Goal: Task Accomplishment & Management: Manage account settings

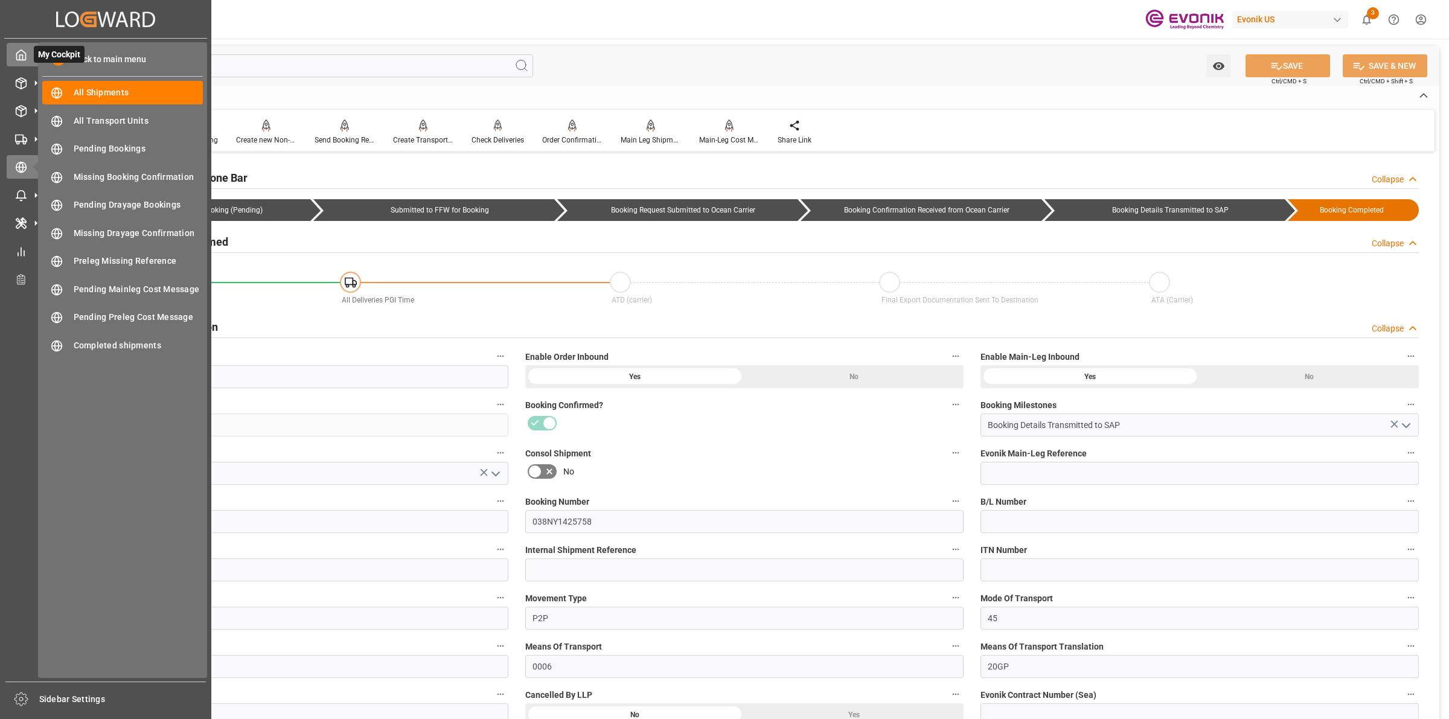
click at [18, 56] on icon at bounding box center [21, 55] width 12 height 12
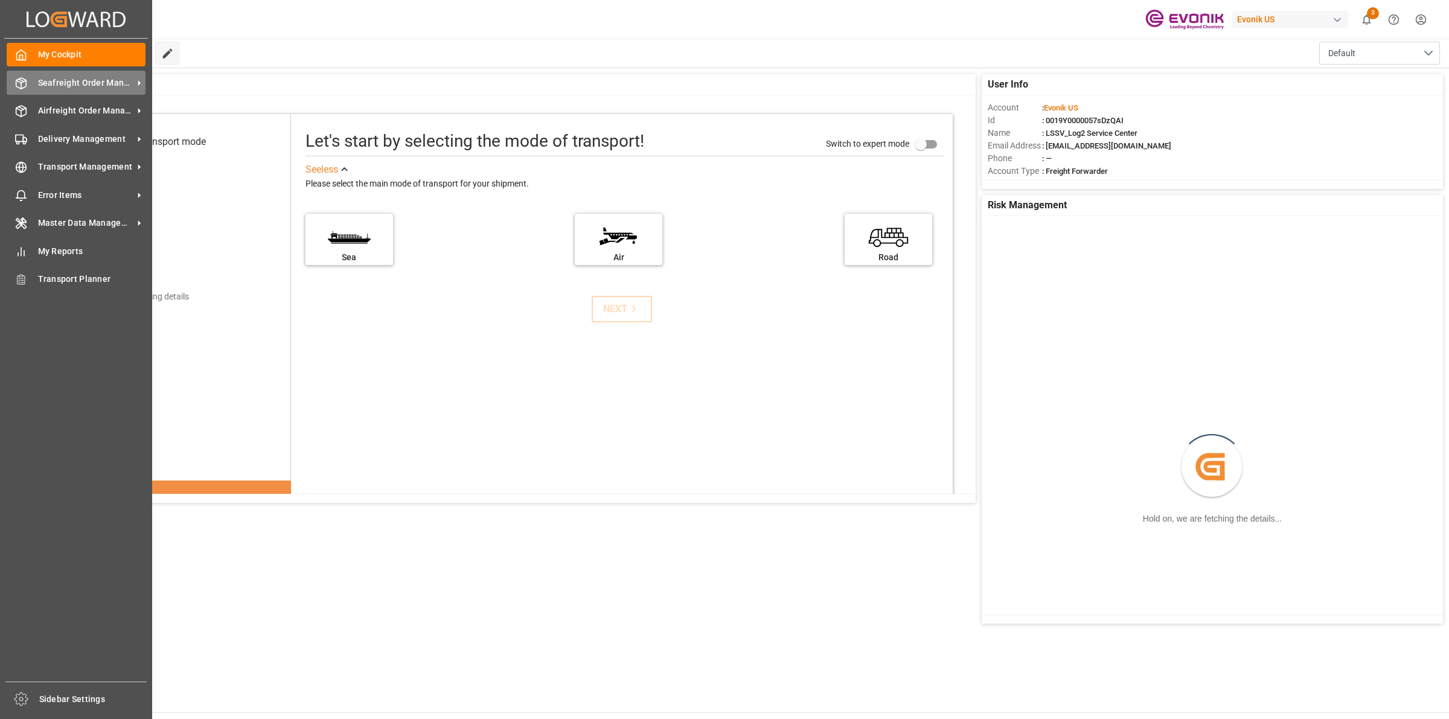
click at [21, 82] on icon at bounding box center [21, 83] width 12 height 12
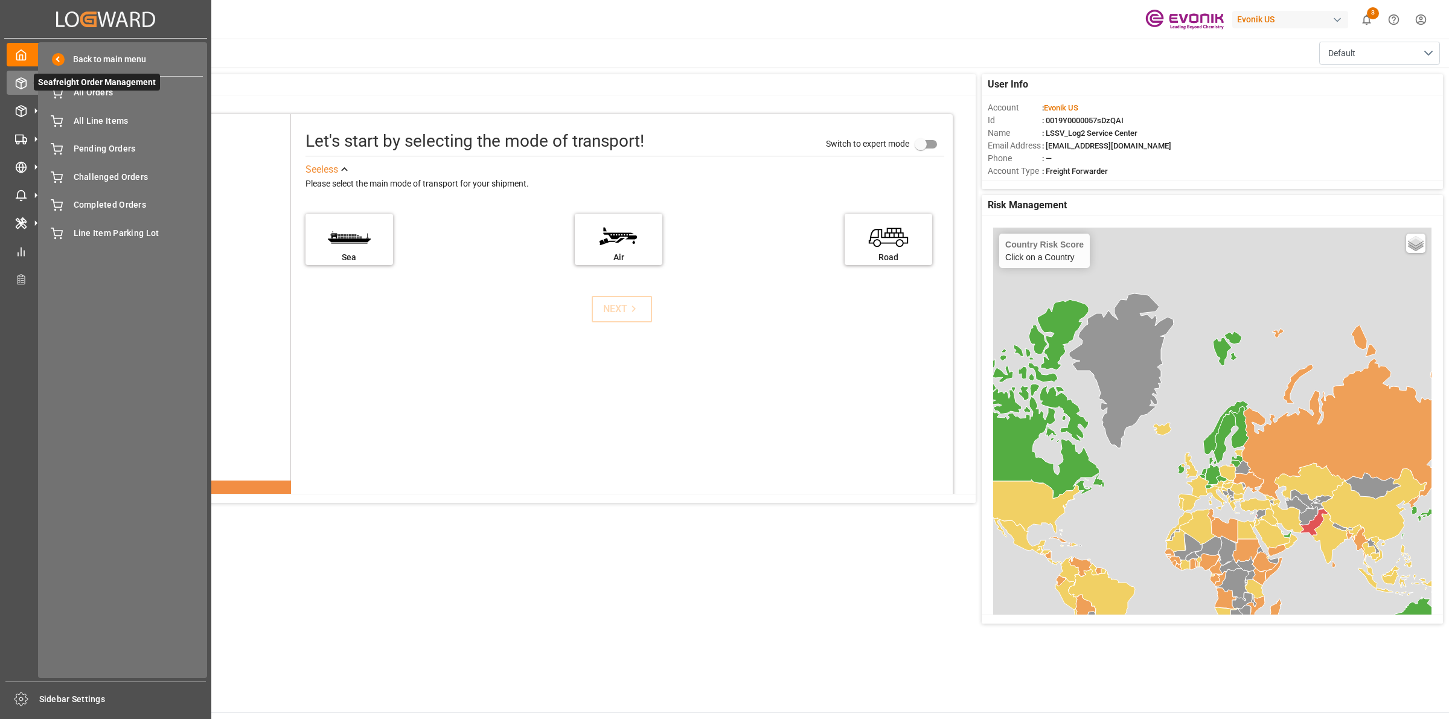
click at [91, 88] on span "Seafreight Order Management" at bounding box center [97, 82] width 126 height 17
click at [98, 98] on span "All Orders" at bounding box center [139, 92] width 130 height 13
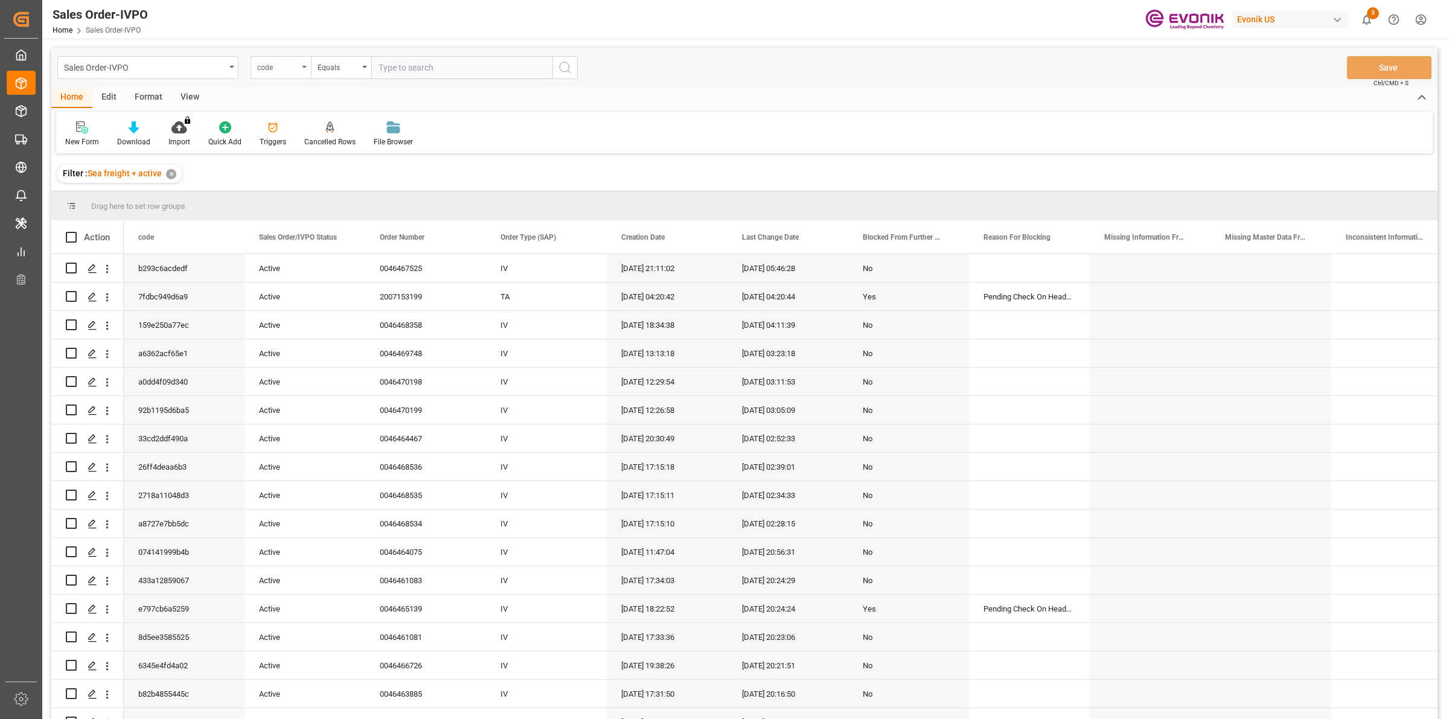
click at [260, 68] on div "code" at bounding box center [277, 66] width 41 height 14
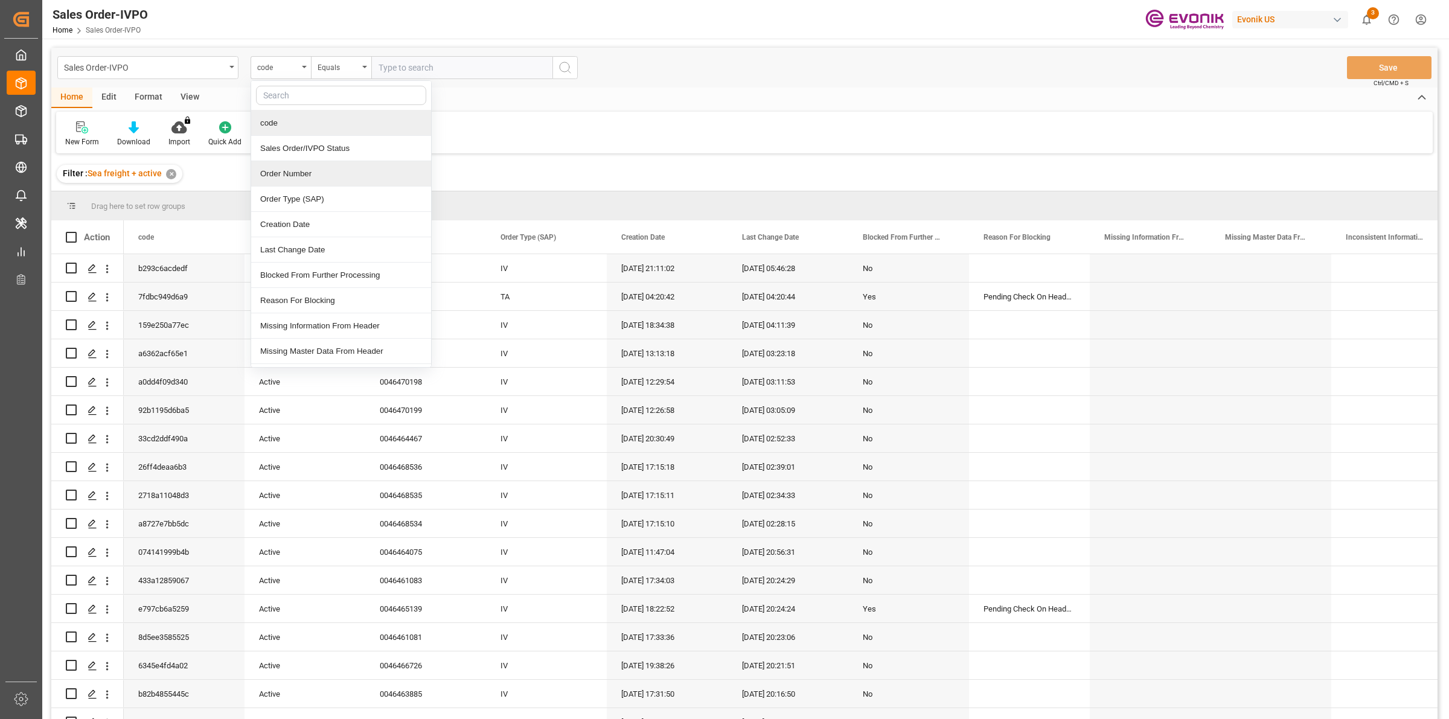
click at [283, 176] on div "Order Number" at bounding box center [341, 173] width 180 height 25
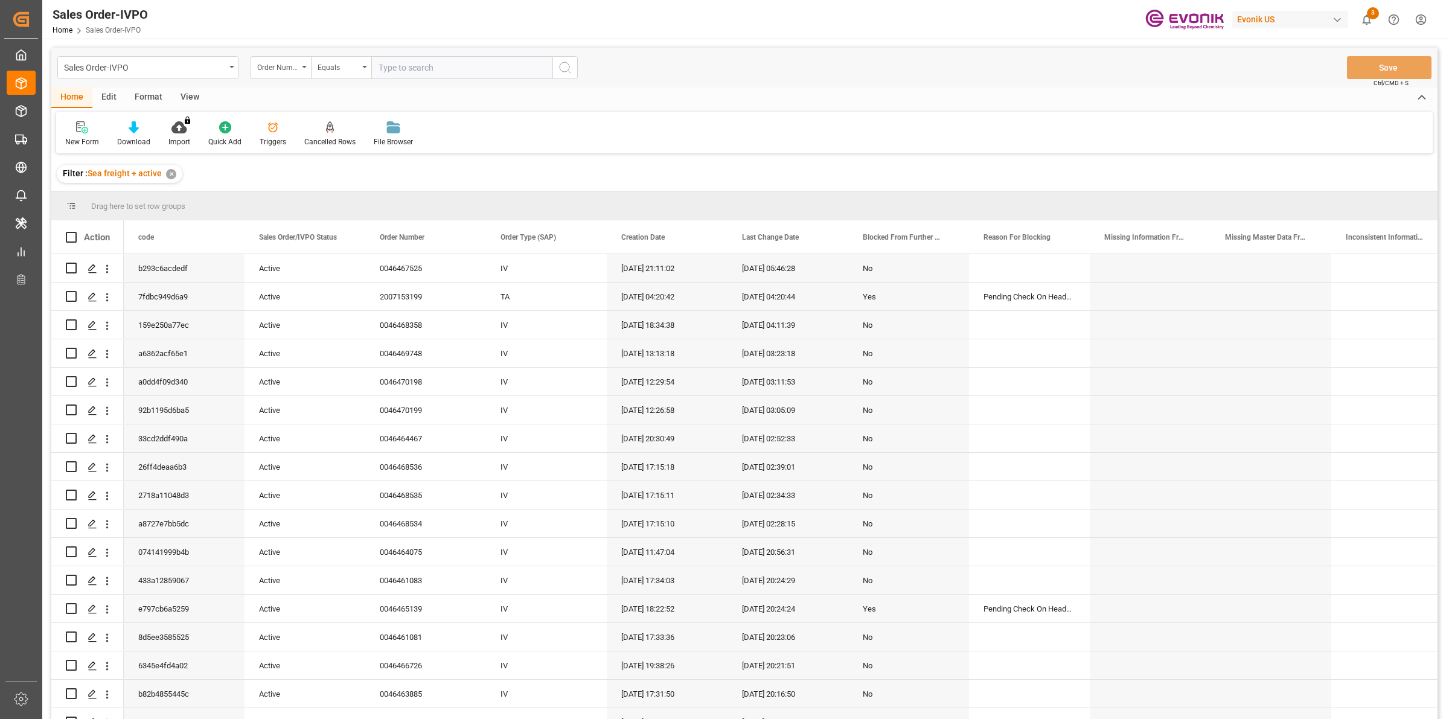
click at [400, 71] on input "text" at bounding box center [461, 67] width 181 height 23
paste input "0046470225"
type input "0046470225"
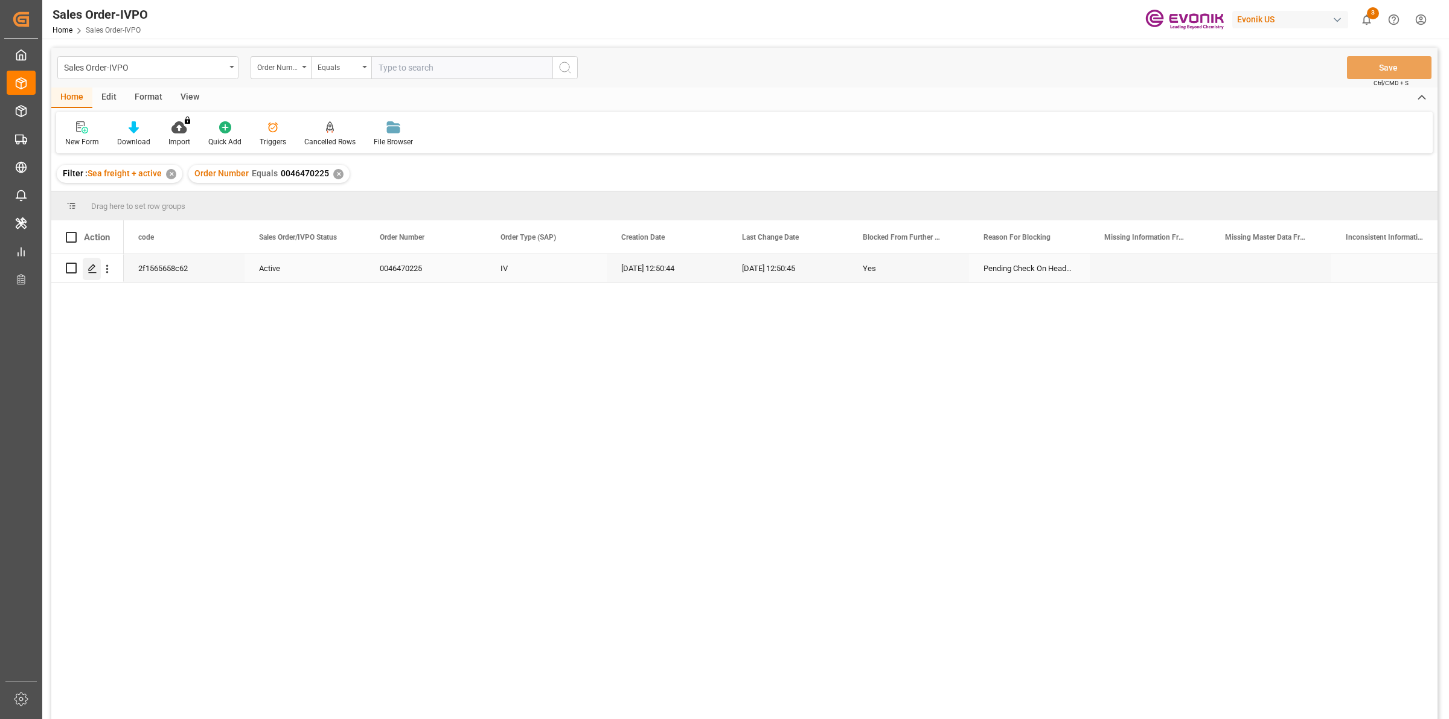
click at [95, 272] on icon "Press SPACE to select this row." at bounding box center [93, 269] width 10 height 10
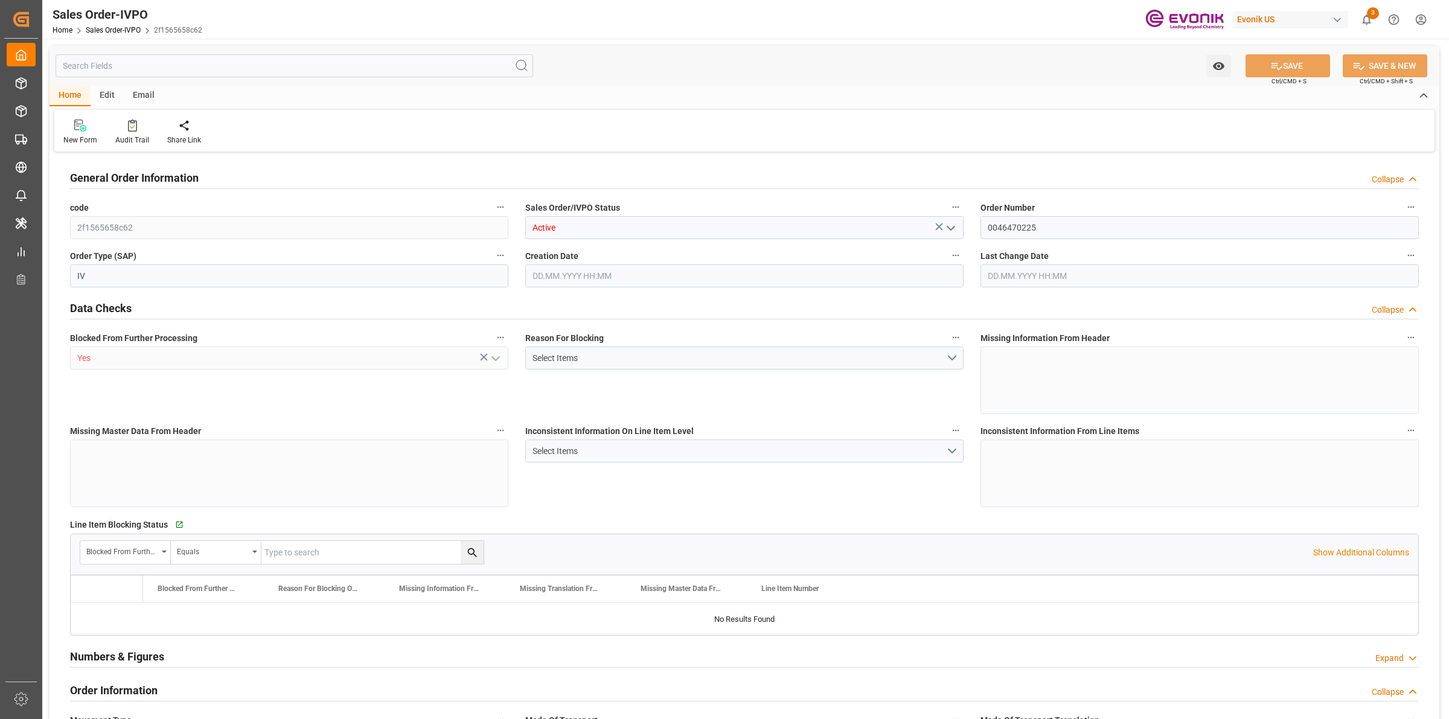
type input "CNSHA"
type input "0"
type input "1"
type input "1642"
type input "26.08.2025 12:50"
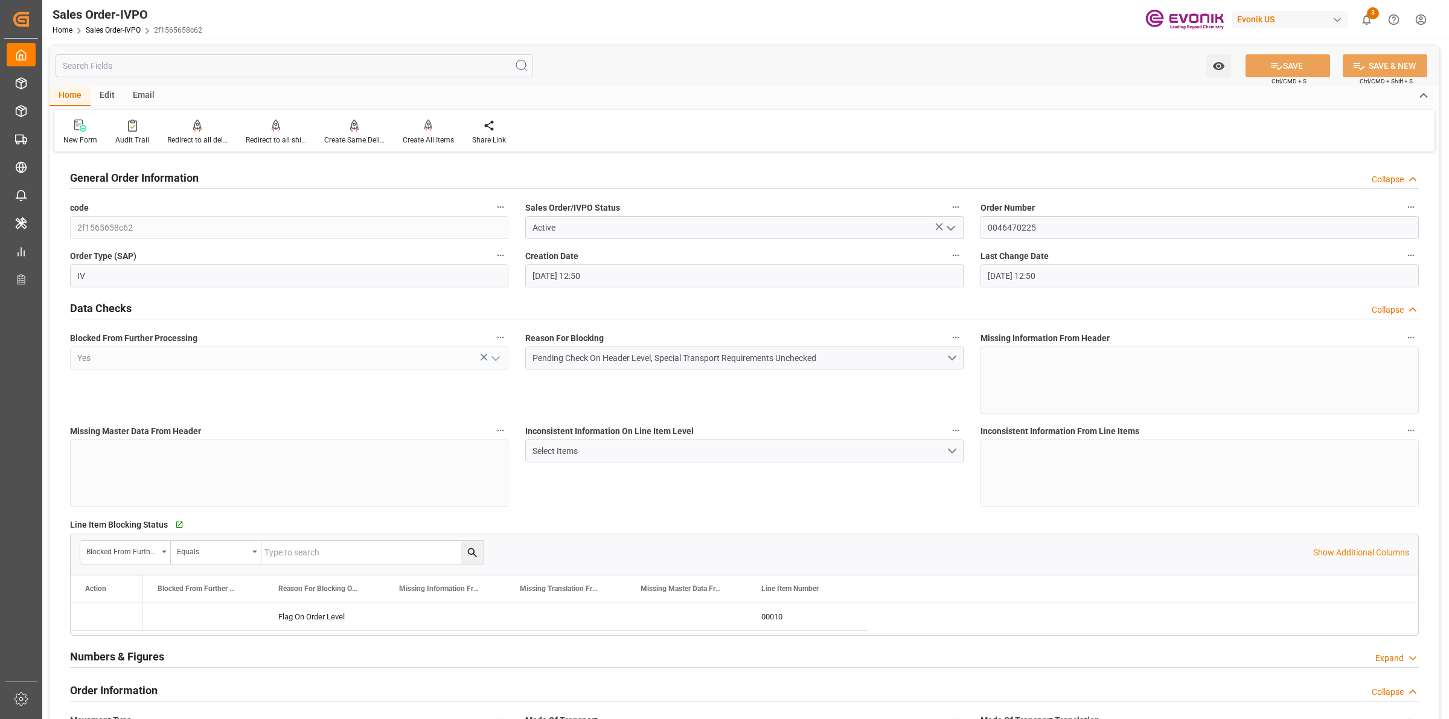
type input "26.08.2025 12:50"
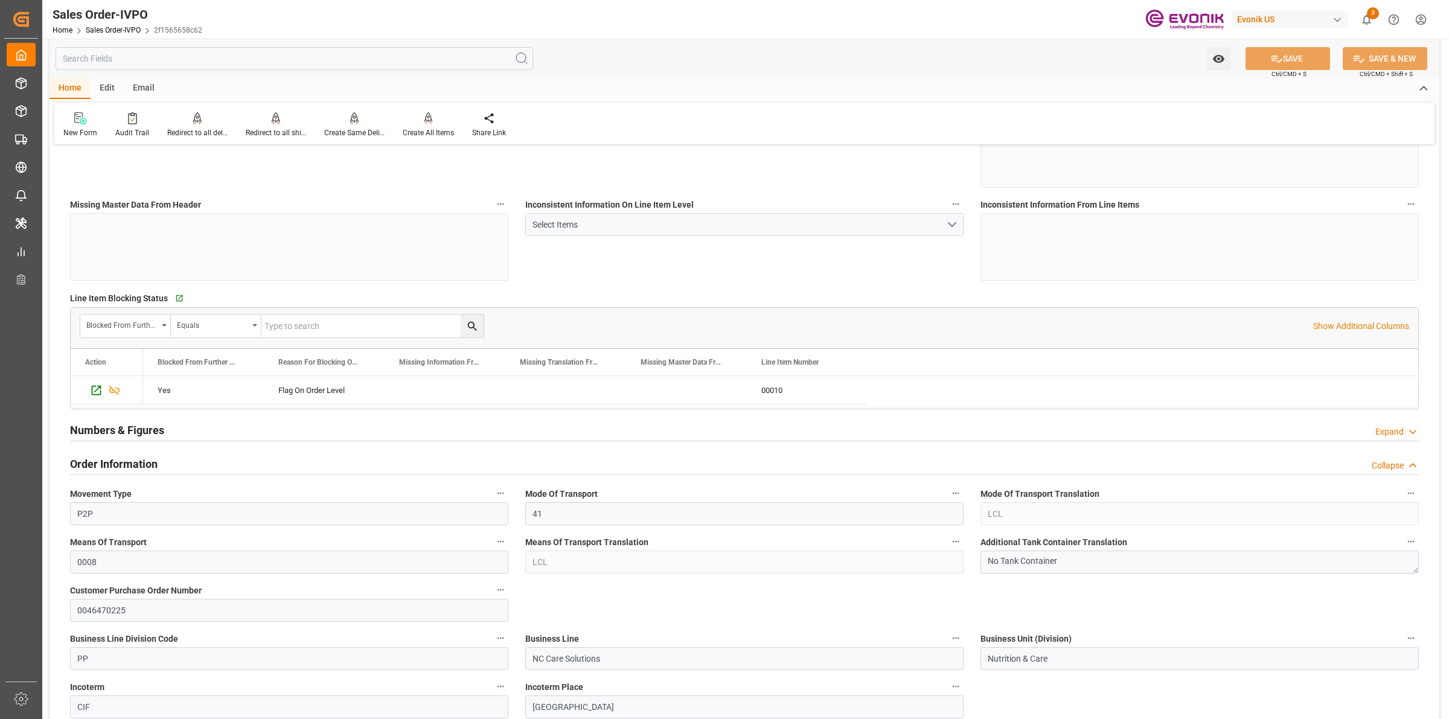
click at [972, 514] on div "Mode Of Transport Translation LCL" at bounding box center [1199, 505] width 455 height 48
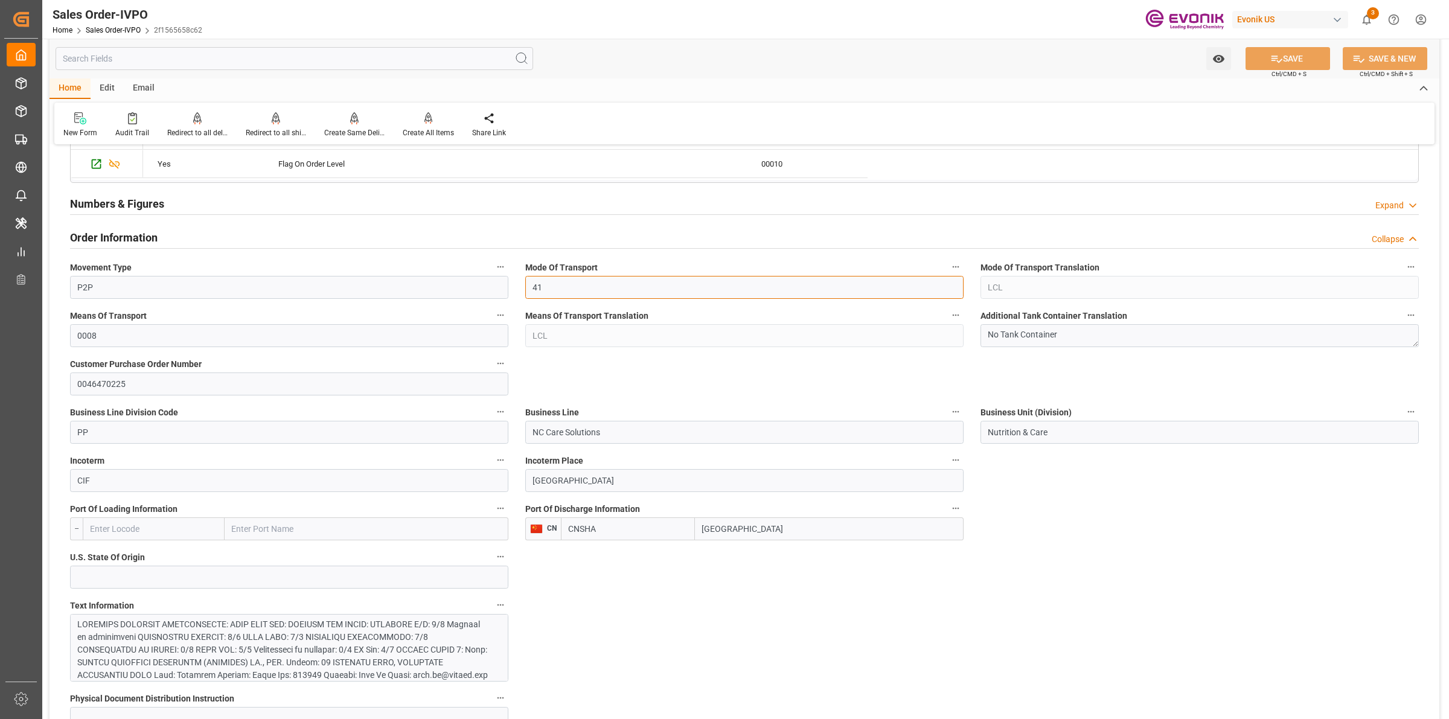
drag, startPoint x: 555, startPoint y: 285, endPoint x: 517, endPoint y: 281, distance: 38.8
click at [517, 281] on div "Mode Of Transport 41" at bounding box center [744, 279] width 455 height 48
drag, startPoint x: 753, startPoint y: 536, endPoint x: 767, endPoint y: 510, distance: 29.2
click at [611, 523] on div "CNSHA Shanghai" at bounding box center [762, 528] width 403 height 23
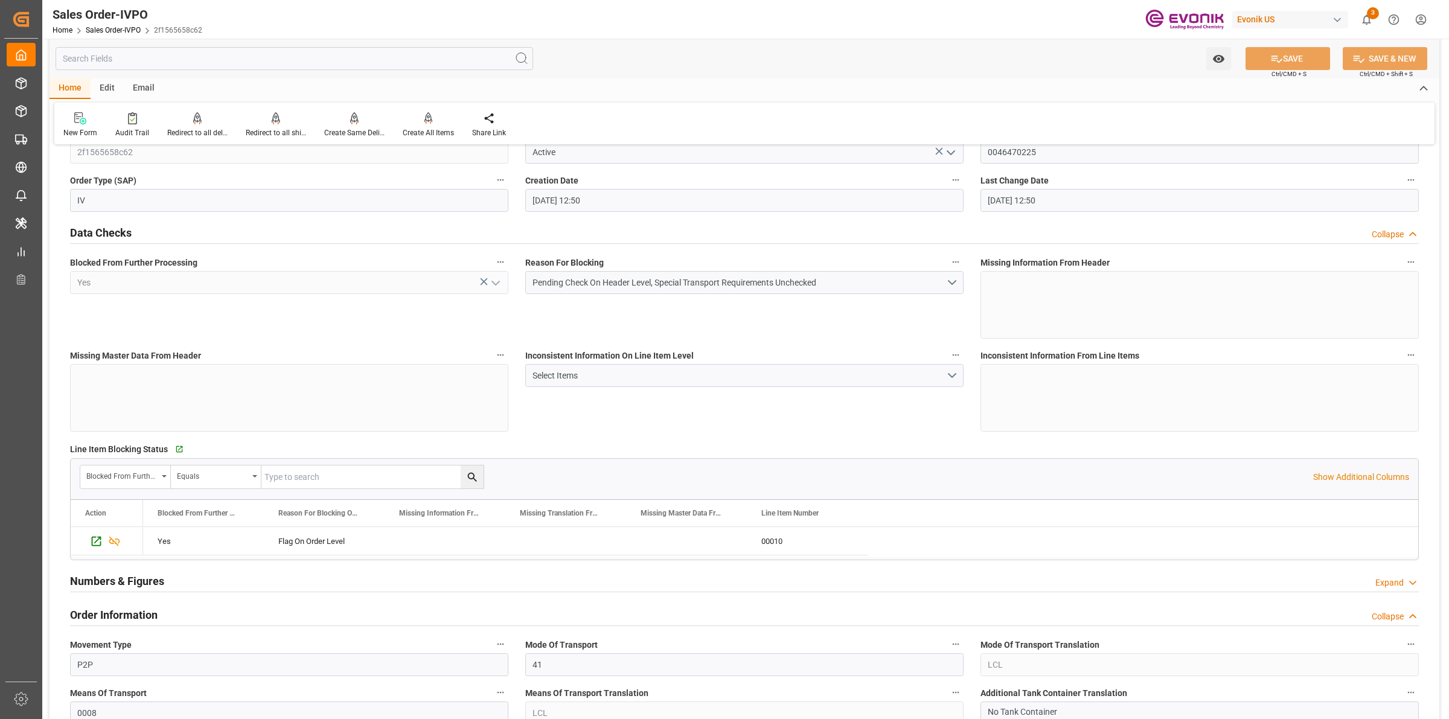
scroll to position [0, 0]
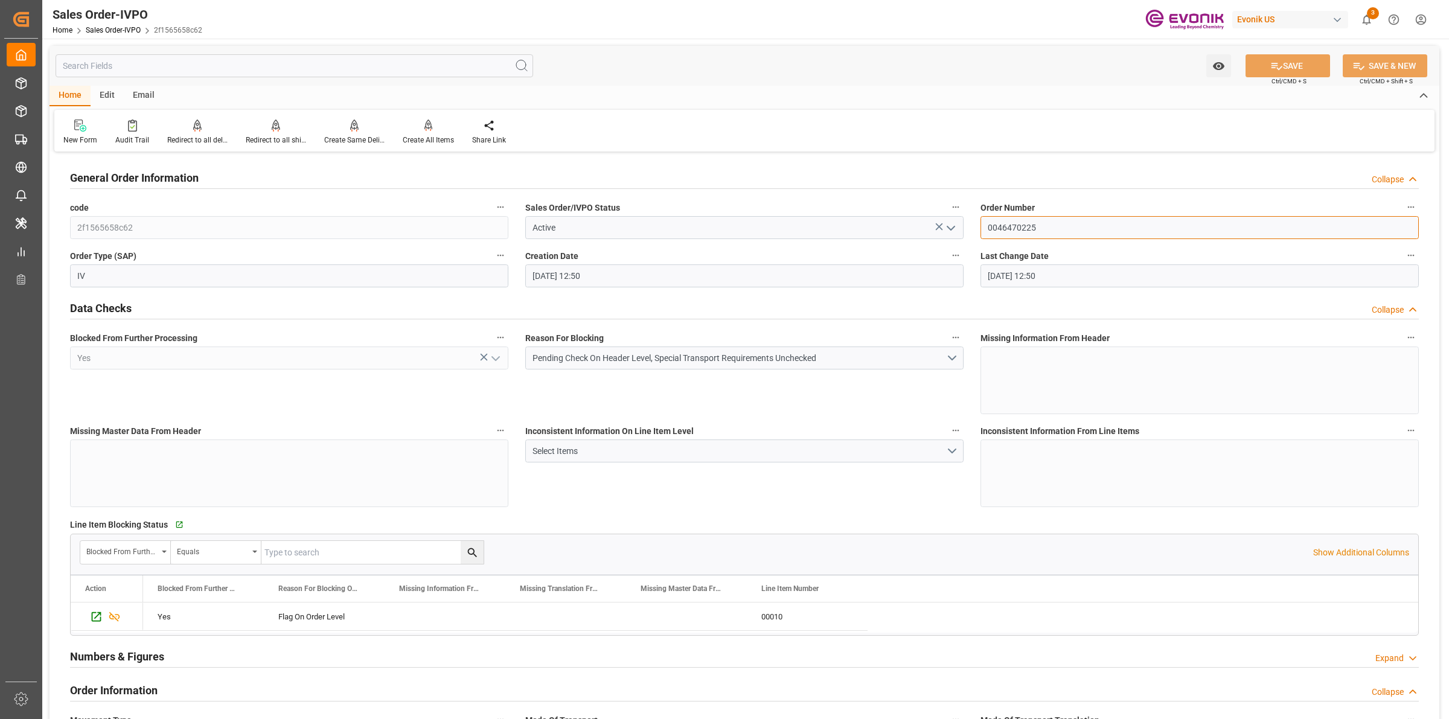
drag, startPoint x: 918, startPoint y: 218, endPoint x: 824, endPoint y: 216, distance: 93.6
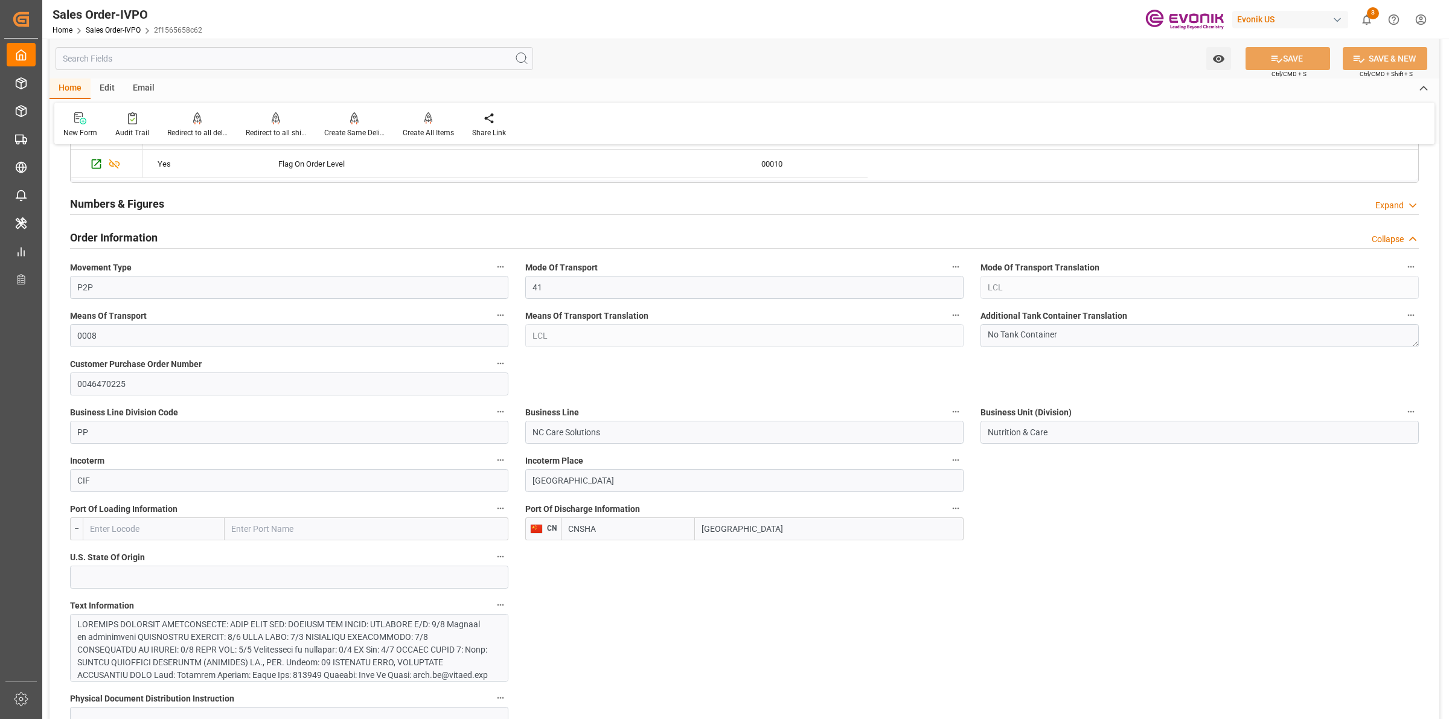
drag, startPoint x: 705, startPoint y: 530, endPoint x: 632, endPoint y: 523, distance: 74.0
click at [613, 527] on div "CNSHA Shanghai" at bounding box center [762, 528] width 403 height 23
click at [572, 444] on input "NC Care Solutions" at bounding box center [744, 432] width 438 height 23
drag, startPoint x: 632, startPoint y: 441, endPoint x: 744, endPoint y: 435, distance: 113.1
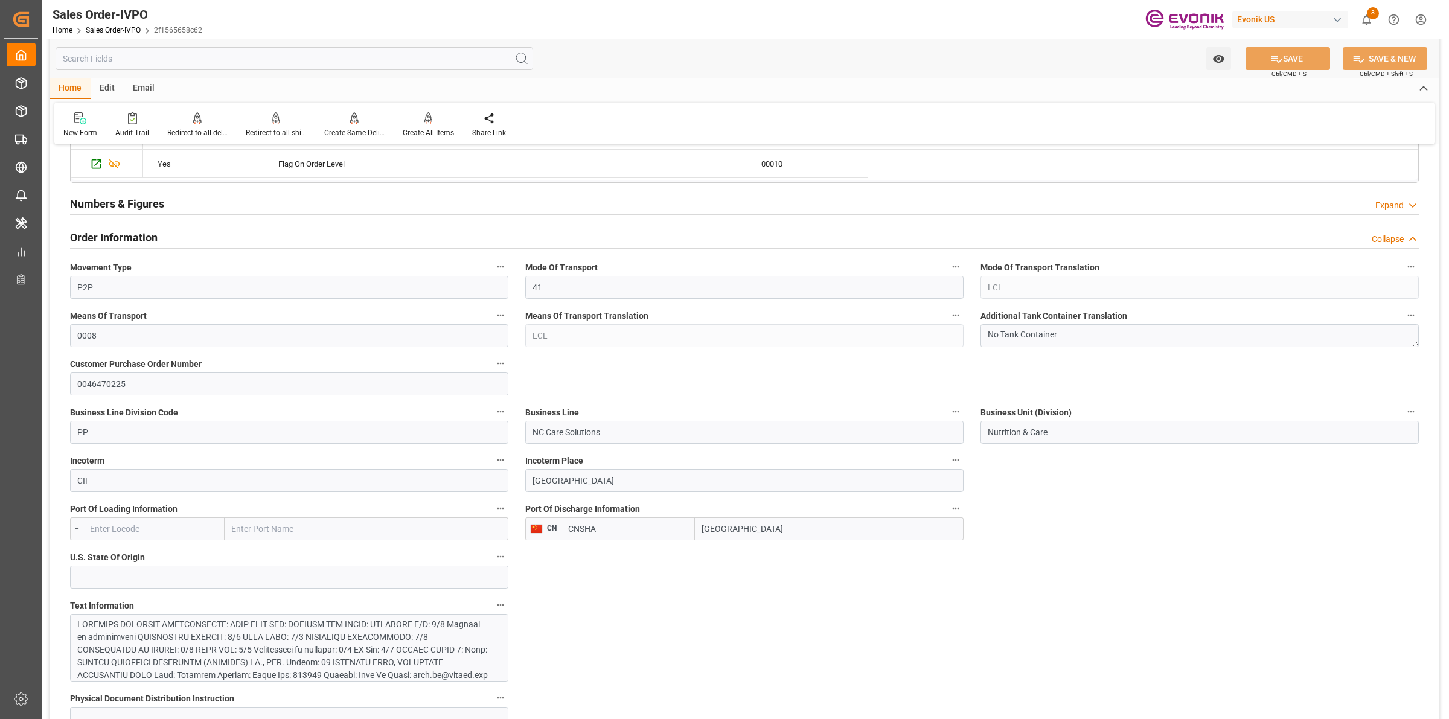
click at [551, 318] on span "Means Of Transport Translation" at bounding box center [586, 316] width 123 height 13
click at [948, 318] on button "Means Of Transport Translation" at bounding box center [956, 315] width 16 height 16
click at [525, 332] on div at bounding box center [724, 359] width 1449 height 719
click at [728, 526] on input "[GEOGRAPHIC_DATA]" at bounding box center [829, 528] width 269 height 23
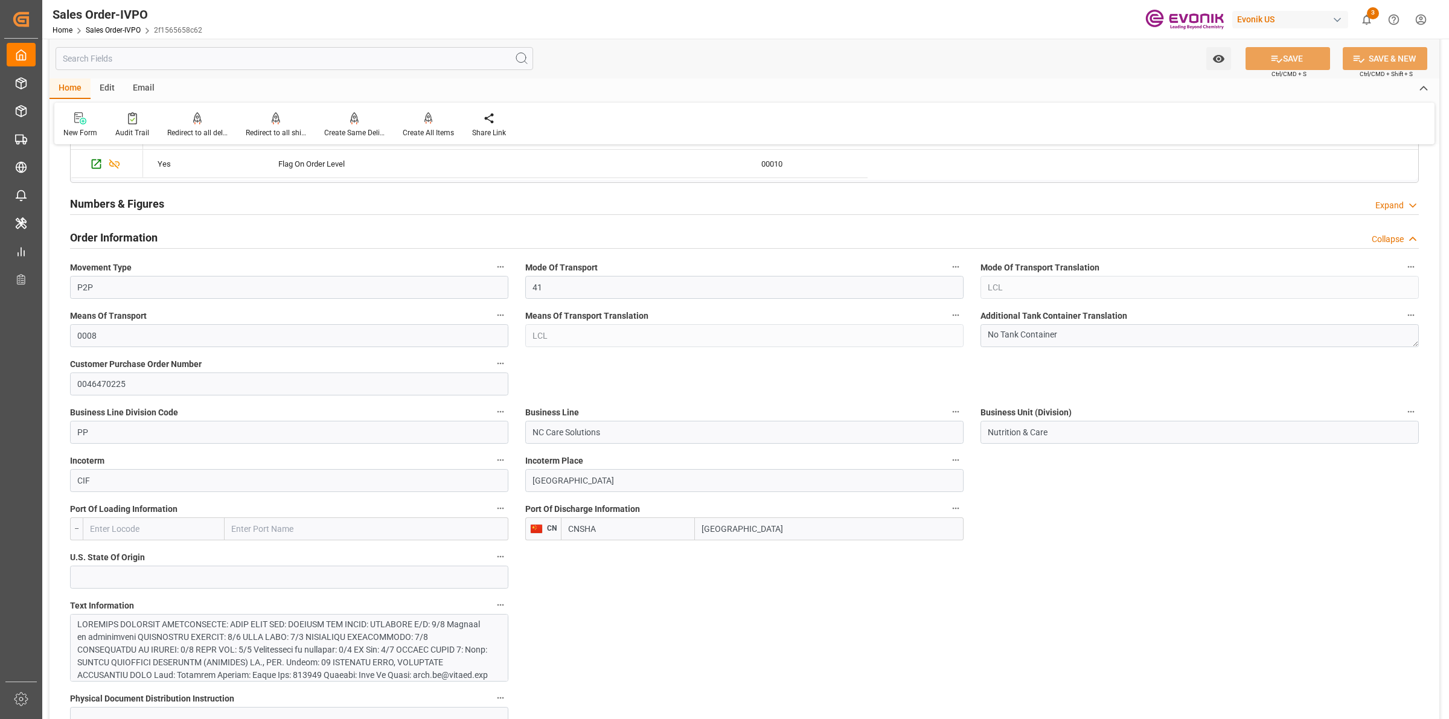
drag, startPoint x: 781, startPoint y: 526, endPoint x: 586, endPoint y: 505, distance: 195.6
click at [586, 505] on div "Port Of Discharge Information CN CNSHA Shanghai" at bounding box center [744, 520] width 455 height 48
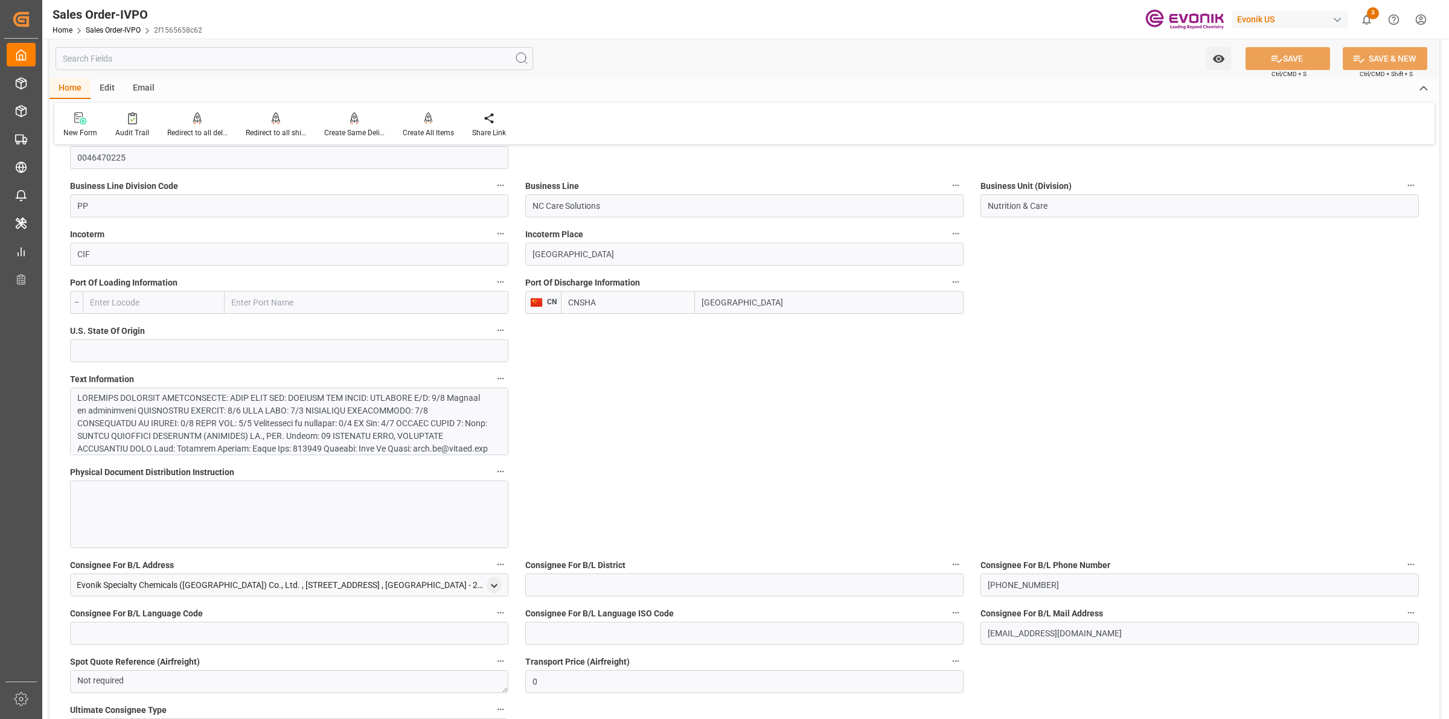
click at [403, 405] on div at bounding box center [283, 474] width 412 height 165
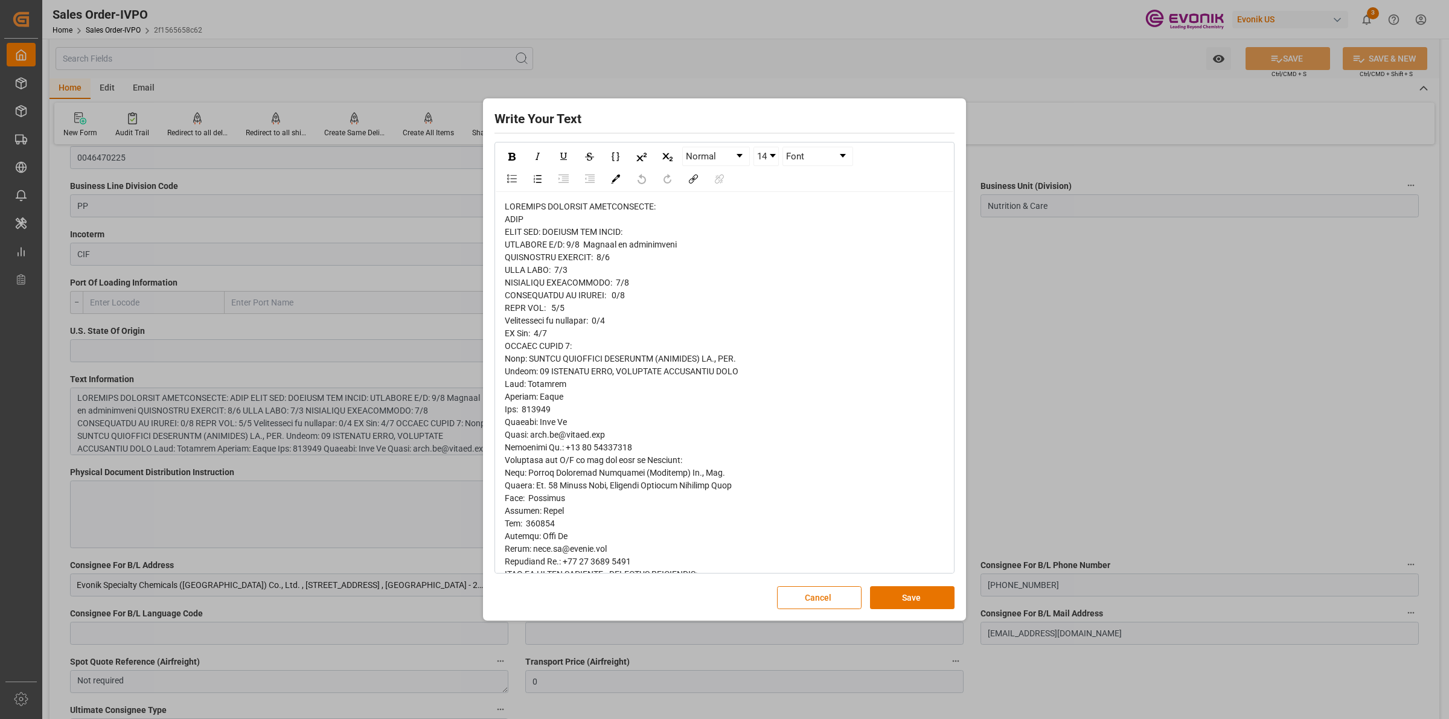
click at [657, 251] on span "rdw-editor" at bounding box center [622, 511] width 234 height 618
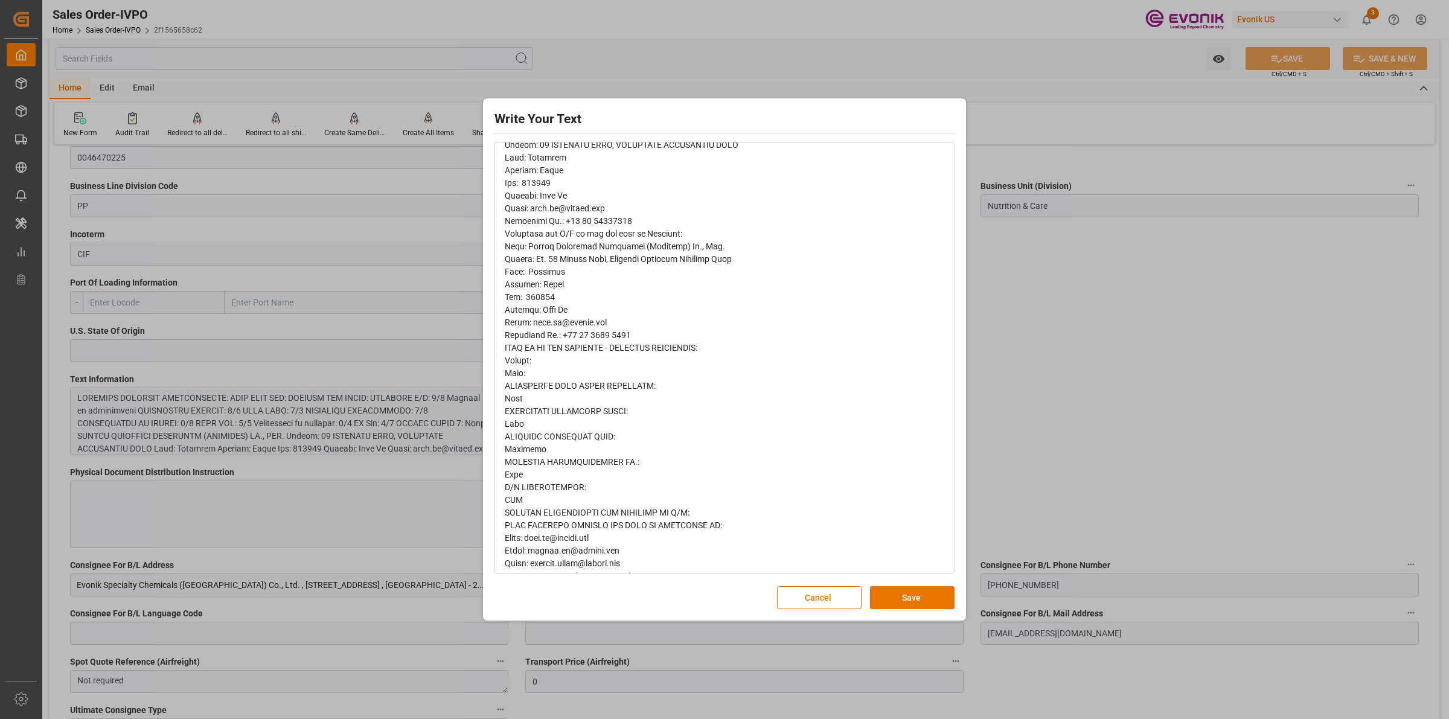
scroll to position [258, 0]
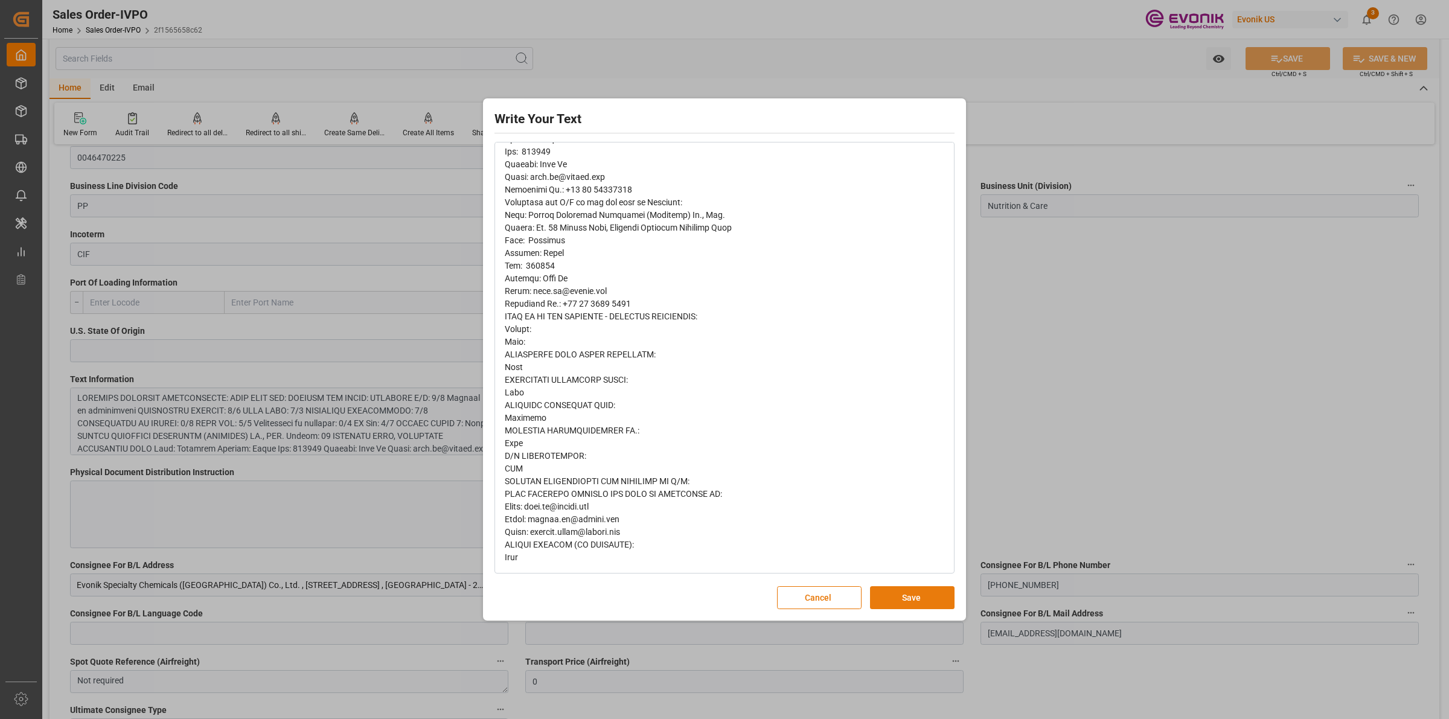
drag, startPoint x: 913, startPoint y: 592, endPoint x: 972, endPoint y: 562, distance: 65.9
click at [913, 592] on button "Save" at bounding box center [912, 597] width 85 height 23
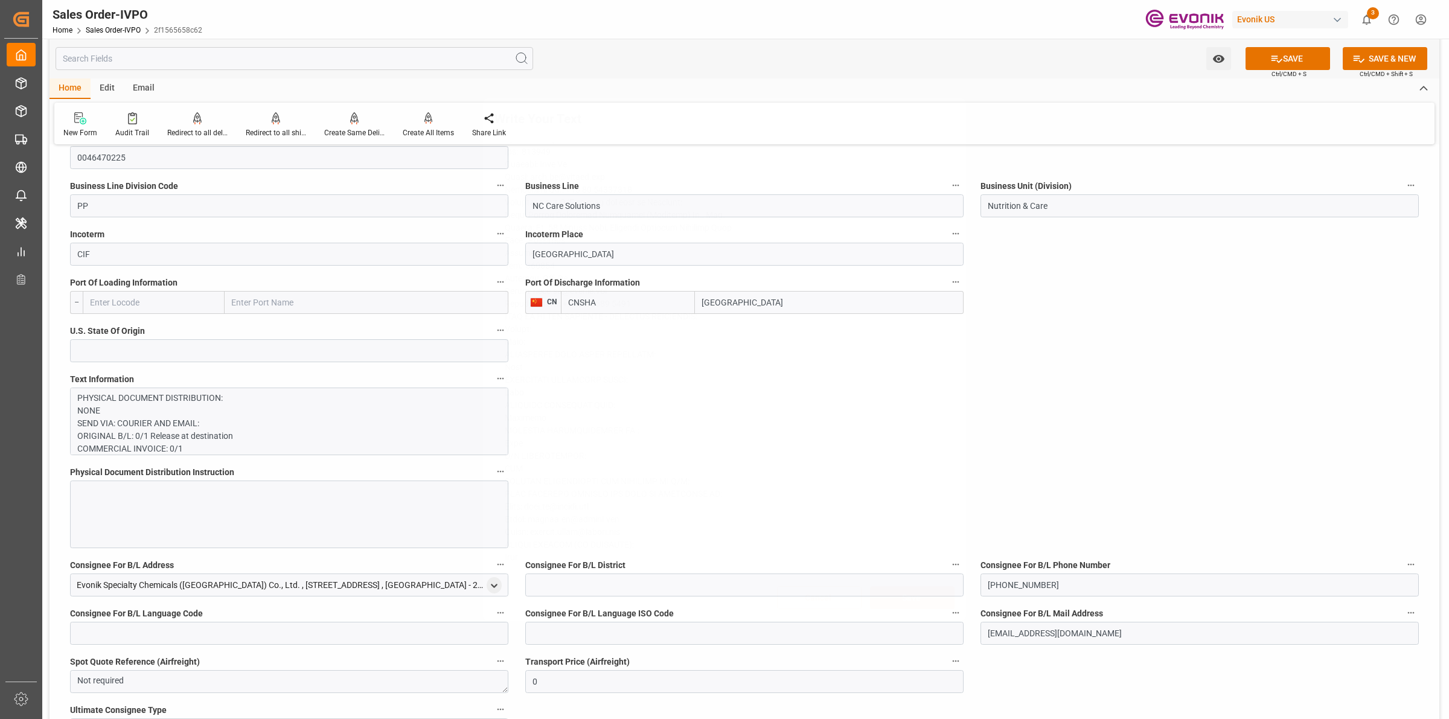
click at [1076, 438] on div "Write Your Text Normal 14 Font Cancel Save" at bounding box center [724, 359] width 1449 height 719
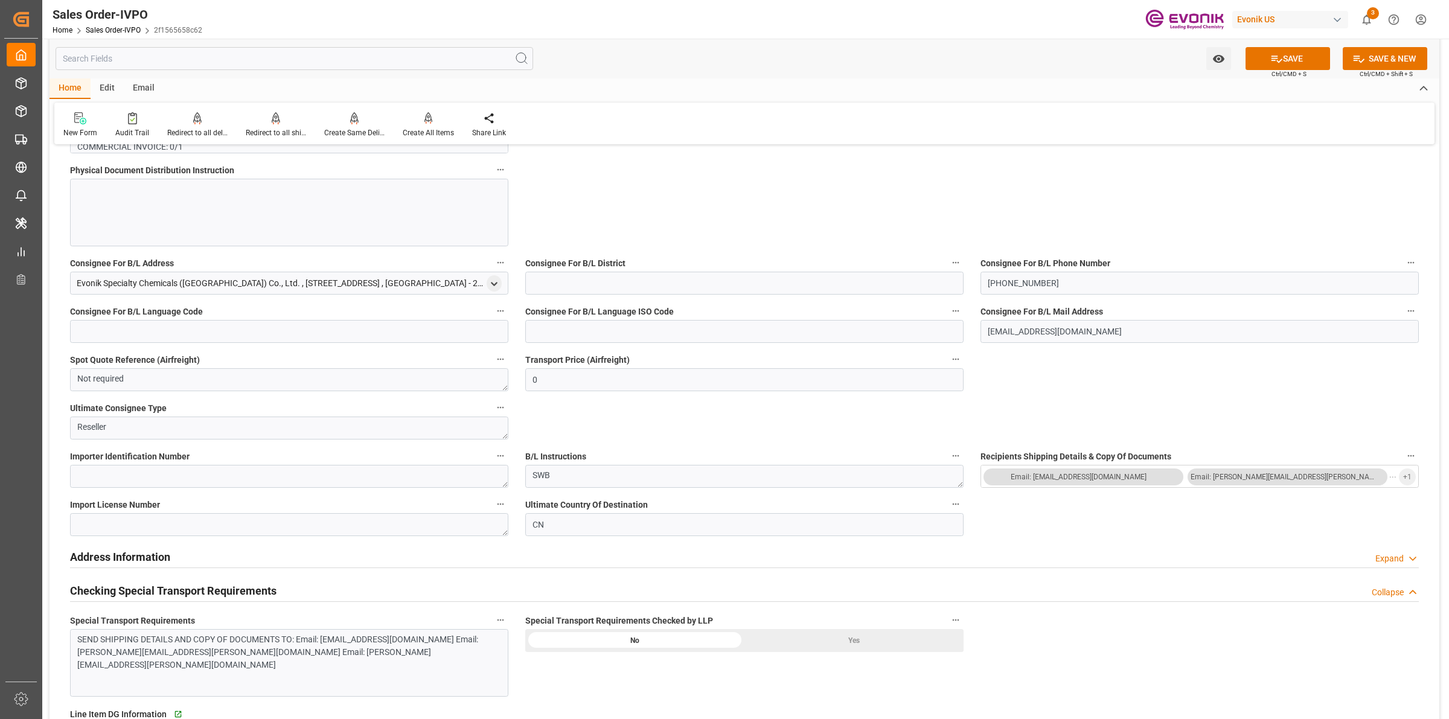
scroll to position [1207, 0]
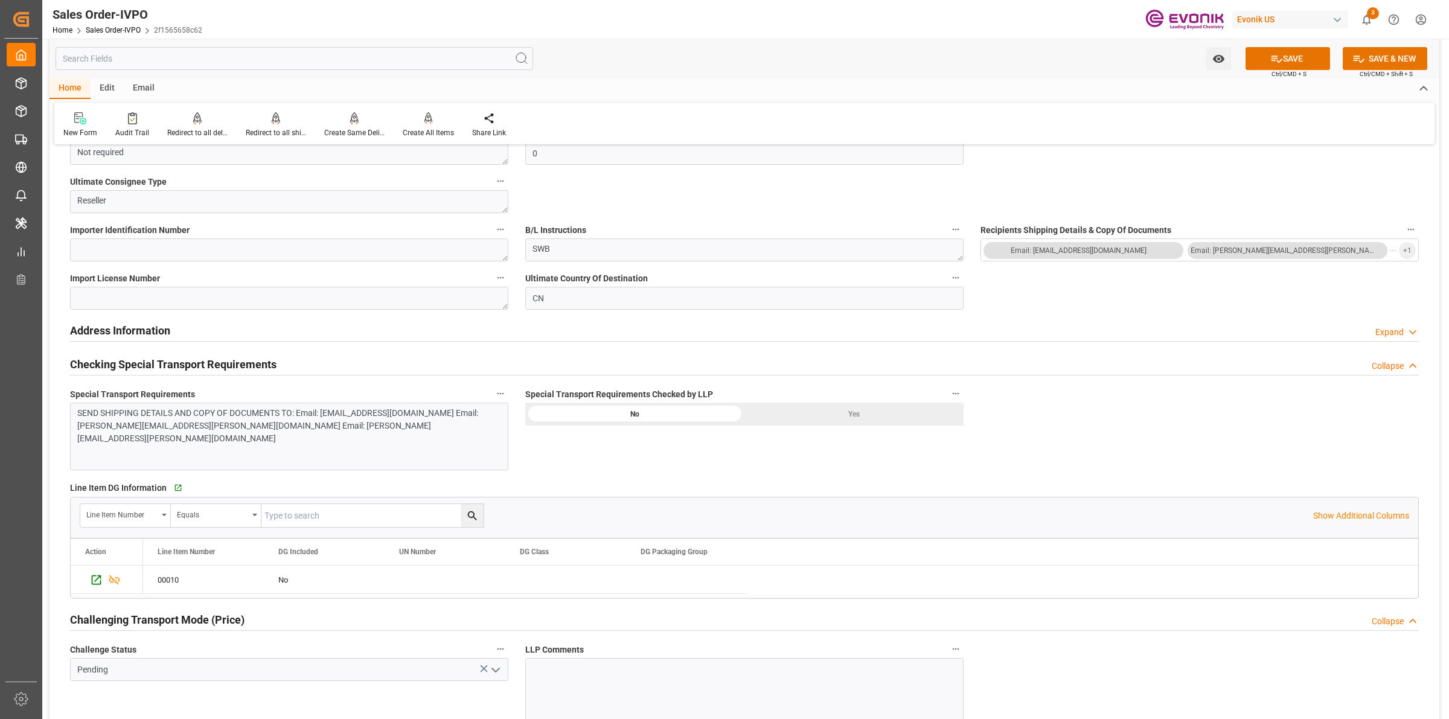
click at [188, 427] on div "SEND SHIPPING DETAILS AND COPY OF DOCUMENTS TO: Email: [EMAIL_ADDRESS][DOMAIN_N…" at bounding box center [283, 426] width 412 height 38
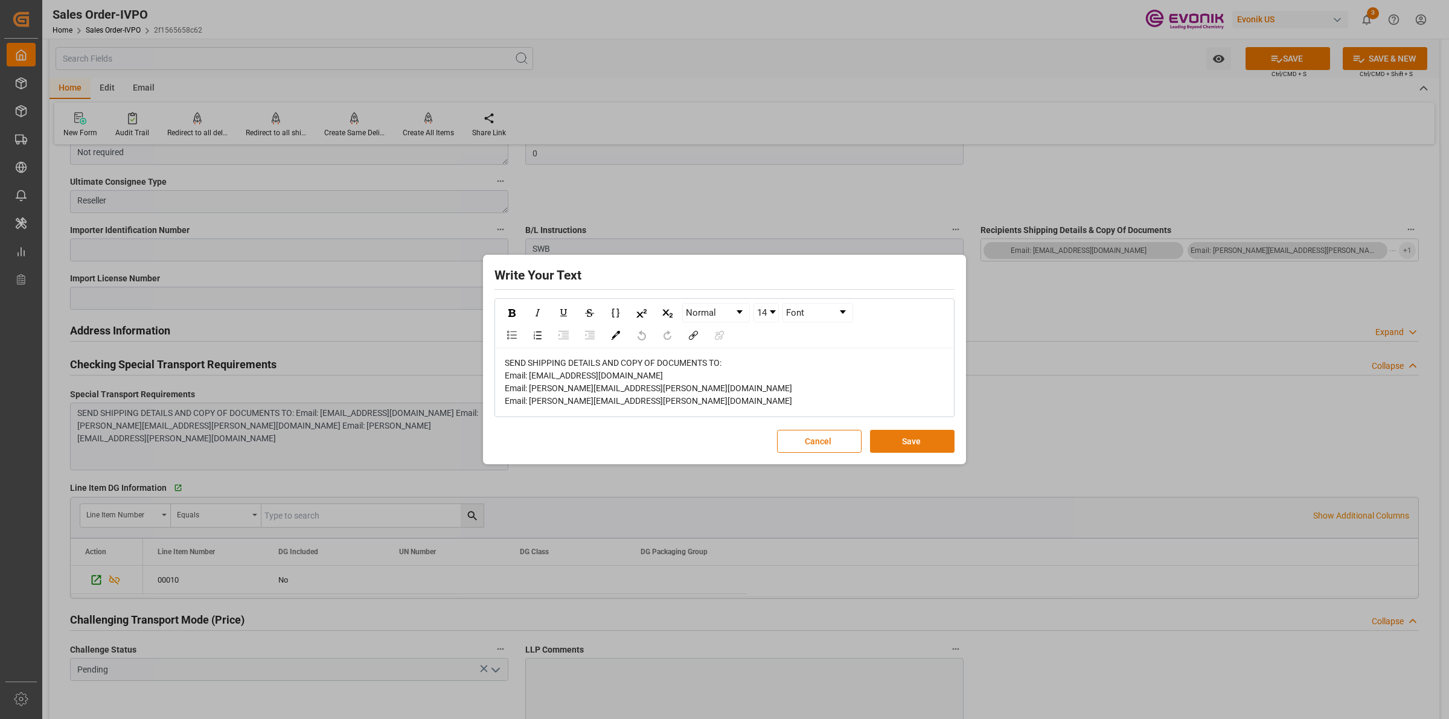
click at [927, 444] on button "Save" at bounding box center [912, 441] width 85 height 23
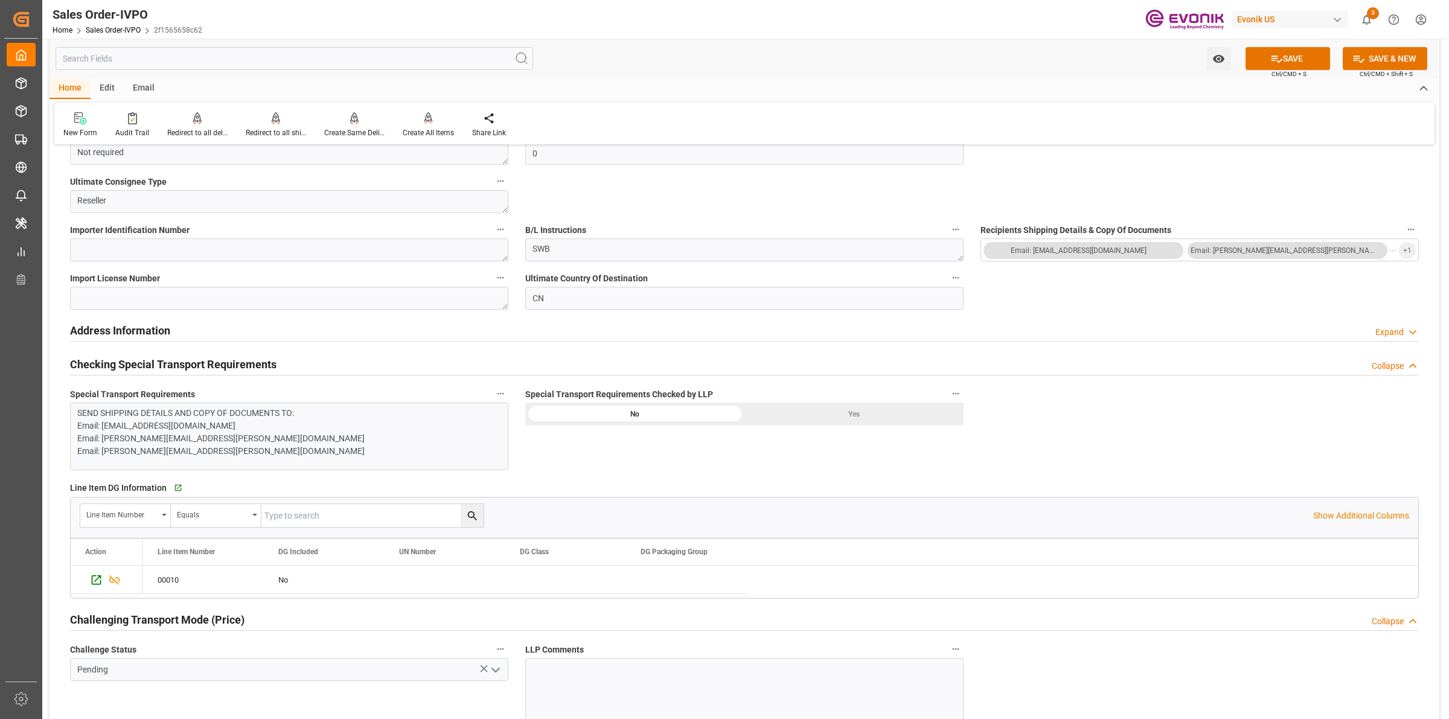
click at [859, 414] on div "Yes" at bounding box center [853, 414] width 219 height 23
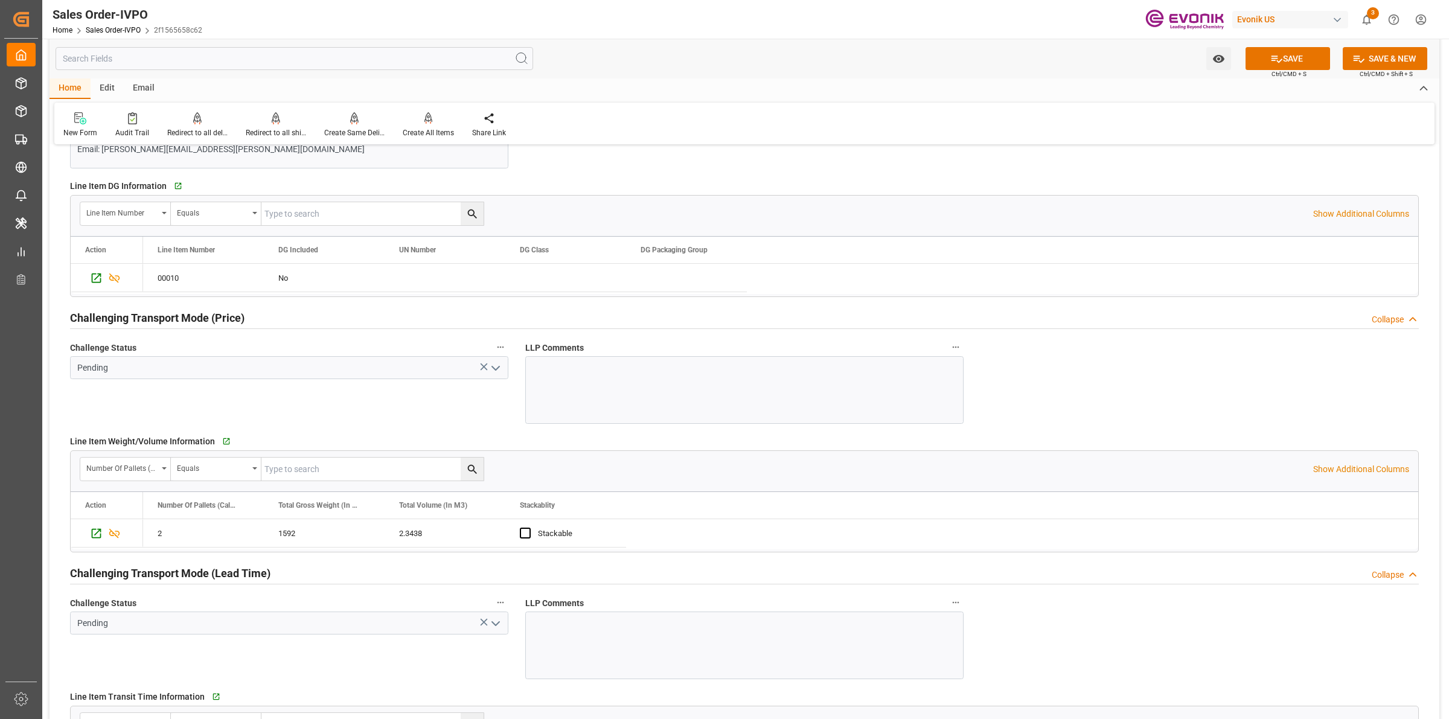
click at [496, 368] on icon "open menu" at bounding box center [495, 368] width 14 height 14
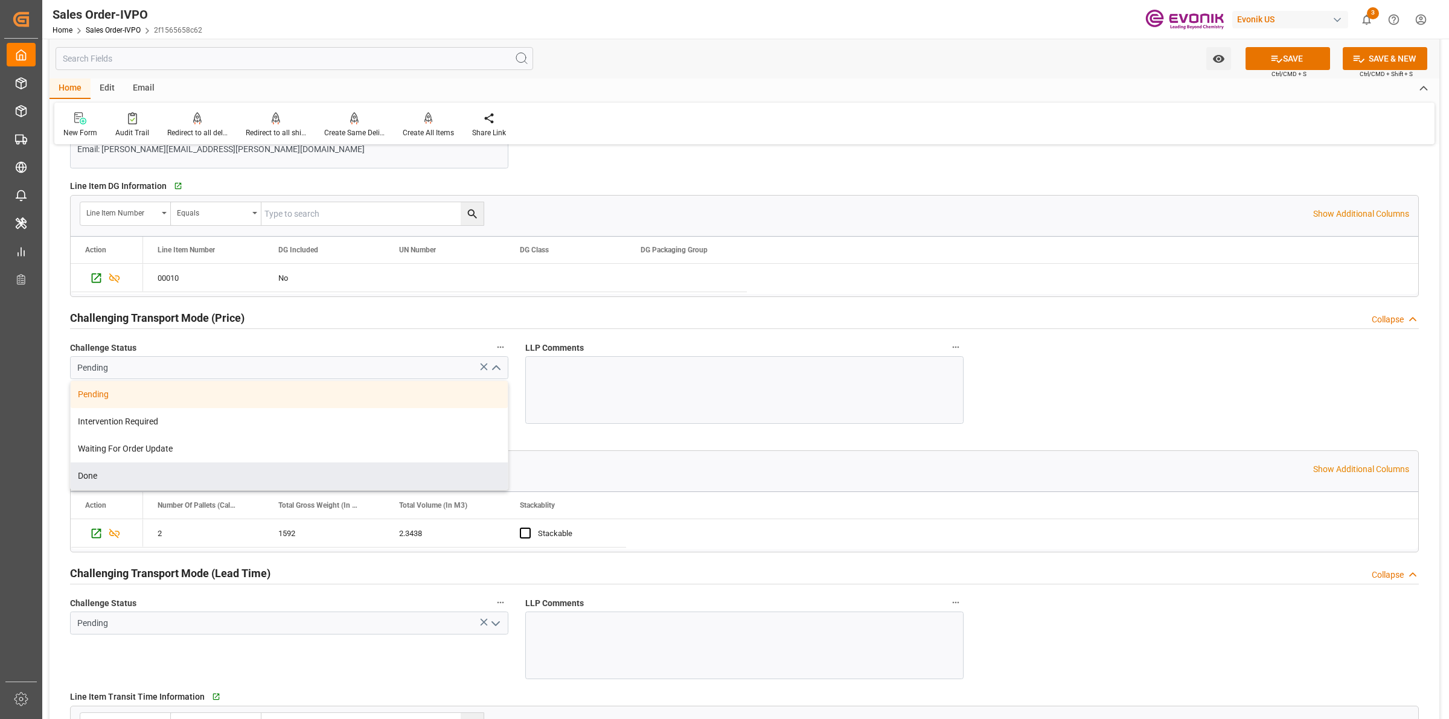
click at [103, 476] on div "Done" at bounding box center [289, 475] width 437 height 27
type input "Done"
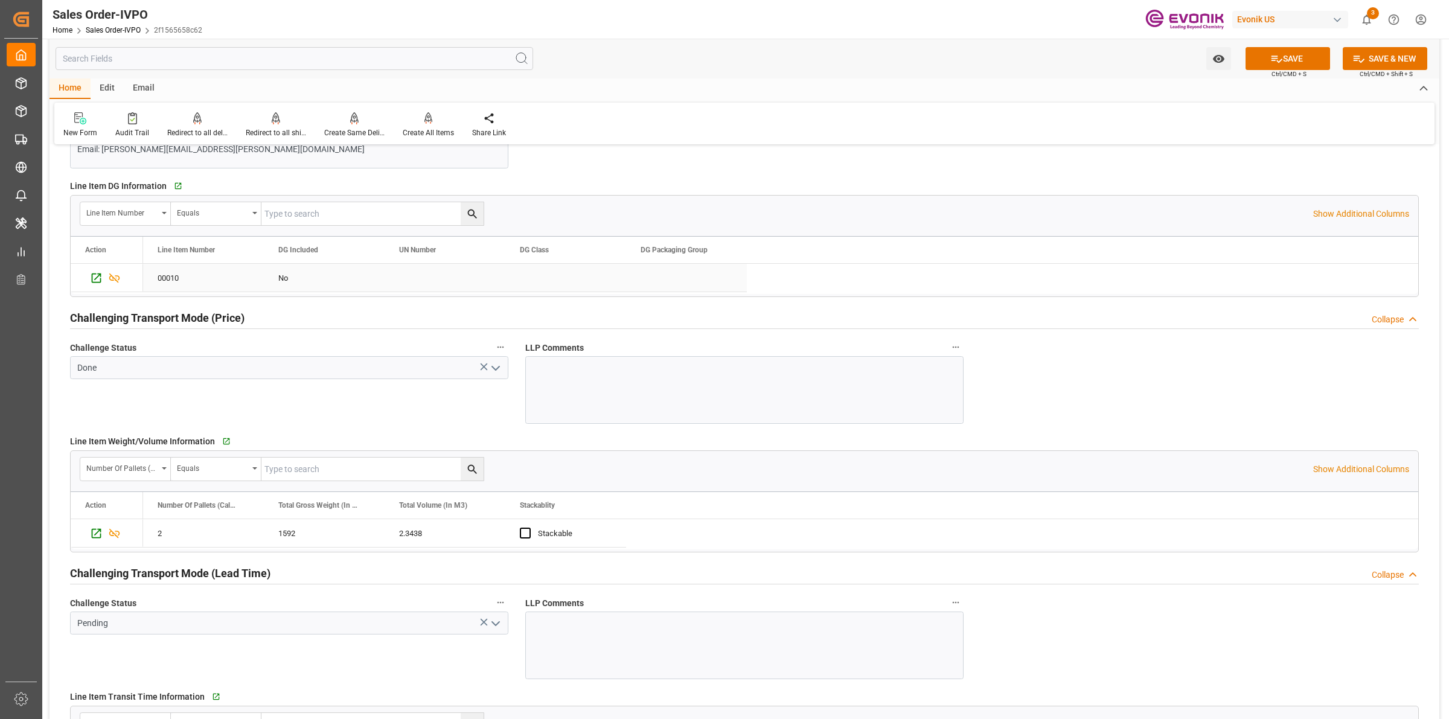
scroll to position [1736, 0]
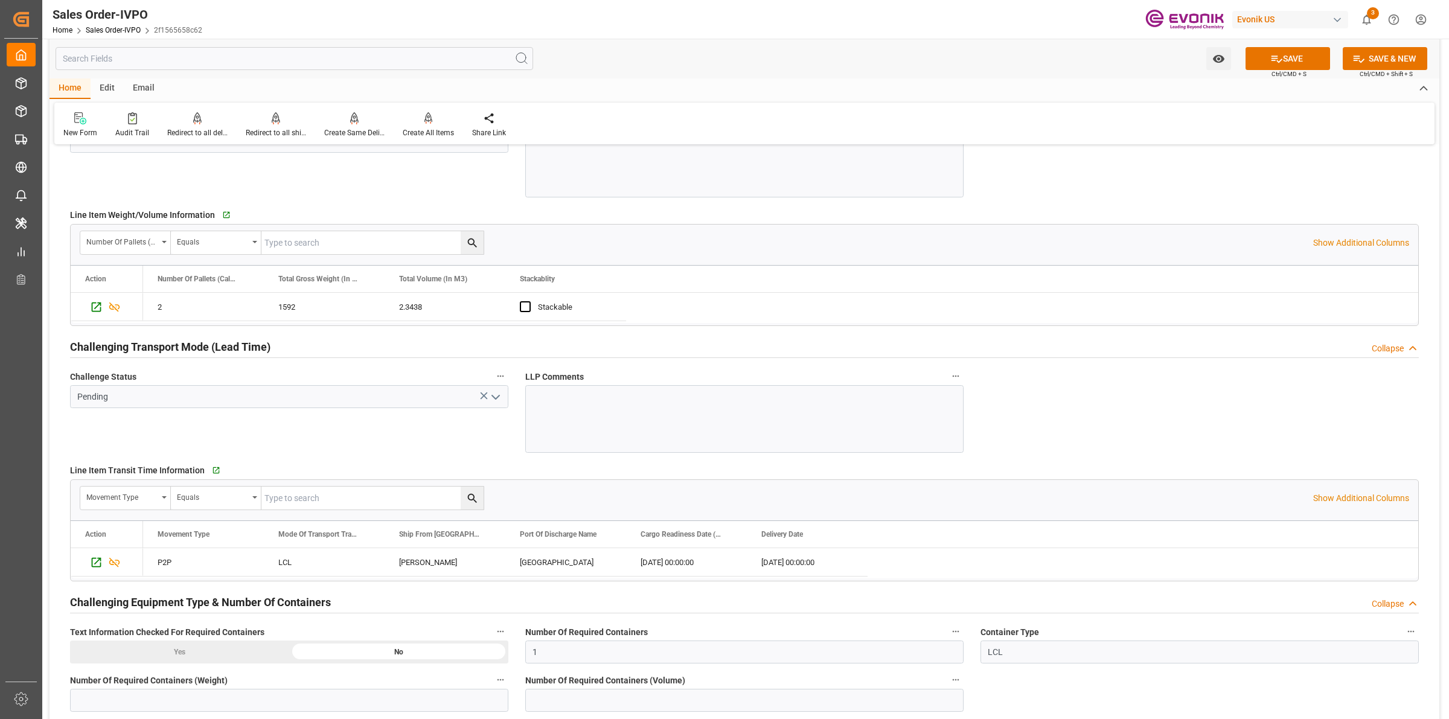
click at [493, 403] on icon "open menu" at bounding box center [495, 397] width 14 height 14
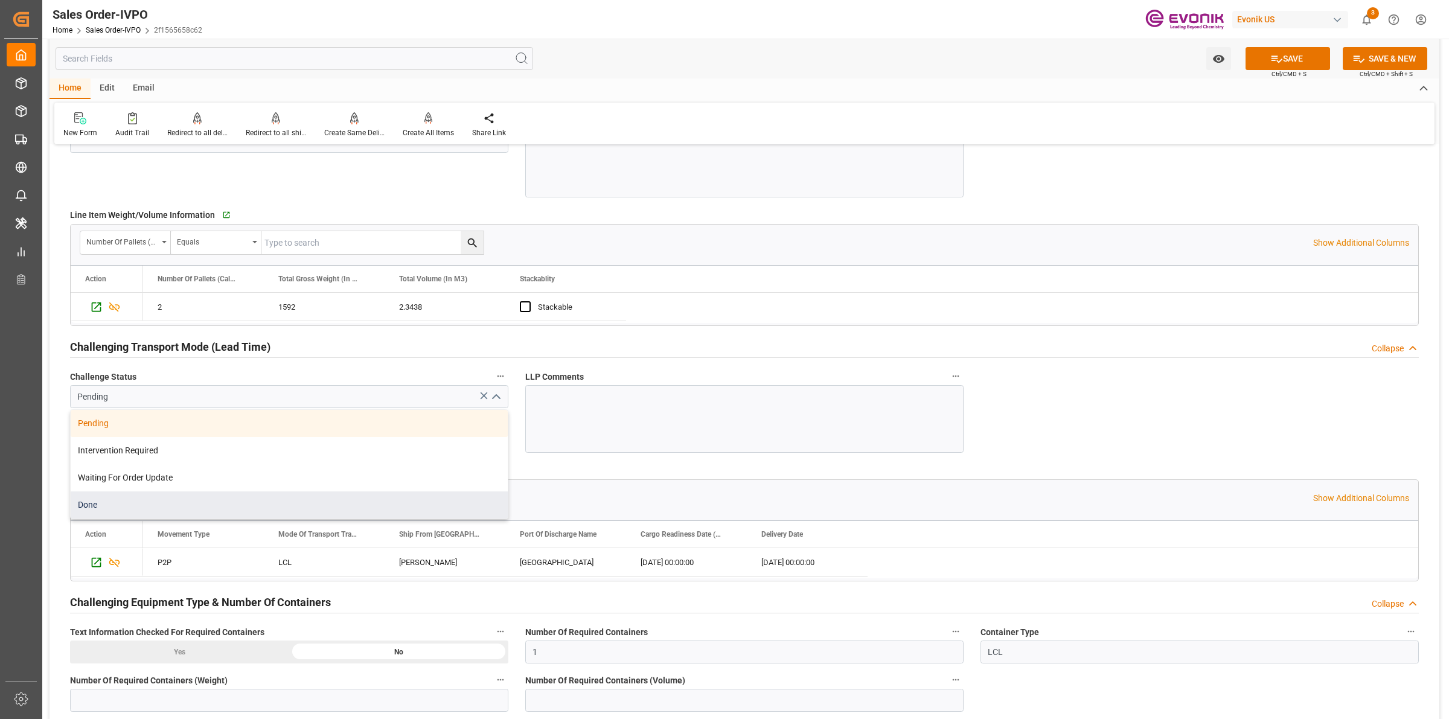
click at [92, 504] on div "Done" at bounding box center [289, 504] width 437 height 27
type input "Done"
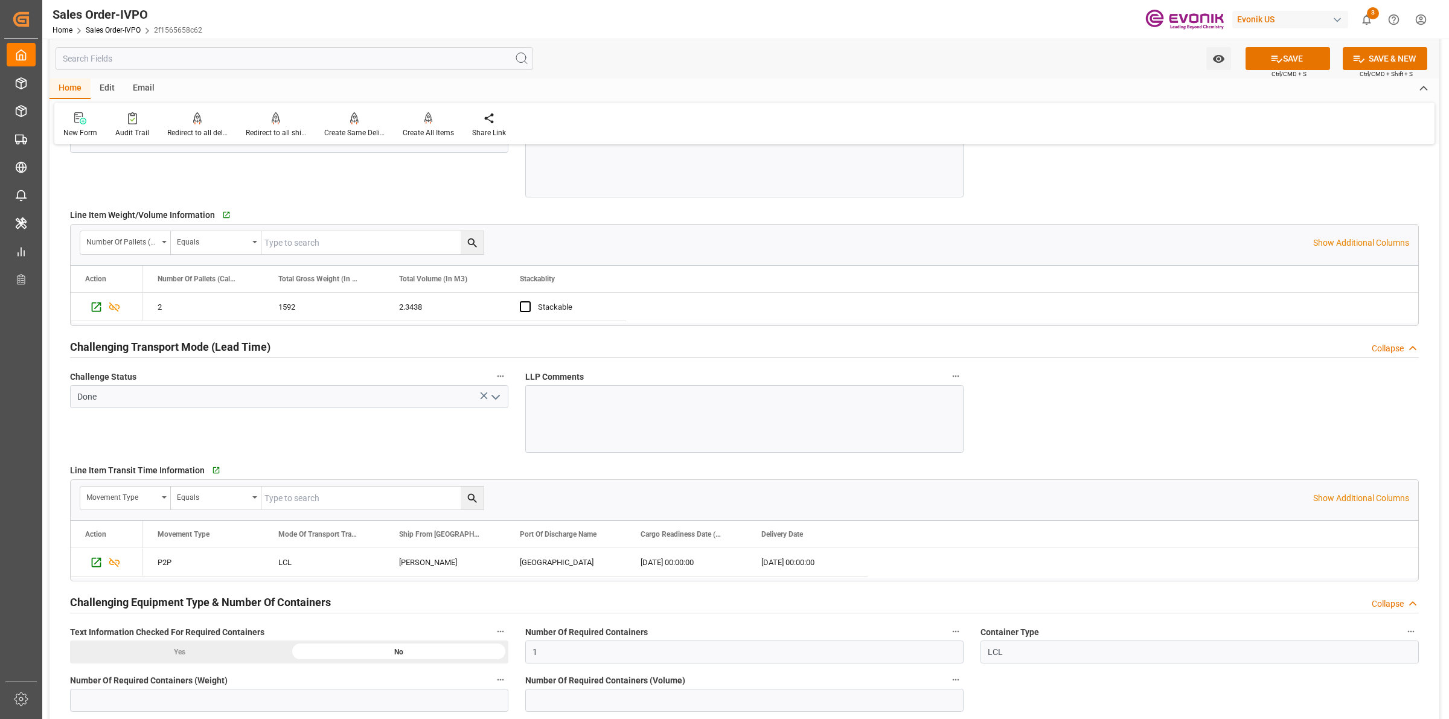
click at [308, 457] on div "Challenge Status Done" at bounding box center [289, 410] width 455 height 93
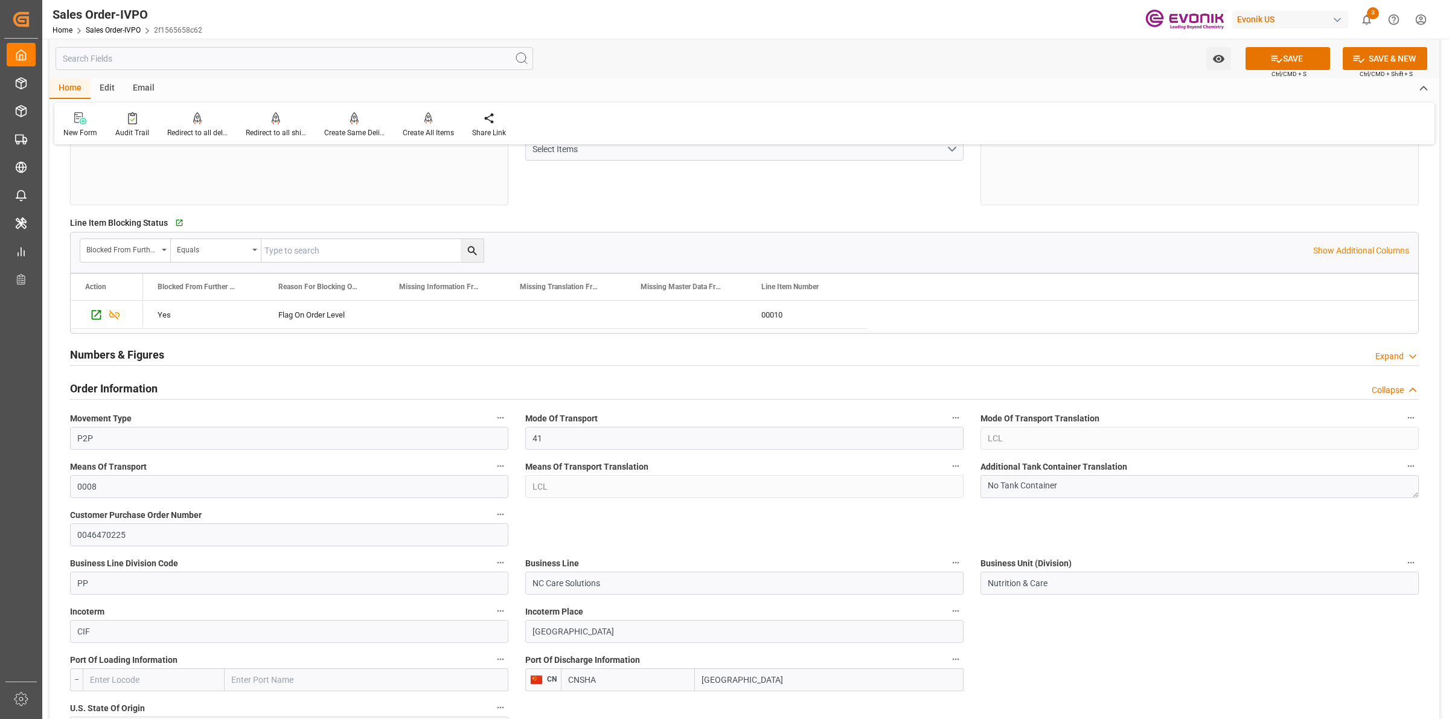
scroll to position [0, 0]
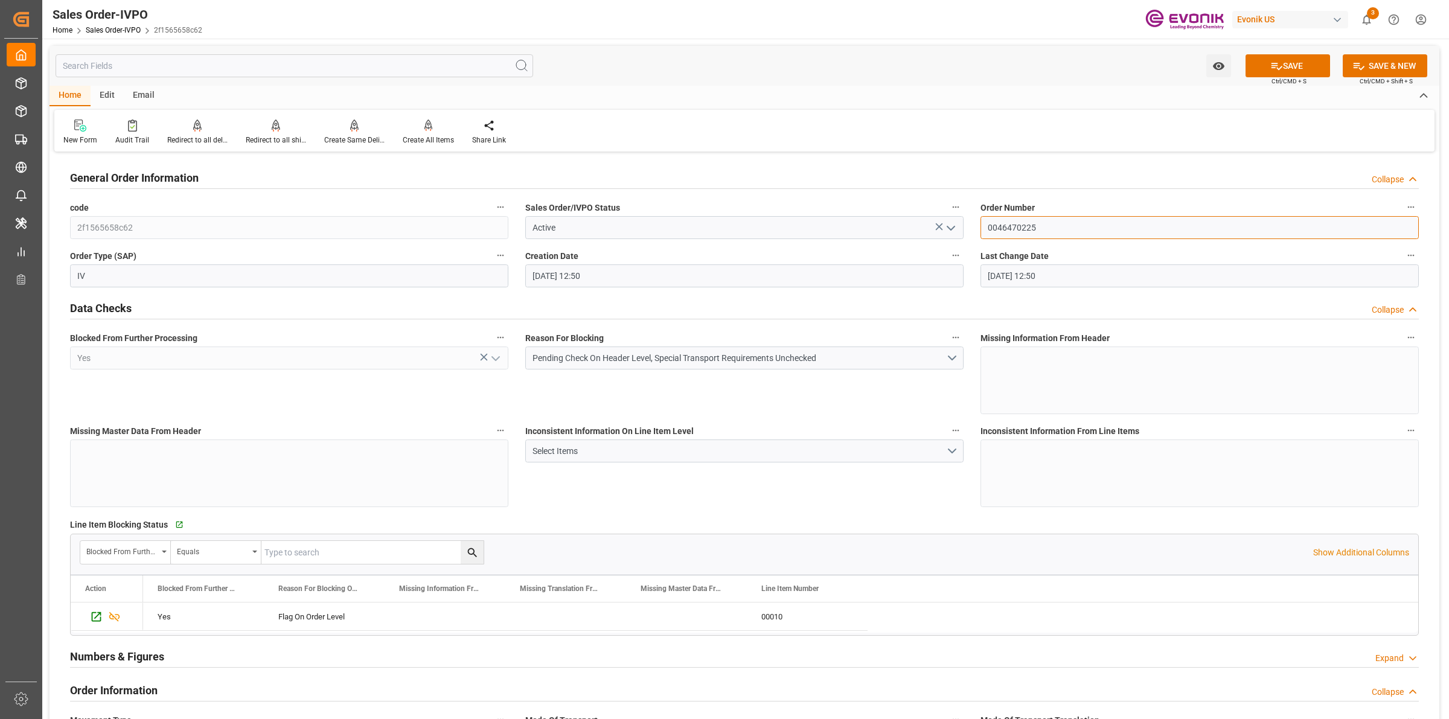
drag, startPoint x: 1079, startPoint y: 226, endPoint x: 901, endPoint y: 226, distance: 177.5
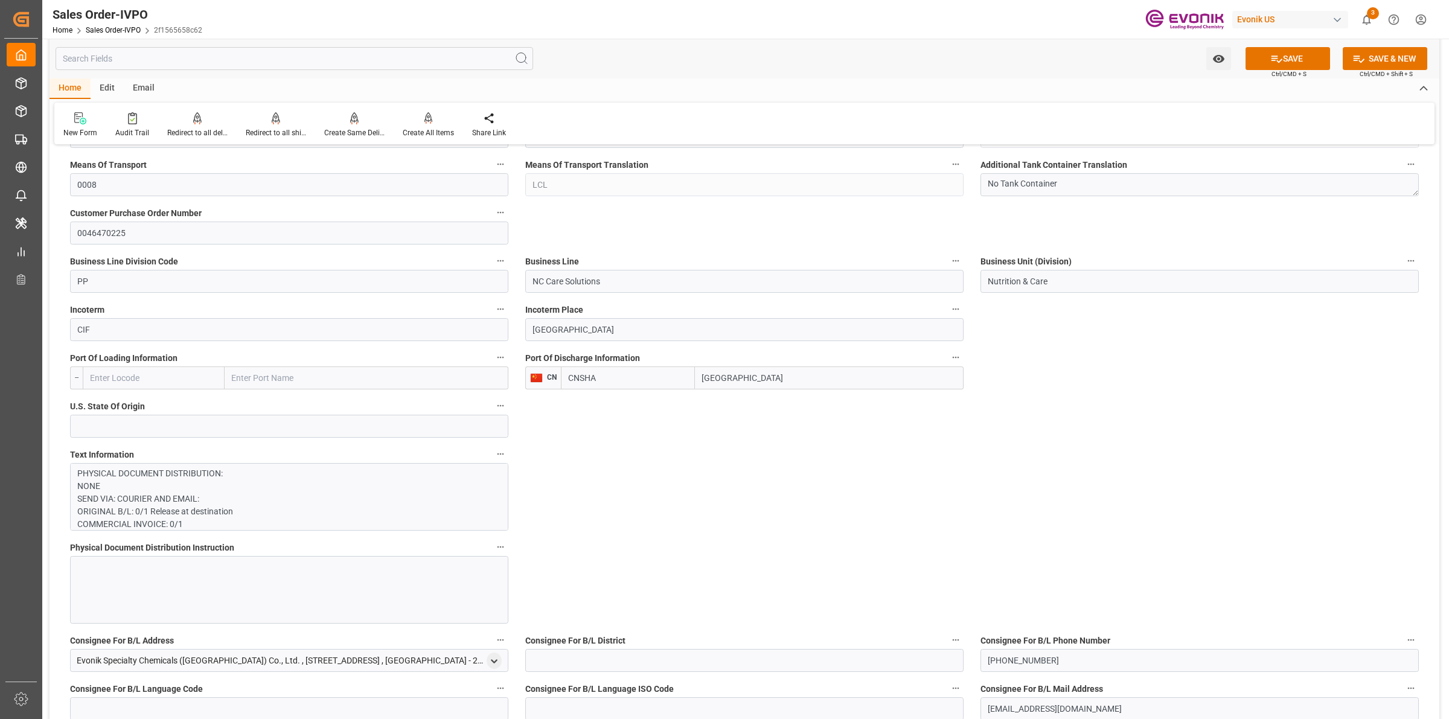
scroll to position [151, 0]
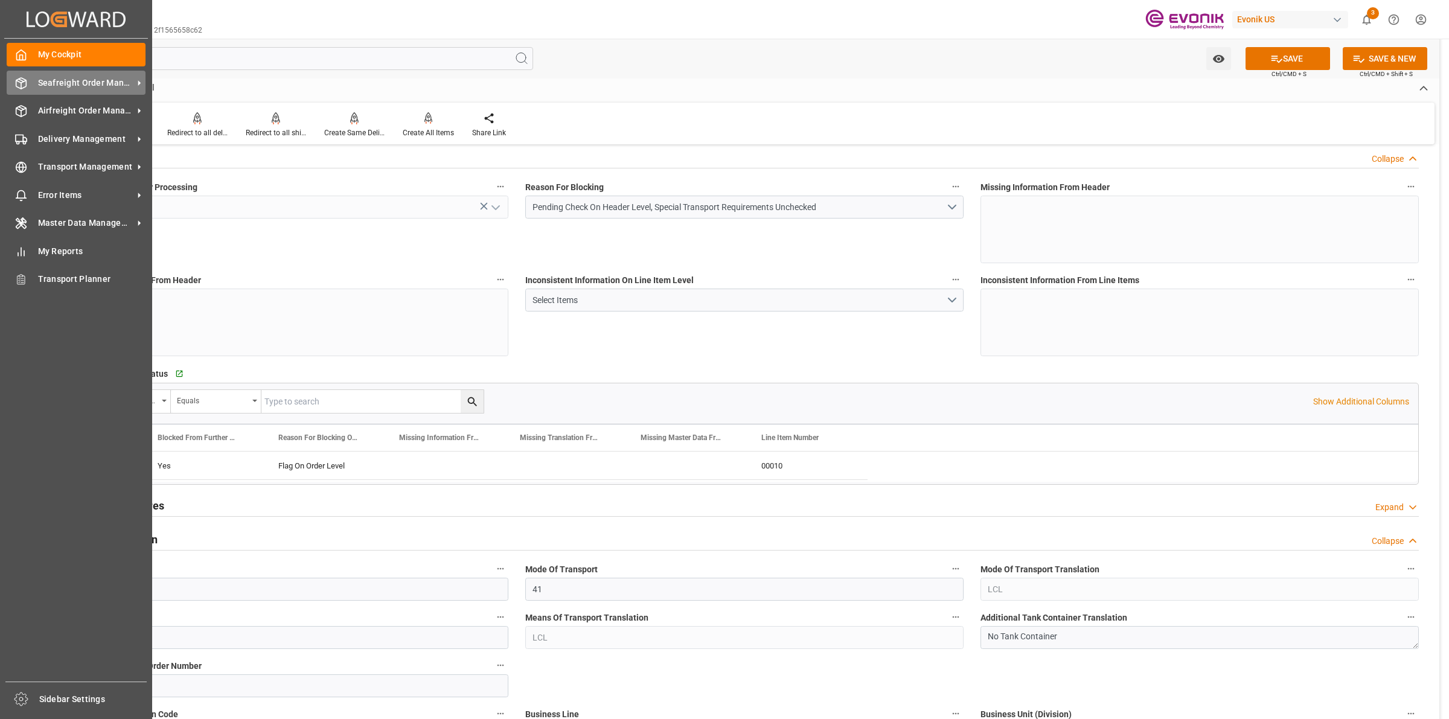
click at [22, 78] on icon at bounding box center [21, 83] width 10 height 11
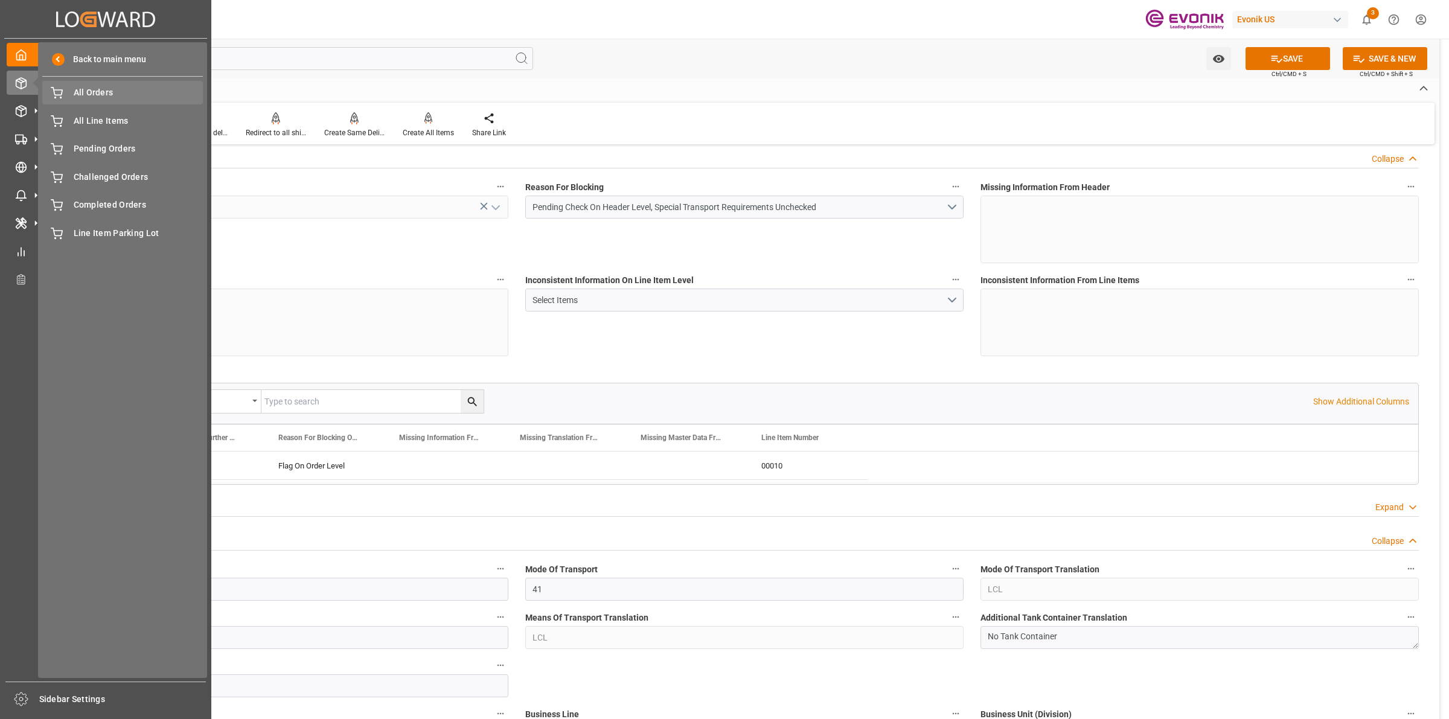
click at [101, 82] on div "All Orders All Orders" at bounding box center [122, 93] width 161 height 24
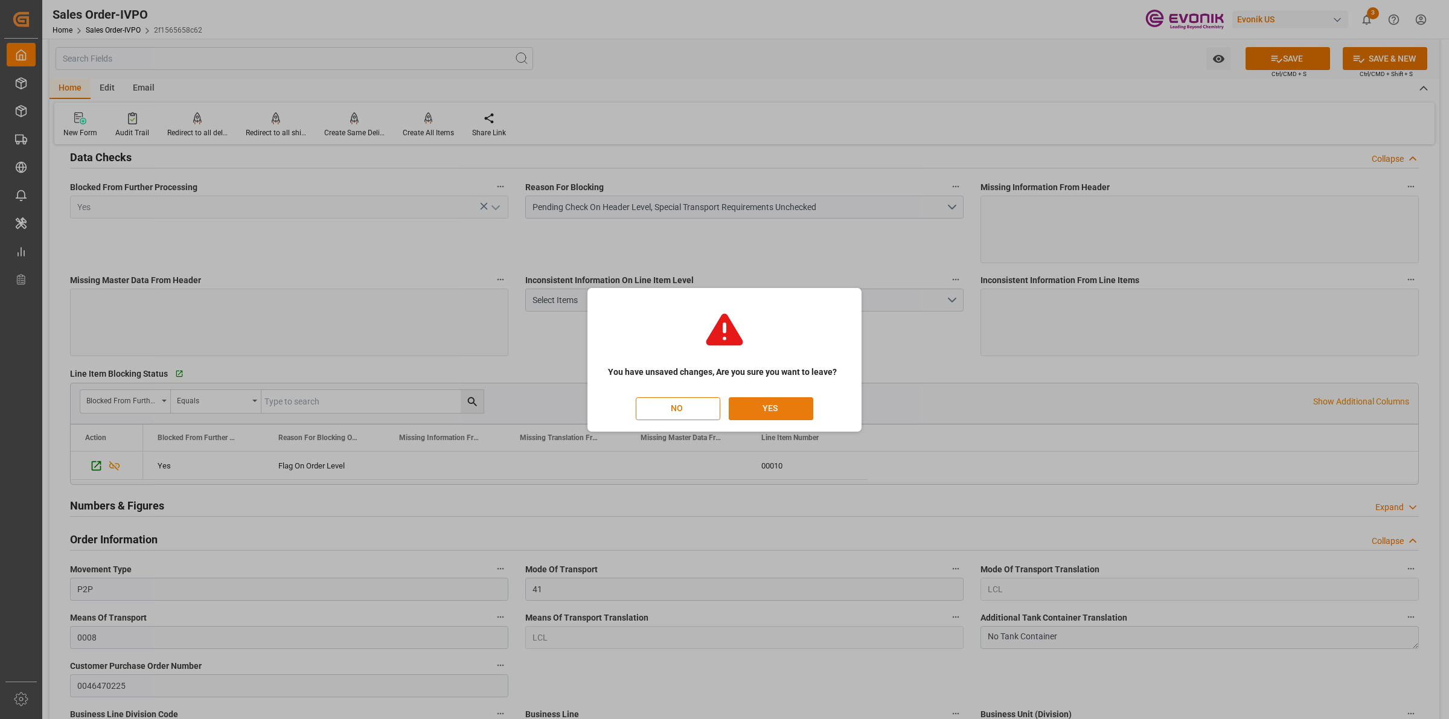
click at [769, 412] on button "YES" at bounding box center [771, 408] width 85 height 23
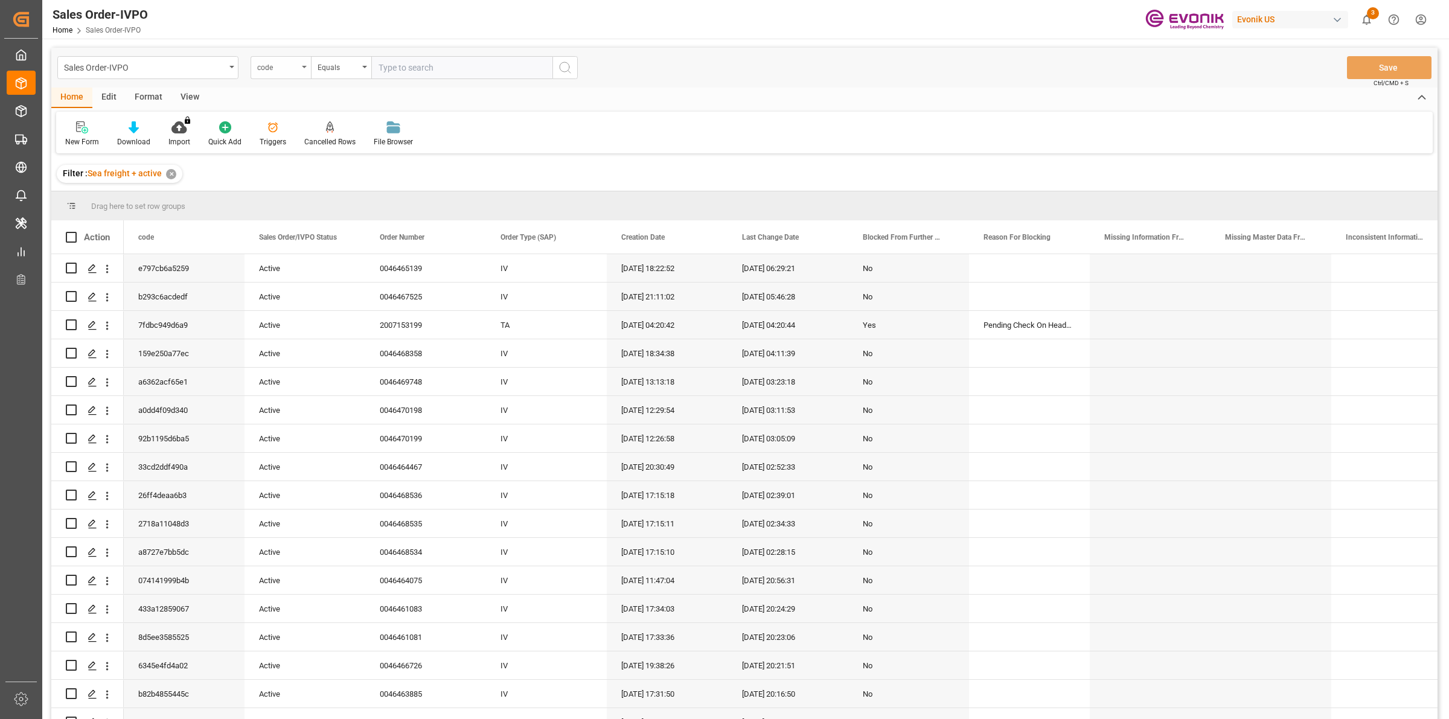
click at [278, 71] on div "code" at bounding box center [277, 66] width 41 height 14
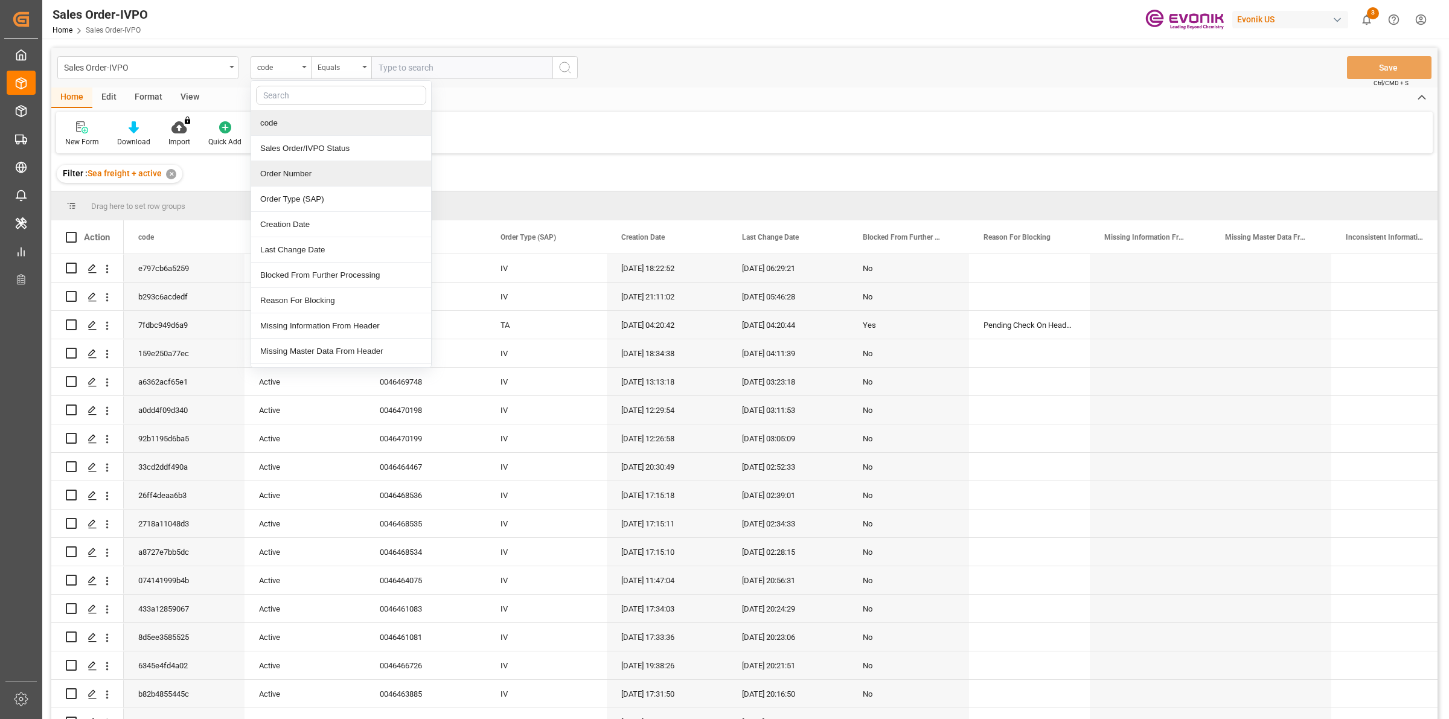
click at [300, 179] on div "Order Number" at bounding box center [341, 173] width 180 height 25
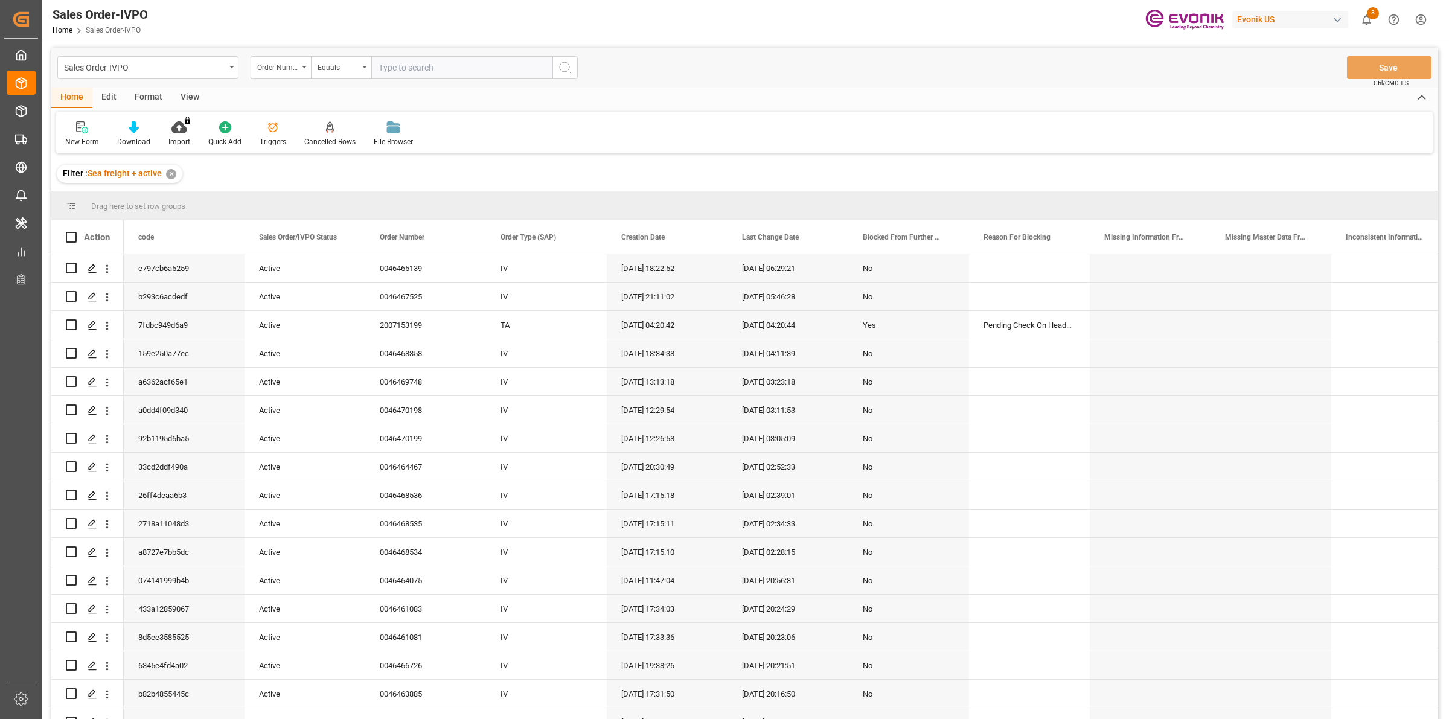
click at [417, 56] on input "text" at bounding box center [461, 67] width 181 height 23
paste input "0046470225"
type input "0046470225"
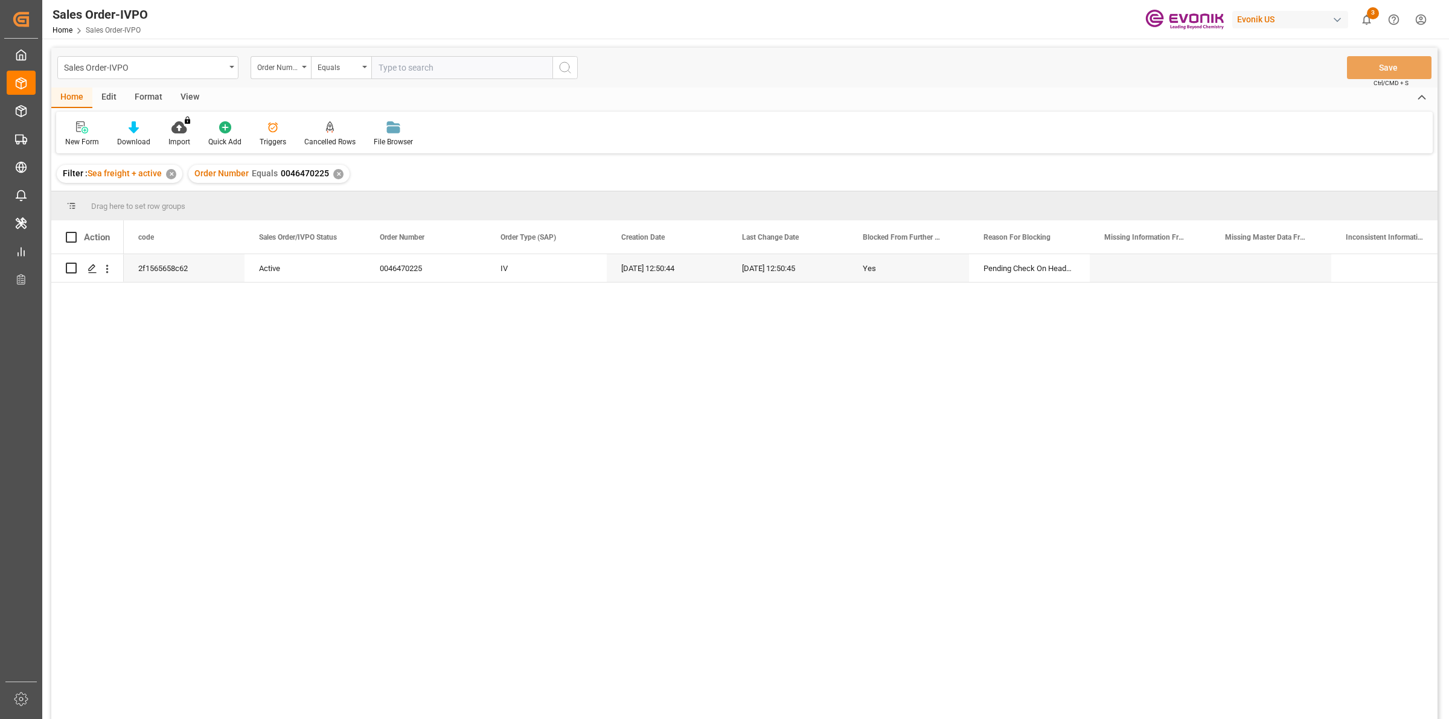
click at [176, 385] on div "2f1565658c62 Active 0046470225 IV 26.08.2025 12:50:44 26.08.2025 12:50:45 Yes P…" at bounding box center [781, 490] width 1314 height 473
click at [107, 267] on icon "open menu" at bounding box center [107, 269] width 13 height 13
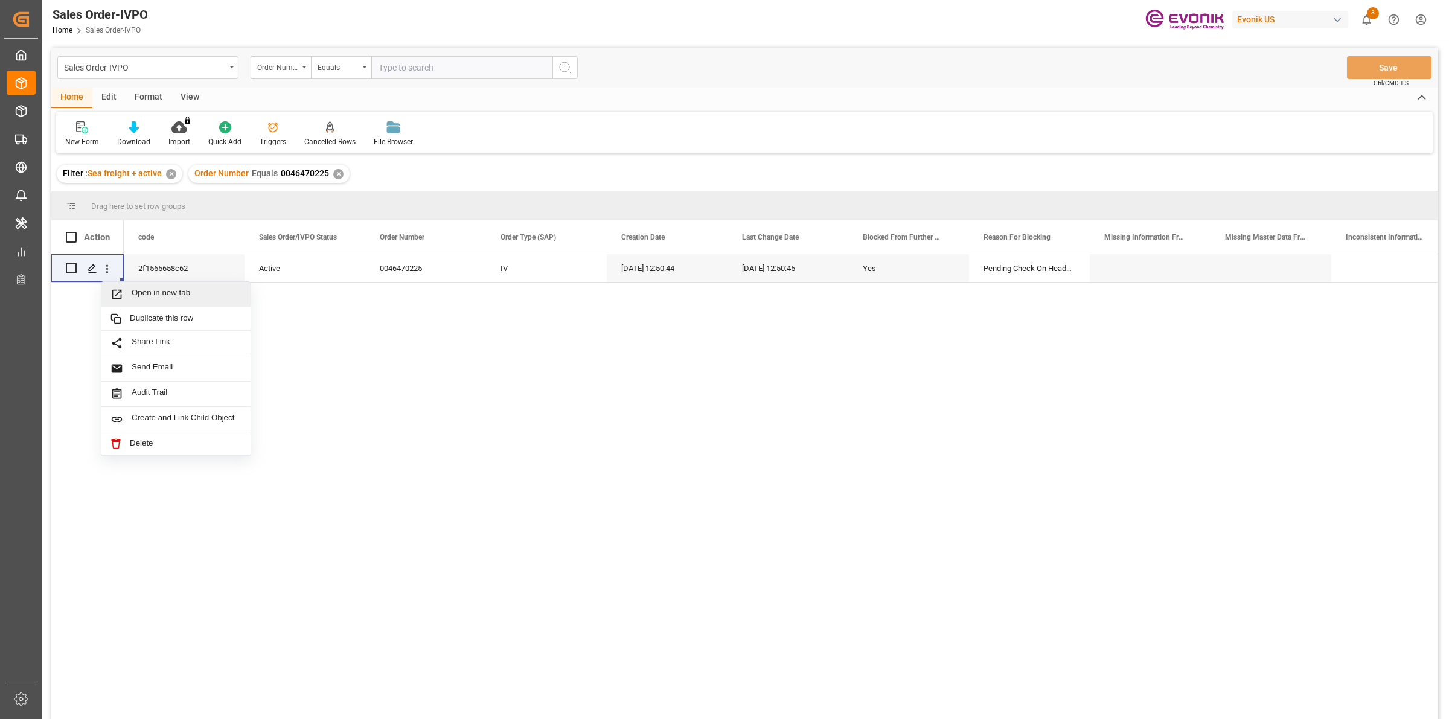
click at [86, 307] on div "Open in new tab Duplicate this row Share Link Send Email Audit Trail Create and…" at bounding box center [744, 488] width 1386 height 469
click at [92, 273] on div "Press SPACE to select this row." at bounding box center [92, 269] width 18 height 22
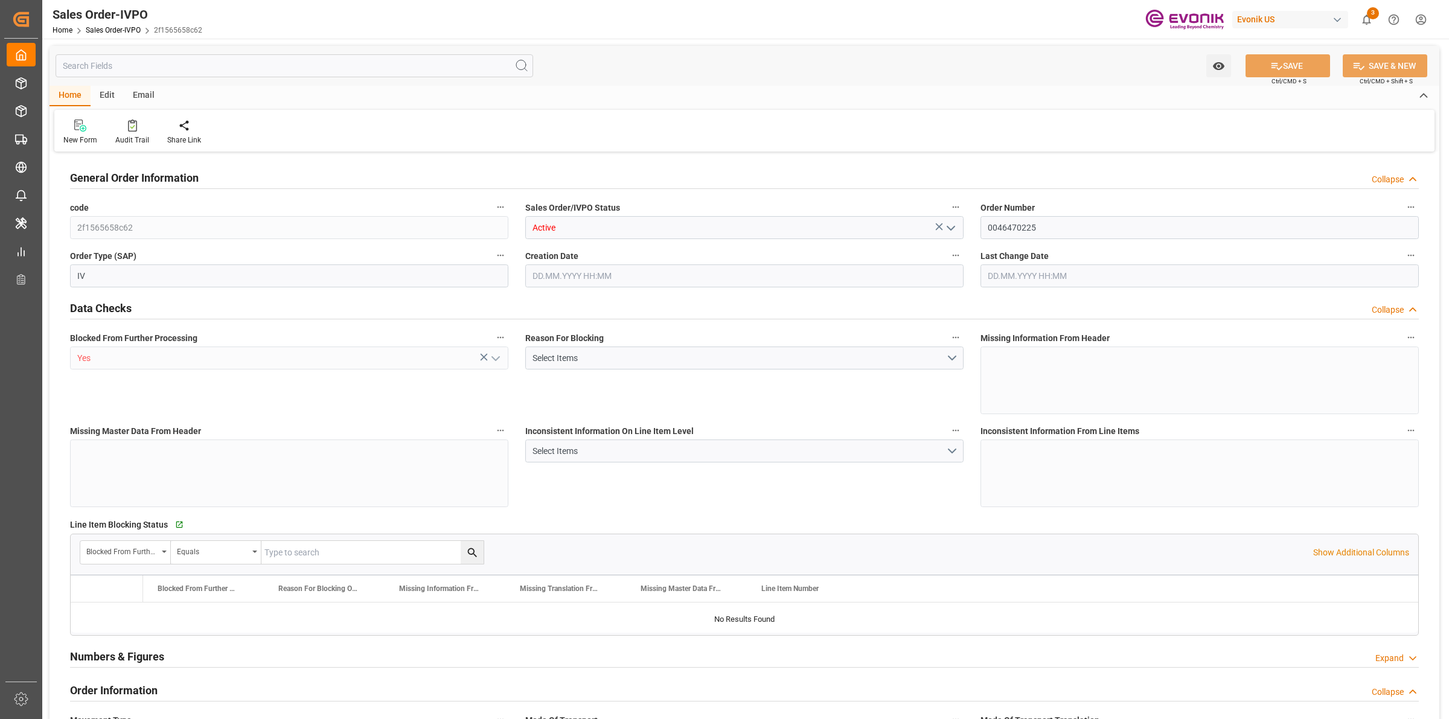
type input "CNSHA"
type input "0"
type input "1"
type input "1642"
type input "26.08.2025 12:50"
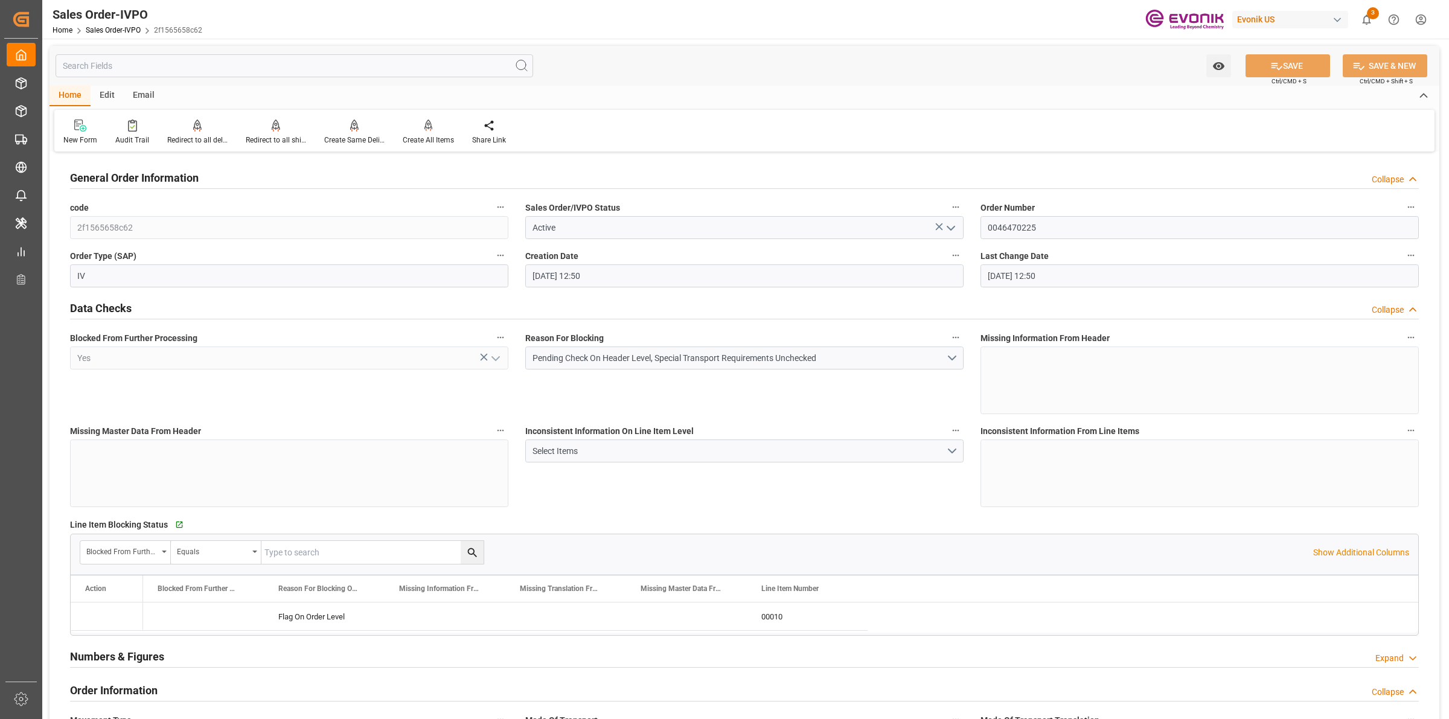
type input "26.08.2025 12:50"
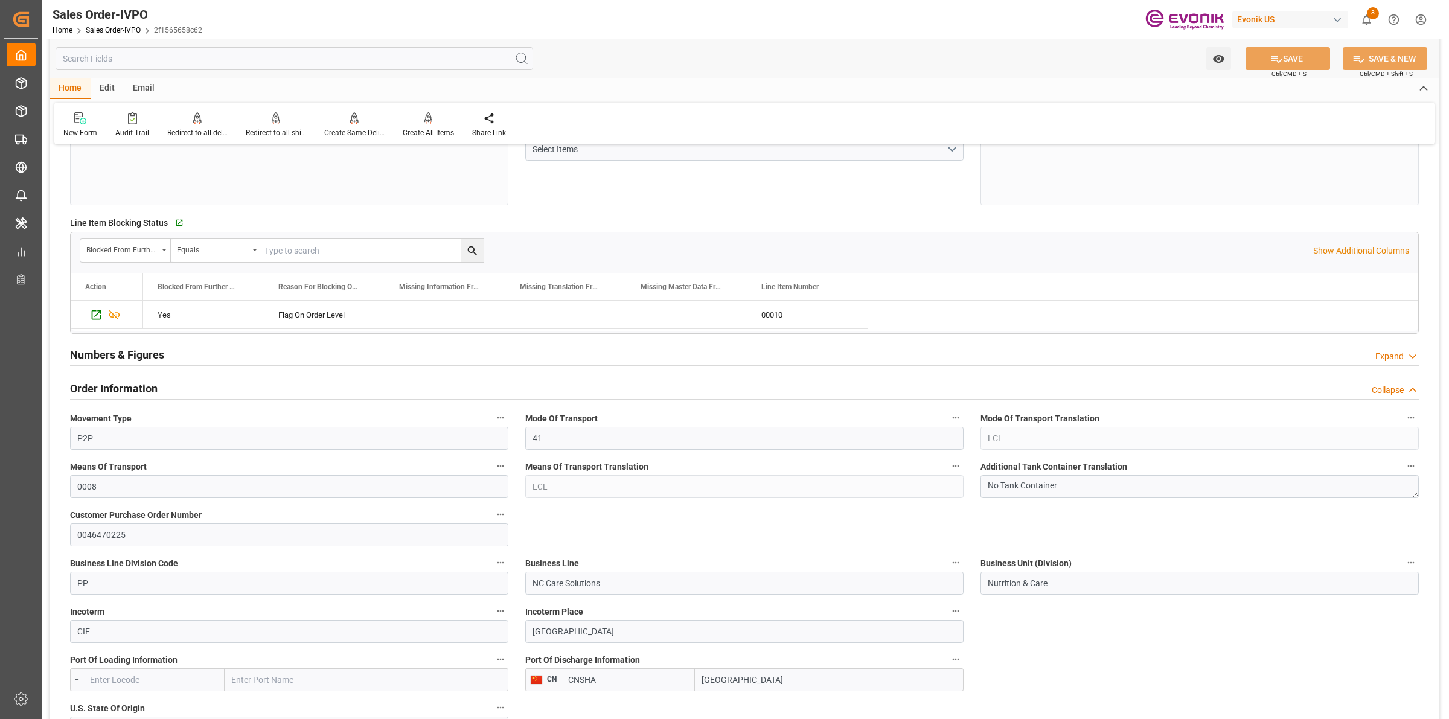
scroll to position [528, 0]
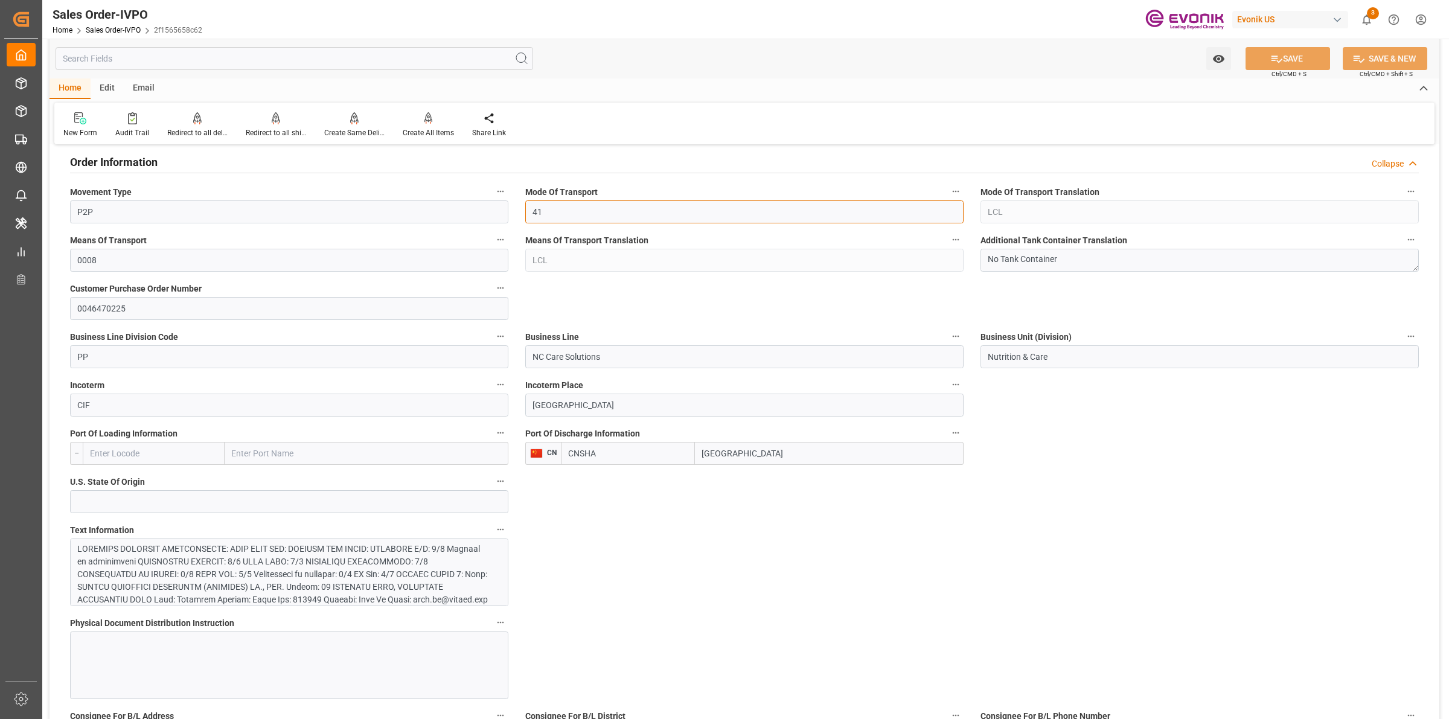
drag, startPoint x: 545, startPoint y: 215, endPoint x: 502, endPoint y: 212, distance: 43.6
drag, startPoint x: 109, startPoint y: 210, endPoint x: 38, endPoint y: 206, distance: 70.8
click at [38, 206] on div "Created by potrace 1.15, written by Peter Selinger 2001-2017 Created by potrace…" at bounding box center [724, 359] width 1449 height 719
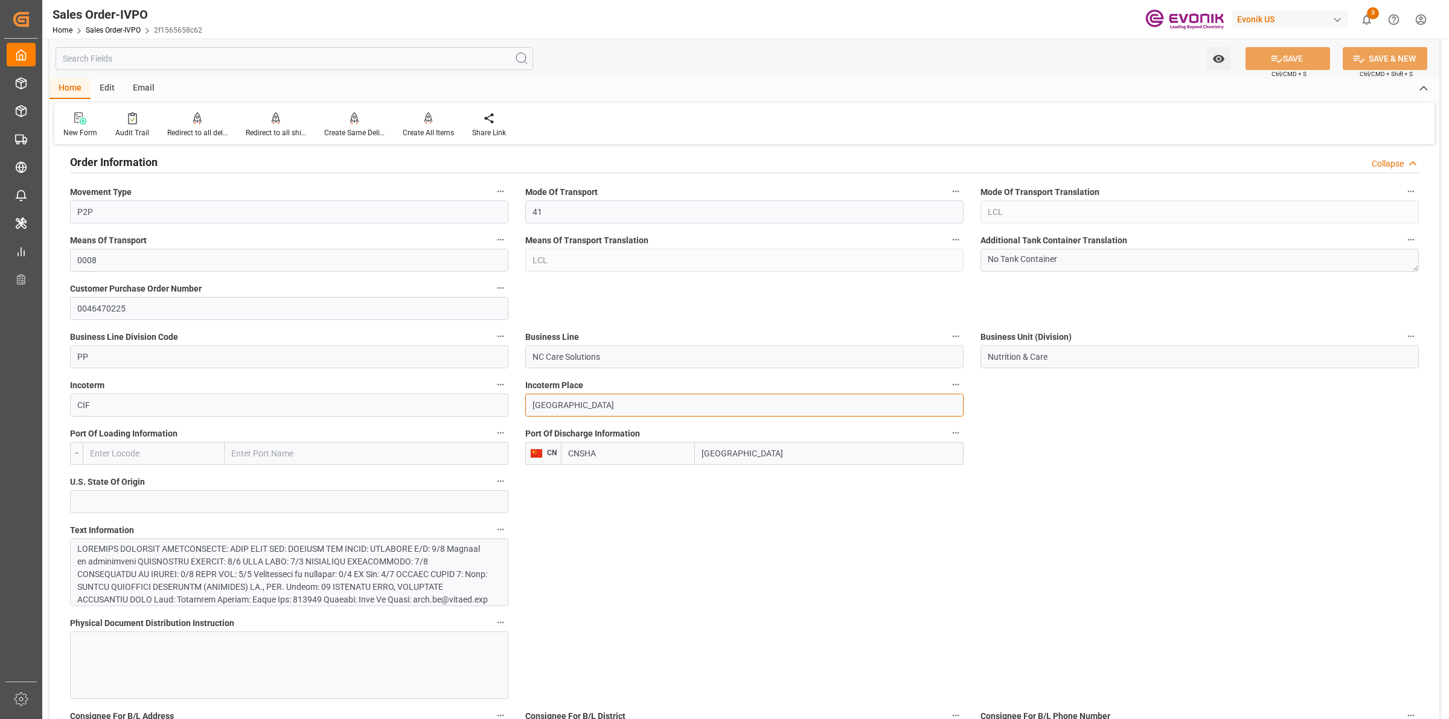
click at [587, 403] on input "Shanghai" at bounding box center [744, 405] width 438 height 23
drag, startPoint x: 623, startPoint y: 405, endPoint x: 517, endPoint y: 405, distance: 106.3
drag, startPoint x: 759, startPoint y: 453, endPoint x: 692, endPoint y: 450, distance: 66.5
click at [692, 450] on div "CNSHA Shanghai" at bounding box center [762, 453] width 403 height 23
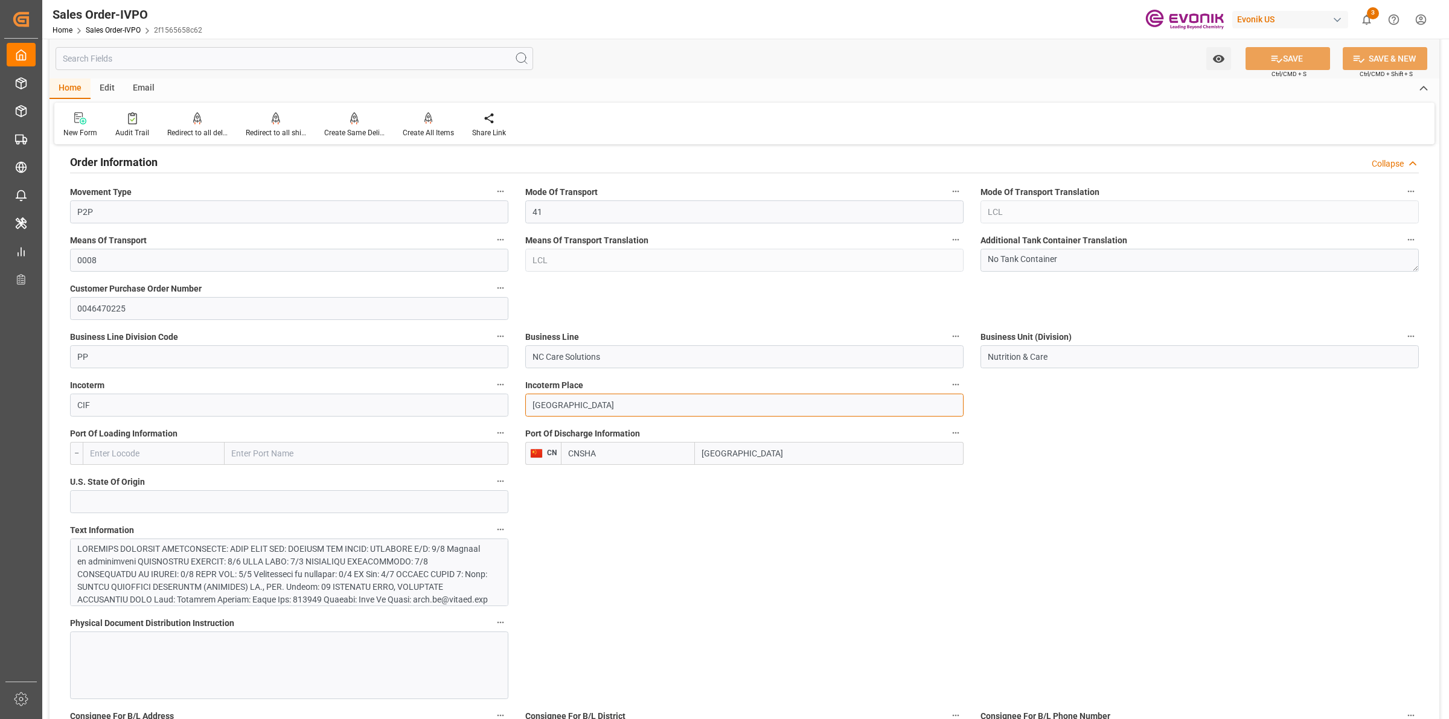
click at [607, 406] on input "Shanghai" at bounding box center [744, 405] width 438 height 23
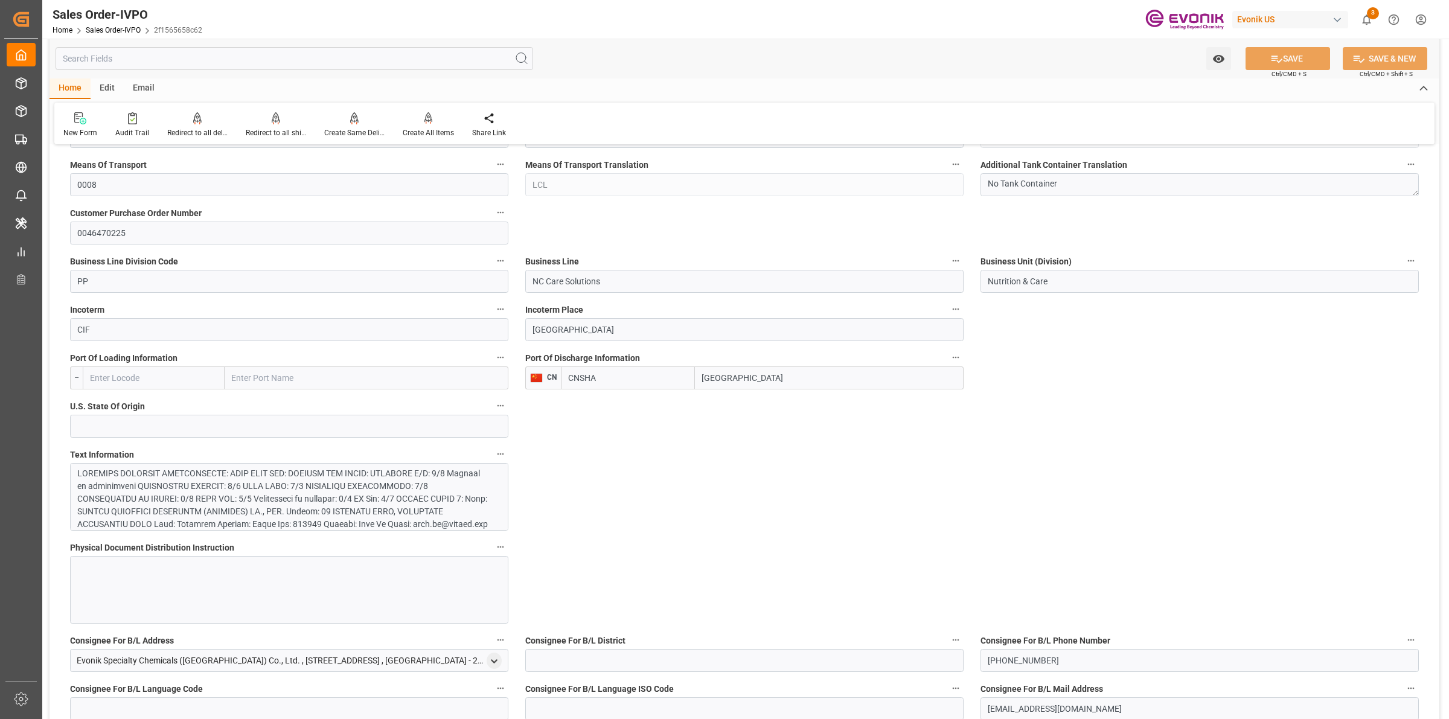
scroll to position [679, 0]
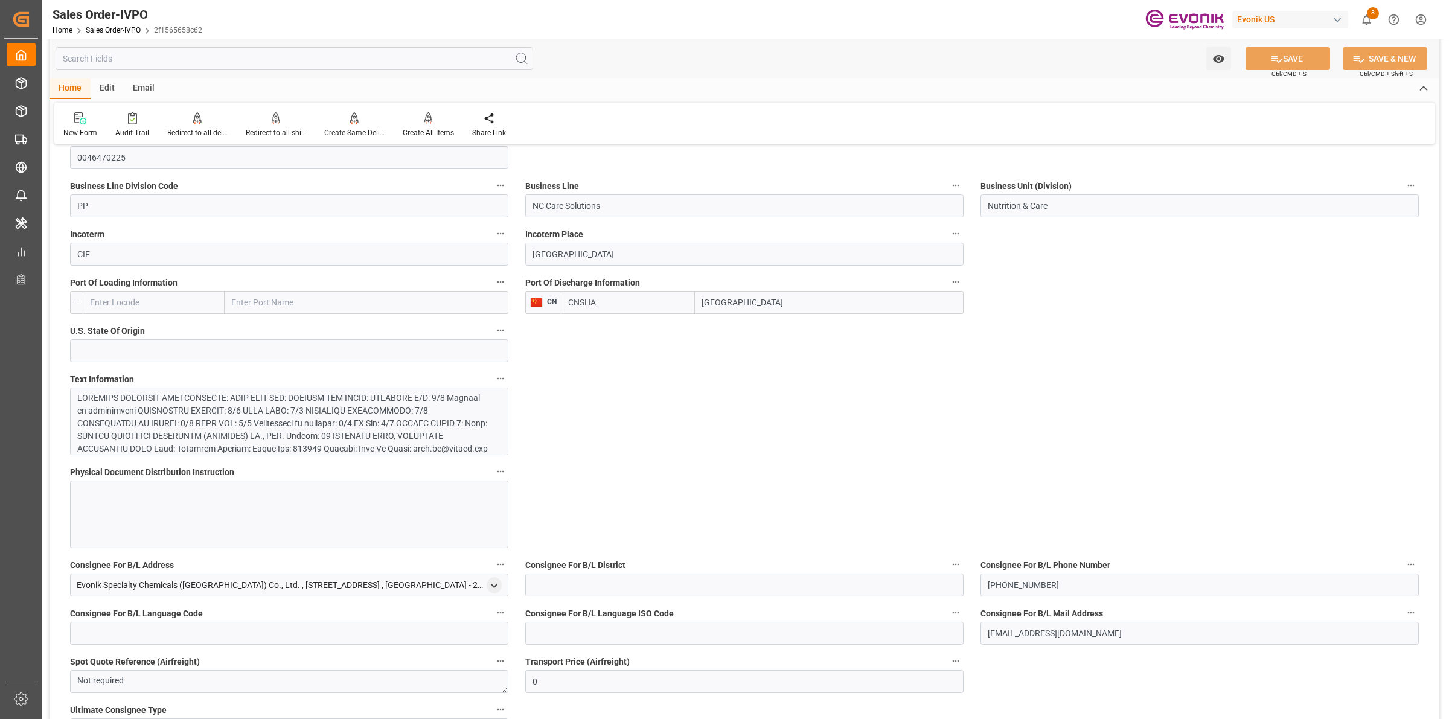
click at [333, 433] on div at bounding box center [283, 474] width 412 height 165
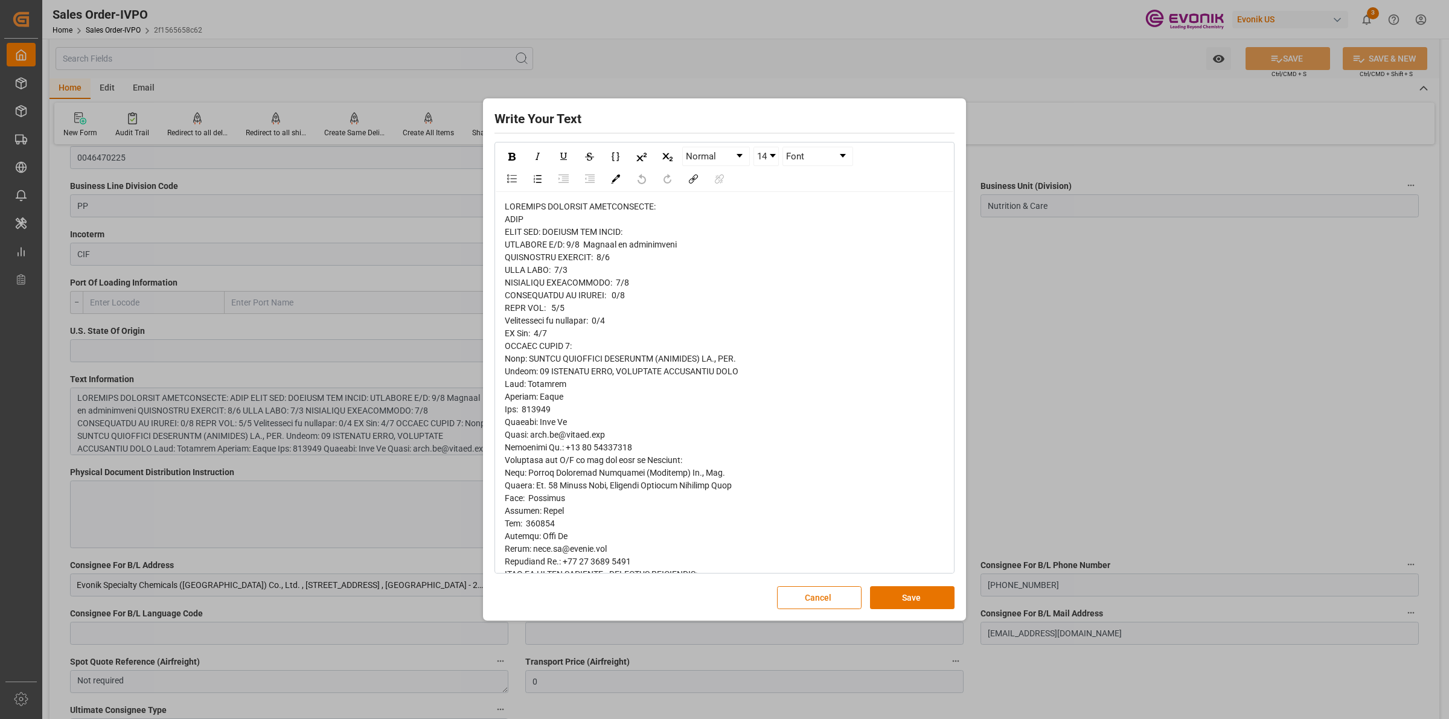
click at [665, 329] on div "rdw-editor" at bounding box center [725, 510] width 440 height 621
click at [1036, 391] on div "Write Your Text Normal 14 Font Cancel Save" at bounding box center [724, 359] width 1449 height 719
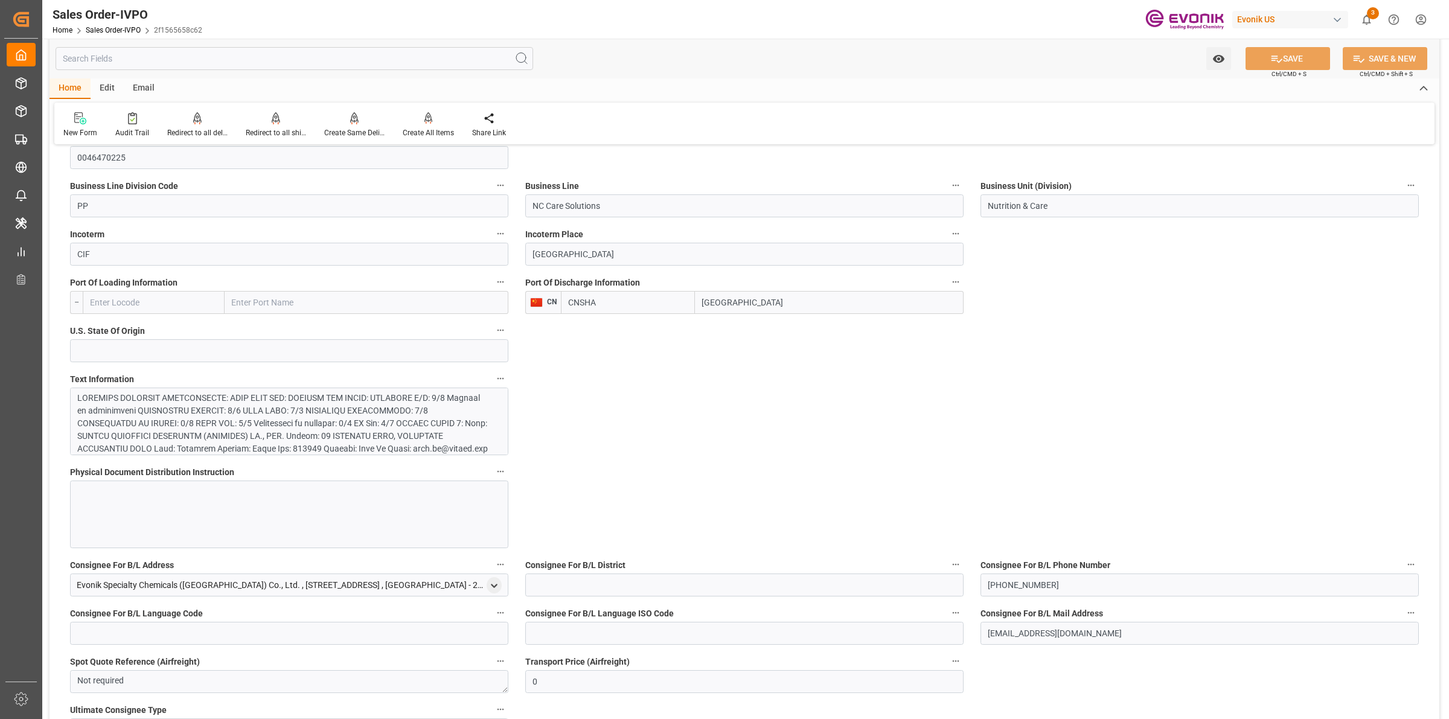
click at [240, 429] on div at bounding box center [283, 474] width 412 height 165
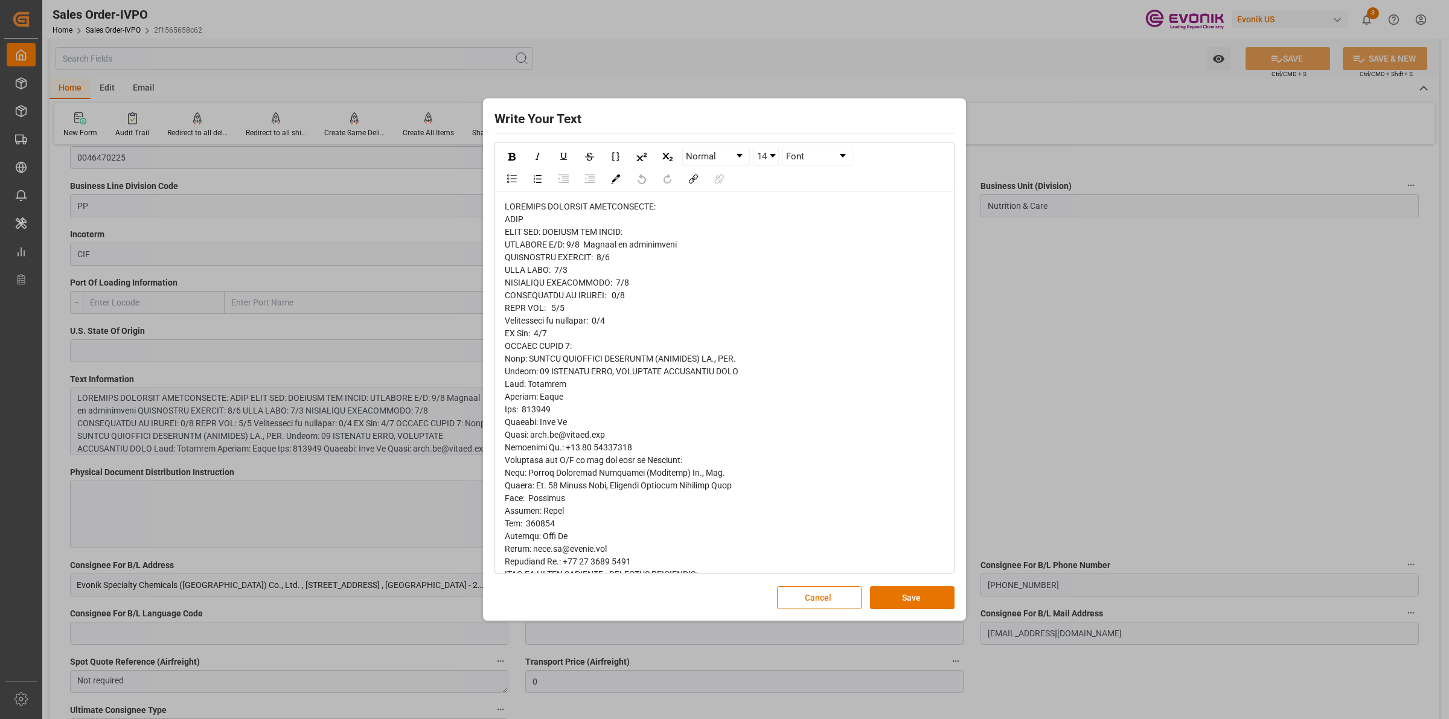
click at [619, 286] on span "rdw-editor" at bounding box center [622, 511] width 234 height 618
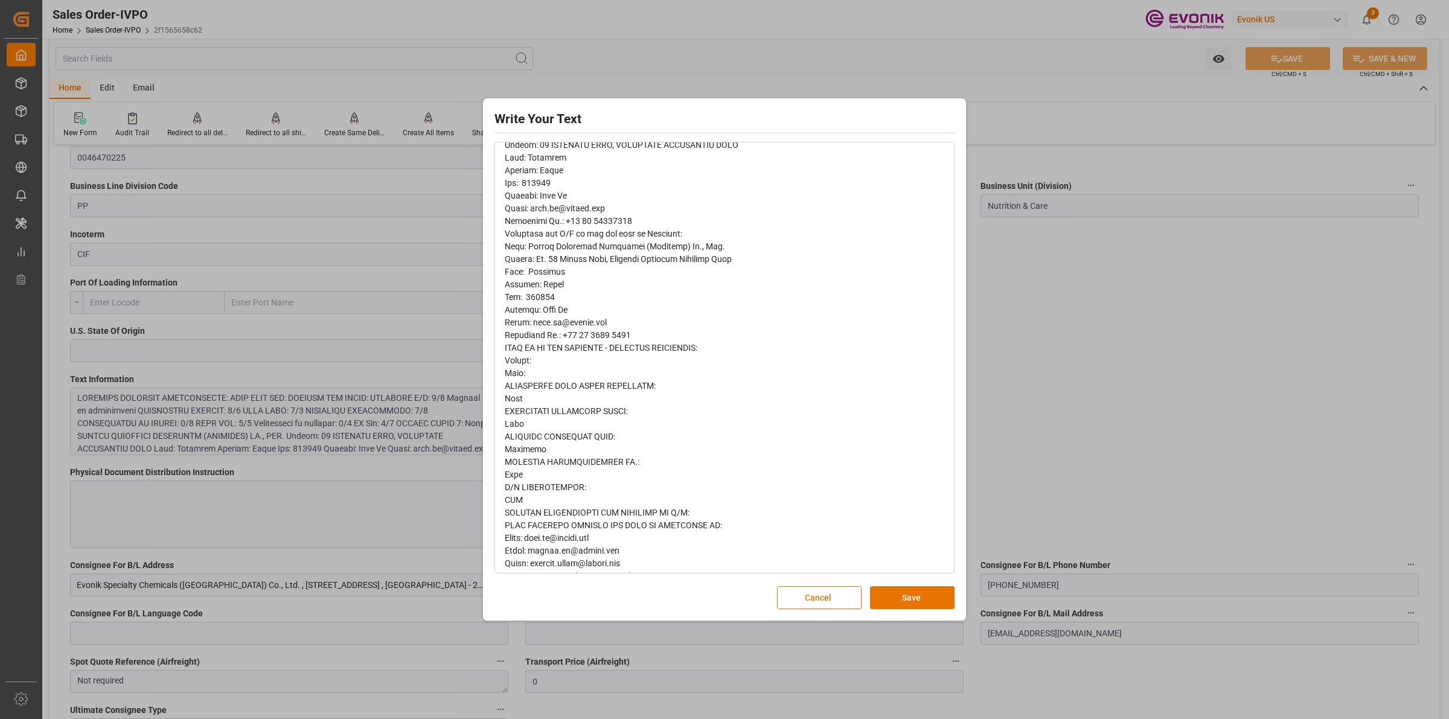
scroll to position [258, 0]
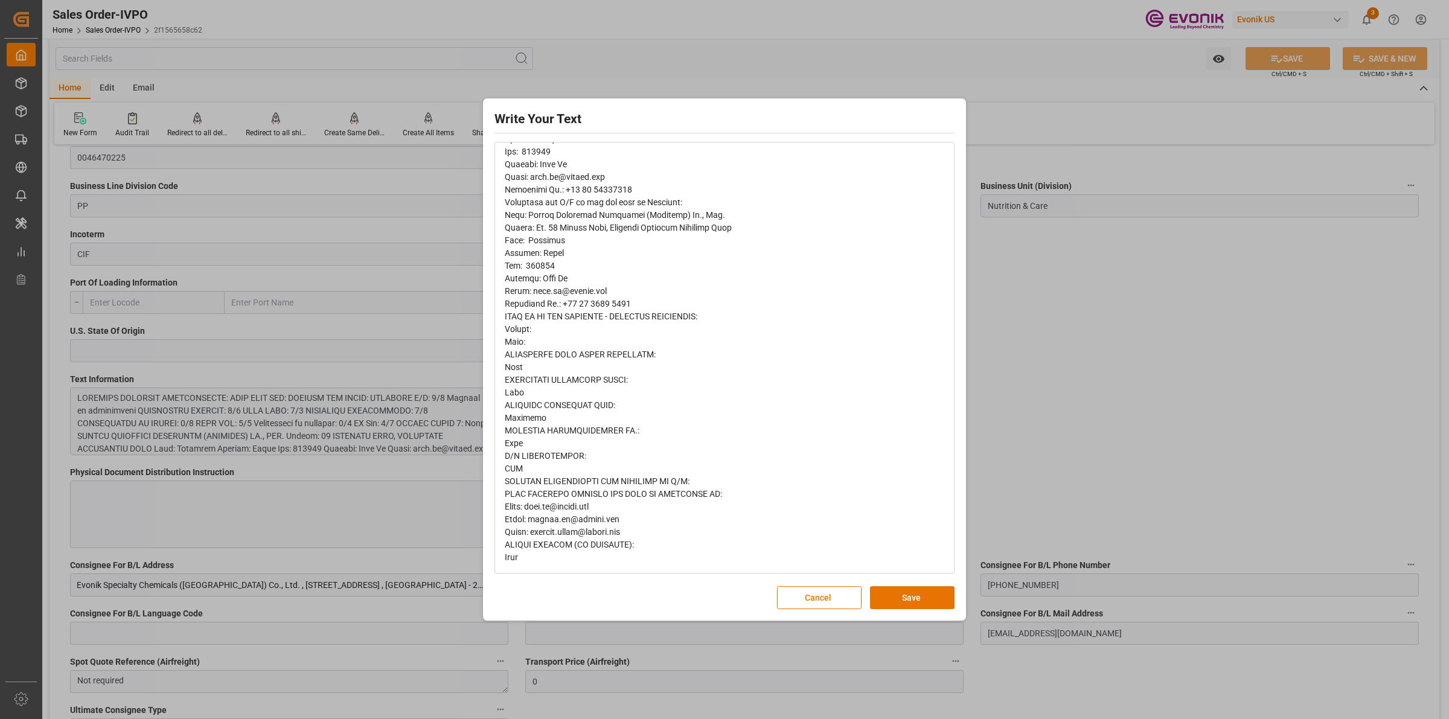
click at [616, 536] on span "rdw-editor" at bounding box center [622, 253] width 234 height 618
click at [557, 514] on span "rdw-editor" at bounding box center [622, 253] width 234 height 618
drag, startPoint x: 651, startPoint y: 546, endPoint x: 505, endPoint y: 493, distance: 155.5
click at [505, 493] on div "rdw-editor" at bounding box center [725, 253] width 440 height 621
click at [572, 538] on div "rdw-editor" at bounding box center [725, 253] width 440 height 621
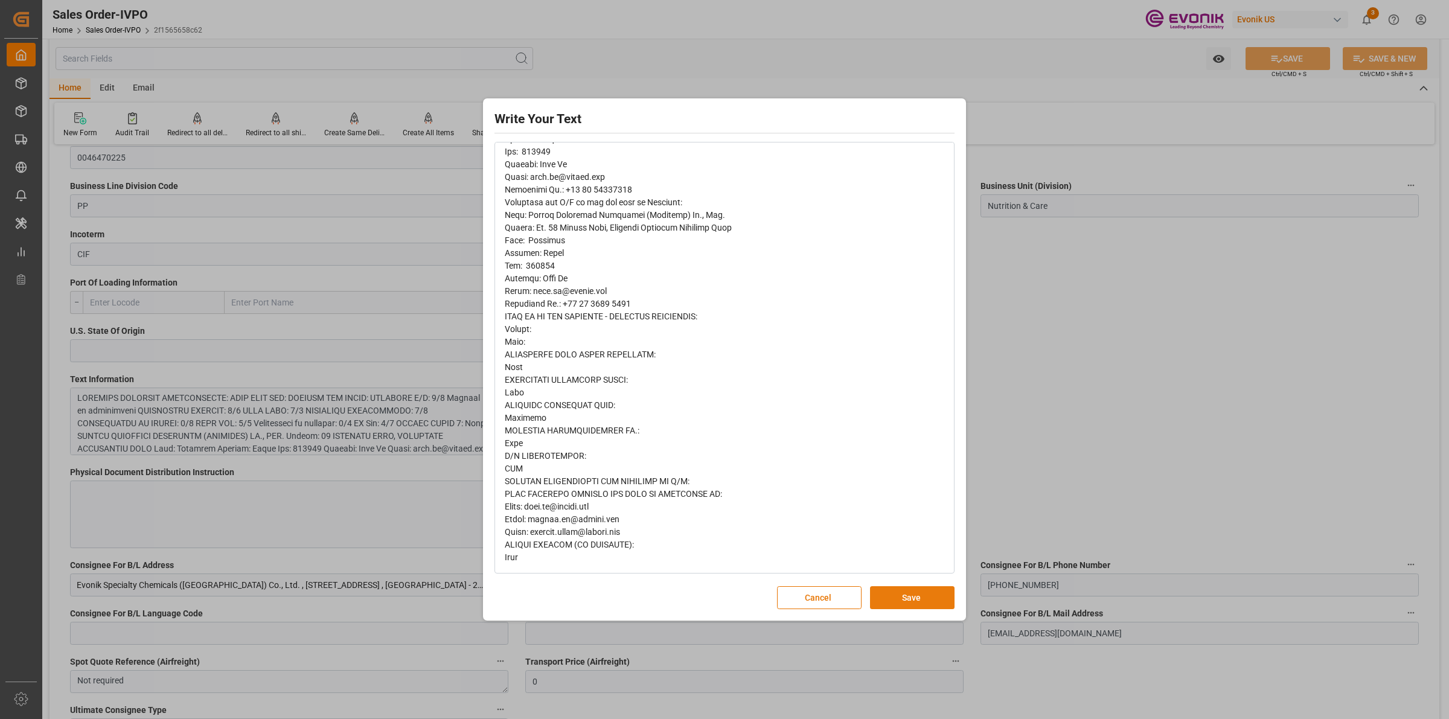
click at [929, 595] on button "Save" at bounding box center [912, 597] width 85 height 23
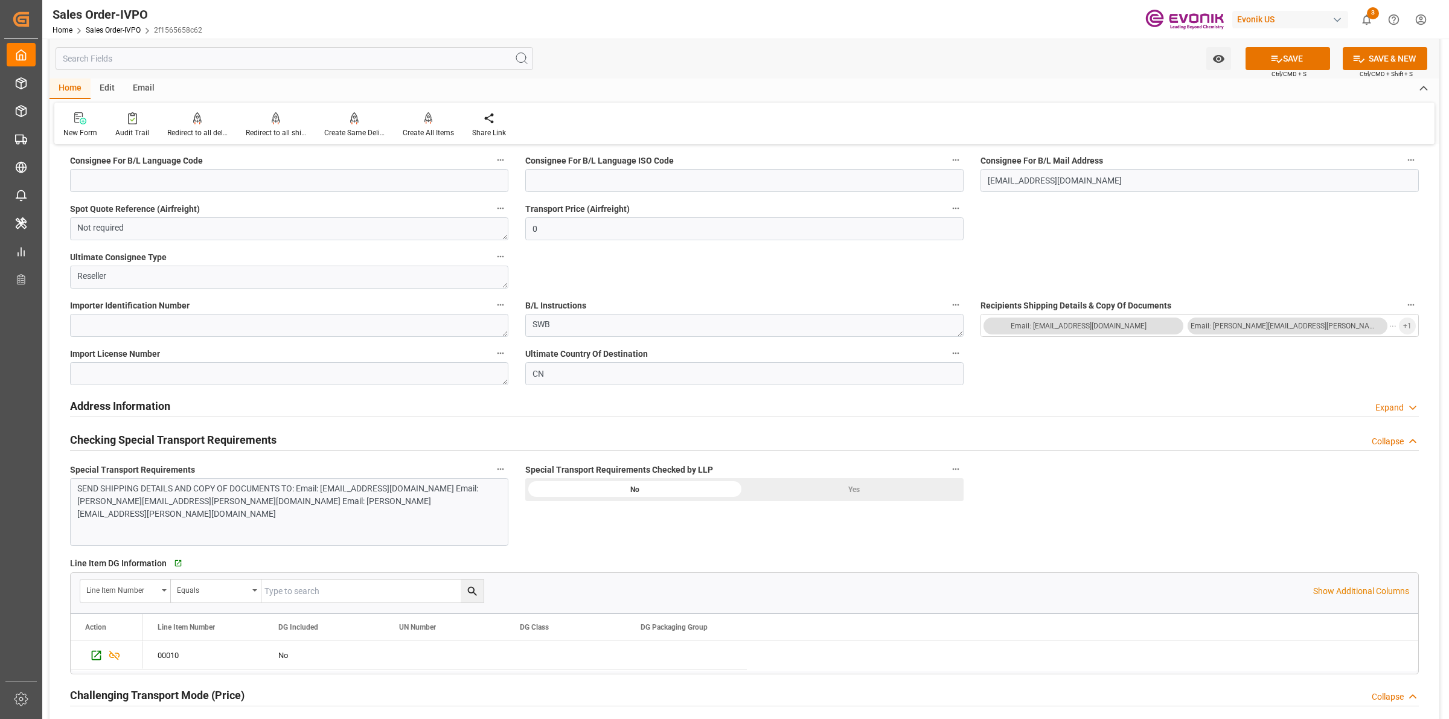
scroll to position [1283, 0]
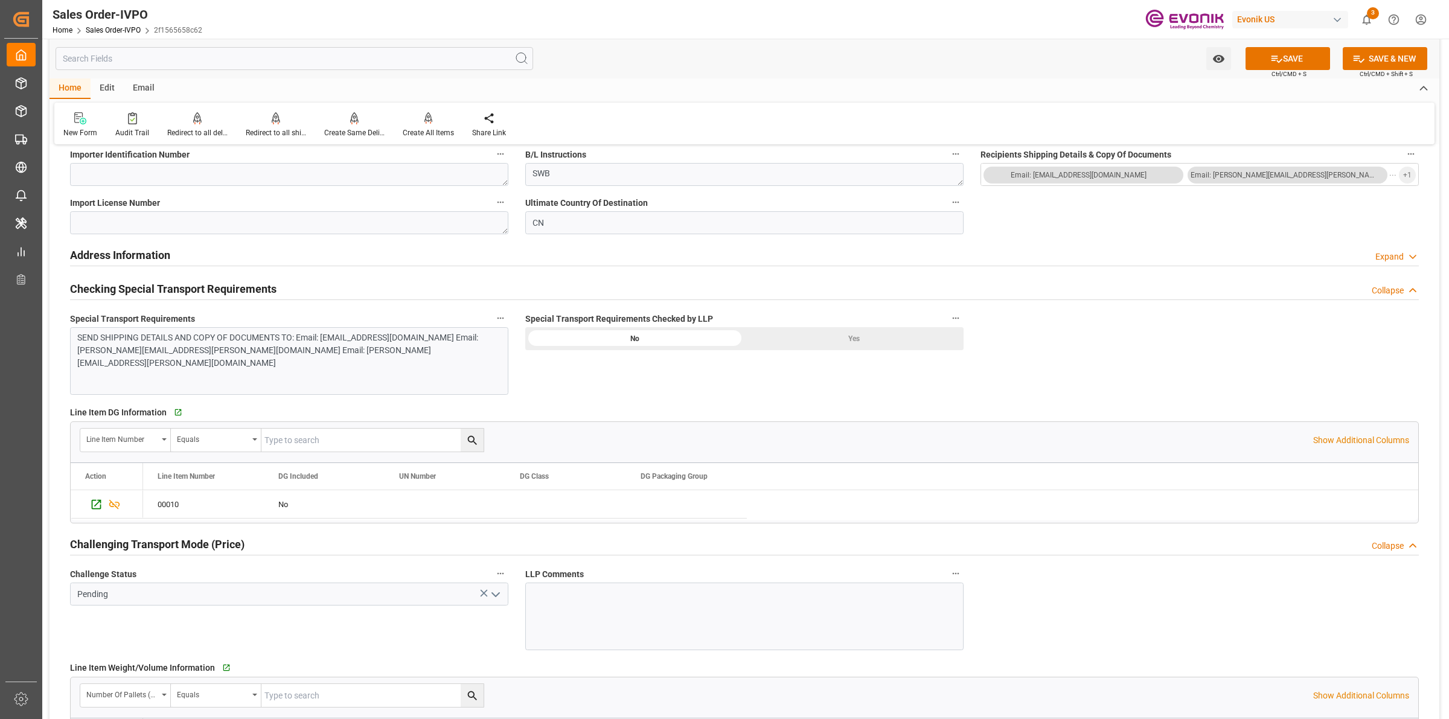
click at [853, 340] on div "Yes" at bounding box center [853, 338] width 219 height 23
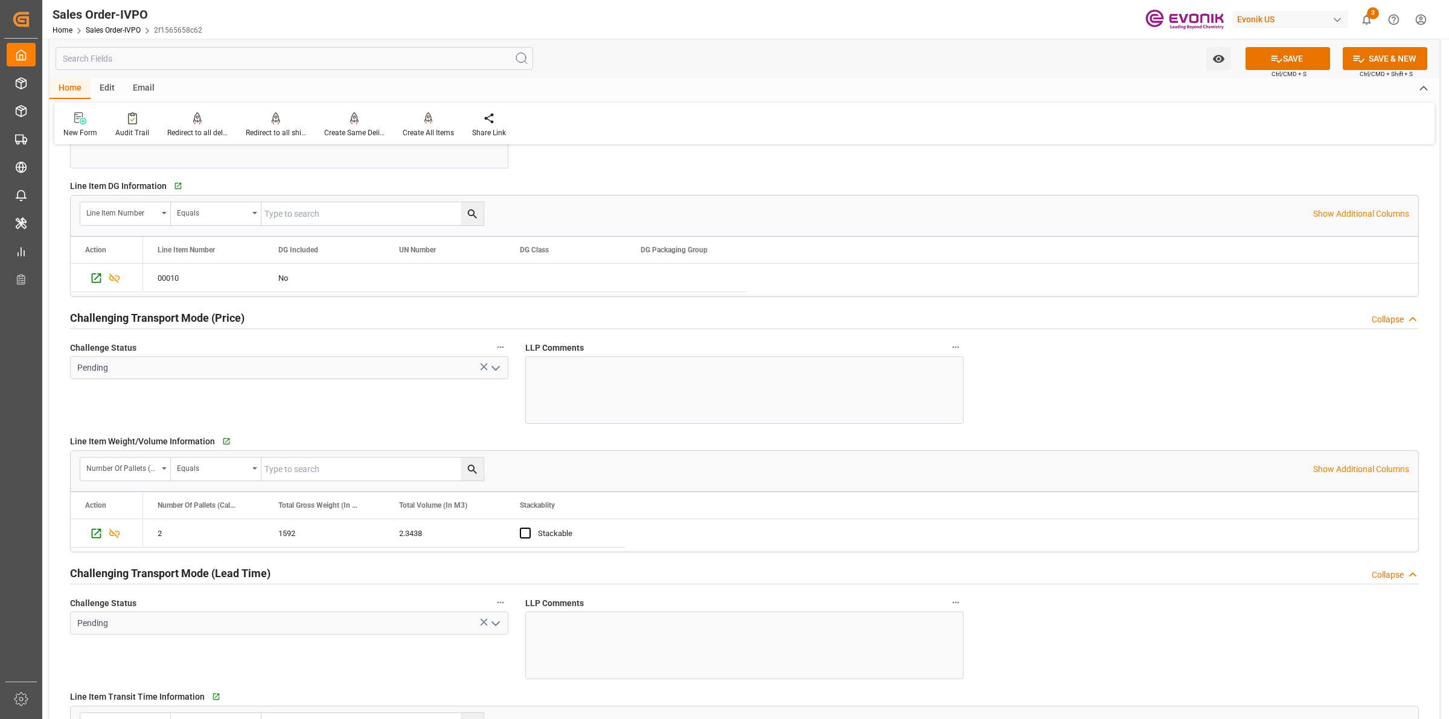
click at [496, 372] on icon "open menu" at bounding box center [495, 368] width 14 height 14
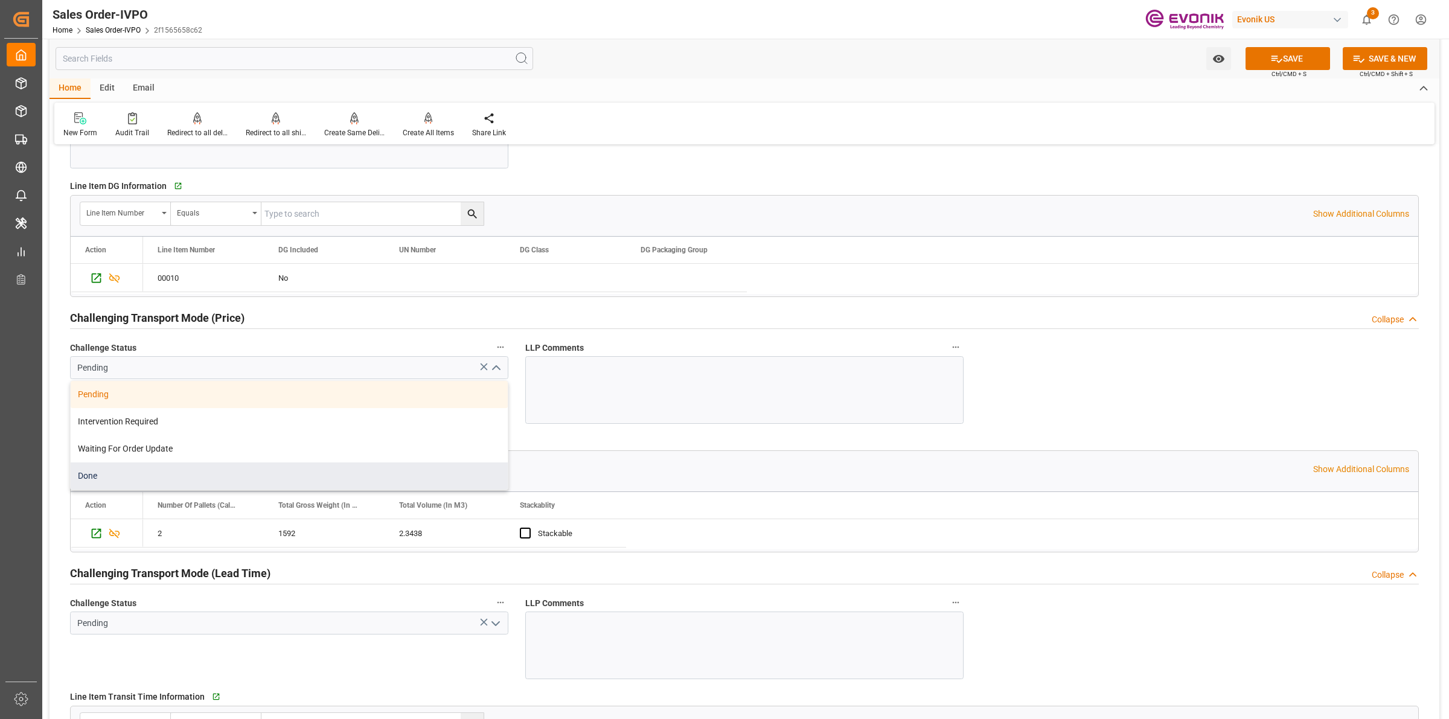
click at [113, 478] on div "Done" at bounding box center [289, 475] width 437 height 27
type input "Done"
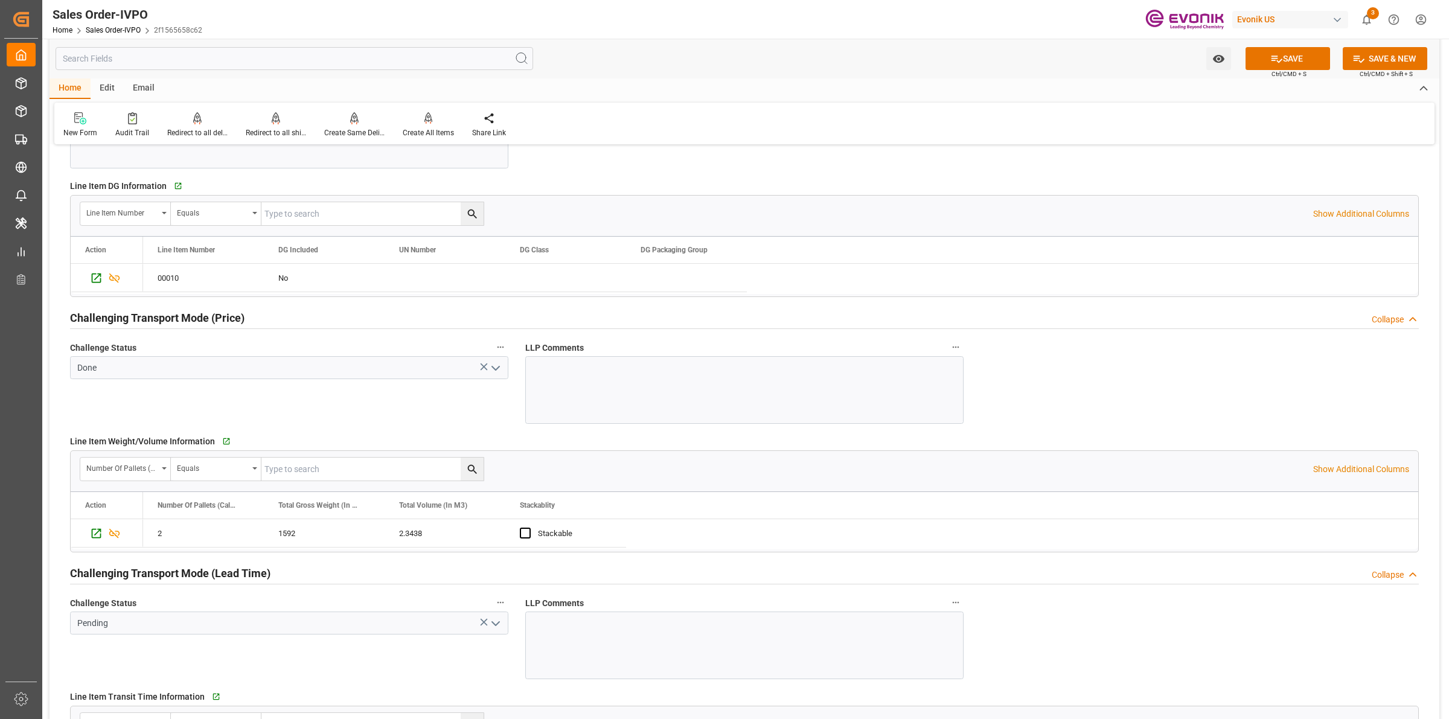
scroll to position [1736, 0]
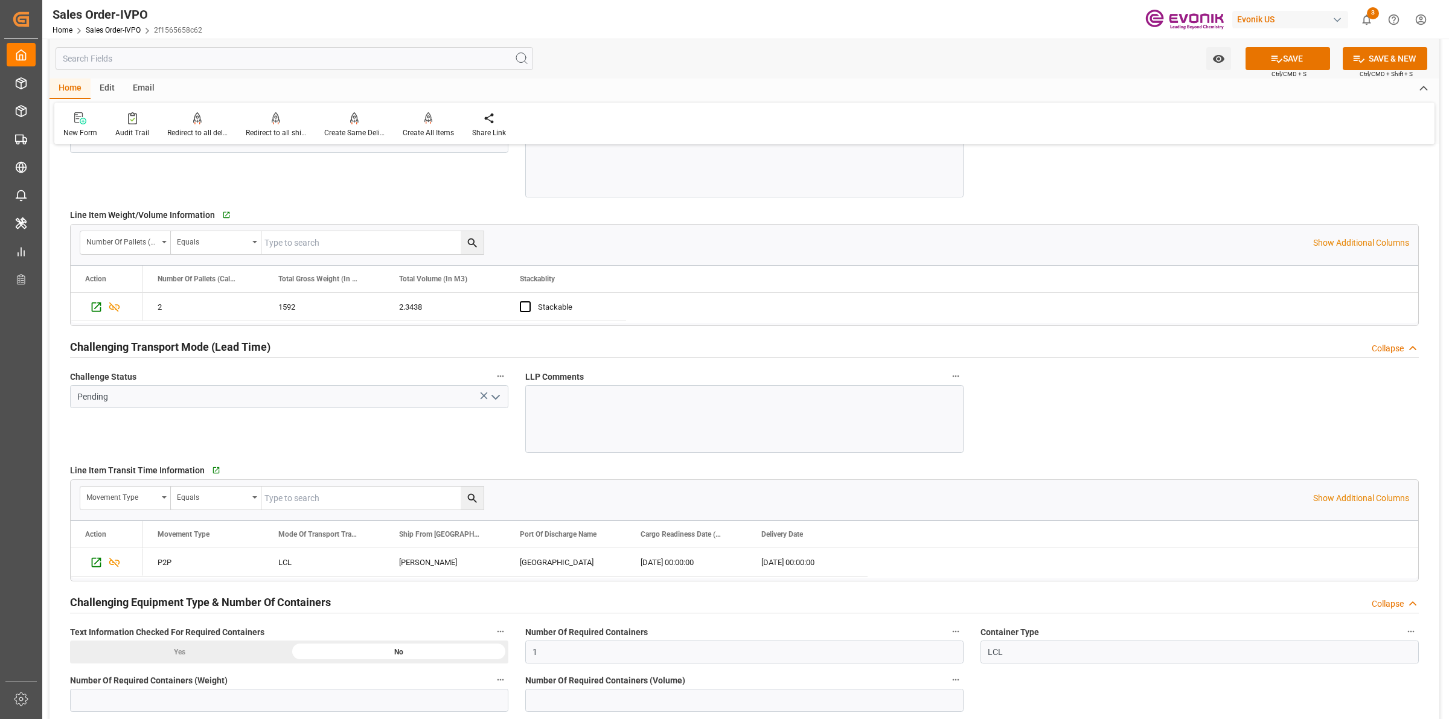
click at [499, 402] on icon "open menu" at bounding box center [495, 397] width 14 height 14
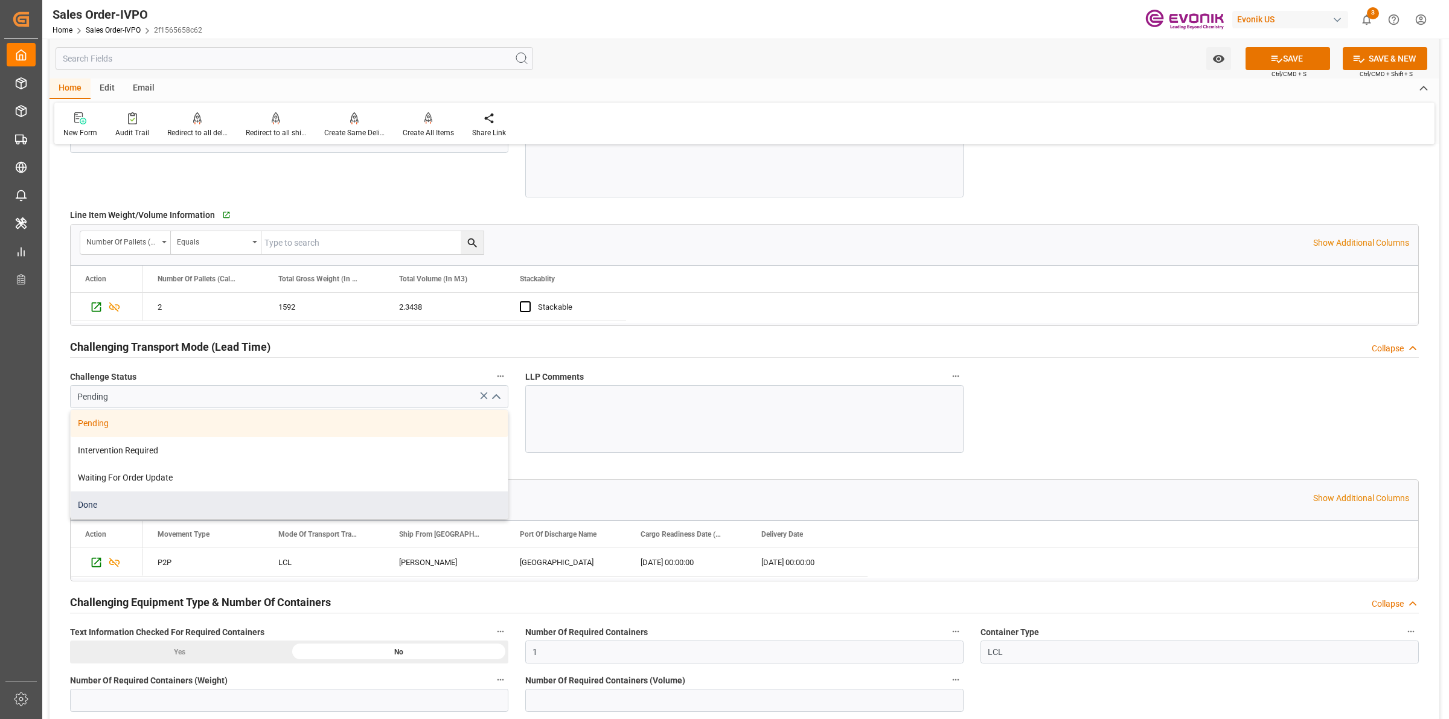
click at [103, 500] on div "Done" at bounding box center [289, 504] width 437 height 27
type input "Done"
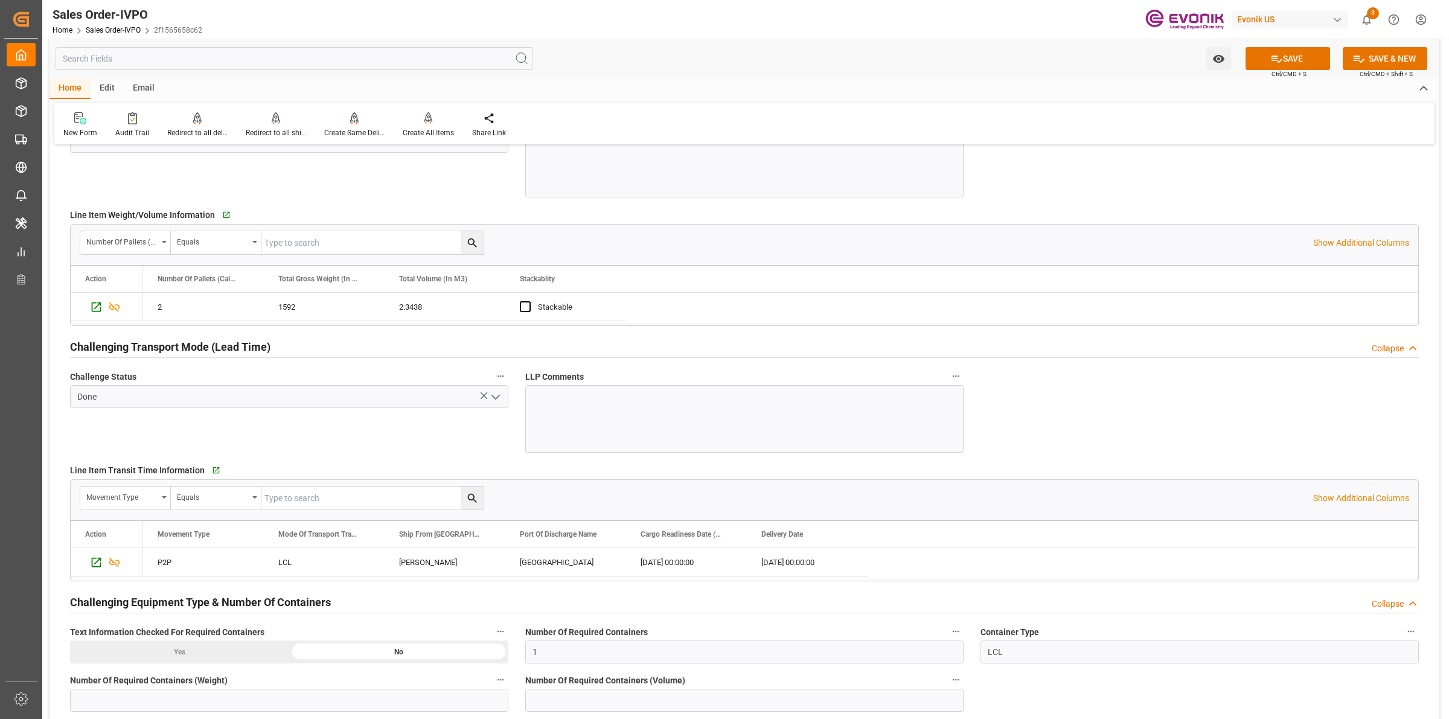
click at [405, 445] on div "Challenge Status Done" at bounding box center [289, 410] width 455 height 93
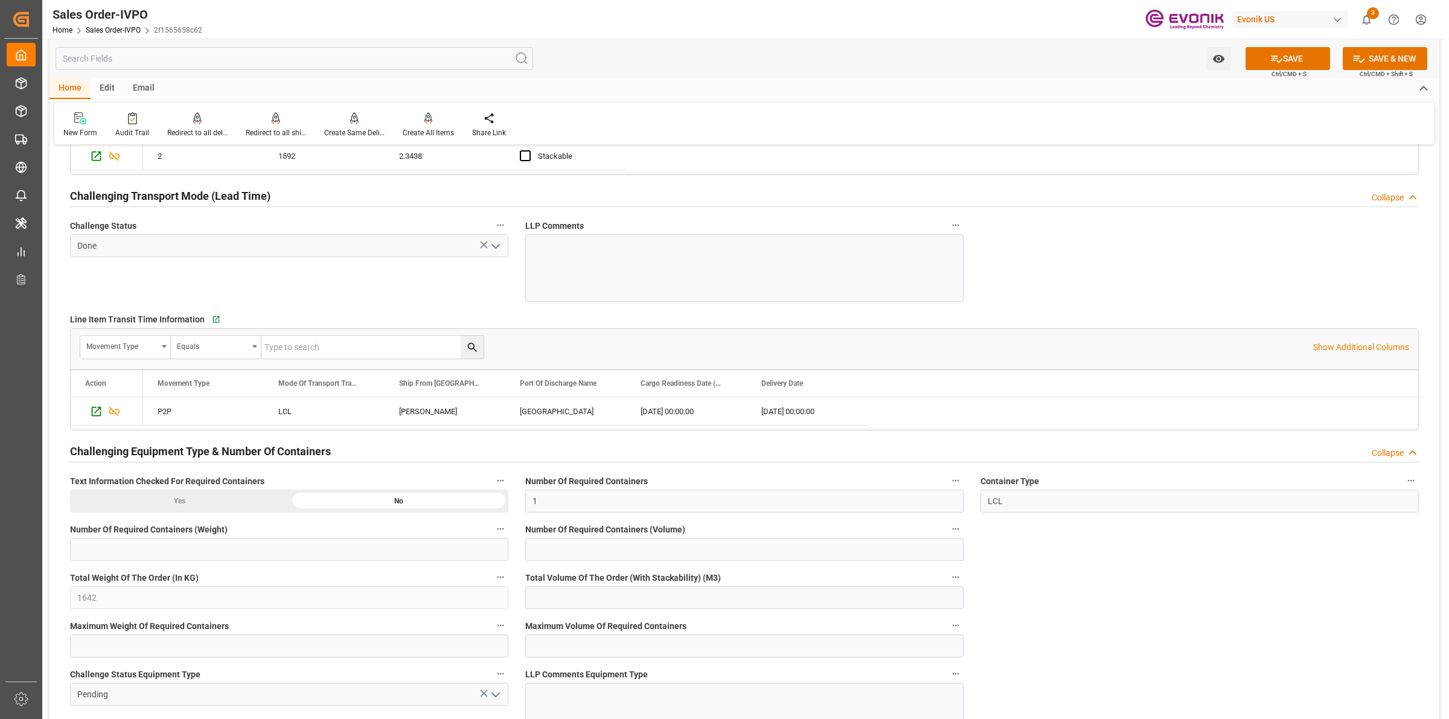
scroll to position [2038, 0]
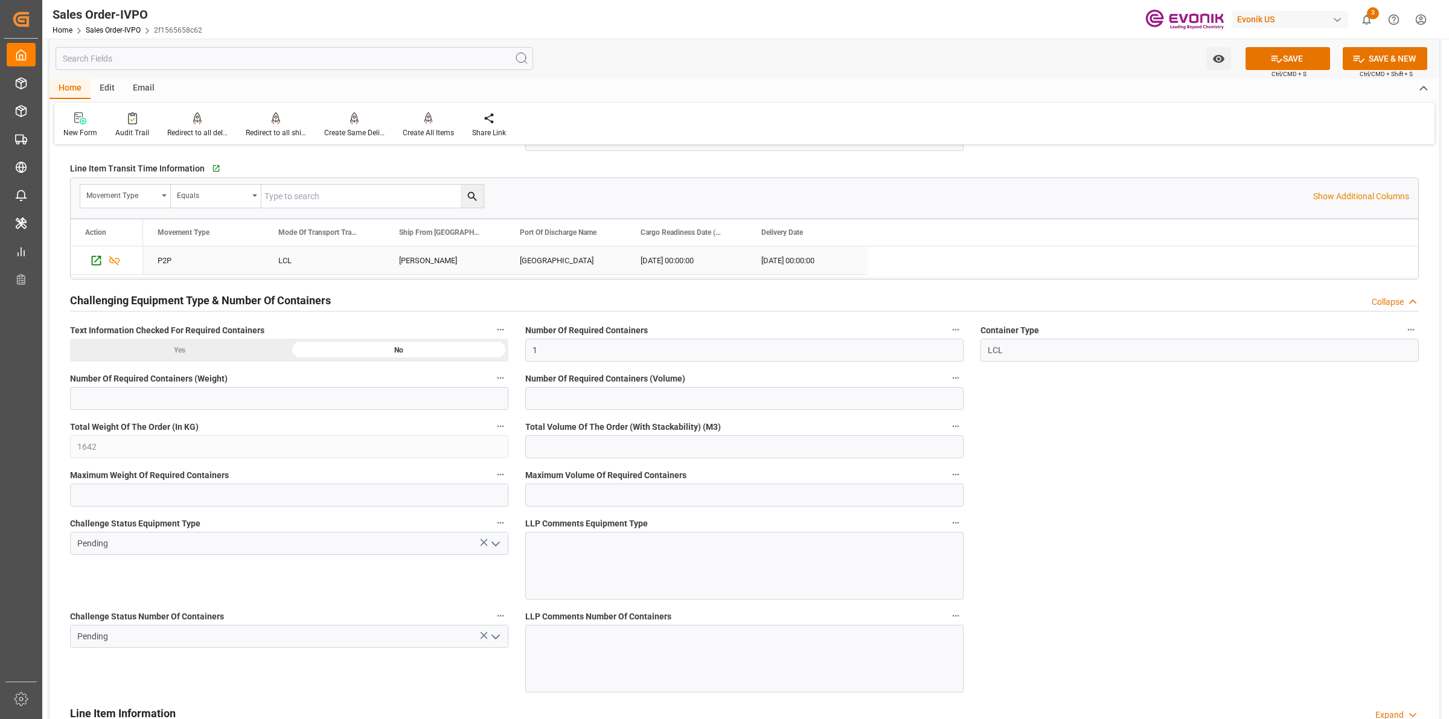
click at [414, 251] on div "Addison" at bounding box center [445, 260] width 121 height 28
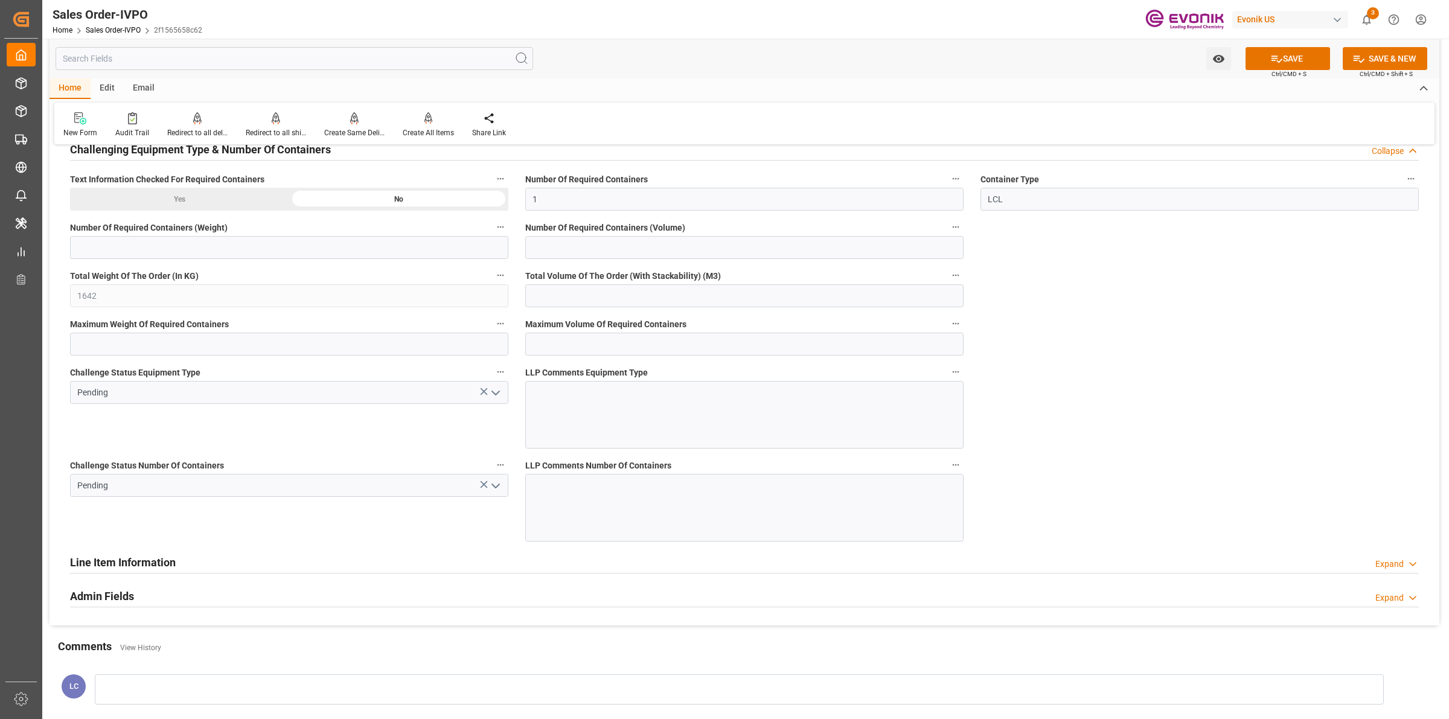
click at [499, 400] on icon "open menu" at bounding box center [495, 393] width 14 height 14
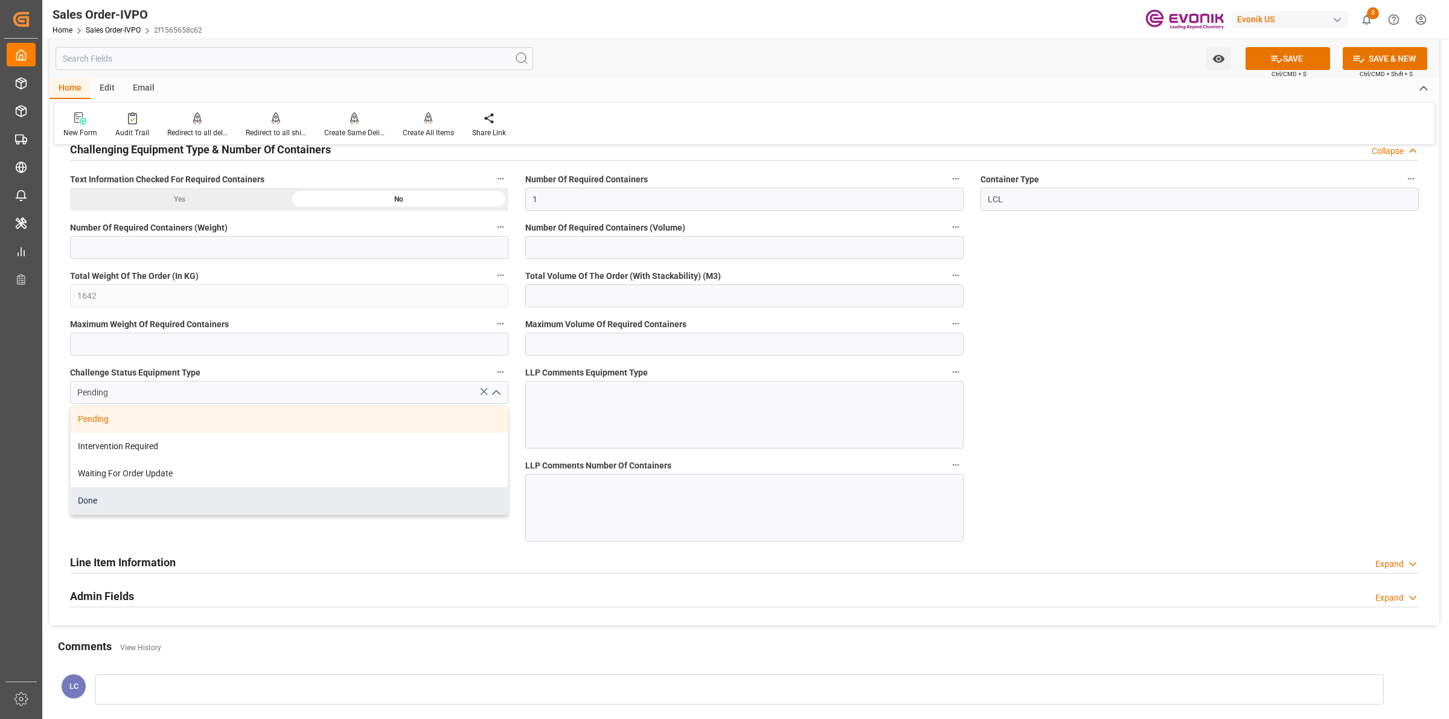
click at [150, 514] on div "Done" at bounding box center [289, 500] width 437 height 27
type input "Done"
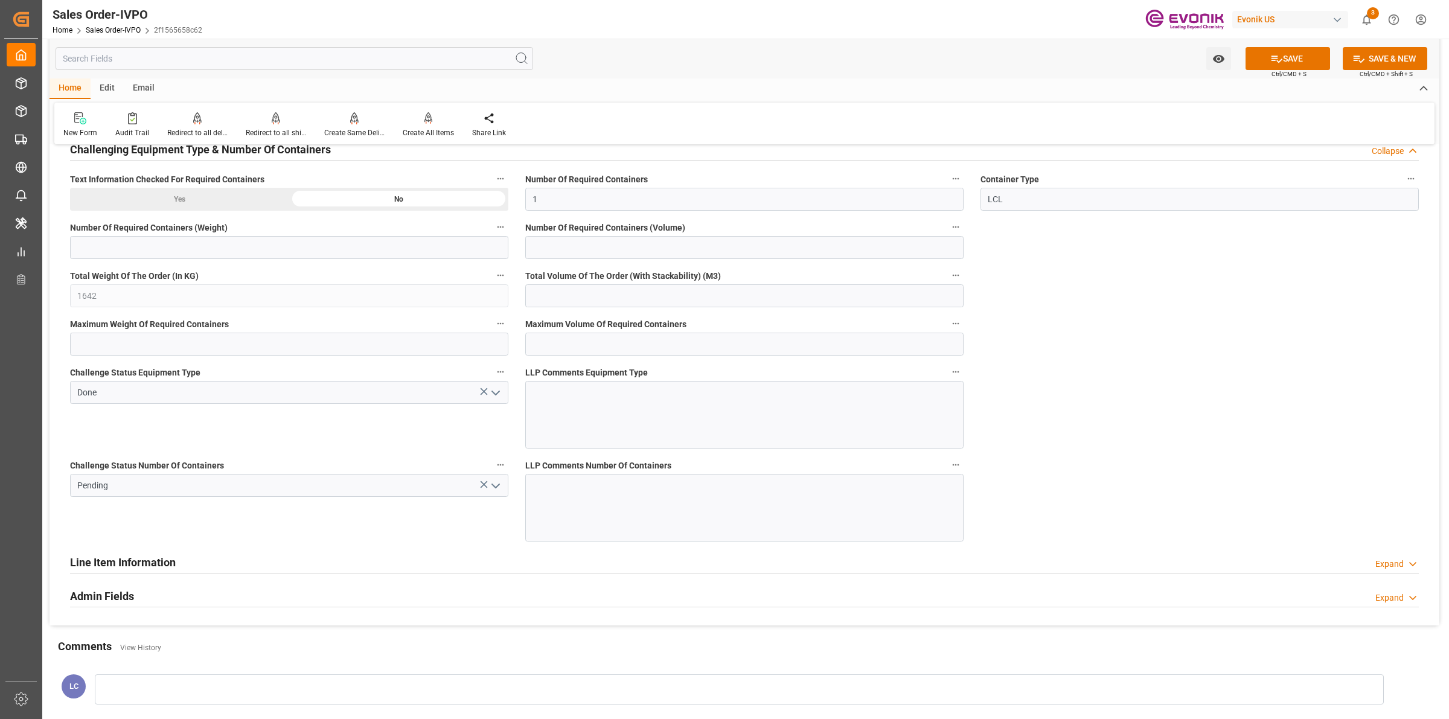
click at [372, 525] on div "Challenge Status Number Of Containers Pending" at bounding box center [289, 499] width 455 height 93
click at [497, 484] on icon "open menu" at bounding box center [495, 486] width 14 height 14
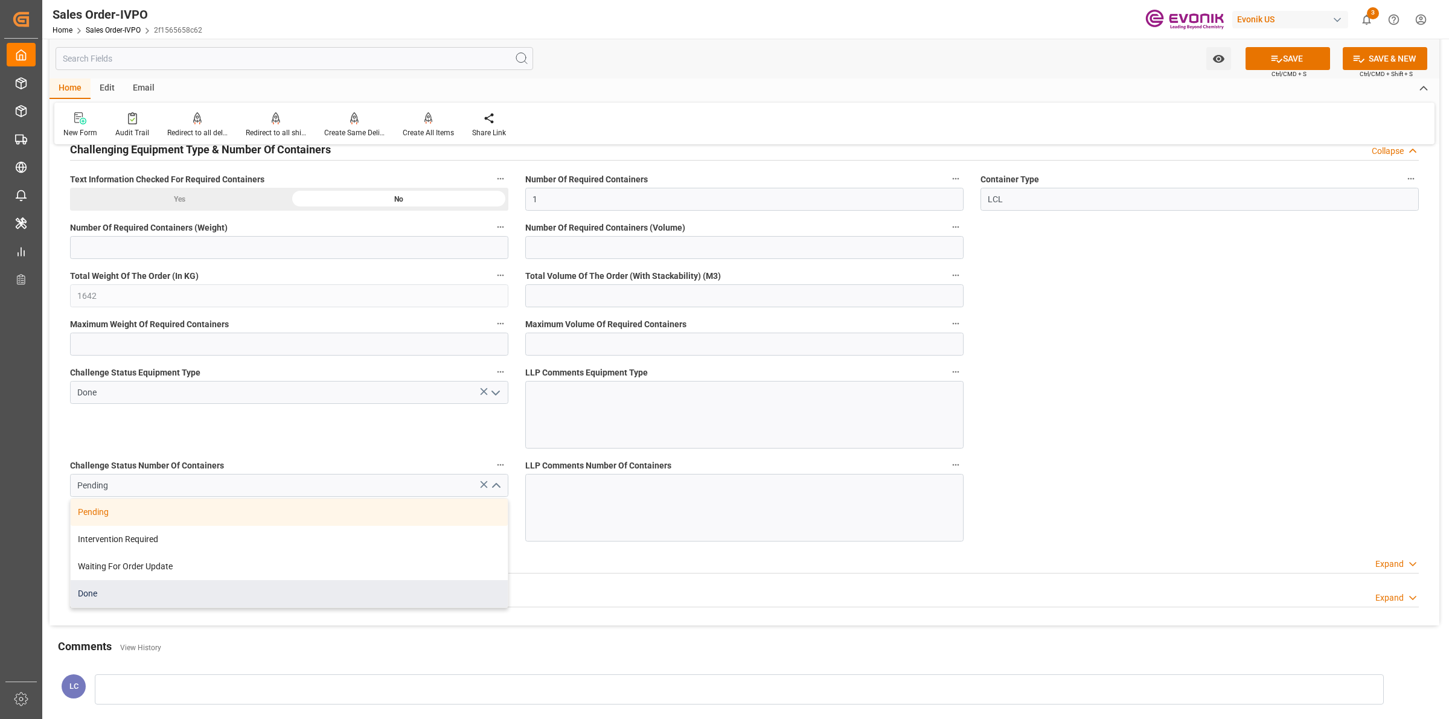
click at [101, 599] on div "Done" at bounding box center [289, 593] width 437 height 27
type input "Done"
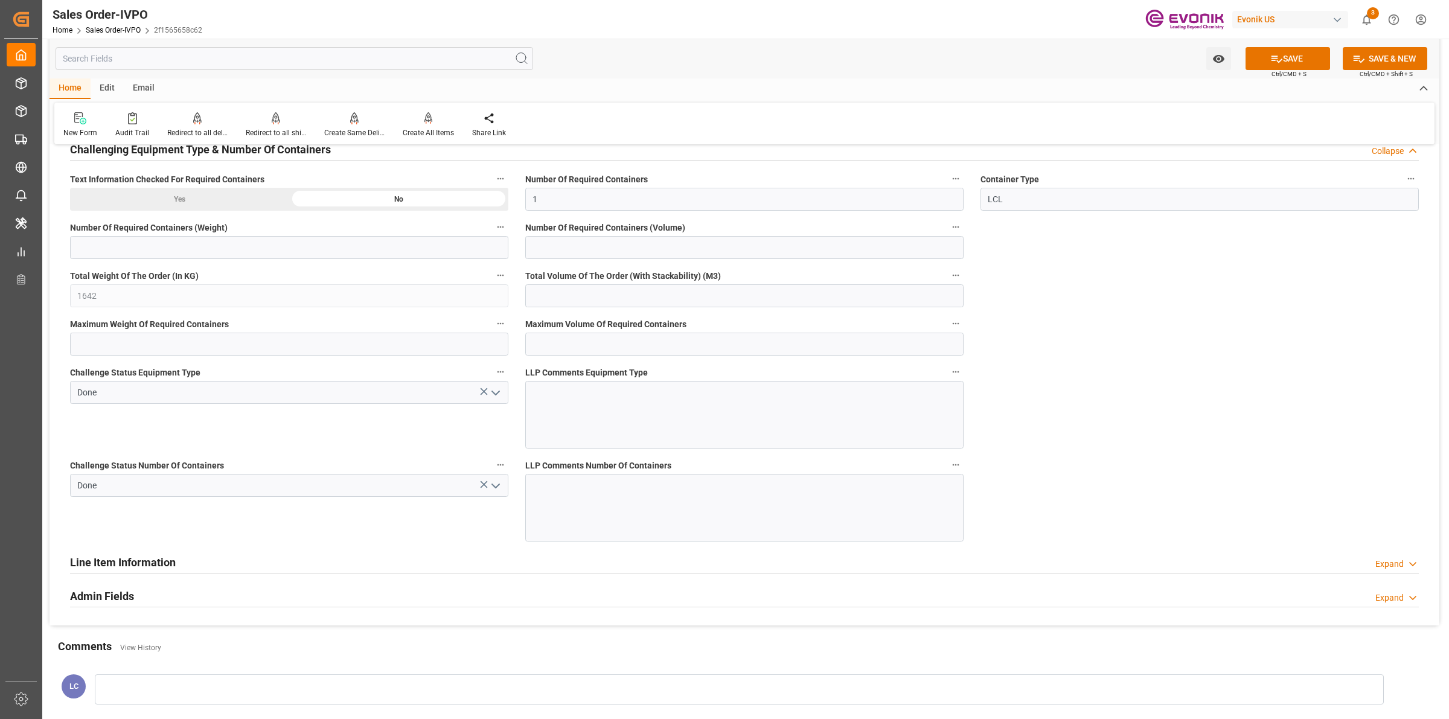
click at [278, 546] on div "Challenge Status Number Of Containers Done" at bounding box center [289, 499] width 455 height 93
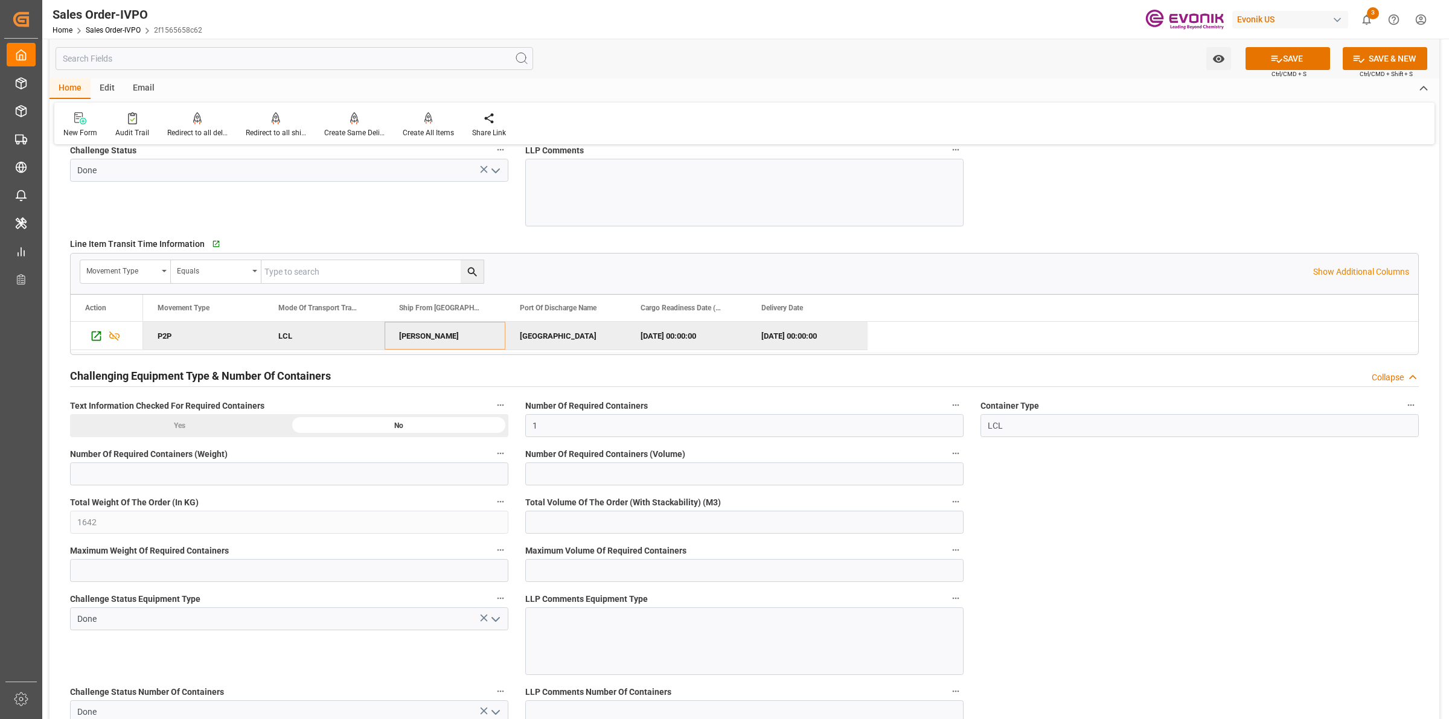
scroll to position [2113, 0]
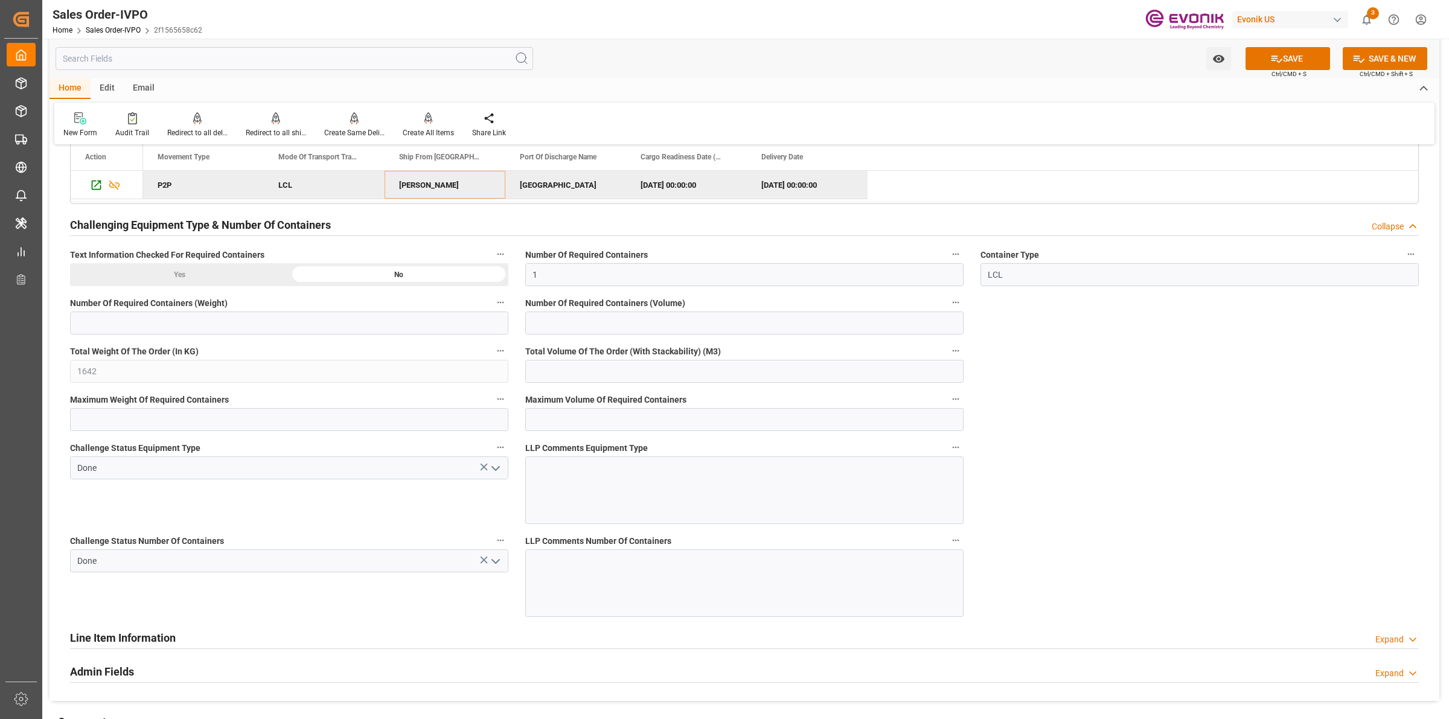
click at [1274, 59] on icon at bounding box center [1276, 59] width 13 height 13
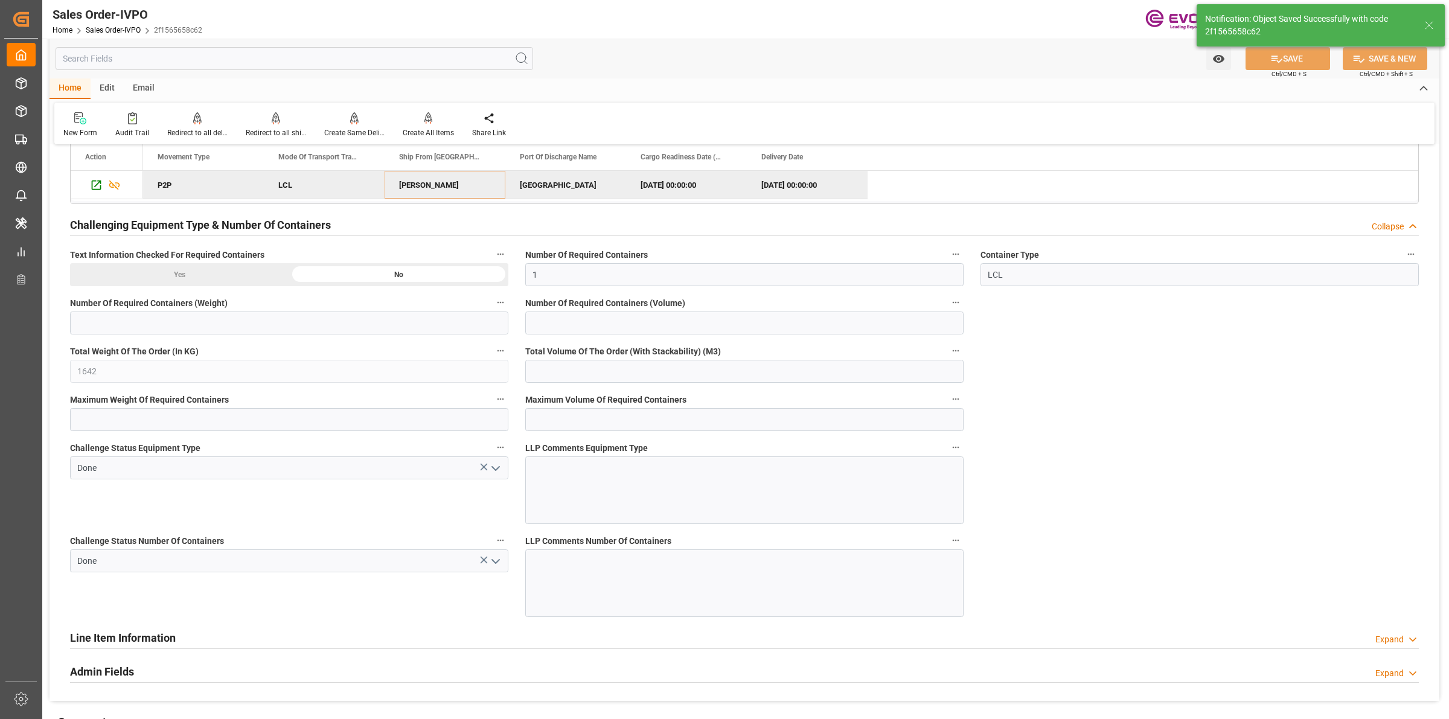
type input "No"
type input "27.08.2025 06:48"
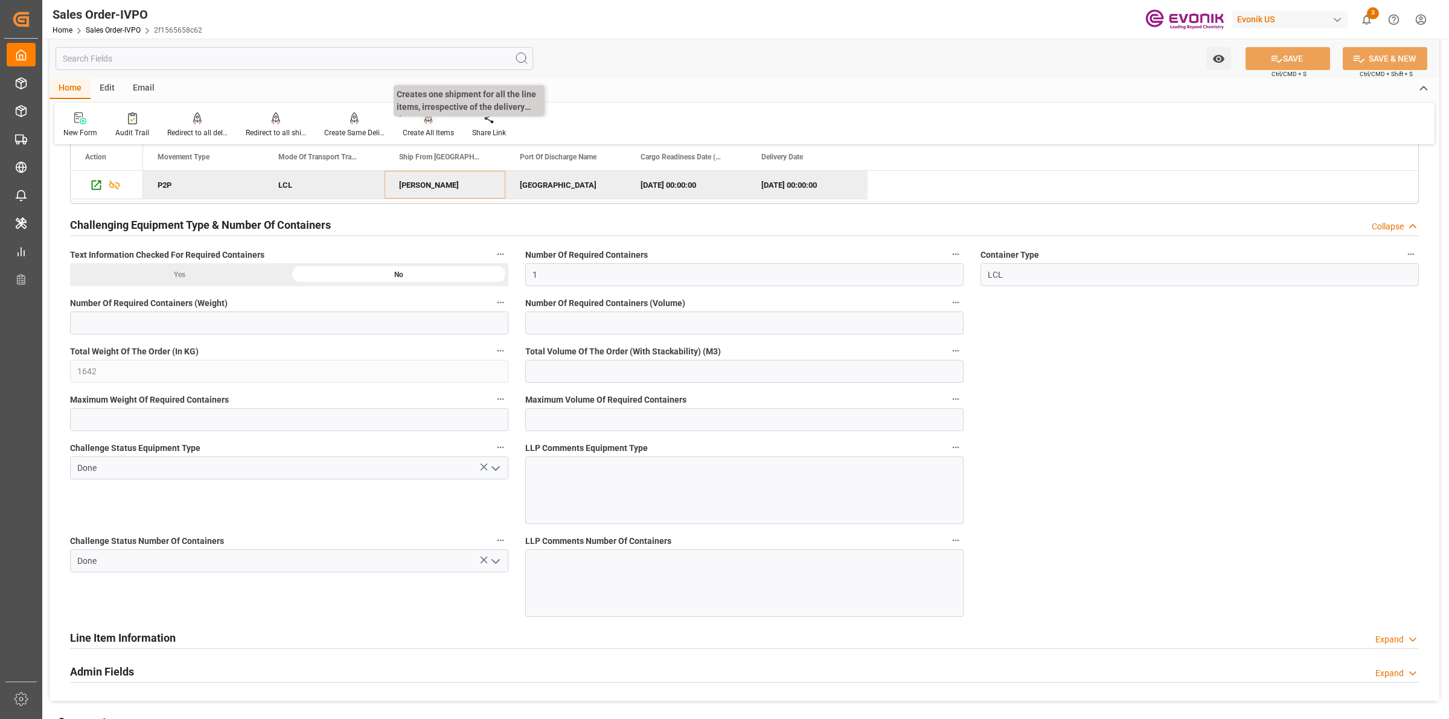
click at [433, 130] on div "Create All Items" at bounding box center [428, 132] width 51 height 11
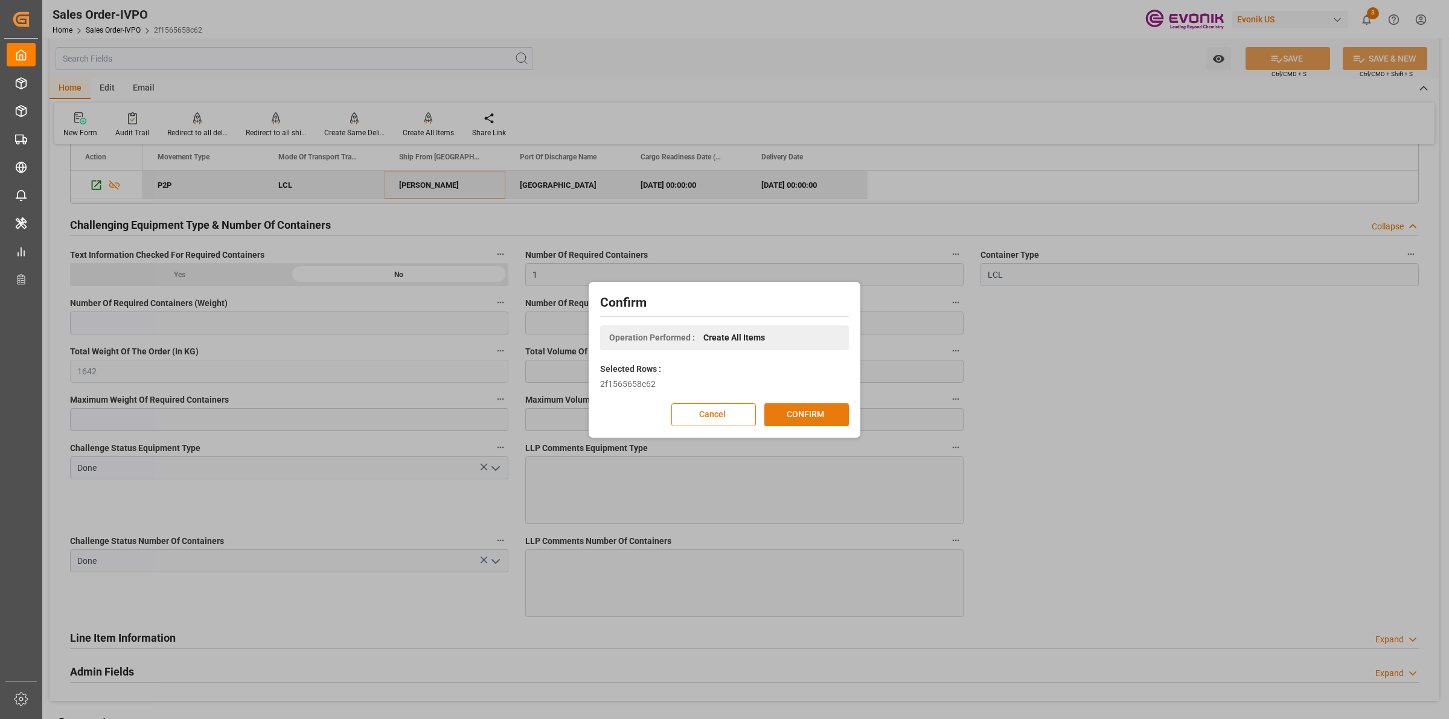
click at [798, 420] on button "CONFIRM" at bounding box center [806, 414] width 85 height 23
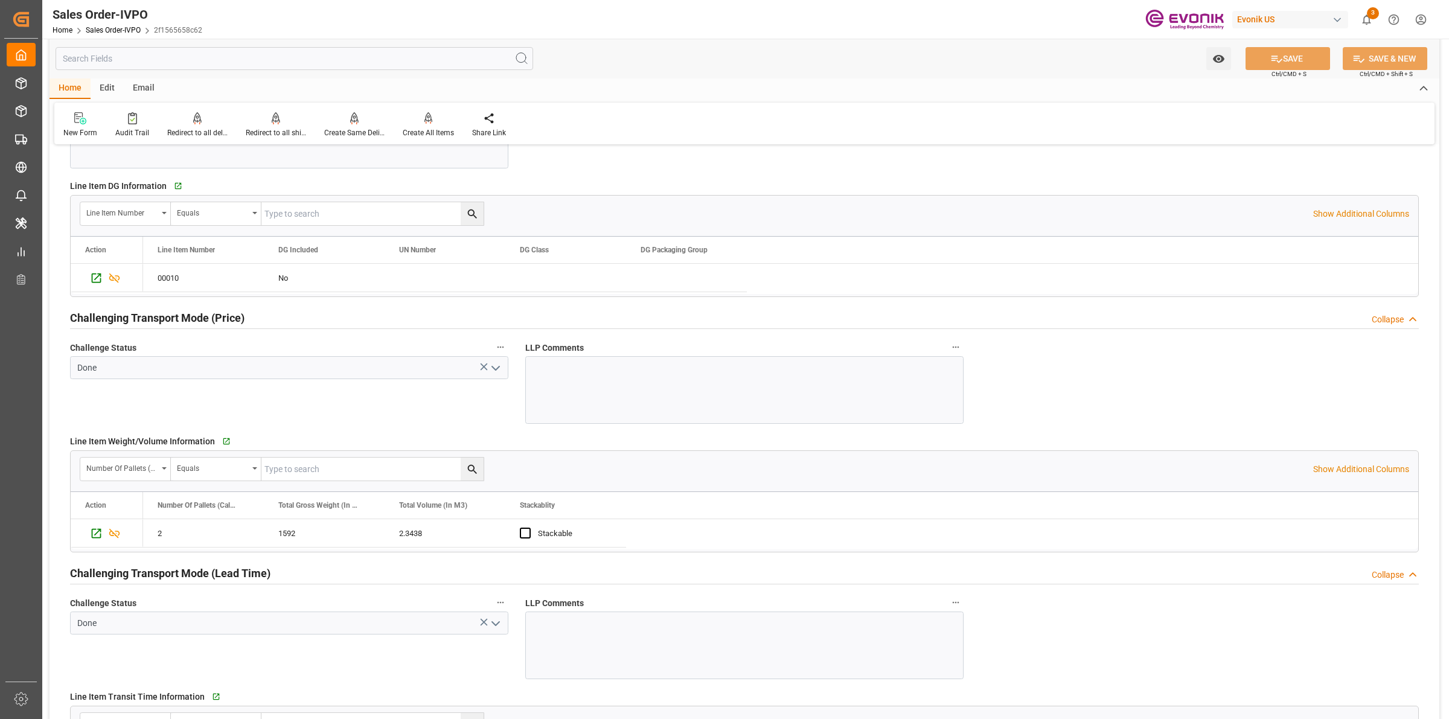
scroll to position [1585, 0]
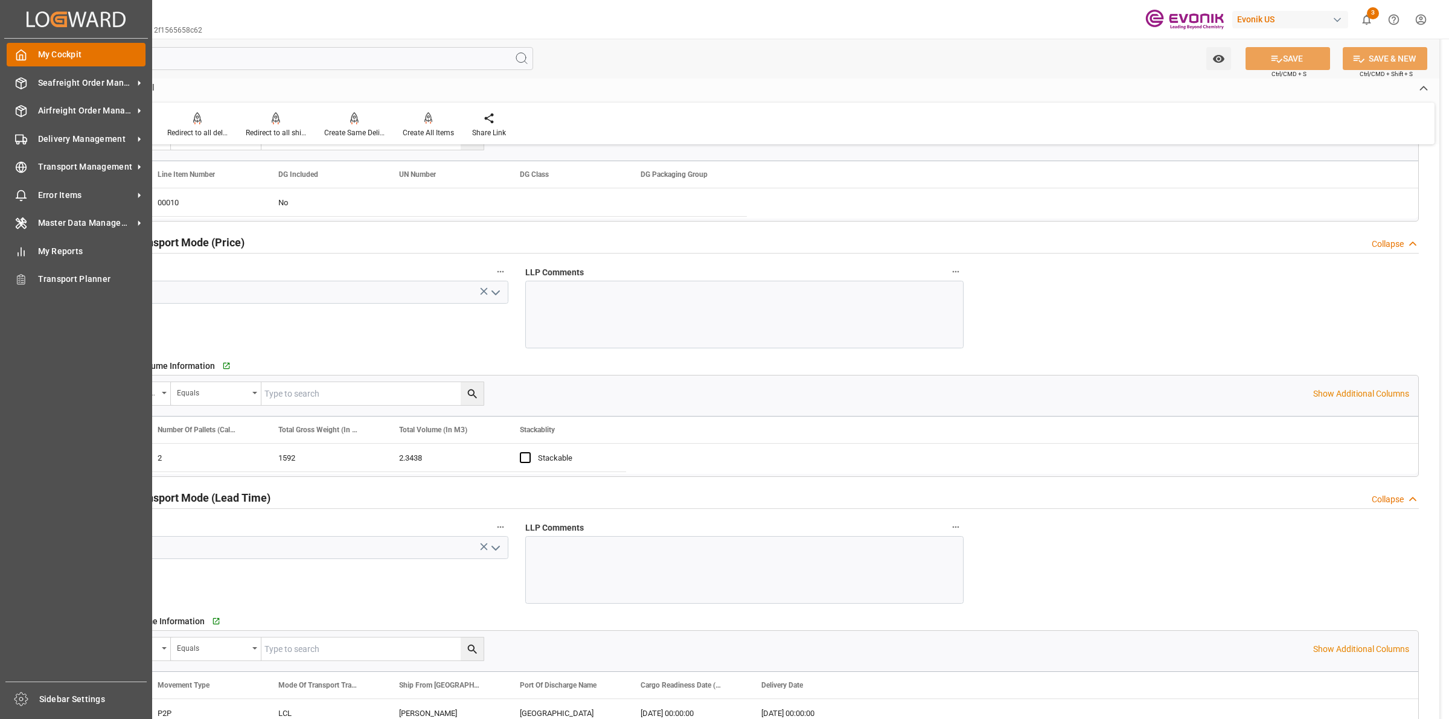
click at [31, 59] on div "My Cockpit My Cockpit" at bounding box center [76, 55] width 139 height 24
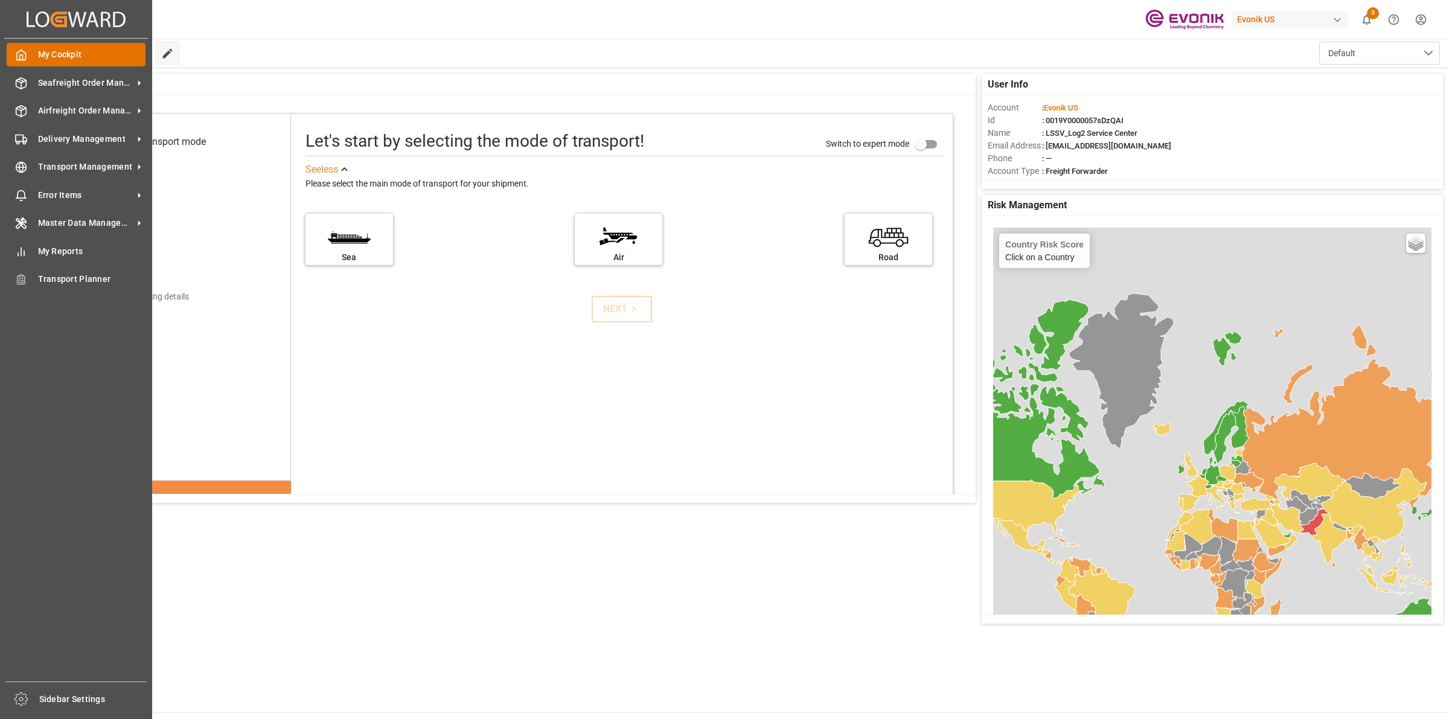
click at [30, 60] on div "My Cockpit My Cockpit" at bounding box center [76, 55] width 139 height 24
click at [92, 85] on span "Seafreight Order Management" at bounding box center [85, 83] width 95 height 13
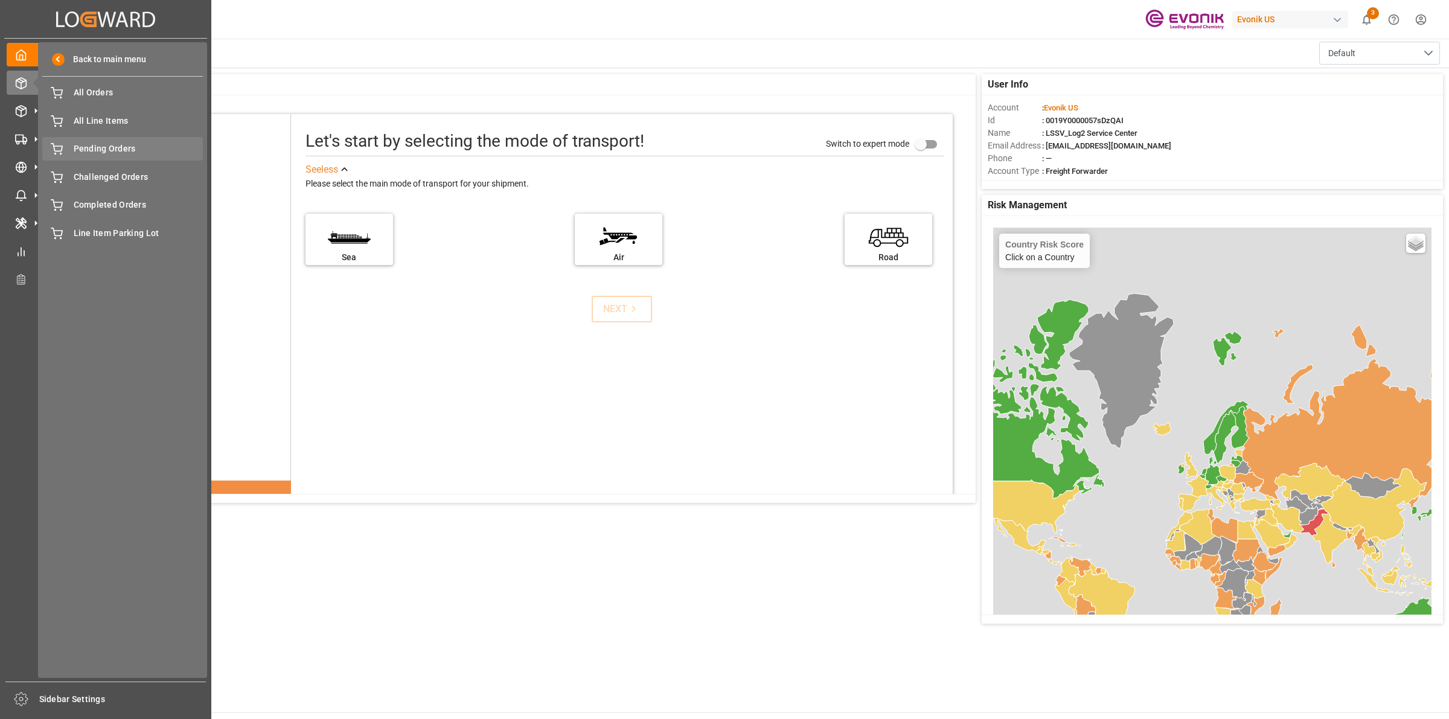
click at [134, 151] on span "Pending Orders" at bounding box center [139, 148] width 130 height 13
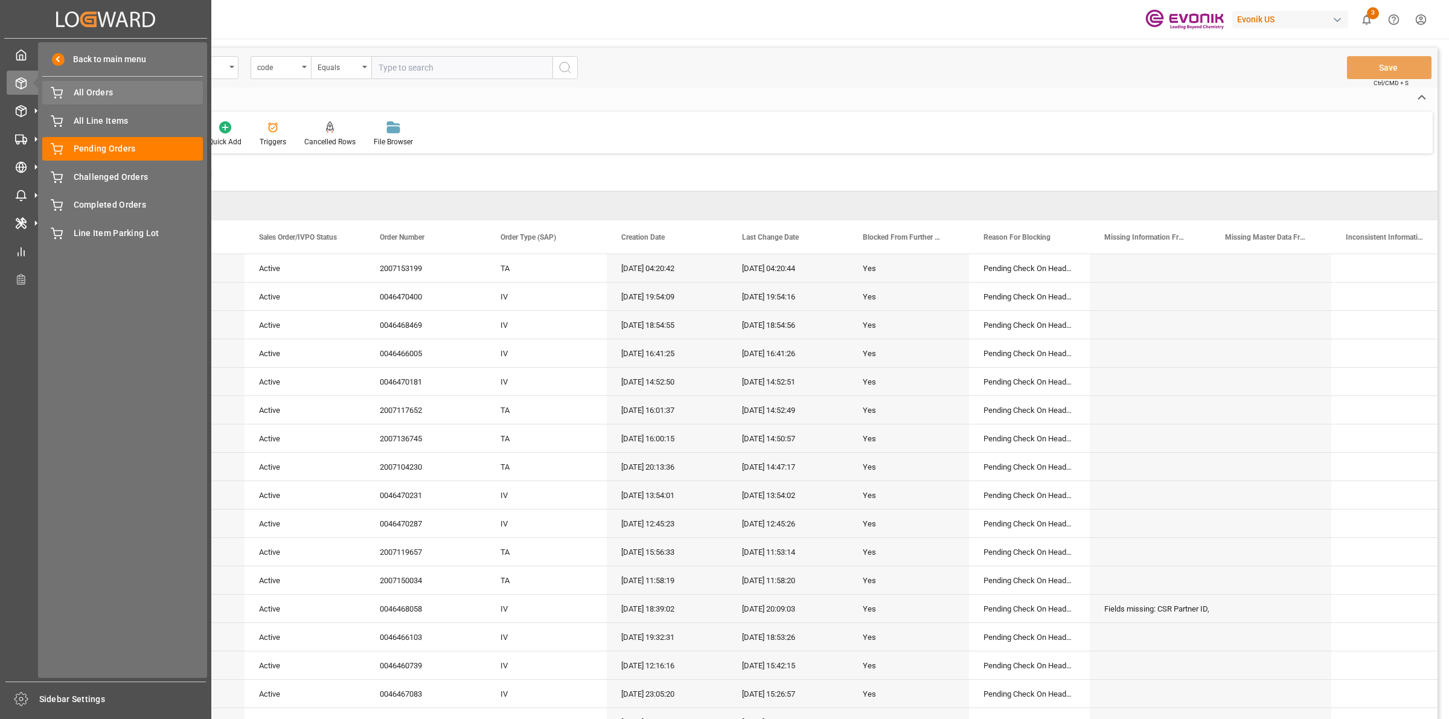
click at [94, 88] on span "All Orders" at bounding box center [139, 92] width 130 height 13
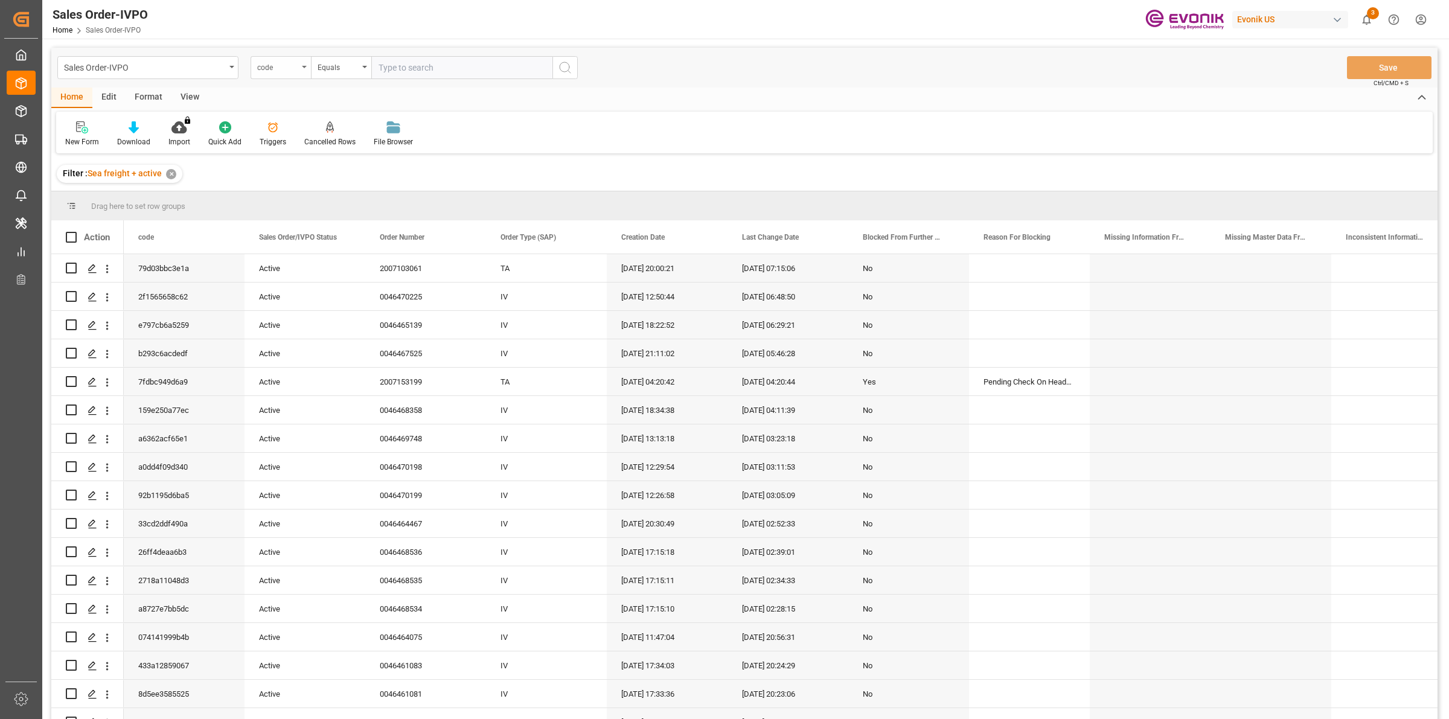
click at [291, 68] on div "code" at bounding box center [277, 66] width 41 height 14
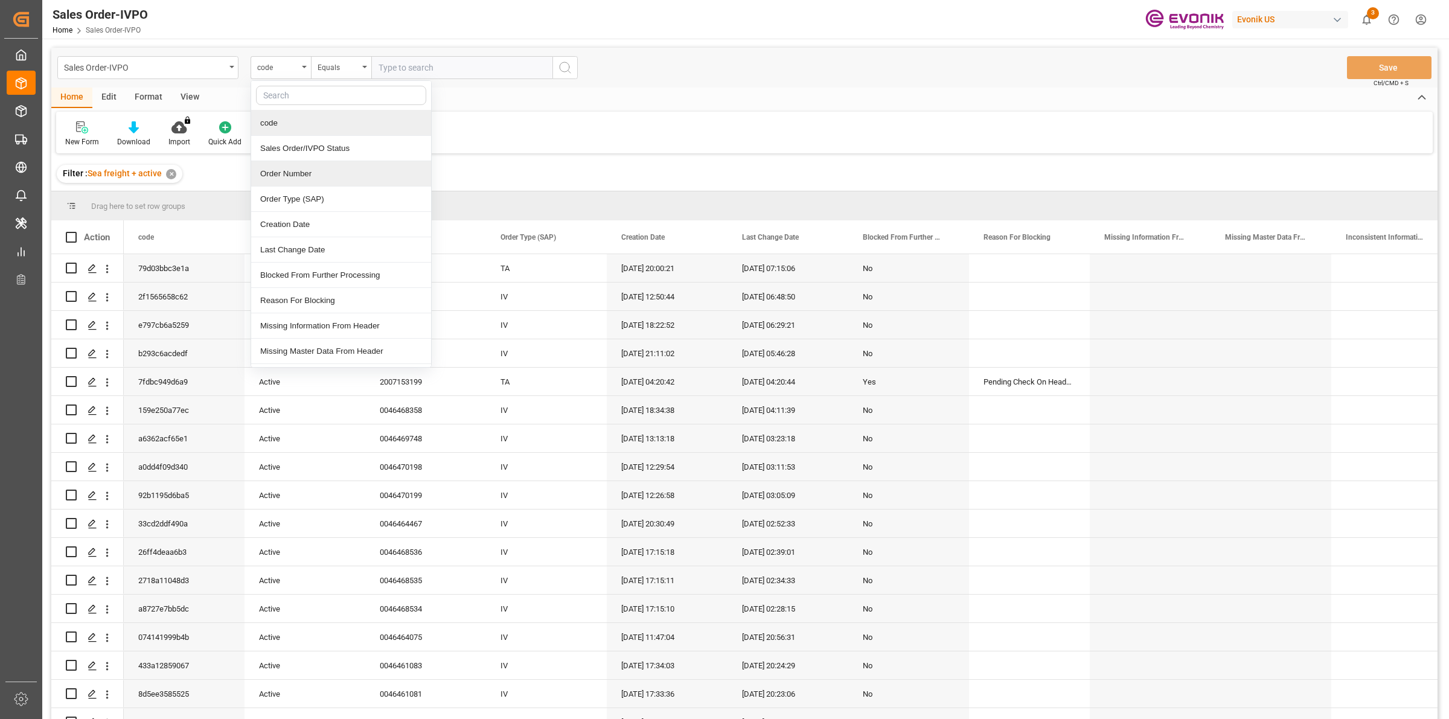
click at [325, 182] on div "Order Number" at bounding box center [341, 173] width 180 height 25
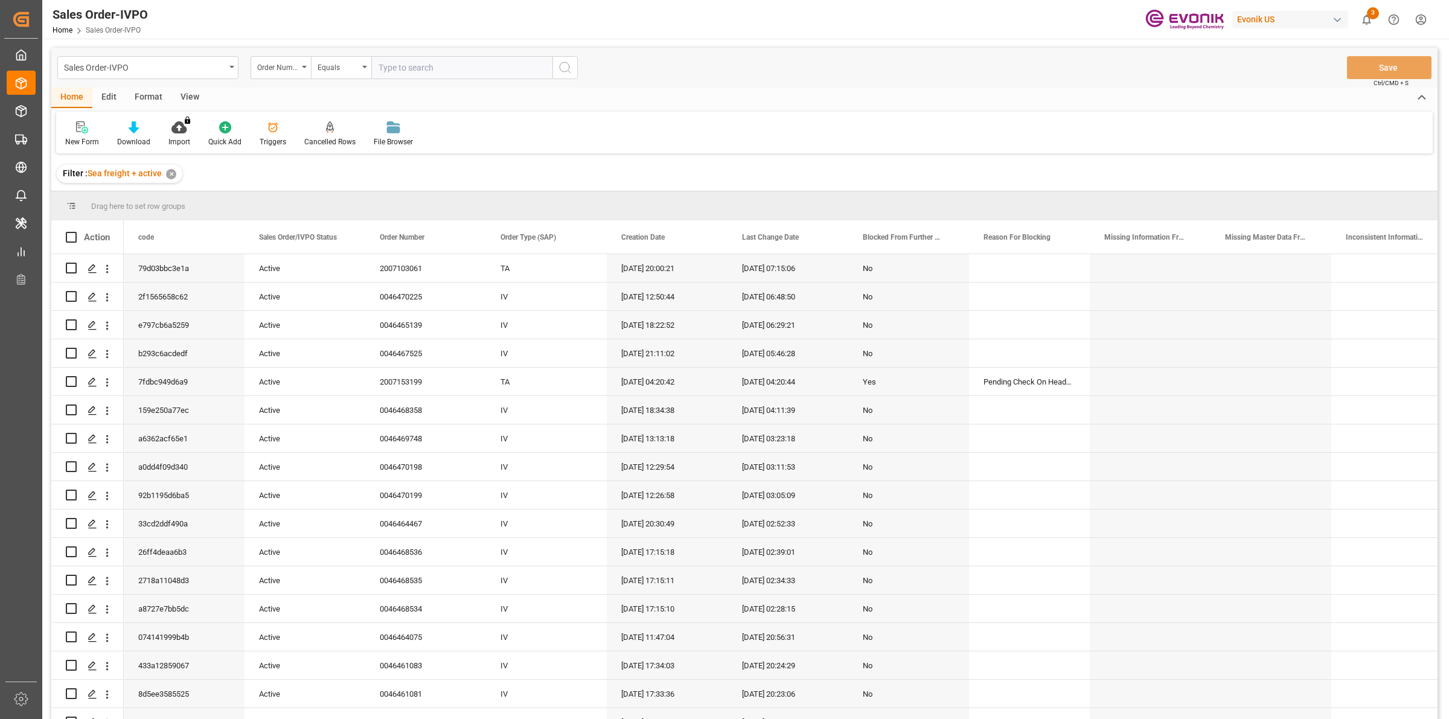
click at [390, 69] on input "text" at bounding box center [461, 67] width 181 height 23
paste input "2007104230"
type input "2007104230"
click at [571, 67] on icon "search button" at bounding box center [565, 67] width 14 height 14
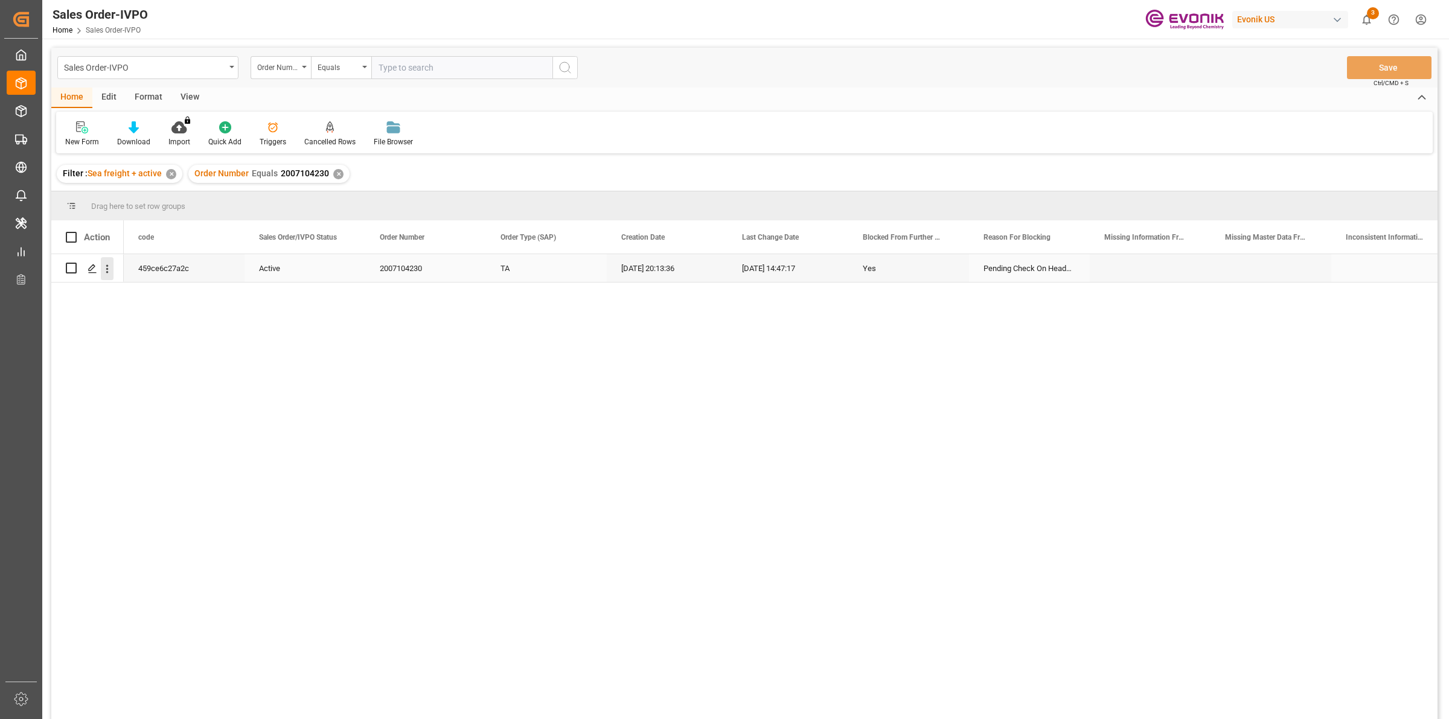
click at [110, 269] on icon "open menu" at bounding box center [107, 269] width 13 height 13
click at [158, 294] on span "Open in new tab" at bounding box center [187, 294] width 110 height 13
click at [397, 68] on input "text" at bounding box center [461, 67] width 181 height 23
click at [333, 172] on div "✕" at bounding box center [338, 174] width 10 height 10
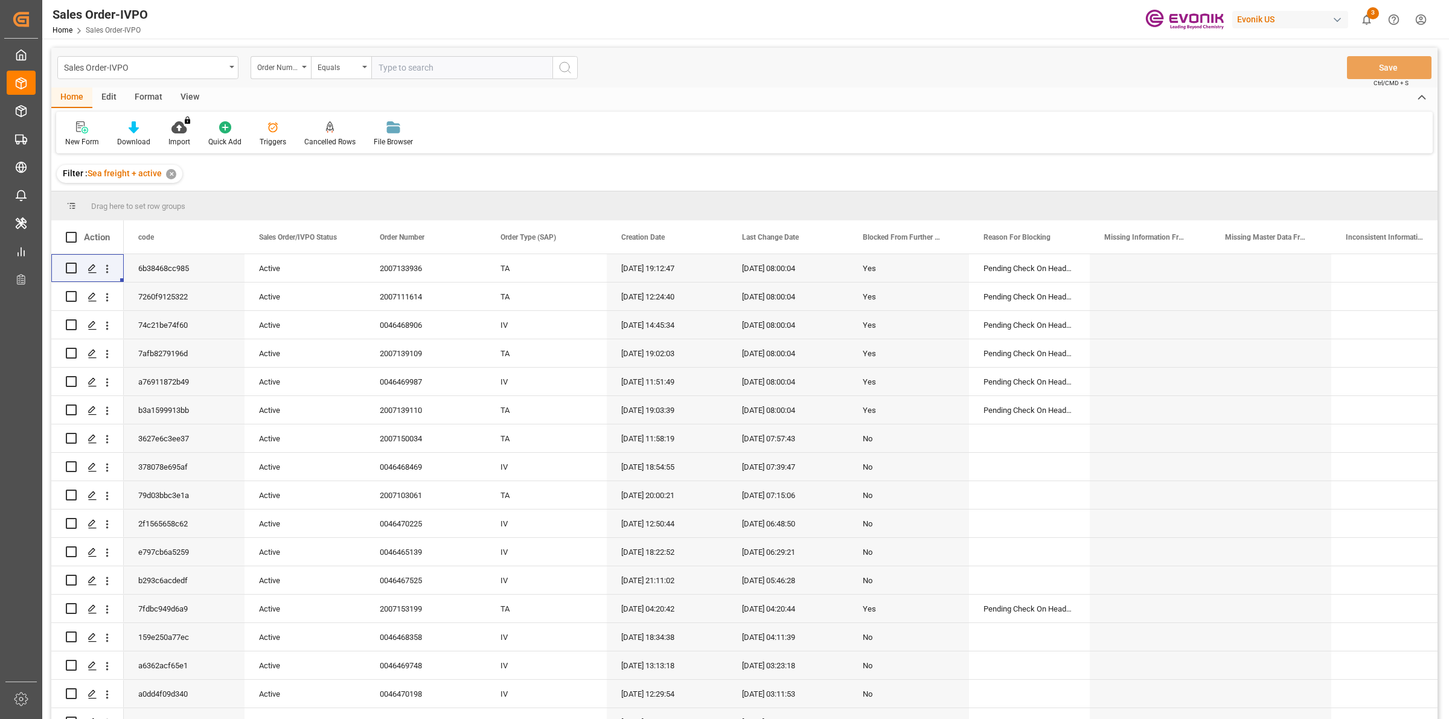
click at [411, 64] on input "text" at bounding box center [461, 67] width 181 height 23
paste input "0046470287"
type input "0046470287"
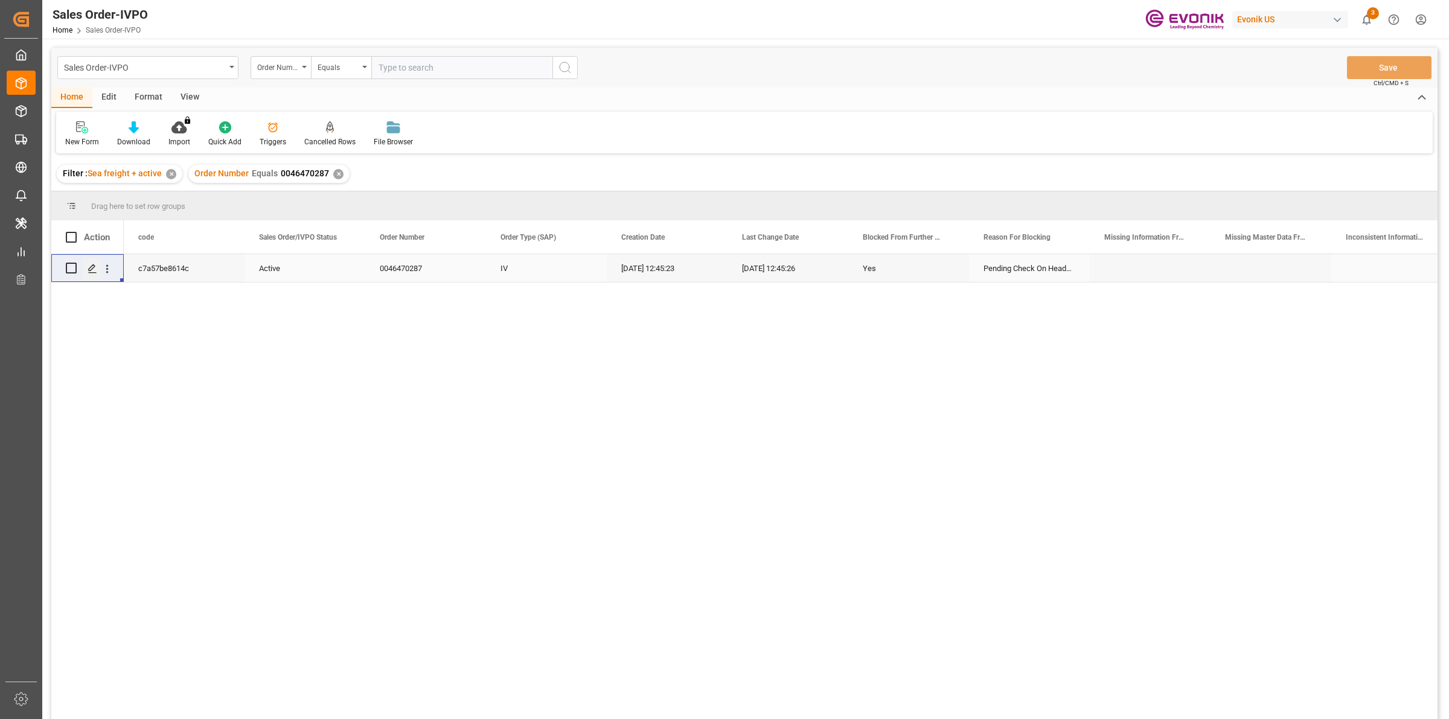
click at [97, 270] on icon "Press SPACE to select this row." at bounding box center [93, 269] width 10 height 10
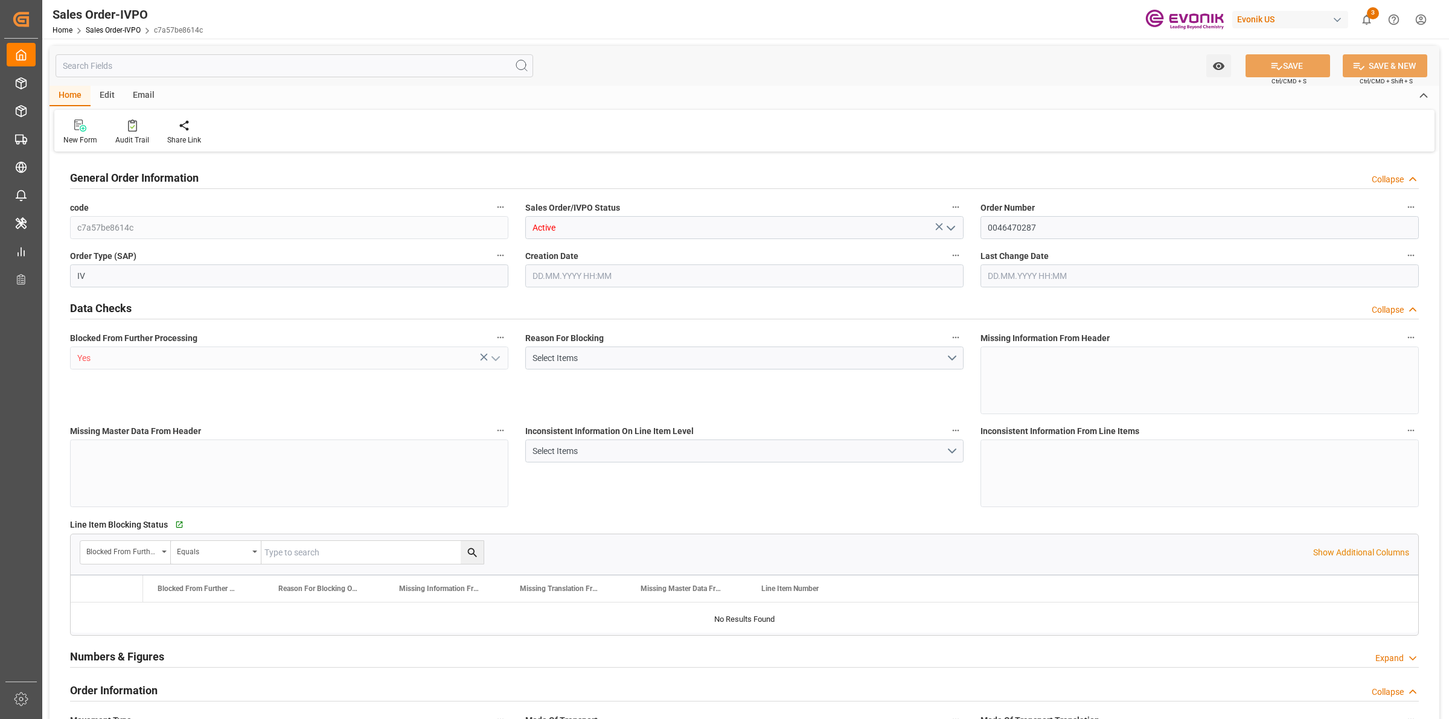
type input "CNSHA"
type input "0"
type input "1"
type input "3508.208"
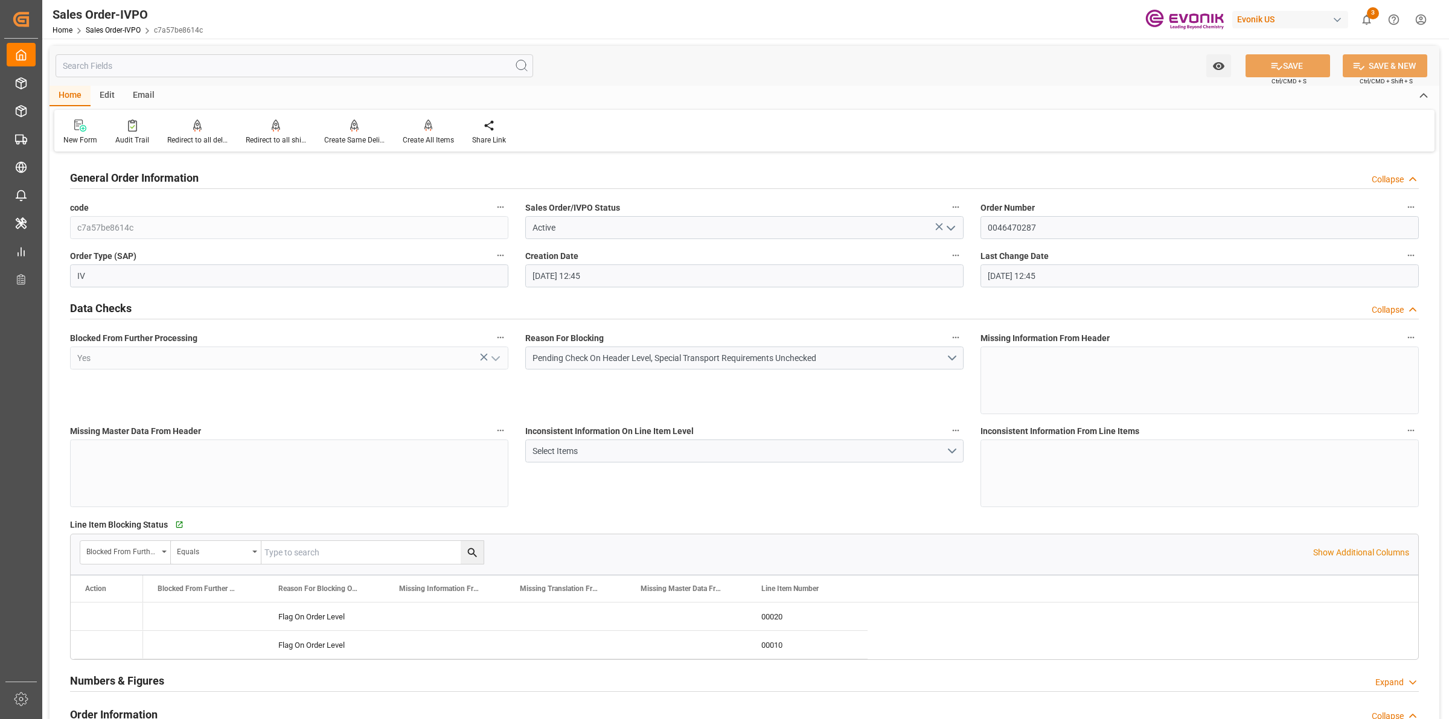
type input "26.08.2025 12:45"
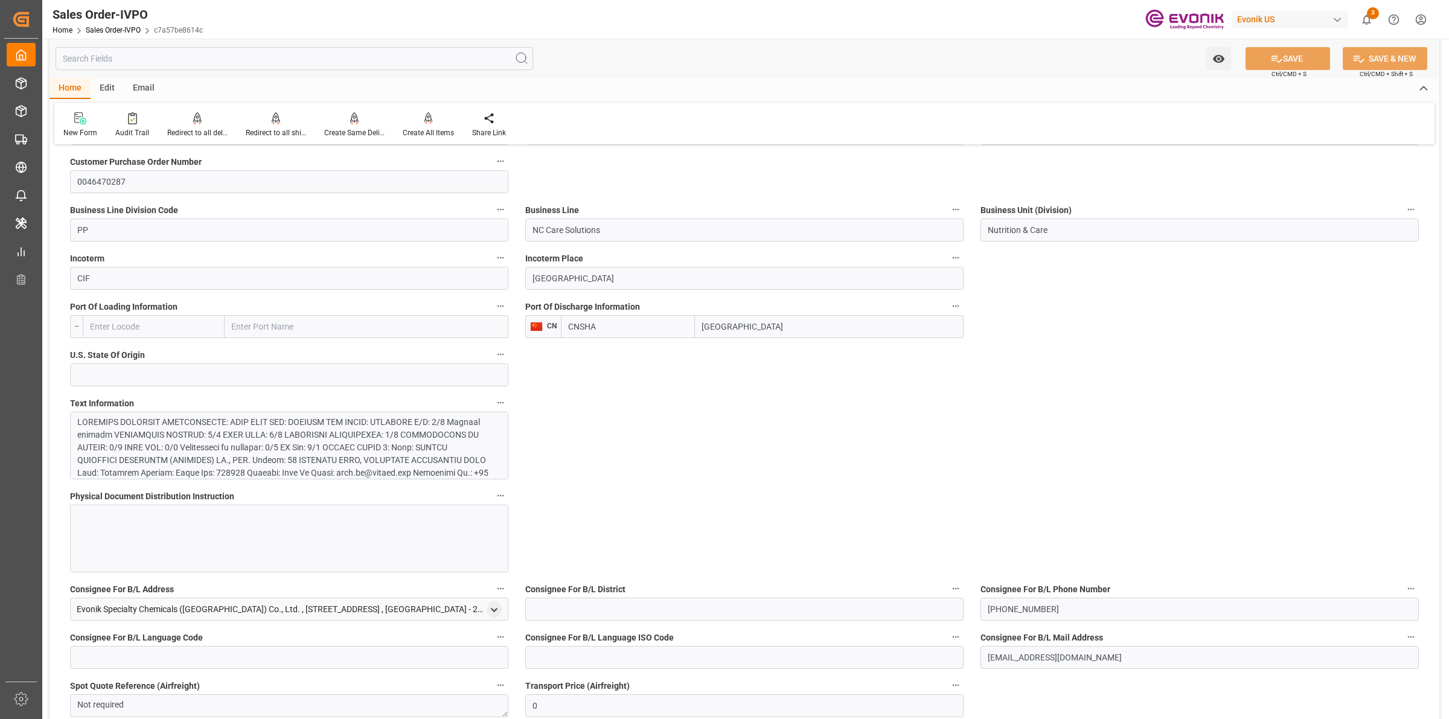
scroll to position [830, 0]
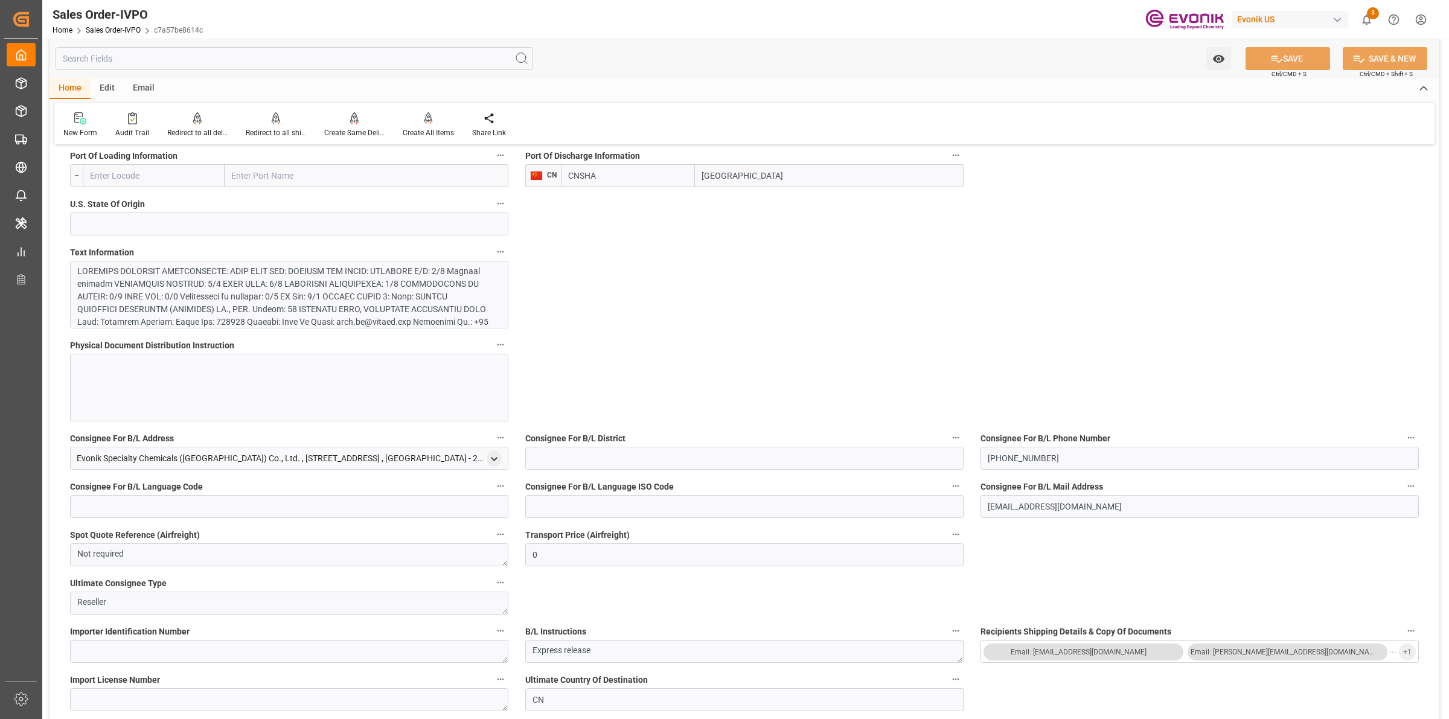
click at [331, 319] on div at bounding box center [283, 347] width 412 height 165
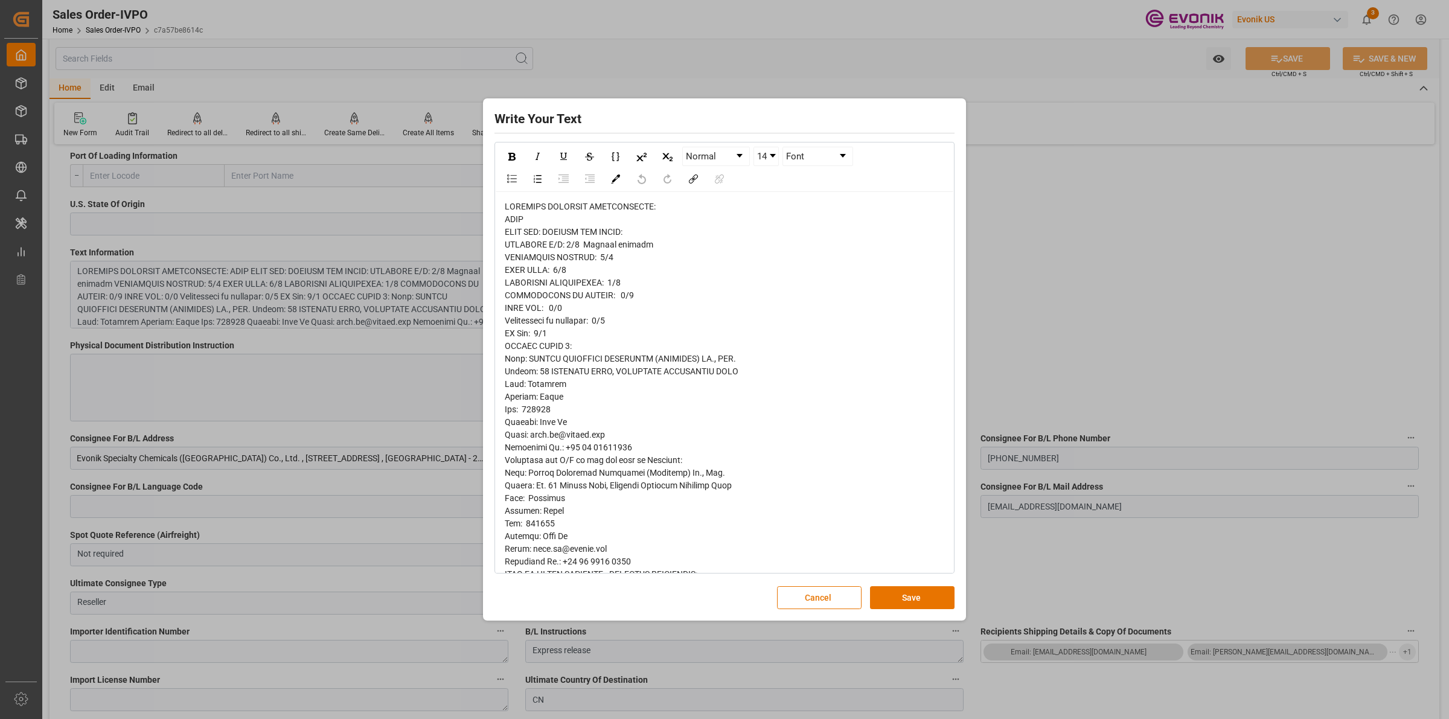
click at [668, 257] on div "rdw-editor" at bounding box center [725, 510] width 440 height 621
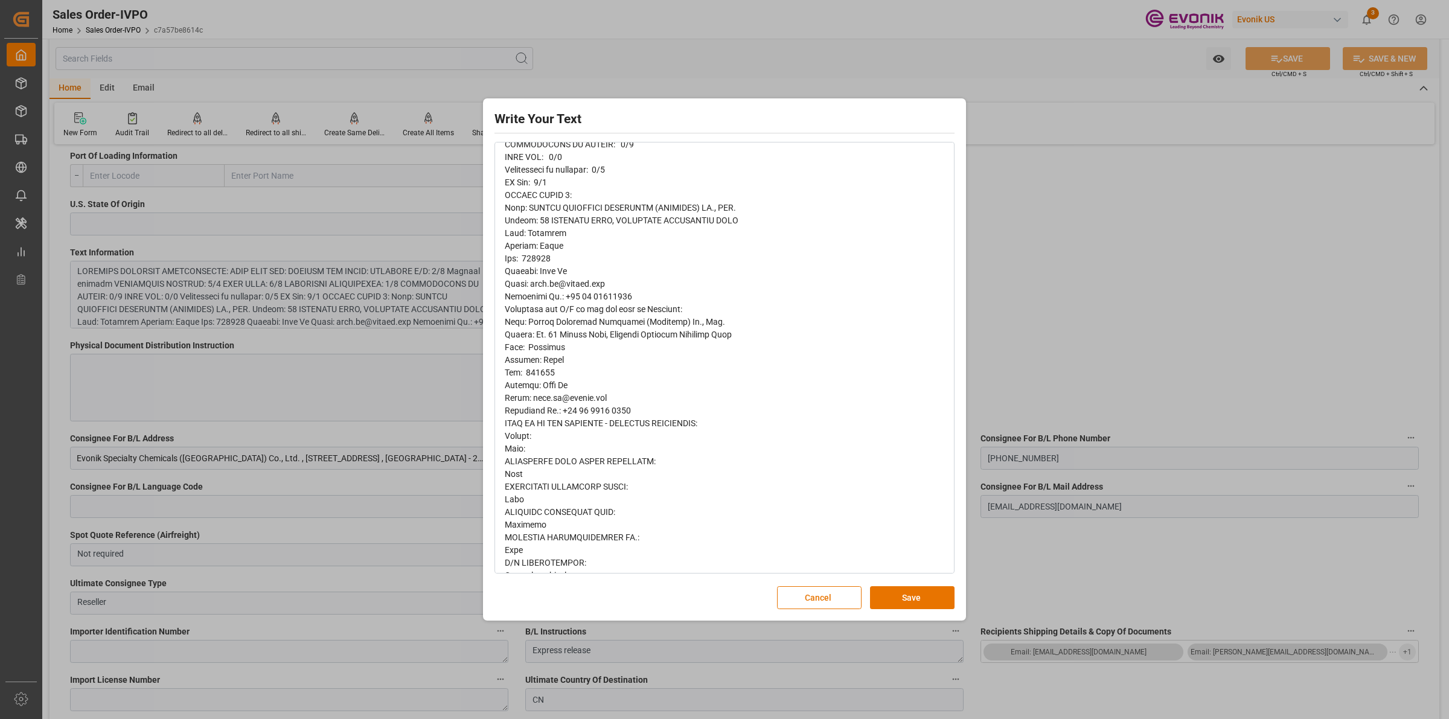
scroll to position [258, 0]
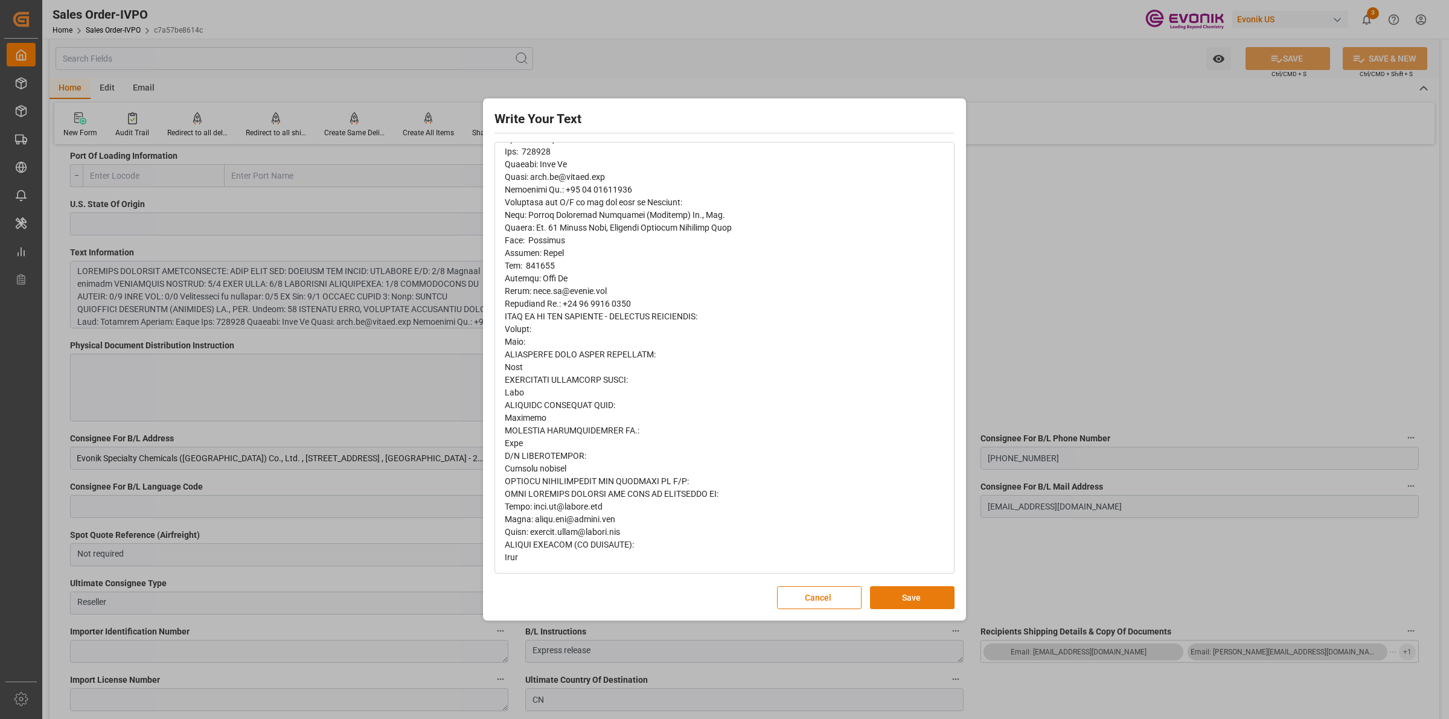
click at [906, 595] on button "Save" at bounding box center [912, 597] width 85 height 23
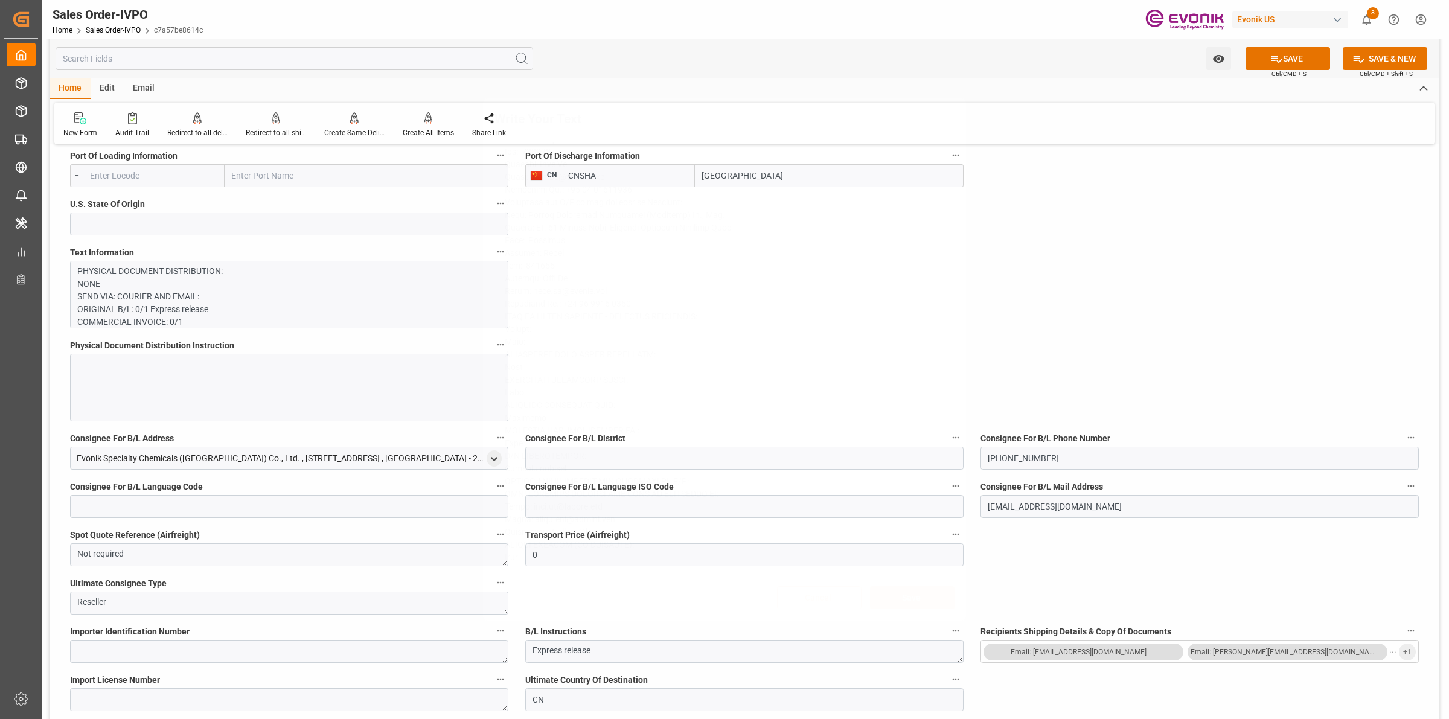
click at [1055, 322] on div "Write Your Text Normal 14 Font Cancel Save" at bounding box center [724, 359] width 1449 height 719
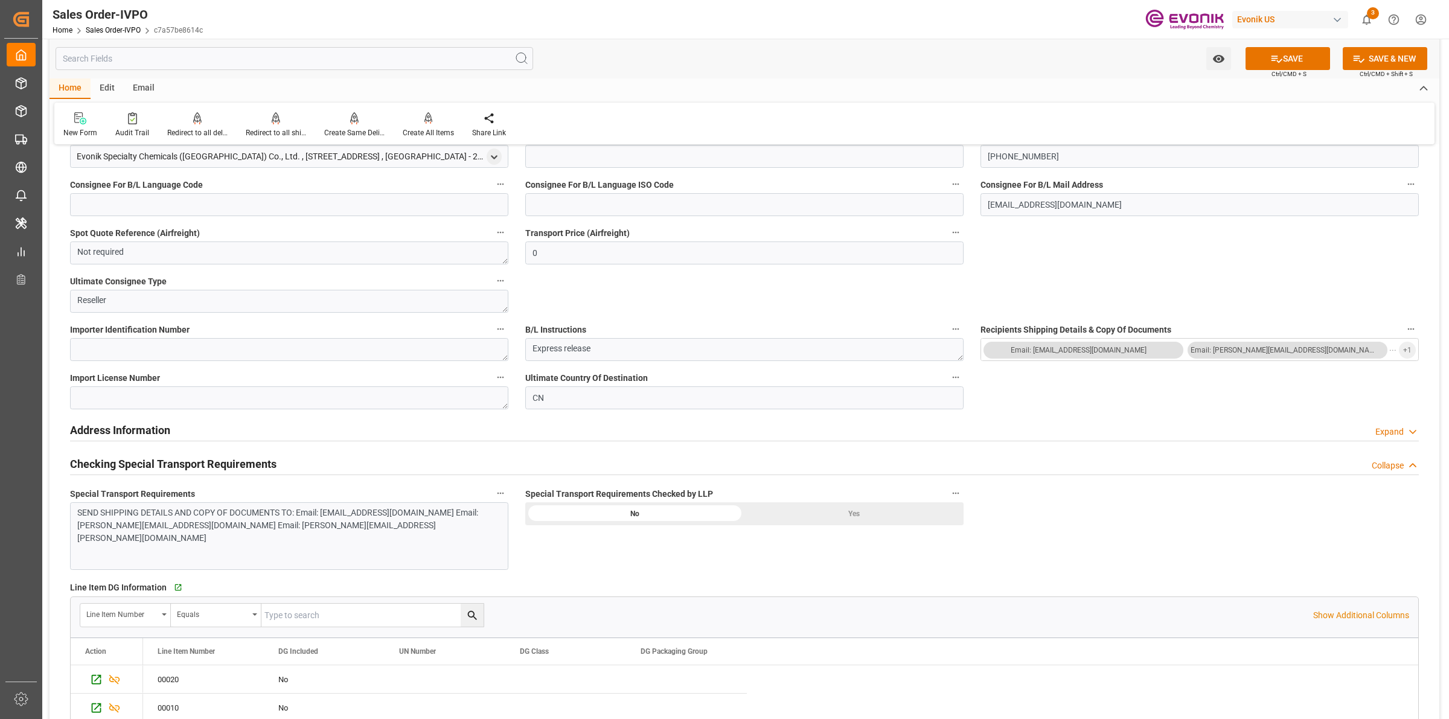
scroll to position [1283, 0]
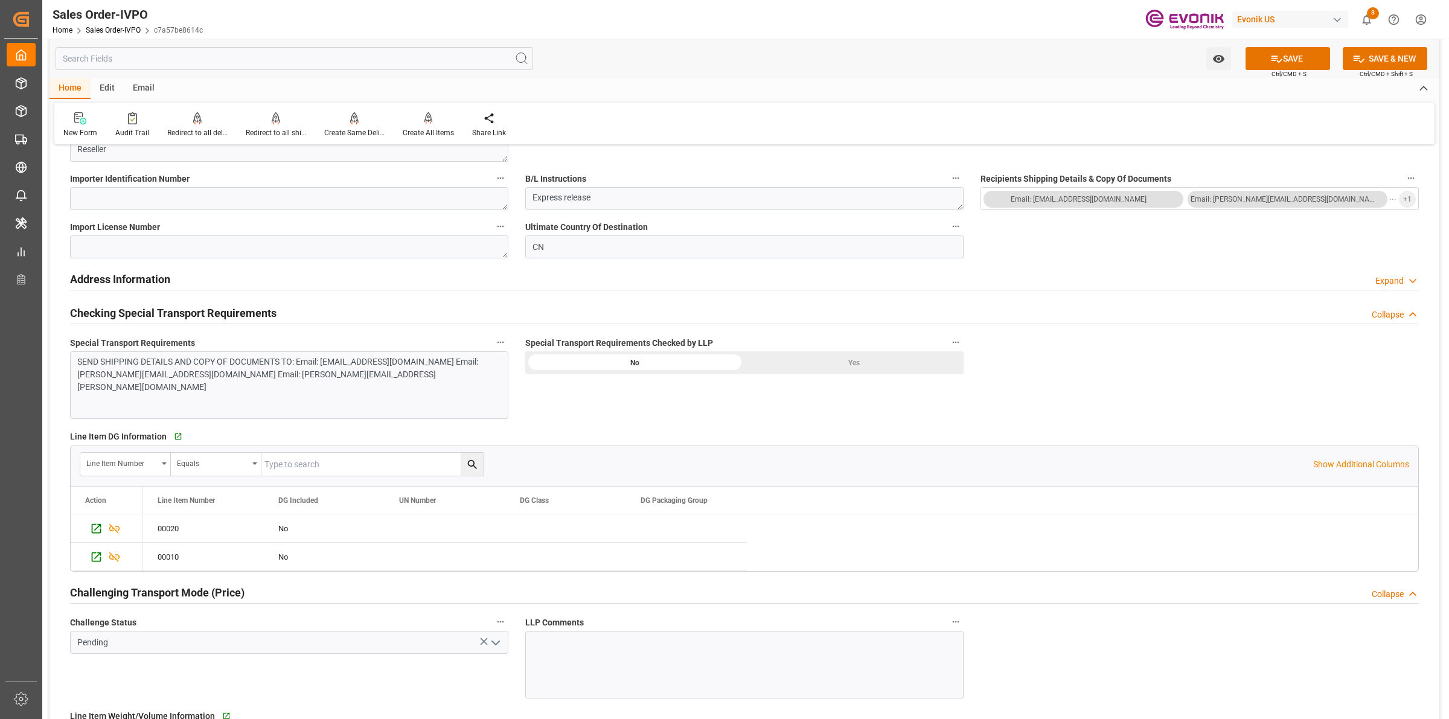
click at [798, 397] on div "Special Transport Requirements Checked by LLP No Yes" at bounding box center [744, 376] width 455 height 93
click at [852, 363] on div "Yes" at bounding box center [853, 362] width 219 height 23
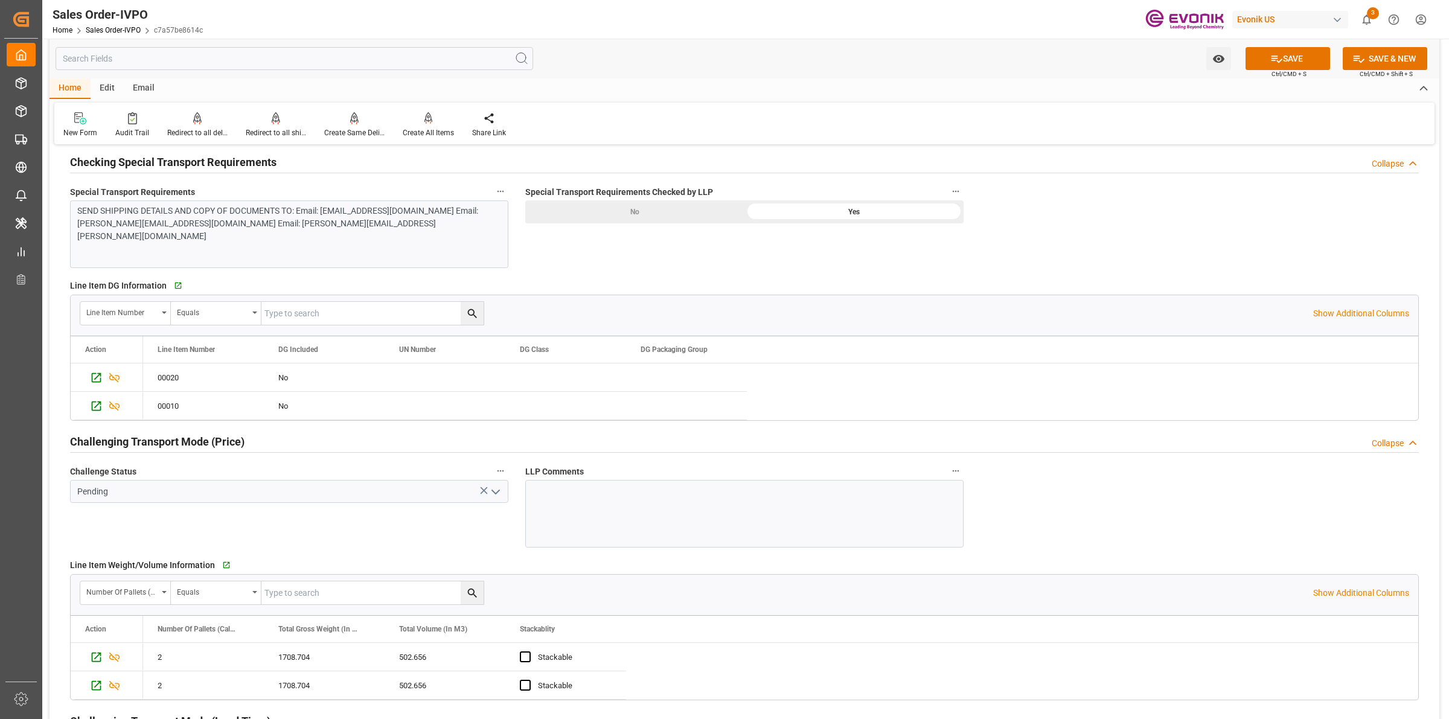
click at [490, 492] on icon "open menu" at bounding box center [495, 492] width 14 height 14
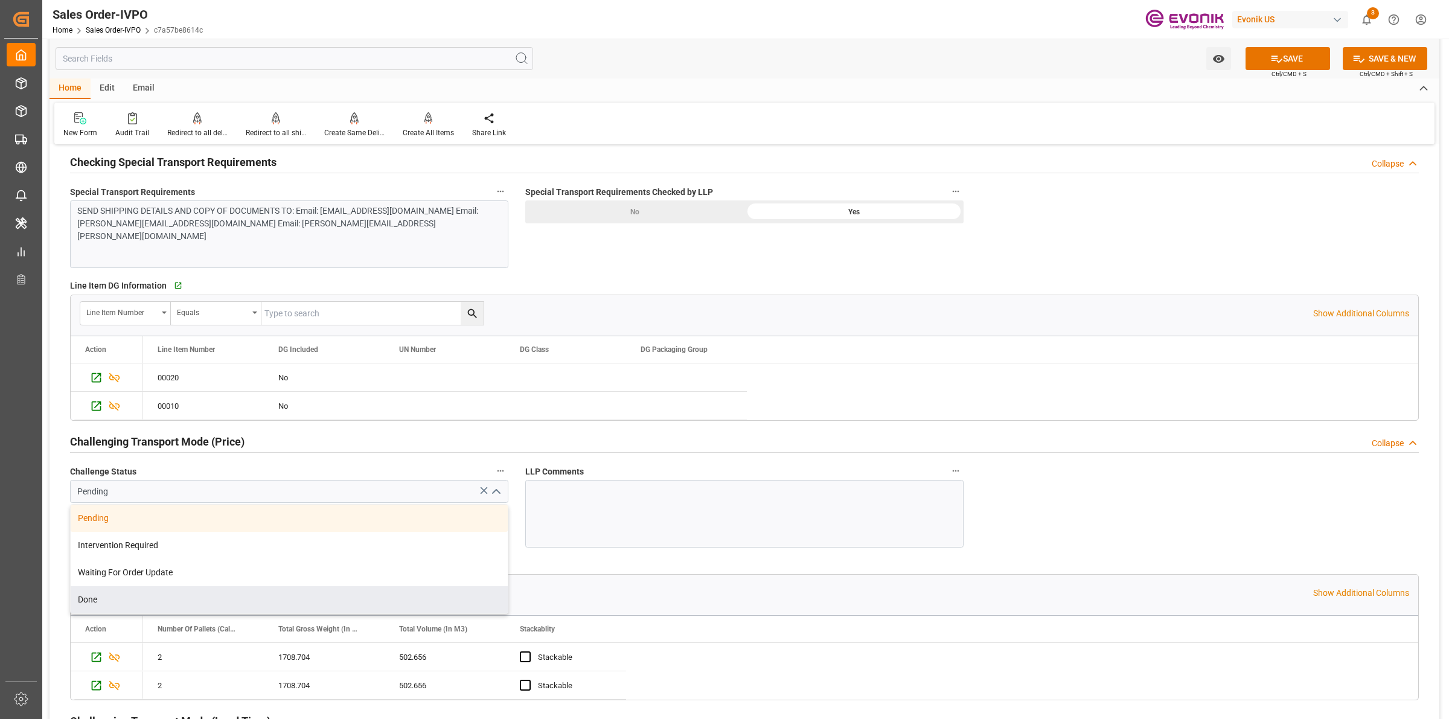
drag, startPoint x: 129, startPoint y: 601, endPoint x: 136, endPoint y: 599, distance: 8.2
click at [130, 601] on div "Done" at bounding box center [289, 599] width 437 height 27
type input "Done"
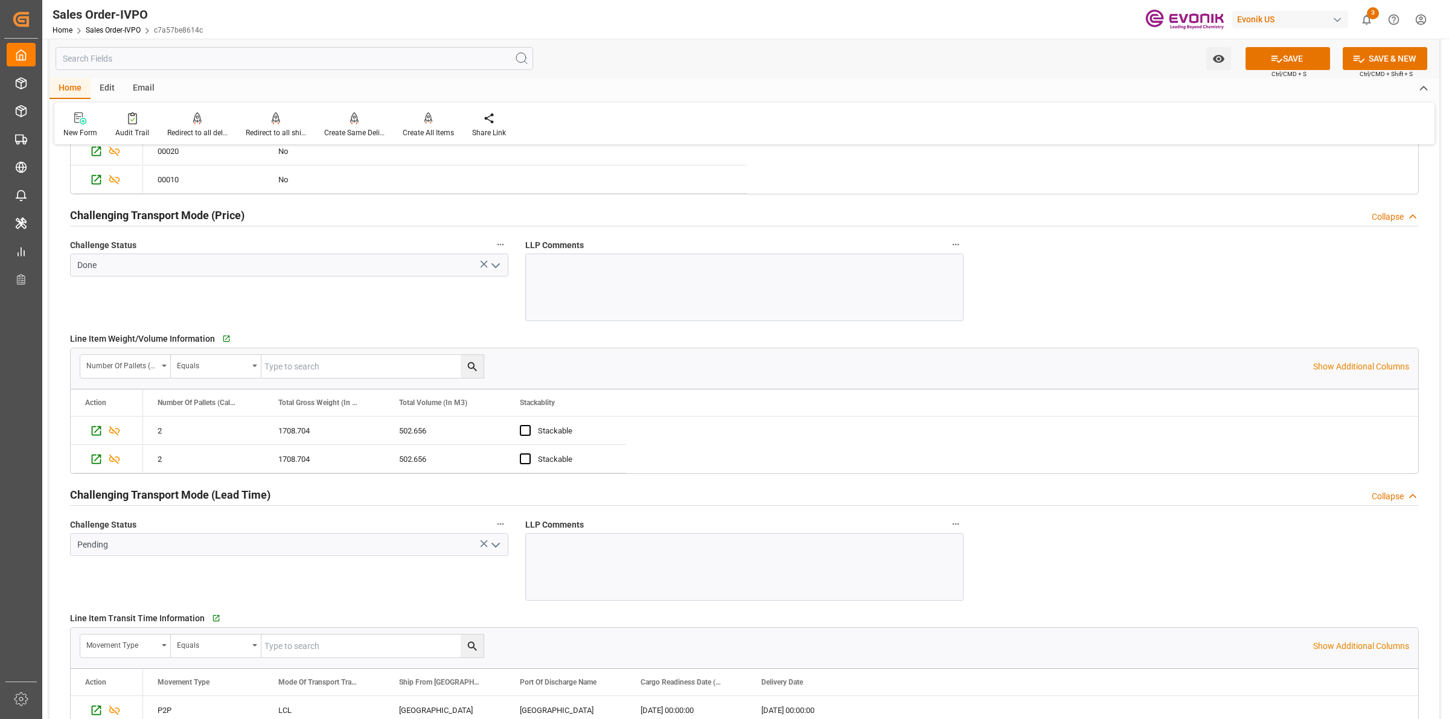
scroll to position [1736, 0]
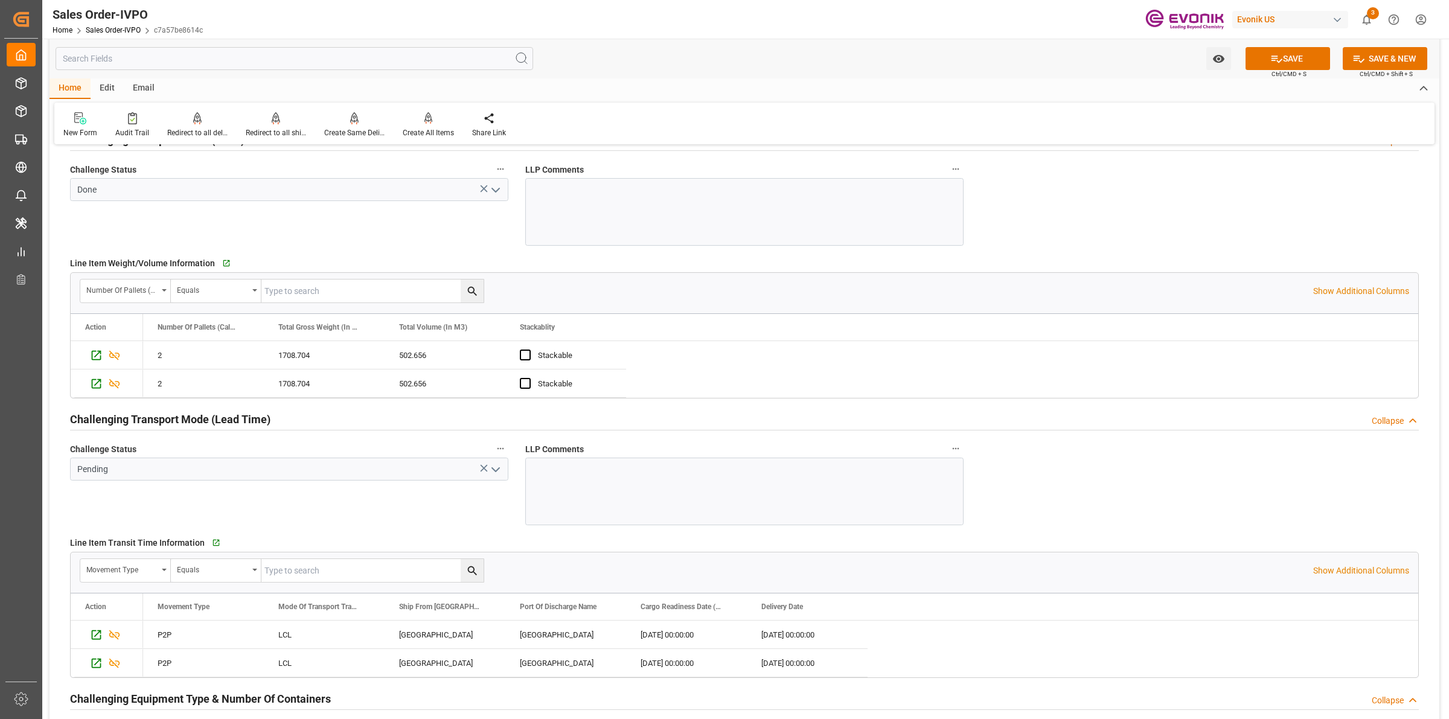
click at [495, 477] on icon "open menu" at bounding box center [495, 469] width 14 height 14
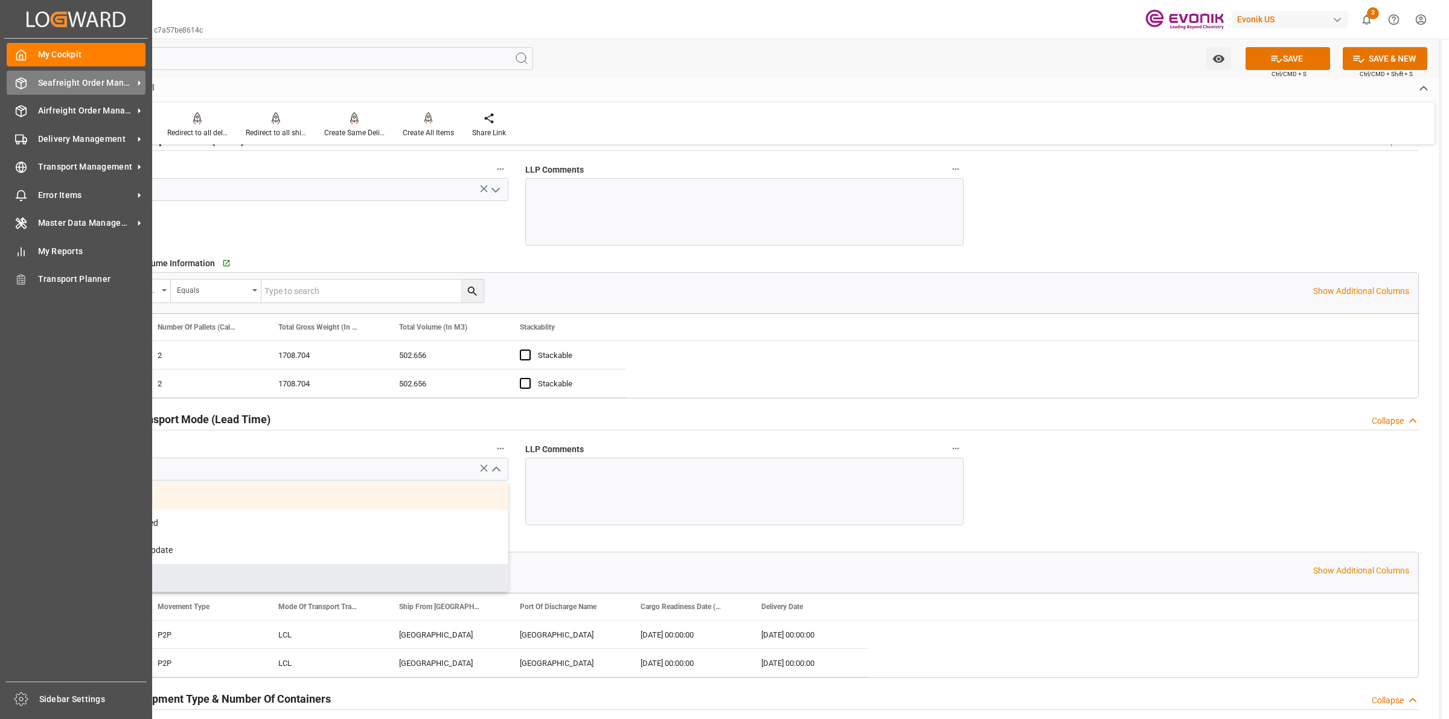
click at [19, 85] on icon at bounding box center [21, 83] width 12 height 12
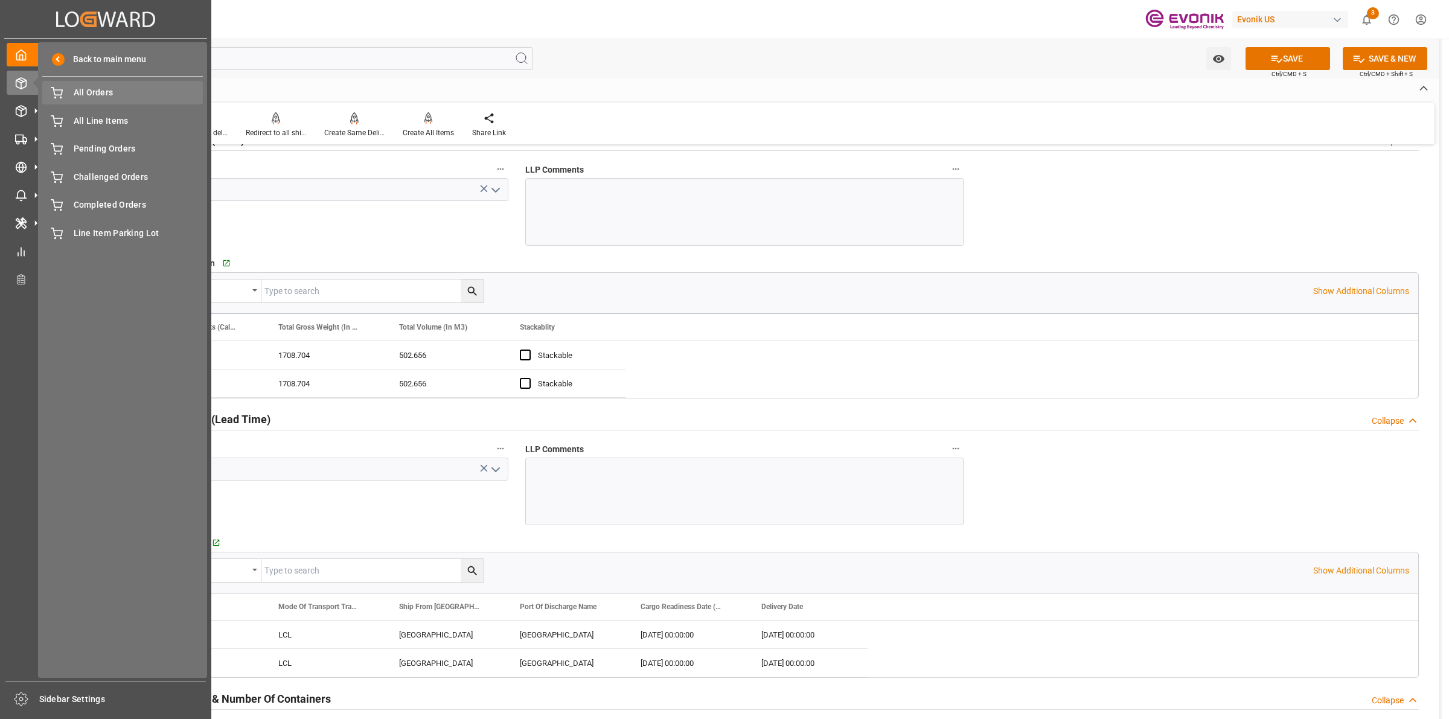
click at [79, 89] on span "All Orders" at bounding box center [139, 92] width 130 height 13
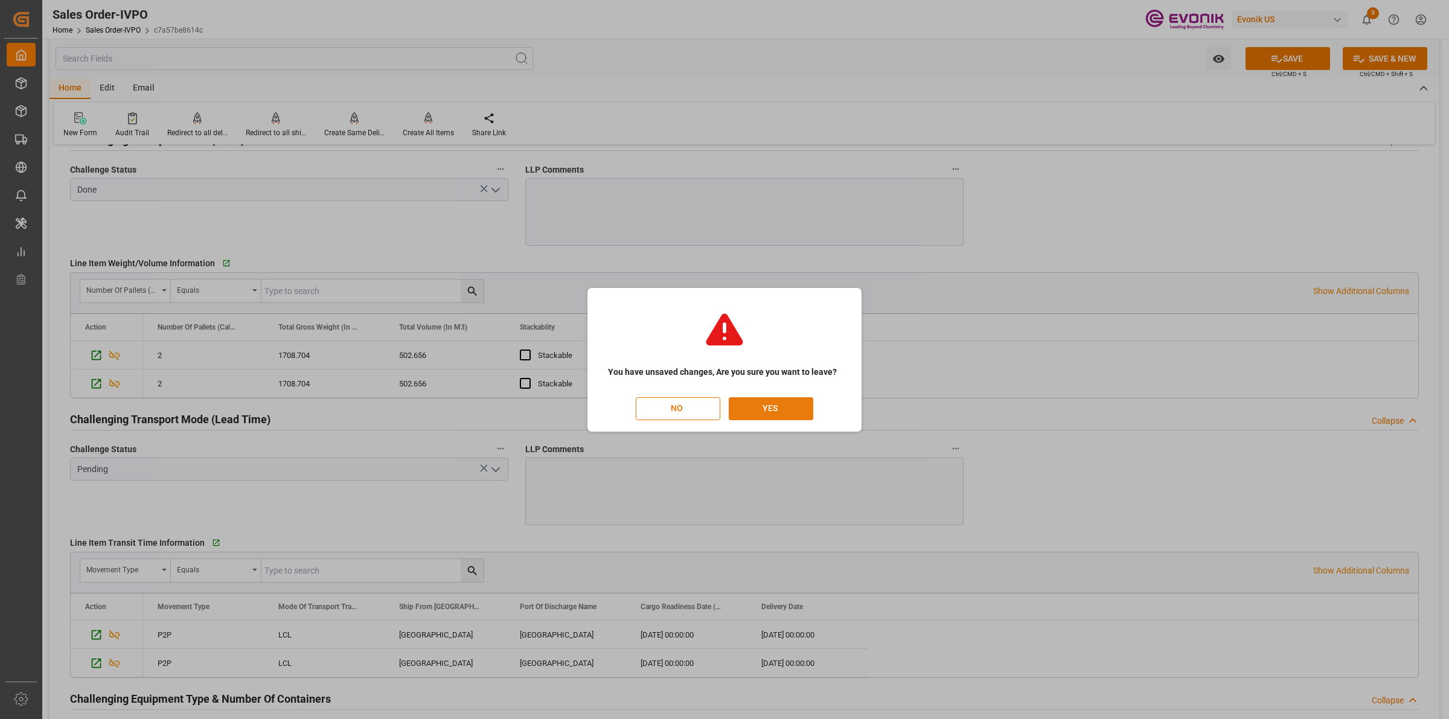
click at [781, 398] on button "YES" at bounding box center [771, 408] width 85 height 23
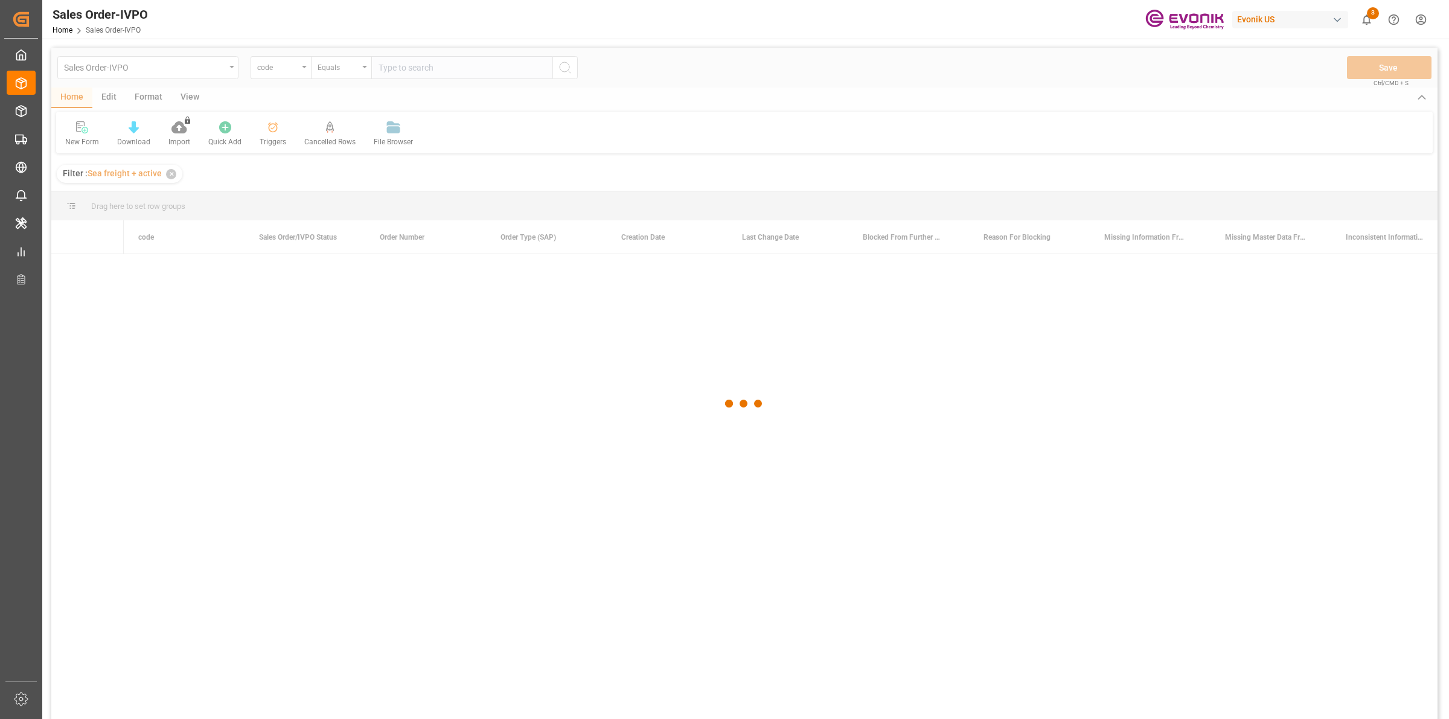
click at [455, 64] on div at bounding box center [744, 404] width 1386 height 712
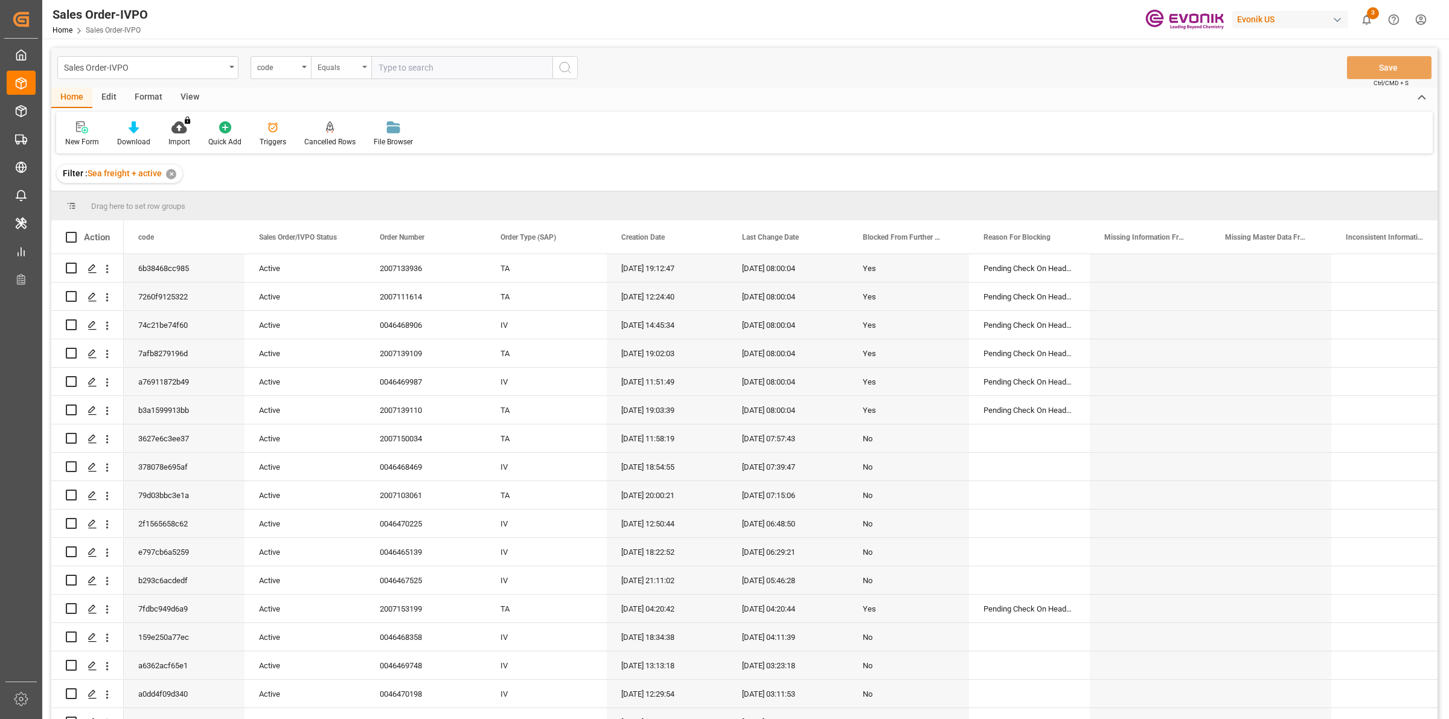
click at [324, 71] on div "Equals" at bounding box center [338, 66] width 41 height 14
click at [289, 71] on div "code" at bounding box center [277, 66] width 41 height 14
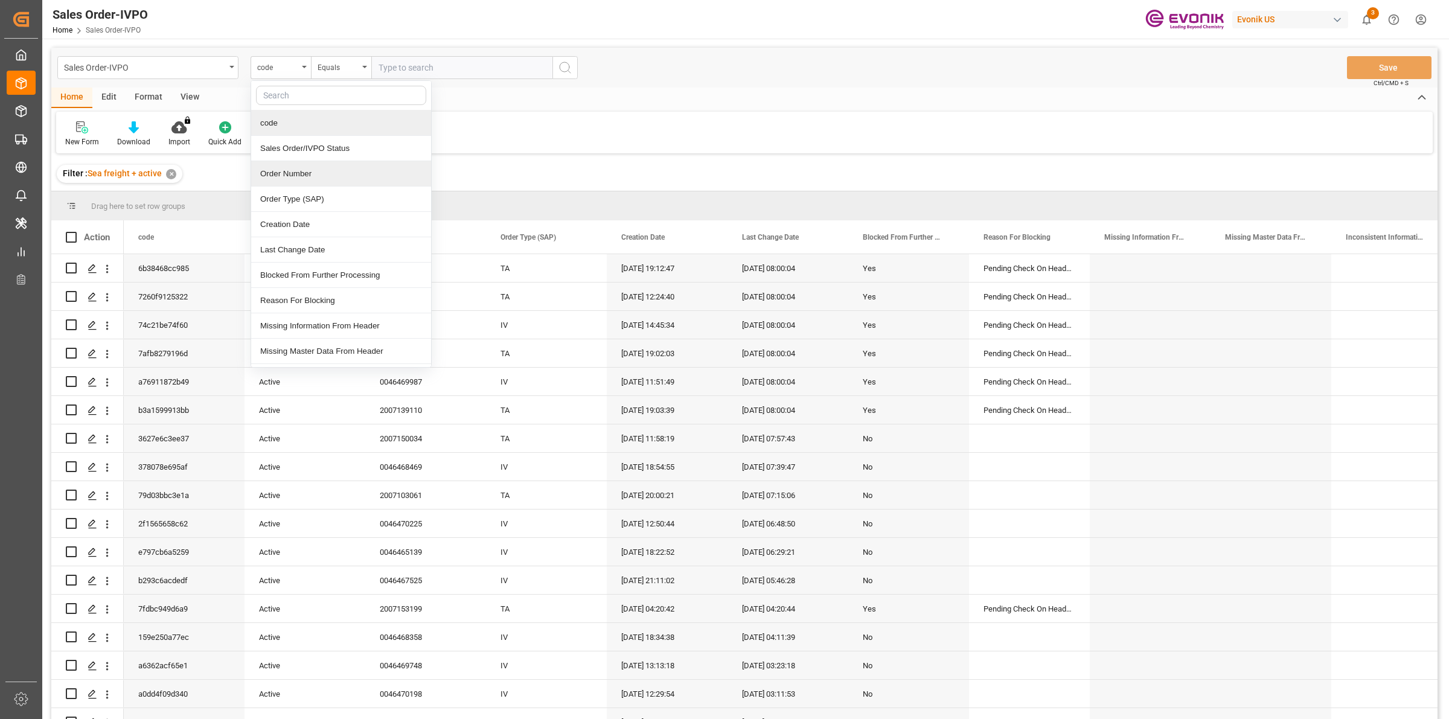
click at [296, 171] on div "Order Number" at bounding box center [341, 173] width 180 height 25
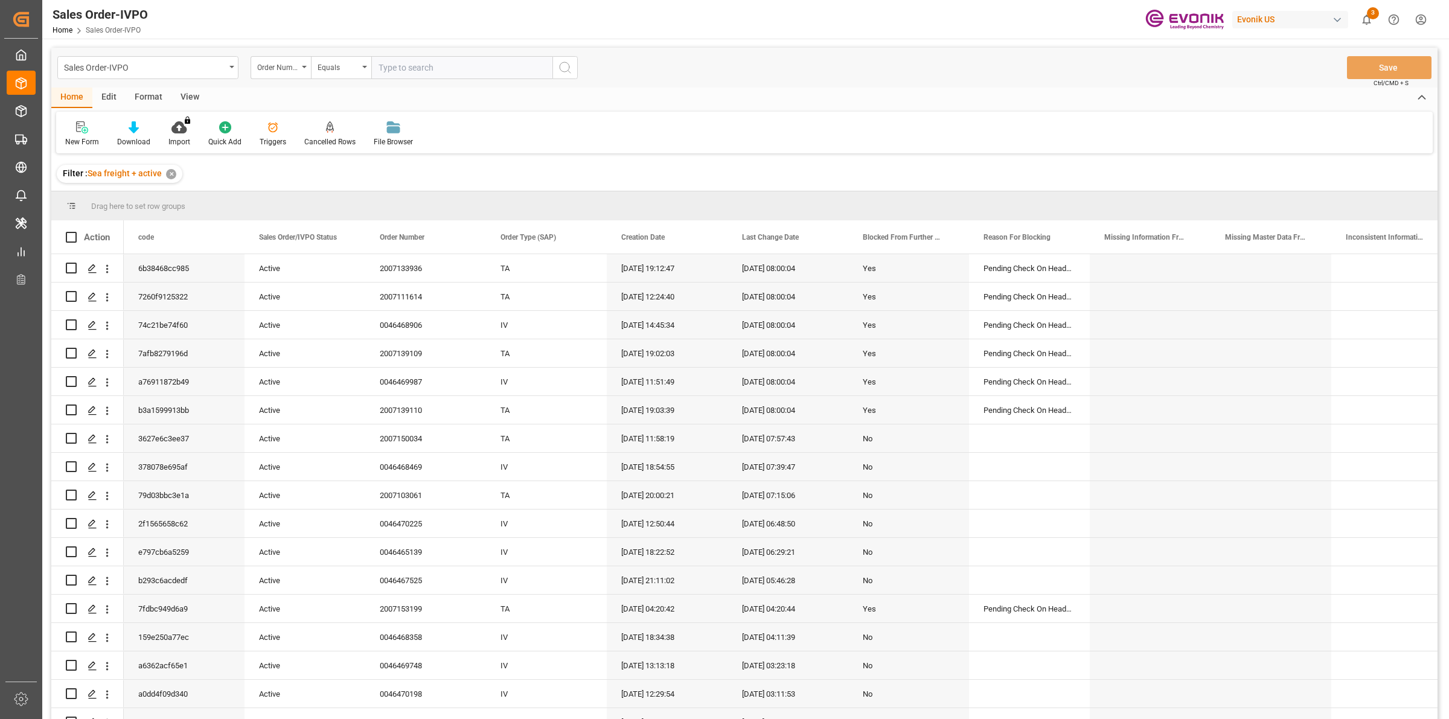
click at [421, 67] on input "text" at bounding box center [461, 67] width 181 height 23
paste input "2007119657"
type input "2007119657"
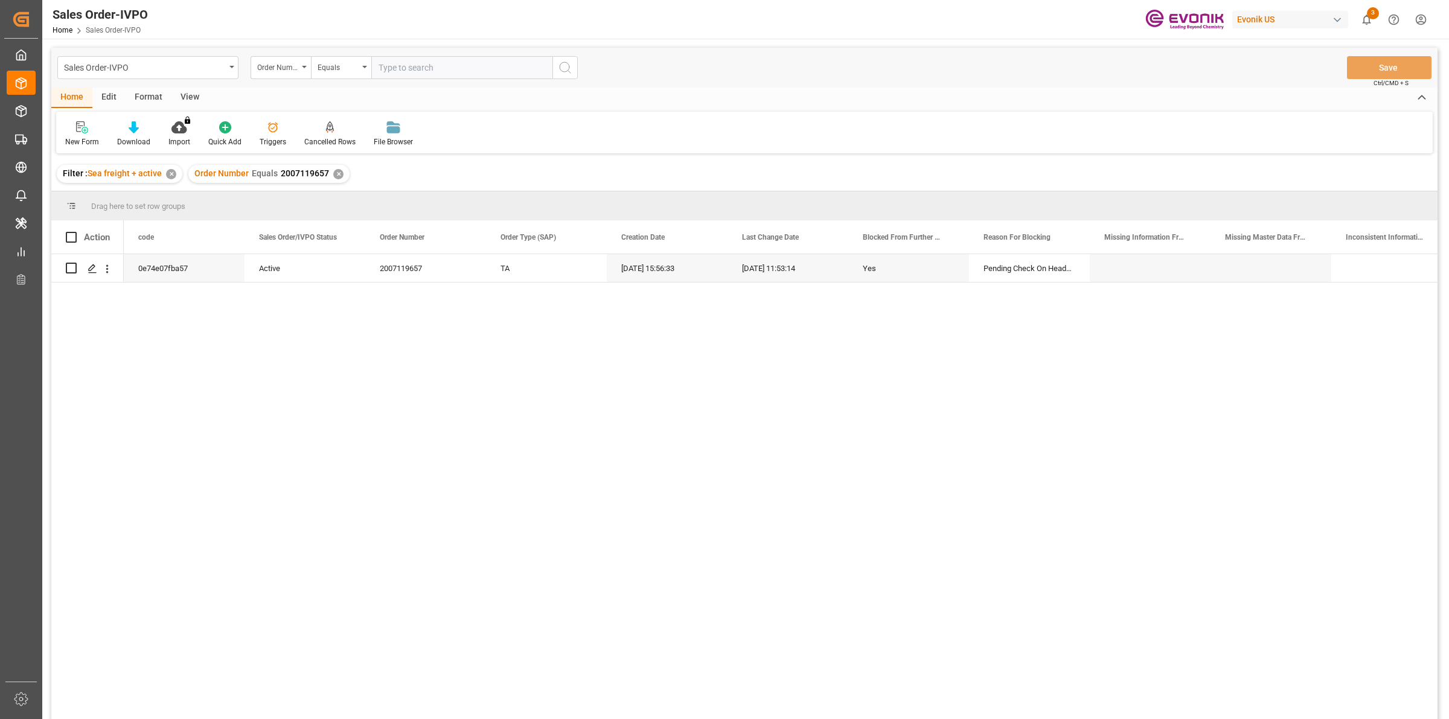
drag, startPoint x: 181, startPoint y: 429, endPoint x: 110, endPoint y: 331, distance: 120.6
click at [181, 427] on div "0e74e07fba57 Active 2007119657 TA 05.08.2025 15:56:33 26.08.2025 11:53:14 Yes P…" at bounding box center [781, 490] width 1314 height 473
click at [89, 269] on icon "Press SPACE to select this row." at bounding box center [93, 269] width 10 height 10
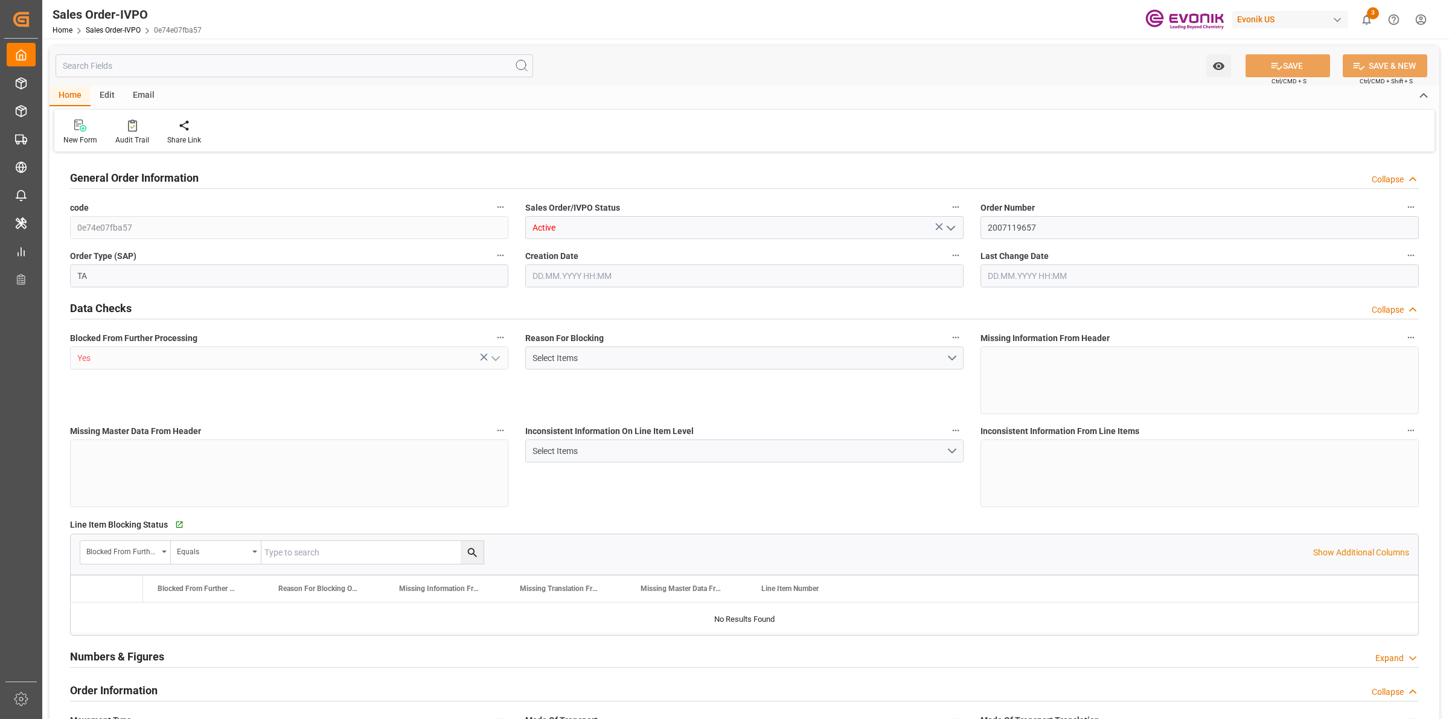
type input "FRLEH"
type input "0"
type input "1"
type input "2"
type input "20000"
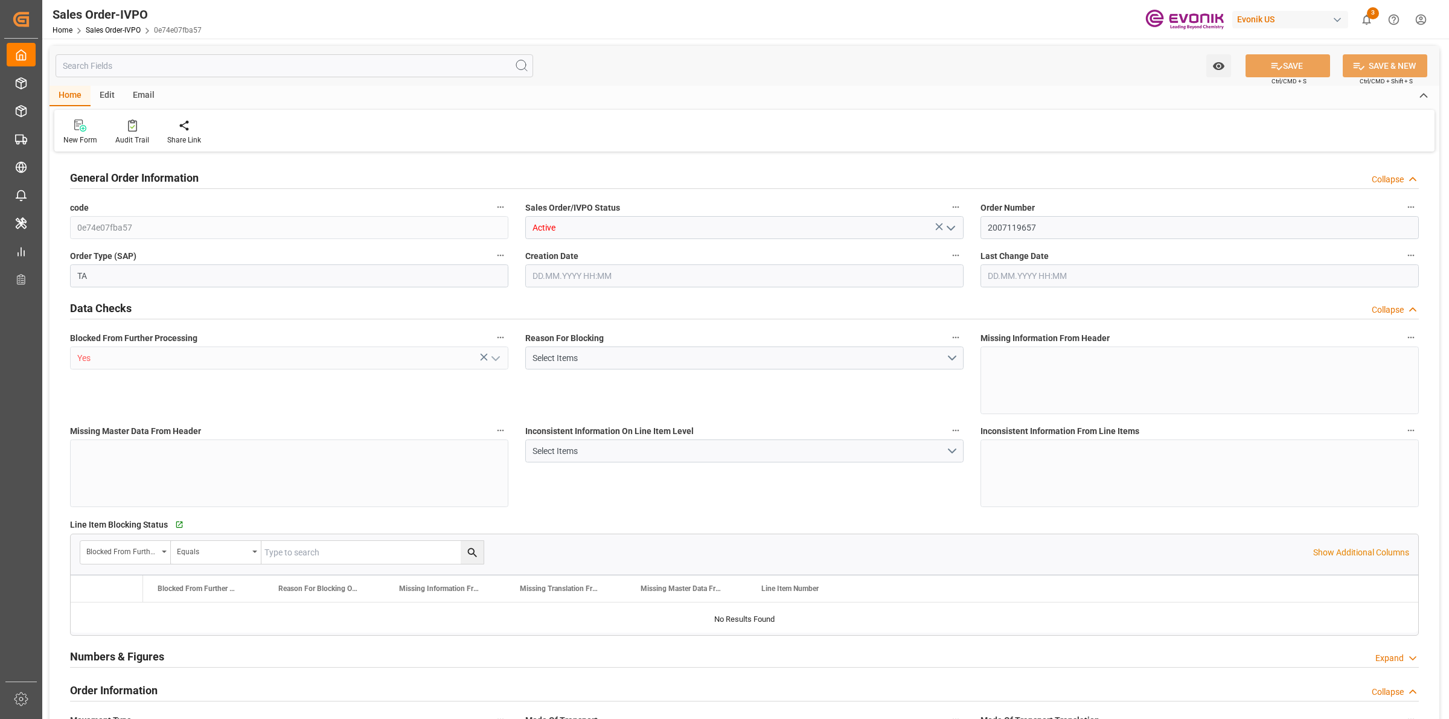
type input "0"
type input "17000"
type input "30"
type input "05.08.2025 15:56"
type input "26.08.2025 11:53"
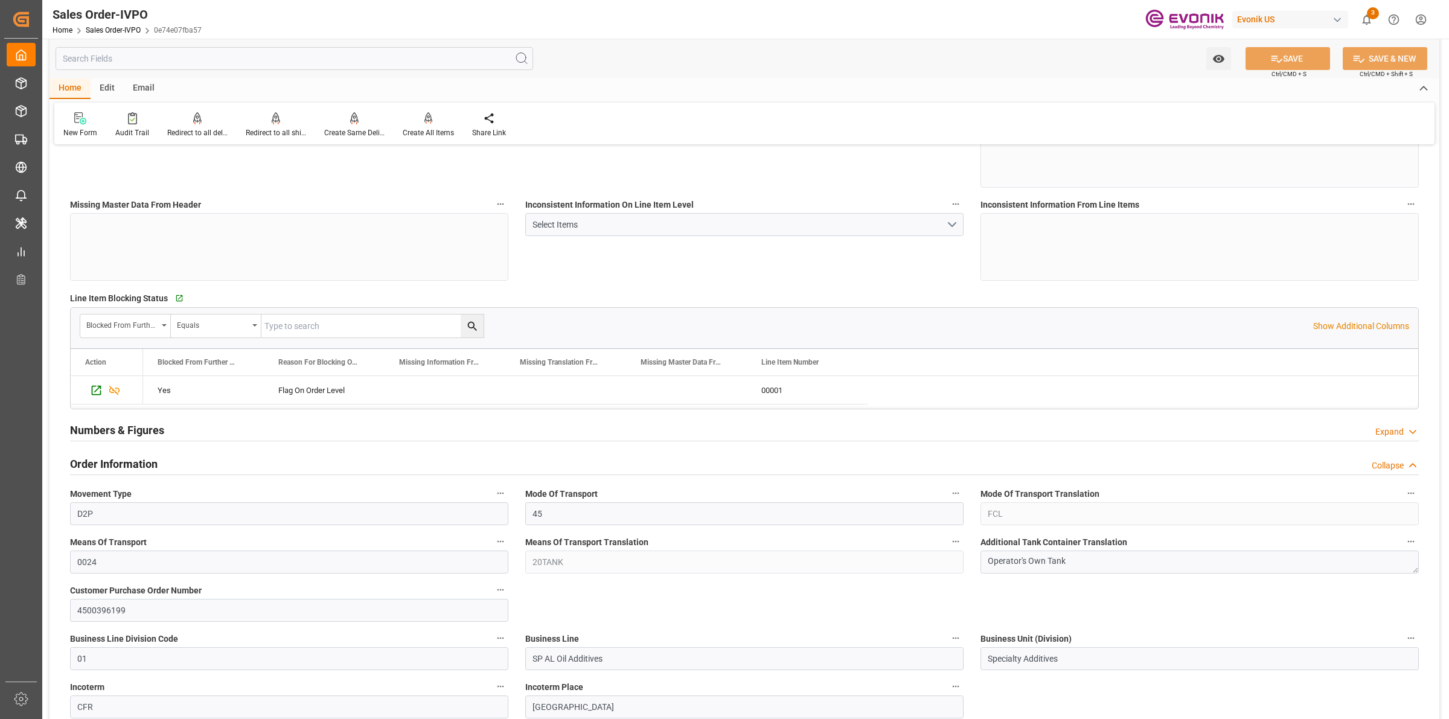
scroll to position [377, 0]
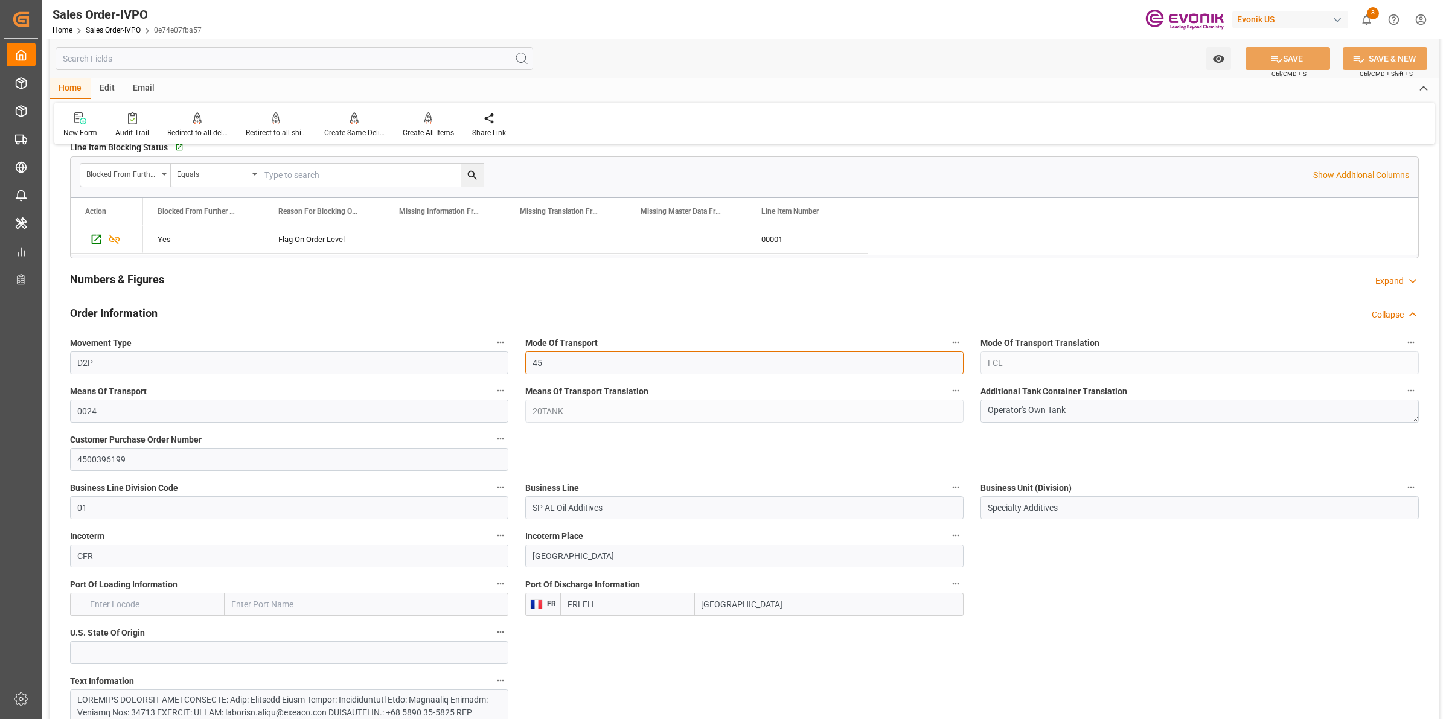
drag, startPoint x: 556, startPoint y: 362, endPoint x: 500, endPoint y: 362, distance: 56.1
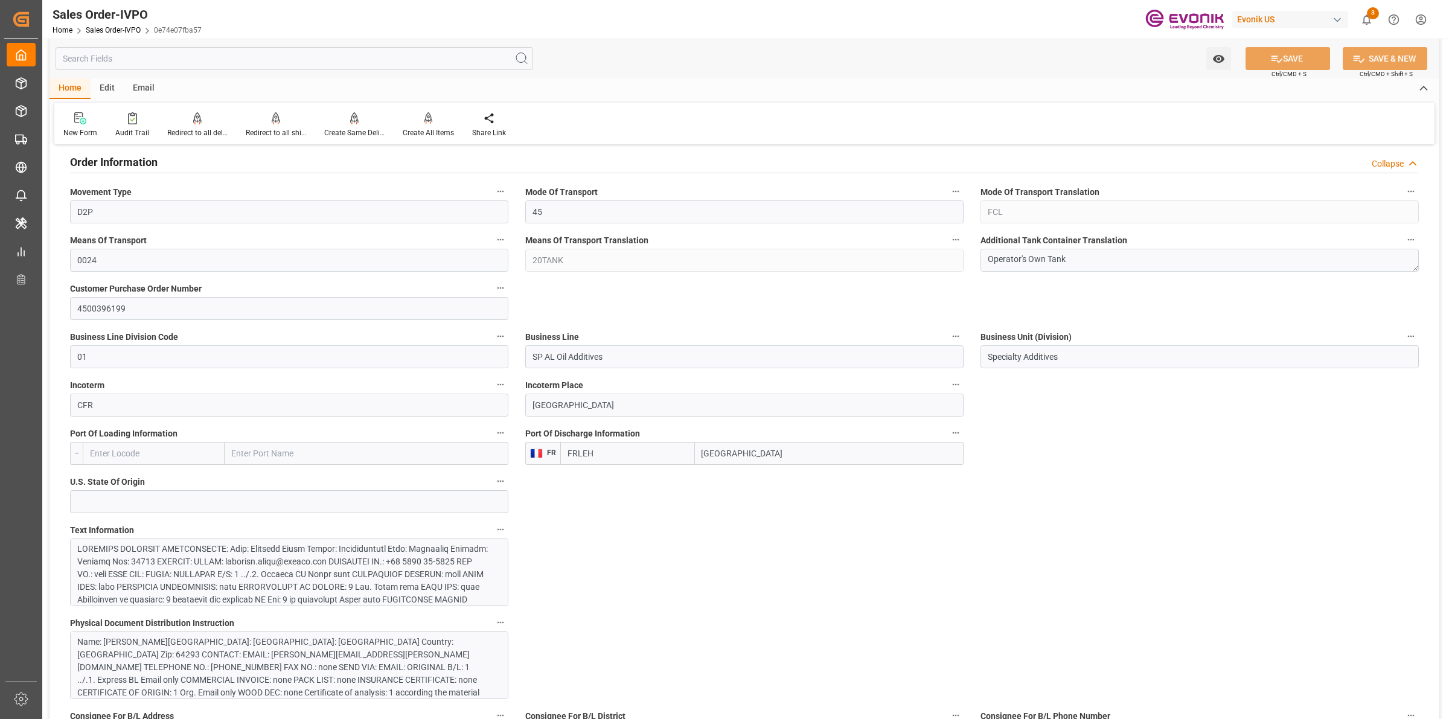
drag, startPoint x: 743, startPoint y: 453, endPoint x: 673, endPoint y: 444, distance: 70.1
click at [673, 444] on div "FRLEH Le Havre" at bounding box center [761, 453] width 403 height 23
click at [255, 572] on div at bounding box center [283, 714] width 412 height 342
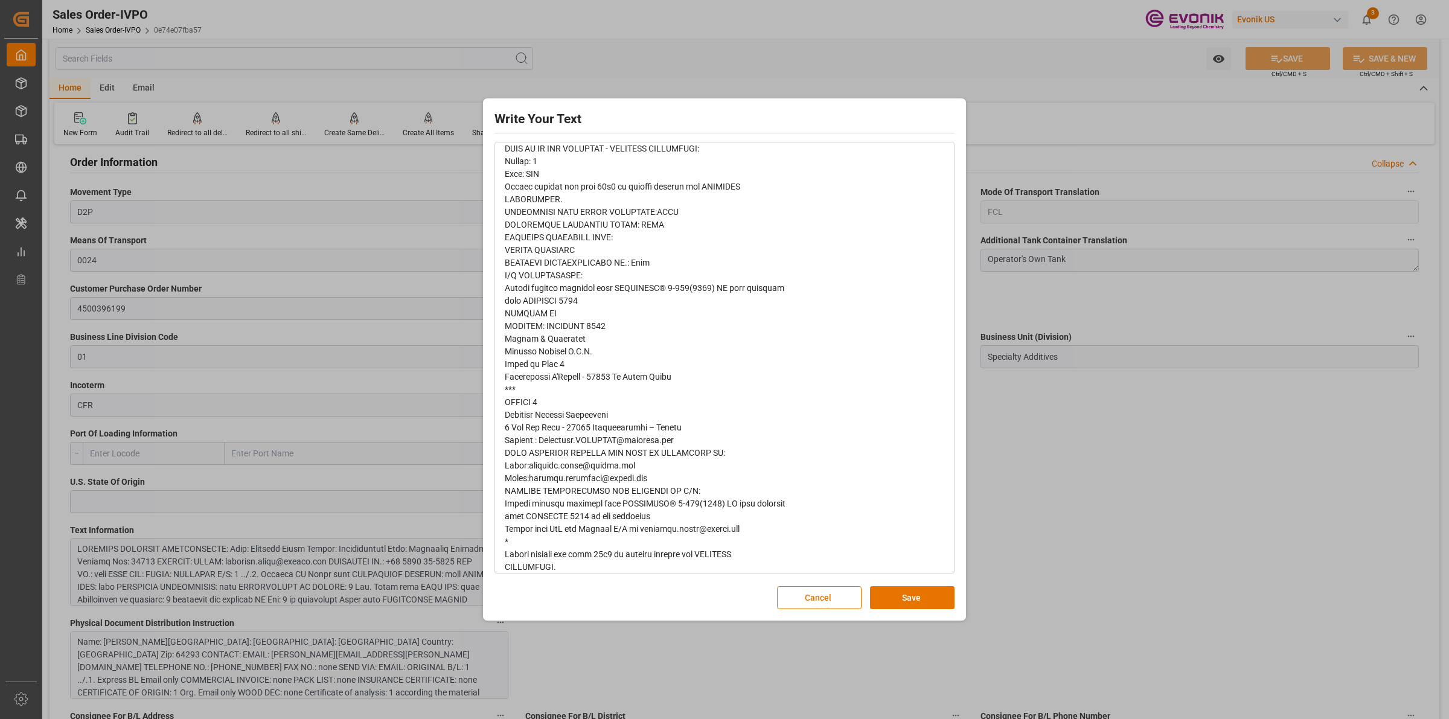
scroll to position [755, 0]
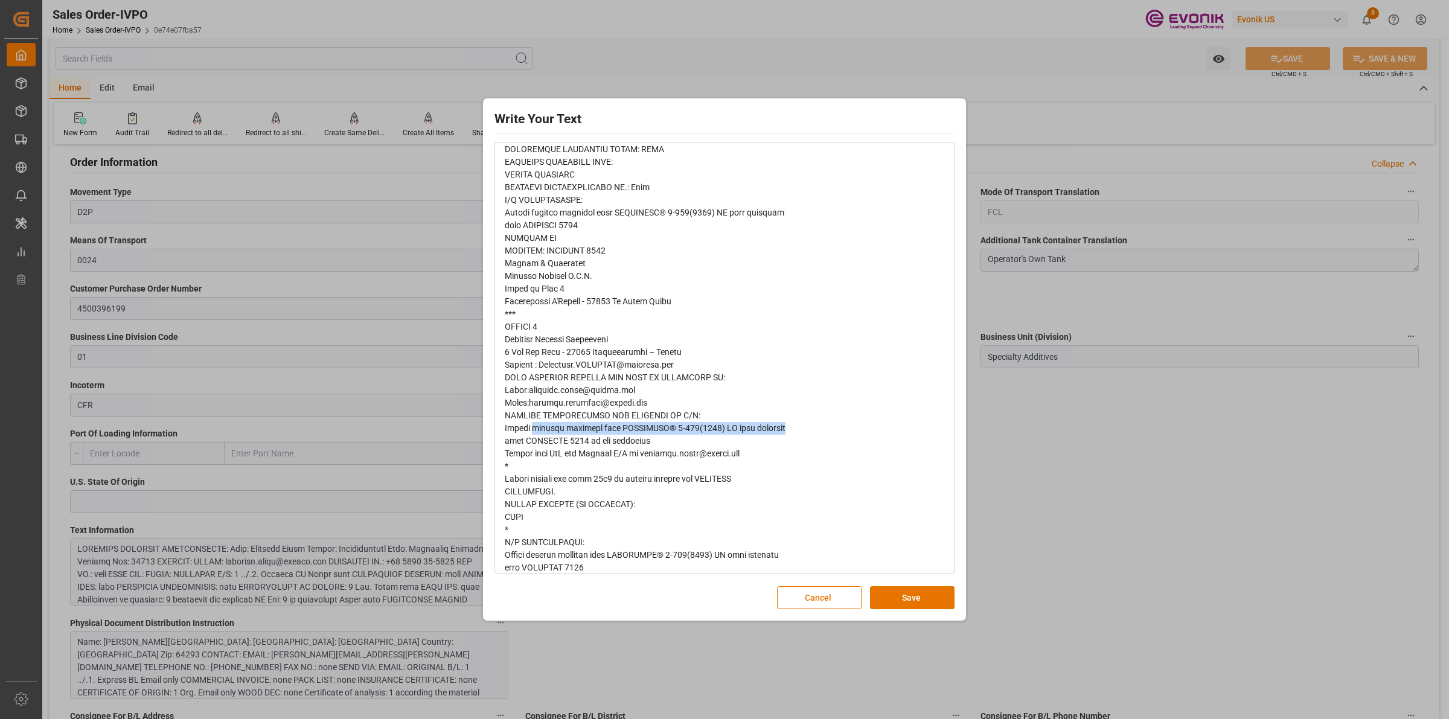
drag, startPoint x: 792, startPoint y: 429, endPoint x: 531, endPoint y: 430, distance: 260.8
click at [531, 430] on div "rdw-editor" at bounding box center [725, 23] width 440 height 1154
click at [568, 436] on span "rdw-editor" at bounding box center [645, 22] width 281 height 1151
drag, startPoint x: 662, startPoint y: 440, endPoint x: 502, endPoint y: 429, distance: 160.3
click at [502, 429] on div "rdw-wrapper" at bounding box center [725, 22] width 458 height 1171
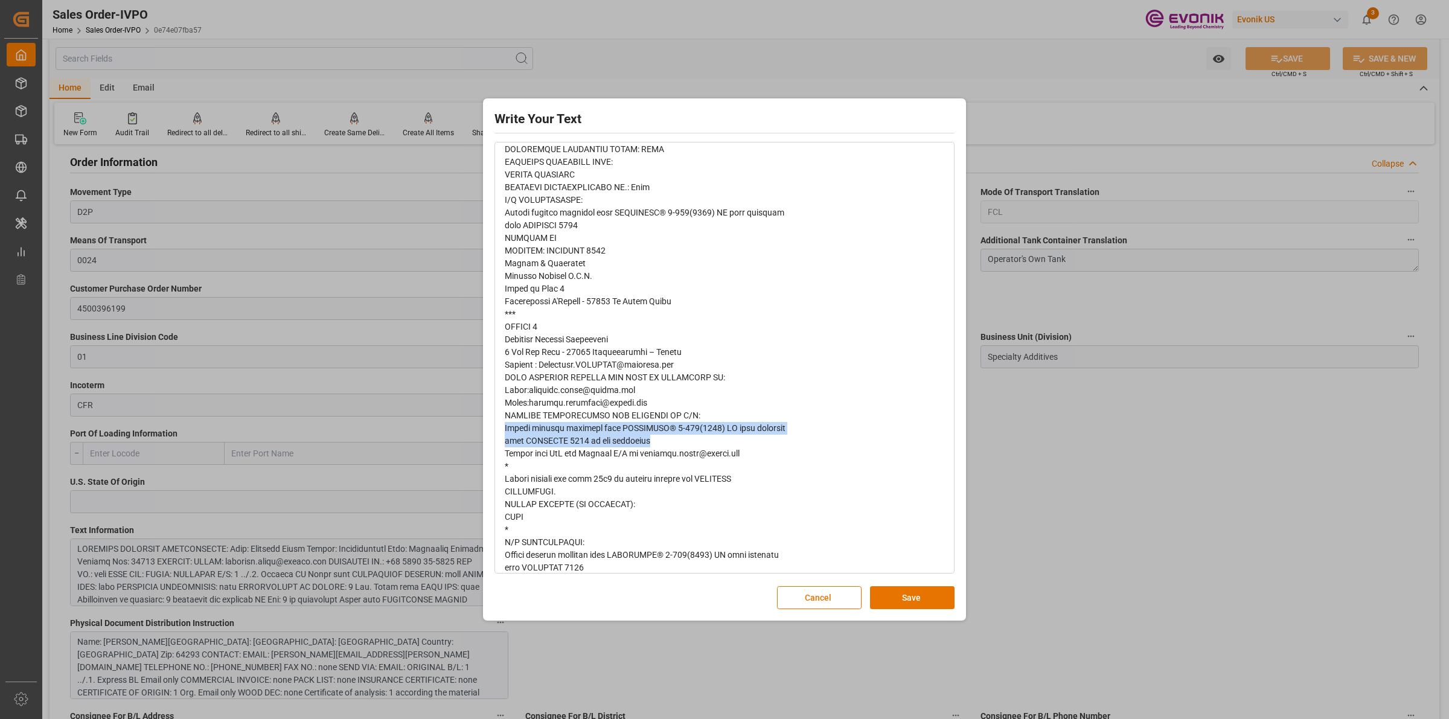
copy span "Please replace material name VISCOPLEX® 6-850(4001) BC with custumer name PARAT…"
click at [617, 429] on span "rdw-editor" at bounding box center [645, 22] width 281 height 1151
click at [644, 437] on span "rdw-editor" at bounding box center [645, 22] width 281 height 1151
drag, startPoint x: 617, startPoint y: 426, endPoint x: 722, endPoint y: 429, distance: 105.1
click at [722, 429] on span "rdw-editor" at bounding box center [645, 22] width 281 height 1151
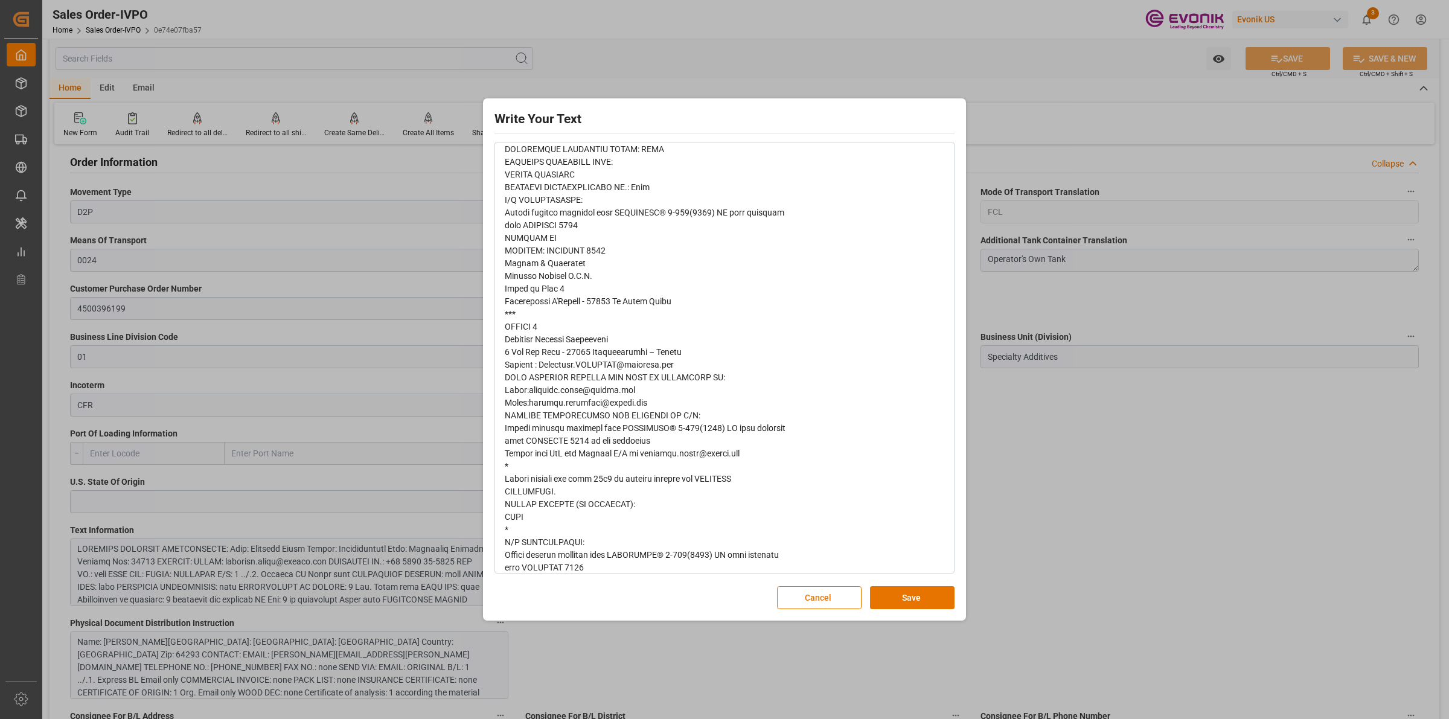
click at [568, 433] on span "rdw-editor" at bounding box center [645, 22] width 281 height 1151
drag, startPoint x: 505, startPoint y: 426, endPoint x: 669, endPoint y: 449, distance: 165.2
click at [669, 449] on span "rdw-editor" at bounding box center [645, 22] width 281 height 1151
click at [586, 439] on span "rdw-editor" at bounding box center [645, 22] width 281 height 1151
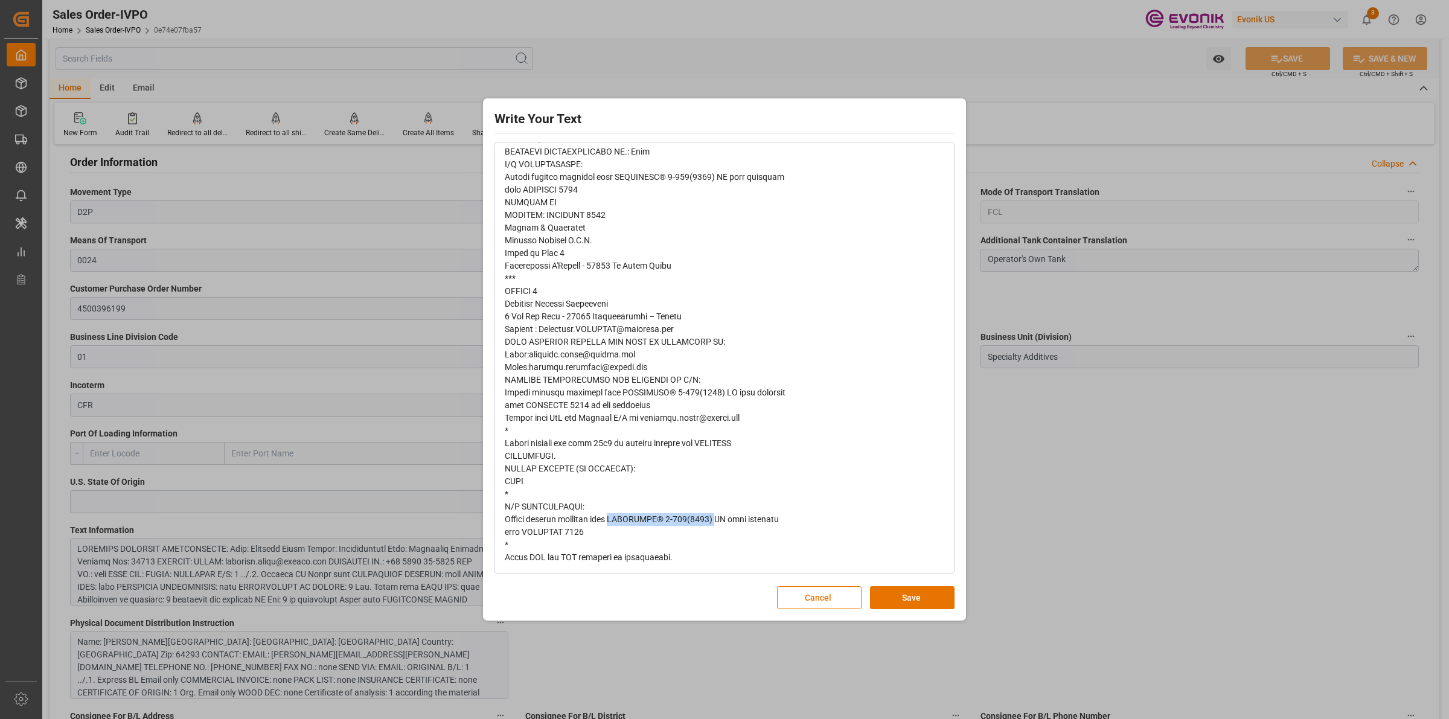
drag, startPoint x: 619, startPoint y: 521, endPoint x: 718, endPoint y: 523, distance: 99.6
drag, startPoint x: 604, startPoint y: 539, endPoint x: 537, endPoint y: 536, distance: 67.1
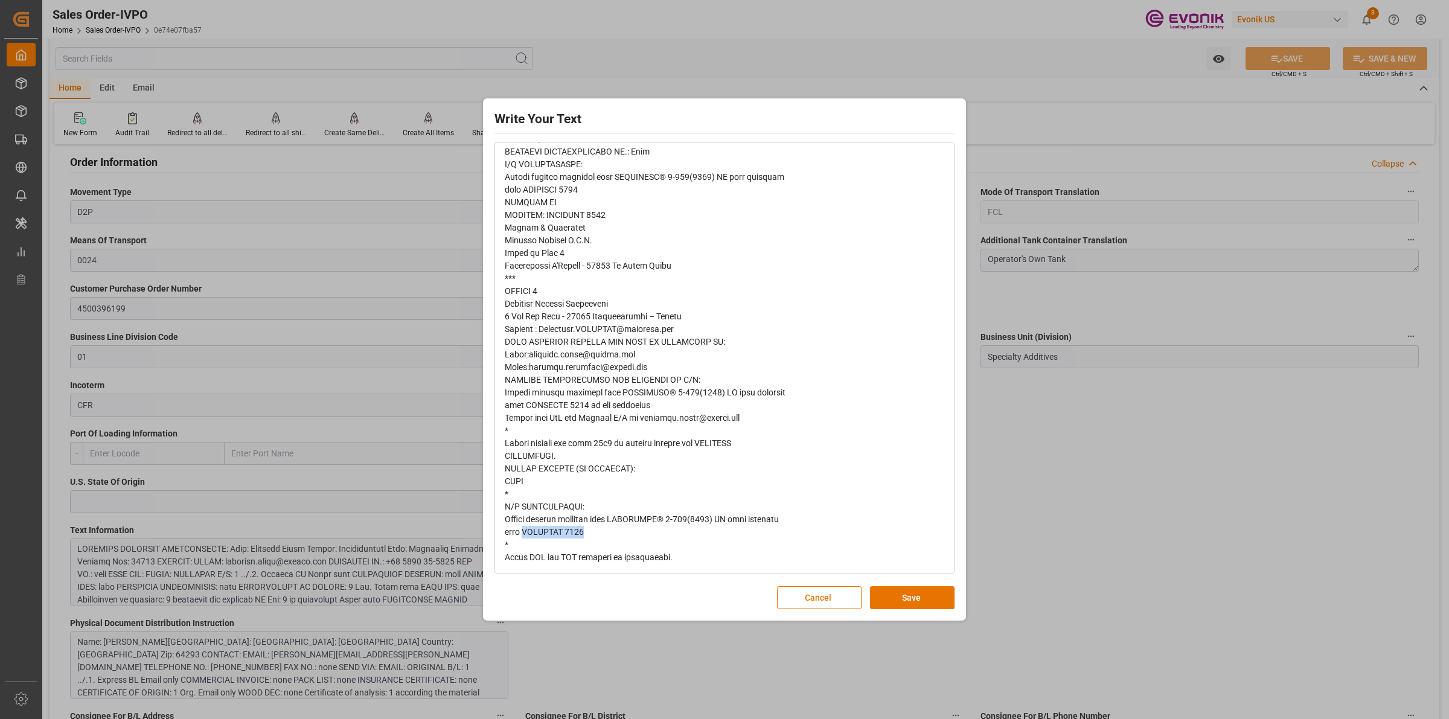
drag, startPoint x: 528, startPoint y: 535, endPoint x: 599, endPoint y: 536, distance: 70.6
click at [903, 592] on button "Save" at bounding box center [912, 597] width 85 height 23
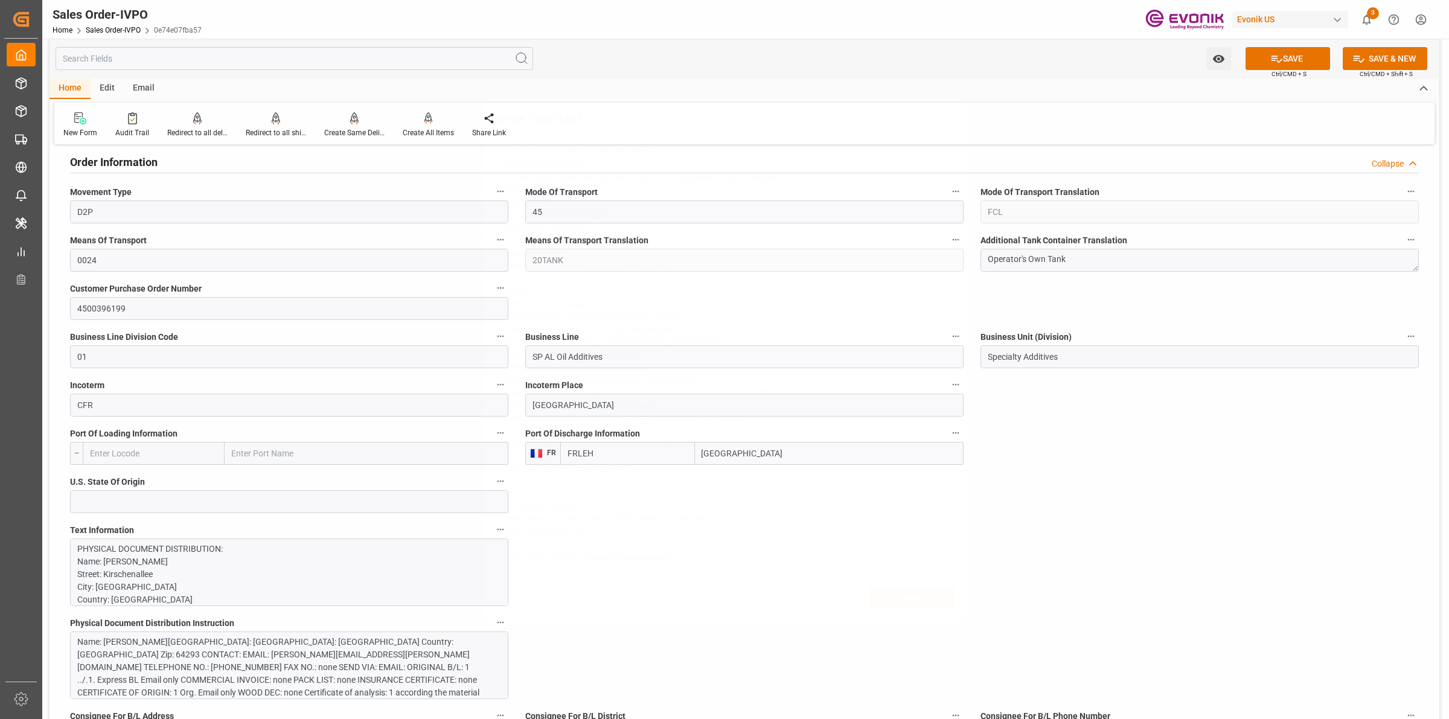
click at [1076, 558] on div "Write Your Text Normal 14 Font Cancel Save" at bounding box center [724, 359] width 1449 height 719
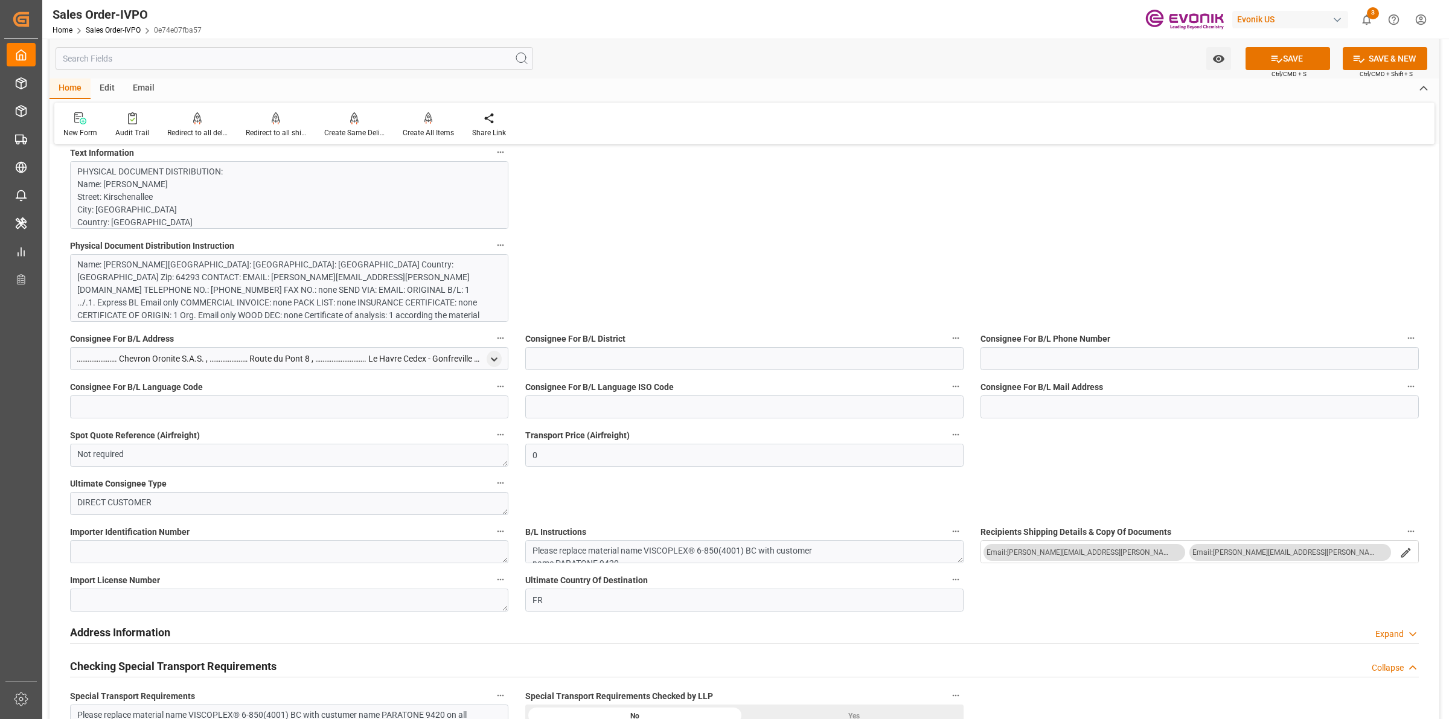
scroll to position [1132, 0]
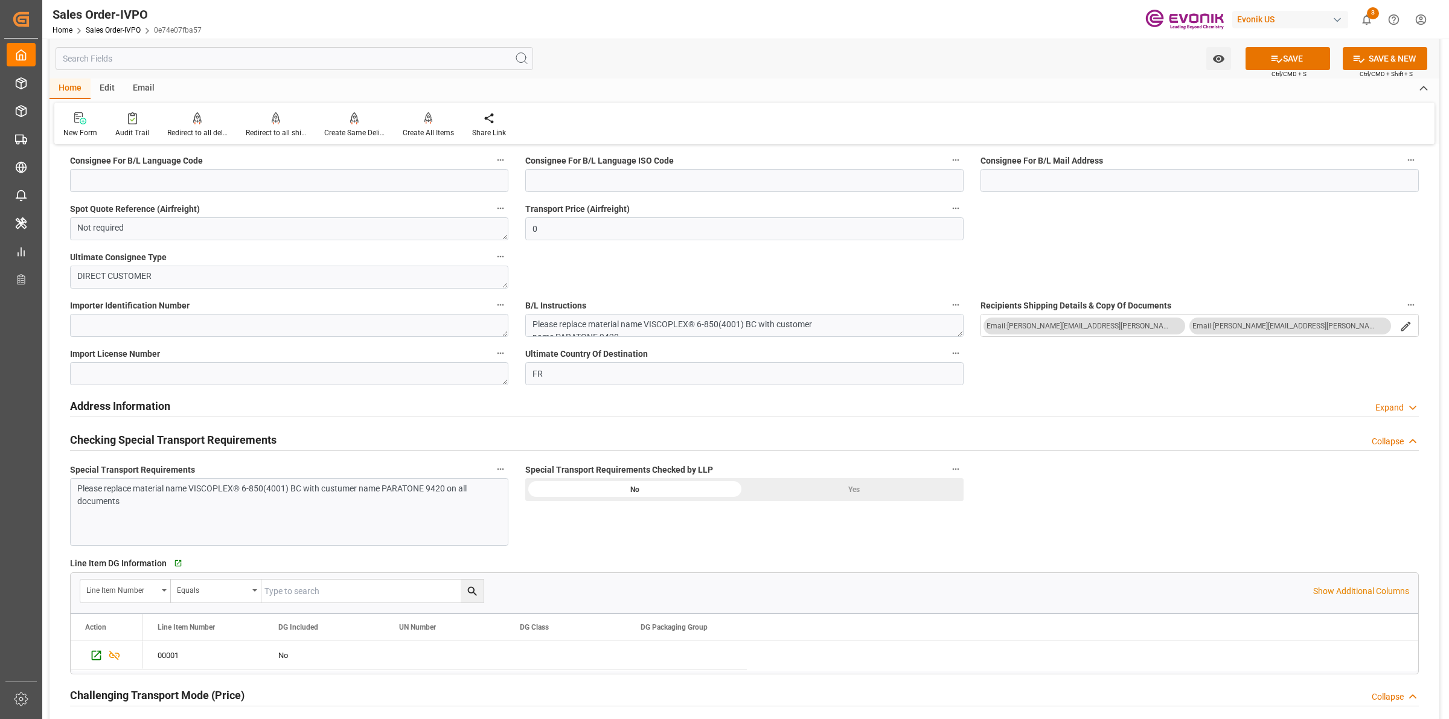
click at [871, 489] on div "Yes" at bounding box center [853, 489] width 219 height 23
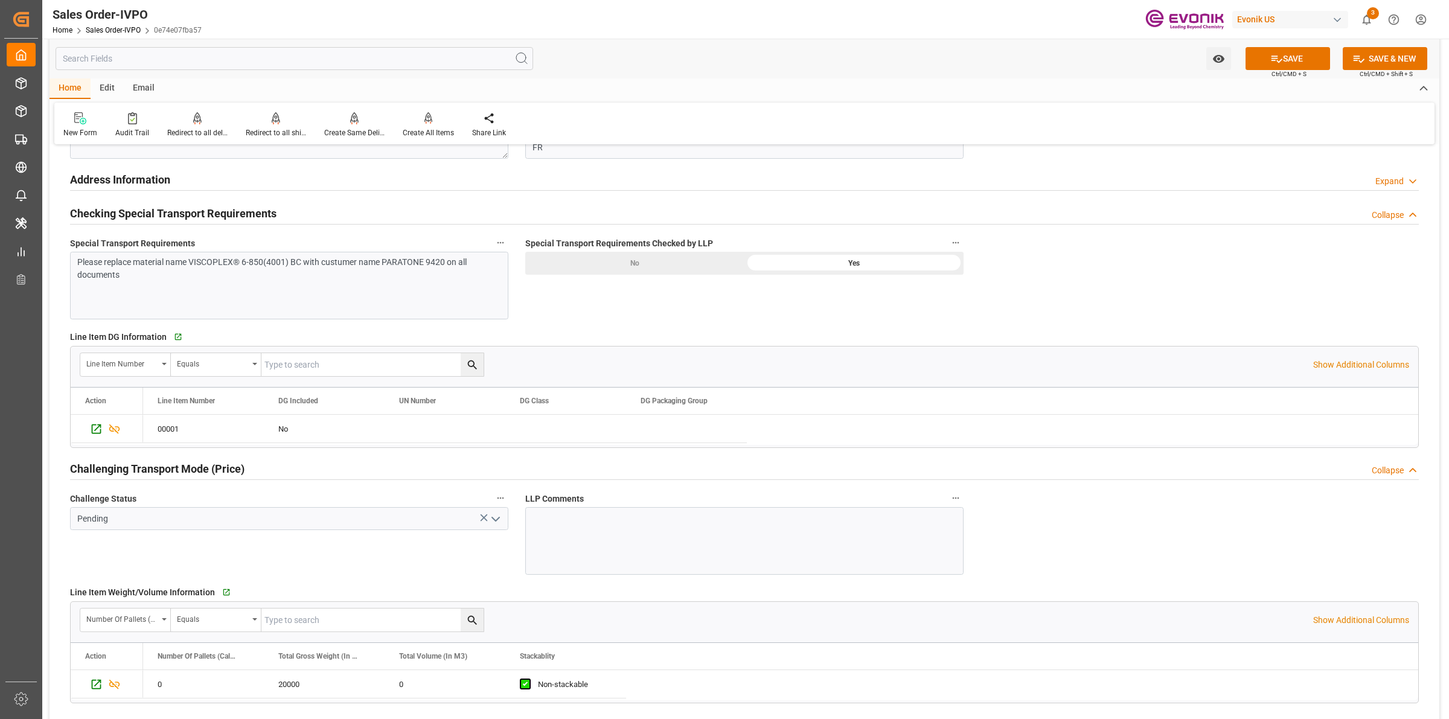
scroll to position [1509, 0]
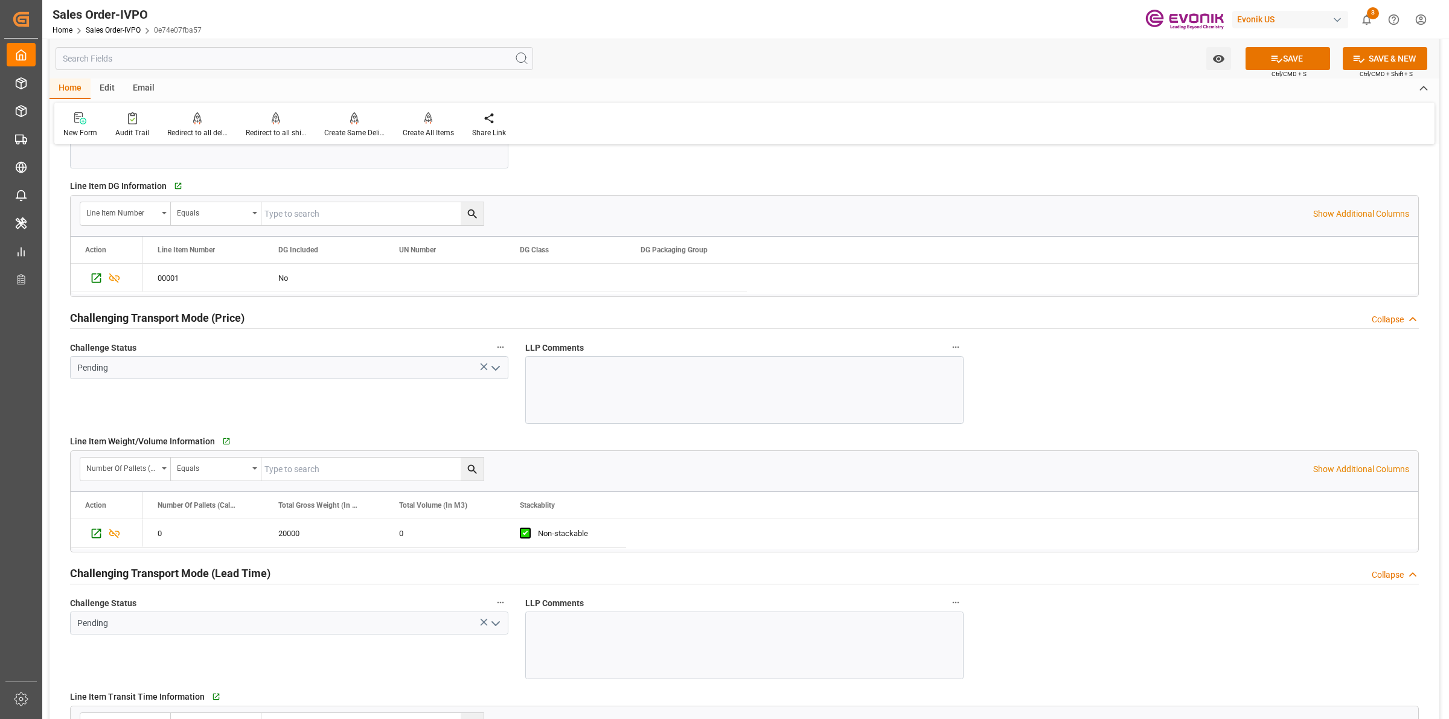
click at [489, 366] on icon "open menu" at bounding box center [495, 368] width 14 height 14
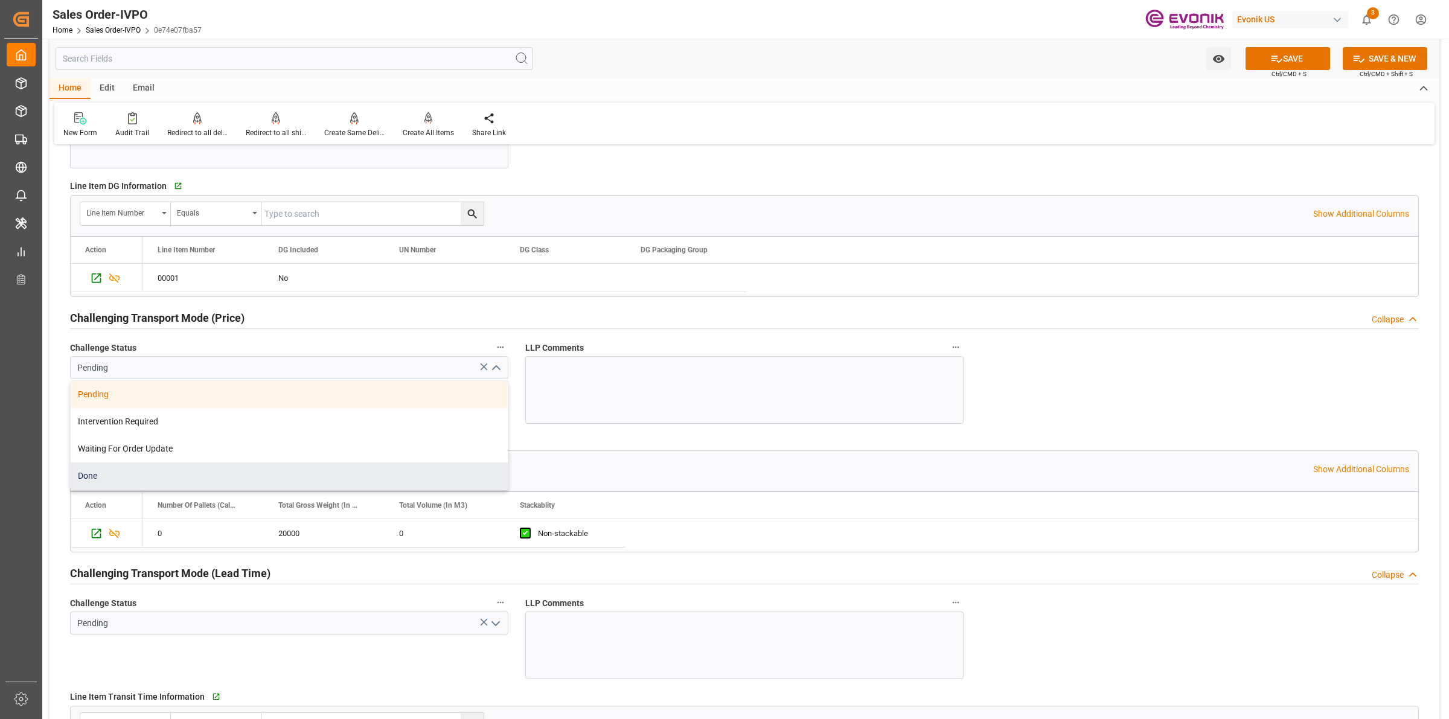
click at [139, 469] on div "Done" at bounding box center [289, 475] width 437 height 27
type input "Done"
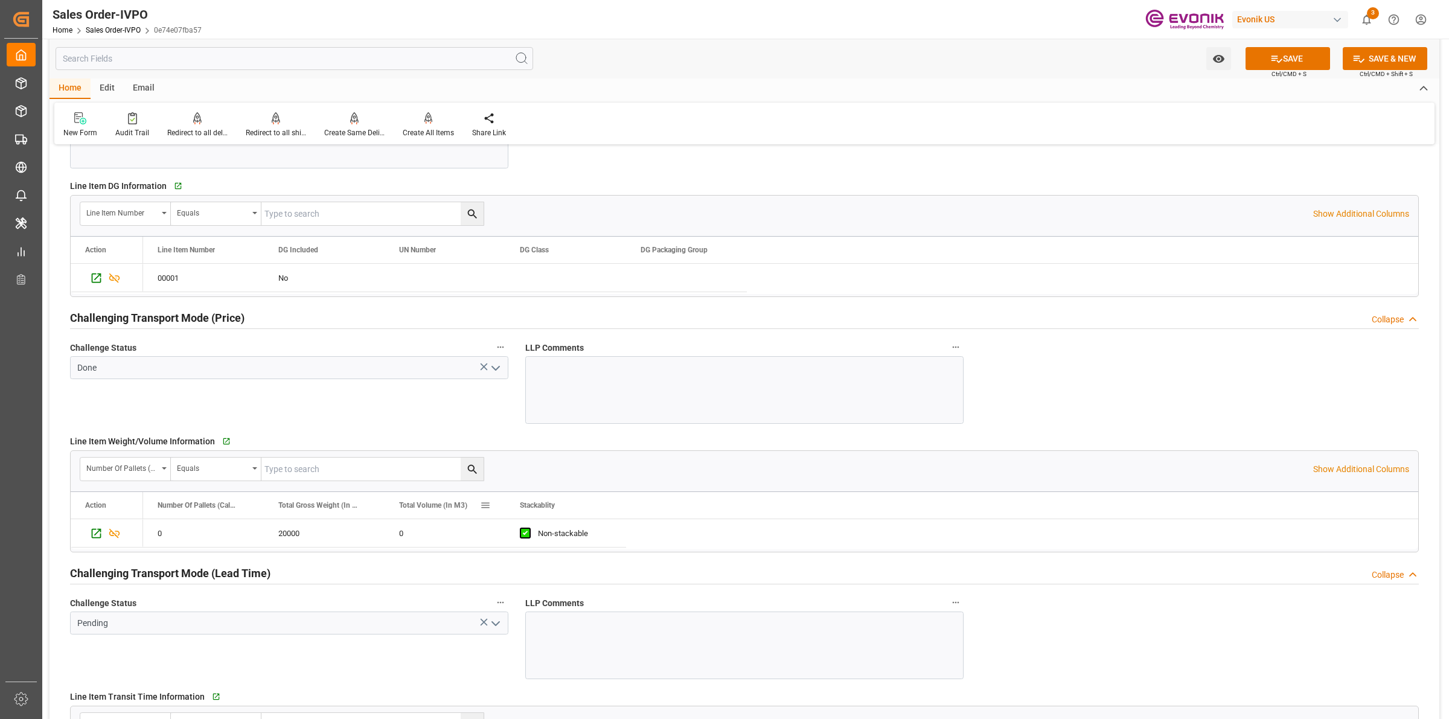
scroll to position [1660, 0]
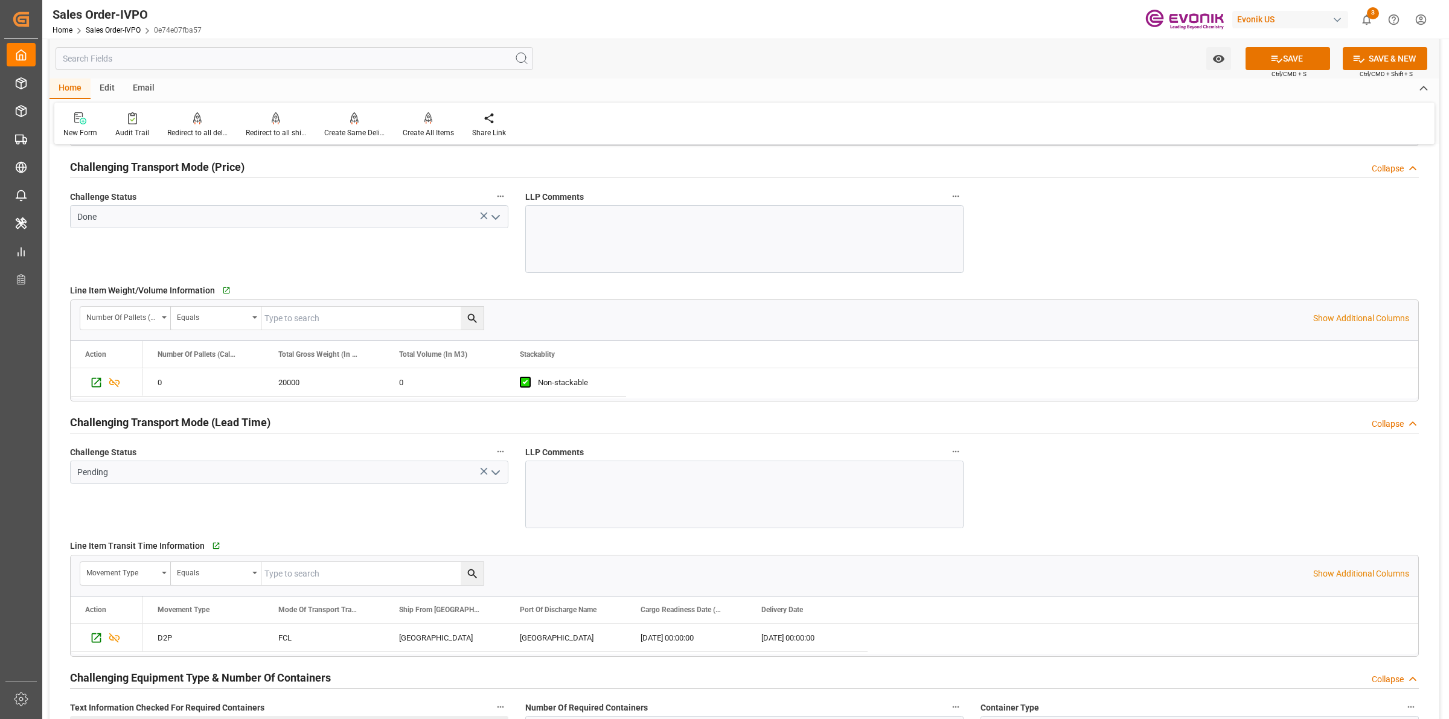
click at [490, 477] on icon "open menu" at bounding box center [495, 472] width 14 height 14
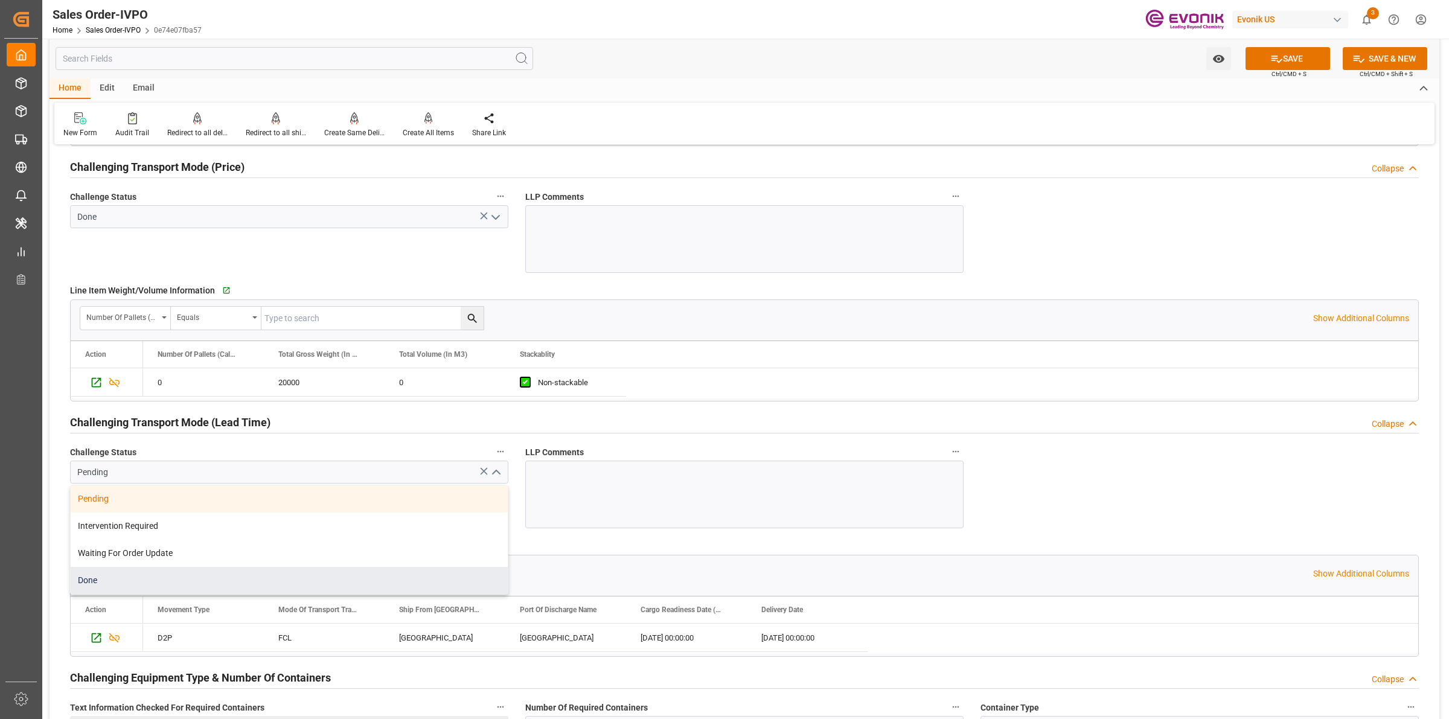
click at [107, 586] on div "Done" at bounding box center [289, 580] width 437 height 27
type input "Done"
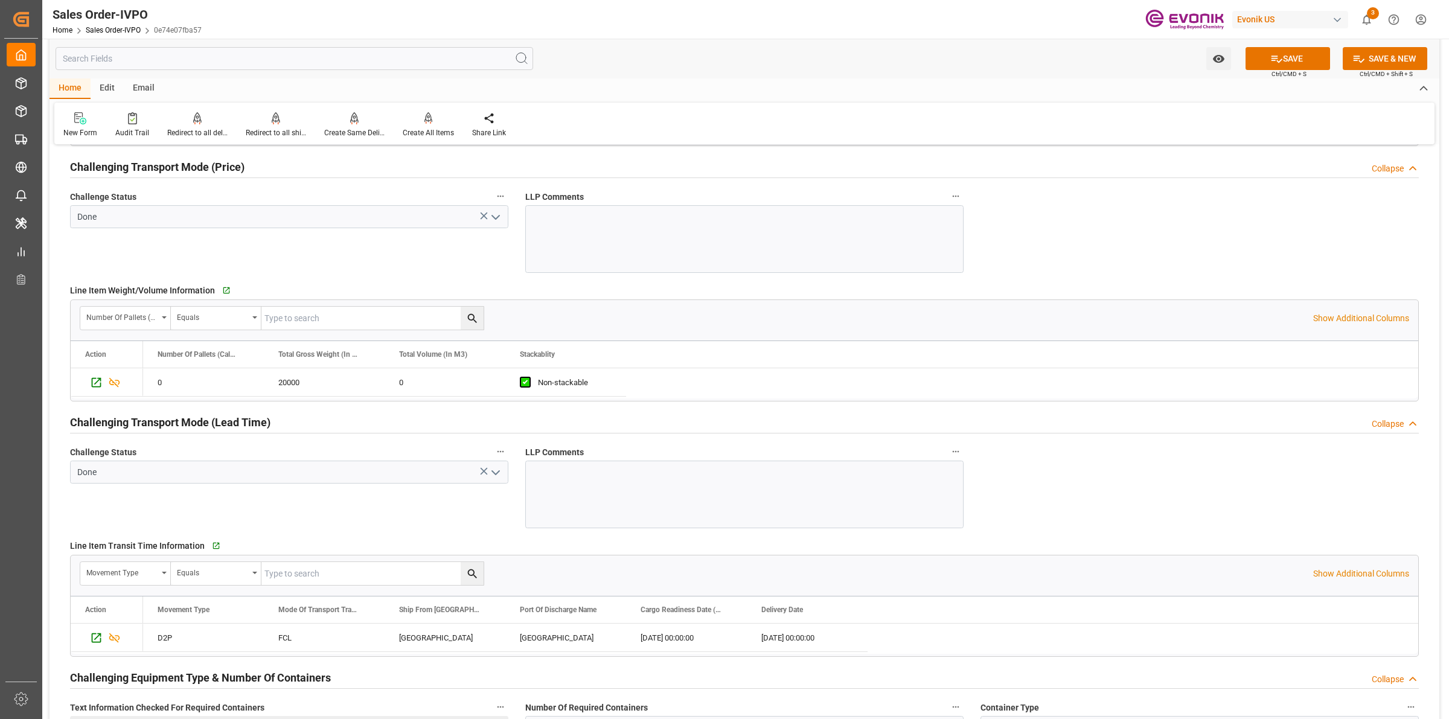
scroll to position [1811, 0]
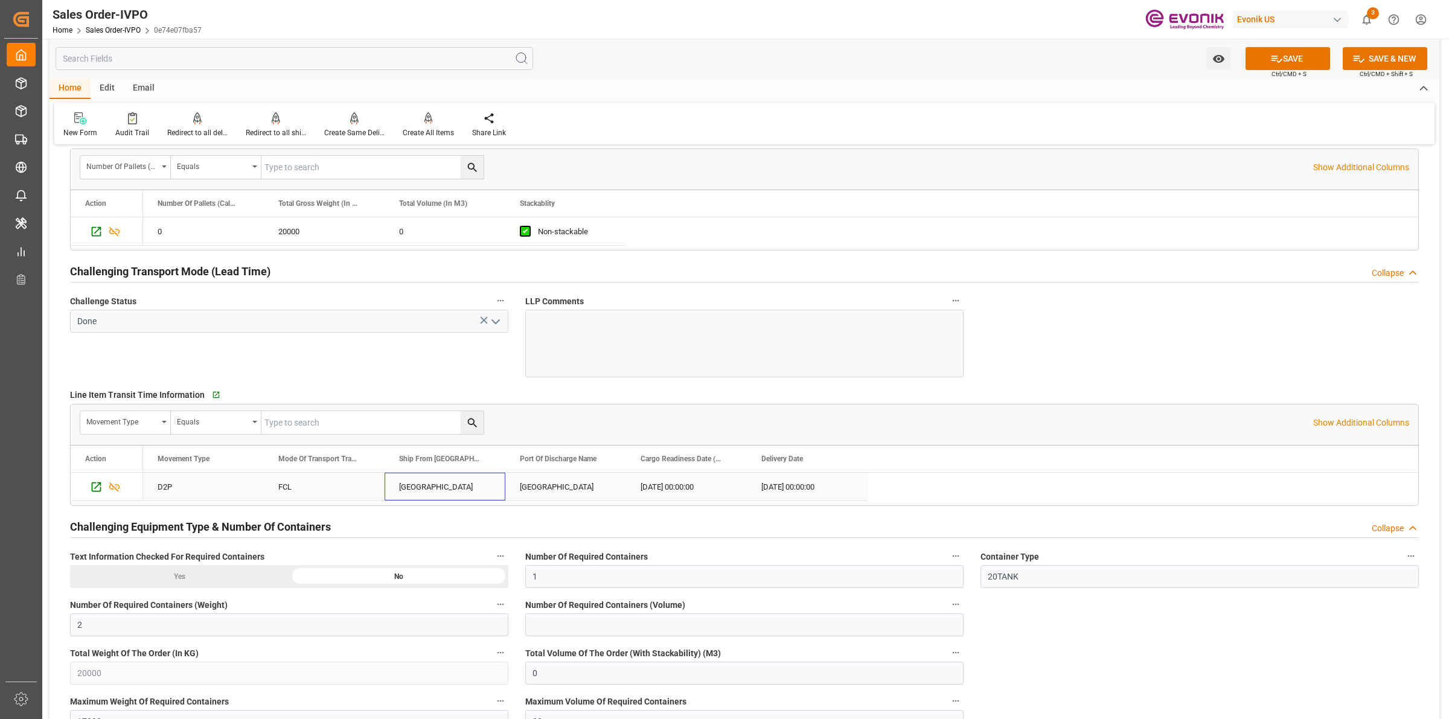
click at [435, 492] on div "DEER PARK" at bounding box center [445, 487] width 121 height 28
click at [529, 488] on div "Le Havre" at bounding box center [565, 487] width 121 height 28
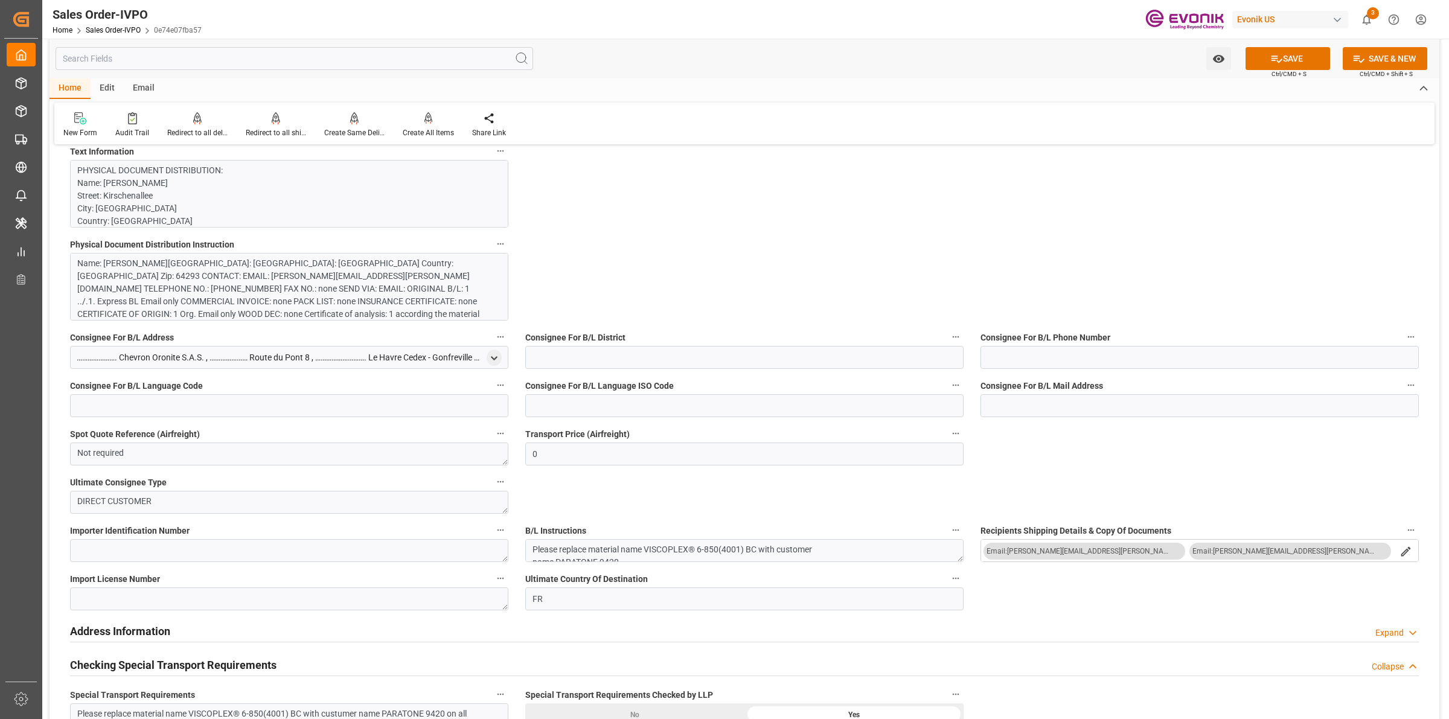
scroll to position [831, 0]
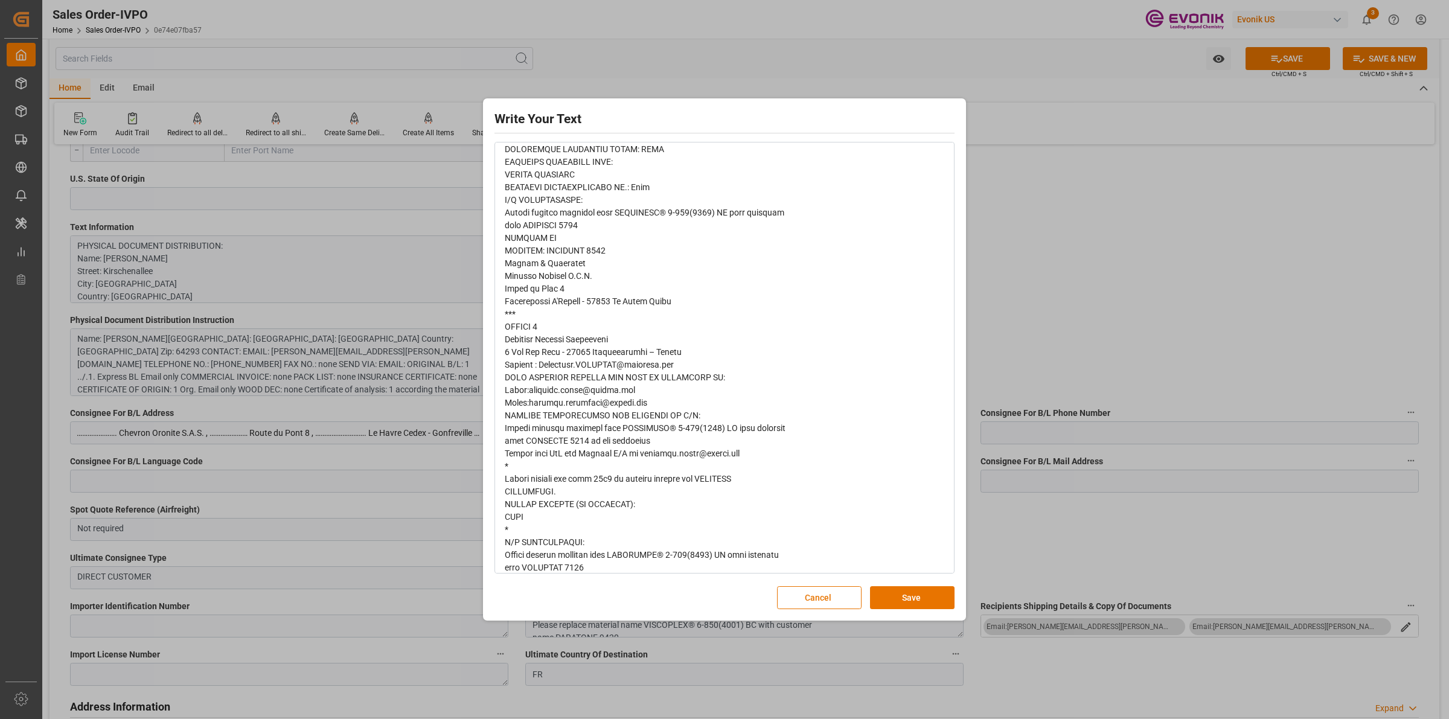
scroll to position [791, 0]
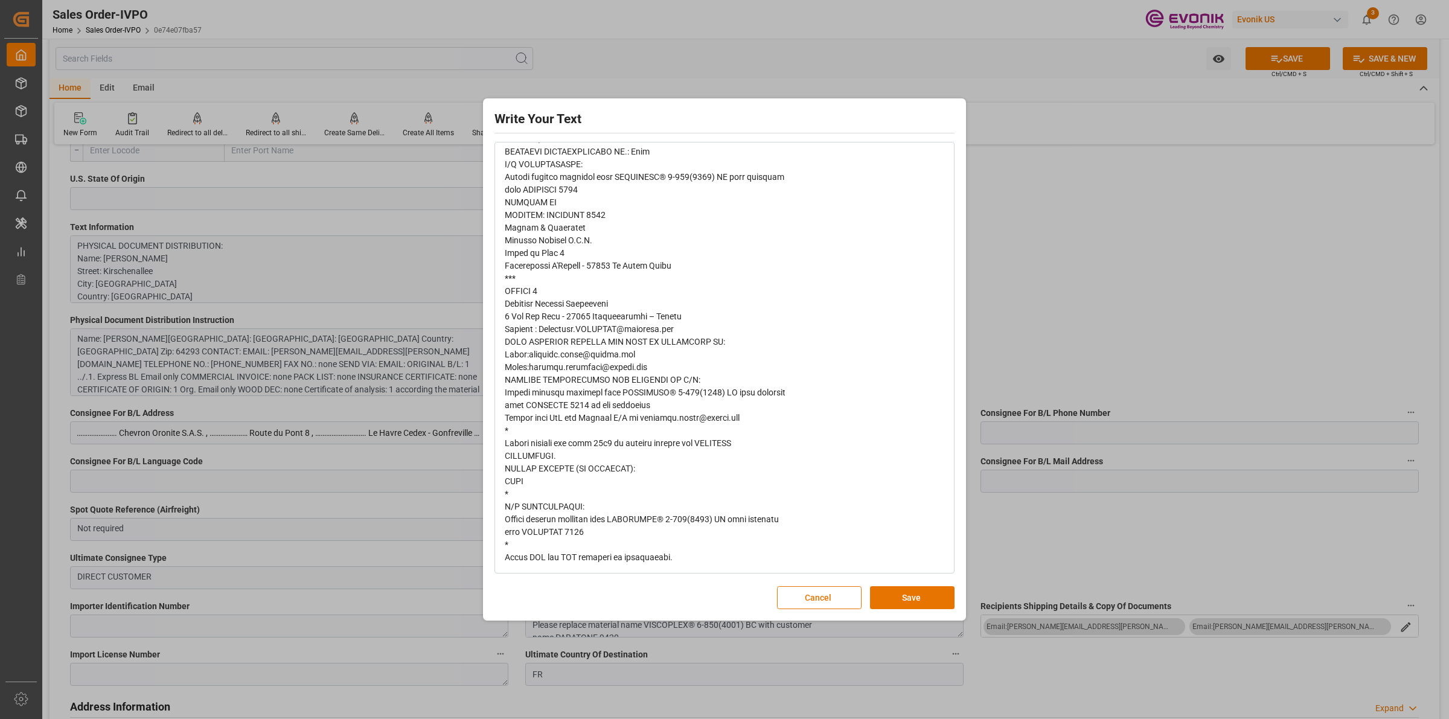
click at [1044, 324] on div "Write Your Text Normal 14 Font Cancel Save" at bounding box center [724, 359] width 1449 height 719
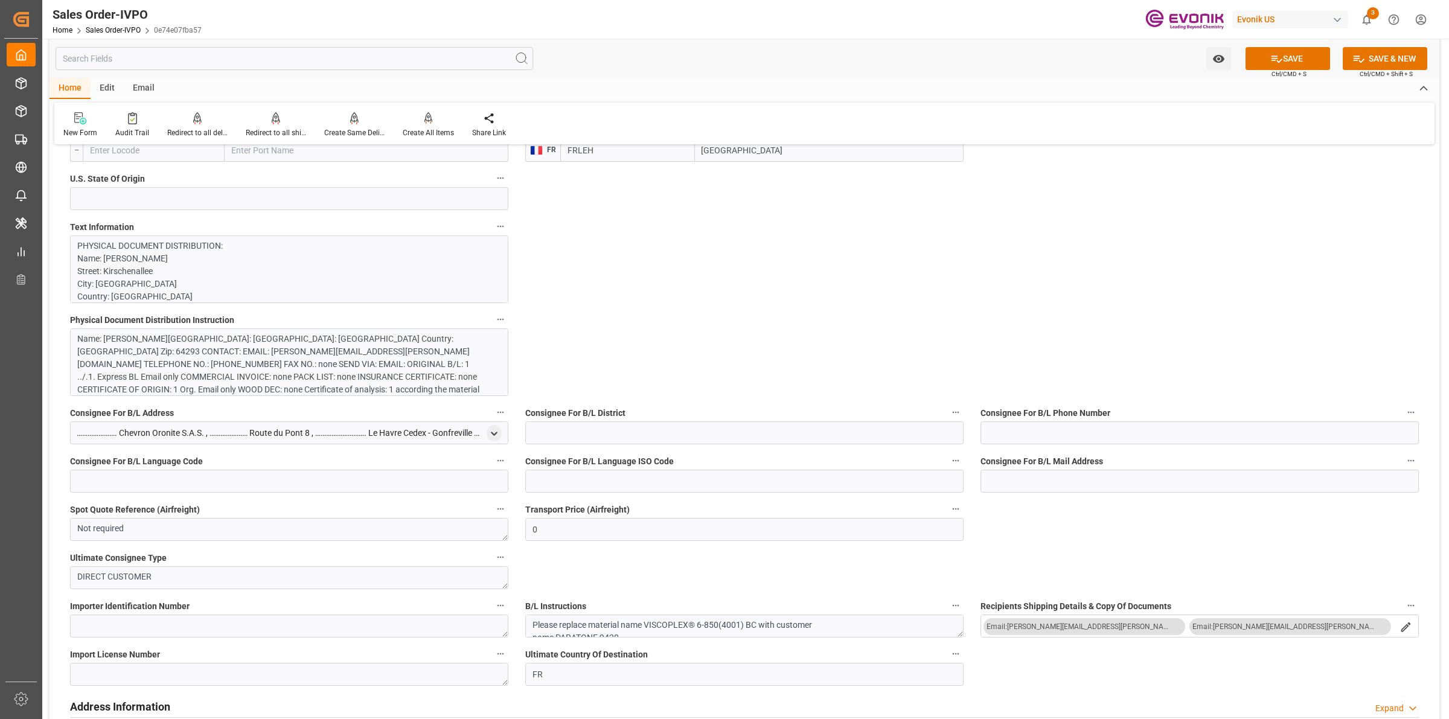
click at [345, 360] on div "Name: Michaela Viess Street: Kirschenallee City: Darmstadt Country: Germany Zip…" at bounding box center [283, 371] width 412 height 76
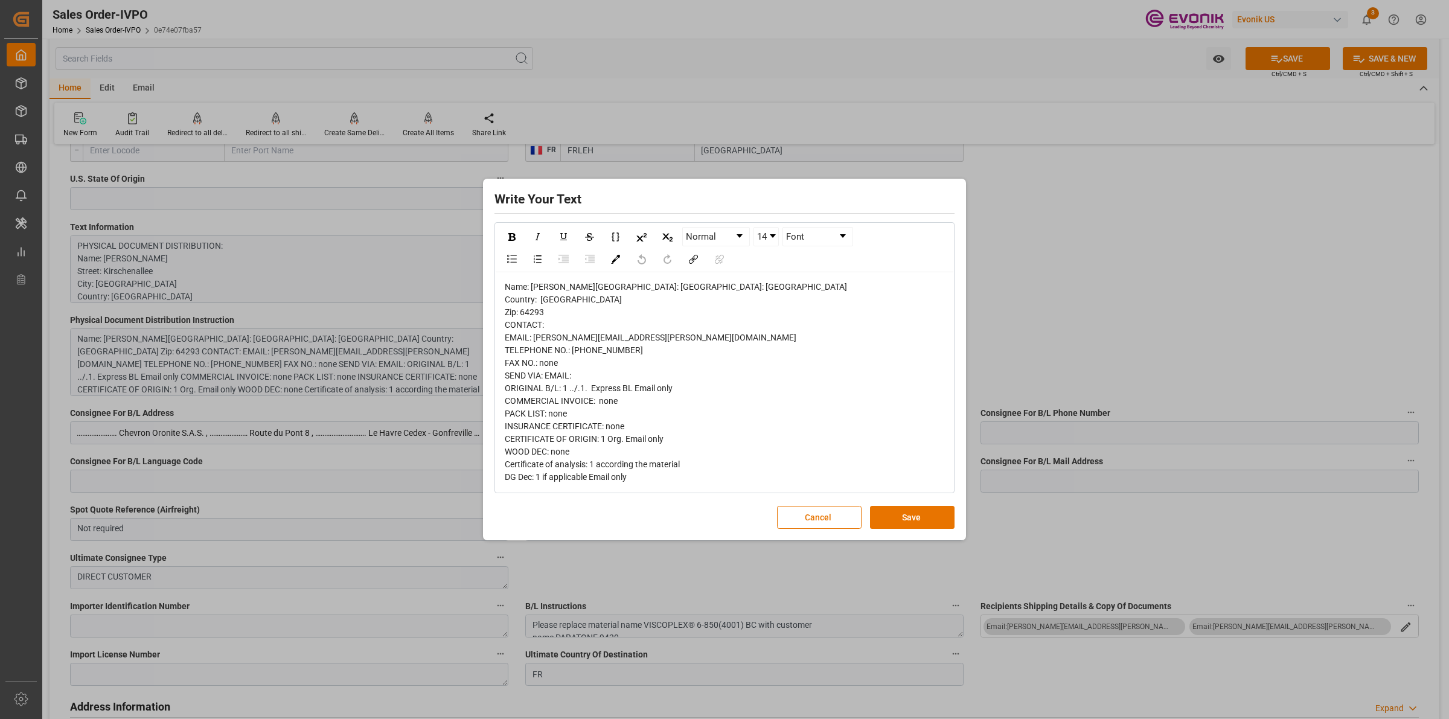
click at [1095, 293] on div "Write Your Text Normal 14 Font Name: Michaela Viess Street: Kirschenallee City:…" at bounding box center [724, 359] width 1449 height 719
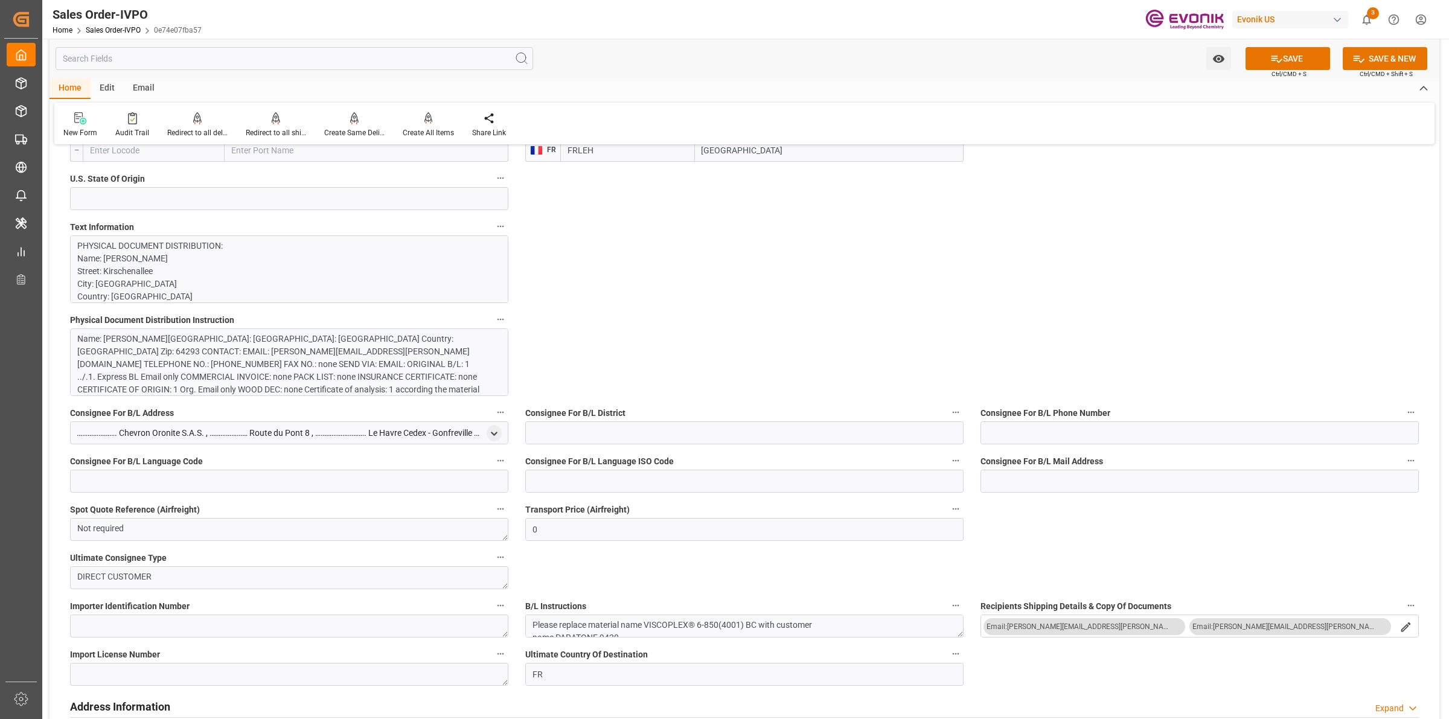
scroll to position [680, 0]
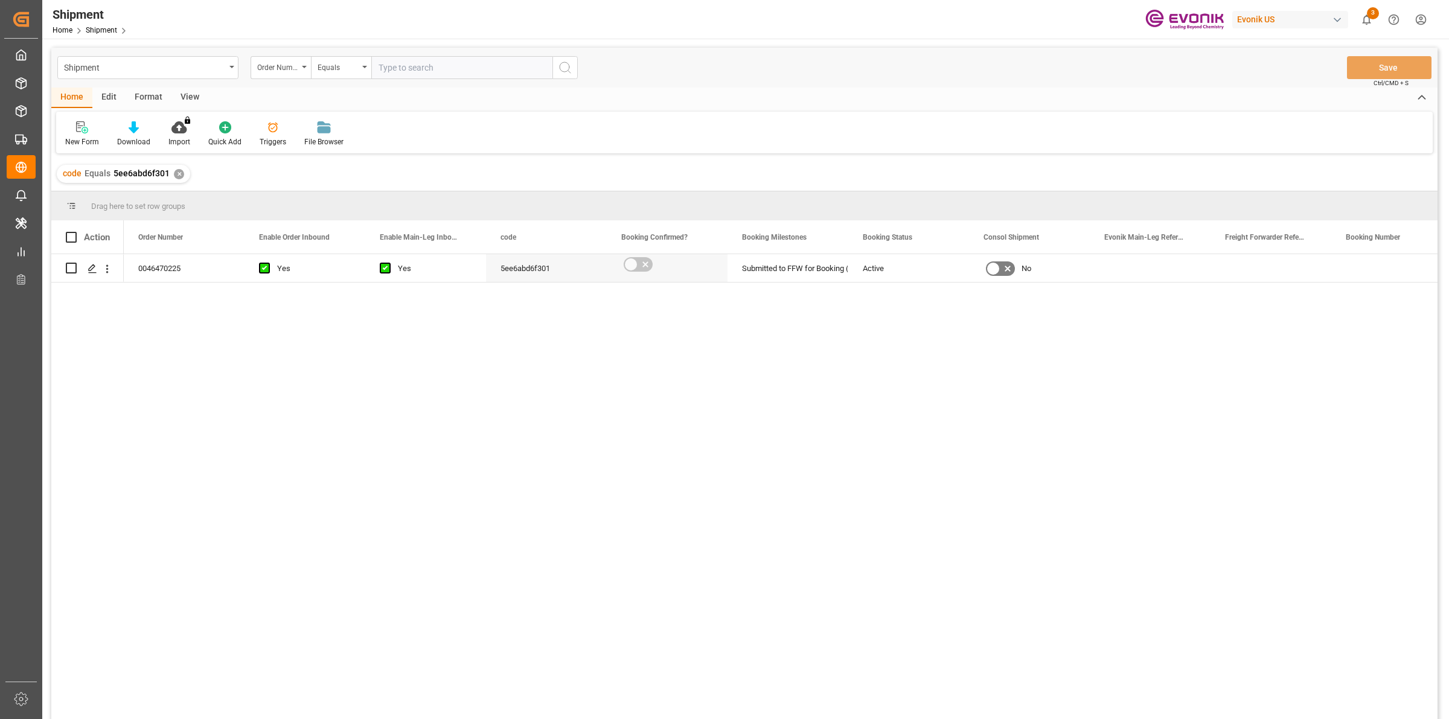
drag, startPoint x: 235, startPoint y: 449, endPoint x: 197, endPoint y: 385, distance: 74.8
click at [235, 447] on div "0046470225 Yes Yes 5ee6abd6f301 Submitted to FFW for Booking (Pending) Active No" at bounding box center [781, 490] width 1314 height 473
click at [412, 392] on div "0046470225 Yes Yes 5ee6abd6f301 Submitted to FFW for Booking (Pending) Active No" at bounding box center [781, 490] width 1314 height 473
click at [88, 269] on icon "Press SPACE to select this row." at bounding box center [93, 269] width 10 height 10
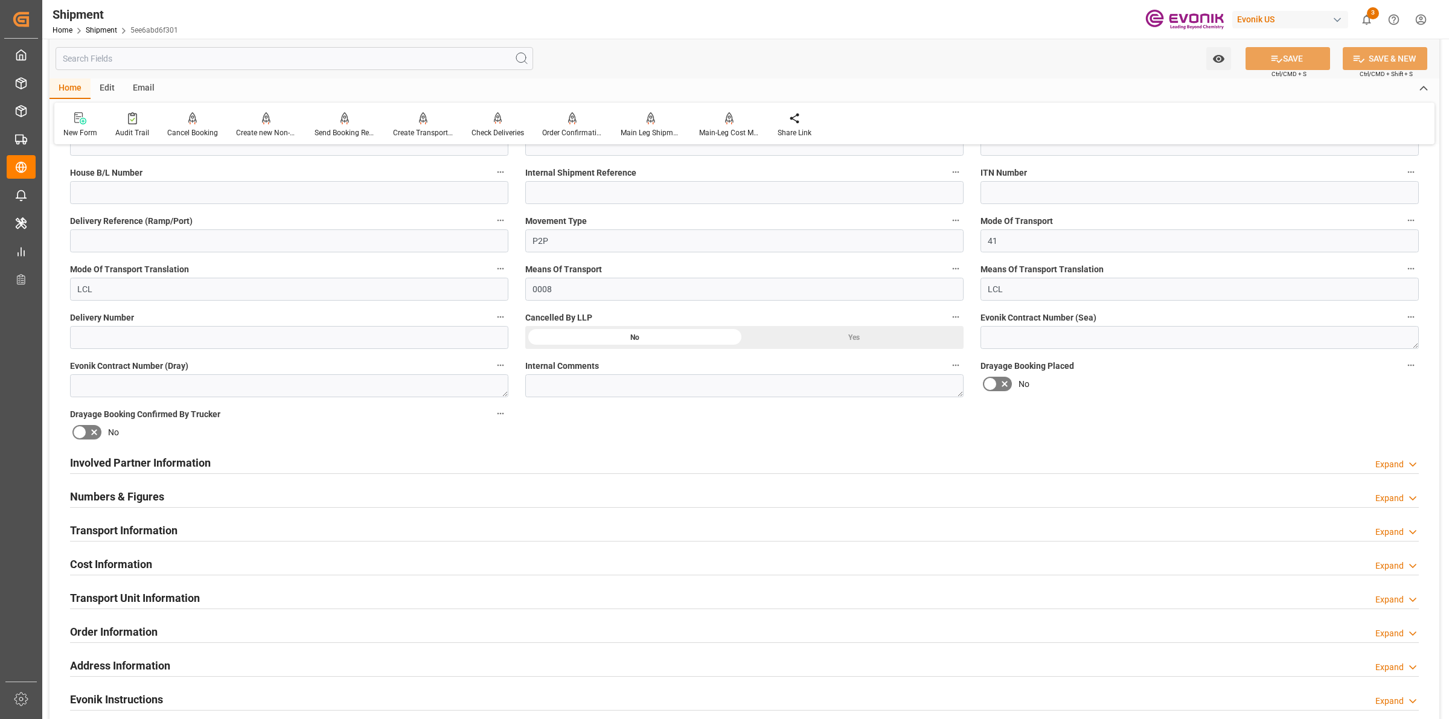
scroll to position [528, 0]
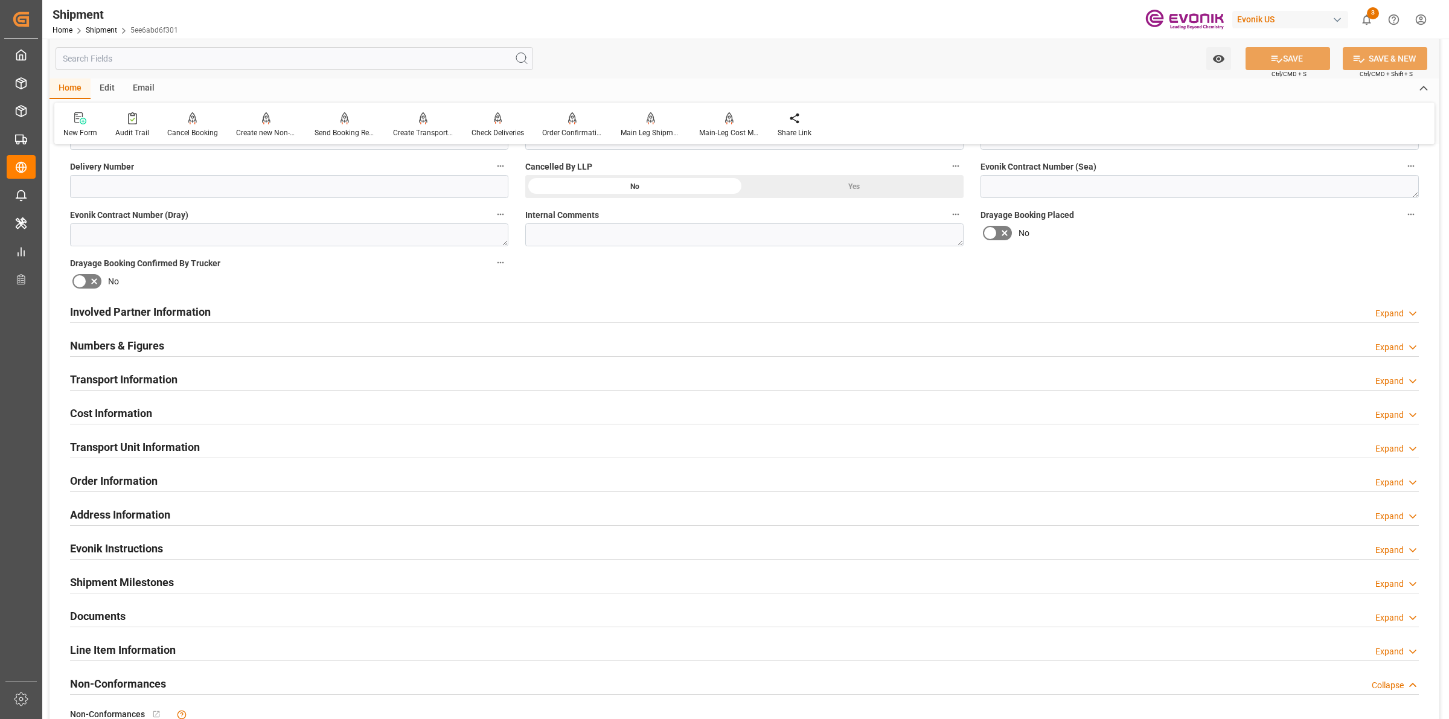
click at [171, 312] on h2 "Involved Partner Information" at bounding box center [140, 312] width 141 height 16
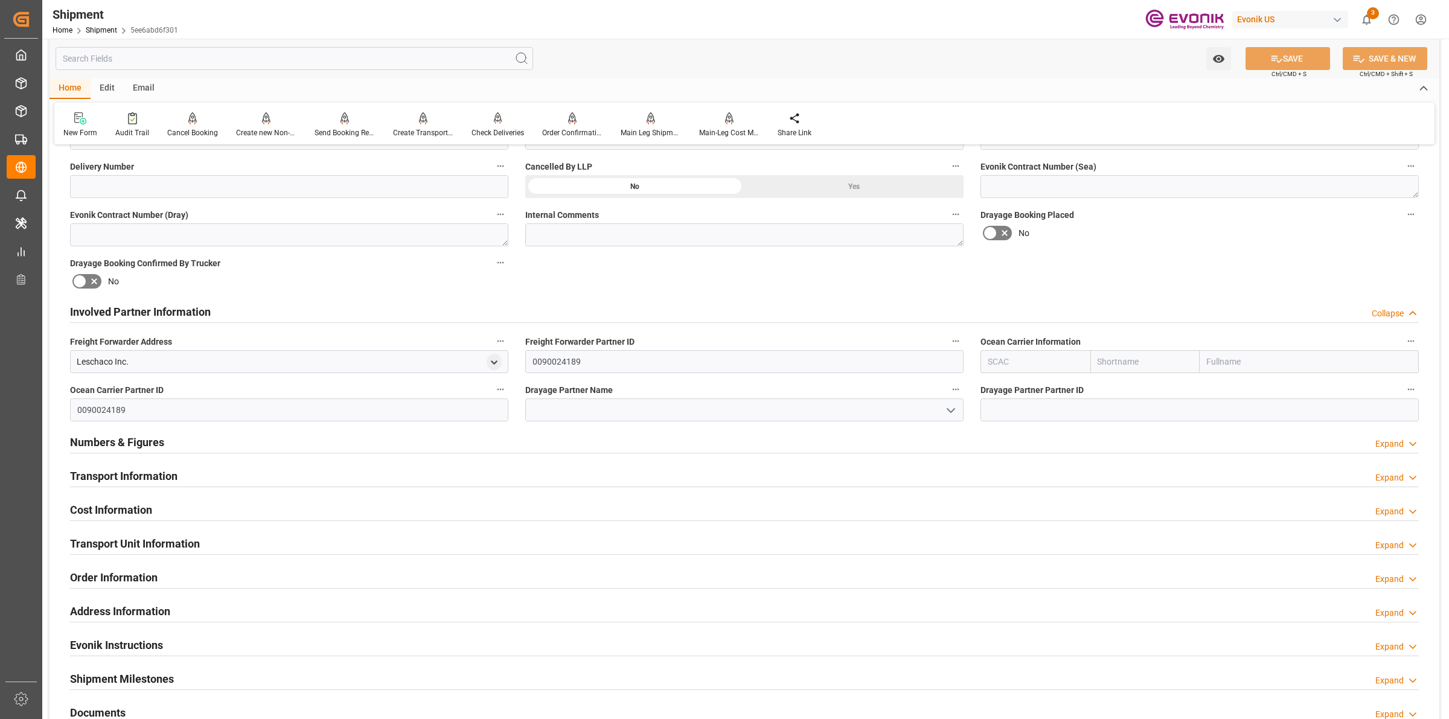
click at [1043, 369] on input "text" at bounding box center [1035, 361] width 110 height 23
type input "ฟ"
click at [996, 381] on div "ALRB" at bounding box center [999, 388] width 36 height 27
type input "ALRB"
type input "AC Containerline"
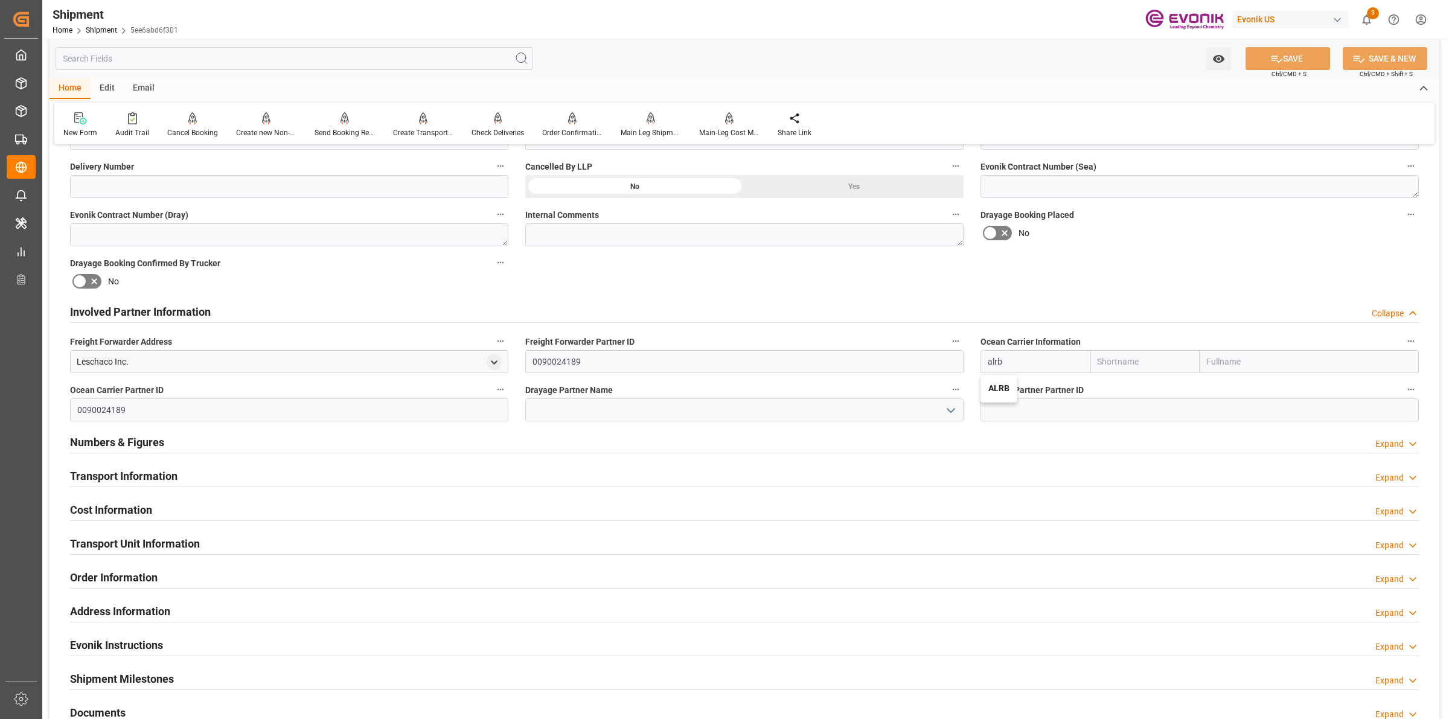
type input "AC Containerline GmbH"
type input "ALRB"
click at [780, 444] on div "Numbers & Figures Expand" at bounding box center [744, 441] width 1349 height 23
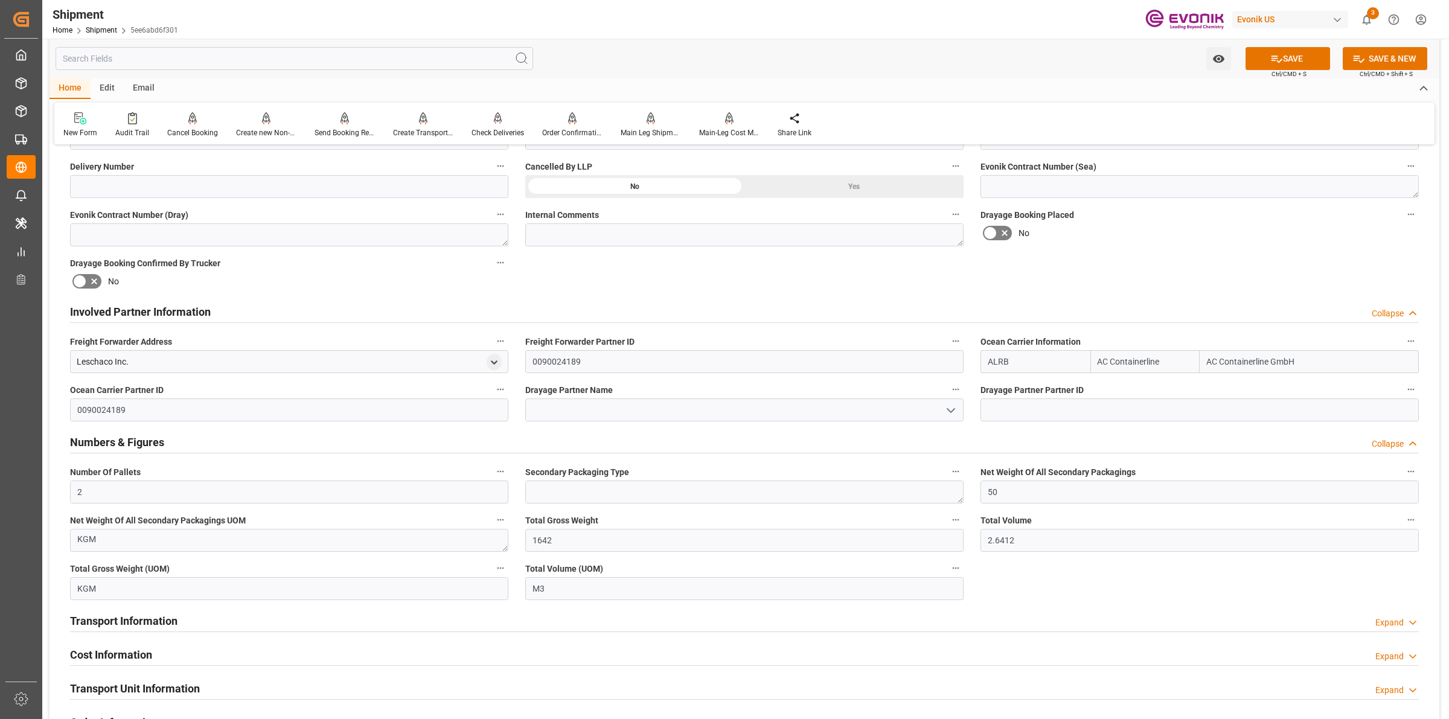
click at [762, 396] on label "Drayage Partner Name" at bounding box center [744, 390] width 438 height 17
click at [948, 396] on button "Drayage Partner Name" at bounding box center [956, 390] width 16 height 16
click at [755, 421] on div at bounding box center [724, 359] width 1449 height 719
click at [753, 415] on input at bounding box center [744, 409] width 438 height 23
click at [662, 409] on input at bounding box center [744, 409] width 438 height 23
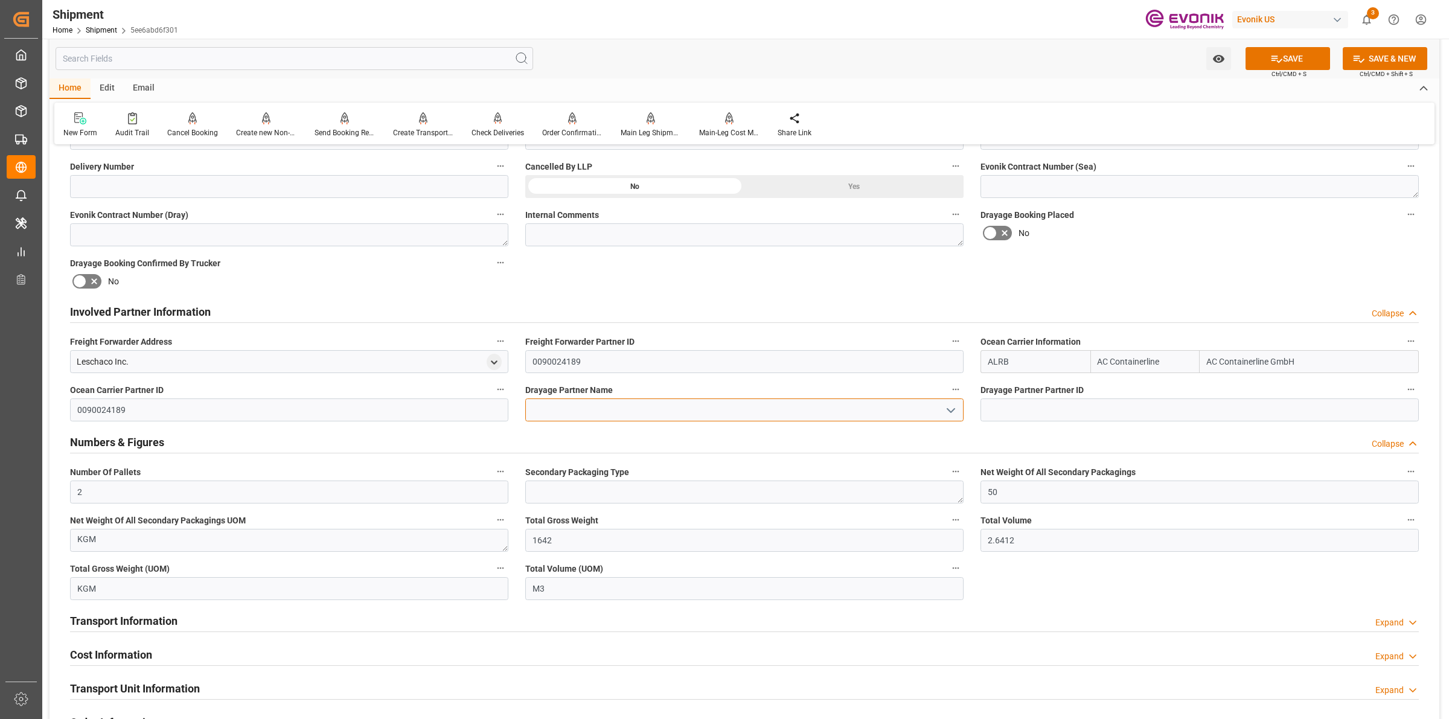
paste input "ESTES"
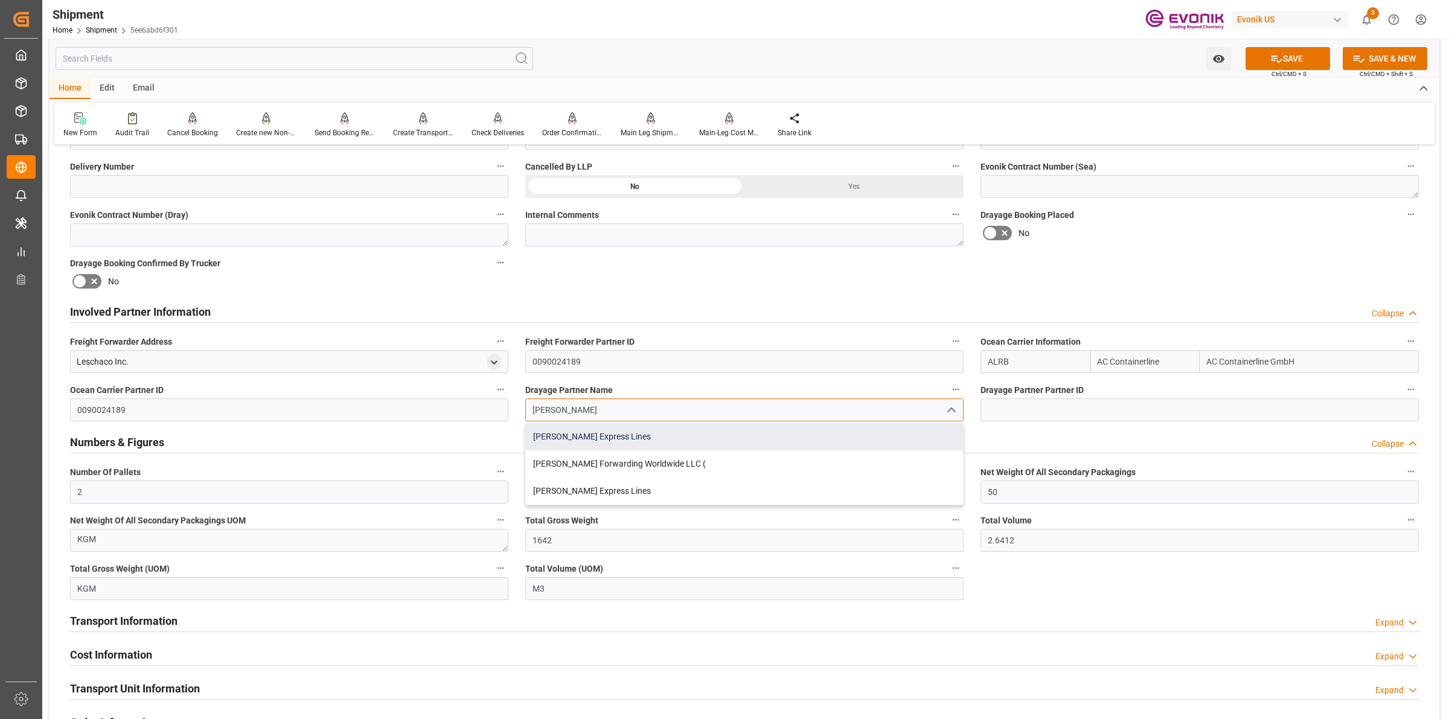
click at [632, 438] on div "[PERSON_NAME] Express Lines" at bounding box center [744, 436] width 437 height 27
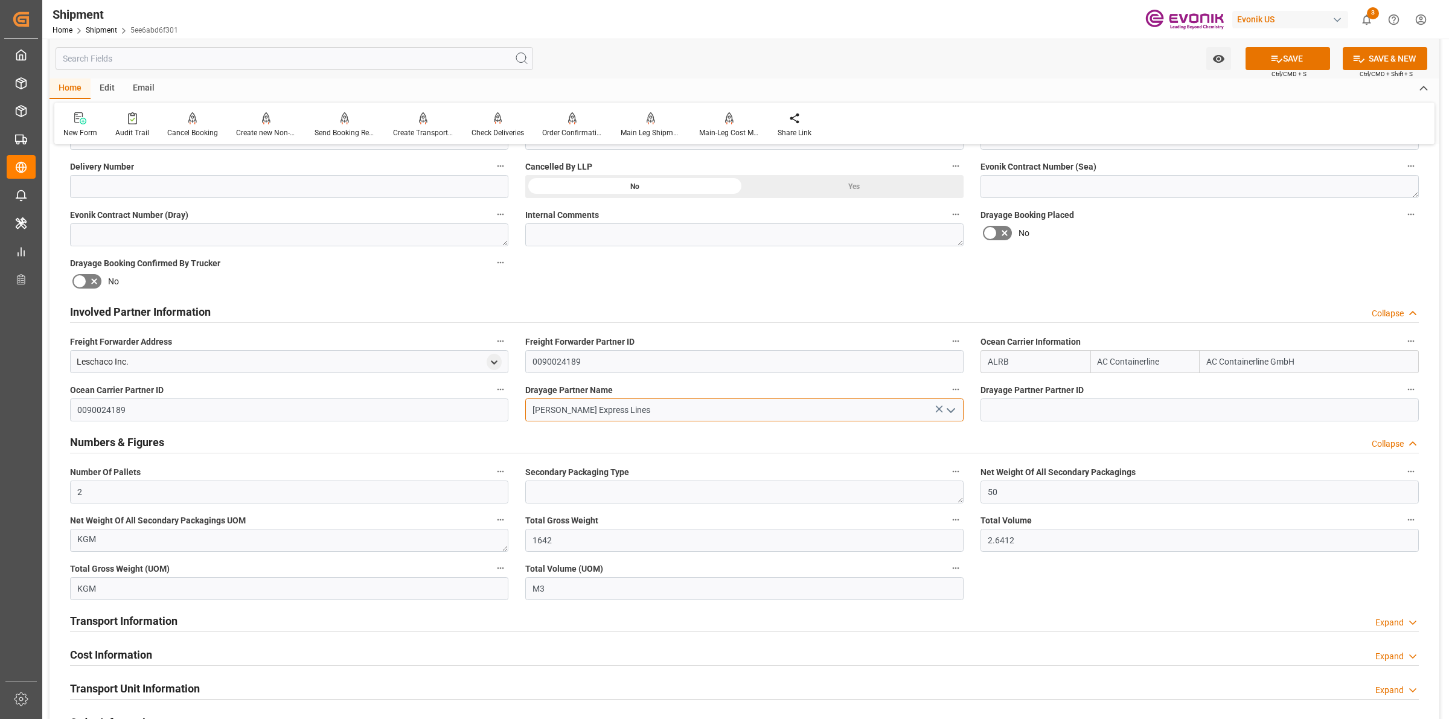
drag, startPoint x: 640, startPoint y: 406, endPoint x: 488, endPoint y: 400, distance: 152.3
click at [475, 400] on div "Booking Confirmation Milestone Bar Collapse Submitted to FFW for Booking (Pendi…" at bounding box center [745, 372] width 1390 height 1490
paste input "STES"
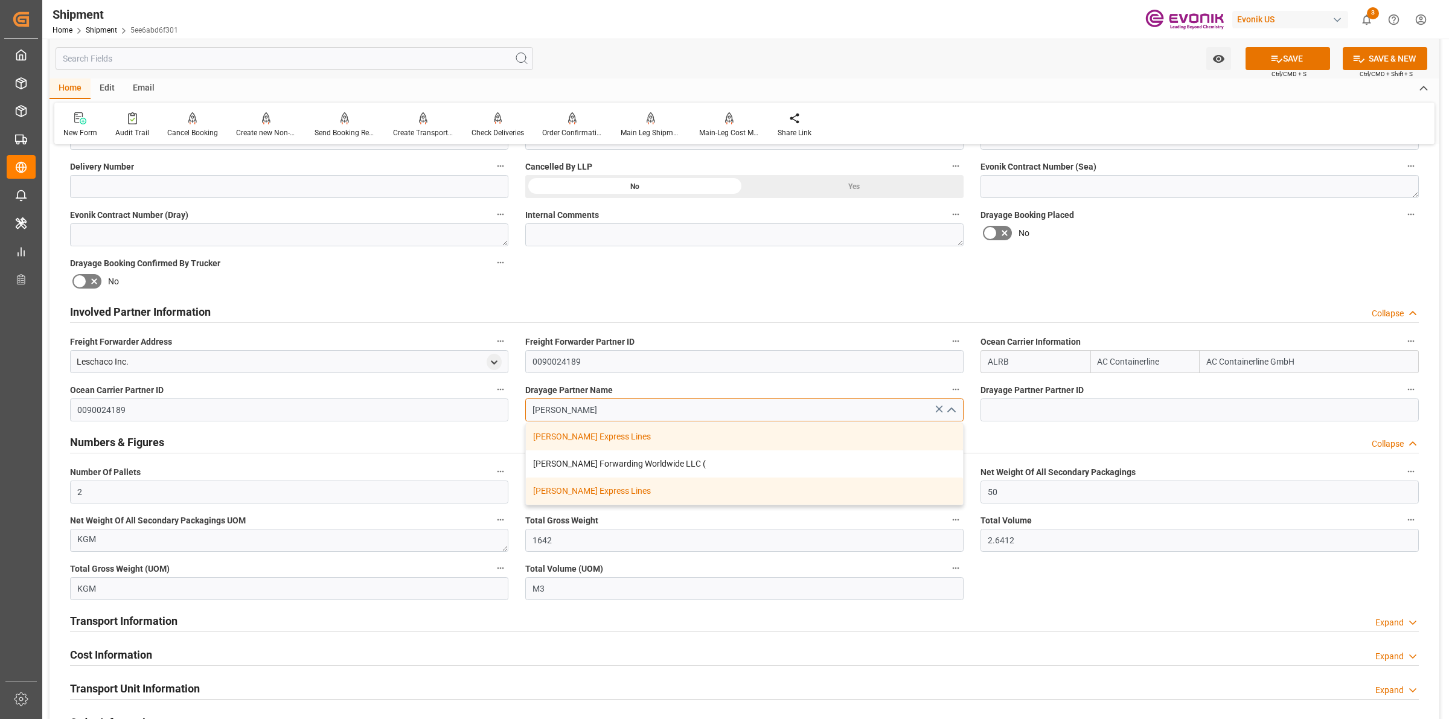
click at [601, 438] on div "Estes Express Lines" at bounding box center [744, 436] width 437 height 27
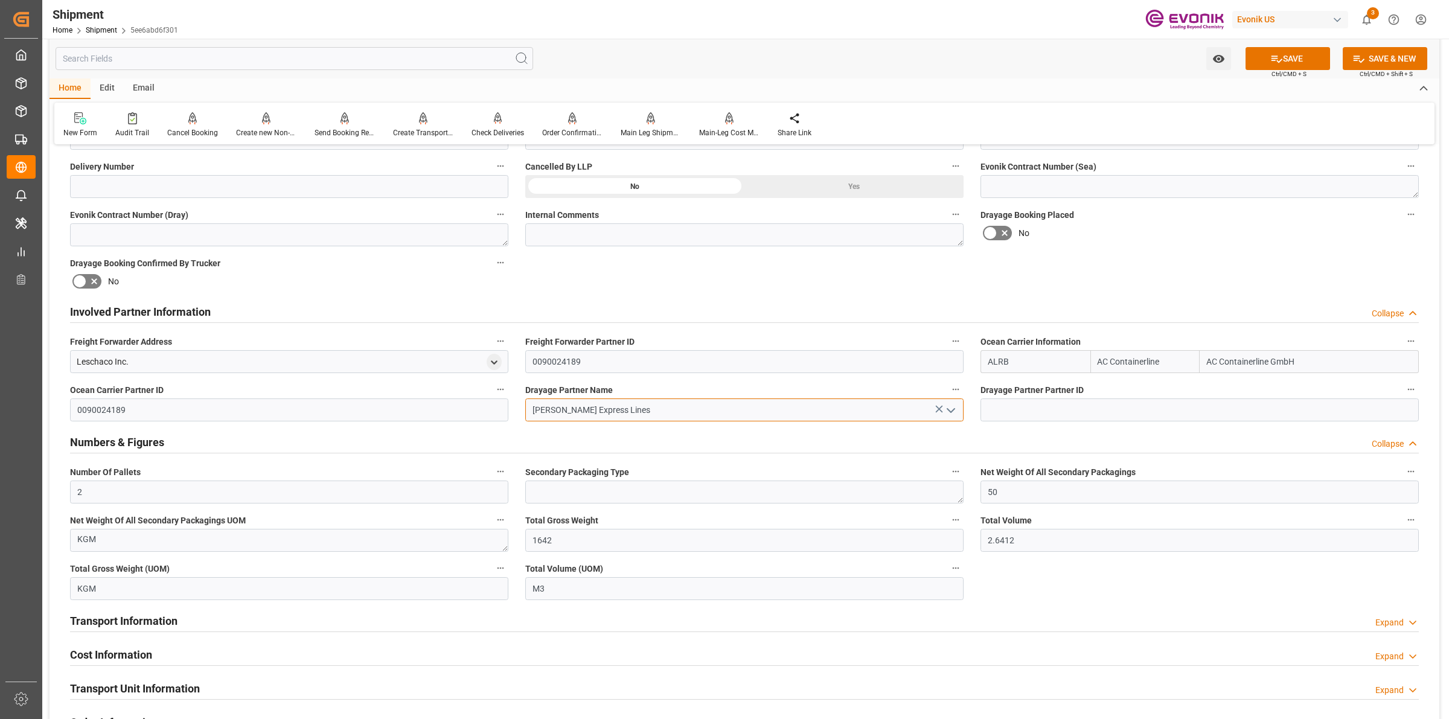
type input "Estes Express Lines"
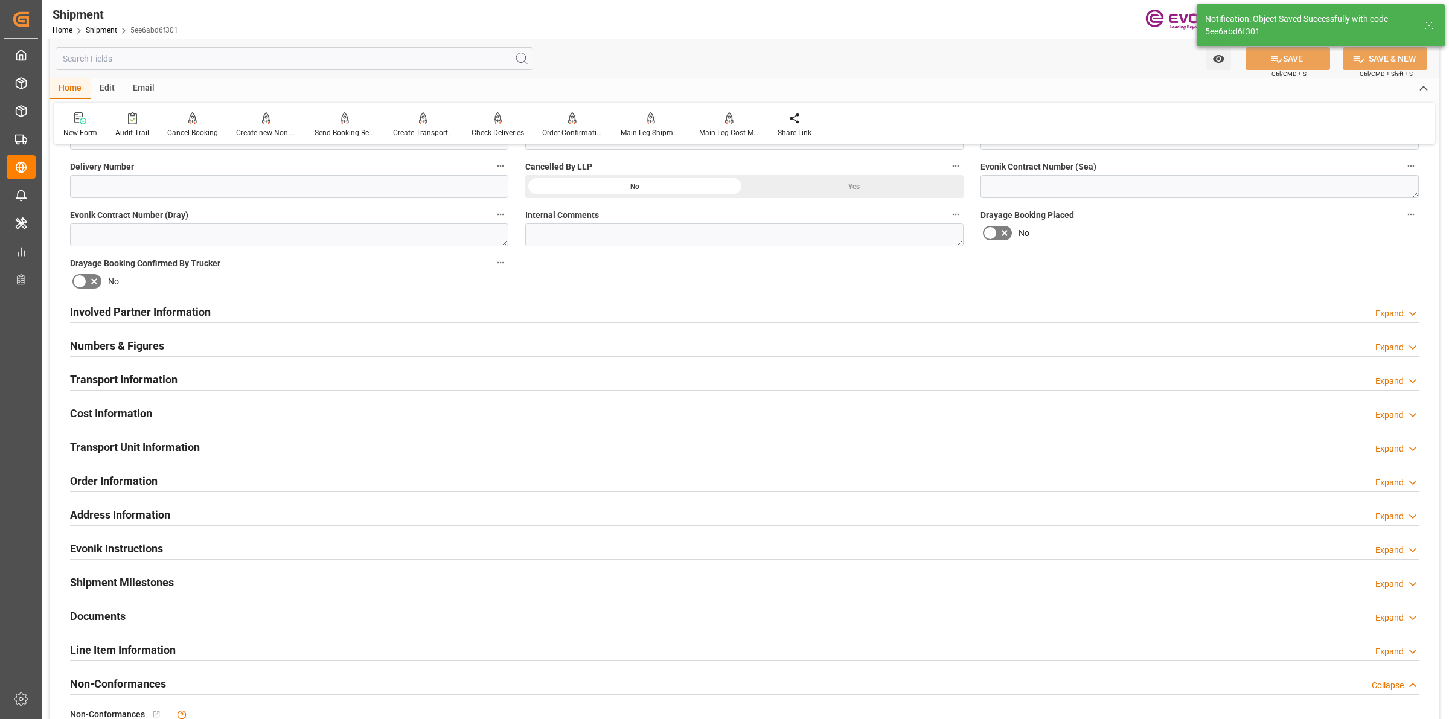
type input "0090029590"
click at [197, 306] on h2 "Involved Partner Information" at bounding box center [140, 312] width 141 height 16
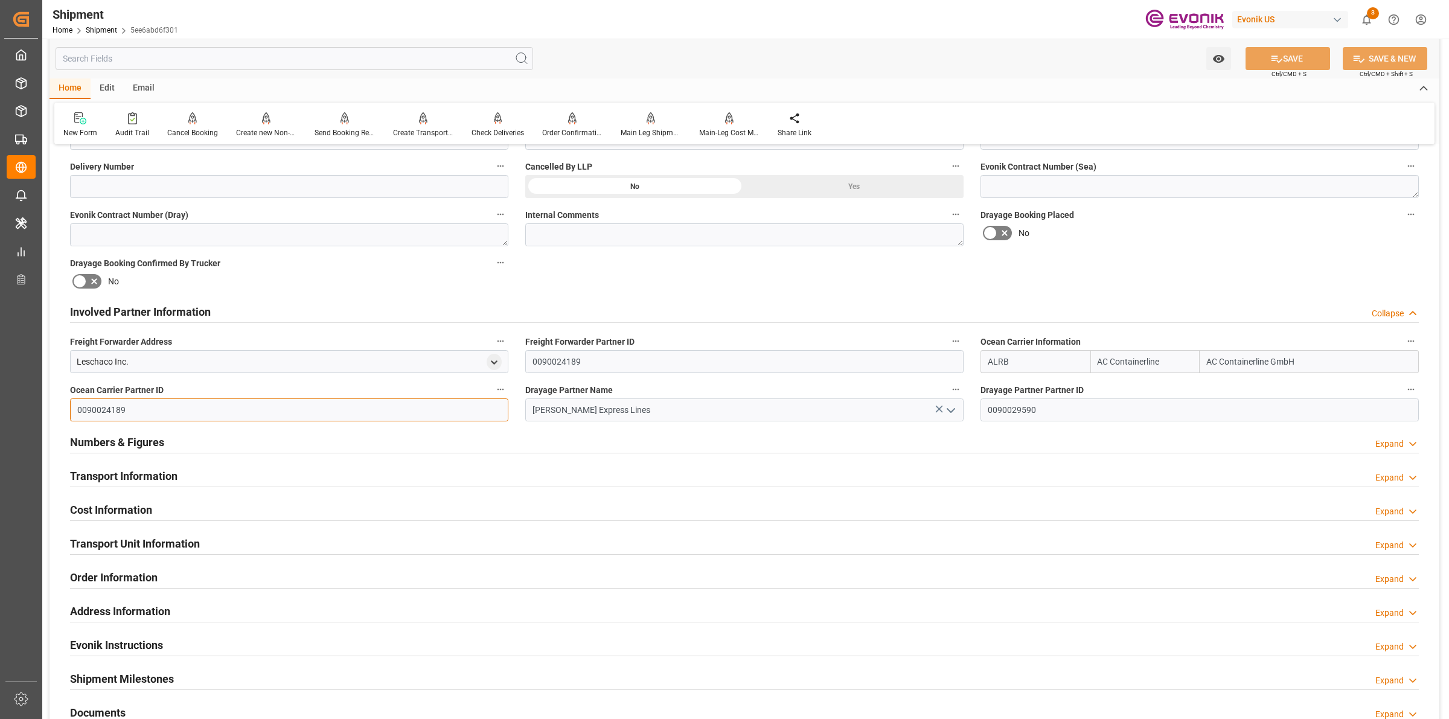
click at [275, 406] on input "0090024189" at bounding box center [289, 409] width 438 height 23
click at [1063, 408] on input "0090029590" at bounding box center [1199, 409] width 438 height 23
click at [222, 414] on input "0090024189" at bounding box center [289, 409] width 438 height 23
click at [1067, 406] on input "0090029590" at bounding box center [1199, 409] width 438 height 23
drag, startPoint x: 1040, startPoint y: 408, endPoint x: 993, endPoint y: 408, distance: 47.1
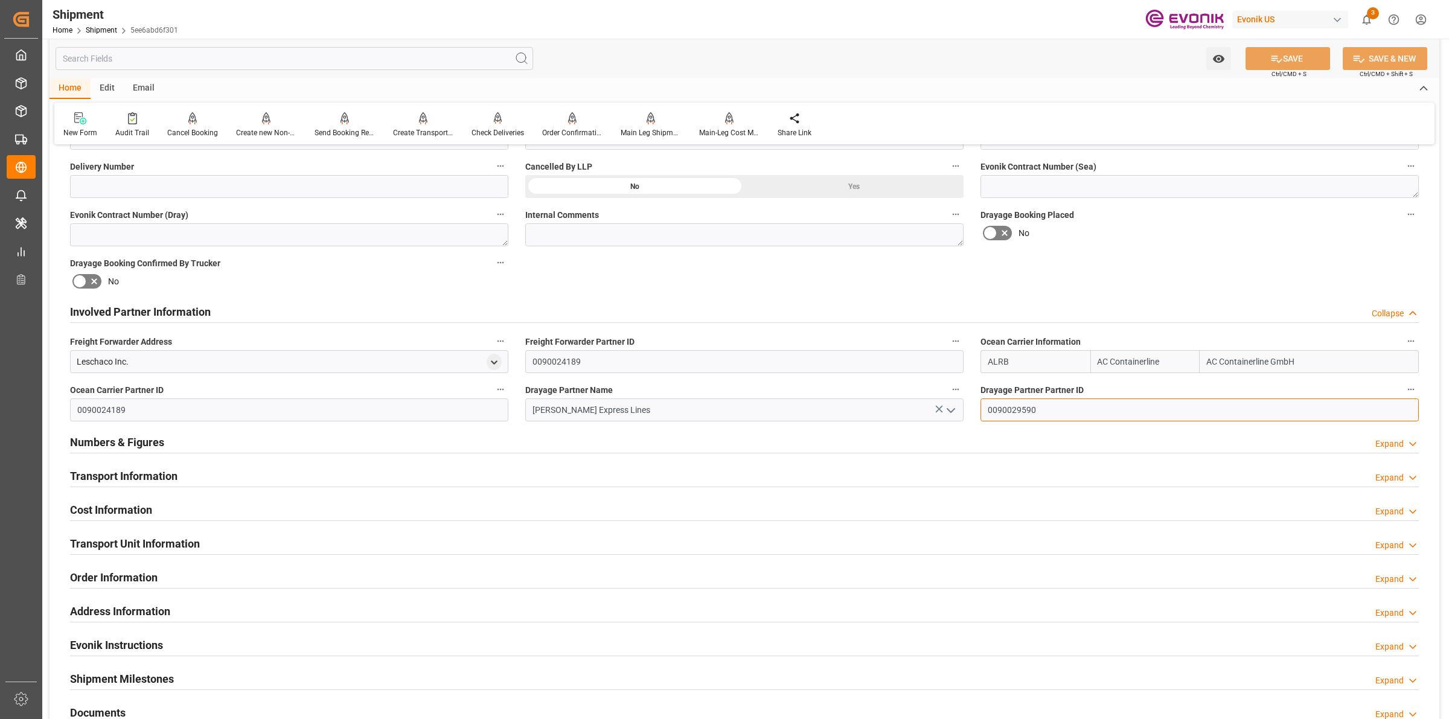
click at [993, 408] on input "0090029590" at bounding box center [1199, 409] width 438 height 23
click at [180, 312] on h2 "Involved Partner Information" at bounding box center [140, 312] width 141 height 16
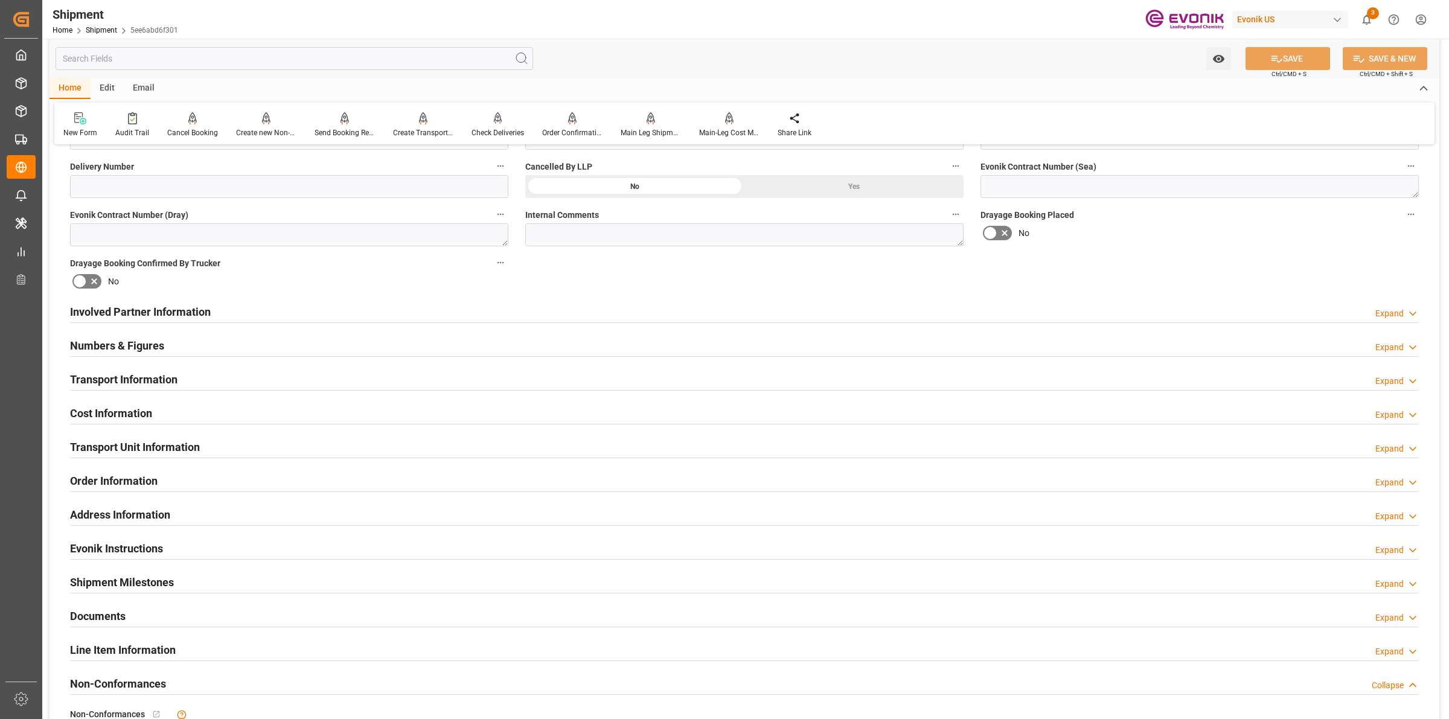
click at [165, 306] on h2 "Involved Partner Information" at bounding box center [140, 312] width 141 height 16
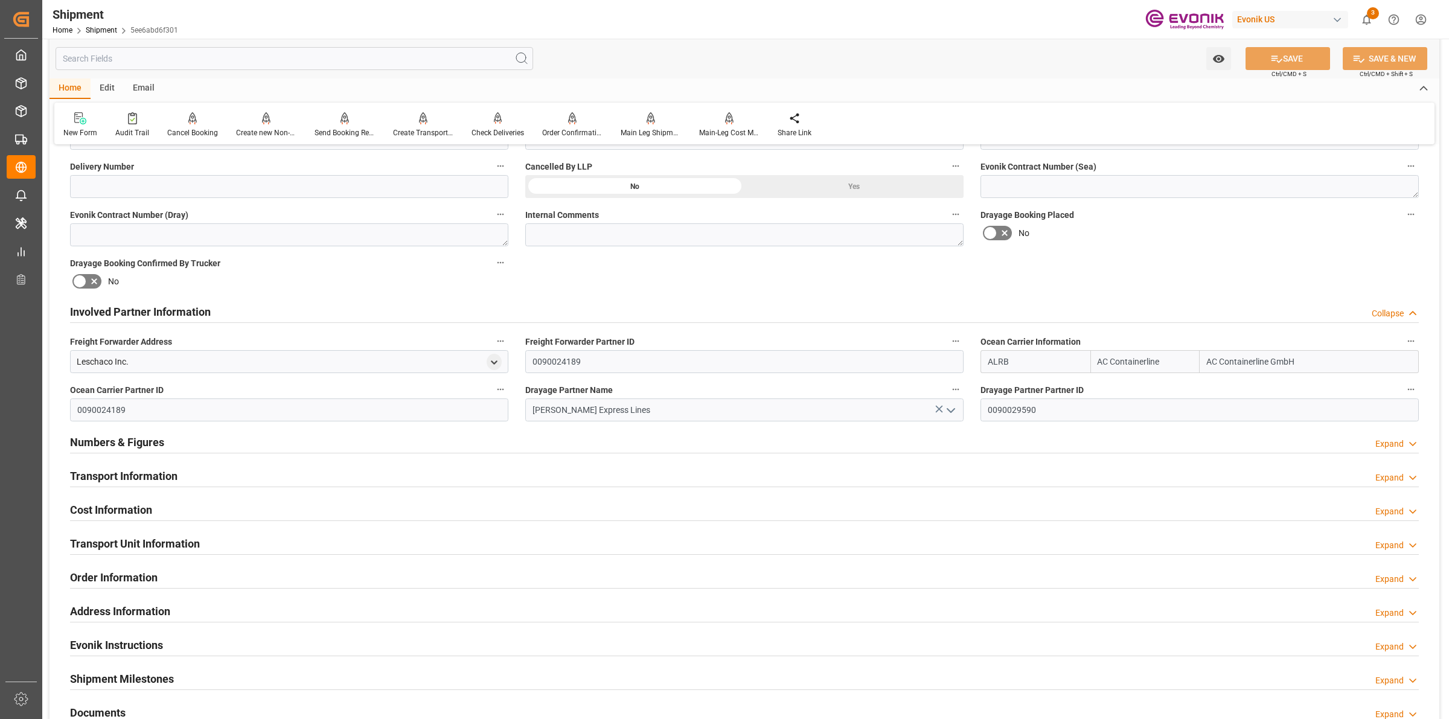
click at [182, 447] on div "Numbers & Figures Expand" at bounding box center [744, 441] width 1349 height 23
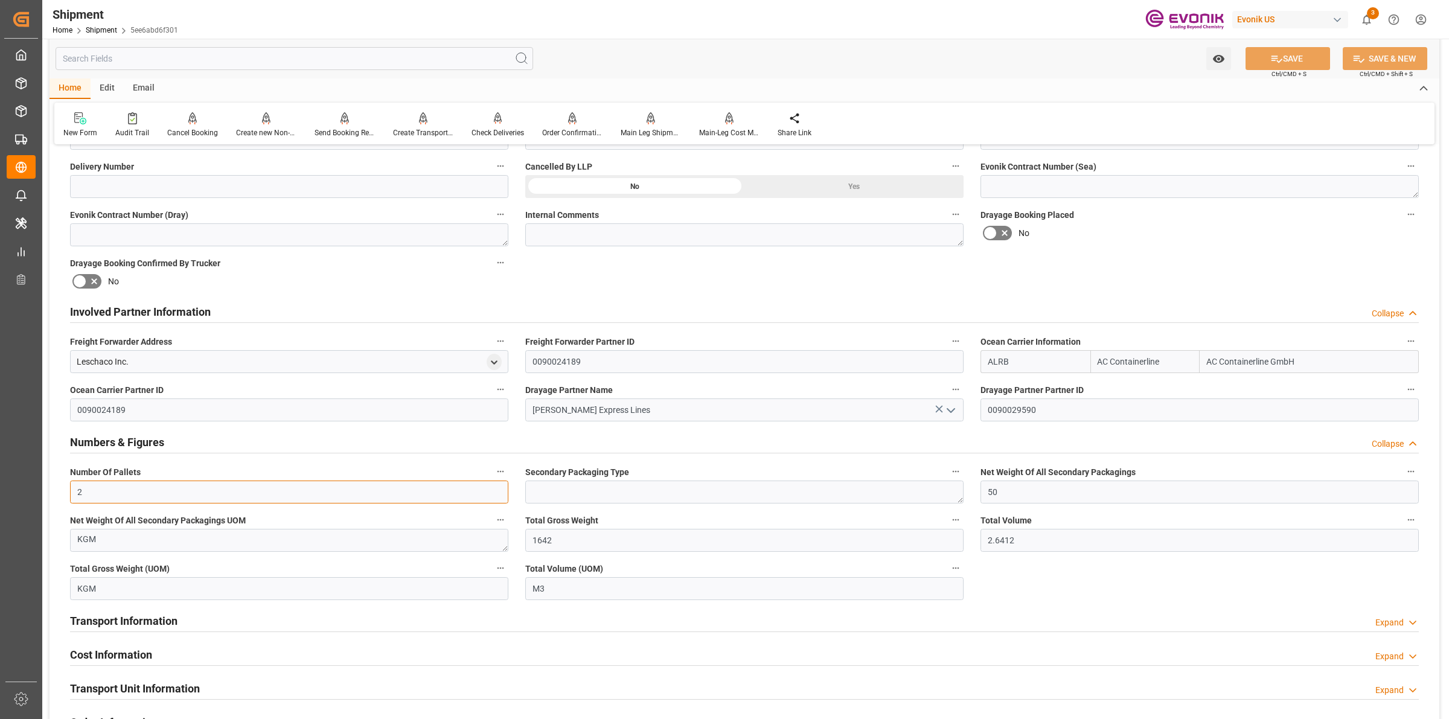
drag, startPoint x: 97, startPoint y: 490, endPoint x: 64, endPoint y: 488, distance: 33.3
click at [64, 488] on div "Number Of Pallets 2" at bounding box center [289, 483] width 455 height 48
click at [1019, 539] on input "2.6412" at bounding box center [1199, 540] width 438 height 23
drag, startPoint x: 1046, startPoint y: 540, endPoint x: 970, endPoint y: 541, distance: 76.1
click at [970, 541] on div "Booking Confirmation Milestone Bar Collapse Submitted to FFW for Booking (Pendi…" at bounding box center [745, 372] width 1390 height 1490
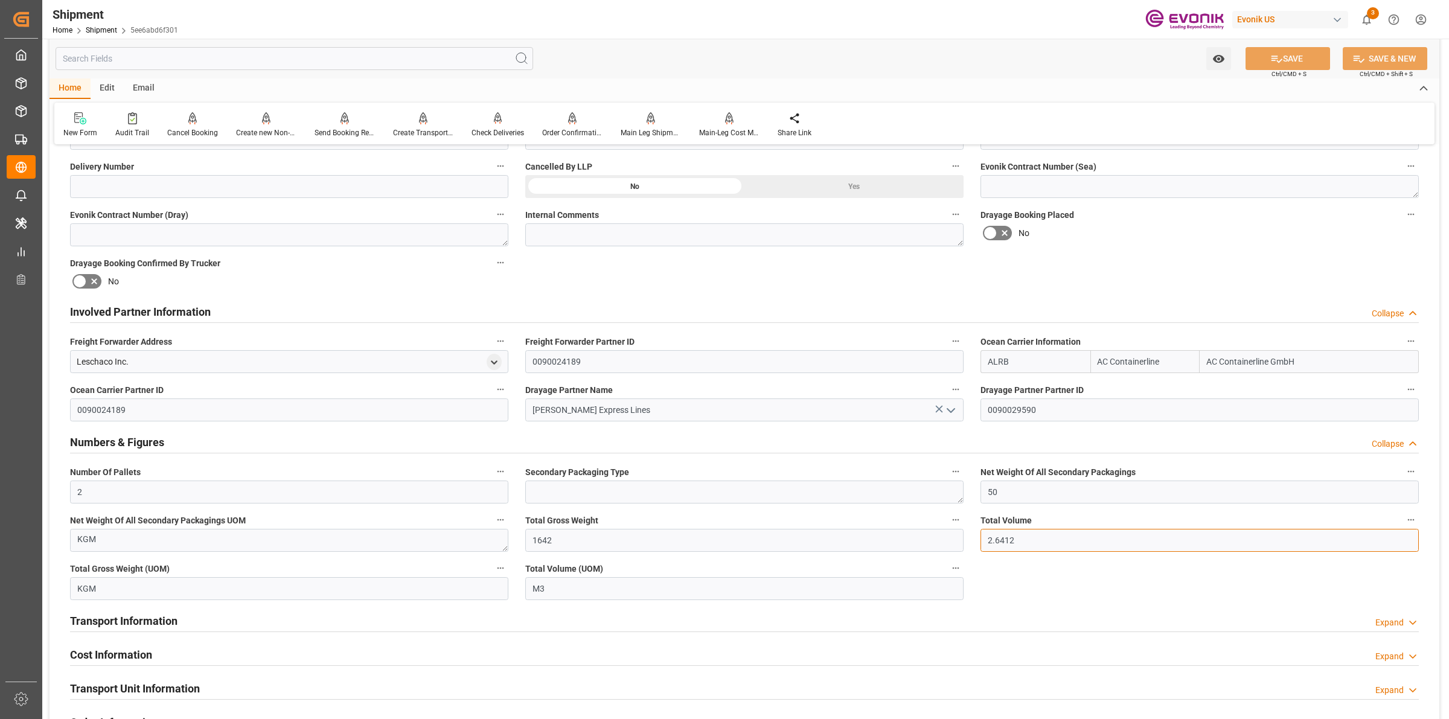
click at [991, 538] on input "2.6412" at bounding box center [1199, 540] width 438 height 23
drag, startPoint x: 1019, startPoint y: 541, endPoint x: 979, endPoint y: 542, distance: 40.5
click at [979, 542] on div "Total Volume 2.6412" at bounding box center [1199, 532] width 455 height 48
click at [515, 538] on div "Booking Confirmation Milestone Bar Collapse Submitted to FFW for Booking (Pendi…" at bounding box center [745, 372] width 1390 height 1490
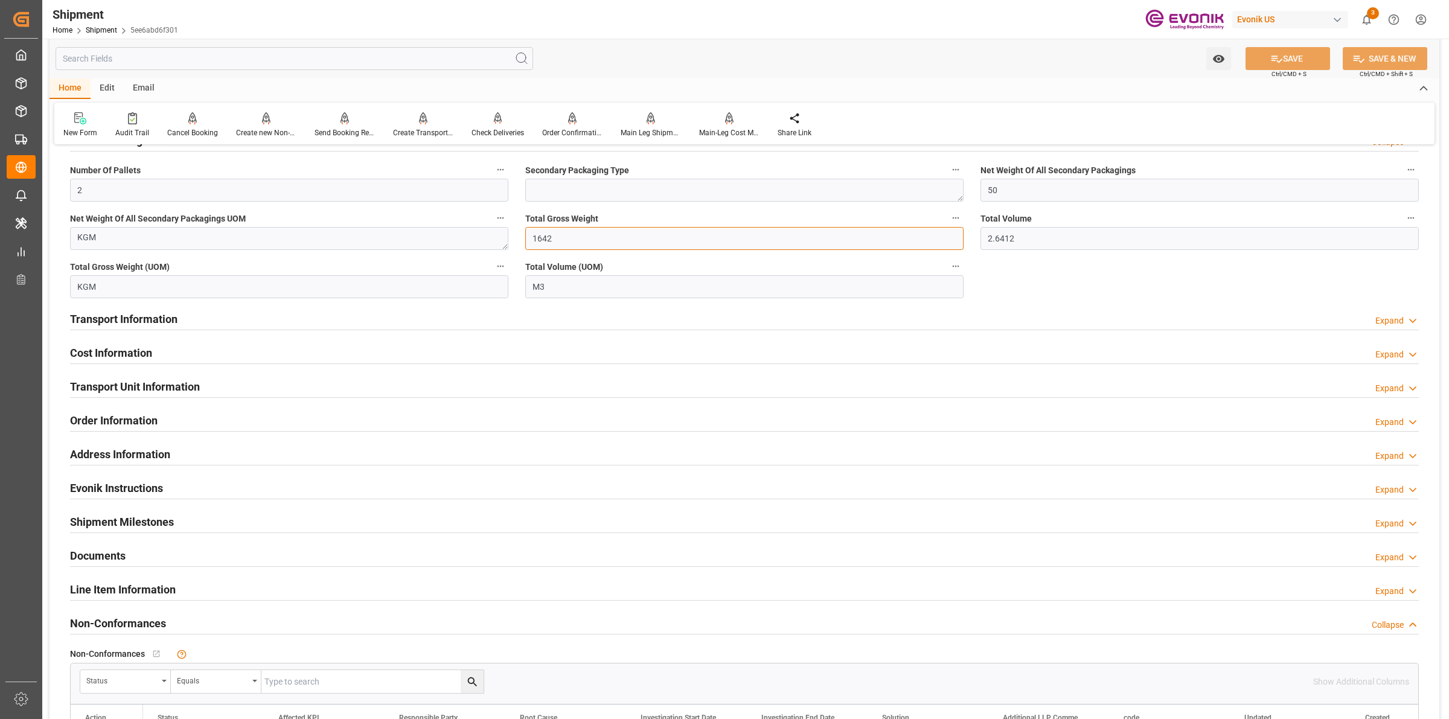
scroll to position [679, 0]
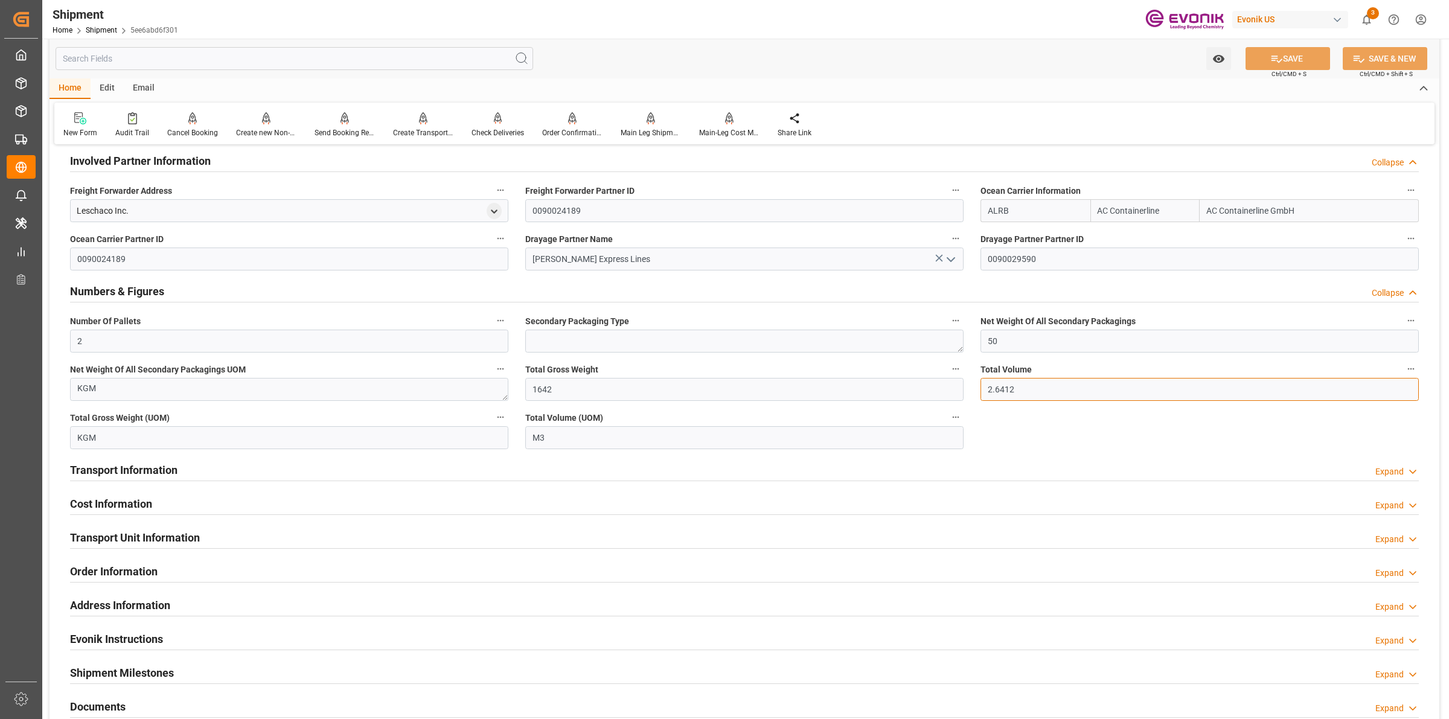
drag, startPoint x: 945, startPoint y: 388, endPoint x: 949, endPoint y: 394, distance: 7.4
click at [937, 388] on div "Booking Confirmation Milestone Bar Collapse Submitted to FFW for Booking (Pendi…" at bounding box center [745, 221] width 1390 height 1490
click at [157, 473] on h2 "Transport Information" at bounding box center [123, 470] width 107 height 16
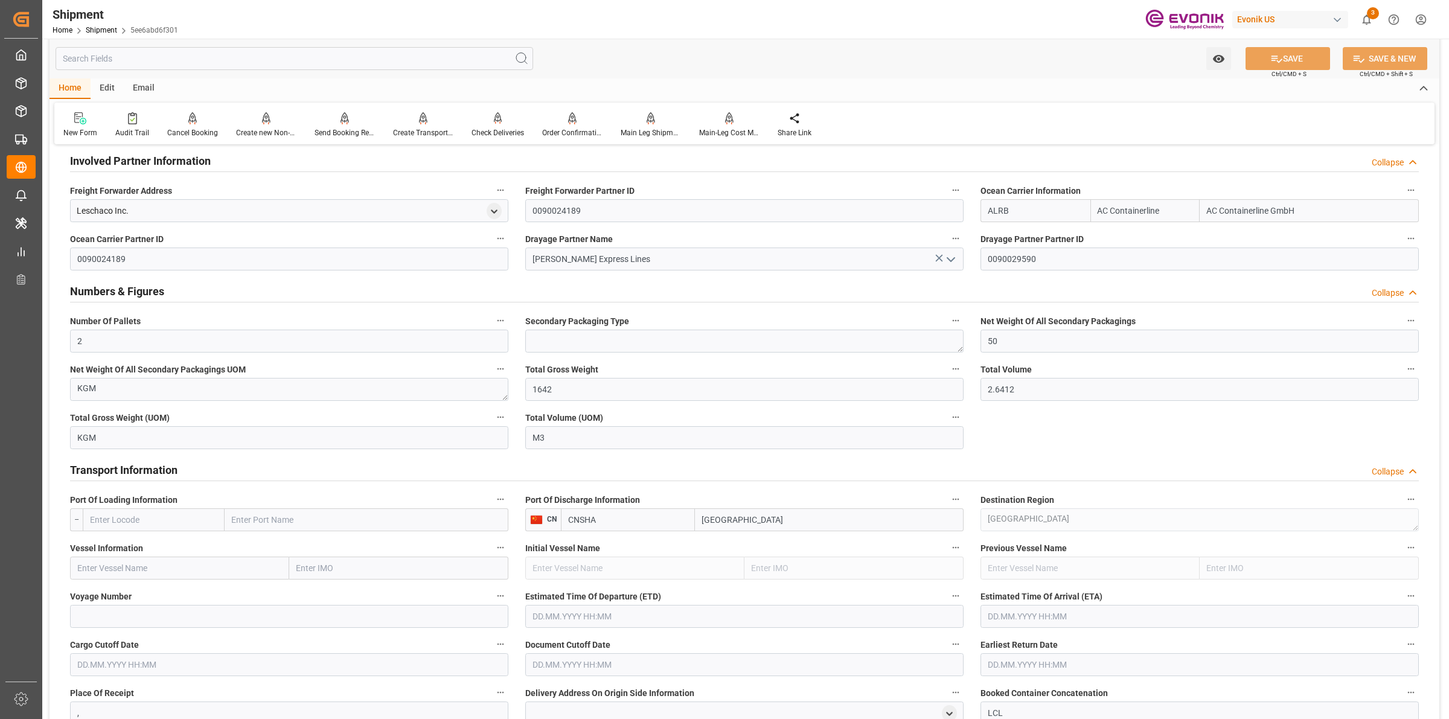
scroll to position [906, 0]
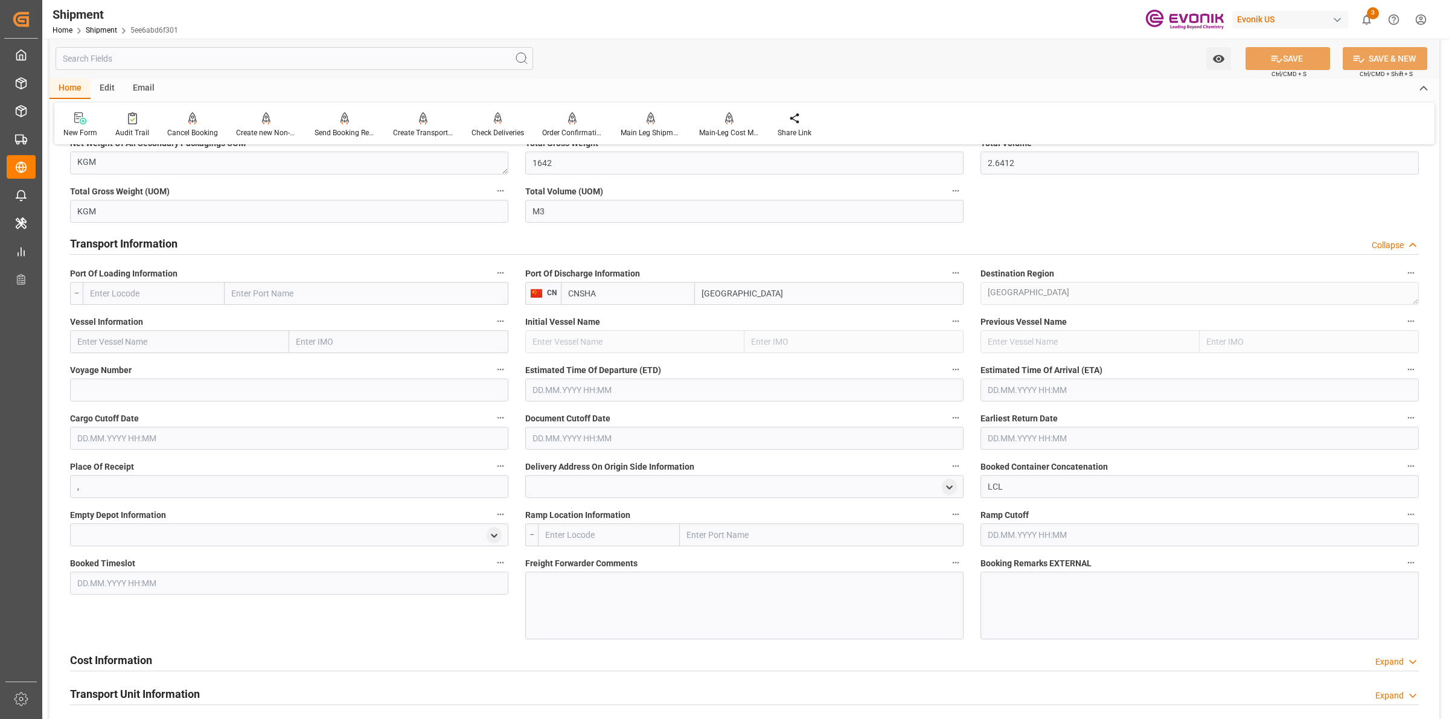
click at [176, 288] on input "text" at bounding box center [154, 293] width 142 height 23
click at [126, 315] on span "USLGB - Long Beach" at bounding box center [146, 320] width 111 height 10
type input "USLGB"
type input "[GEOGRAPHIC_DATA]"
type input "USLGB"
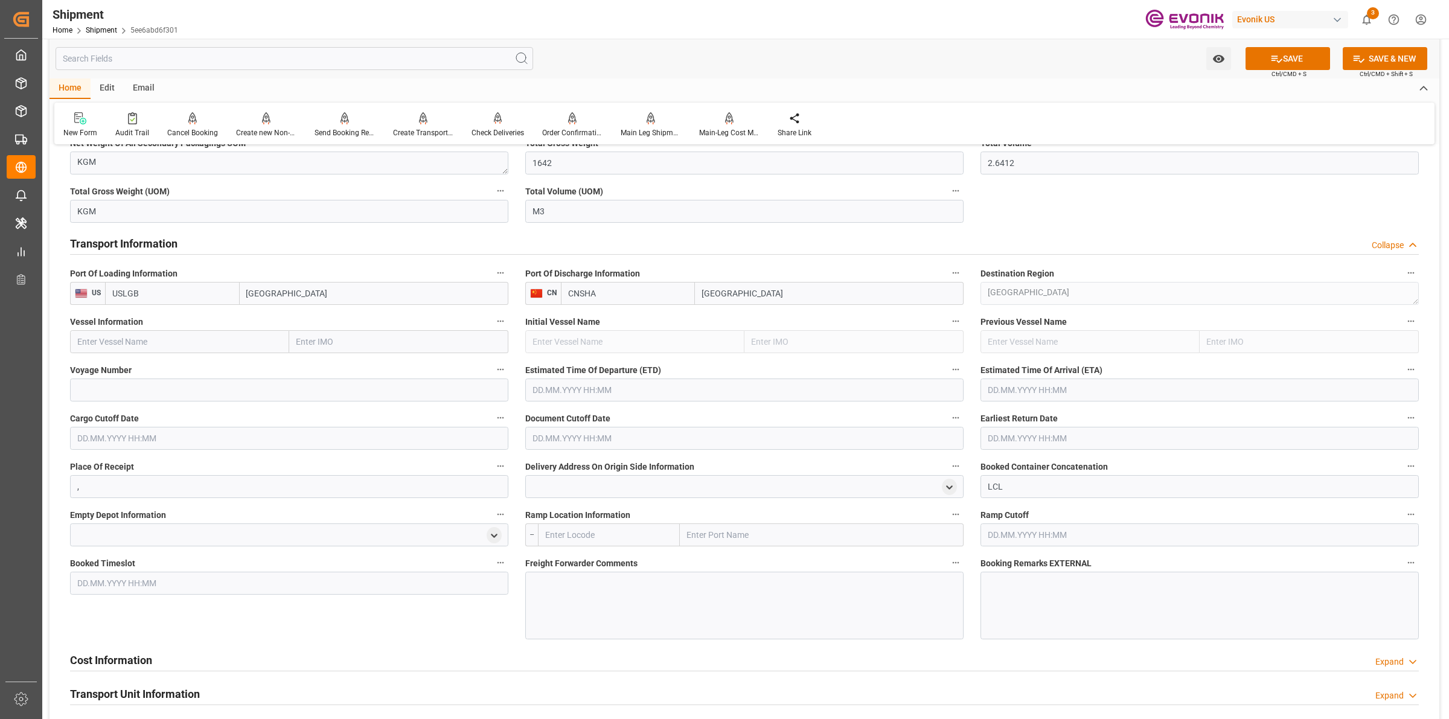
click at [157, 338] on input "text" at bounding box center [179, 341] width 219 height 23
click at [210, 331] on input "text" at bounding box center [179, 341] width 219 height 23
paste input "ONE FORWARD"
type input "ONE FORWARD"
click at [126, 356] on div "ONE FORWARD - 9936422" at bounding box center [125, 368] width 109 height 27
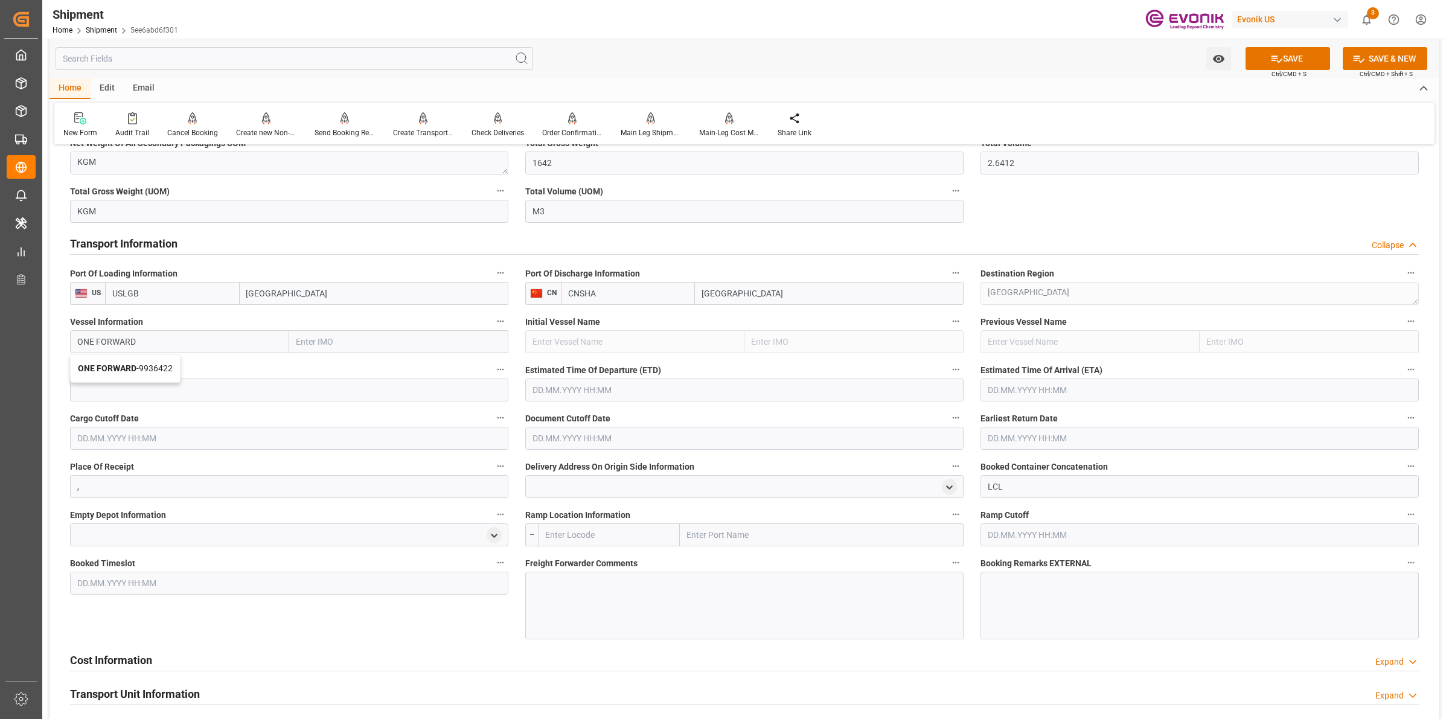
type input "9936422"
type input "ONE FORWARD"
click at [209, 389] on input at bounding box center [289, 390] width 438 height 23
paste input "0005w"
type input "0005w"
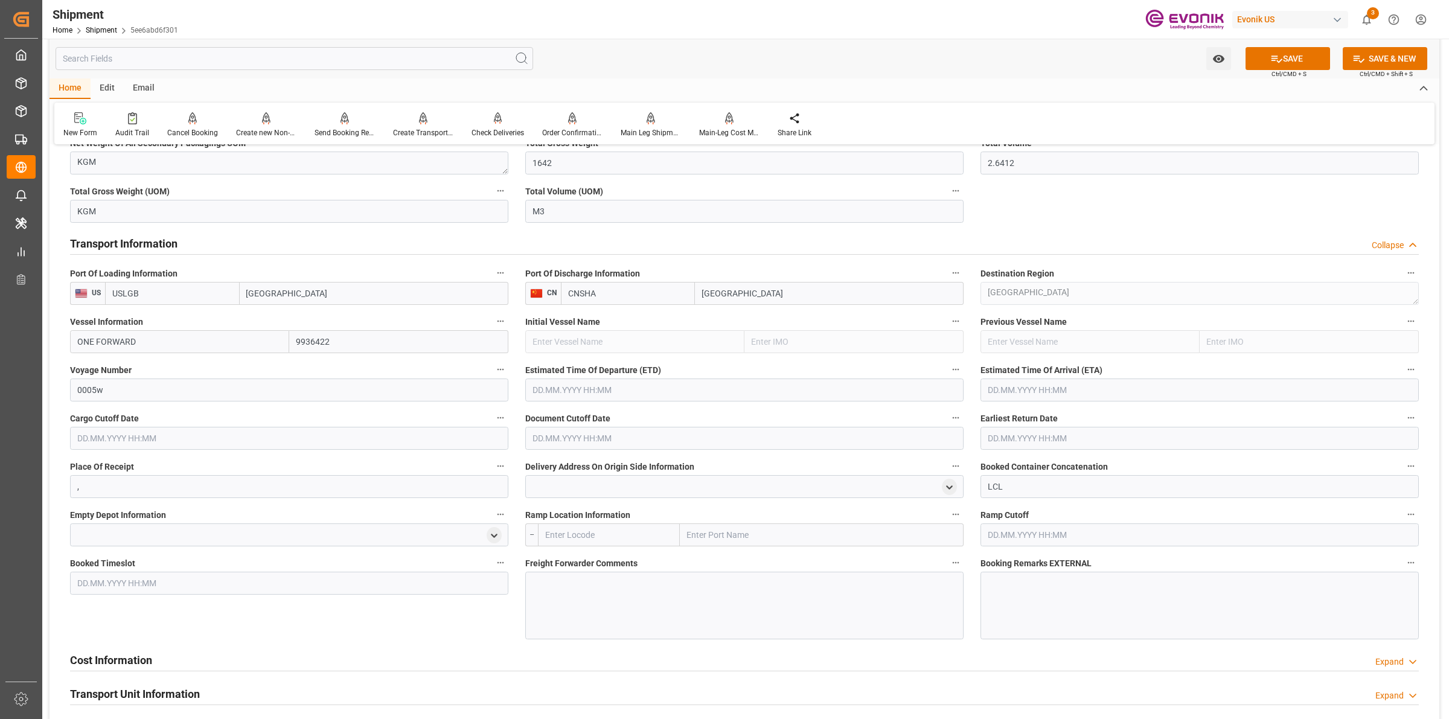
click at [601, 392] on input "text" at bounding box center [744, 390] width 438 height 23
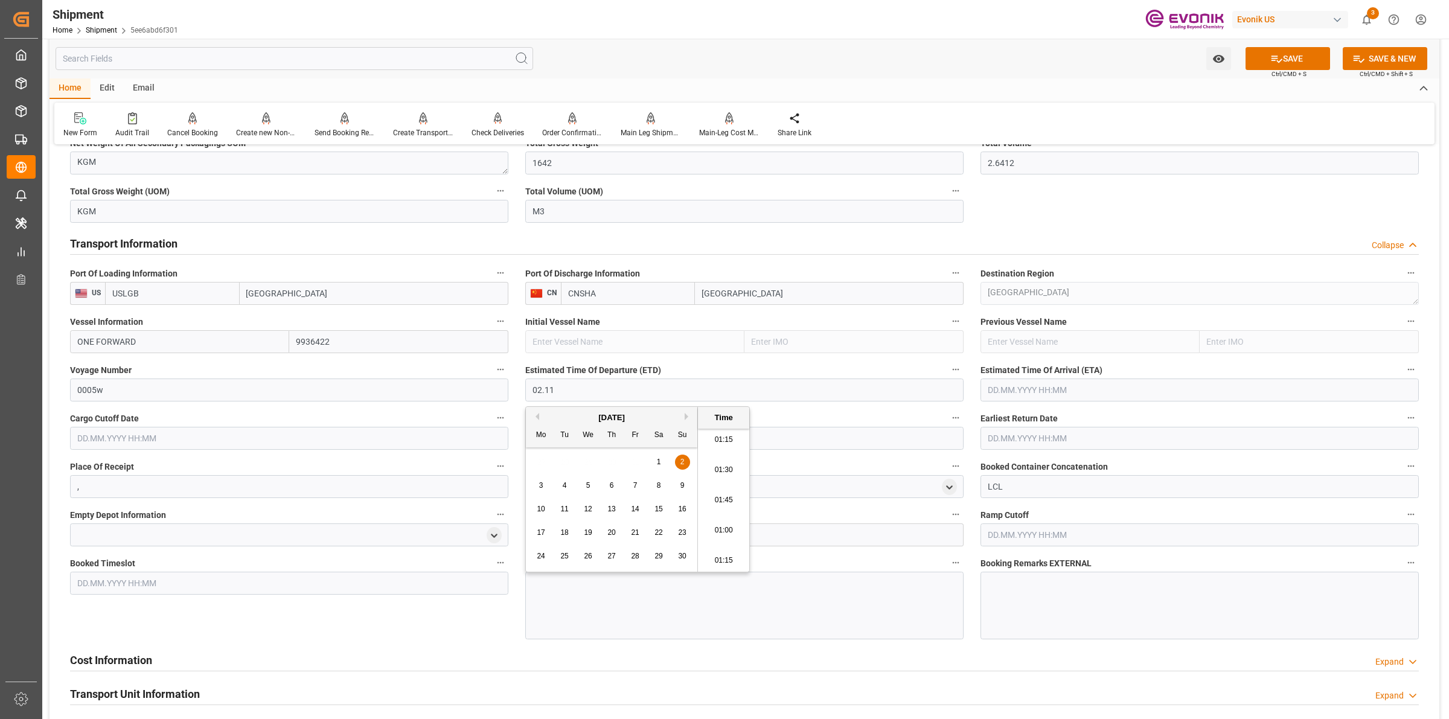
type input "[DATE] 00:00"
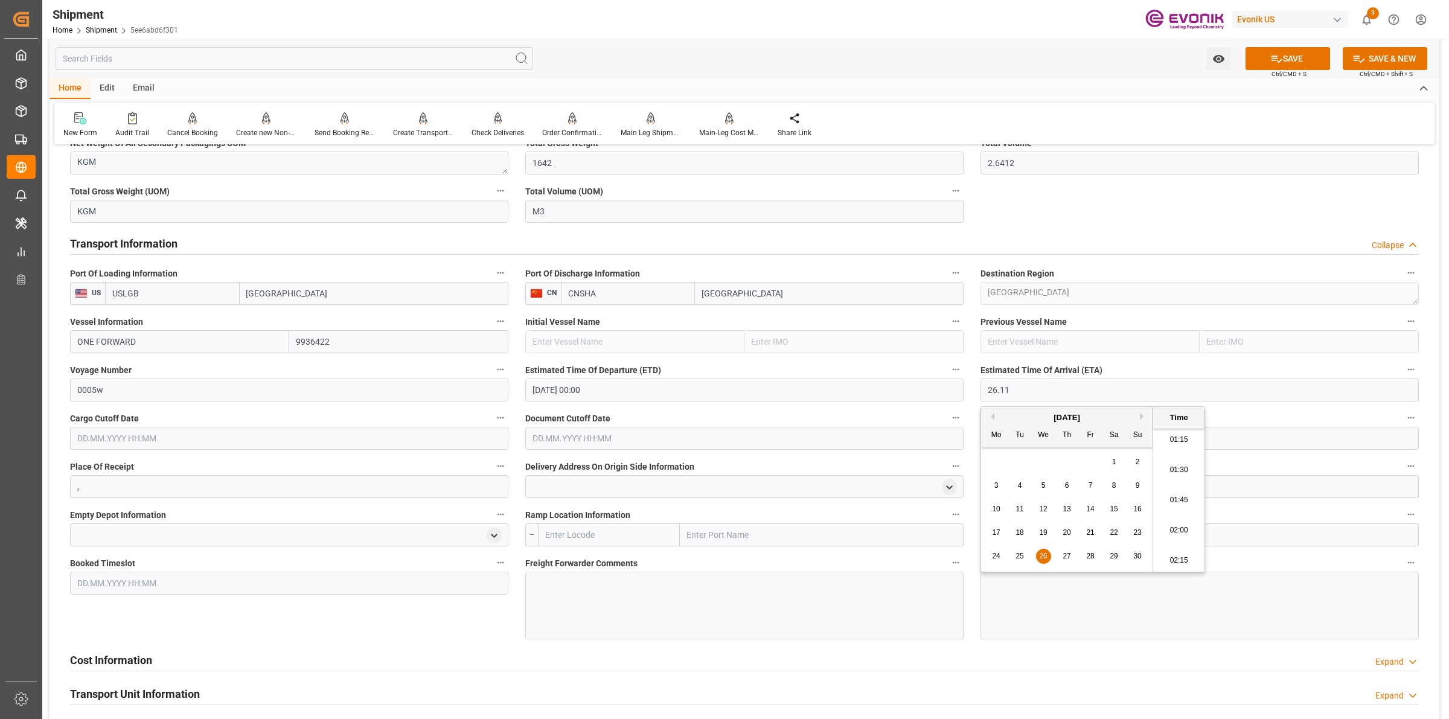
type input "[DATE] 00:00"
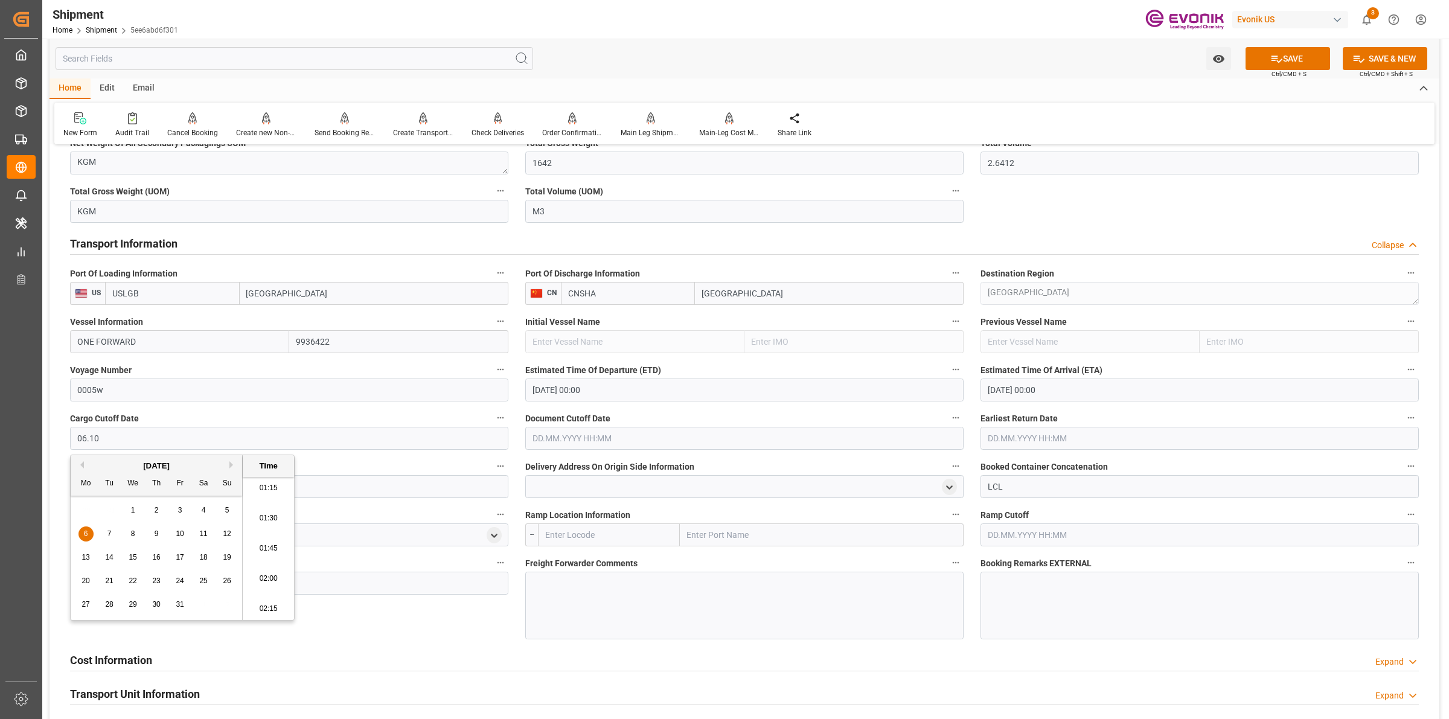
type input "[DATE] 00:00"
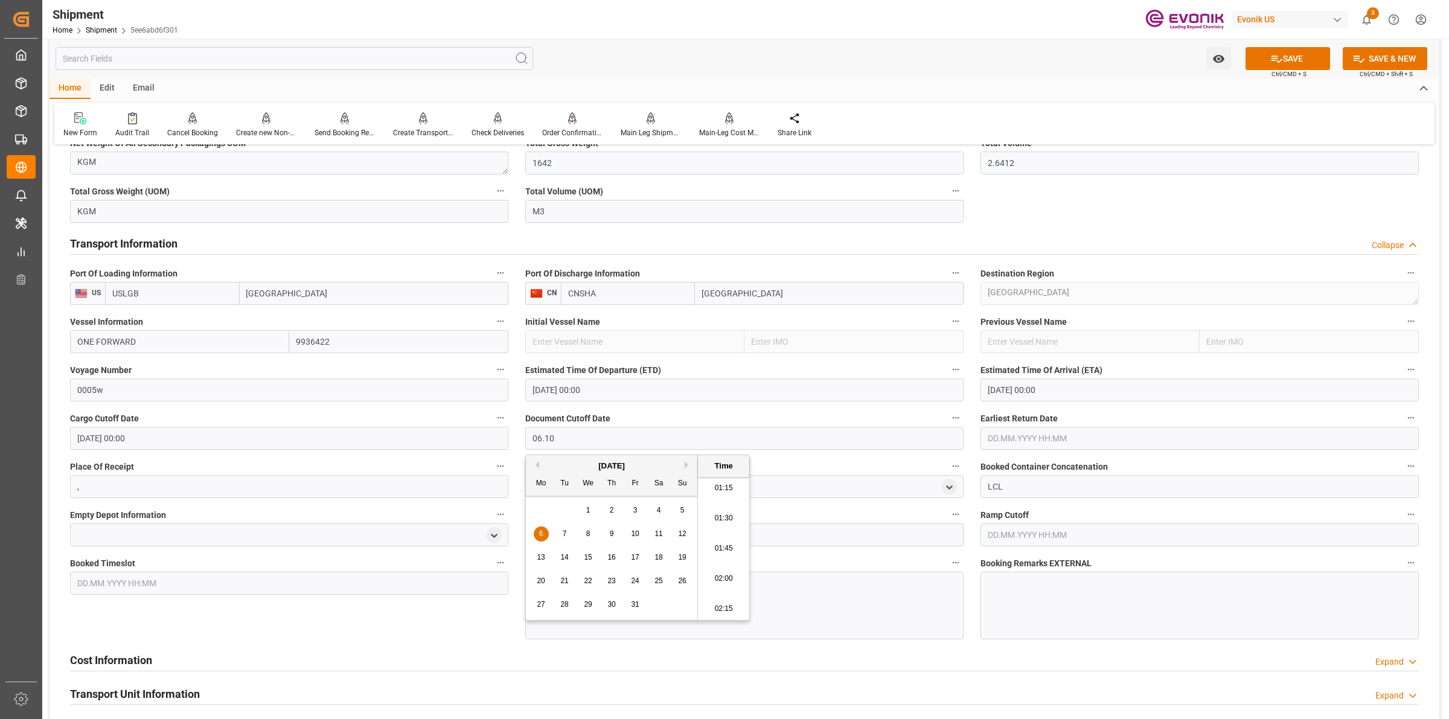
type input "[DATE] 00:00"
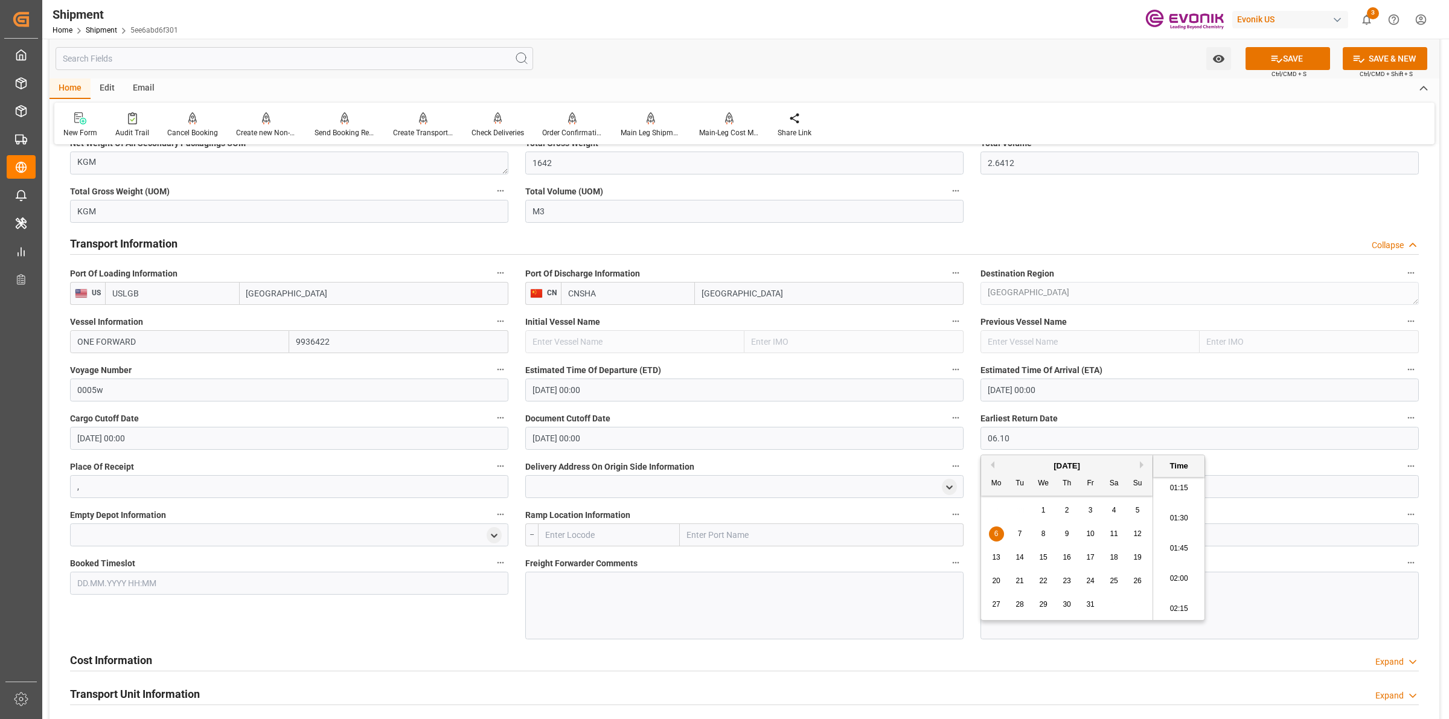
type input "[DATE] 00:00"
click at [603, 529] on input "text" at bounding box center [609, 534] width 142 height 23
click at [586, 563] on span "USCHI - Chicago" at bounding box center [600, 562] width 109 height 10
type input "USCHI"
type input "Chicago"
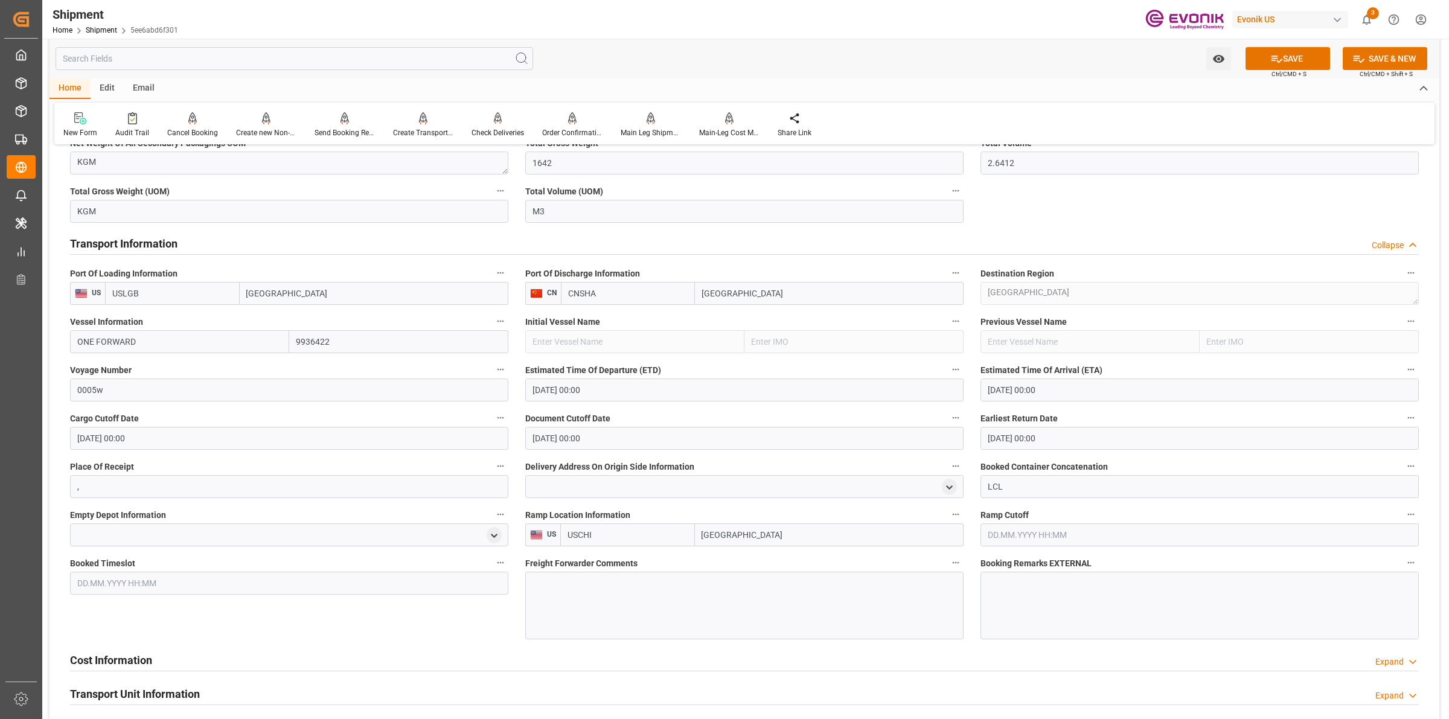
type input "USCHI"
click at [634, 605] on div at bounding box center [744, 606] width 438 height 68
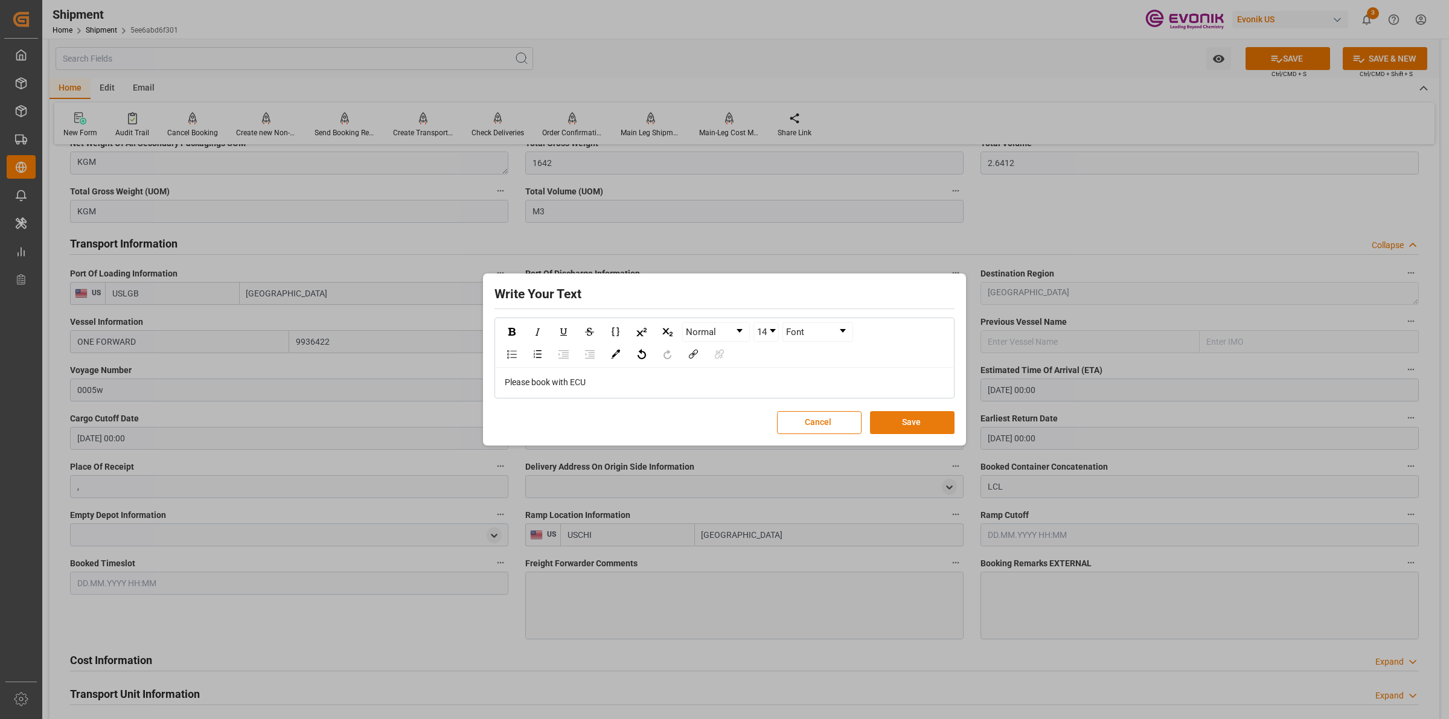
click at [888, 423] on button "Save" at bounding box center [912, 422] width 85 height 23
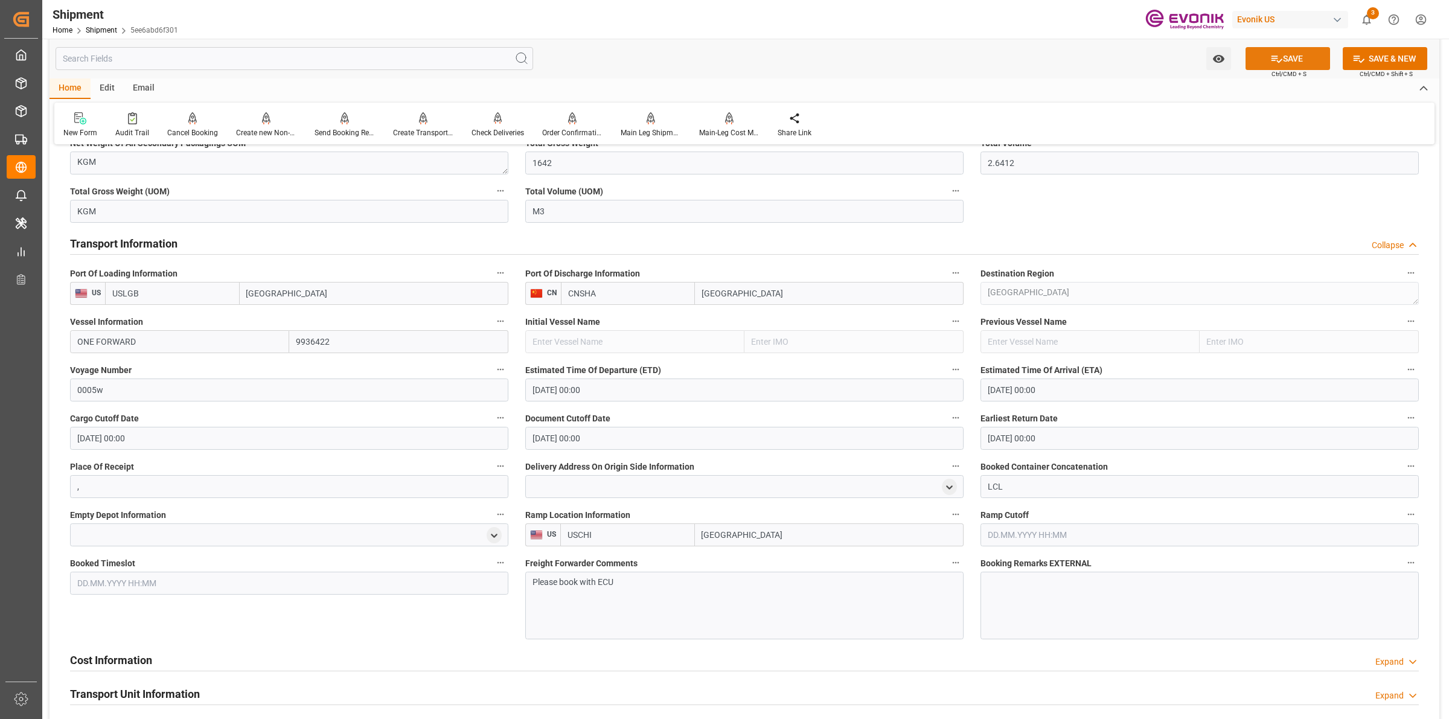
click at [1280, 61] on button "SAVE" at bounding box center [1288, 58] width 85 height 23
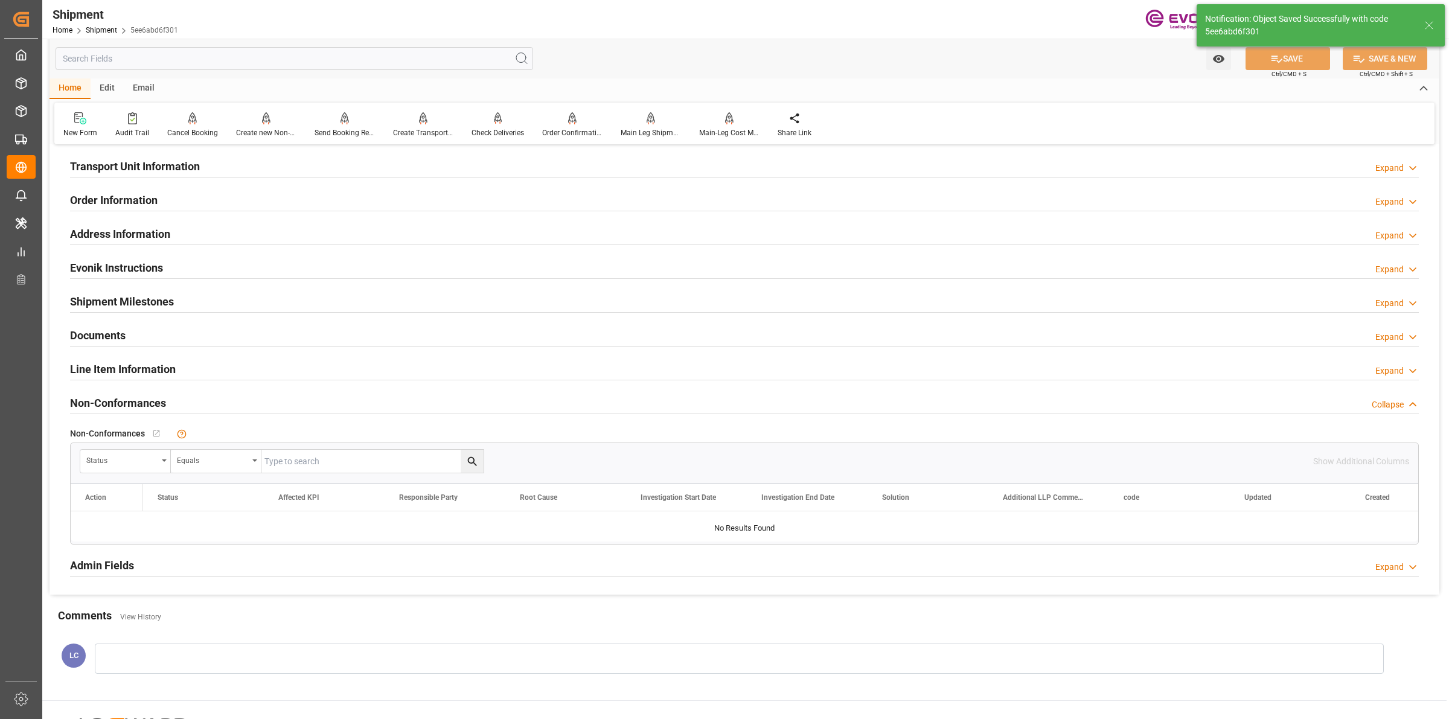
scroll to position [658, 0]
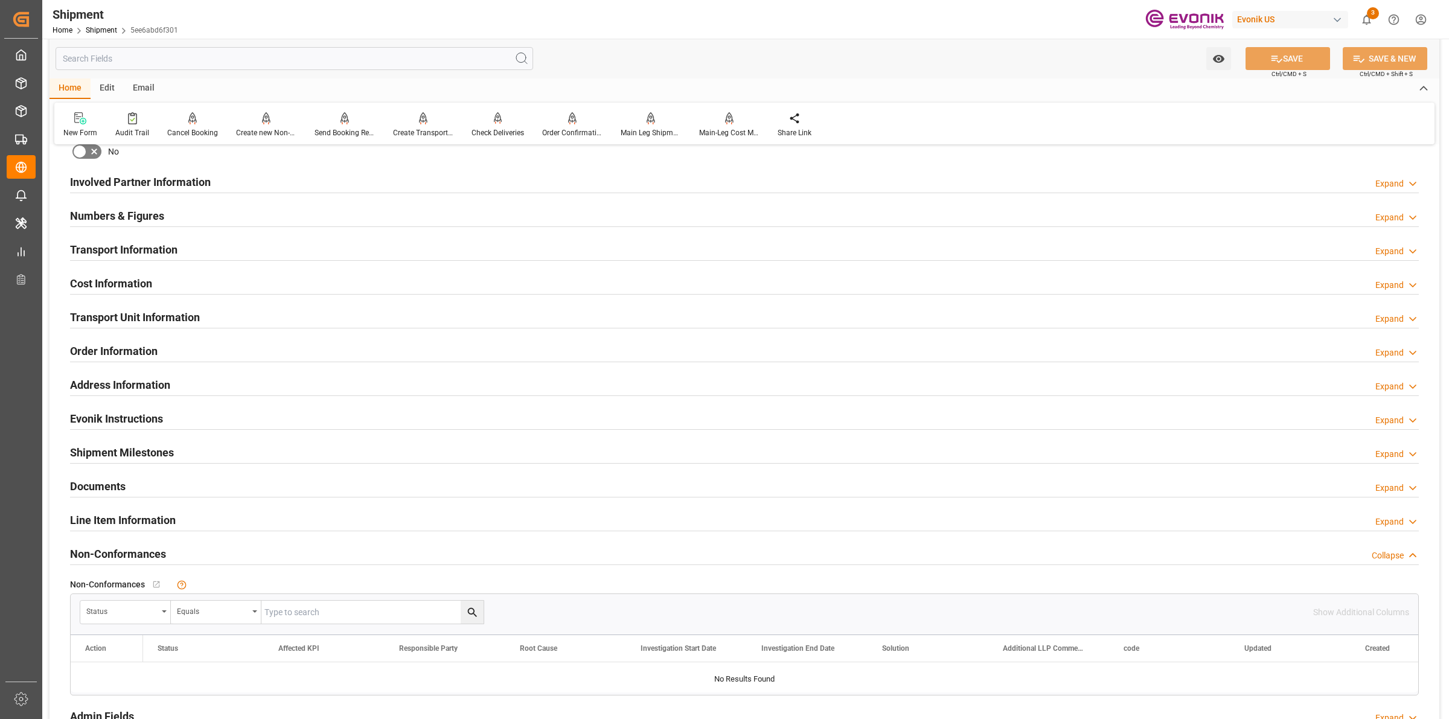
click at [130, 257] on div "Transport Information" at bounding box center [123, 248] width 107 height 23
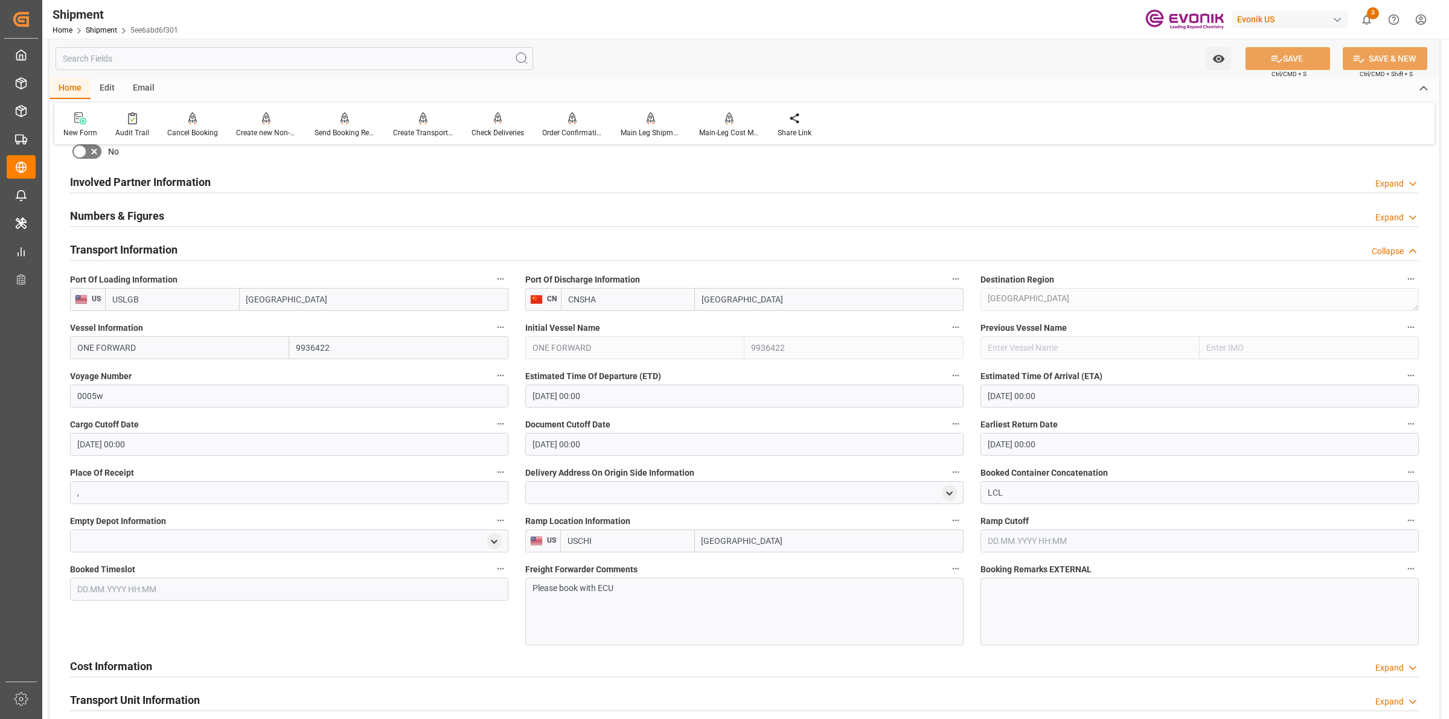
click at [163, 248] on h2 "Transport Information" at bounding box center [123, 249] width 107 height 16
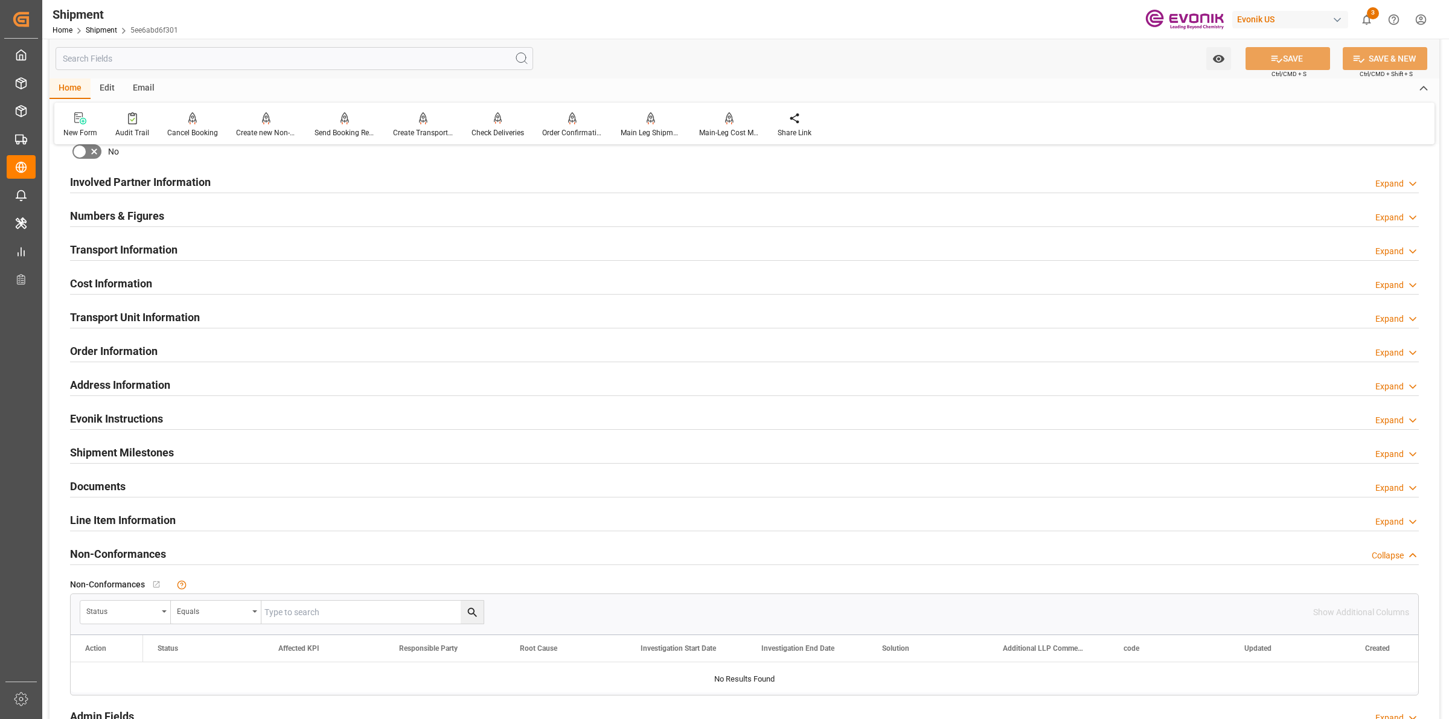
click at [163, 248] on h2 "Transport Information" at bounding box center [123, 249] width 107 height 16
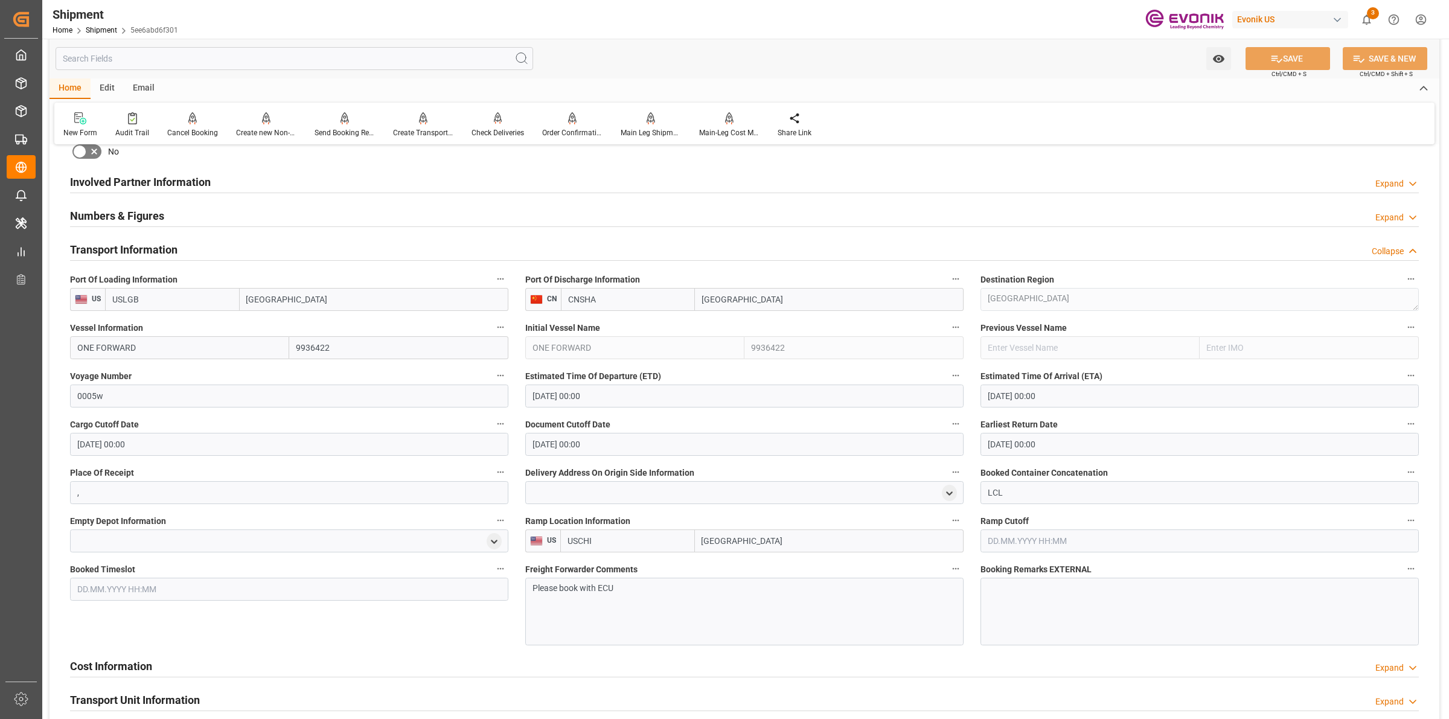
click at [163, 248] on h2 "Transport Information" at bounding box center [123, 249] width 107 height 16
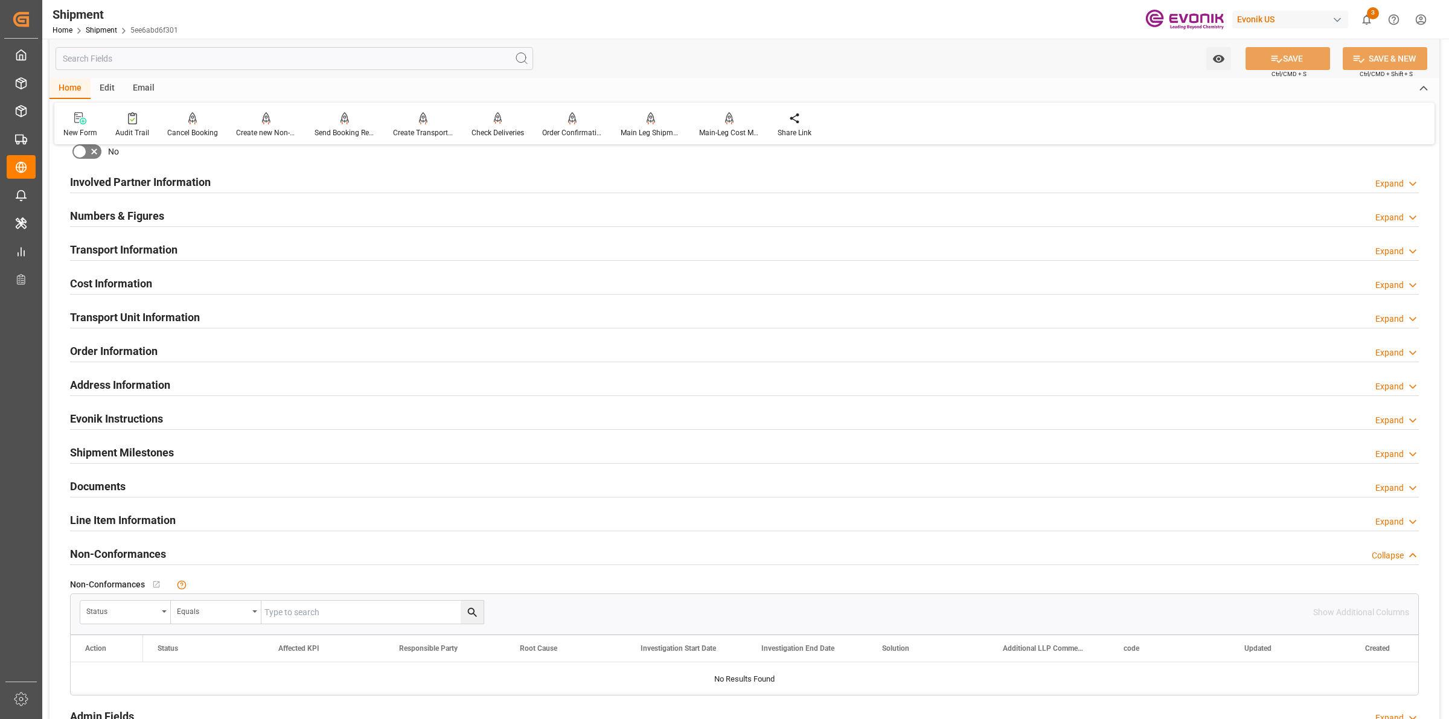
click at [129, 281] on h2 "Cost Information" at bounding box center [111, 283] width 82 height 16
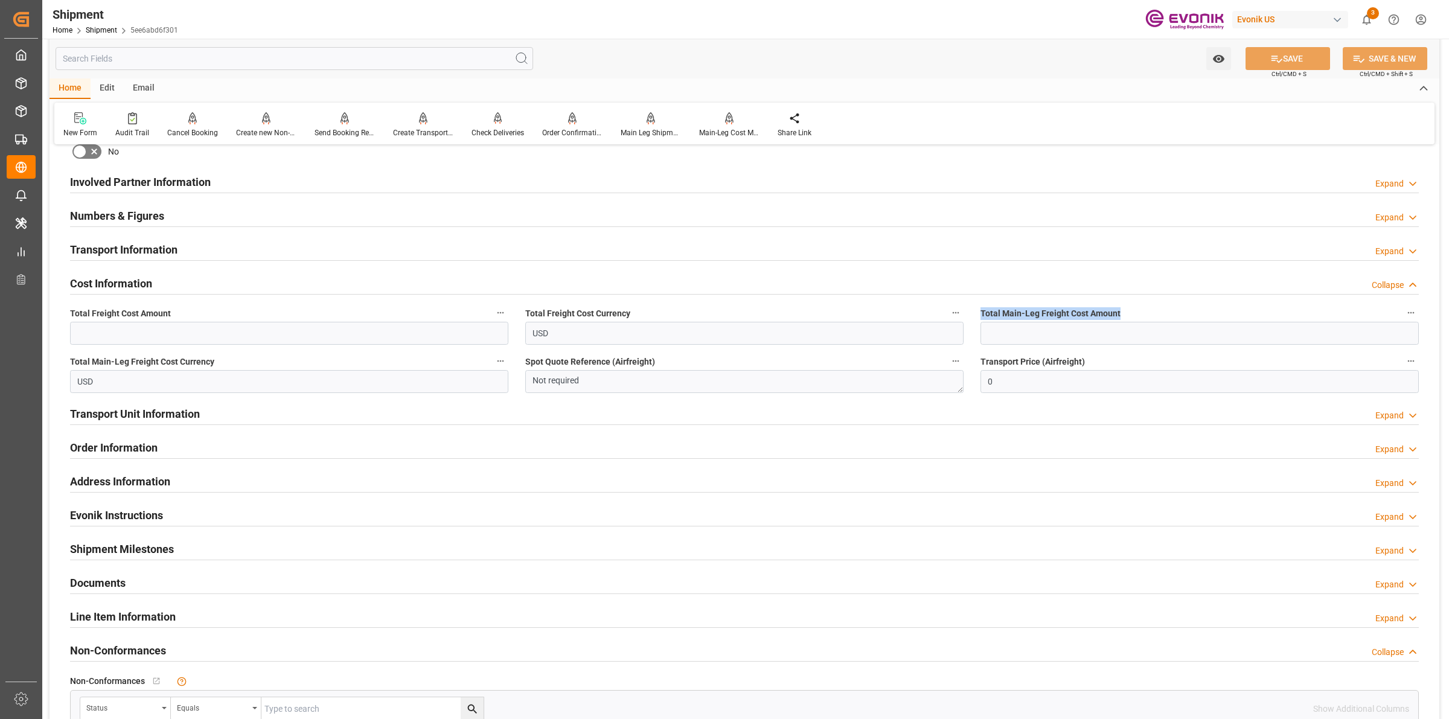
drag, startPoint x: 976, startPoint y: 312, endPoint x: 1124, endPoint y: 315, distance: 147.9
click at [1124, 315] on div "Total Main-Leg Freight Cost Amount" at bounding box center [1199, 325] width 455 height 48
click at [1009, 335] on input "text" at bounding box center [1199, 333] width 438 height 23
type input "319"
click at [113, 328] on input "text" at bounding box center [289, 333] width 438 height 23
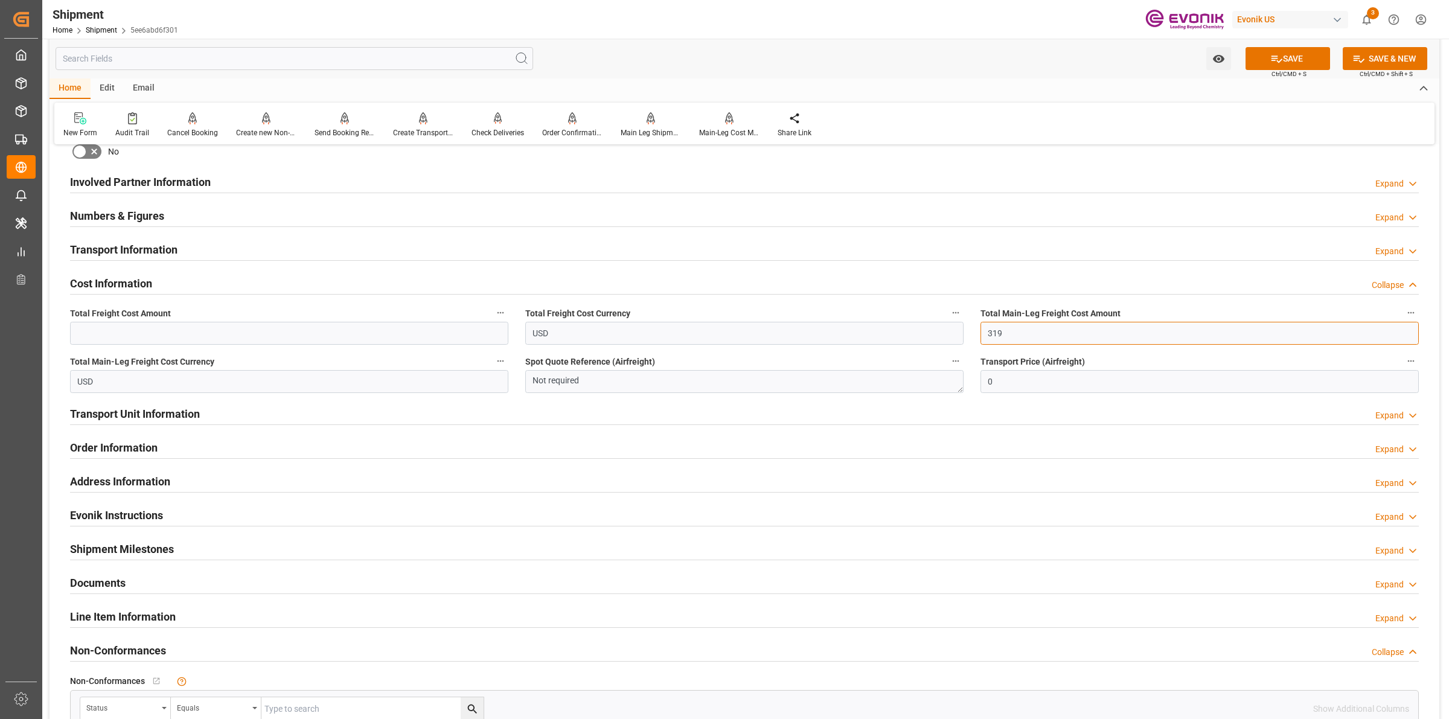
click at [956, 327] on div "Booking Confirmation Milestone Bar Collapse Submitted to FFW for Booking (Pendi…" at bounding box center [745, 169] width 1390 height 1345
click at [1024, 333] on input "319" at bounding box center [1199, 333] width 438 height 23
drag, startPoint x: 1032, startPoint y: 333, endPoint x: 972, endPoint y: 333, distance: 60.4
click at [972, 333] on div "Total Main-Leg Freight Cost Amount 319" at bounding box center [1199, 325] width 455 height 48
click at [135, 408] on h2 "Transport Unit Information" at bounding box center [135, 414] width 130 height 16
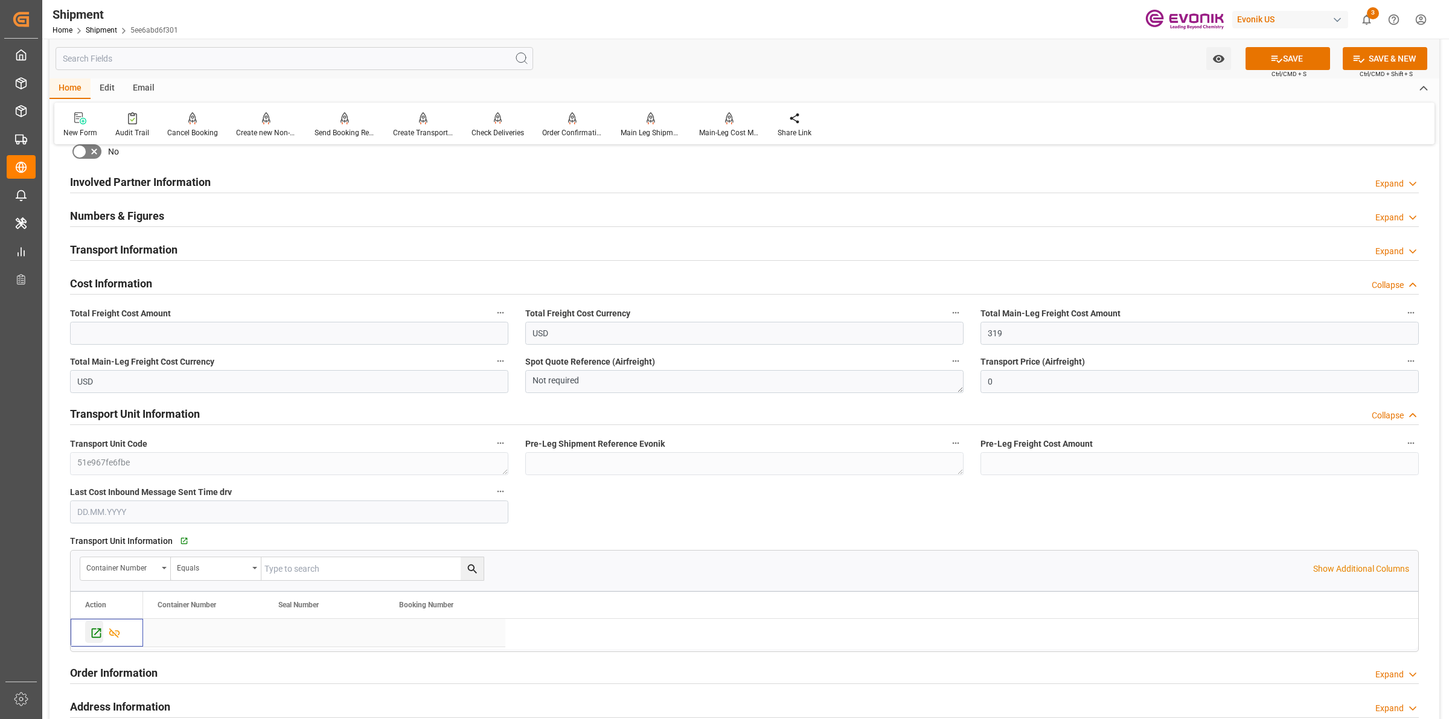
click at [94, 632] on icon "Press SPACE to select this row." at bounding box center [96, 633] width 13 height 13
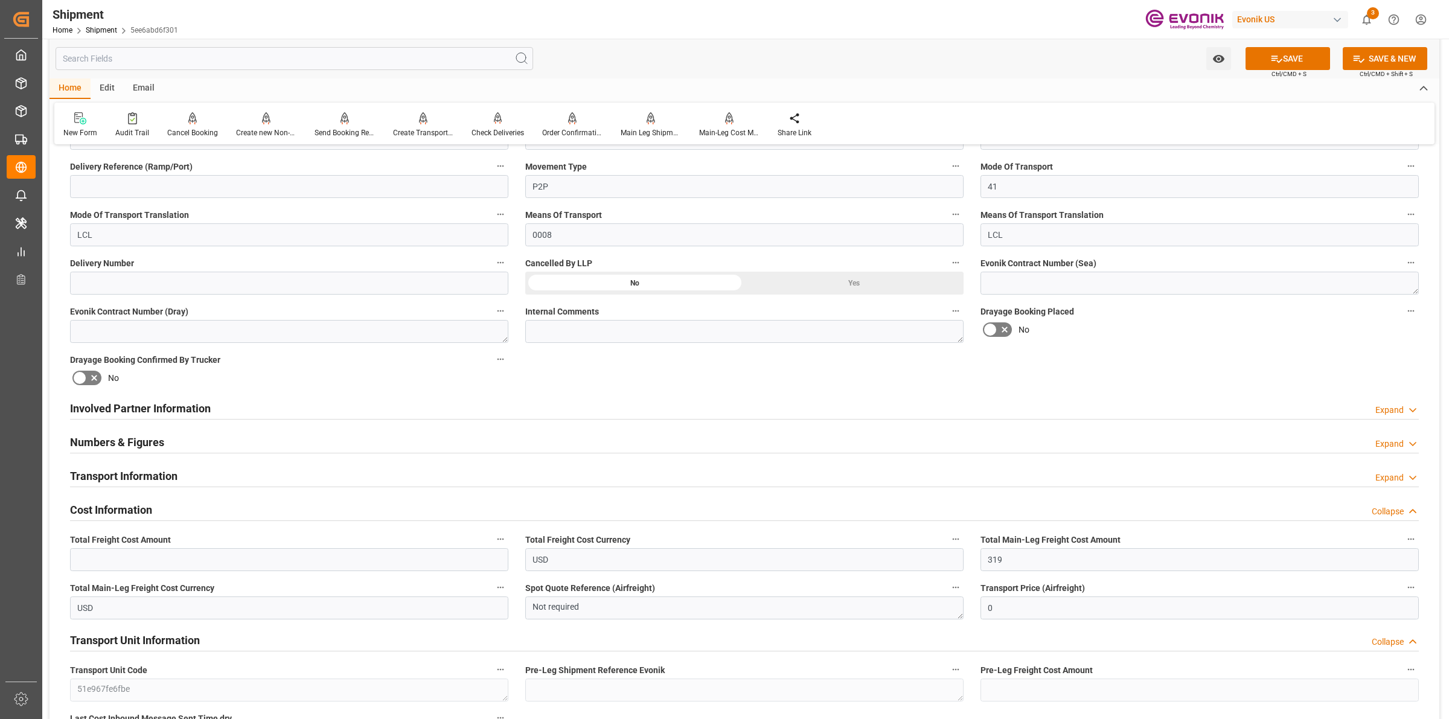
click at [137, 438] on h2 "Numbers & Figures" at bounding box center [117, 442] width 94 height 16
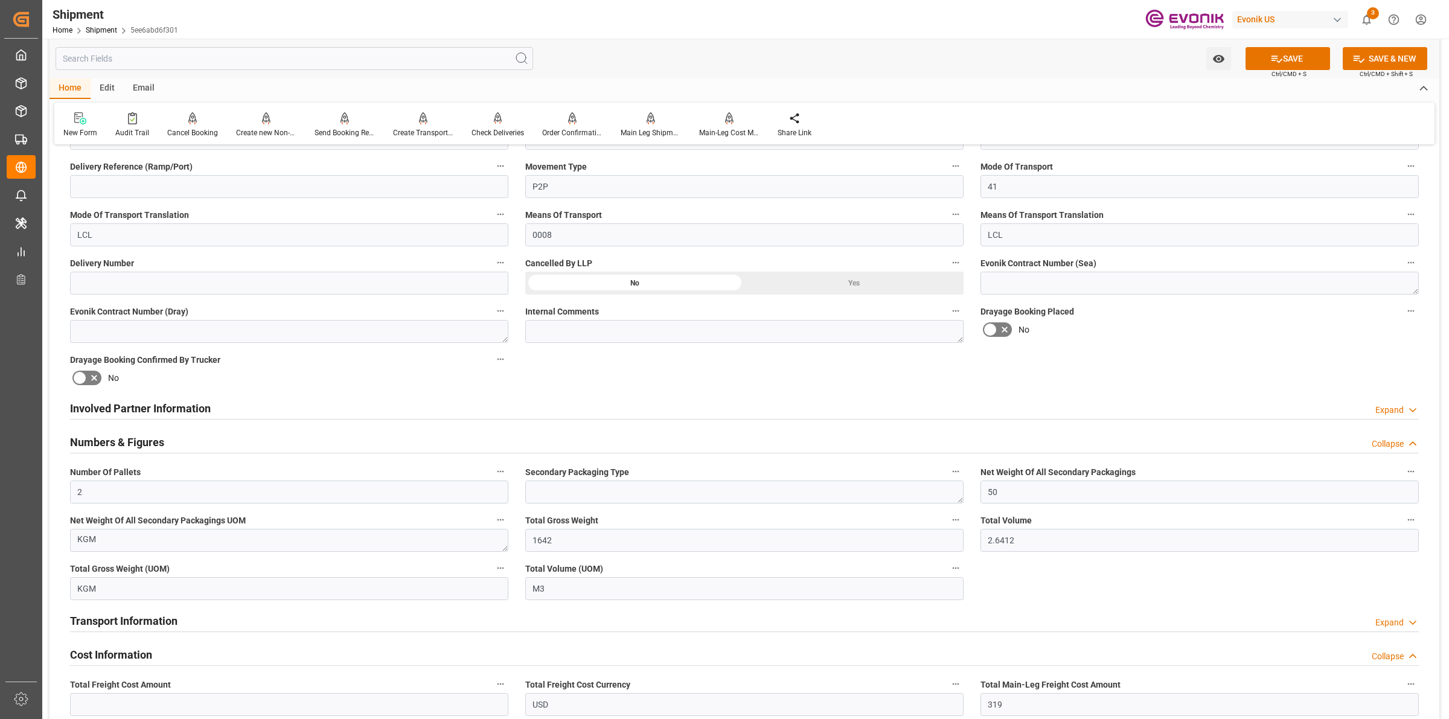
scroll to position [507, 0]
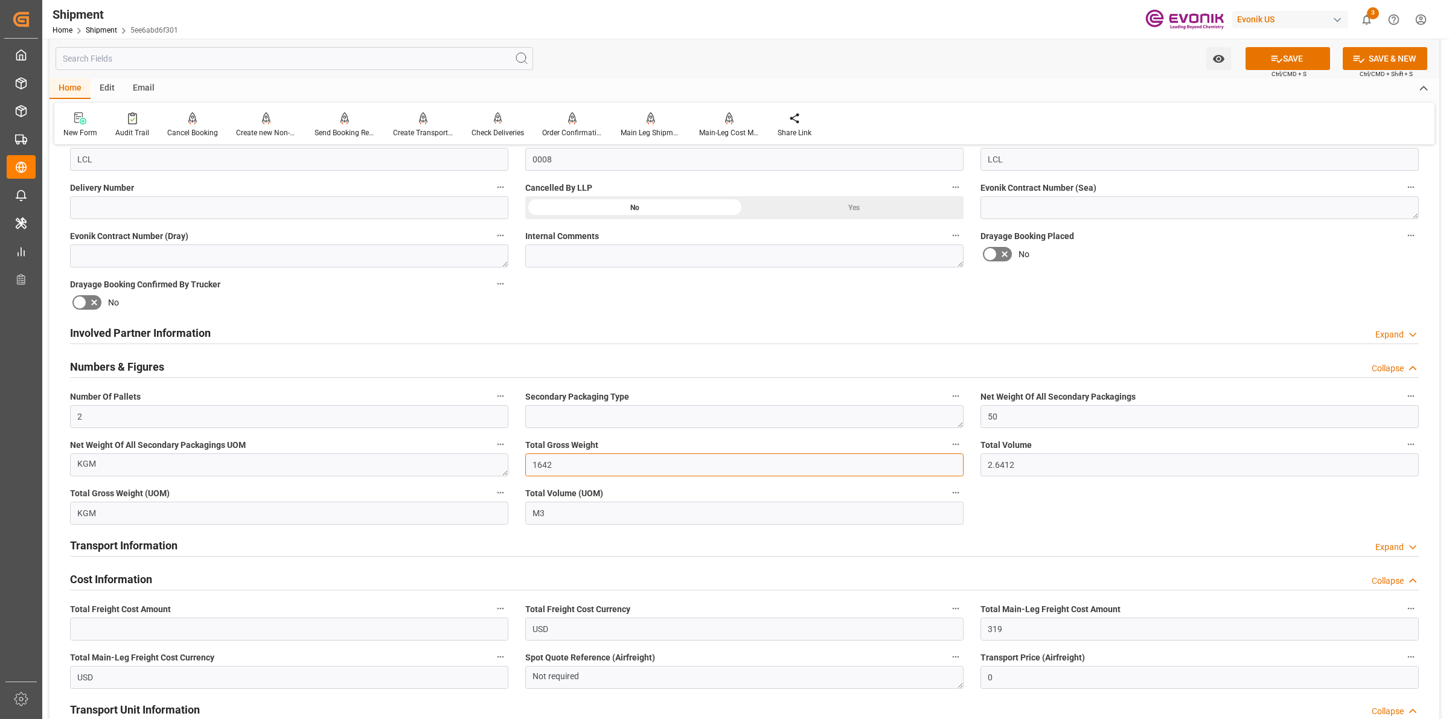
drag, startPoint x: 566, startPoint y: 464, endPoint x: 509, endPoint y: 462, distance: 56.8
click at [508, 462] on div "Booking Confirmation Milestone Bar Collapse Submitted to FFW for Booking (Pendi…" at bounding box center [745, 505] width 1390 height 1715
click at [689, 504] on input "M3" at bounding box center [744, 513] width 438 height 23
click at [563, 461] on input "1642" at bounding box center [744, 464] width 438 height 23
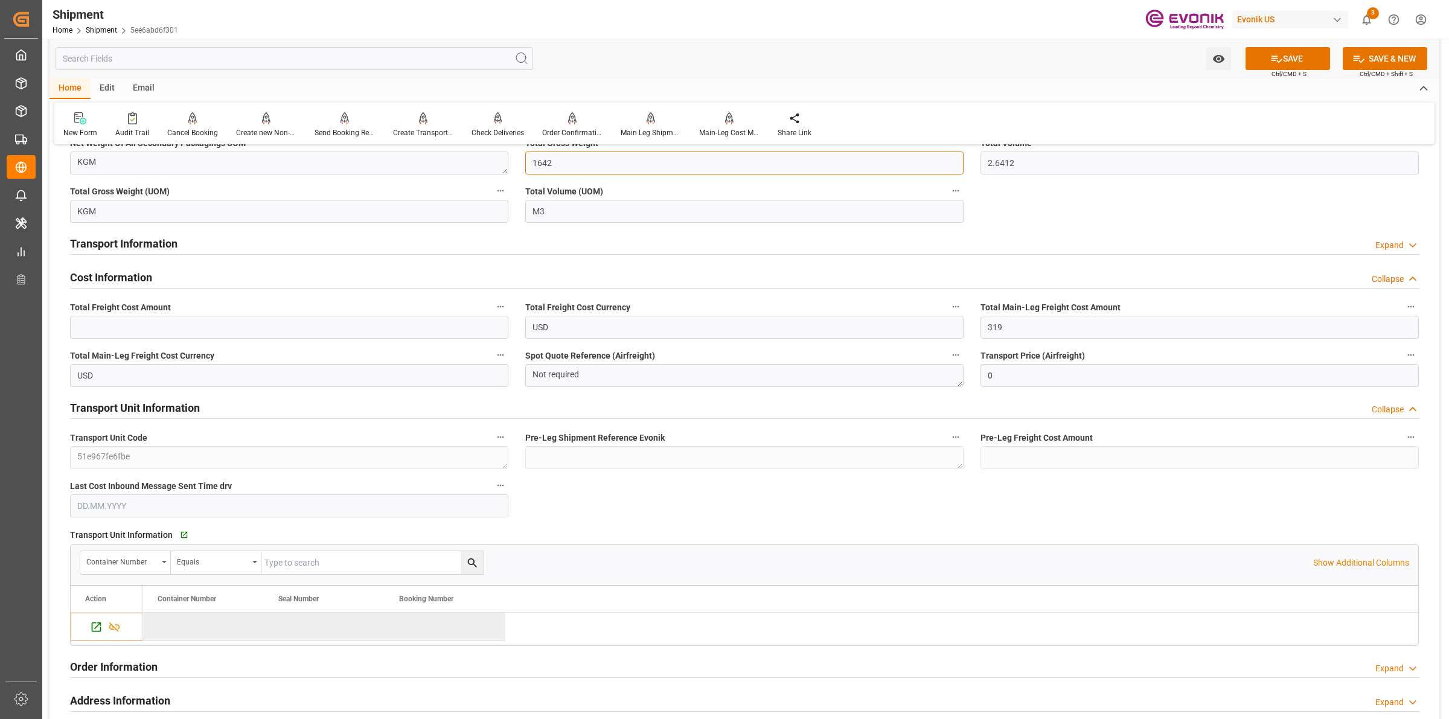
scroll to position [1035, 0]
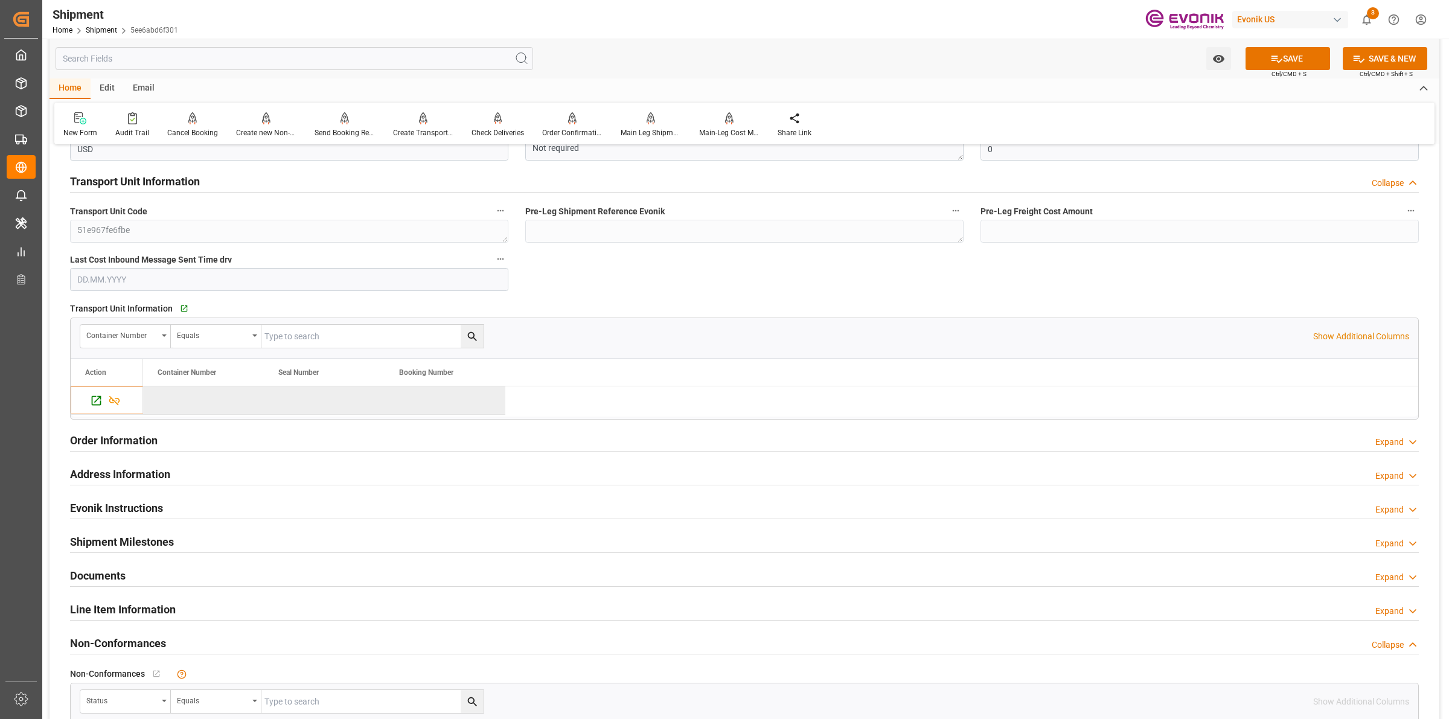
click at [142, 184] on h2 "Transport Unit Information" at bounding box center [135, 181] width 130 height 16
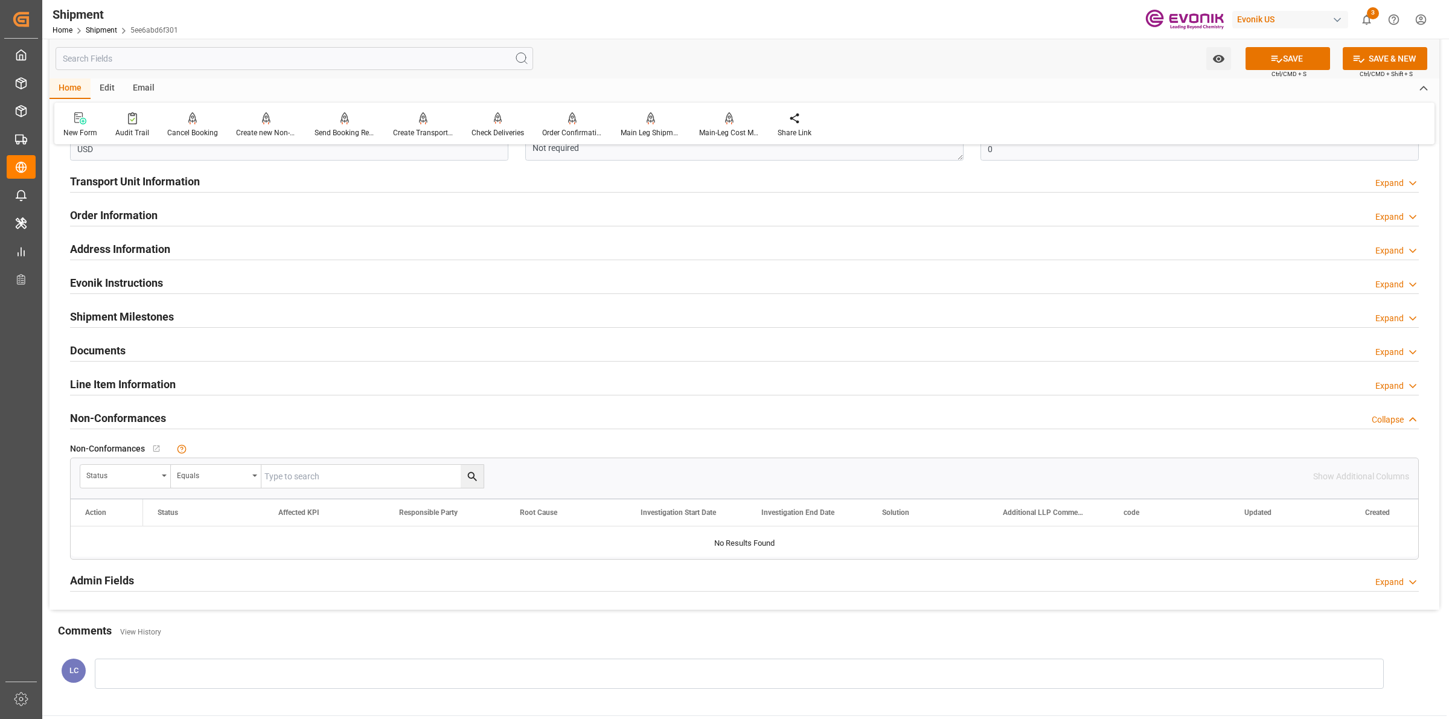
scroll to position [884, 0]
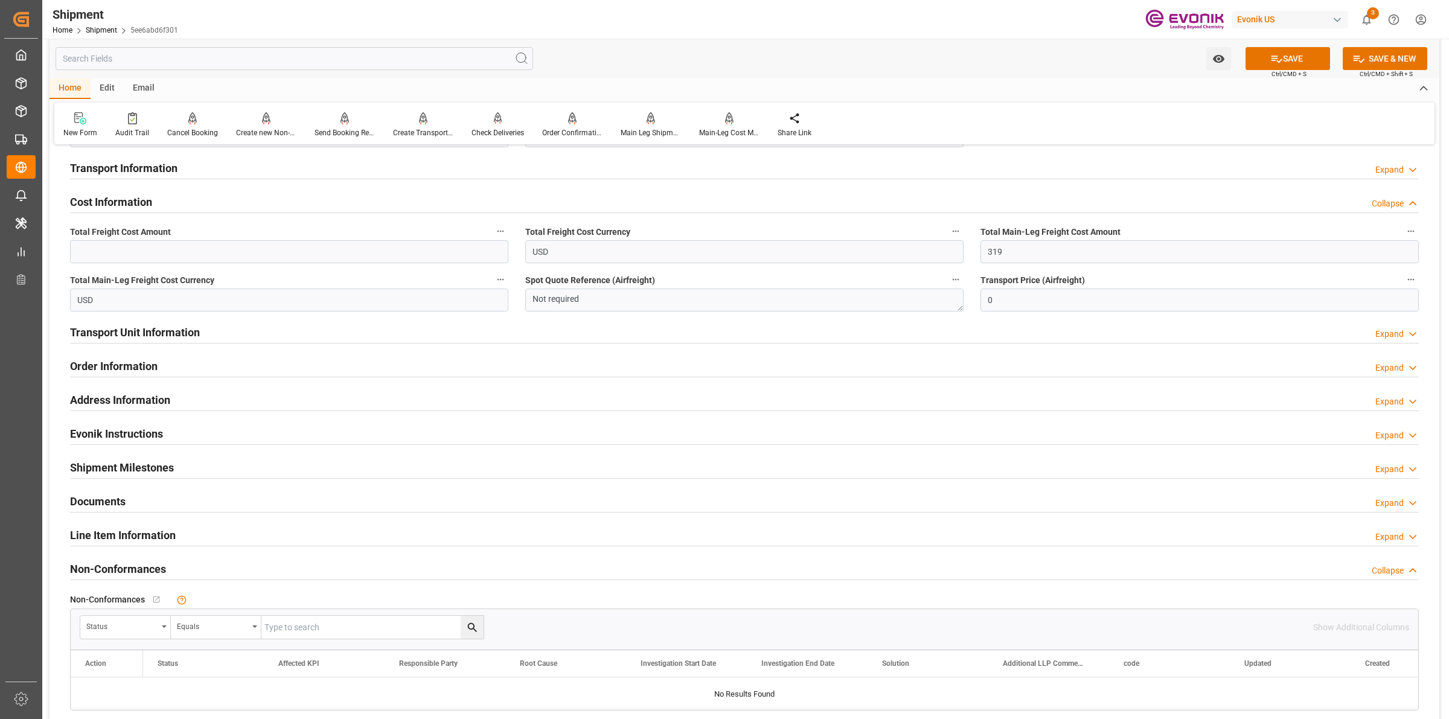
click at [158, 169] on h2 "Transport Information" at bounding box center [123, 168] width 107 height 16
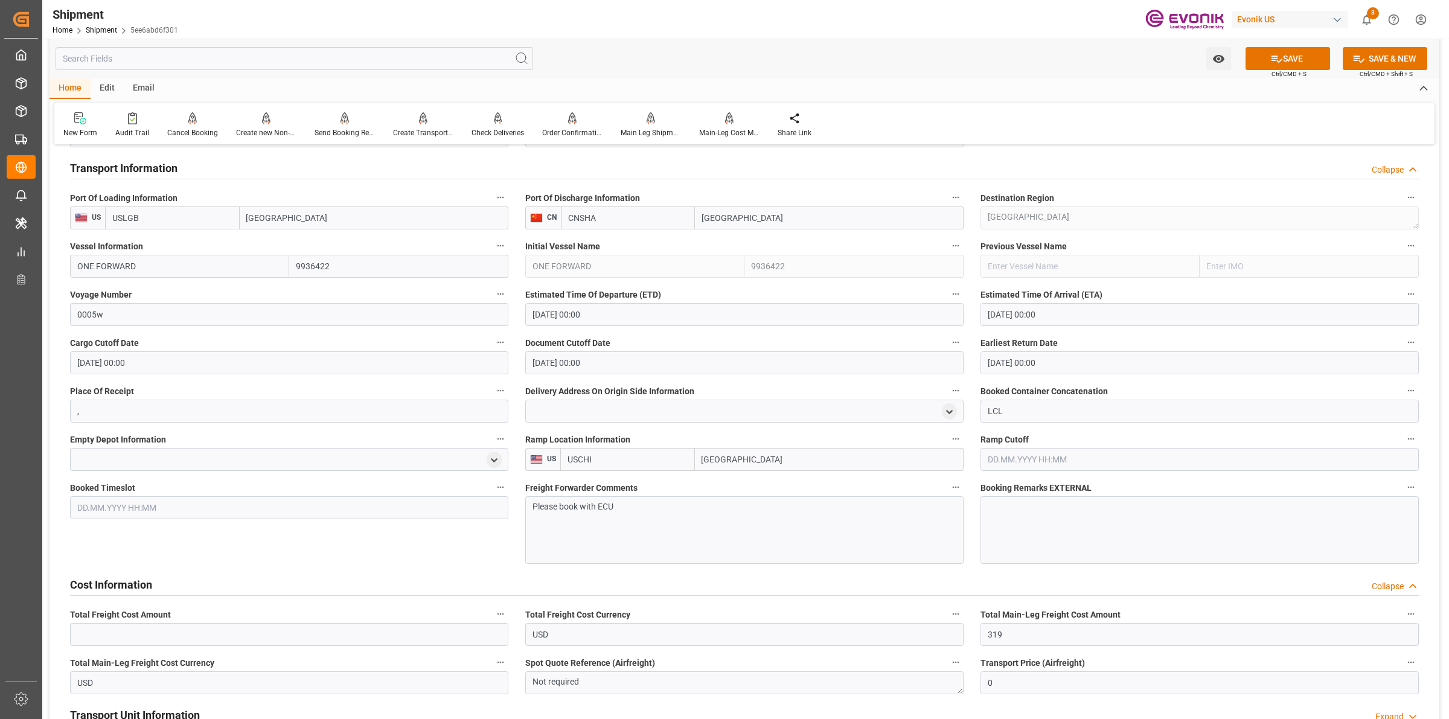
drag, startPoint x: 158, startPoint y: 169, endPoint x: 149, endPoint y: 243, distance: 74.1
click at [158, 169] on h2 "Transport Information" at bounding box center [123, 168] width 107 height 16
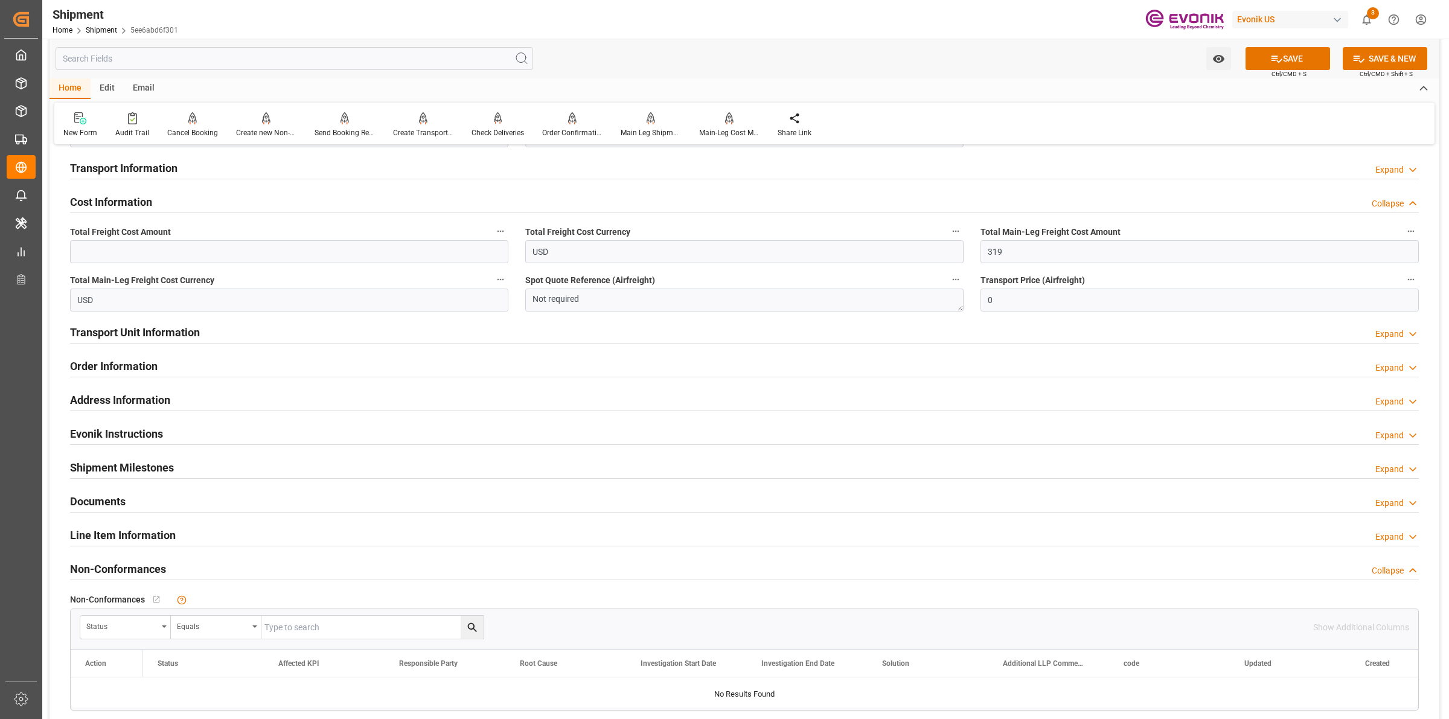
click at [127, 329] on h2 "Transport Unit Information" at bounding box center [135, 332] width 130 height 16
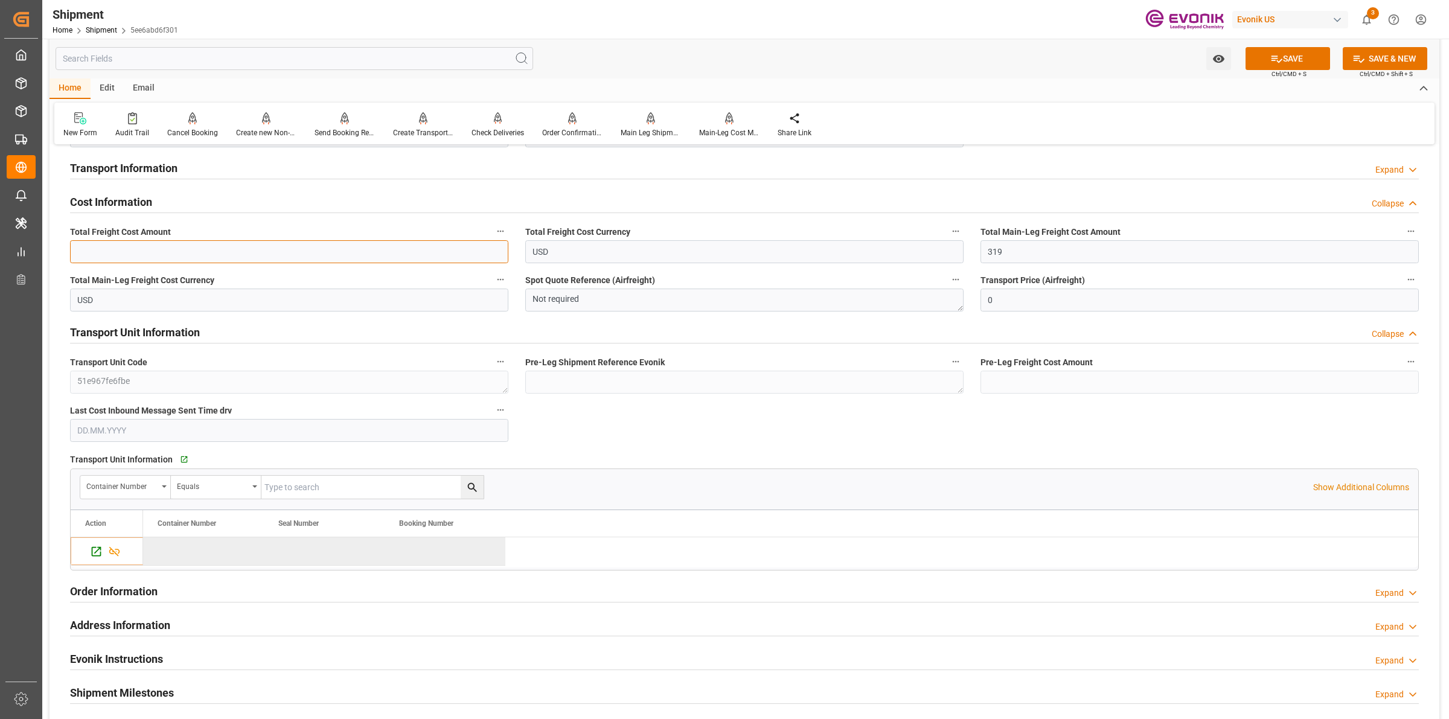
click at [169, 245] on input "text" at bounding box center [289, 251] width 438 height 23
click at [251, 252] on input "text" at bounding box center [289, 251] width 438 height 23
type input "490"
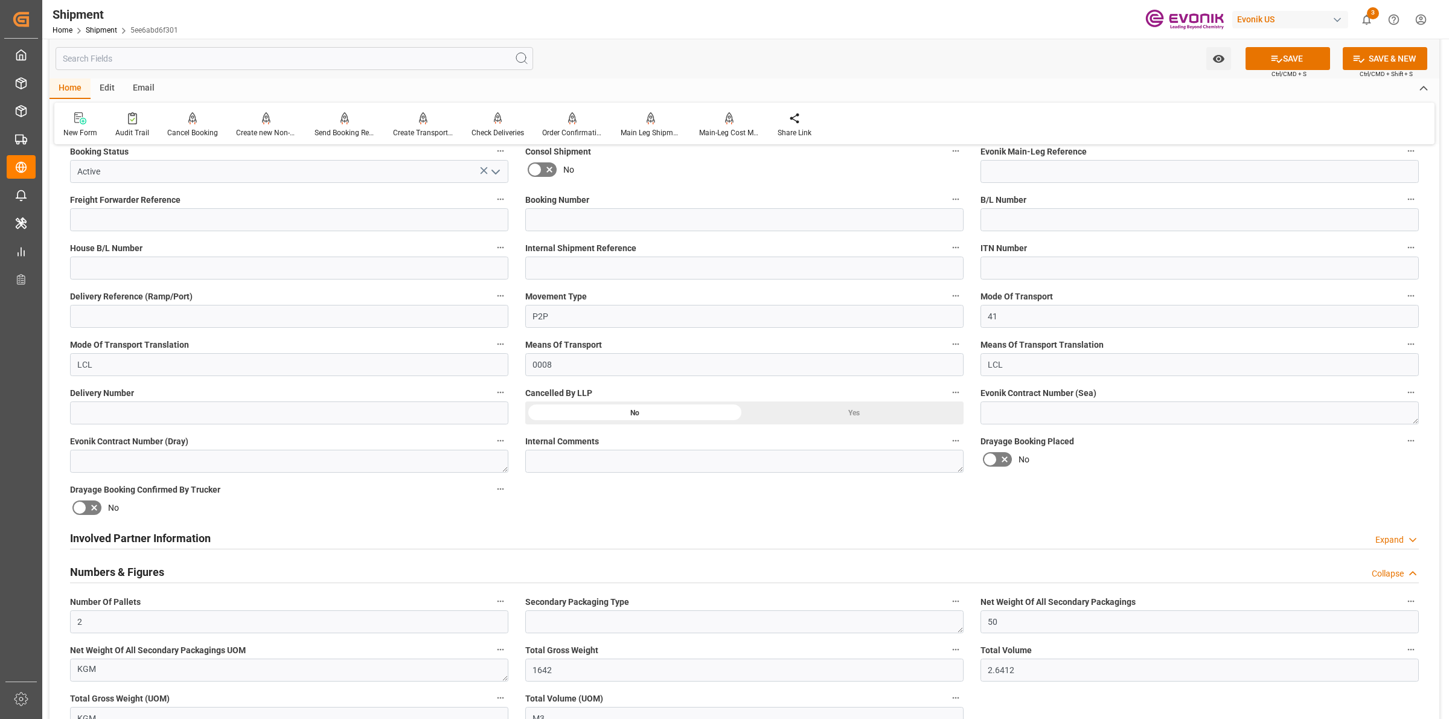
scroll to position [377, 0]
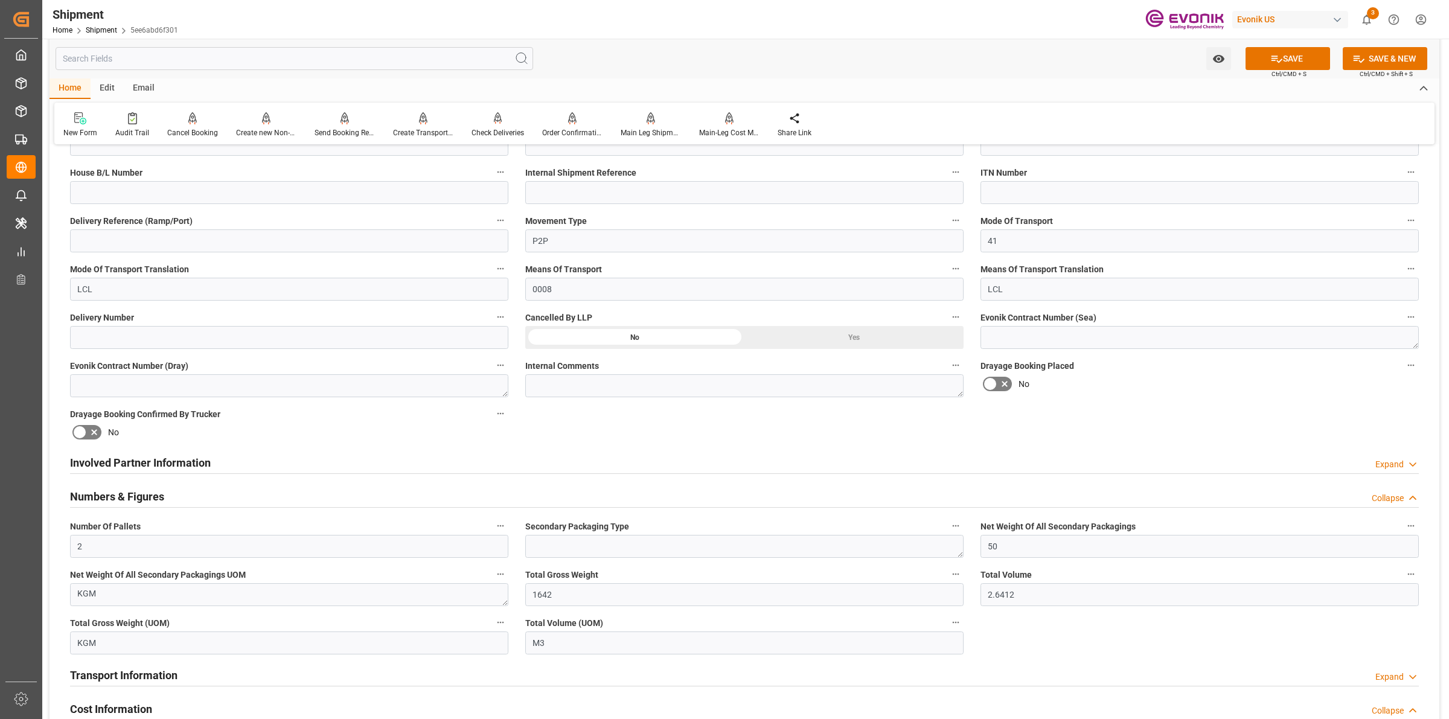
click at [133, 507] on div at bounding box center [744, 507] width 1349 height 1
click at [139, 502] on h2 "Numbers & Figures" at bounding box center [117, 496] width 94 height 16
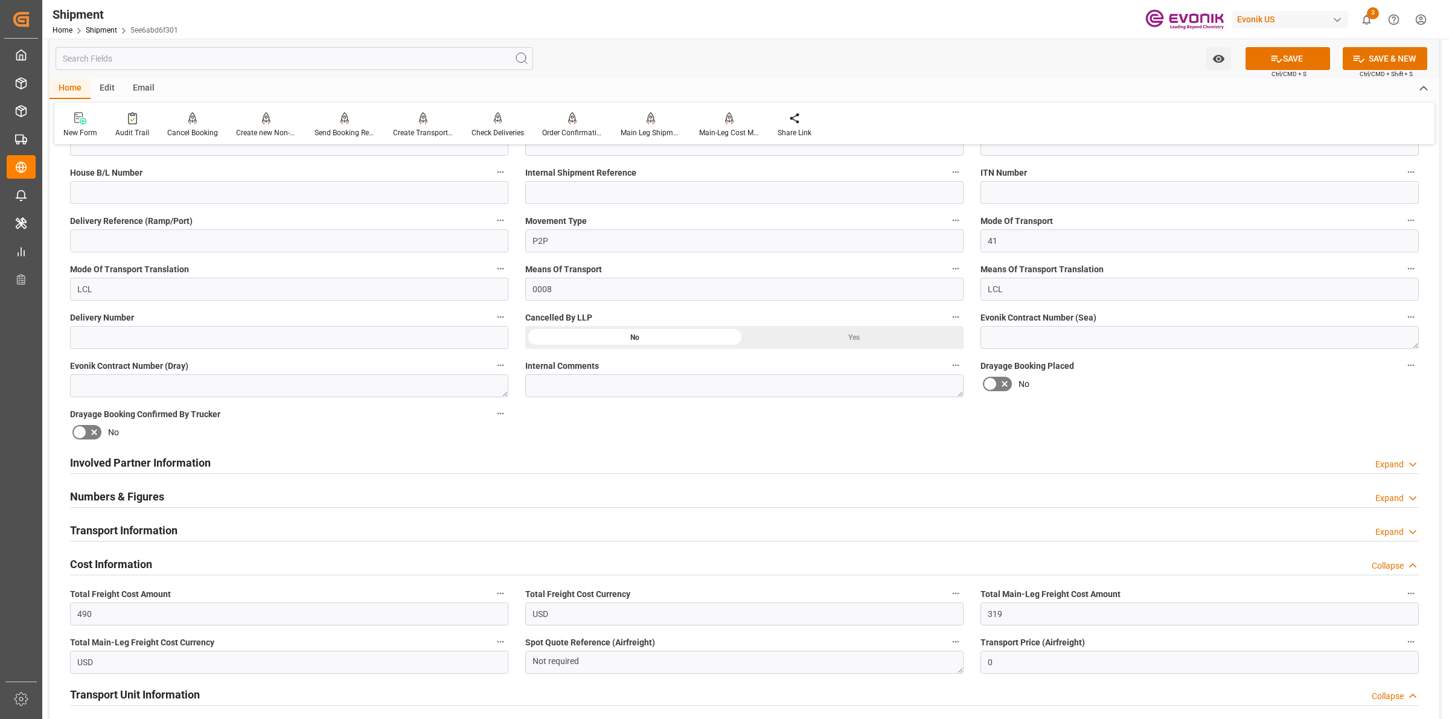
scroll to position [679, 0]
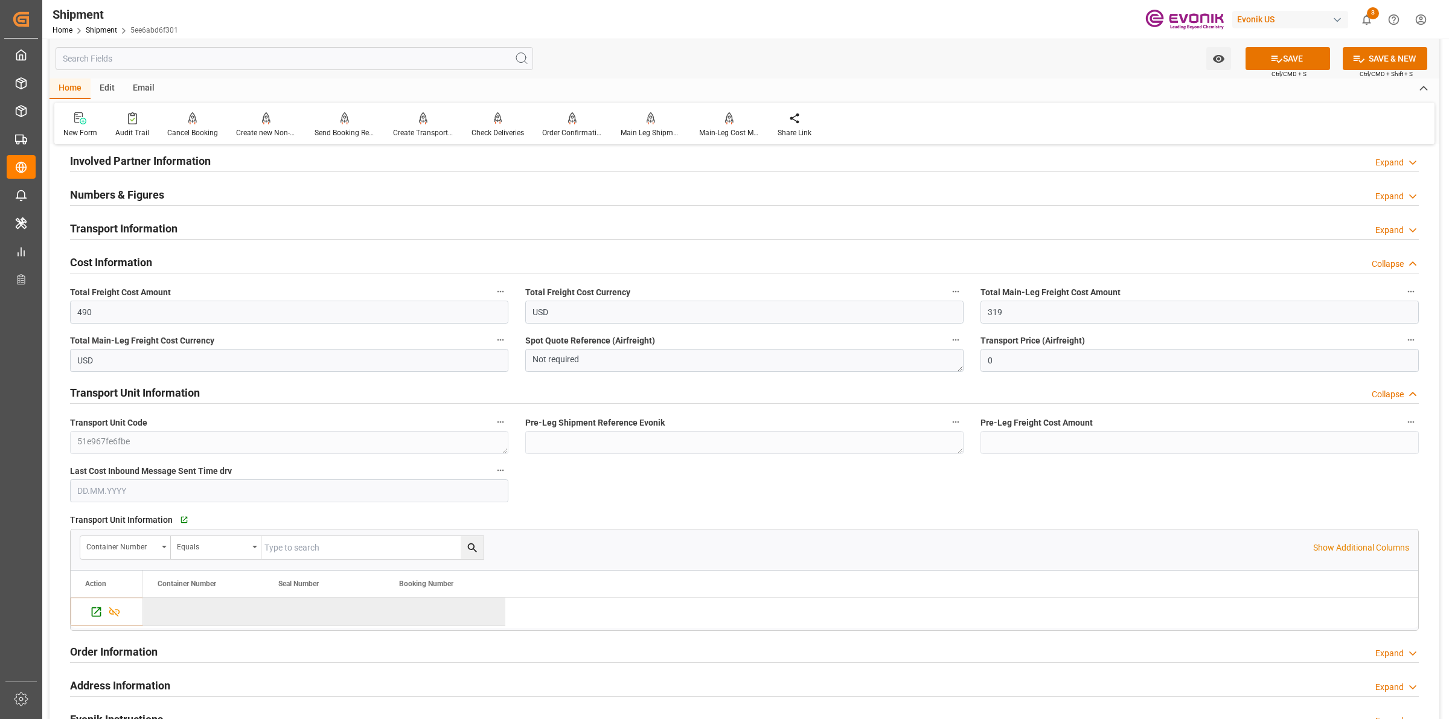
click at [131, 193] on h2 "Numbers & Figures" at bounding box center [117, 195] width 94 height 16
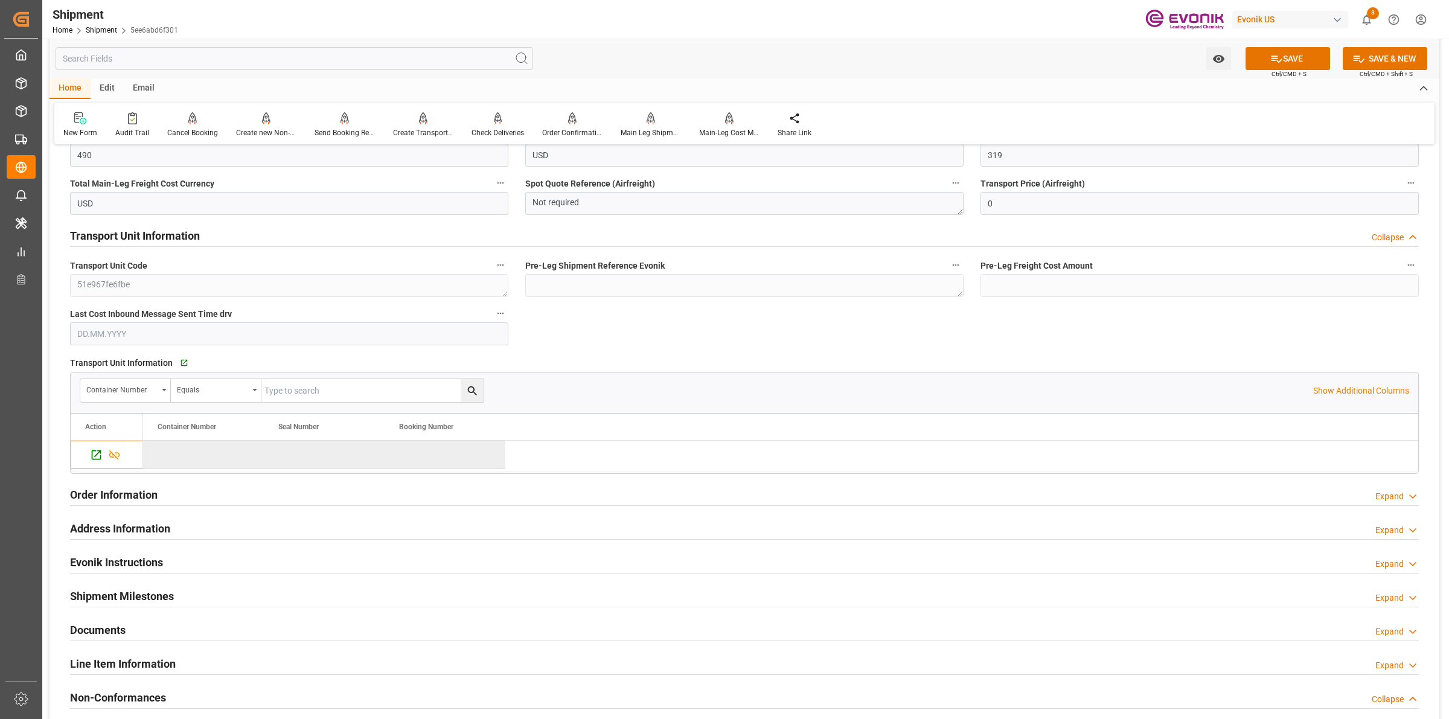
scroll to position [830, 0]
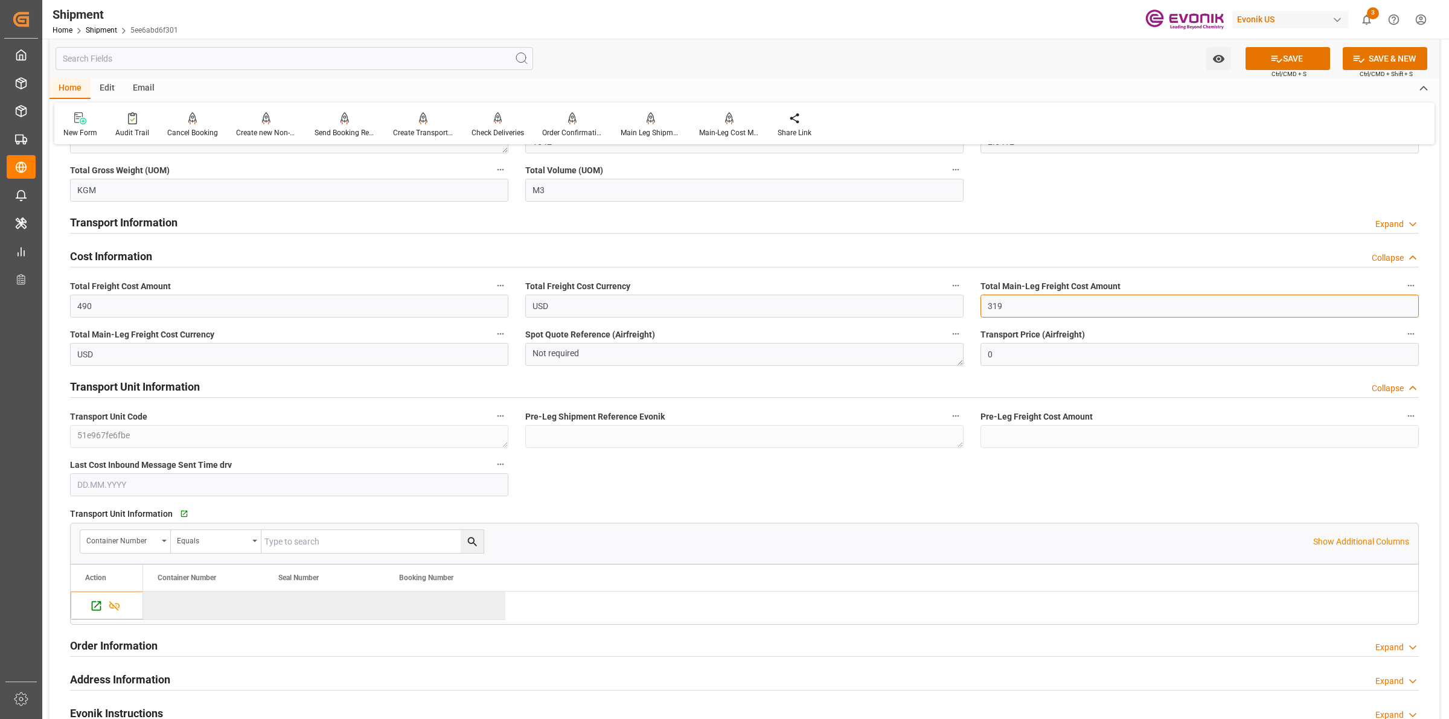
drag, startPoint x: 1023, startPoint y: 302, endPoint x: 970, endPoint y: 302, distance: 53.1
click at [970, 302] on div "Booking Confirmation Milestone Bar Collapse Submitted to FFW for Booking (Pendi…" at bounding box center [745, 182] width 1390 height 1715
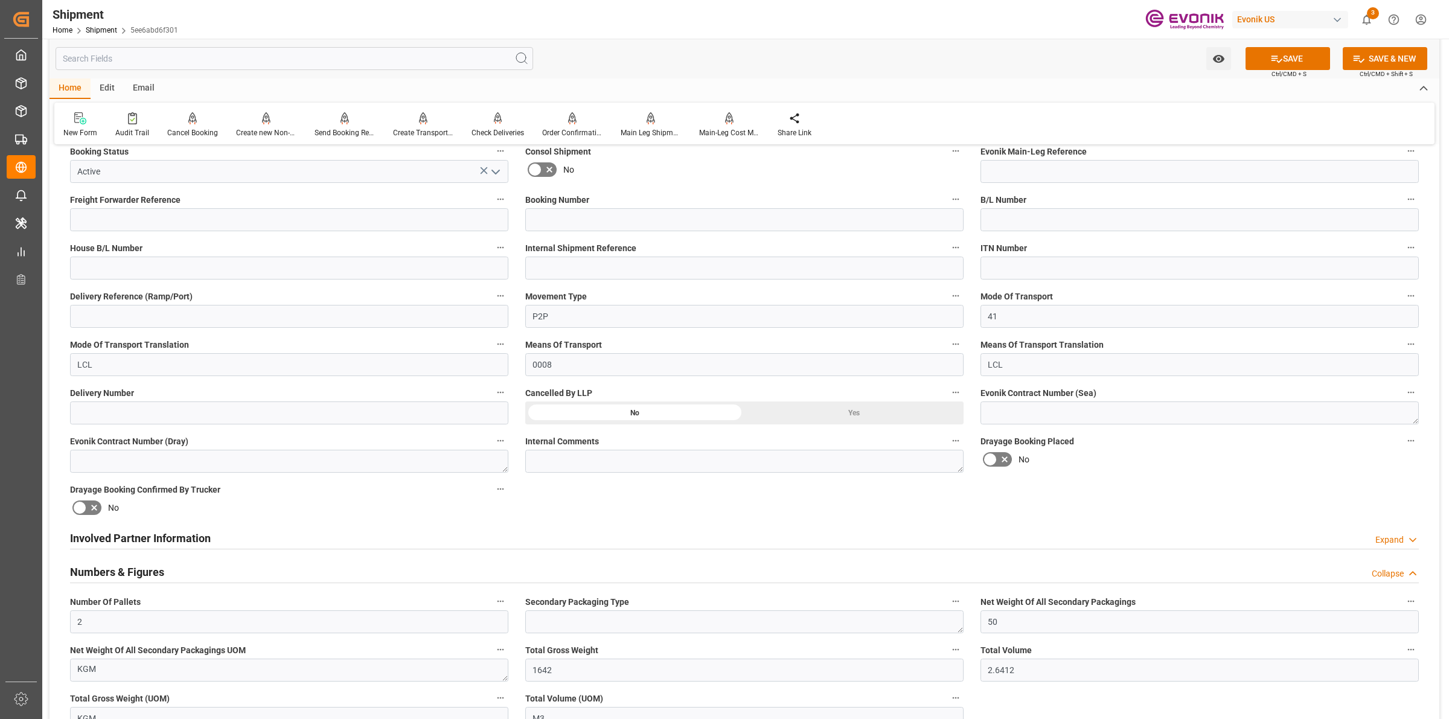
scroll to position [453, 0]
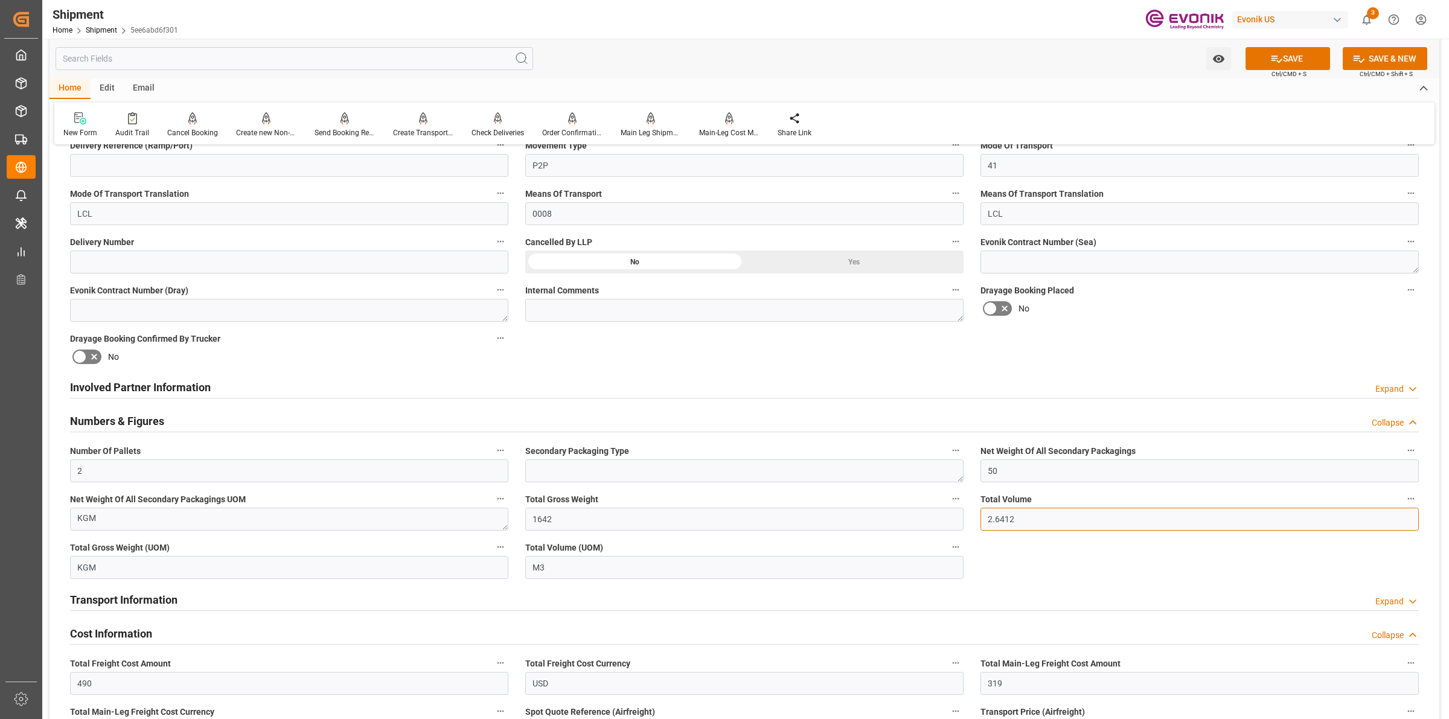
drag, startPoint x: 987, startPoint y: 521, endPoint x: 973, endPoint y: 521, distance: 13.9
click at [973, 521] on div "Total Volume 2.6412" at bounding box center [1199, 511] width 455 height 48
click at [1006, 519] on input "2.6412" at bounding box center [1199, 519] width 438 height 23
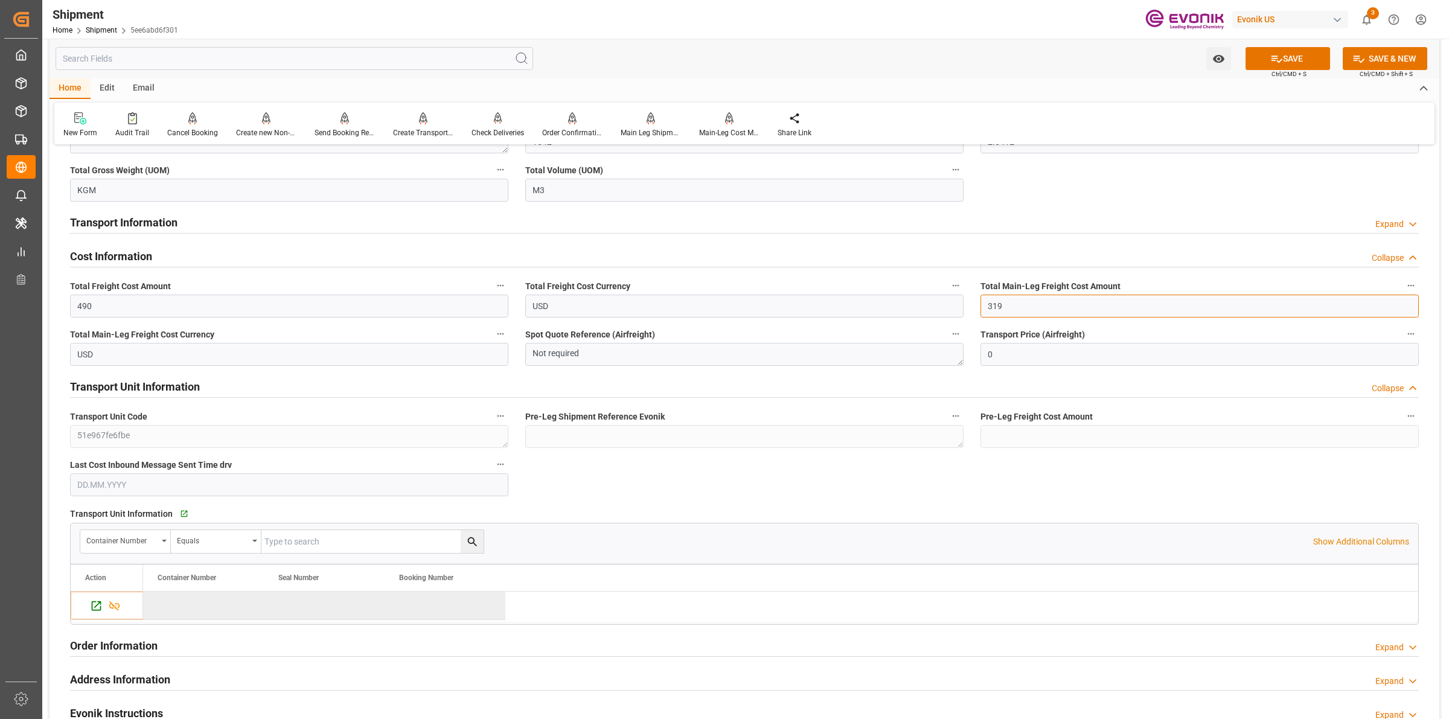
click at [958, 299] on div "Booking Confirmation Milestone Bar Collapse Submitted to FFW for Booking (Pendi…" at bounding box center [745, 182] width 1390 height 1715
type input "461"
click at [124, 295] on input "490" at bounding box center [289, 306] width 438 height 23
drag, startPoint x: 142, startPoint y: 297, endPoint x: 45, endPoint y: 284, distance: 97.5
click at [45, 284] on div "Watch Option SAVE Ctrl/CMD + S SAVE & NEW Ctrl/CMD + Shift + S Home Edit Email …" at bounding box center [744, 176] width 1404 height 1937
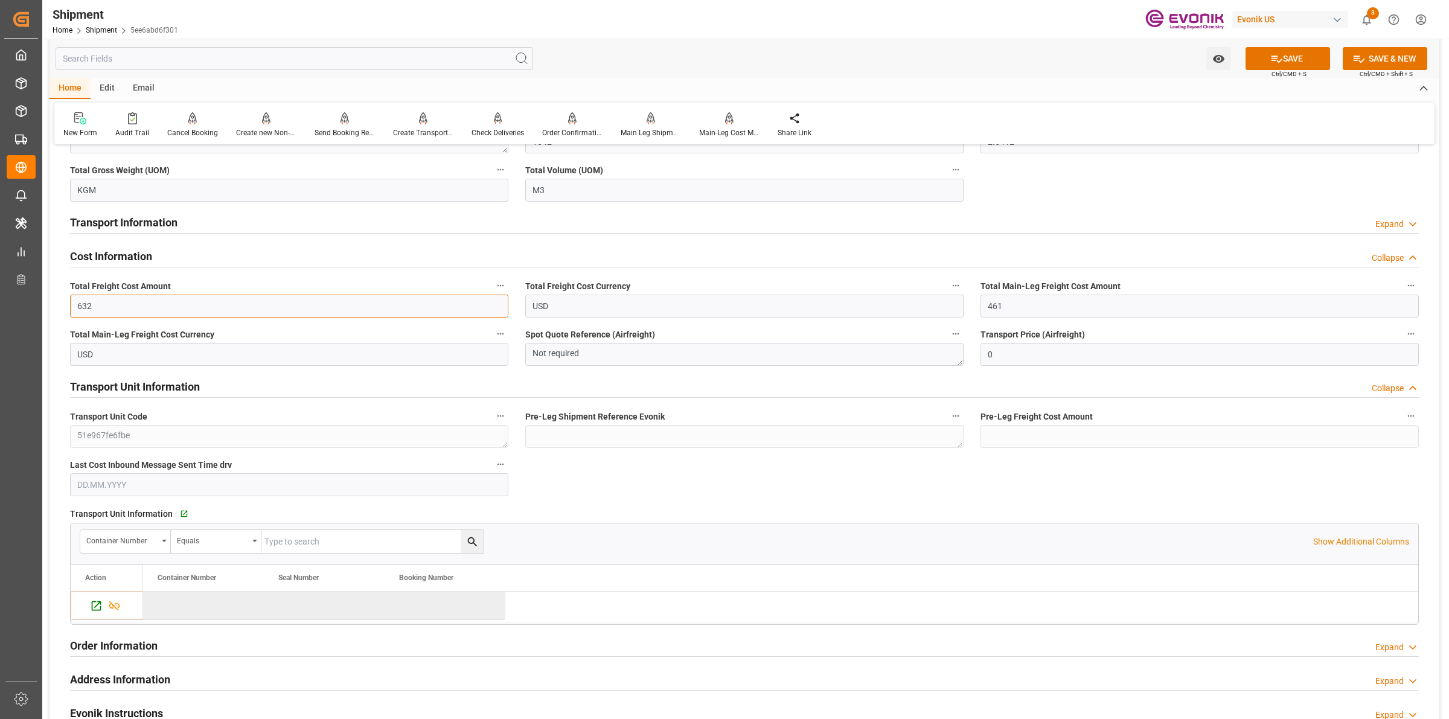
type input "632"
click at [1292, 62] on button "SAVE" at bounding box center [1288, 58] width 85 height 23
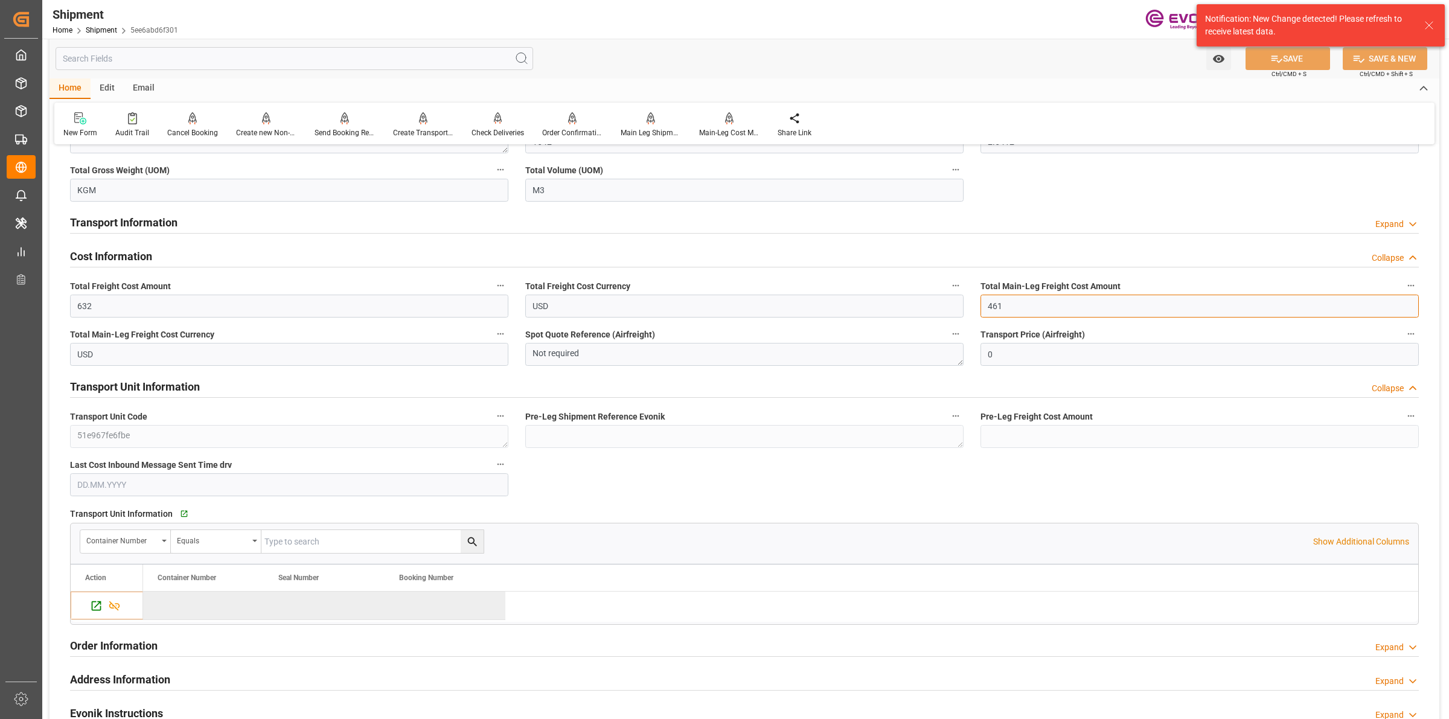
drag, startPoint x: 1012, startPoint y: 302, endPoint x: 971, endPoint y: 302, distance: 41.1
click at [972, 302] on div "Total Main-Leg Freight Cost Amount 461" at bounding box center [1199, 297] width 455 height 48
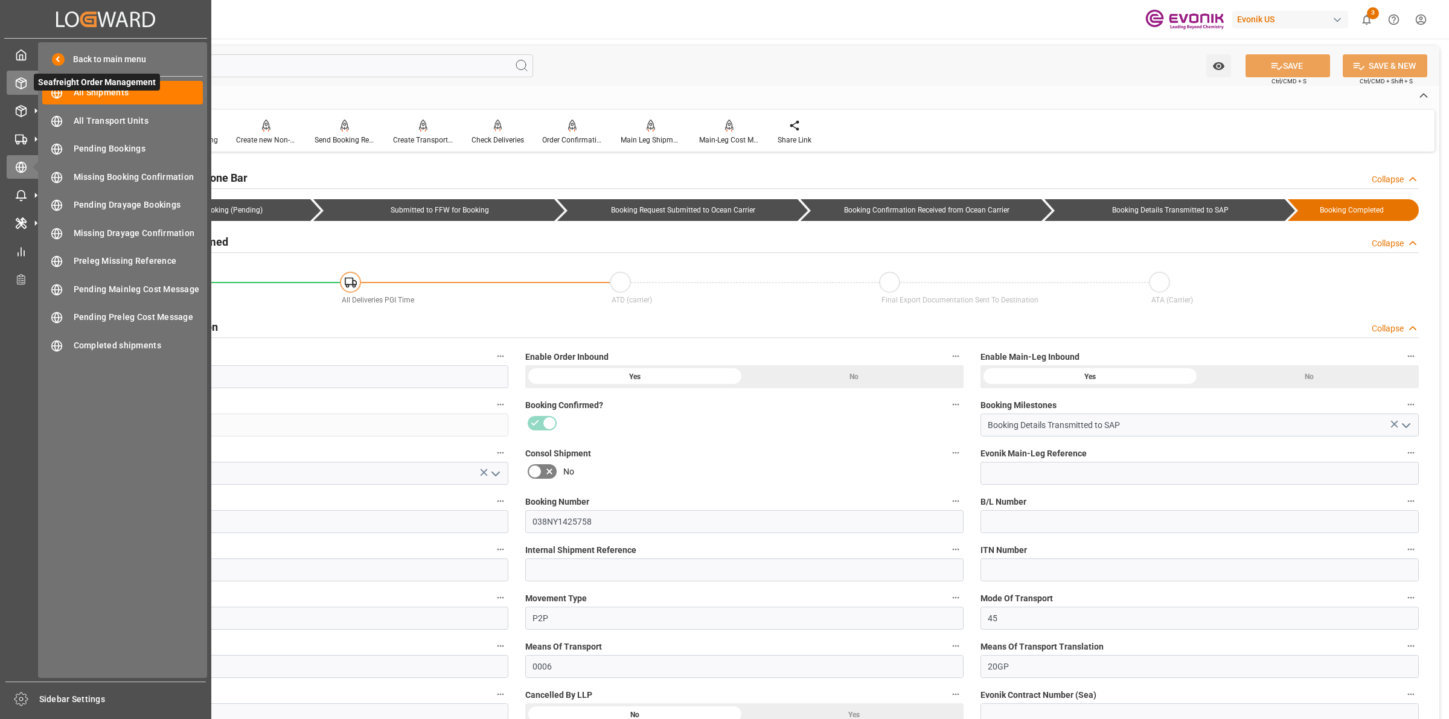
click at [23, 80] on icon at bounding box center [21, 83] width 12 height 12
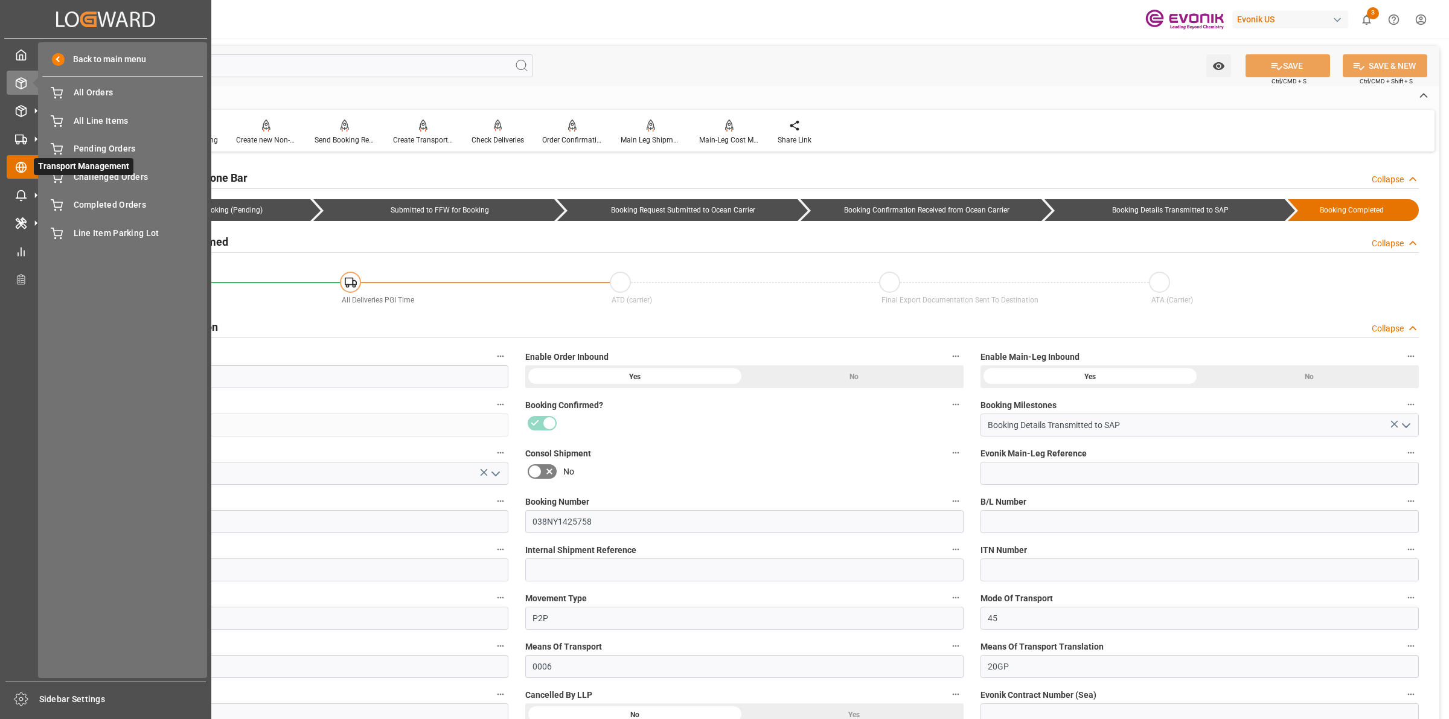
click at [19, 161] on div at bounding box center [17, 167] width 21 height 13
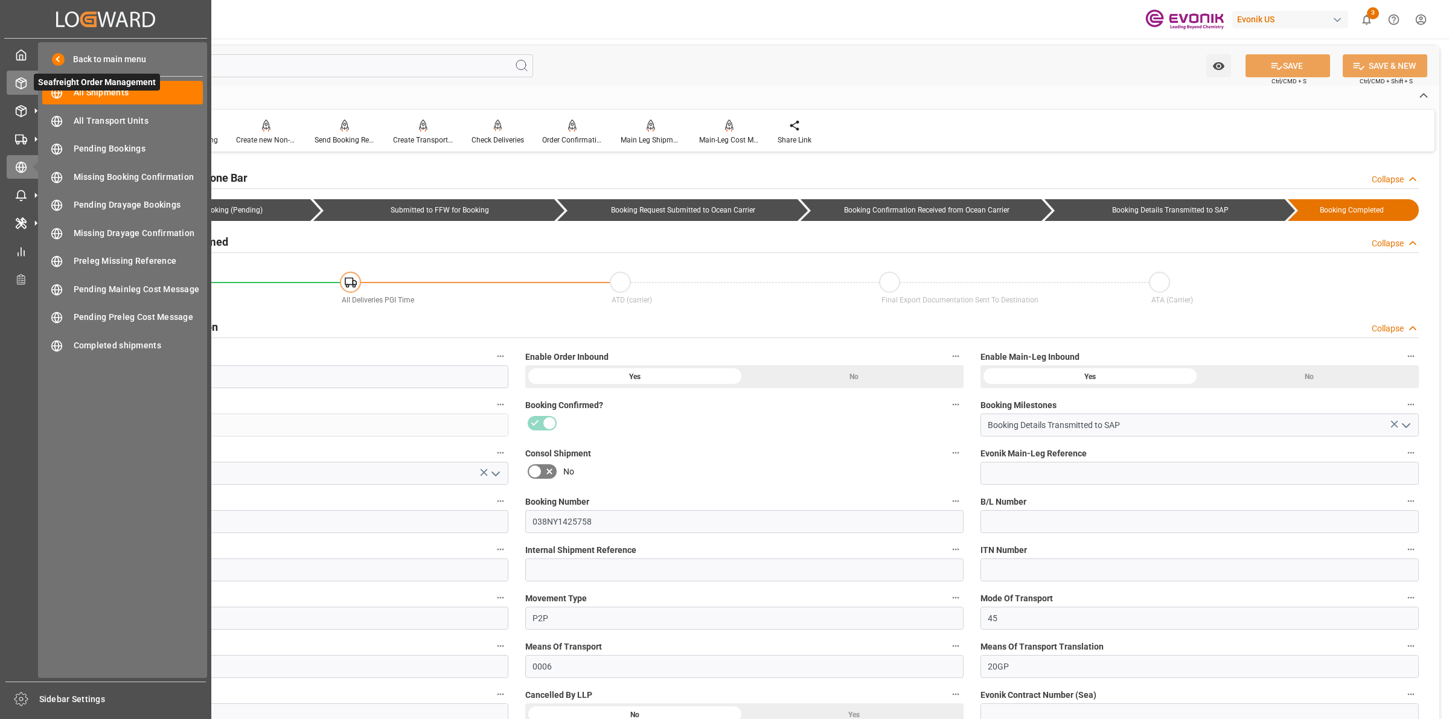
click at [25, 78] on icon at bounding box center [21, 83] width 12 height 12
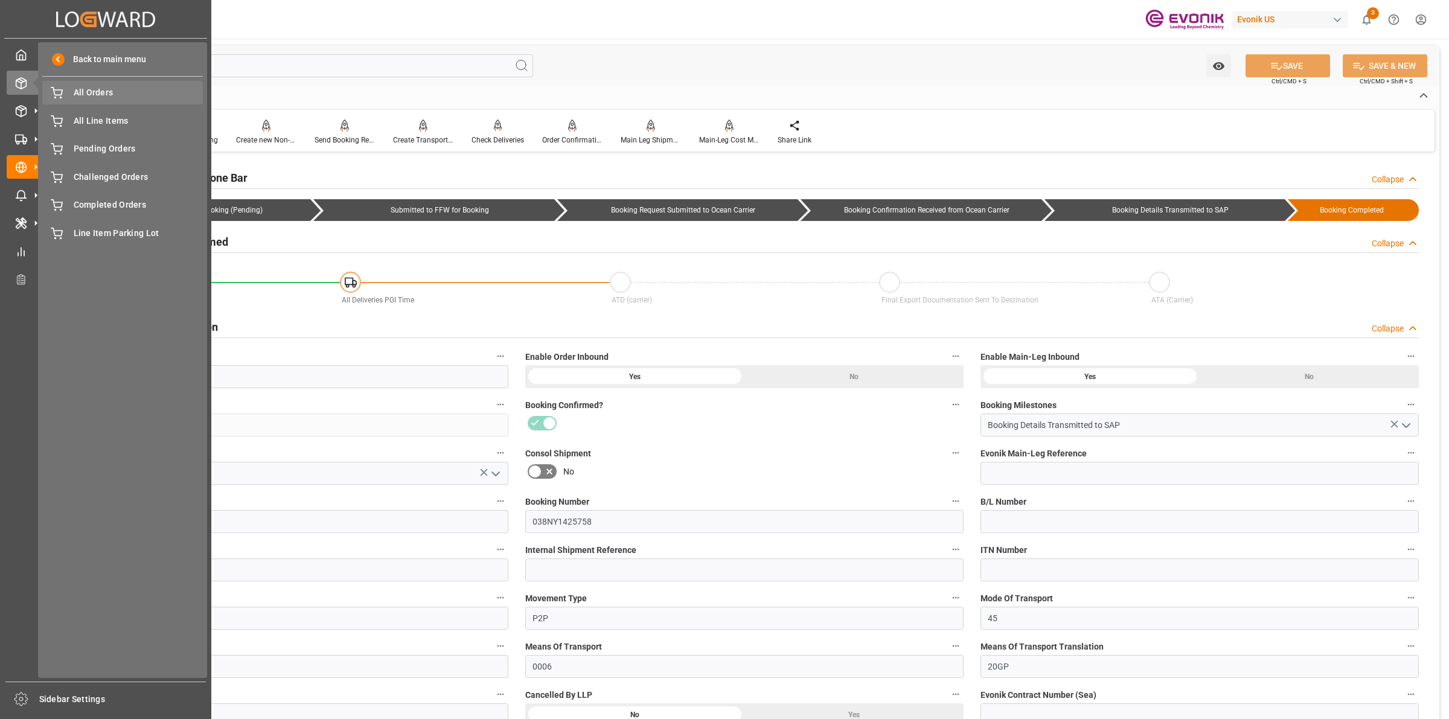
click at [91, 92] on span "All Orders" at bounding box center [139, 92] width 130 height 13
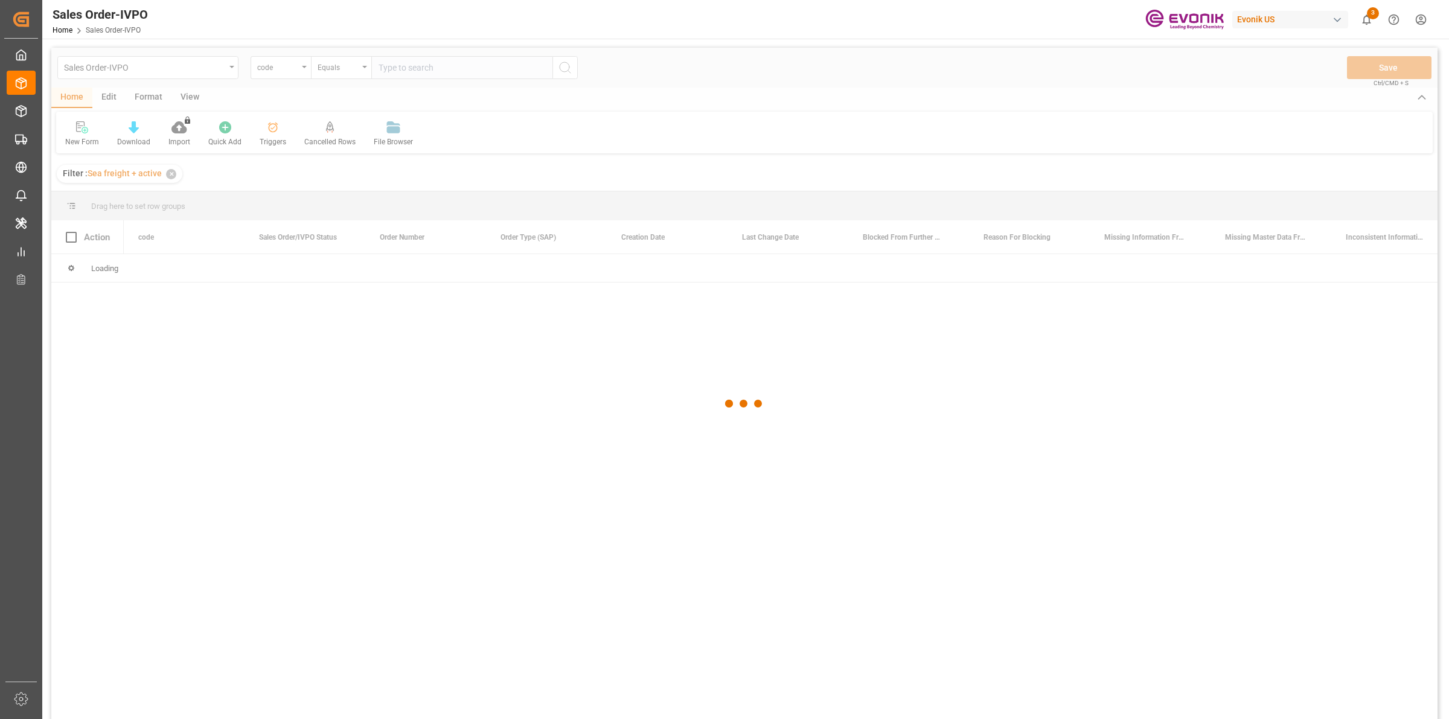
click at [299, 64] on div at bounding box center [744, 404] width 1386 height 712
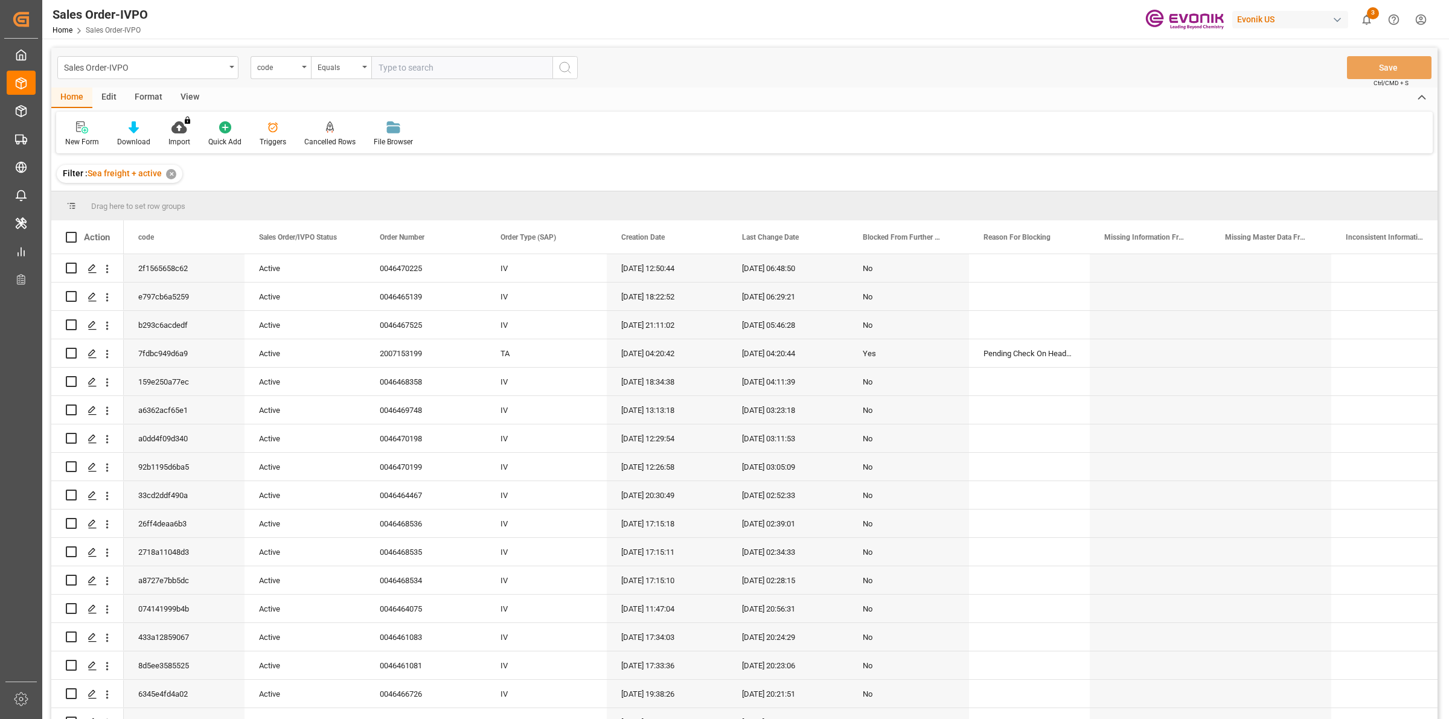
click at [299, 64] on div "code" at bounding box center [281, 67] width 60 height 23
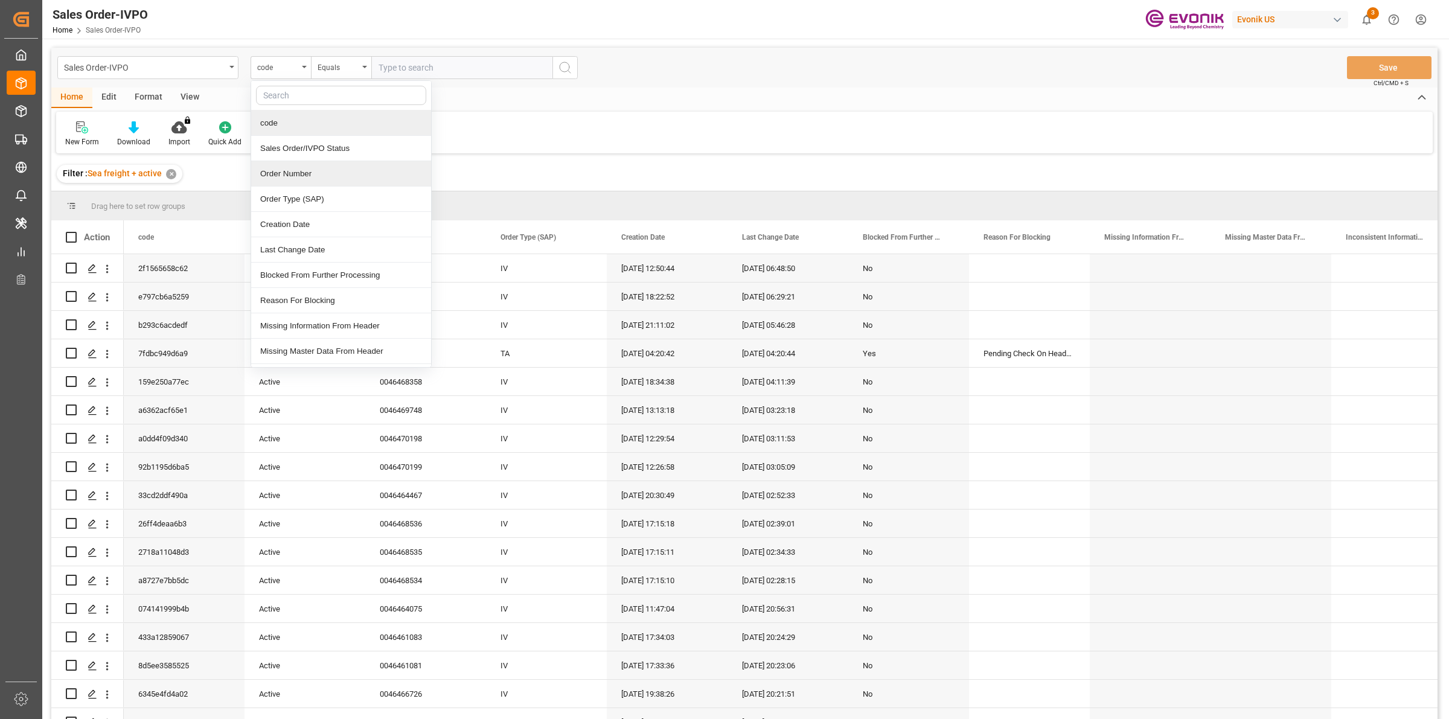
drag, startPoint x: 296, startPoint y: 176, endPoint x: 414, endPoint y: 112, distance: 134.0
click at [296, 174] on div "Order Number" at bounding box center [341, 173] width 180 height 25
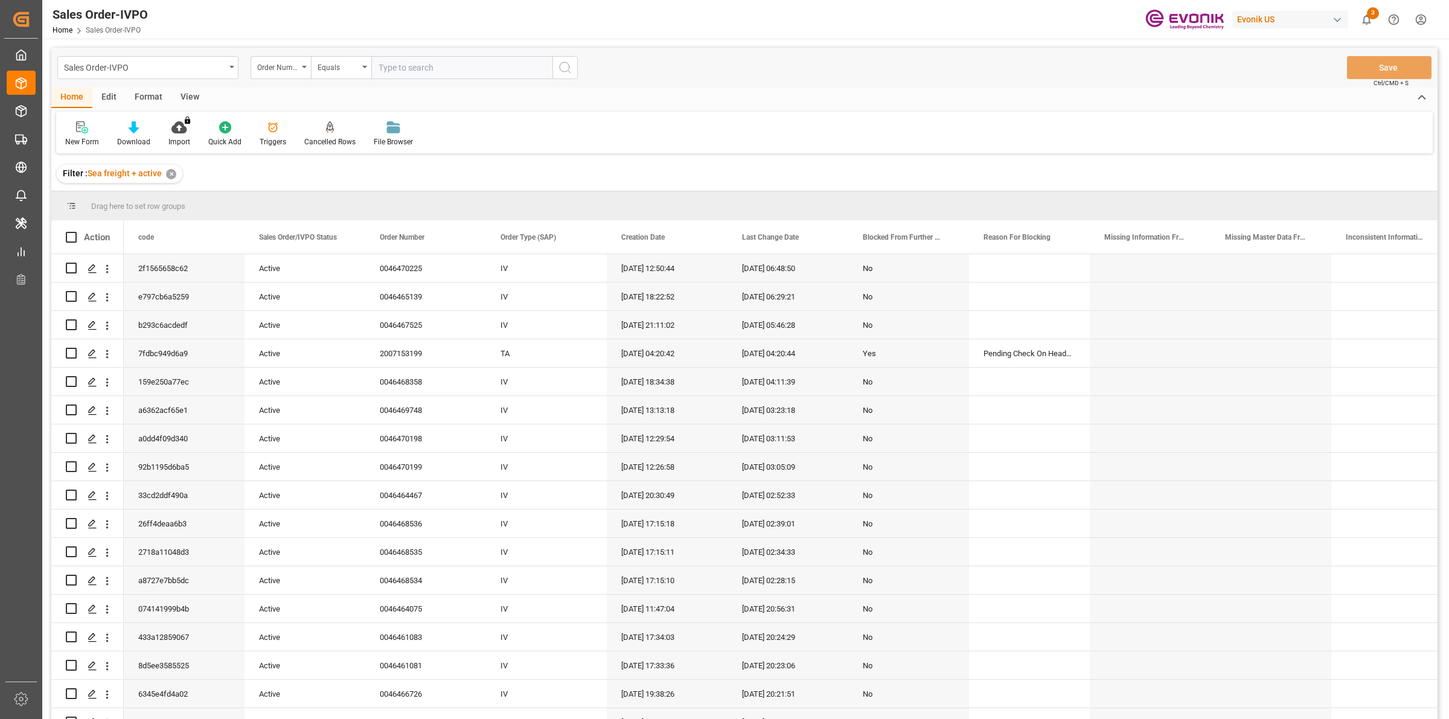
click at [433, 68] on input "text" at bounding box center [461, 67] width 181 height 23
paste input "0046470108"
type input "0046470108"
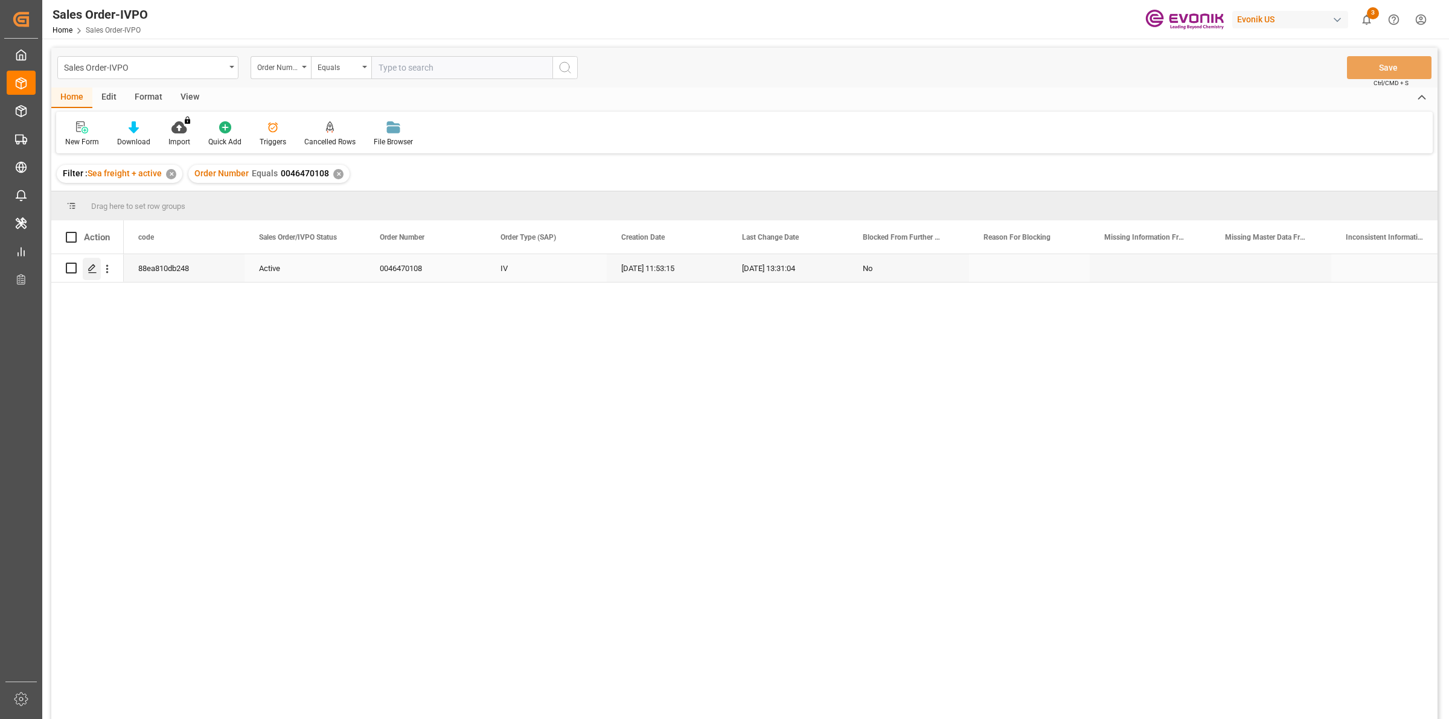
click at [86, 267] on div "Press SPACE to select this row." at bounding box center [92, 269] width 18 height 22
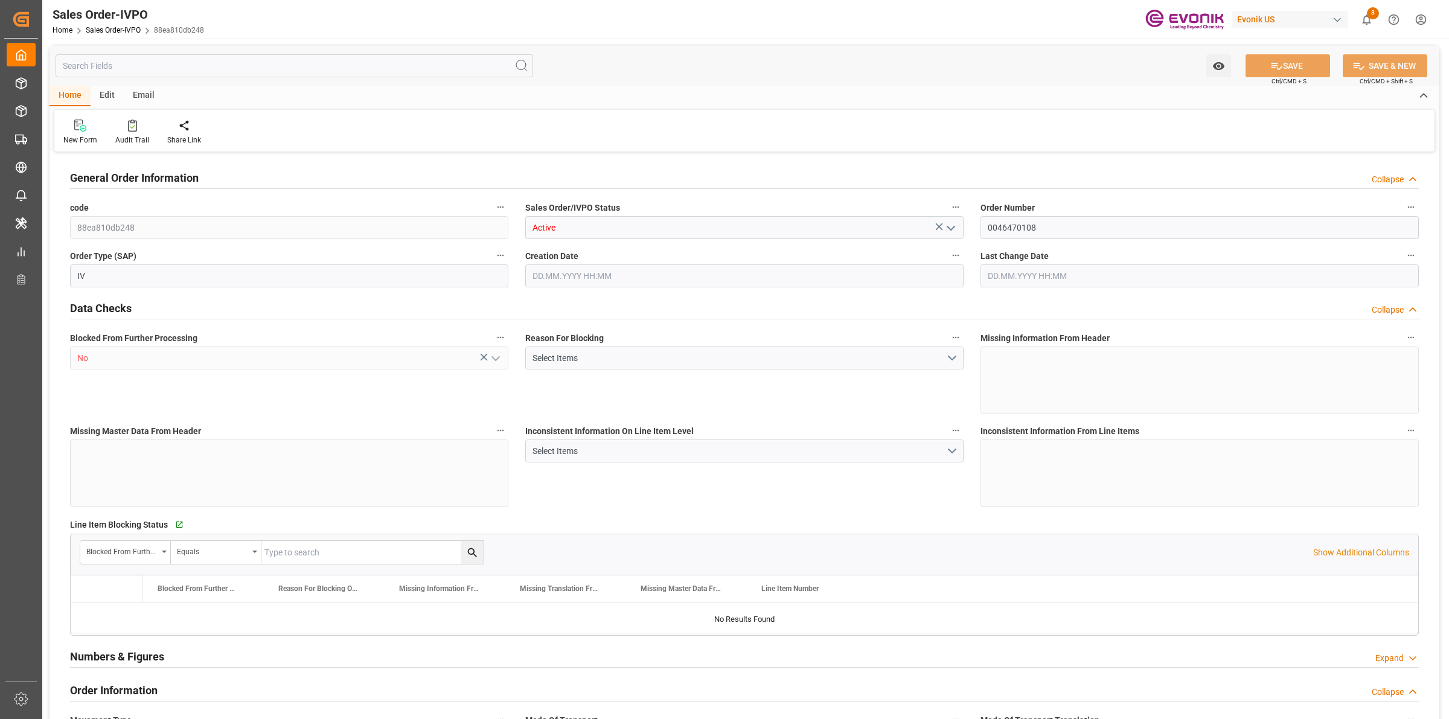
type input "INNSA"
type input "0"
type input "1"
type input "1753.4"
type input "25.08.2025 11:53"
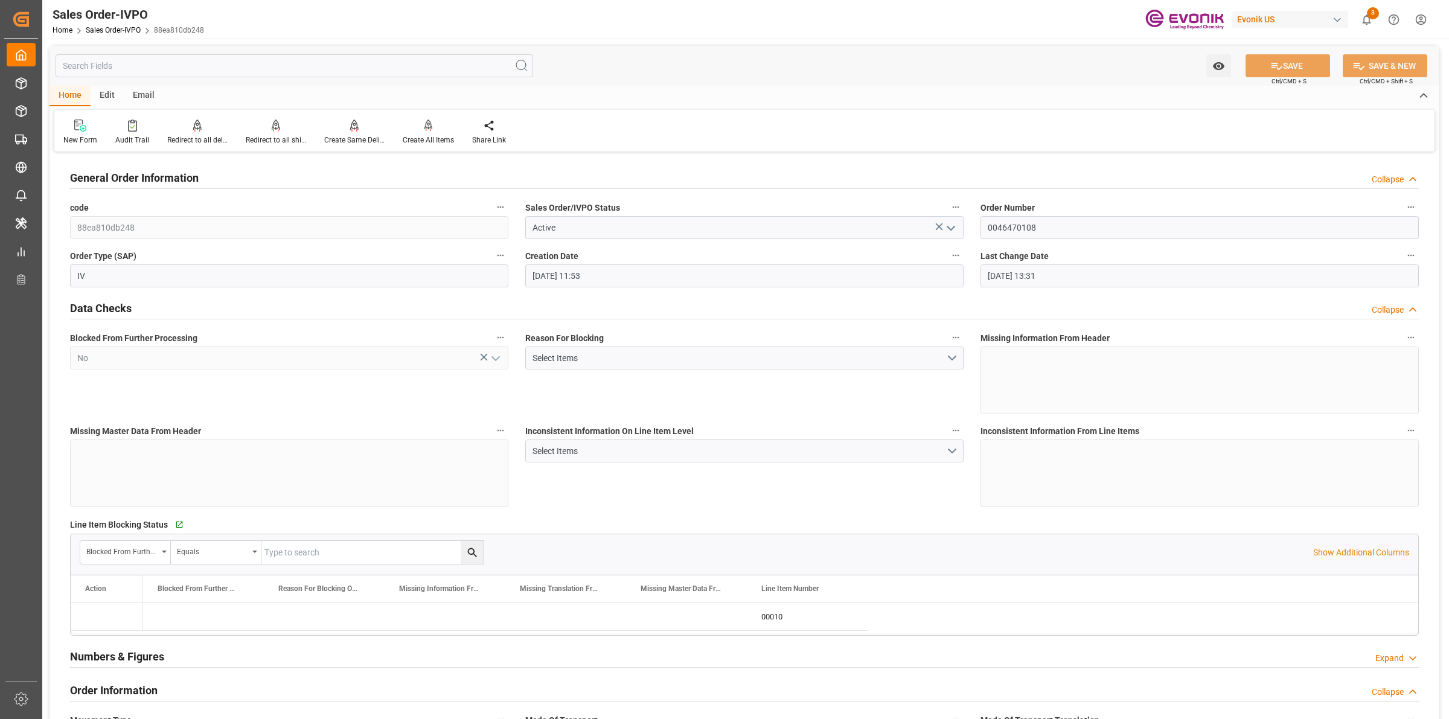
type input "26.08.2025 13:31"
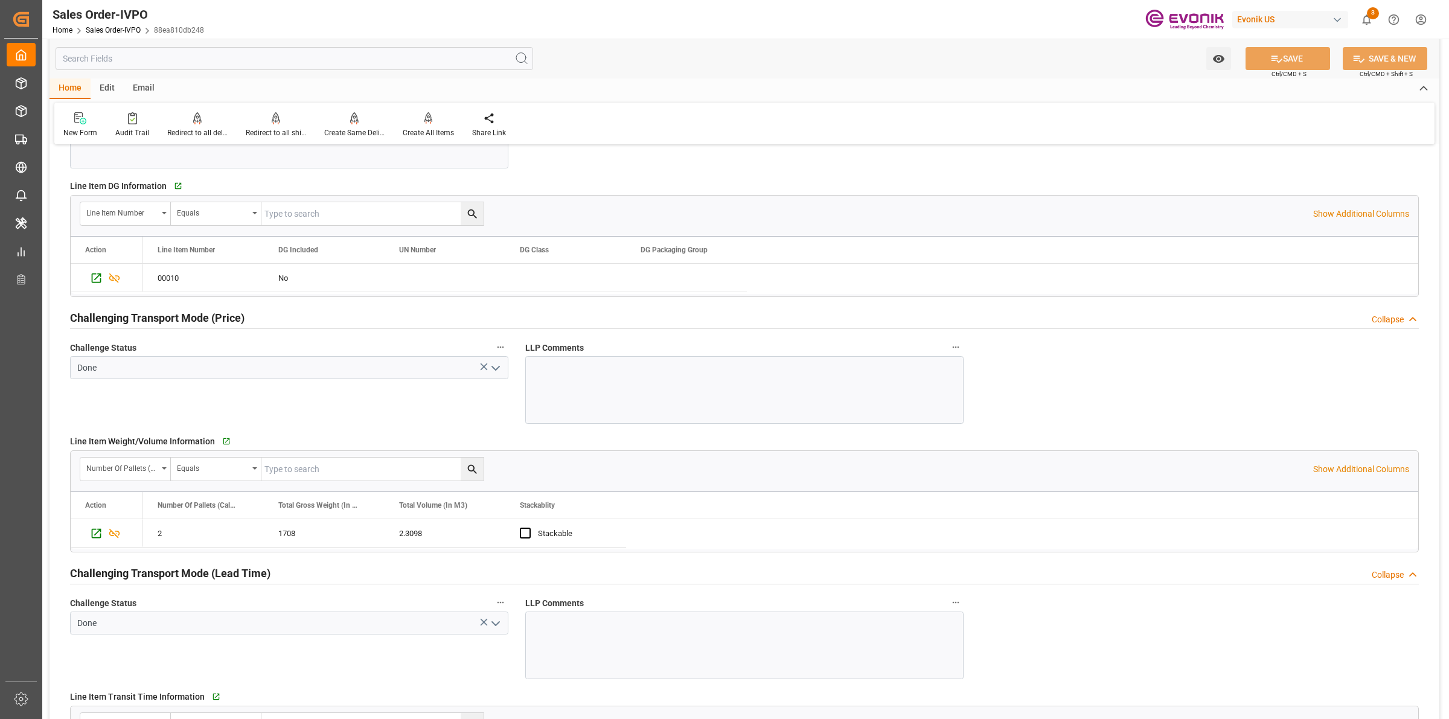
scroll to position [1660, 0]
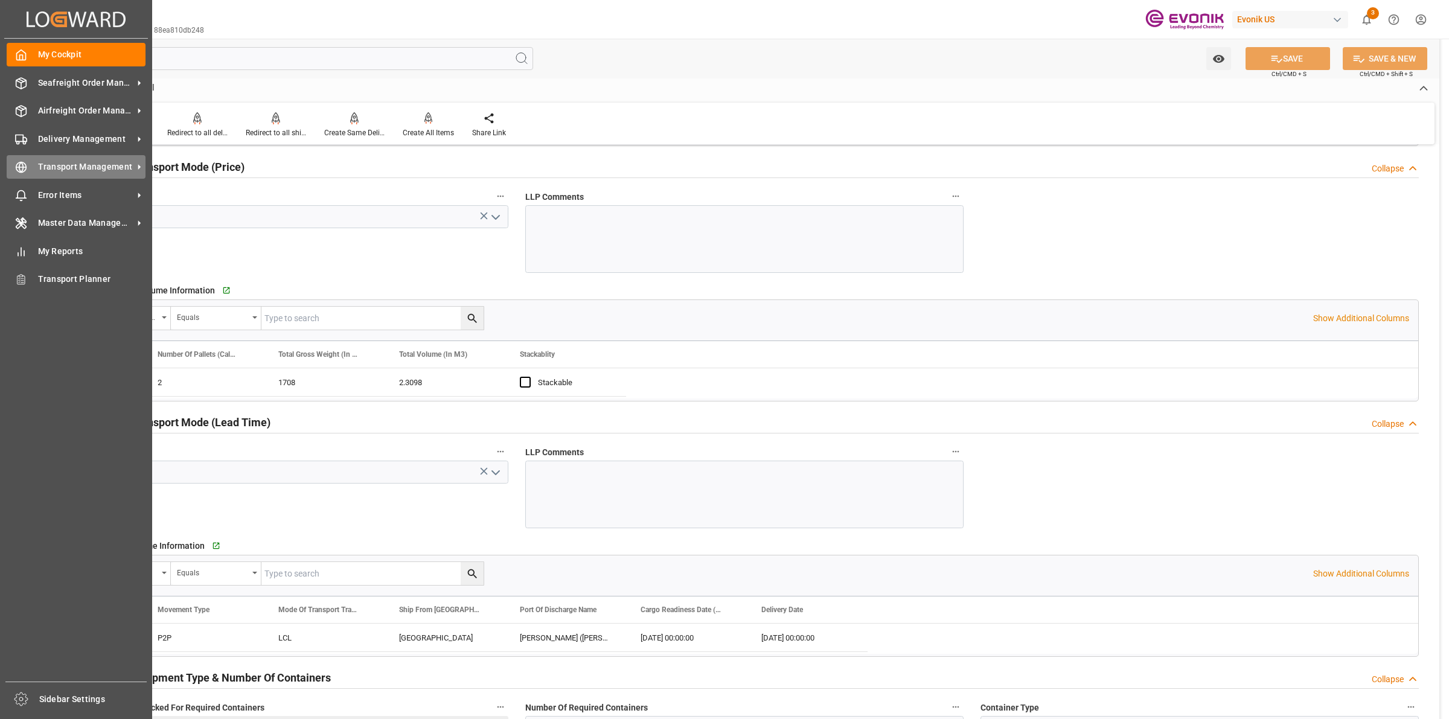
click at [17, 164] on circle at bounding box center [21, 167] width 10 height 10
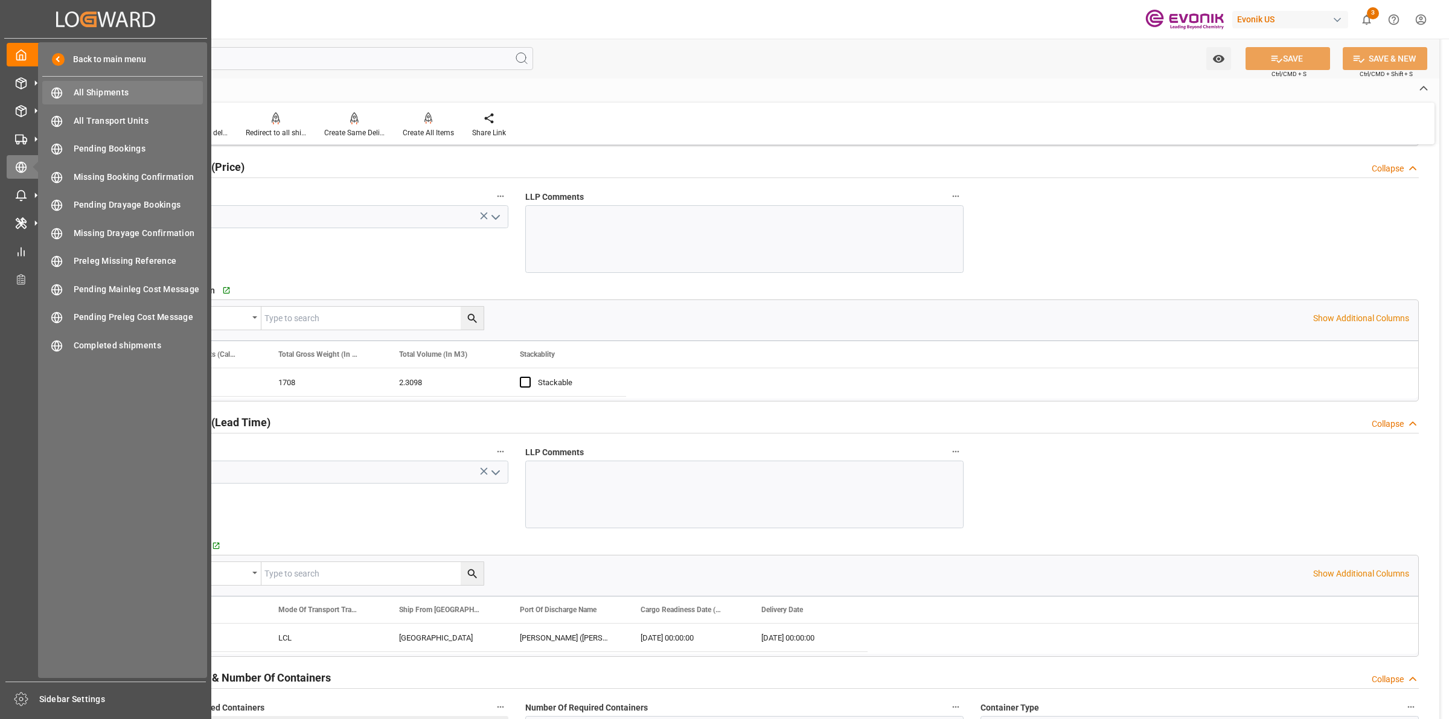
click at [98, 86] on span "All Shipments" at bounding box center [139, 92] width 130 height 13
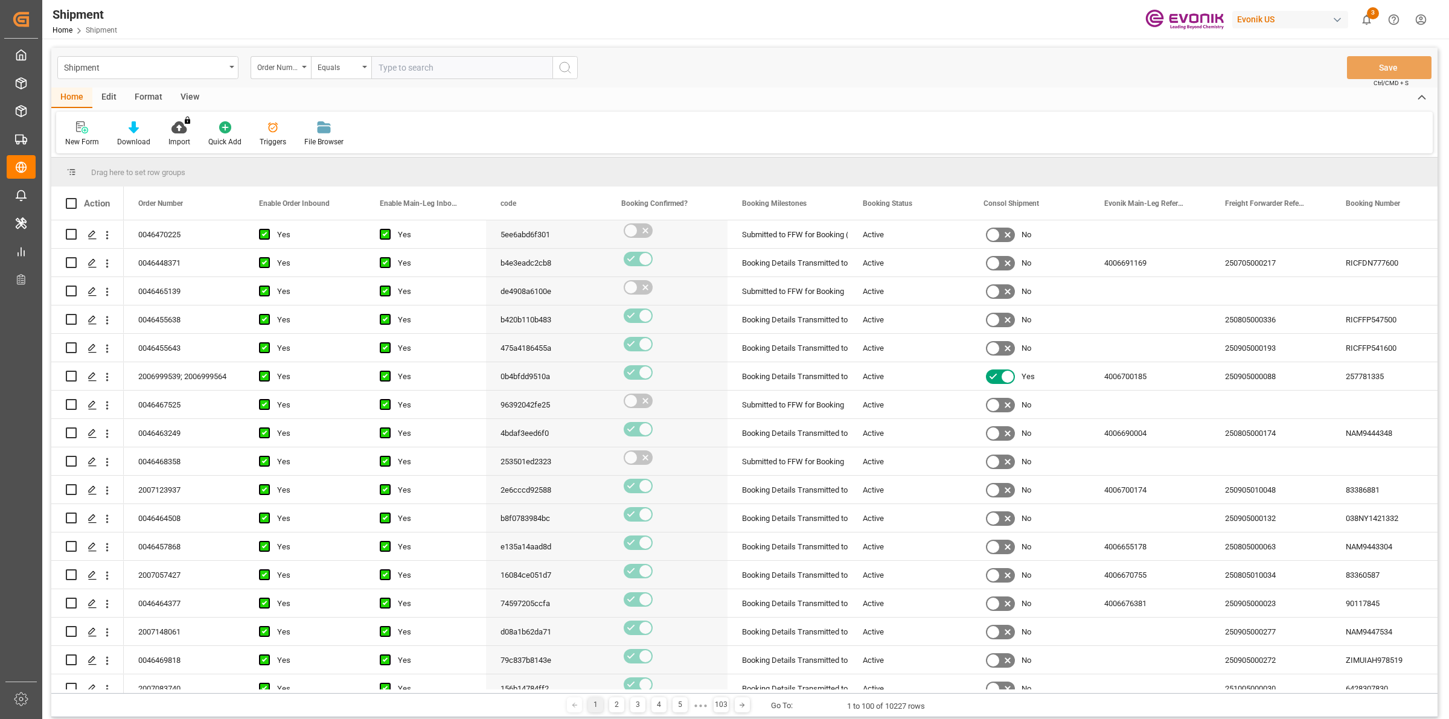
click at [456, 65] on input "text" at bounding box center [461, 67] width 181 height 23
type input "0046470108"
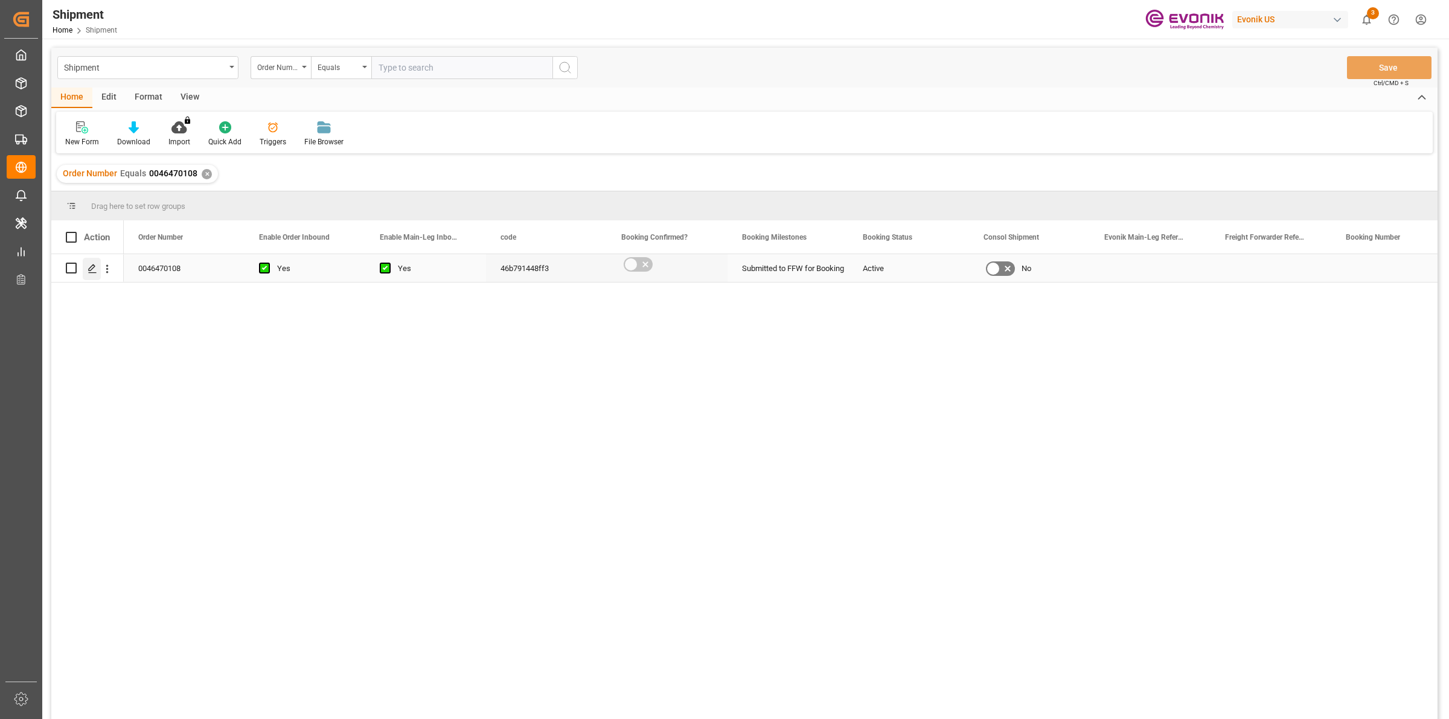
click at [85, 273] on div "Press SPACE to select this row." at bounding box center [92, 269] width 18 height 22
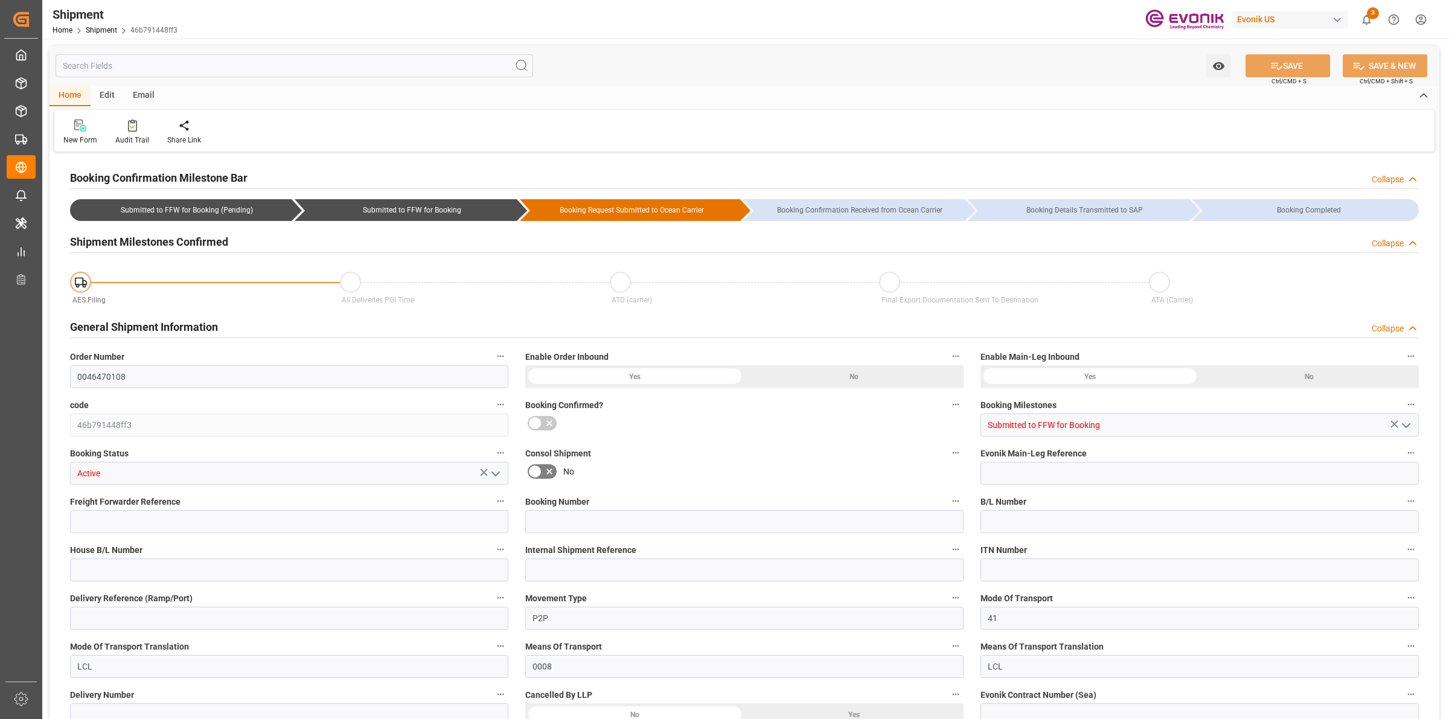
type input "2"
type input "45.4"
type input "1753.4"
type input "2.6756"
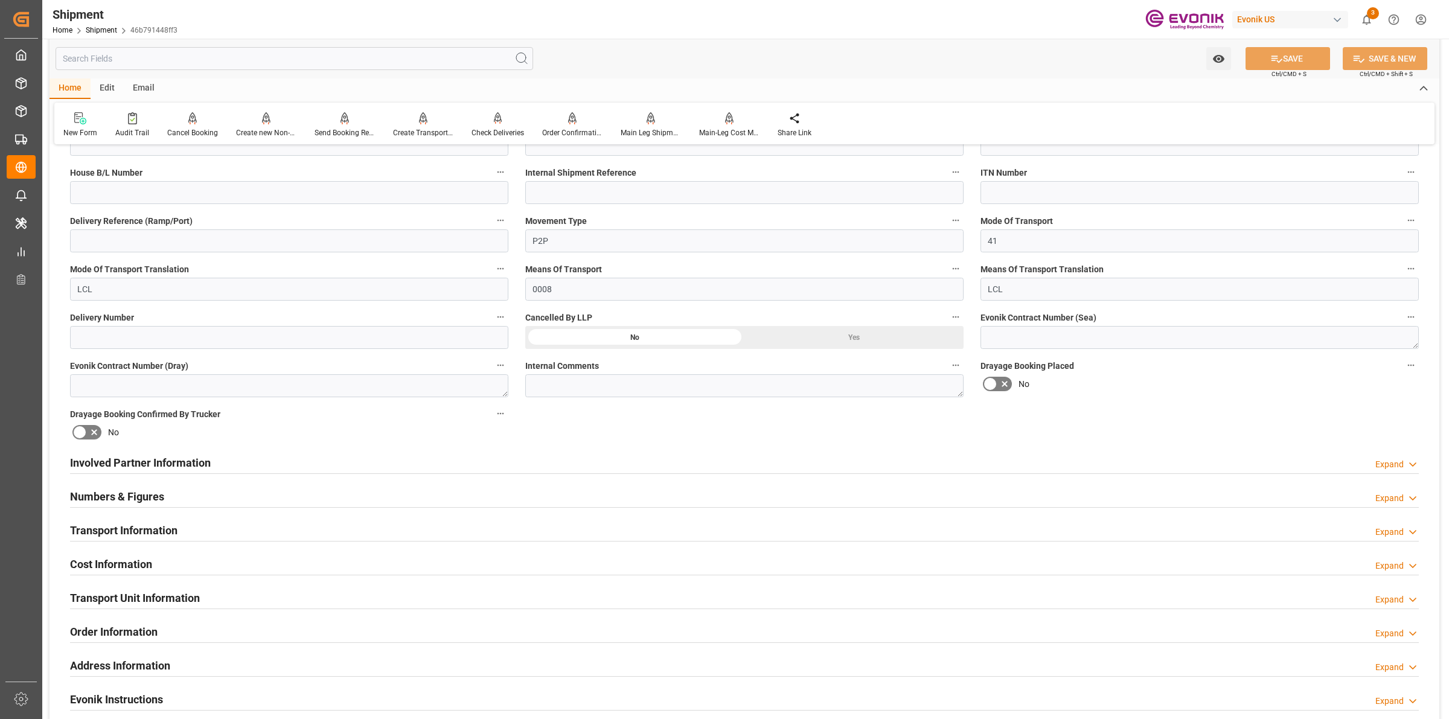
click at [251, 492] on div "Numbers & Figures Expand" at bounding box center [744, 495] width 1349 height 23
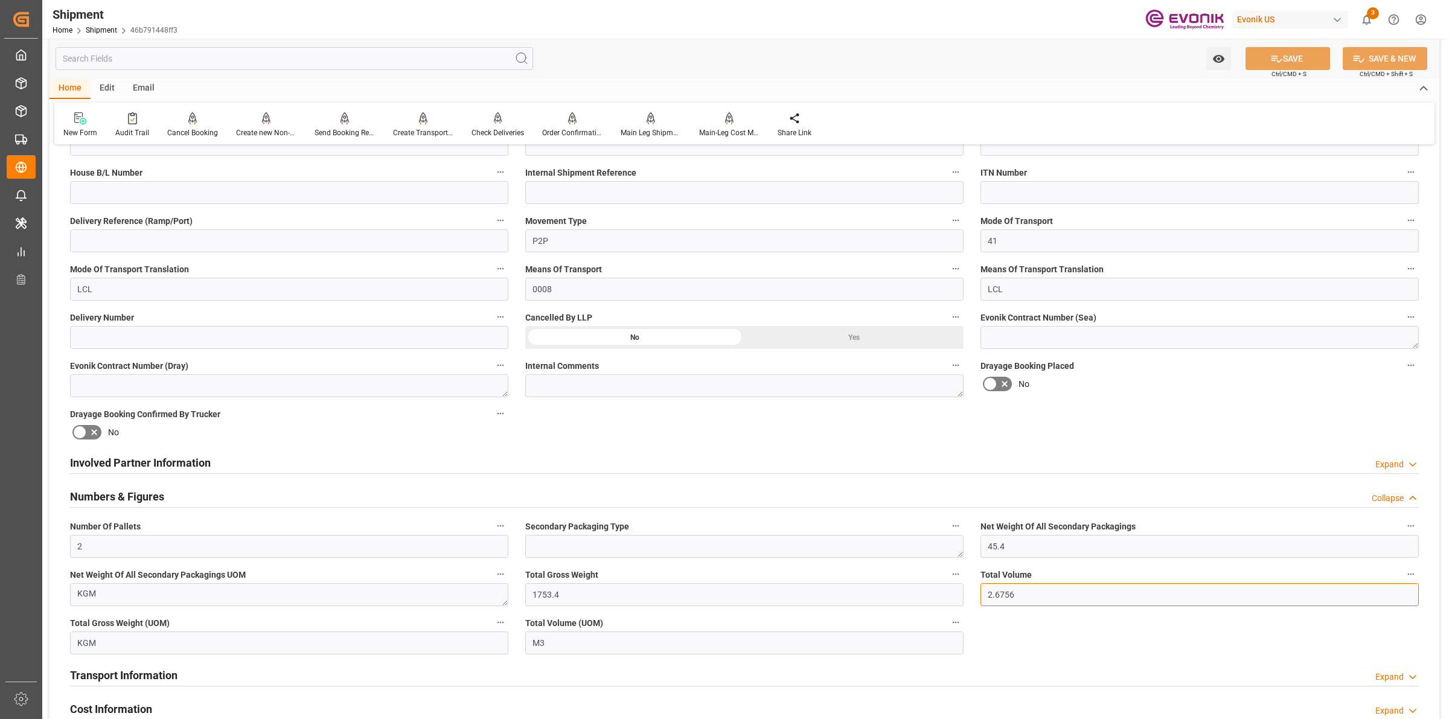
drag, startPoint x: 1061, startPoint y: 598, endPoint x: 961, endPoint y: 599, distance: 100.2
click at [961, 599] on div "Booking Confirmation Milestone Bar Collapse Submitted to FFW for Booking (Pendi…" at bounding box center [745, 474] width 1390 height 1393
click at [91, 547] on input "2" at bounding box center [289, 546] width 438 height 23
drag, startPoint x: 964, startPoint y: 590, endPoint x: 949, endPoint y: 589, distance: 14.5
click at [960, 589] on div "Booking Confirmation Milestone Bar Collapse Submitted to FFW for Booking (Pendi…" at bounding box center [745, 474] width 1390 height 1393
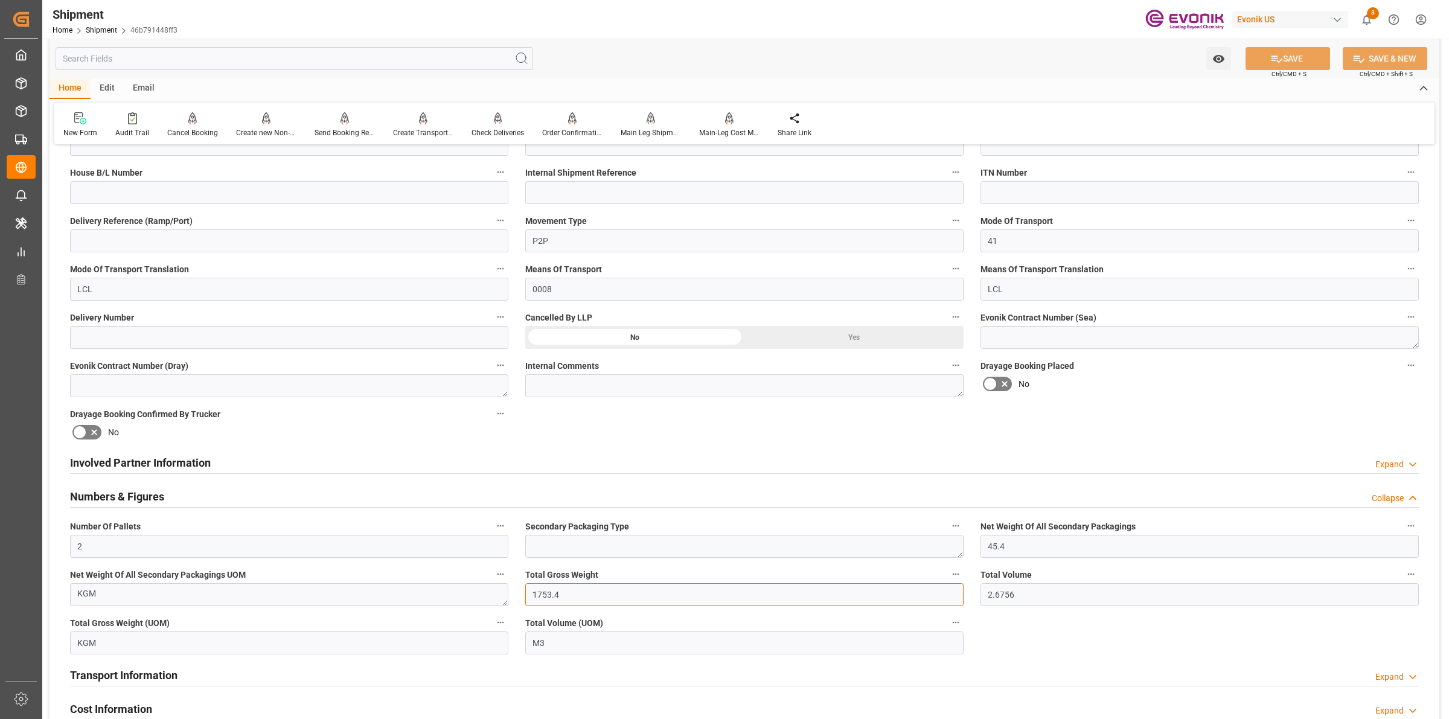
drag, startPoint x: 581, startPoint y: 601, endPoint x: 530, endPoint y: 601, distance: 51.3
click at [530, 601] on input "1753.4" at bounding box center [744, 594] width 438 height 23
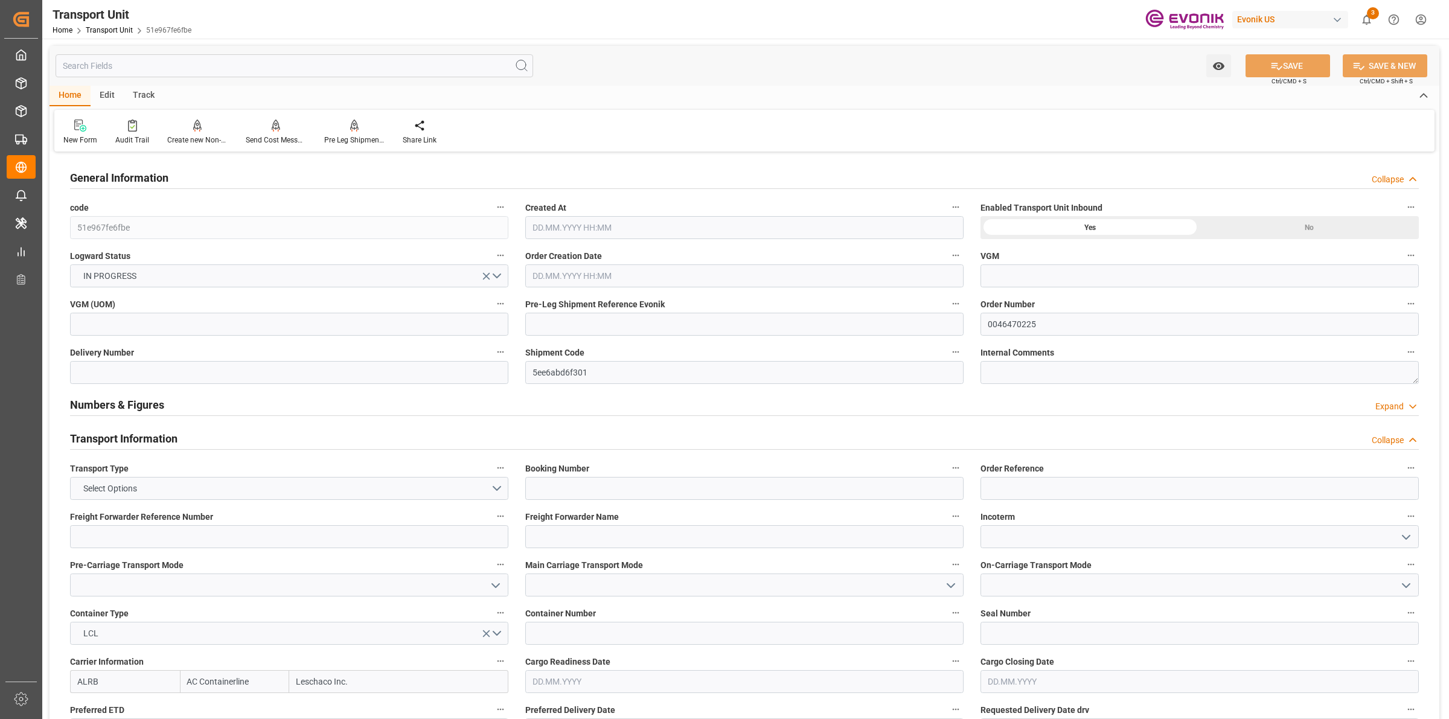
type input "AC Containerline"
type input "Leschaco Inc."
type input "USLGB"
type input "CNSHA"
type input "1642"
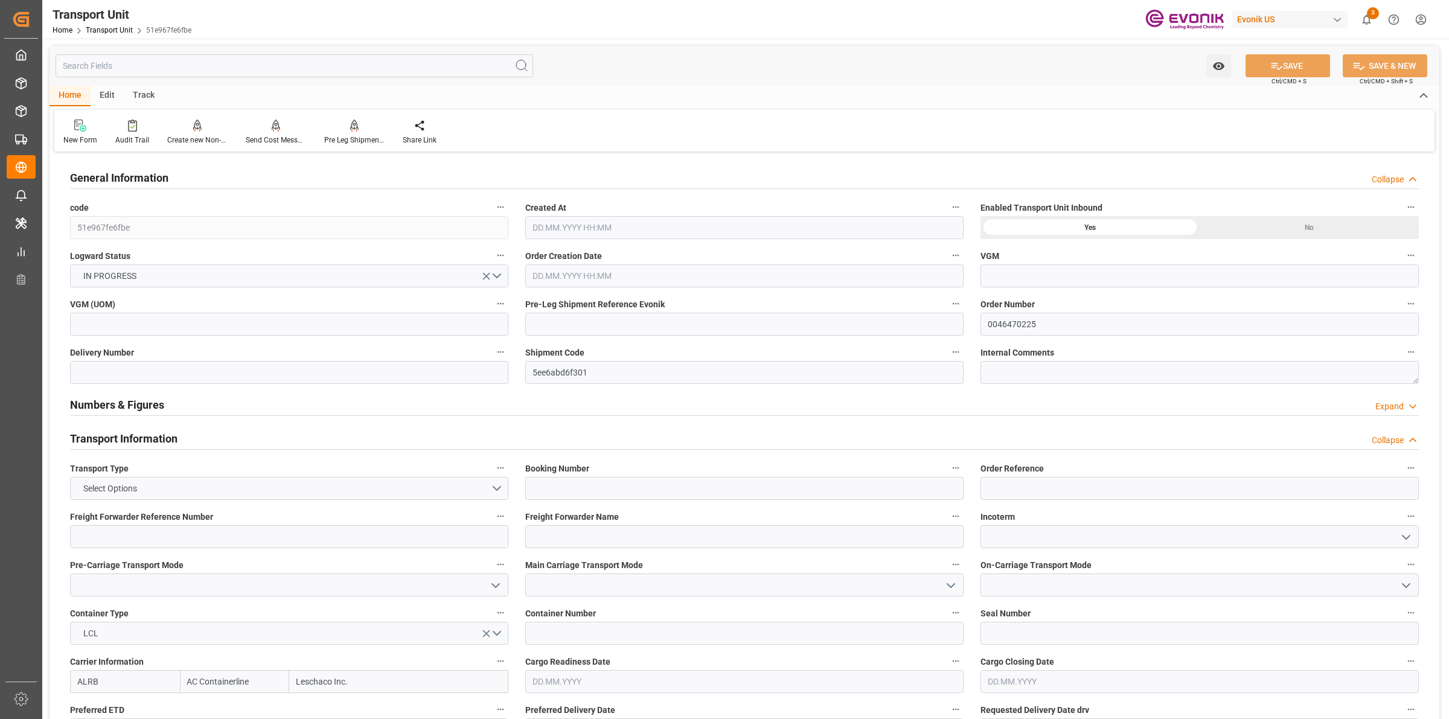
type input "[DATE] 06:48"
type input "[DATE]"
type input "[DATE] 00:00"
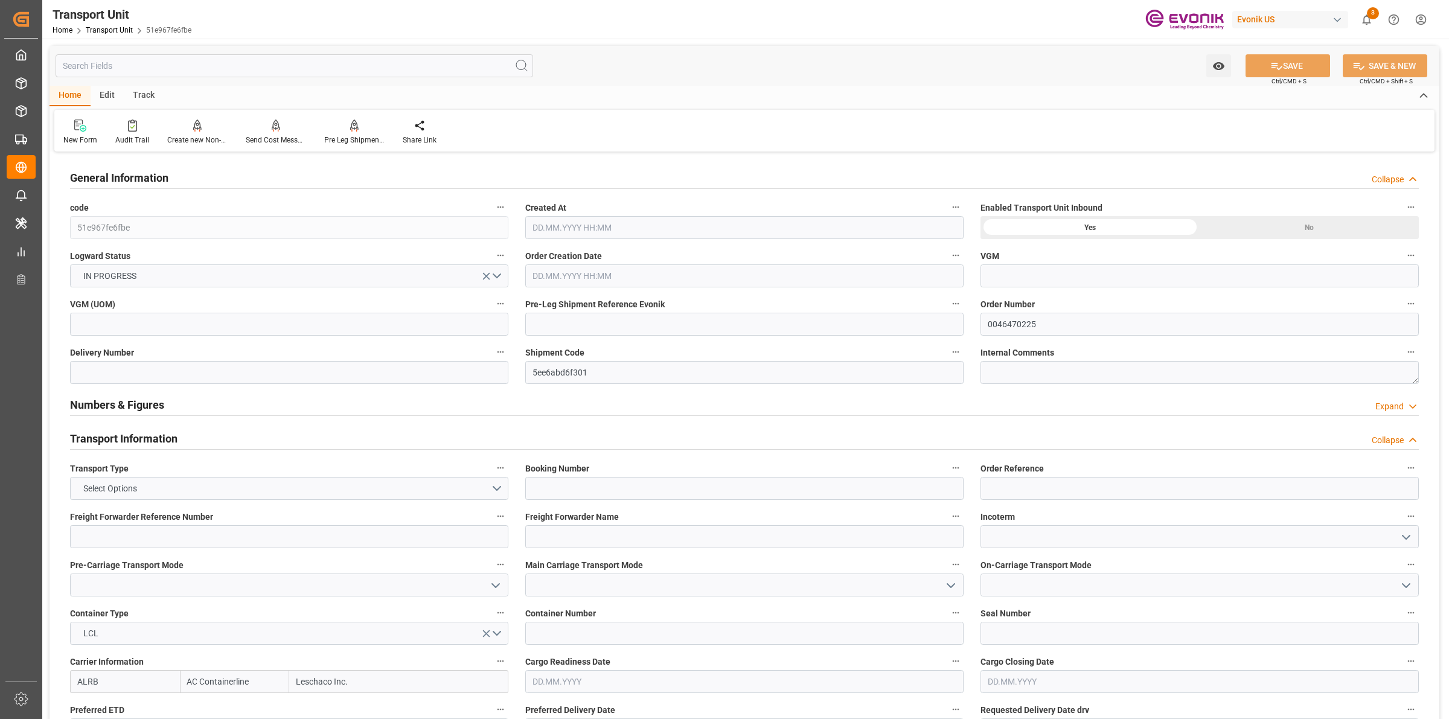
type input "[DATE] 00:00"
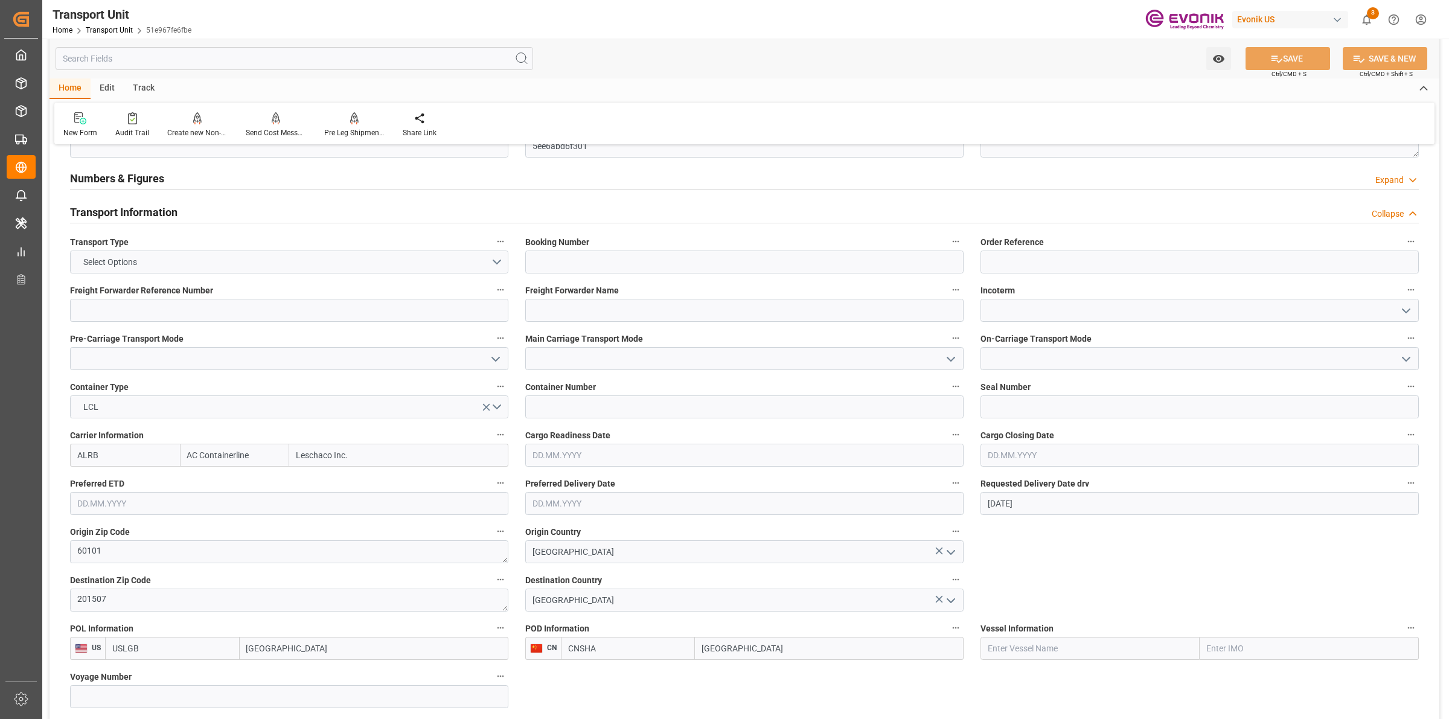
scroll to position [528, 0]
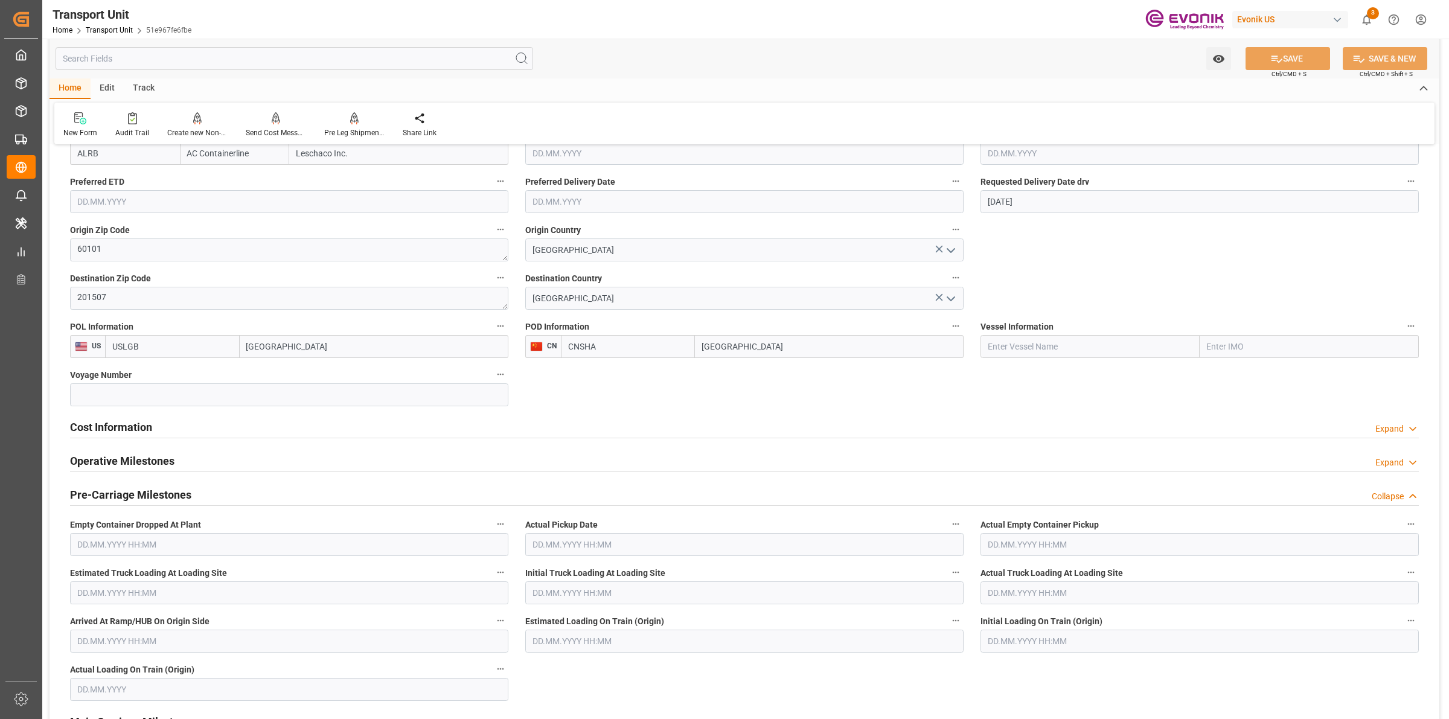
click at [128, 429] on h2 "Cost Information" at bounding box center [111, 427] width 82 height 16
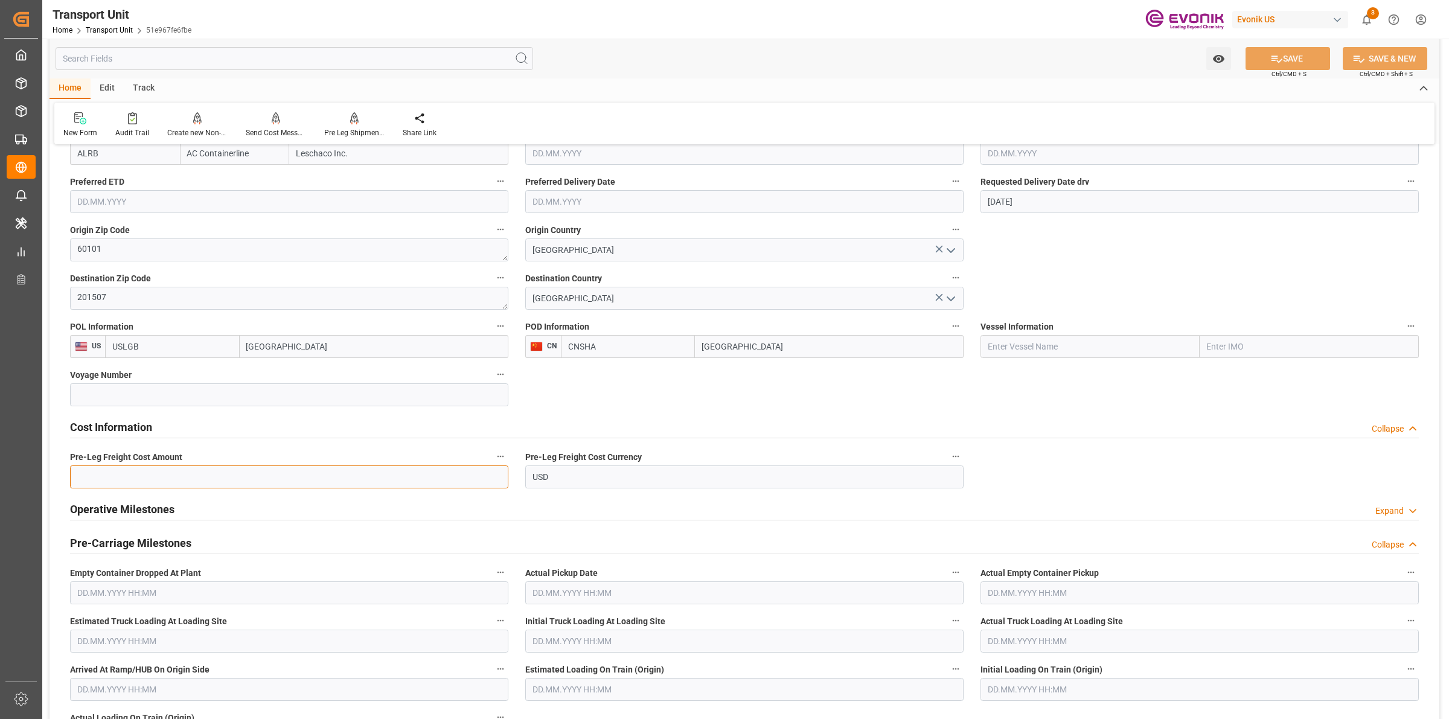
click at [119, 476] on input "text" at bounding box center [289, 476] width 438 height 23
type input "171"
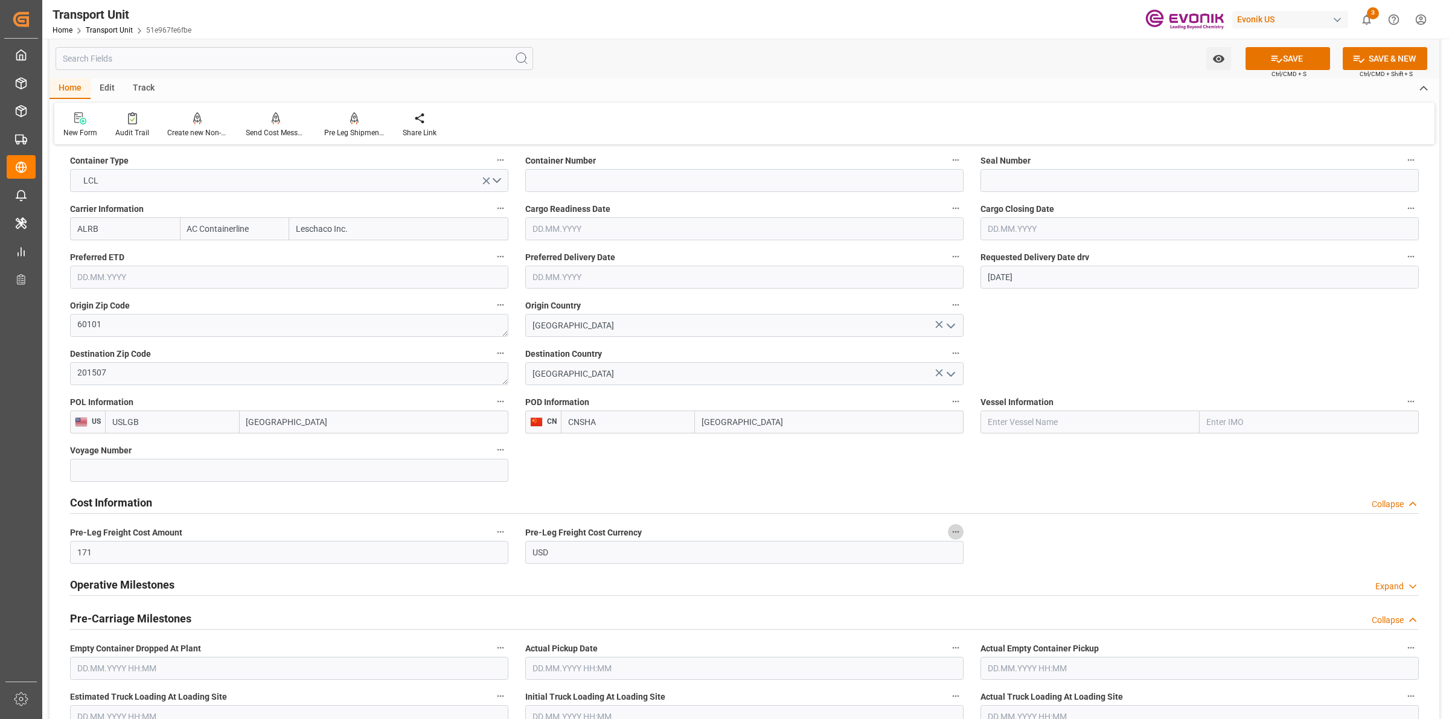
scroll to position [604, 0]
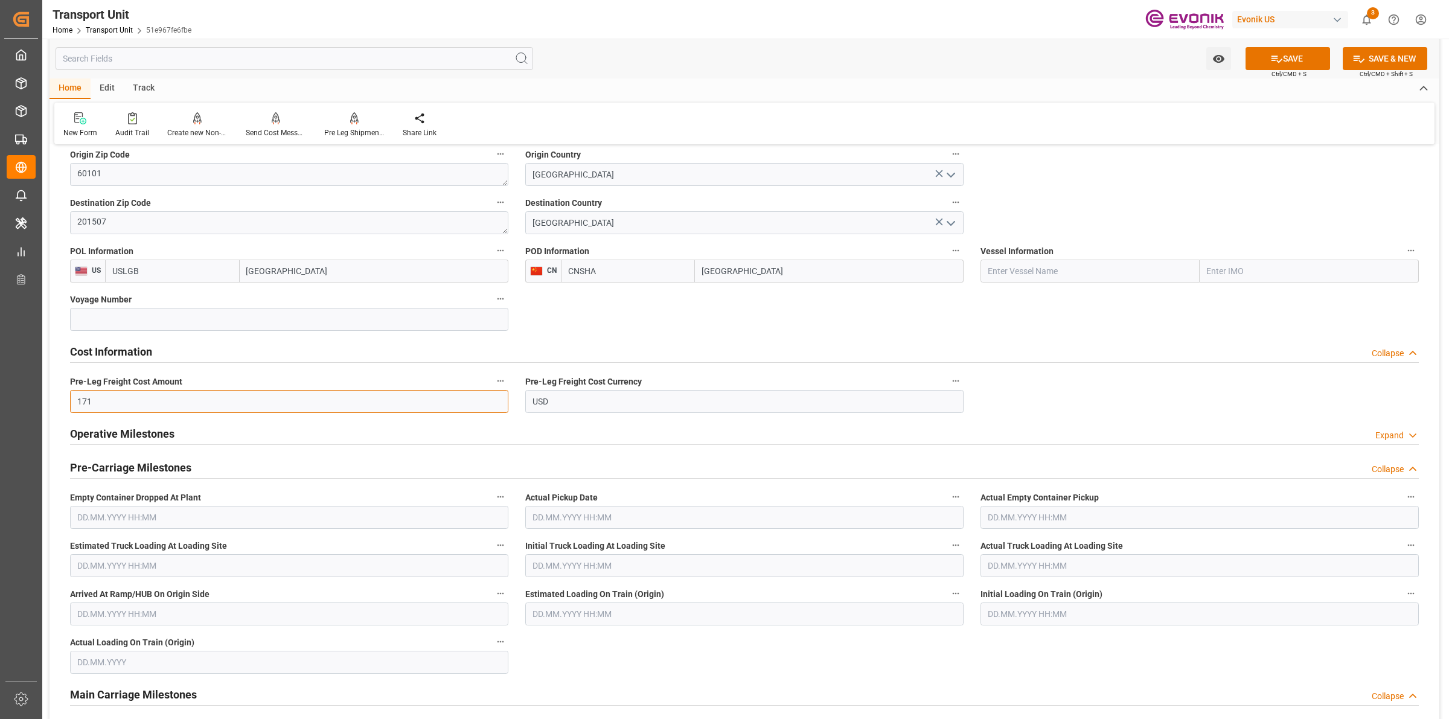
drag, startPoint x: 119, startPoint y: 400, endPoint x: 62, endPoint y: 400, distance: 57.4
click at [62, 400] on div "Pre-Leg Freight Cost Amount 171" at bounding box center [289, 393] width 455 height 48
click at [1296, 56] on button "SAVE" at bounding box center [1288, 58] width 85 height 23
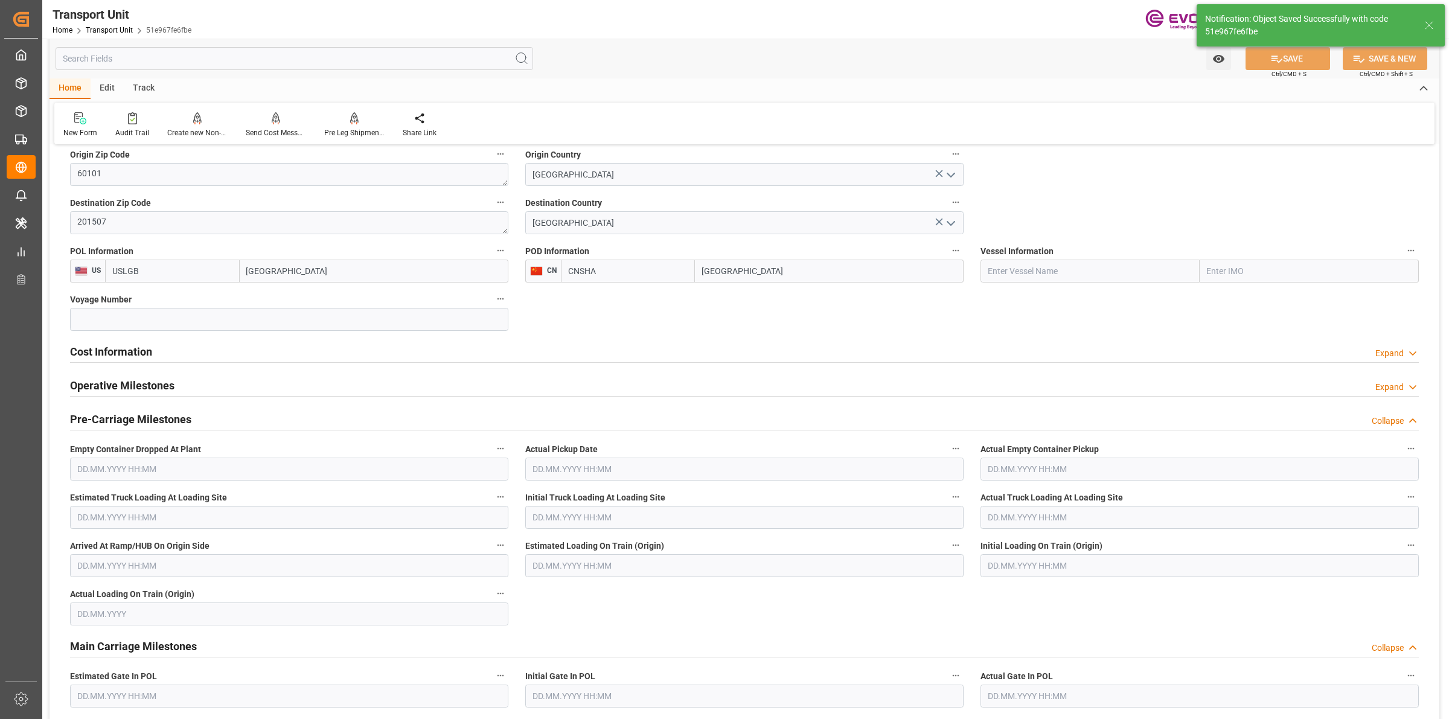
click at [119, 345] on h2 "Cost Information" at bounding box center [111, 352] width 82 height 16
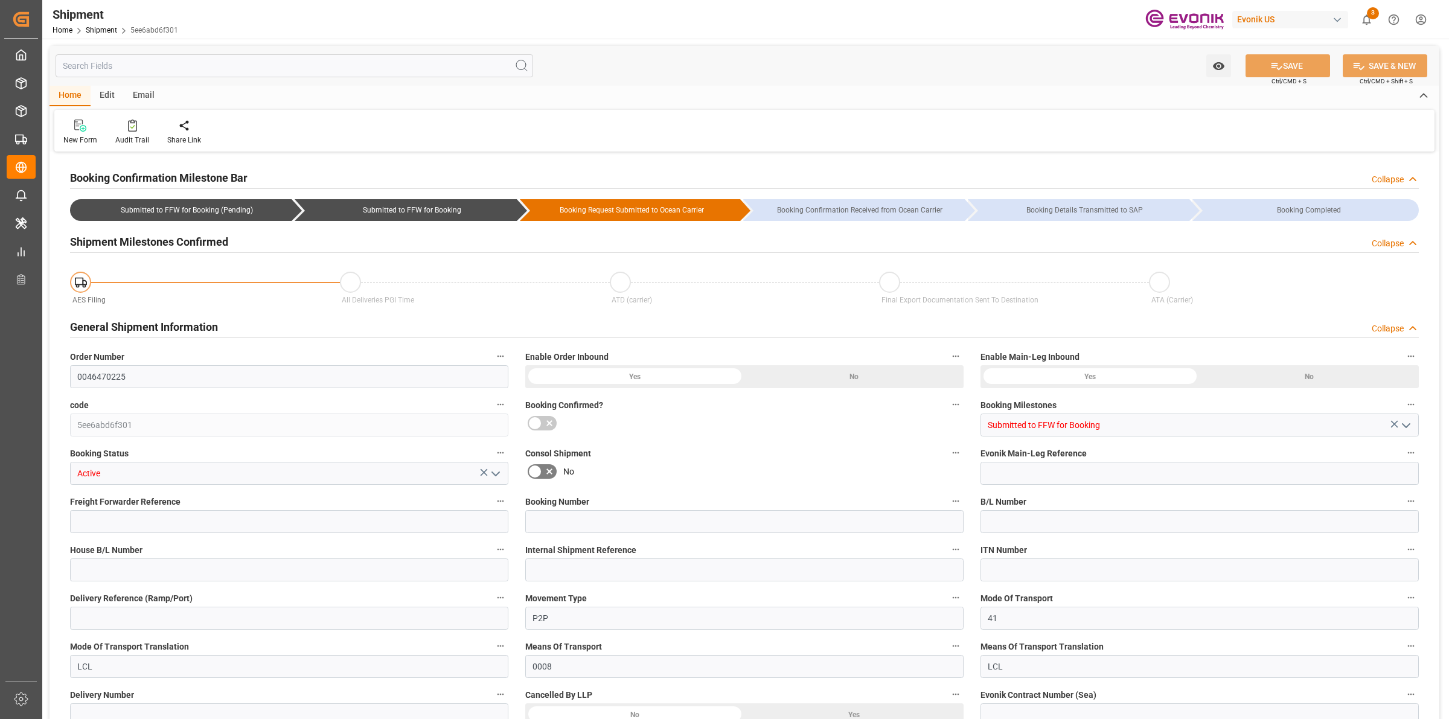
type input "USLGB"
type input "CNSHA"
type input "9936422"
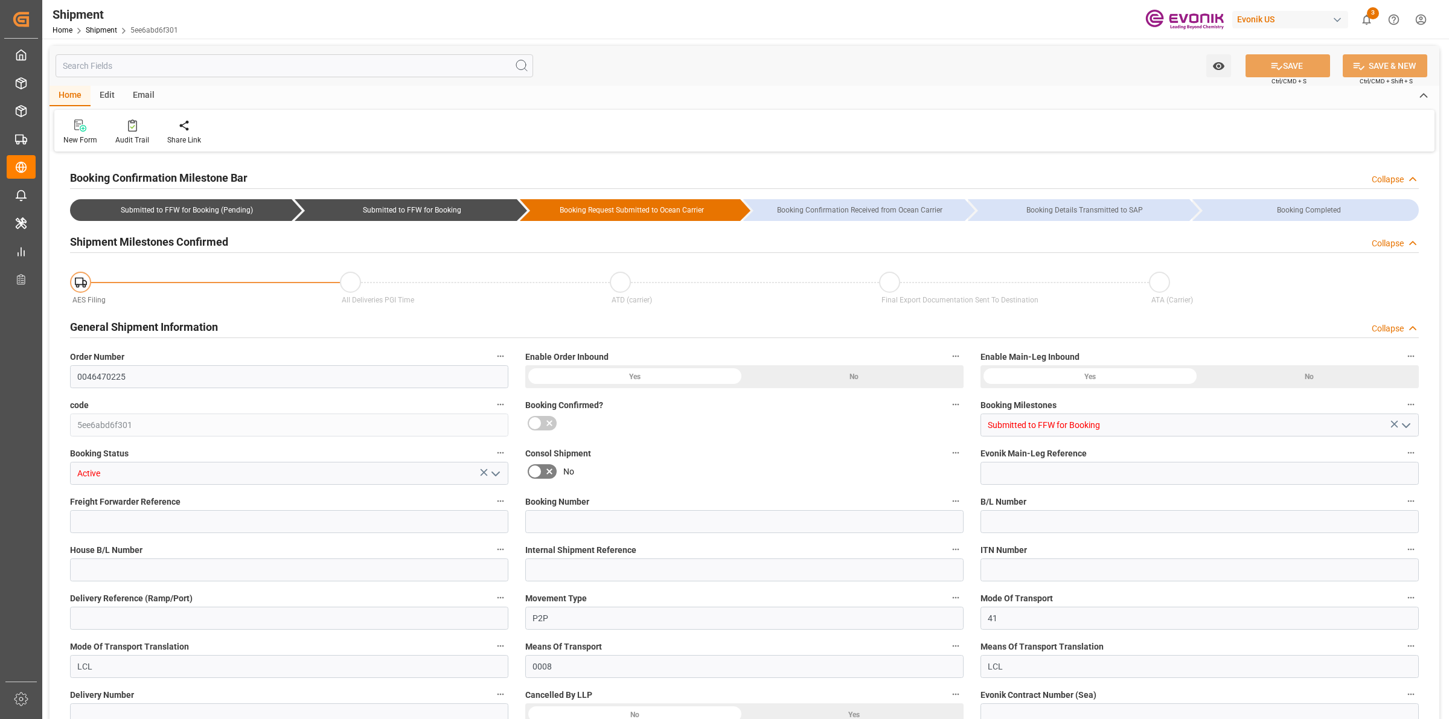
type input "USCHI"
type input "[DATE] 00:00"
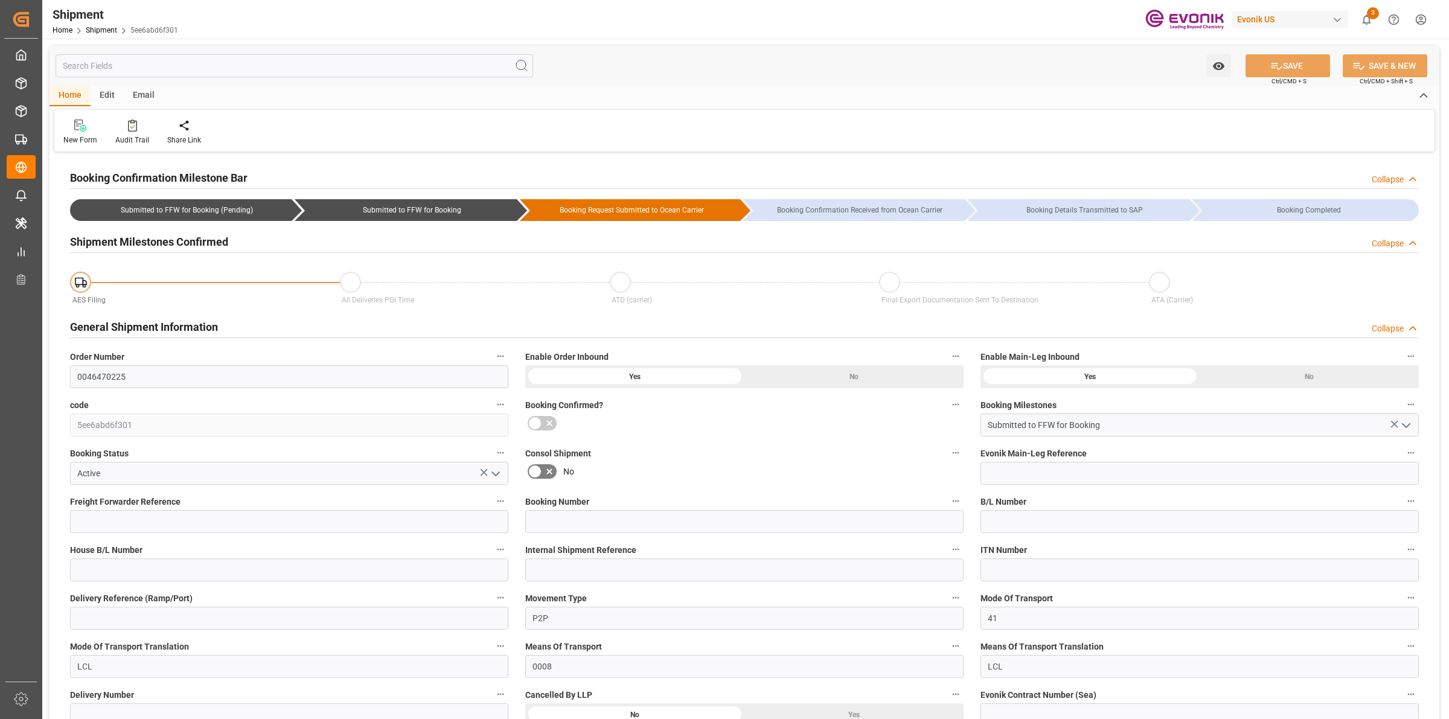
type input "[DATE] 00:00"
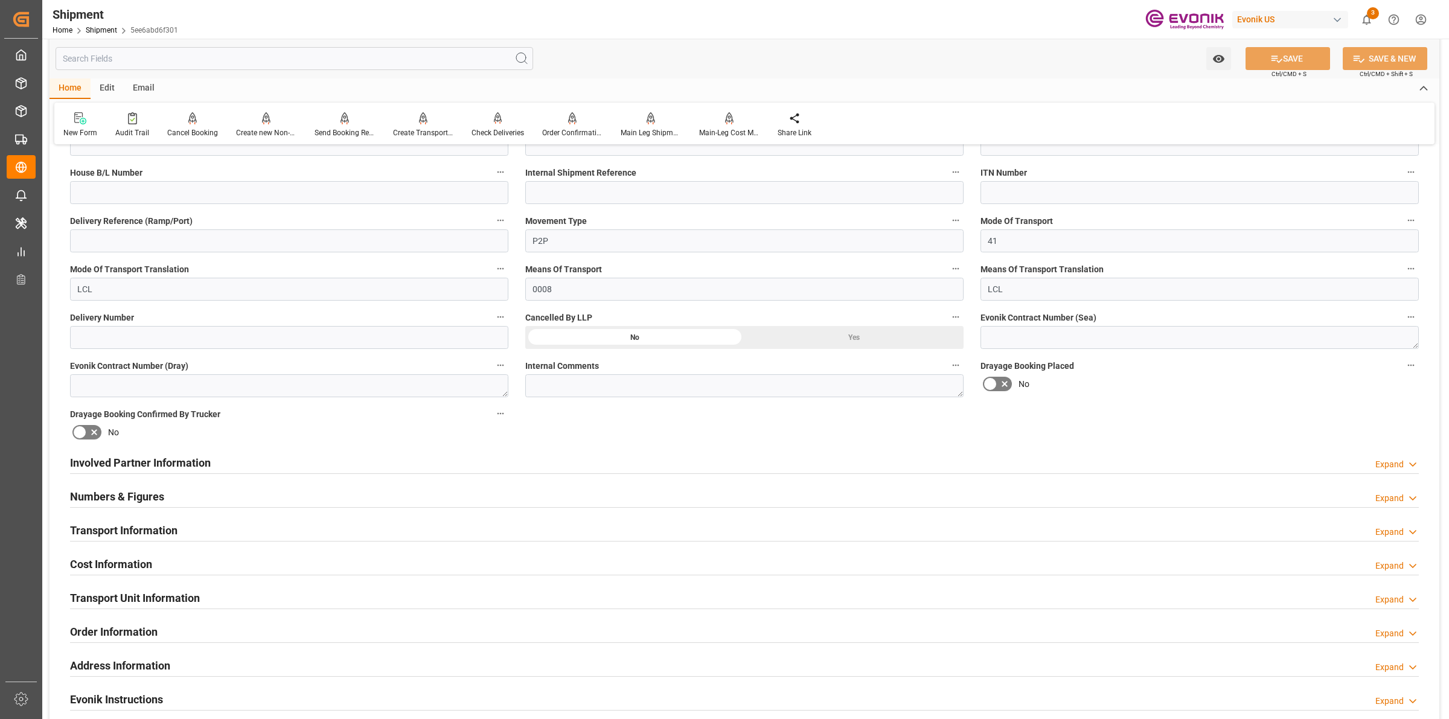
scroll to position [604, 0]
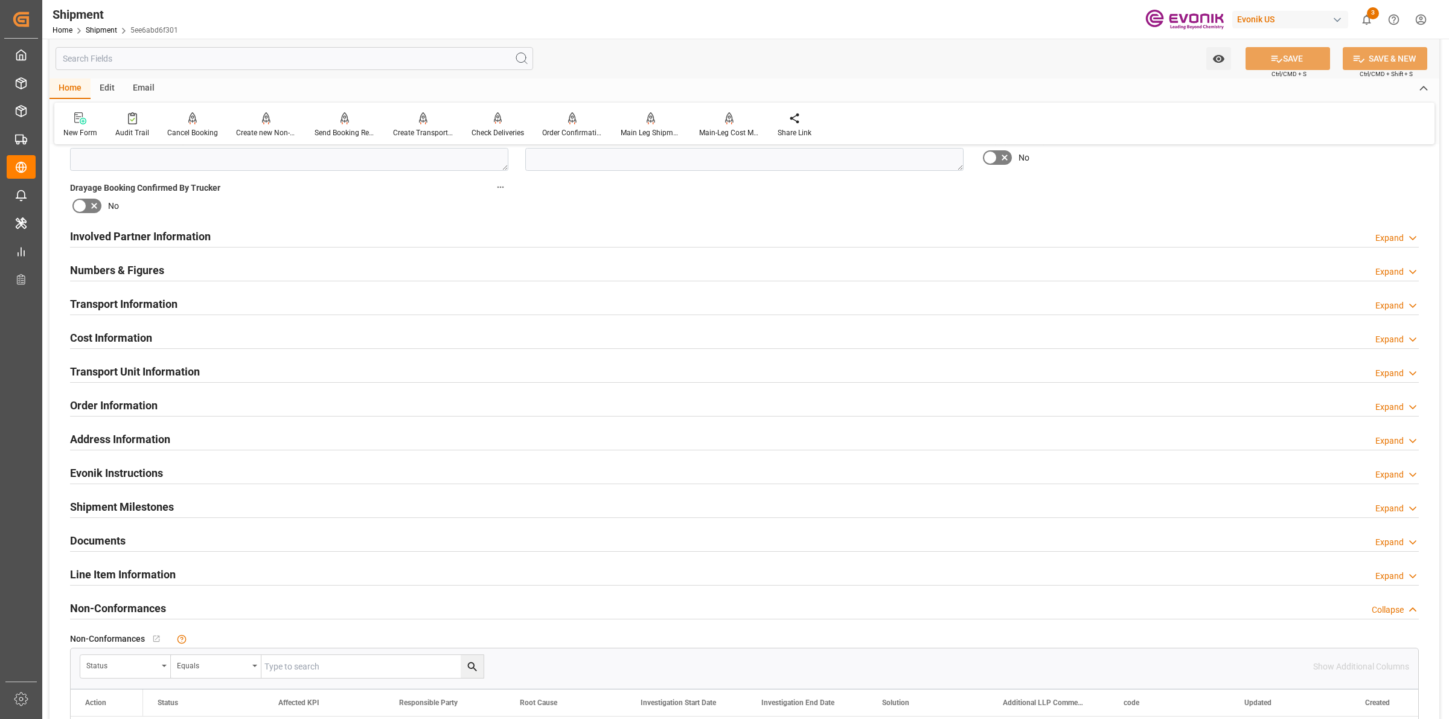
click at [150, 310] on h2 "Transport Information" at bounding box center [123, 304] width 107 height 16
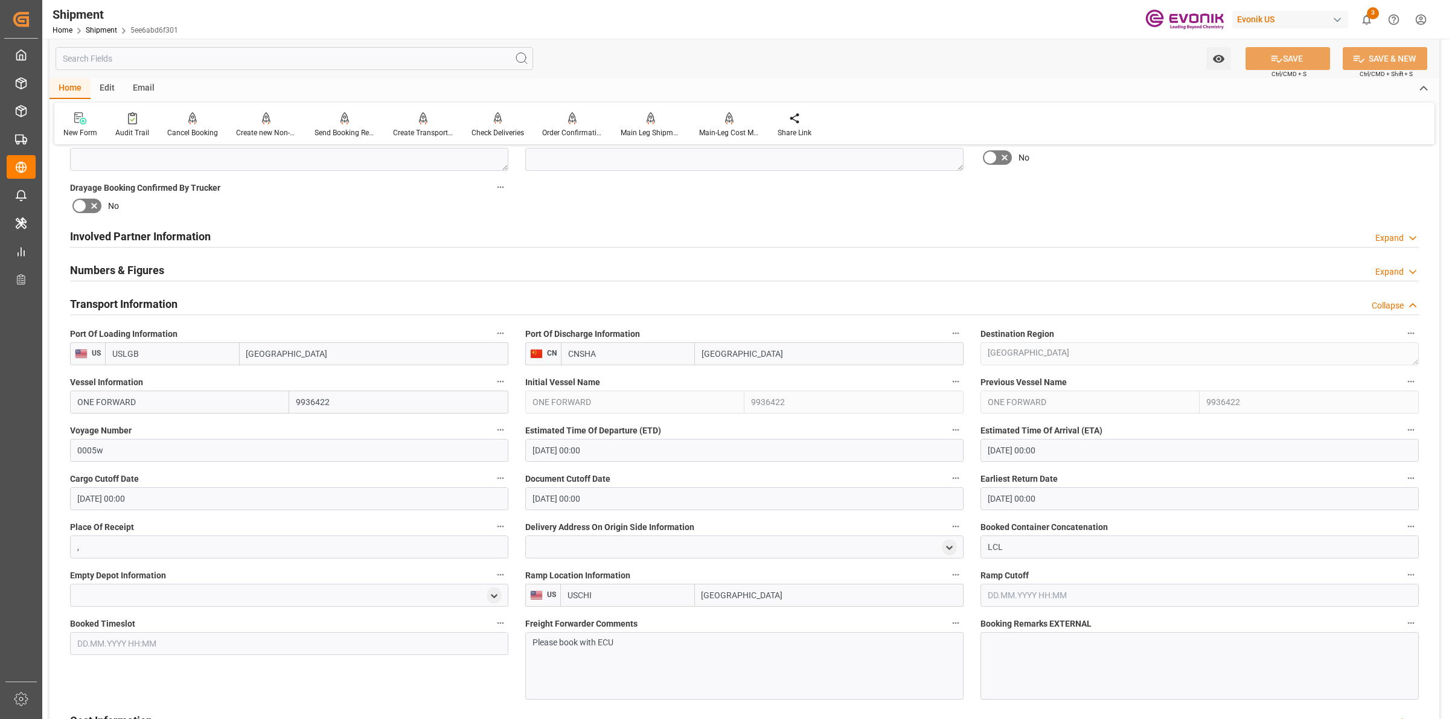
click at [150, 310] on h2 "Transport Information" at bounding box center [123, 304] width 107 height 16
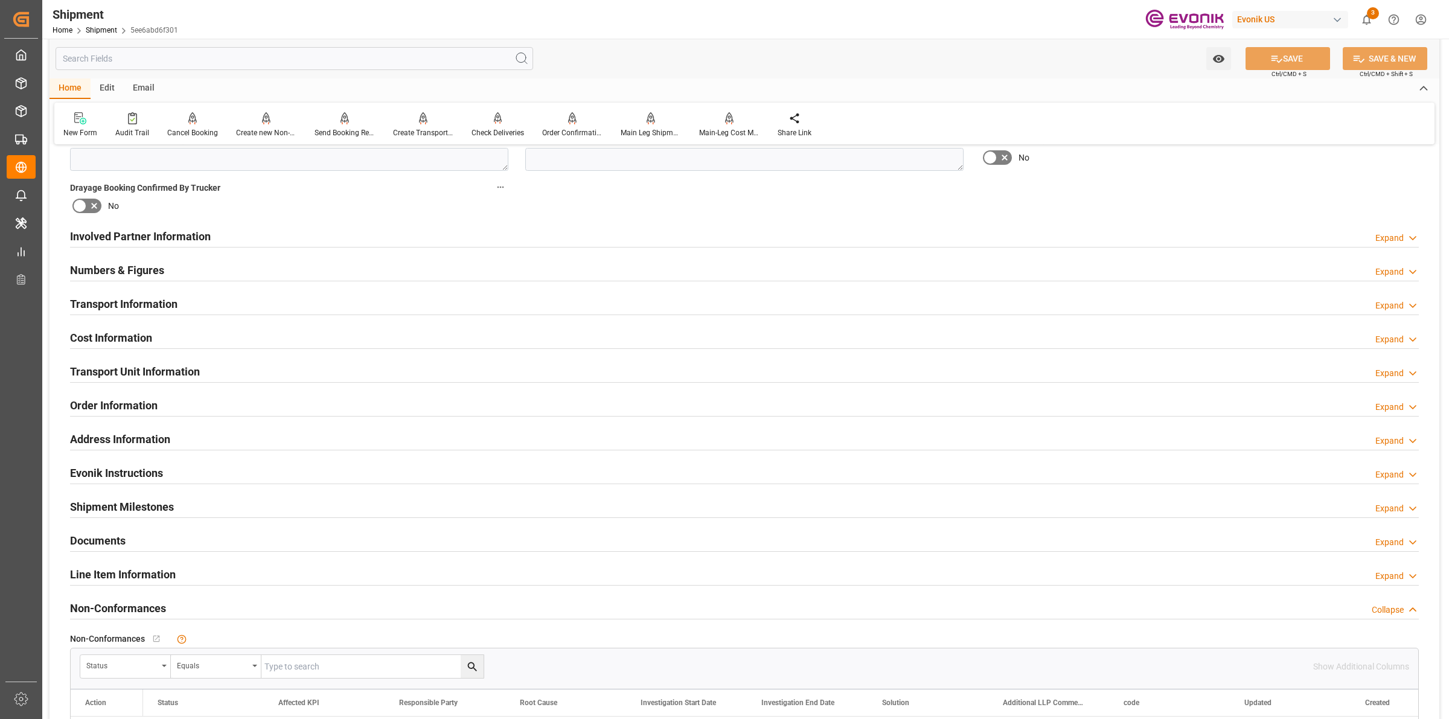
click at [129, 321] on div "Cost Information Expand" at bounding box center [745, 338] width 1366 height 34
click at [129, 324] on div "Cost Information Expand" at bounding box center [745, 338] width 1366 height 34
click at [124, 336] on h2 "Cost Information" at bounding box center [111, 338] width 82 height 16
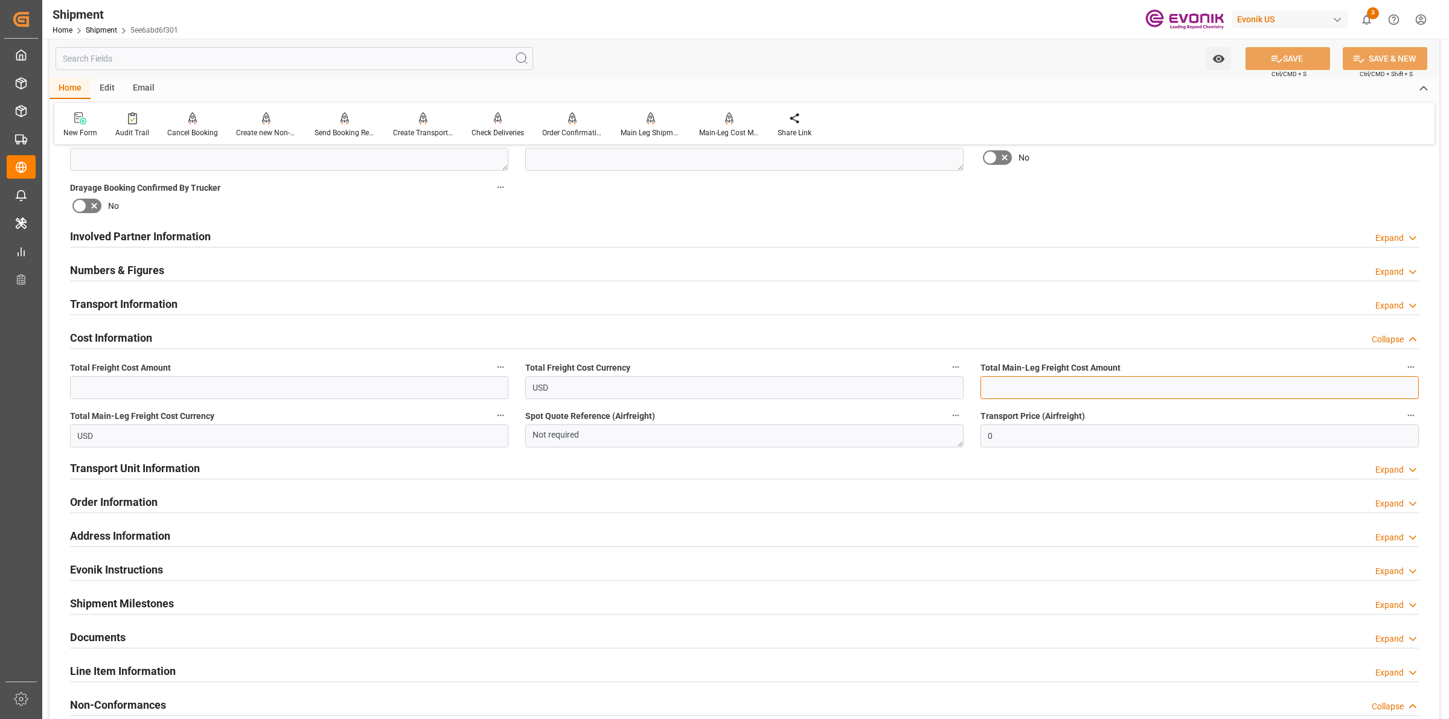
click at [1037, 384] on input "text" at bounding box center [1199, 387] width 438 height 23
type input "461"
click at [321, 381] on input "text" at bounding box center [289, 387] width 438 height 23
type input "632"
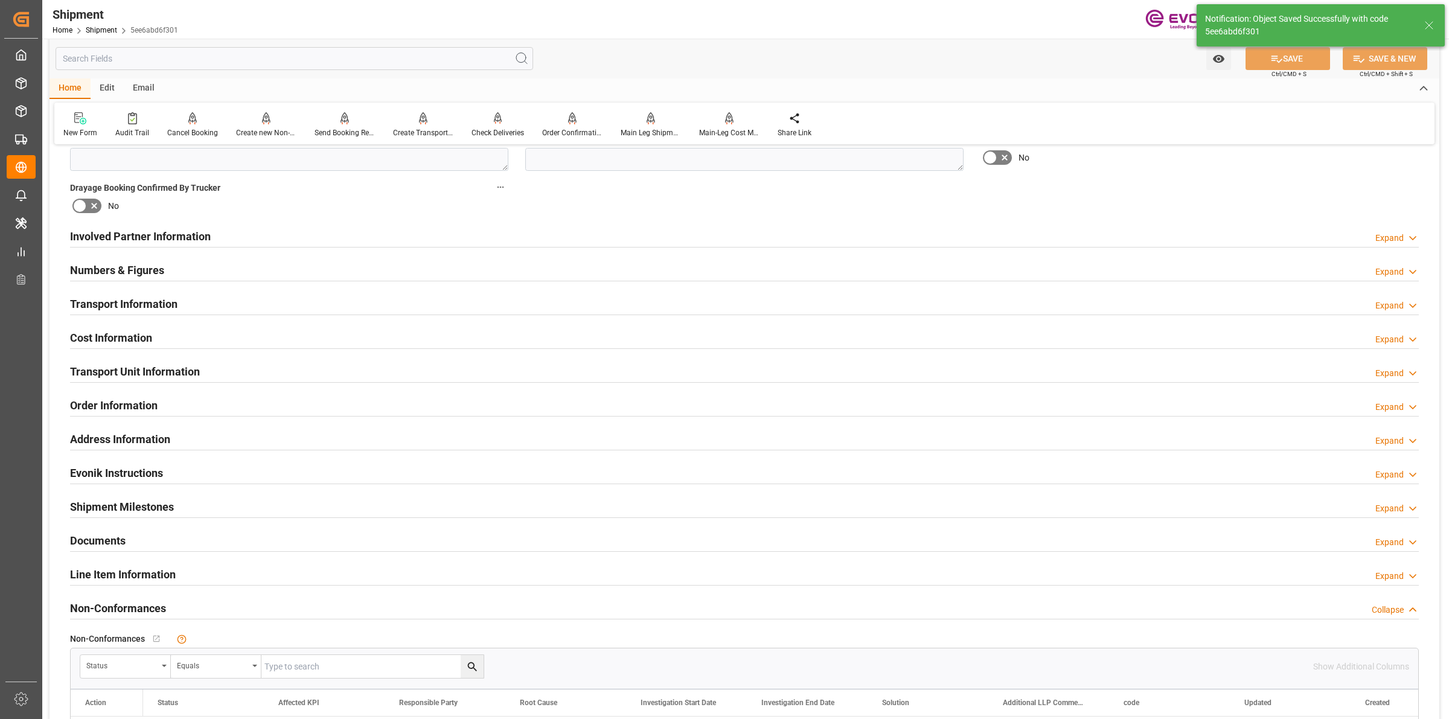
click at [106, 375] on h2 "Transport Unit Information" at bounding box center [135, 371] width 130 height 16
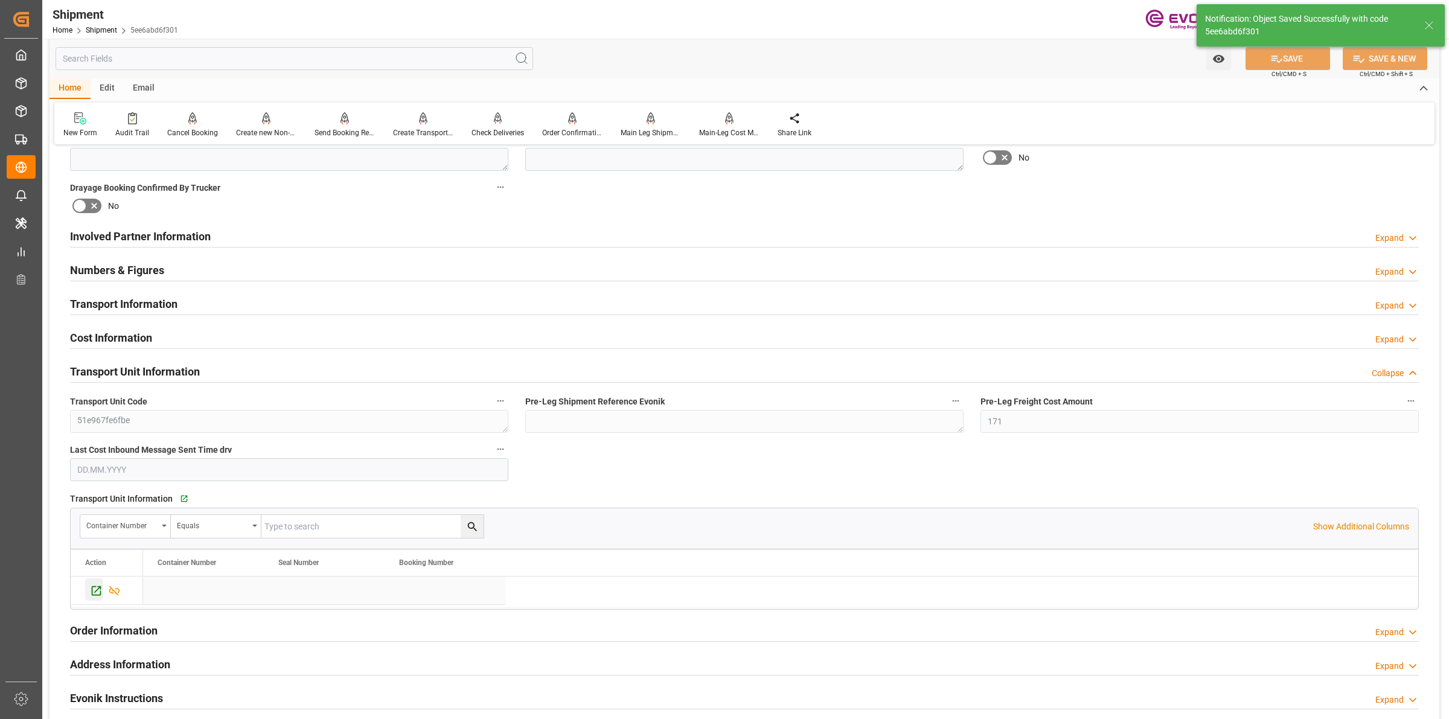
click at [92, 590] on icon "Press SPACE to select this row." at bounding box center [97, 591] width 10 height 10
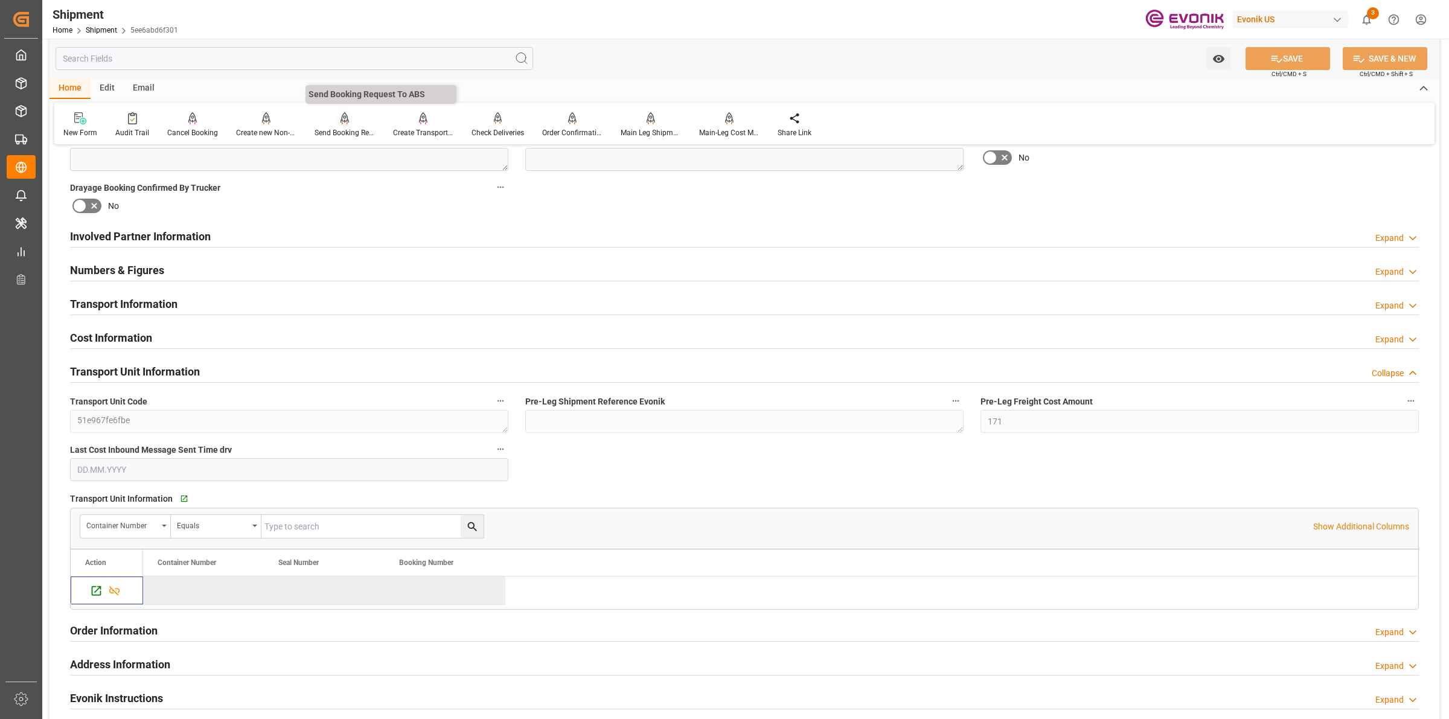
click at [351, 119] on div at bounding box center [345, 118] width 60 height 13
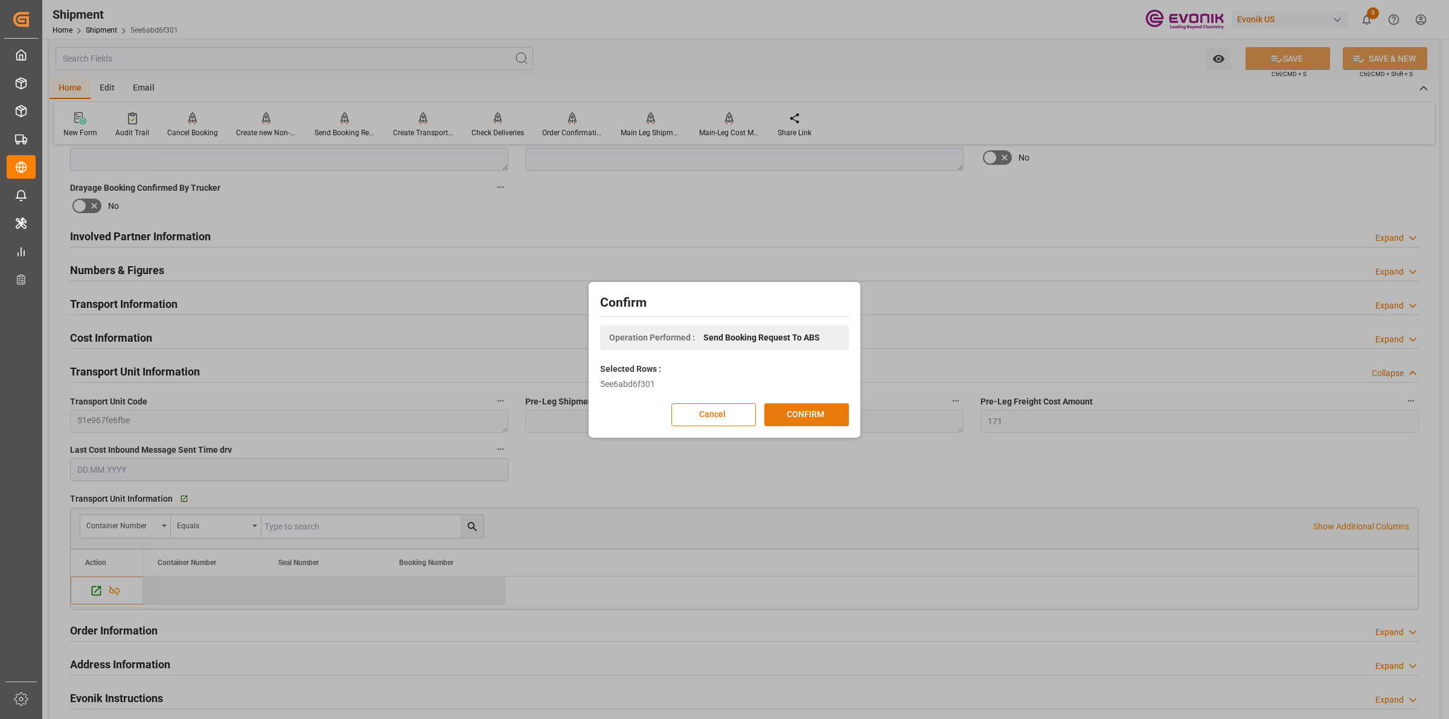
click at [819, 423] on button "CONFIRM" at bounding box center [806, 414] width 85 height 23
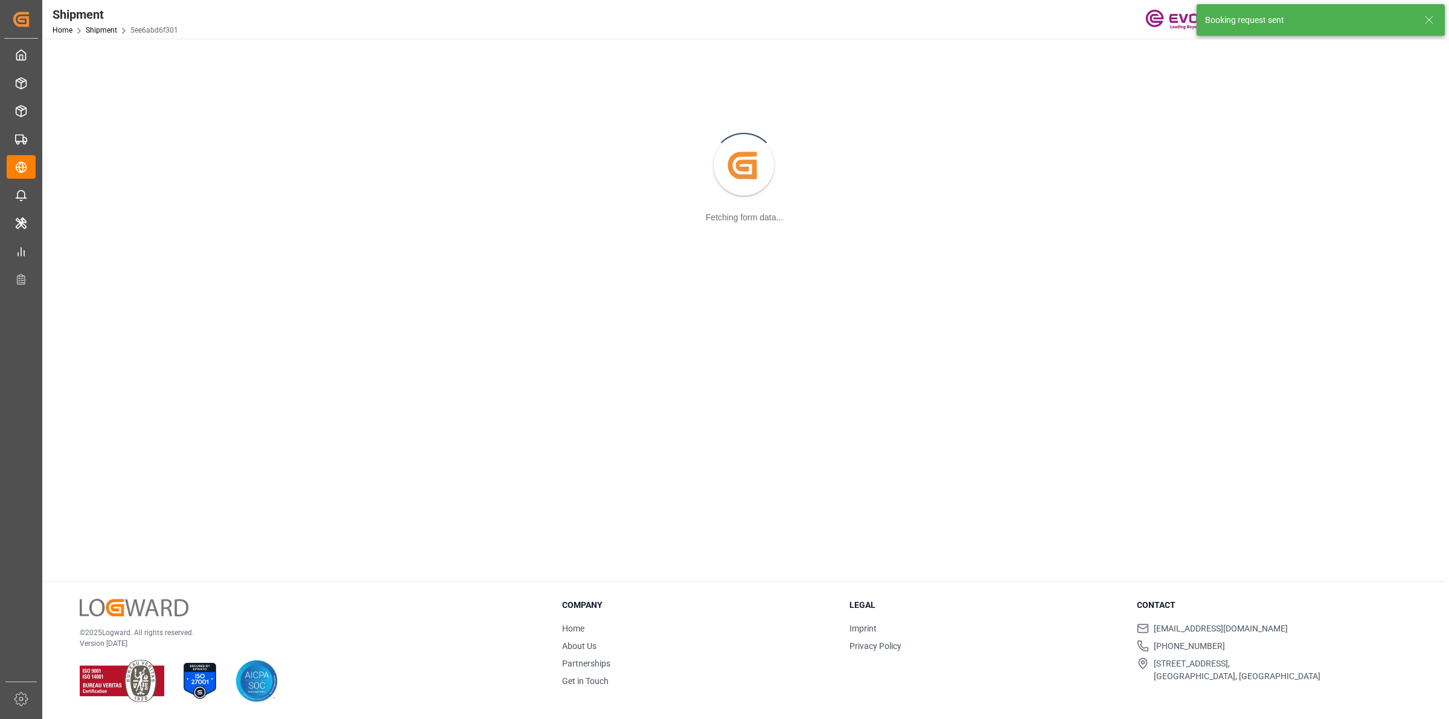
scroll to position [130, 0]
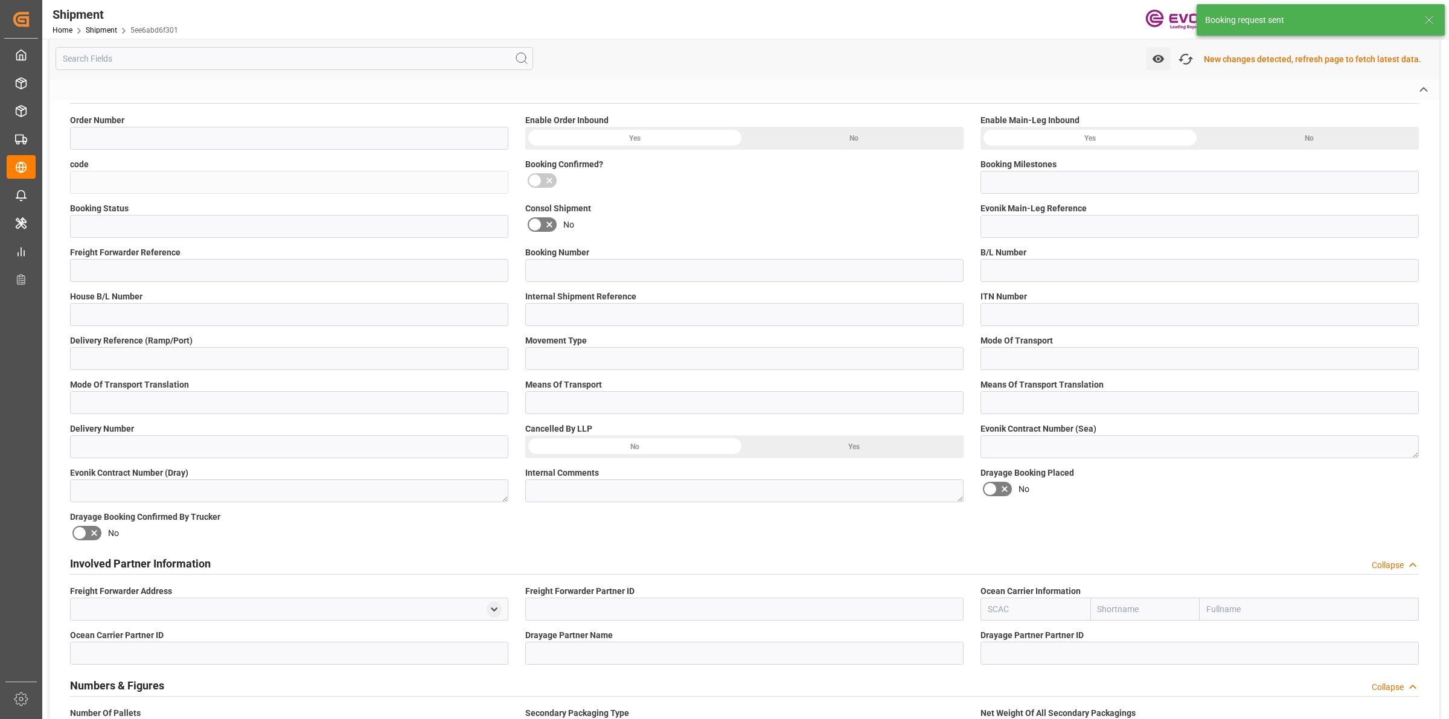
type input "0046470225"
type input "5ee6abd6f301"
type input "Submitted to FFW for Booking"
type input "Active"
type input "P2P"
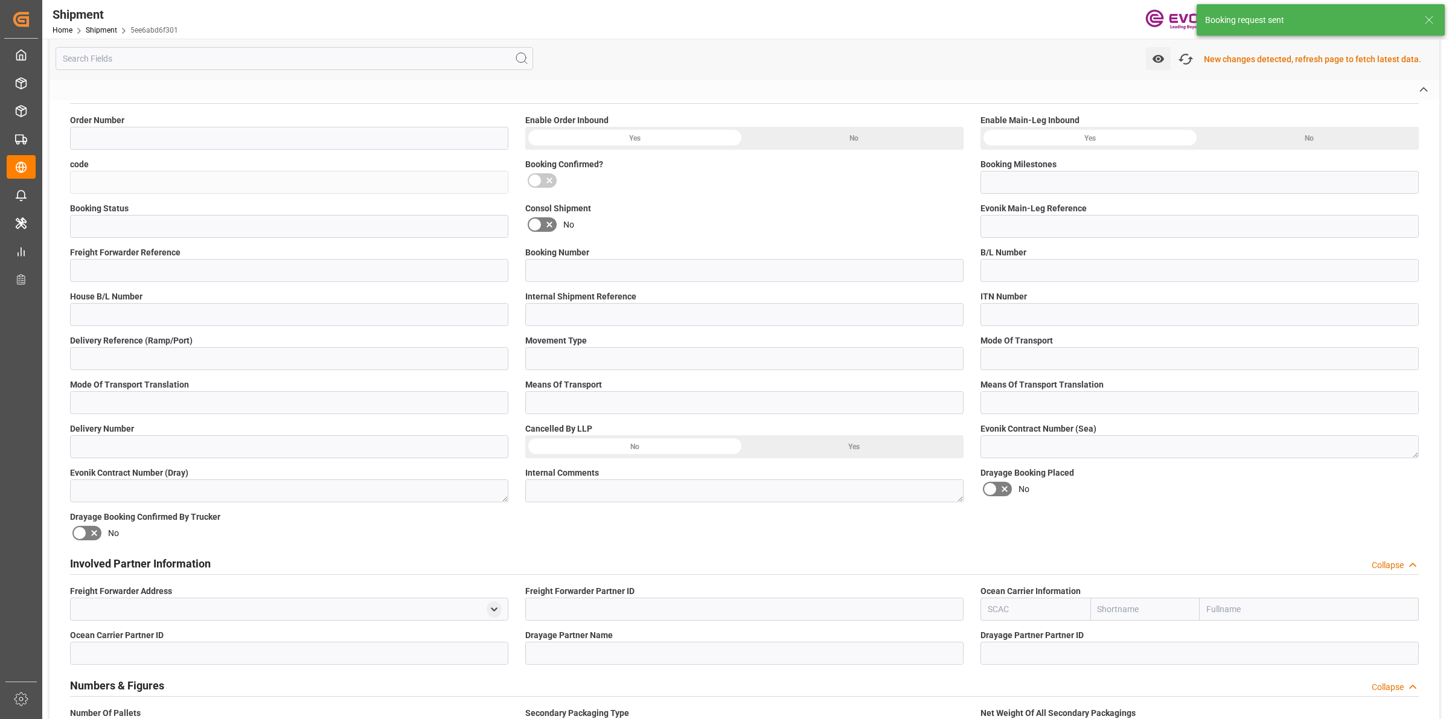
type input "41"
type input "LCL"
type input "0008"
type input "LCL"
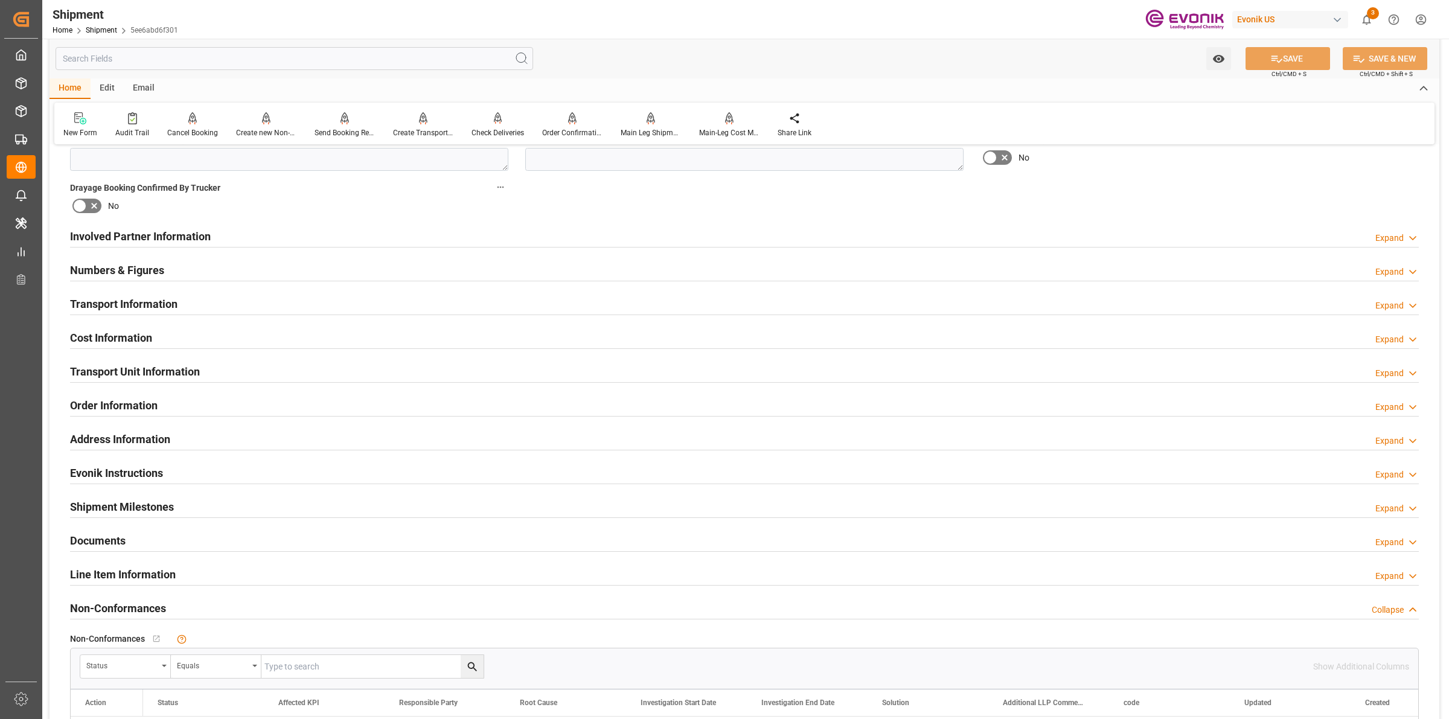
scroll to position [0, 0]
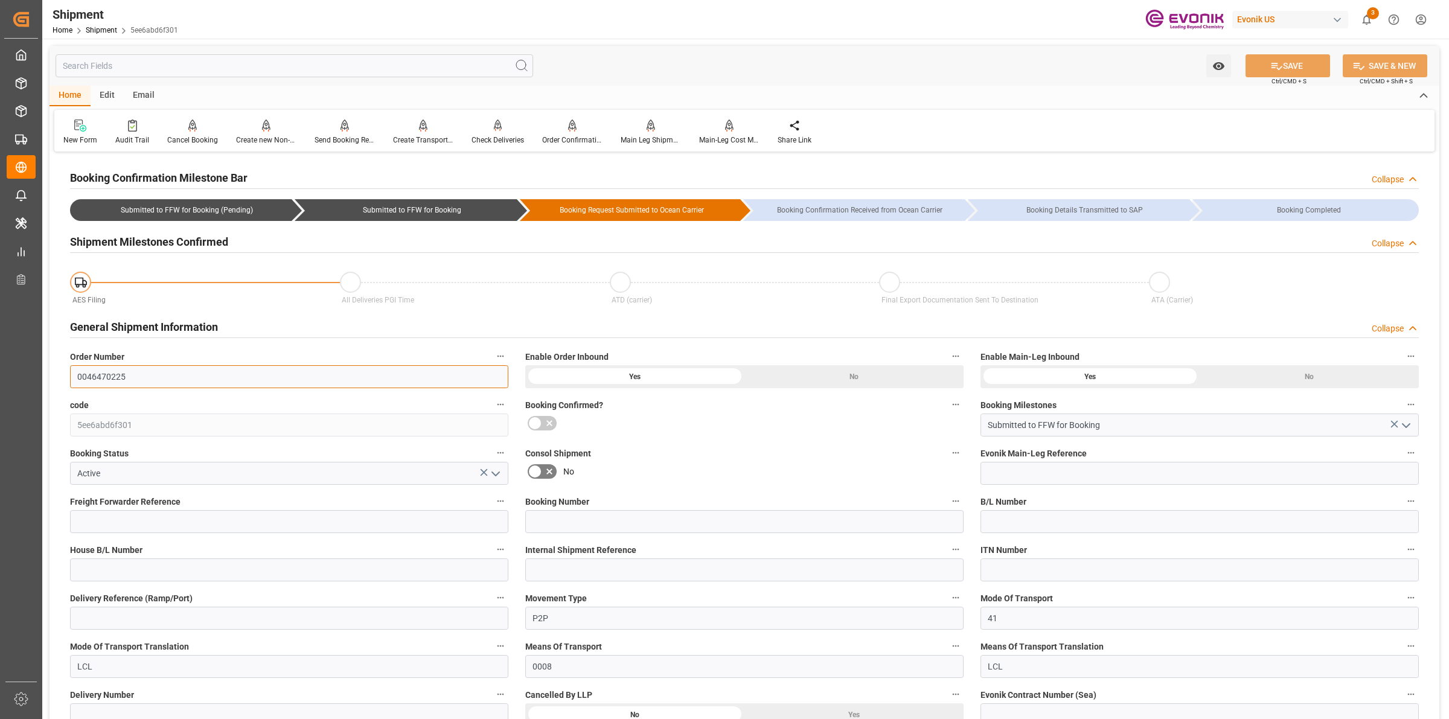
drag, startPoint x: 135, startPoint y: 383, endPoint x: 36, endPoint y: 366, distance: 99.9
click at [36, 366] on div "Created by potrace 1.15, written by Peter Selinger 2001-2017 Created by potrace…" at bounding box center [724, 359] width 1449 height 719
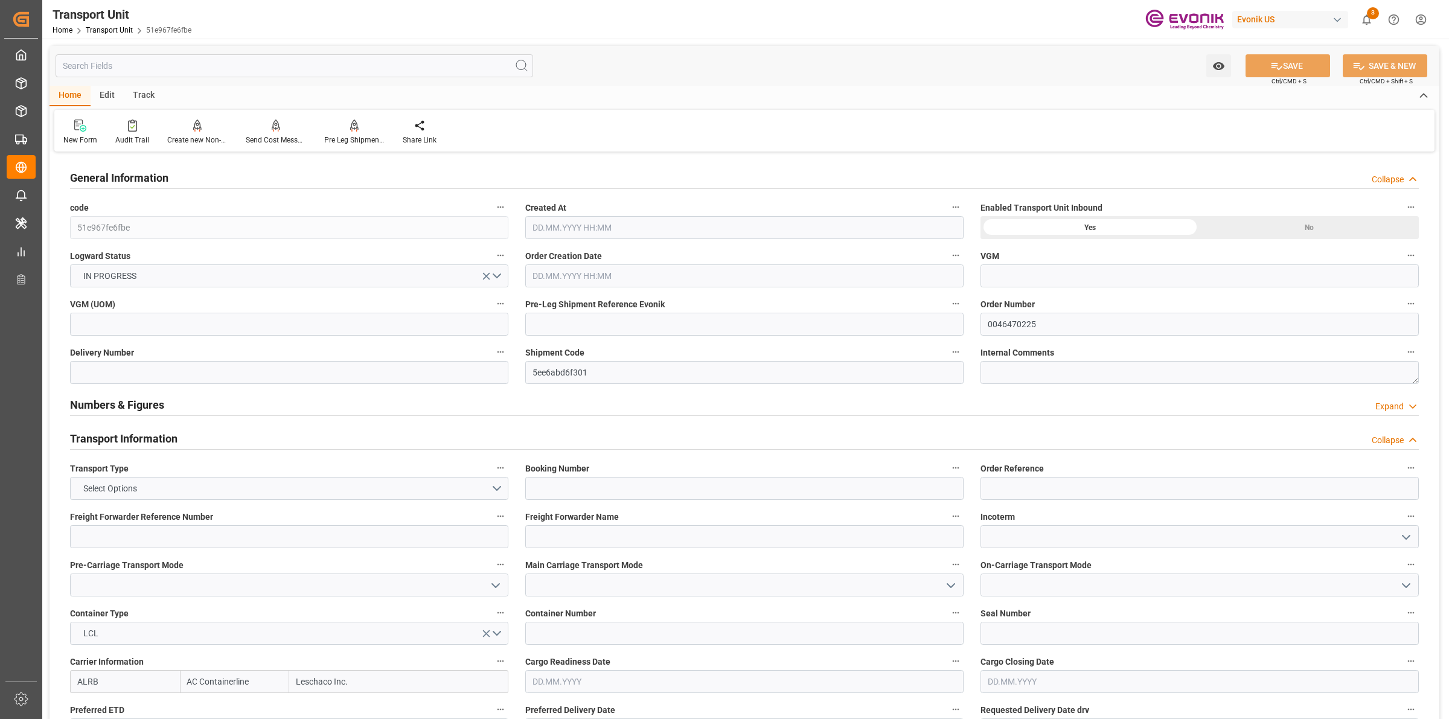
type input "AC Containerline"
type input "Leschaco Inc."
type input "USLGB"
type input "CNSHA"
type input "1642"
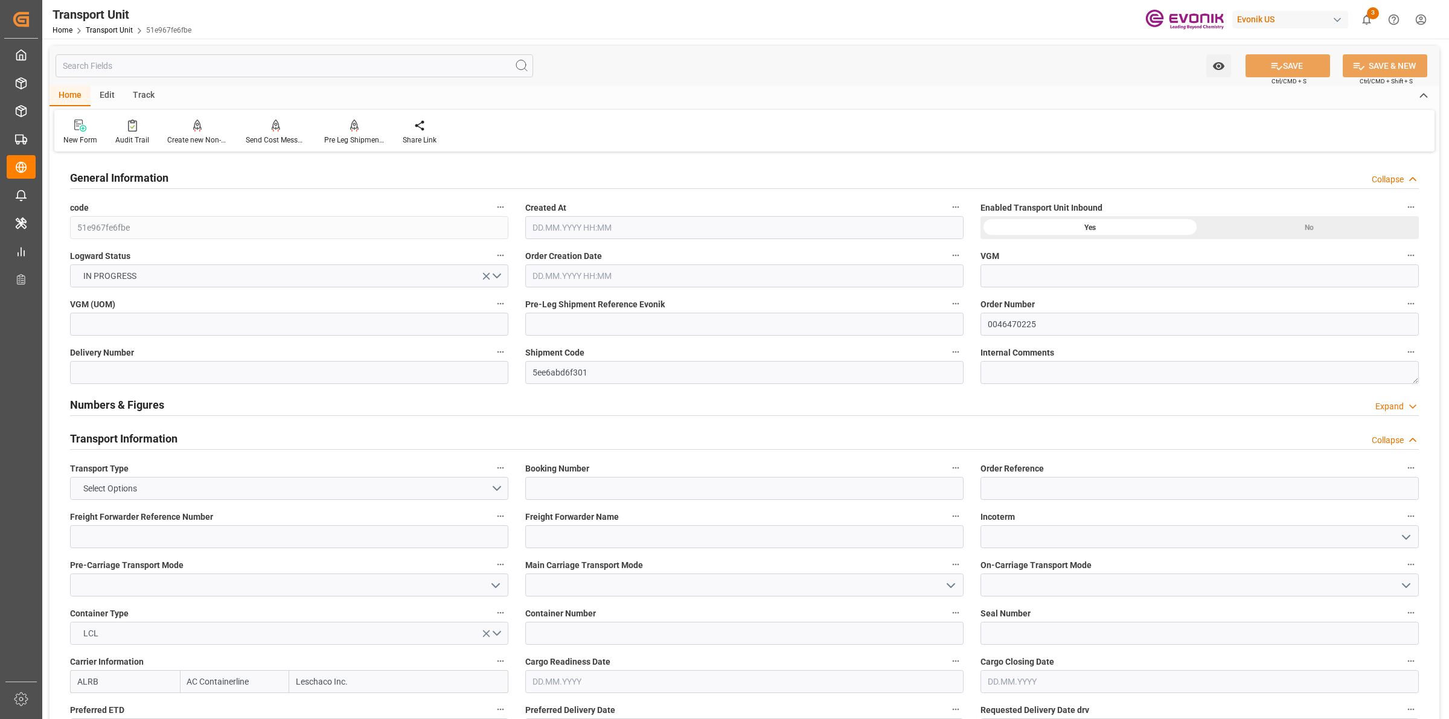
type input "[DATE] 06:48"
type input "[DATE]"
type input "[DATE] 00:00"
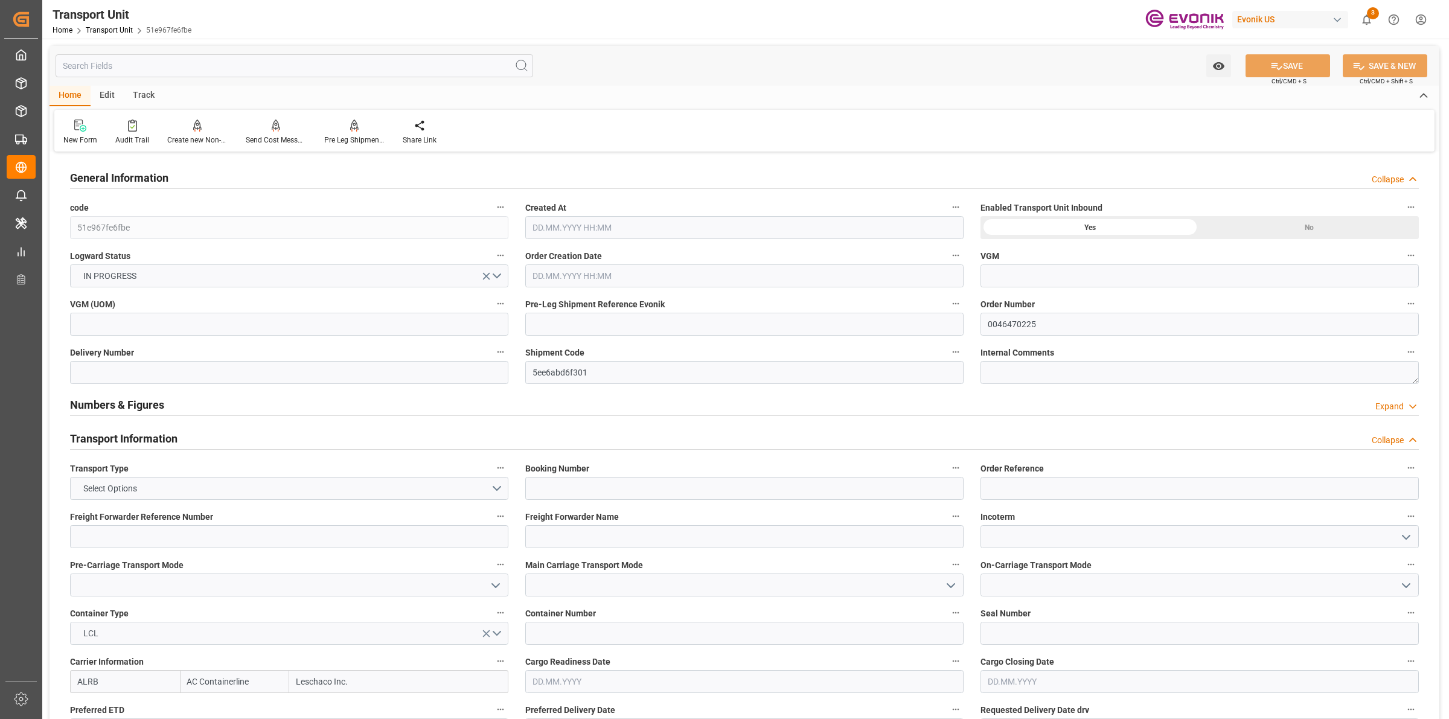
type input "[DATE] 00:00"
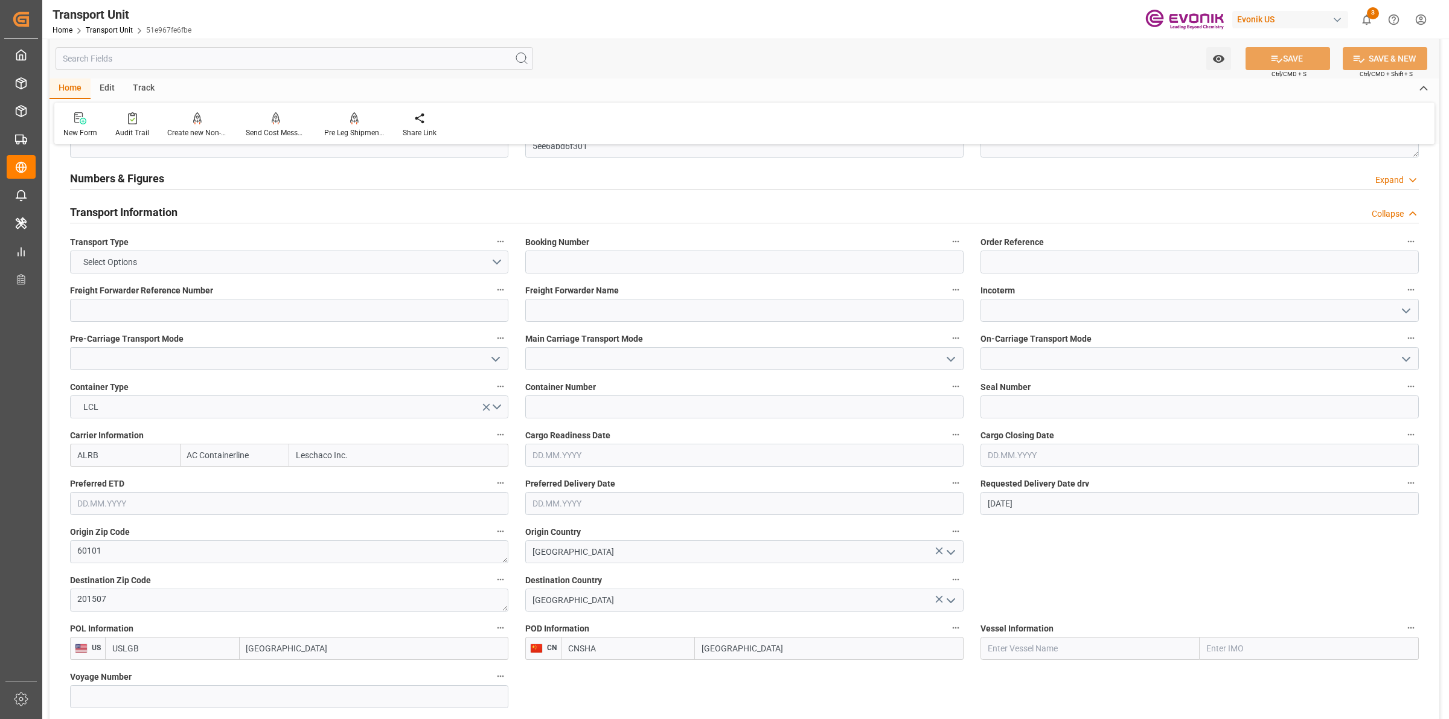
scroll to position [453, 0]
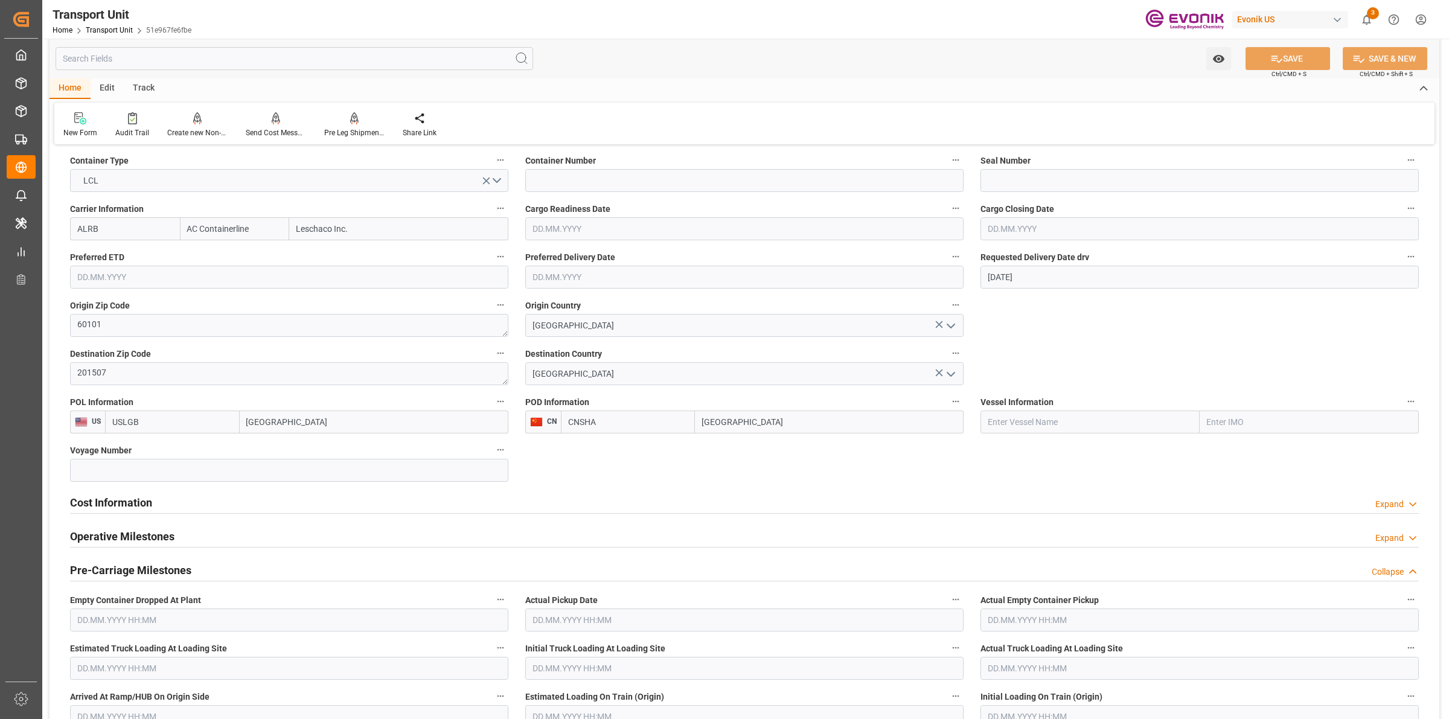
click at [124, 502] on h2 "Cost Information" at bounding box center [111, 502] width 82 height 16
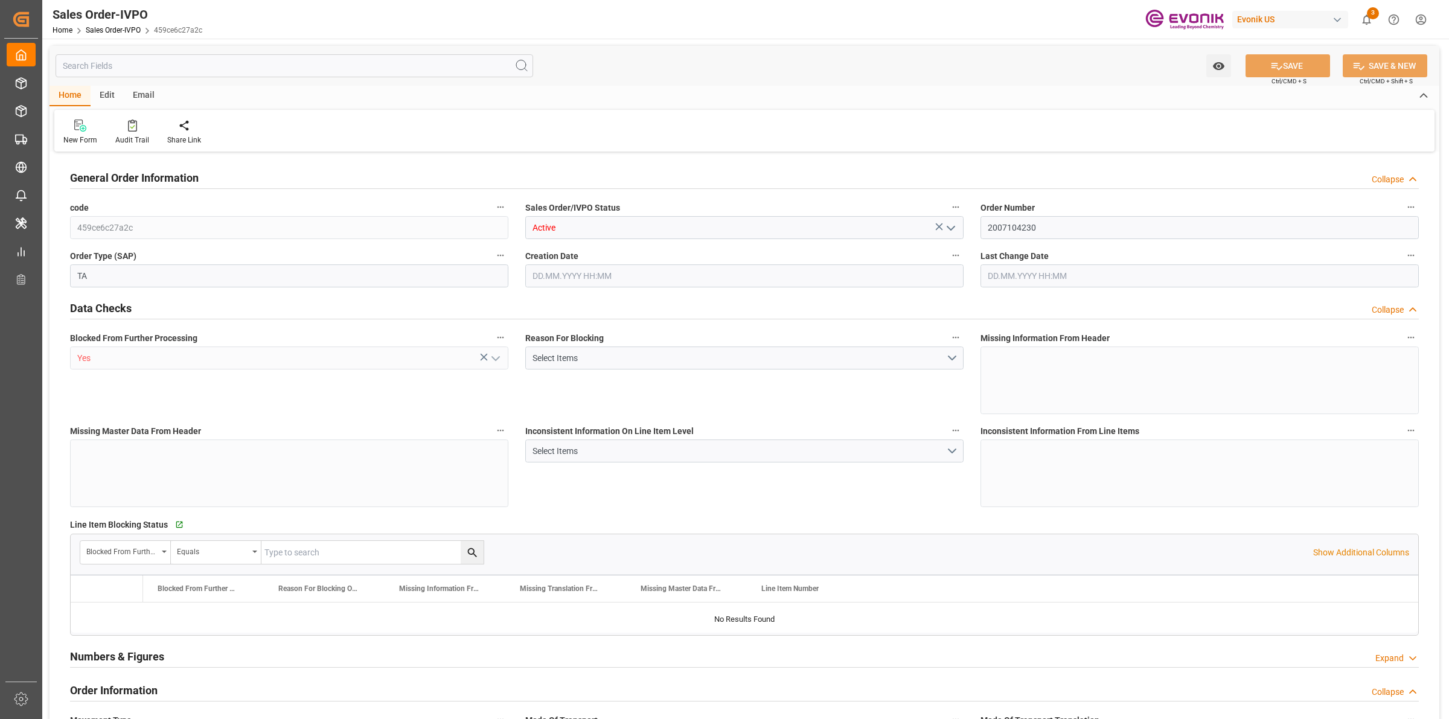
type input "BEANR"
type input "0"
type input "1"
type input "4842"
type input "[DATE] 20:13"
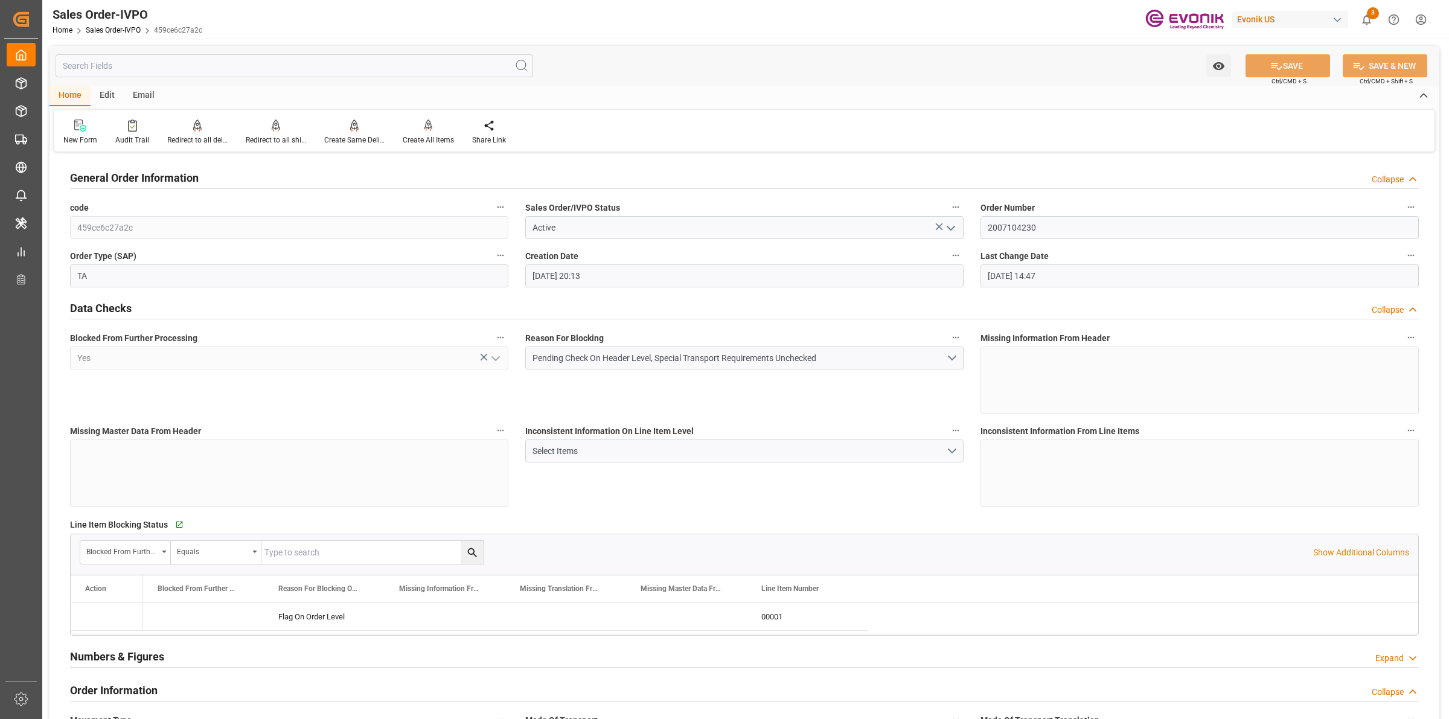
type input "[DATE] 14:47"
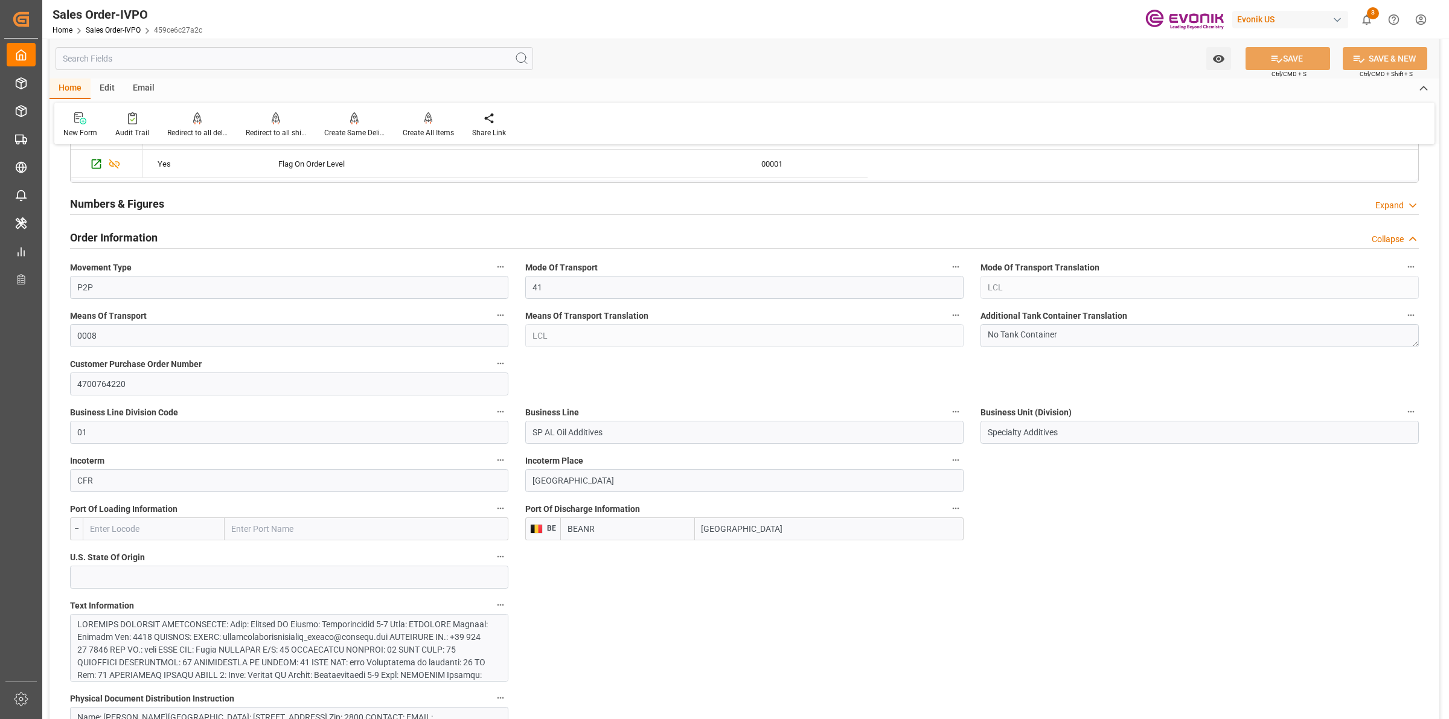
scroll to position [528, 0]
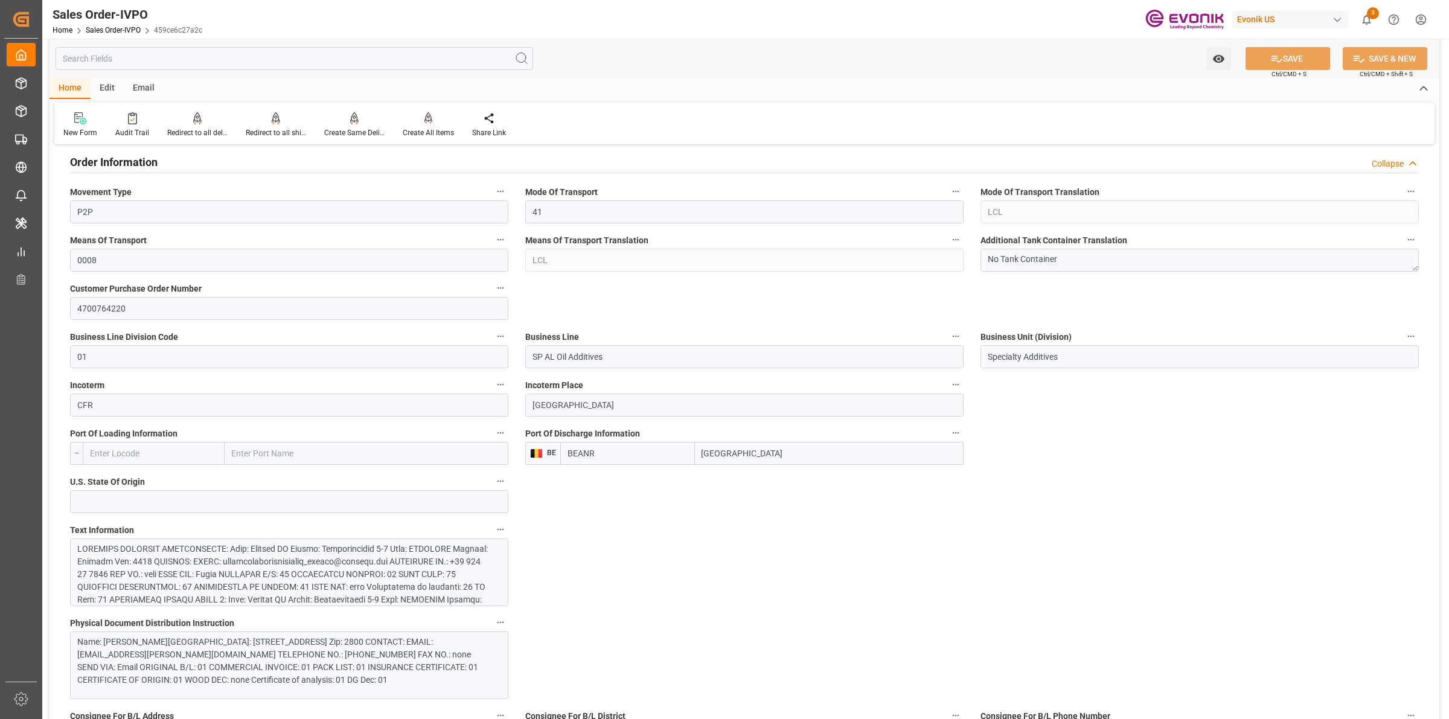
click at [349, 563] on div at bounding box center [283, 632] width 412 height 178
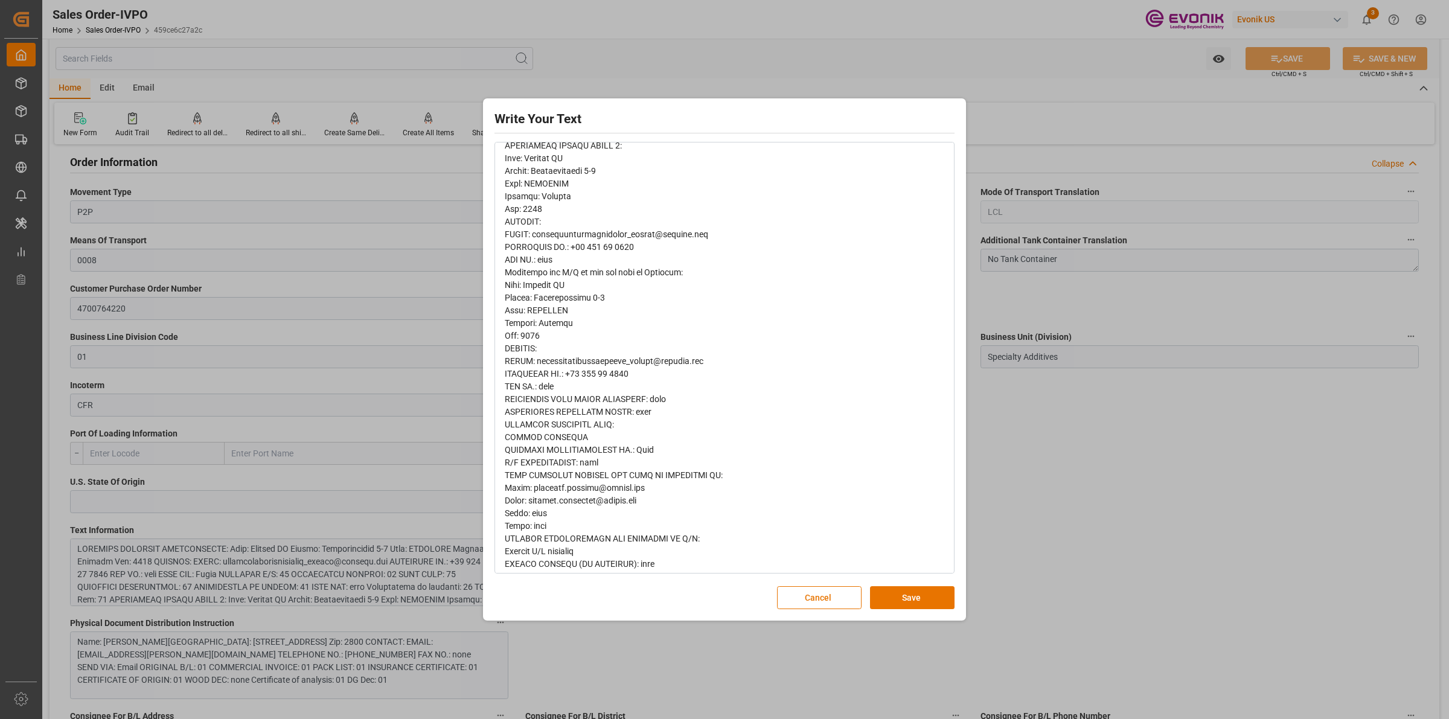
scroll to position [309, 0]
click at [1070, 460] on div "Write Your Text Normal 14 Font Cancel Save" at bounding box center [724, 359] width 1449 height 719
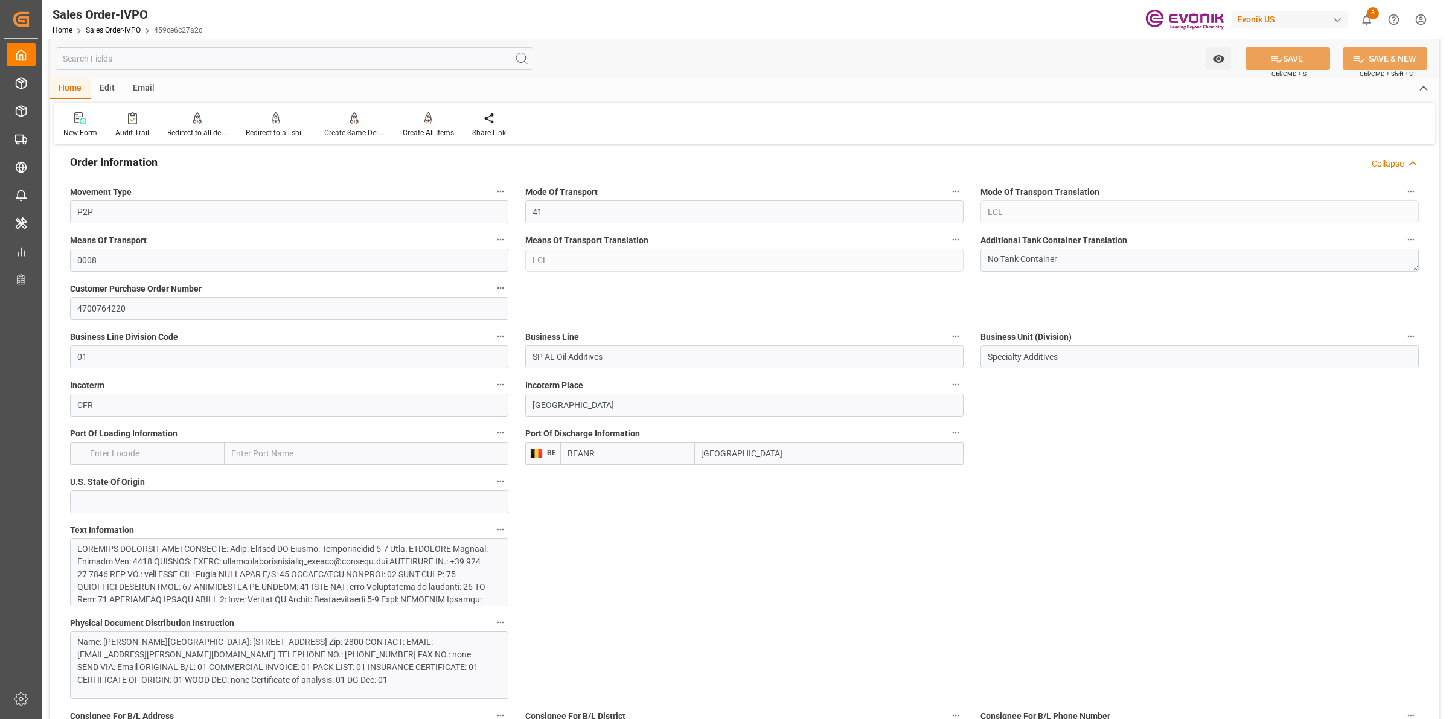
click at [283, 653] on div "Name: [PERSON_NAME][GEOGRAPHIC_DATA]: [STREET_ADDRESS] Zip: 2800 CONTACT: EMAIL…" at bounding box center [283, 661] width 412 height 51
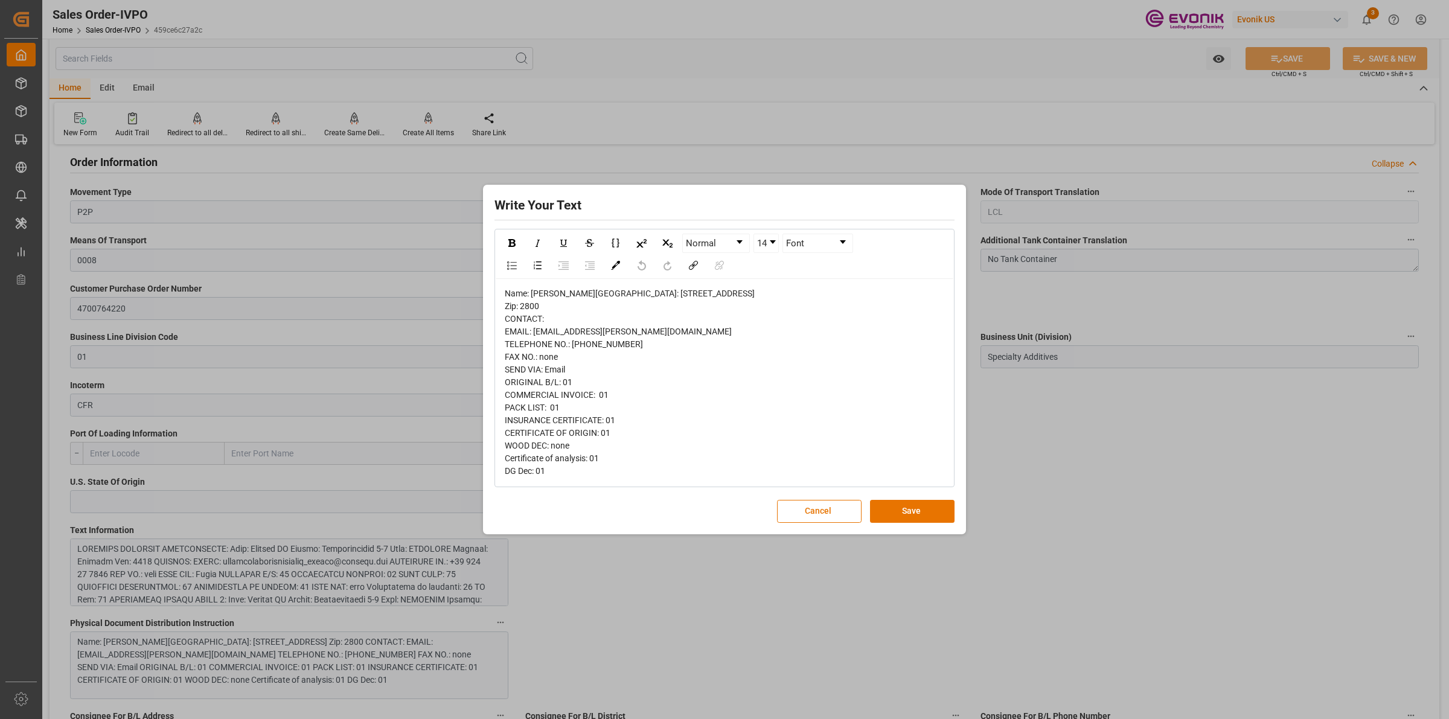
click at [1067, 456] on div "Write Your Text Normal 14 Font Name: [PERSON_NAME][GEOGRAPHIC_DATA]: Bedrijvenl…" at bounding box center [724, 359] width 1449 height 719
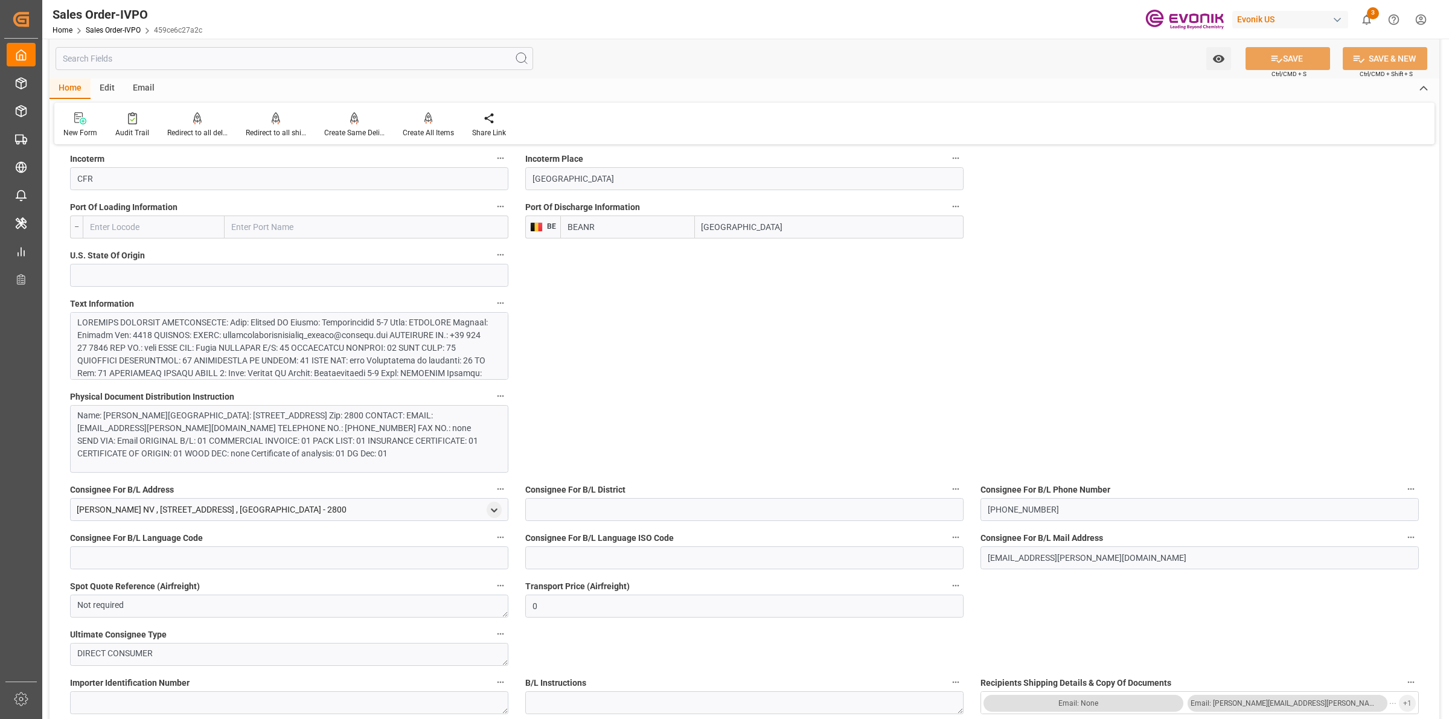
scroll to position [830, 0]
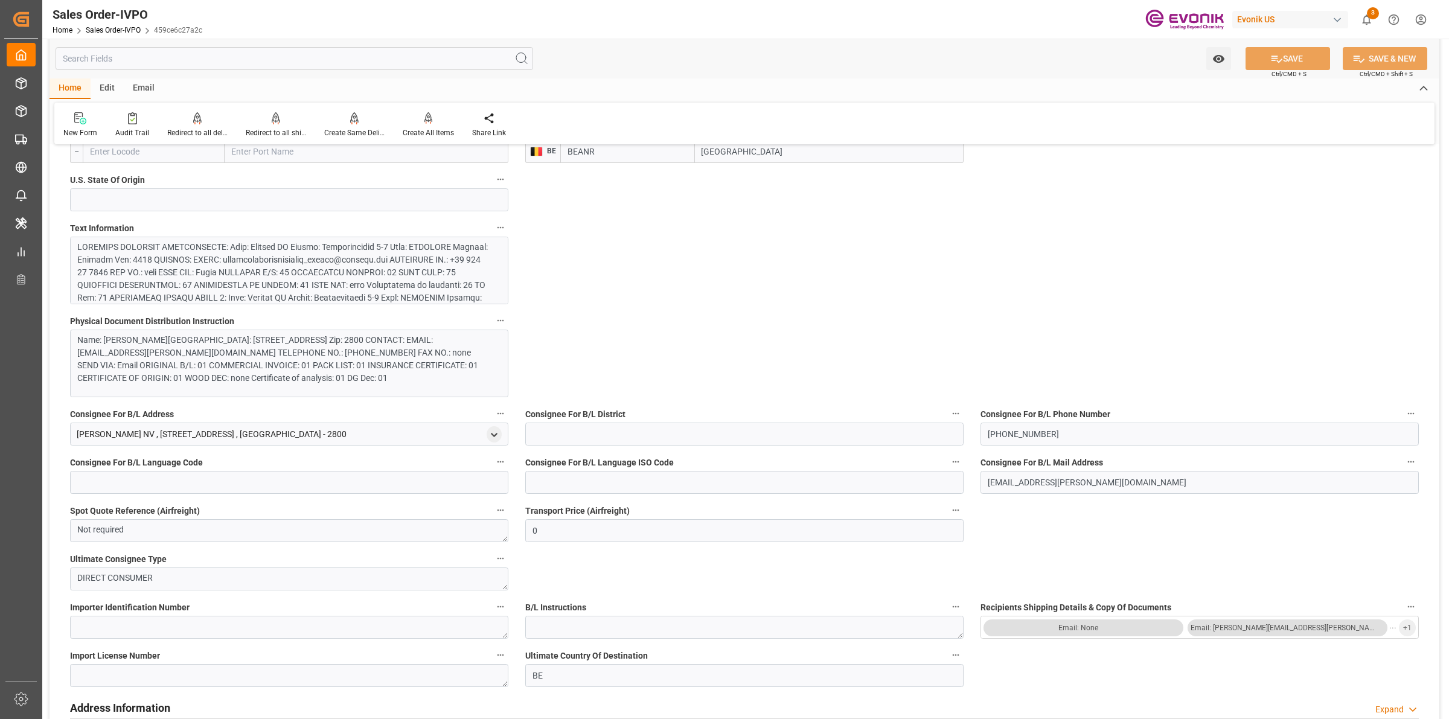
click at [302, 282] on div at bounding box center [283, 330] width 412 height 178
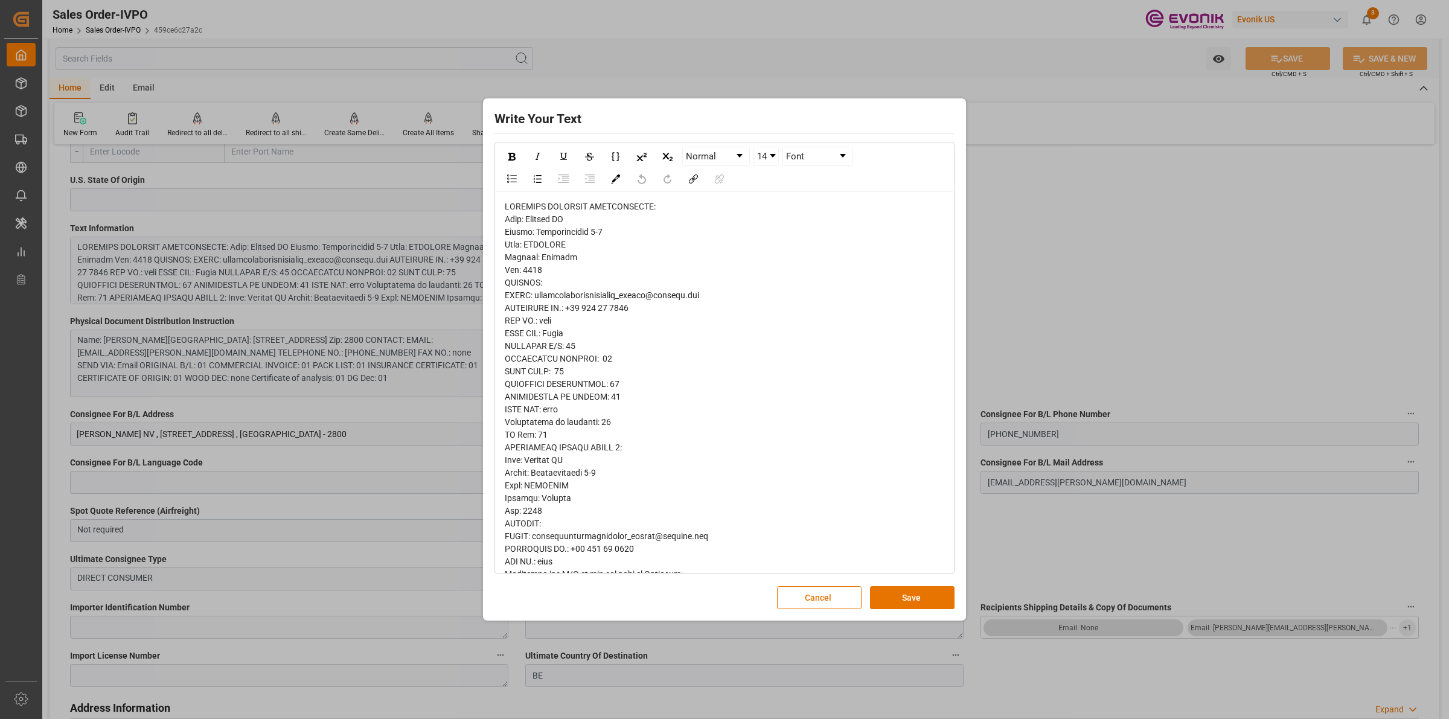
click at [1088, 295] on div "Write Your Text Normal 14 Font Cancel Save" at bounding box center [724, 359] width 1449 height 719
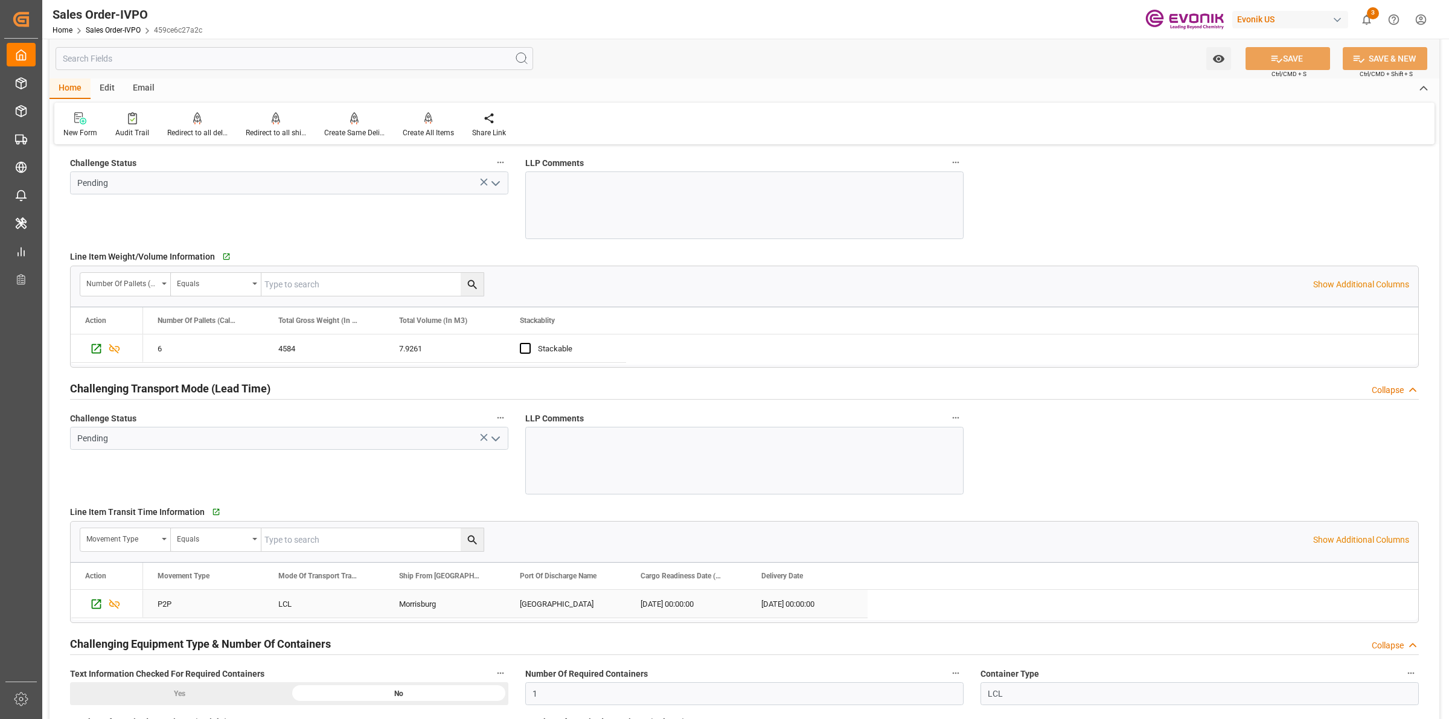
scroll to position [1770, 0]
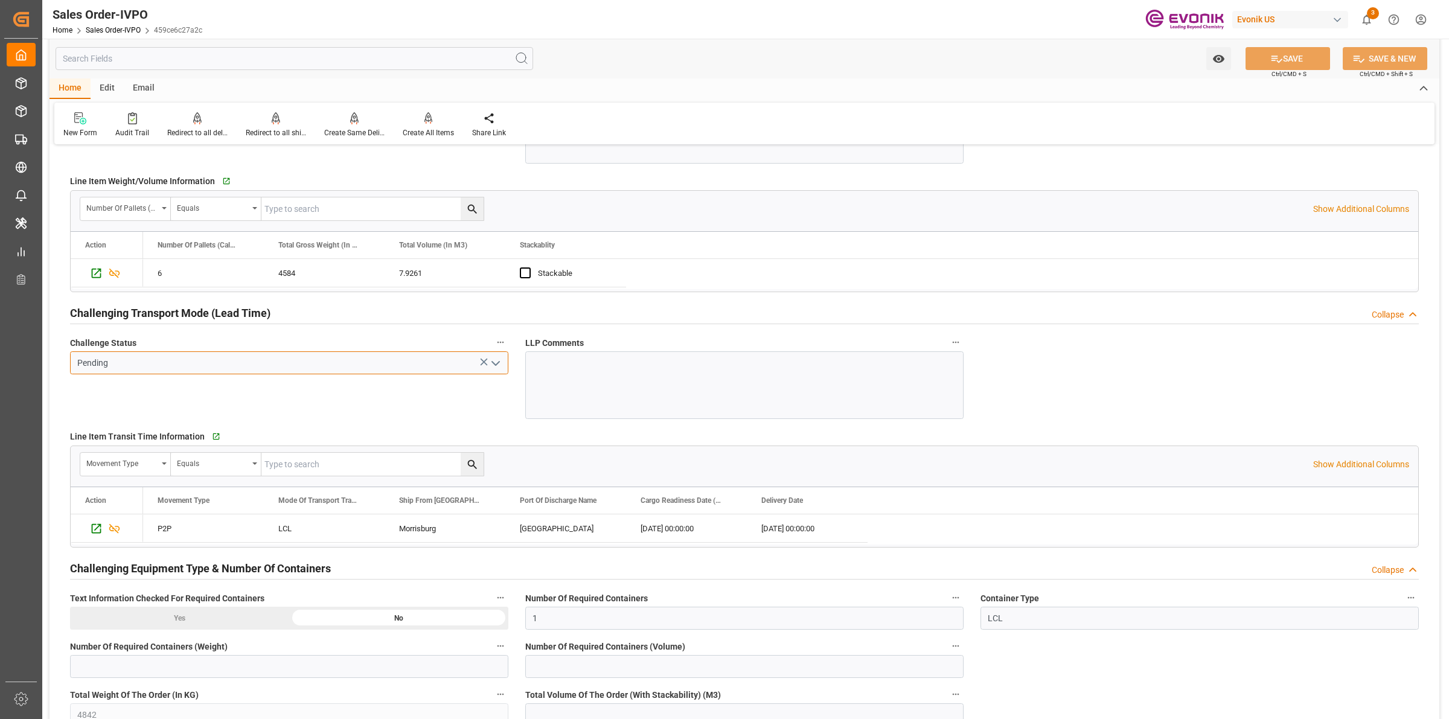
click at [456, 365] on input "Pending" at bounding box center [289, 362] width 438 height 23
click at [496, 366] on icon "open menu" at bounding box center [495, 363] width 14 height 14
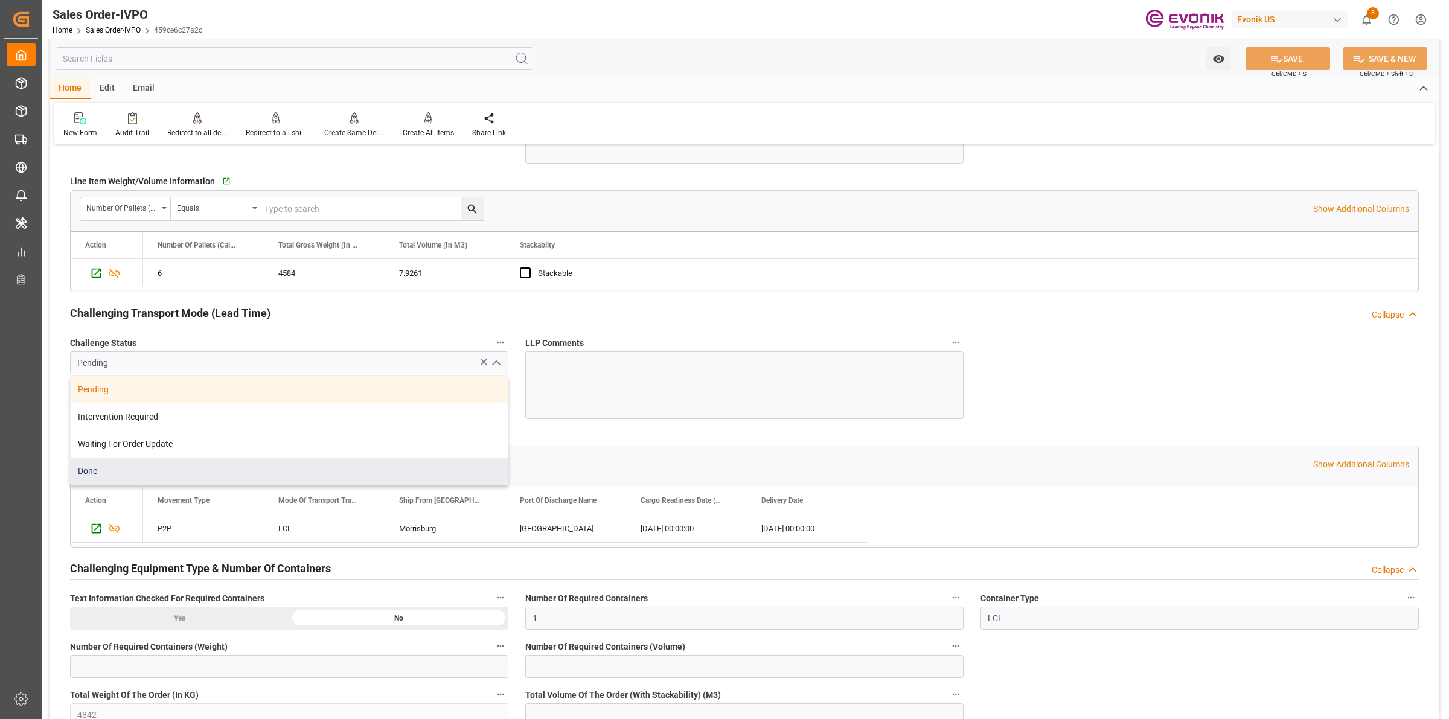
click at [194, 468] on div "Done" at bounding box center [289, 471] width 437 height 27
type input "Done"
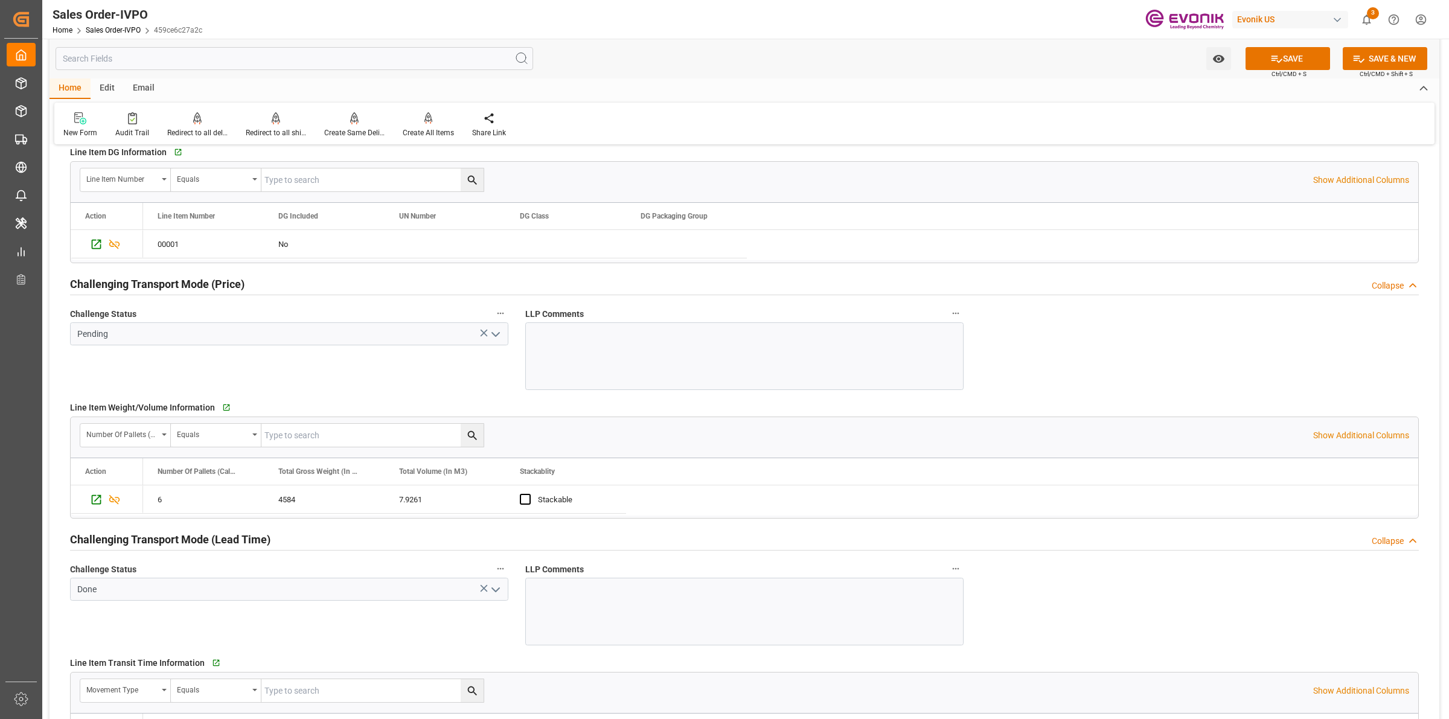
scroll to position [1468, 0]
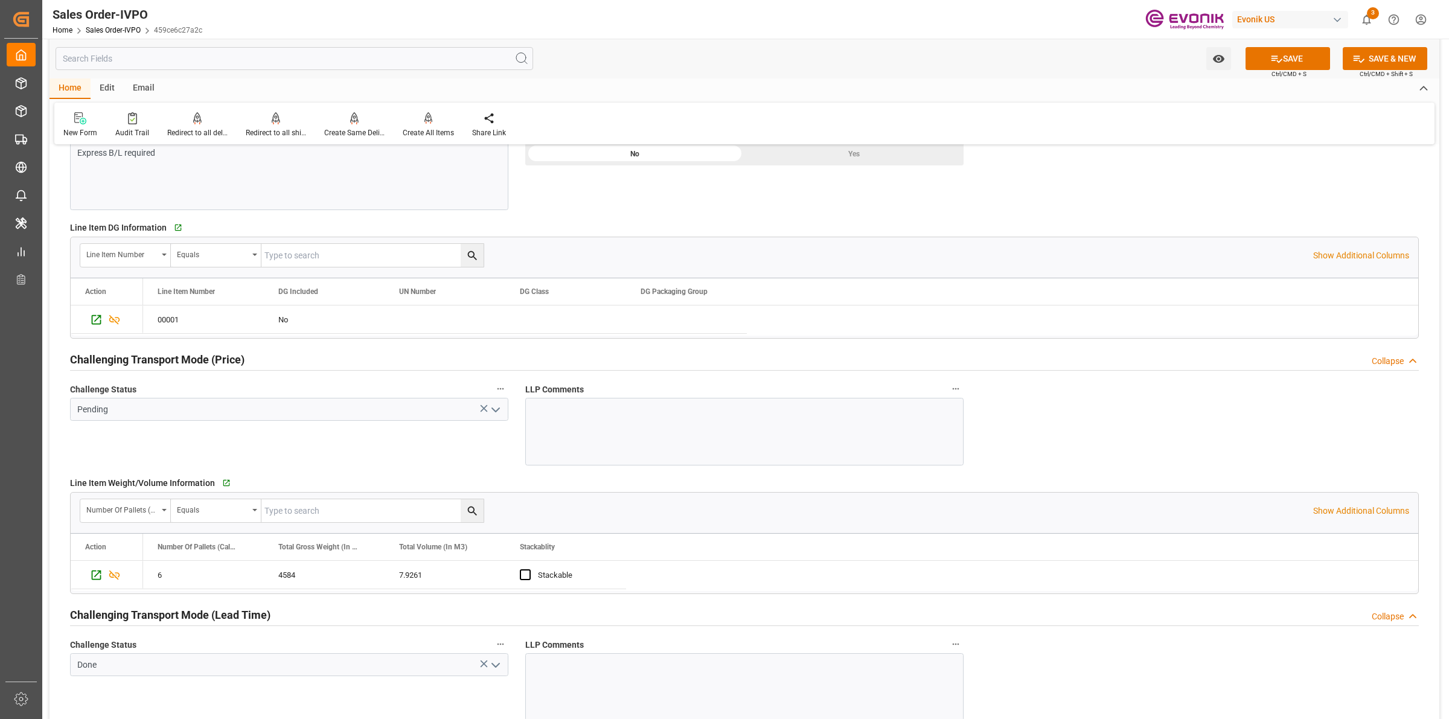
click at [499, 411] on icon "open menu" at bounding box center [495, 410] width 14 height 14
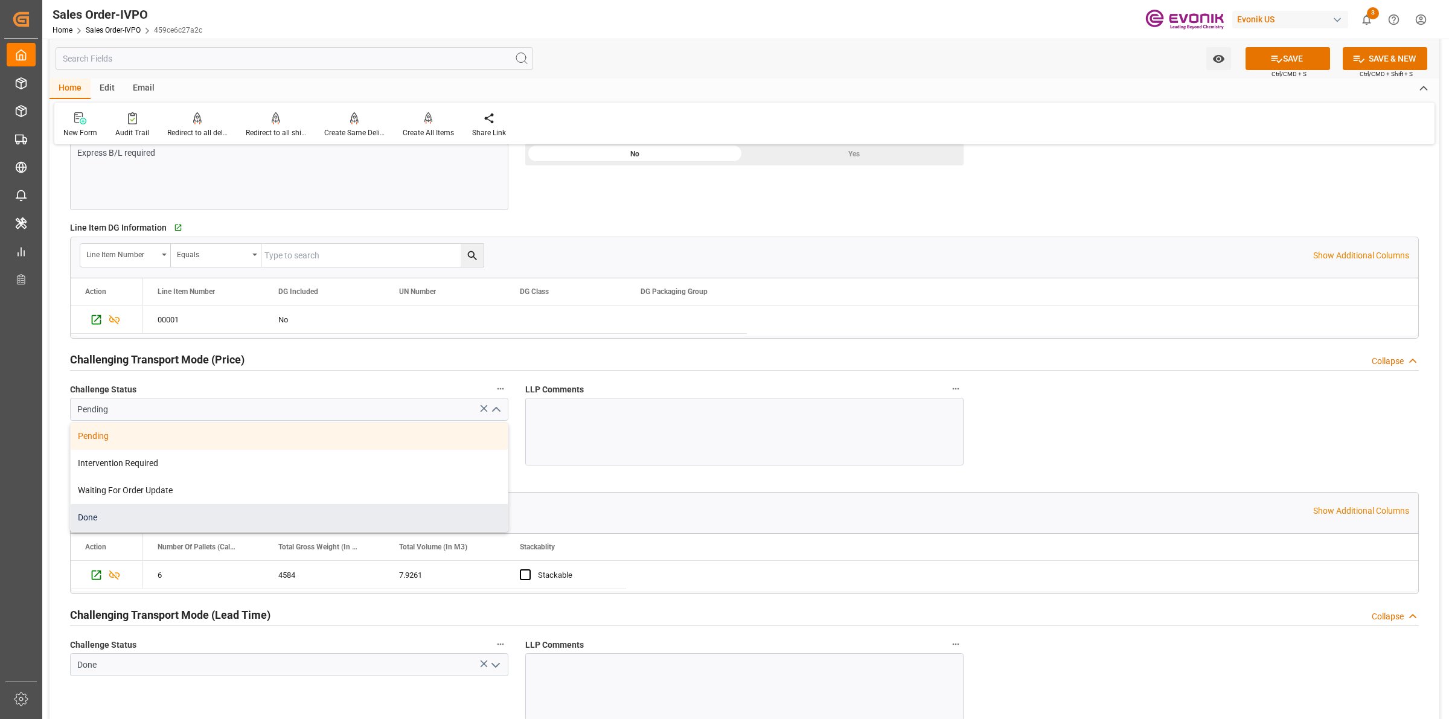
click at [158, 522] on div "Done" at bounding box center [289, 517] width 437 height 27
type input "Done"
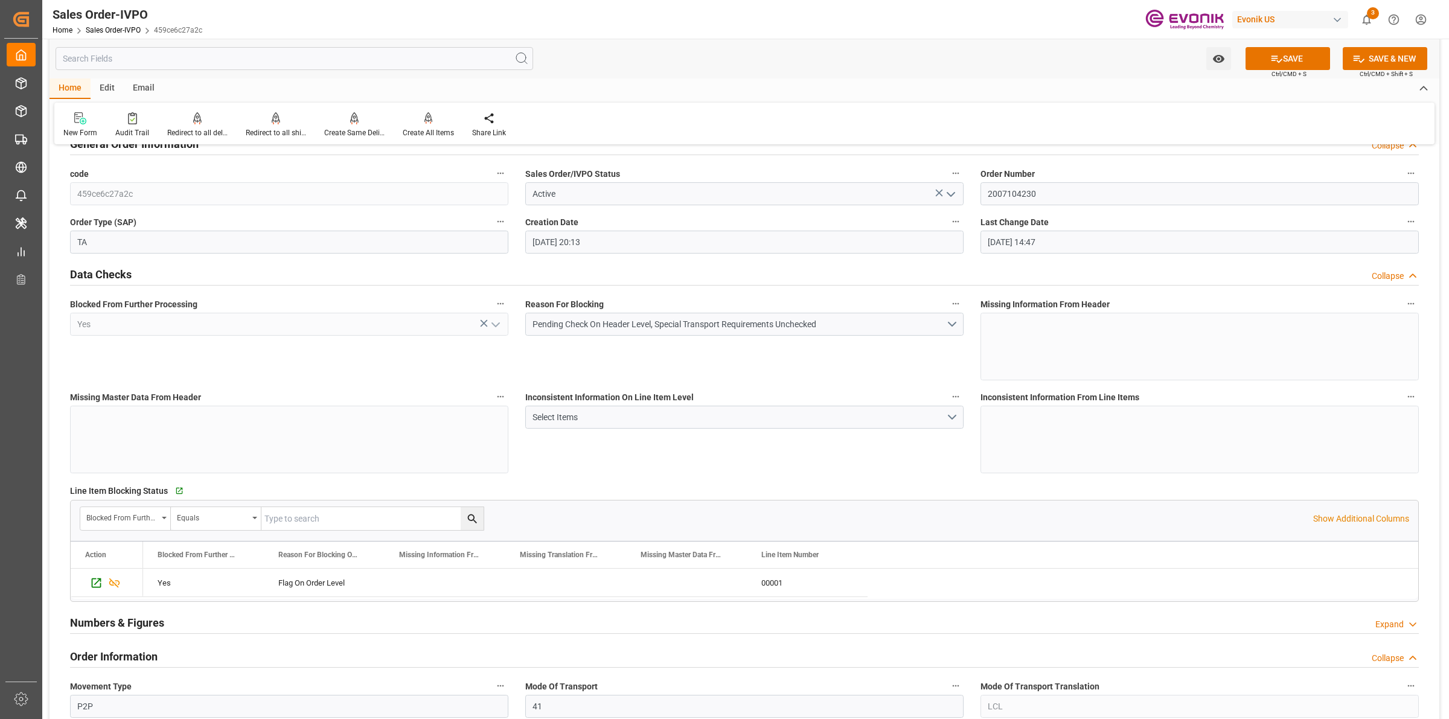
scroll to position [0, 0]
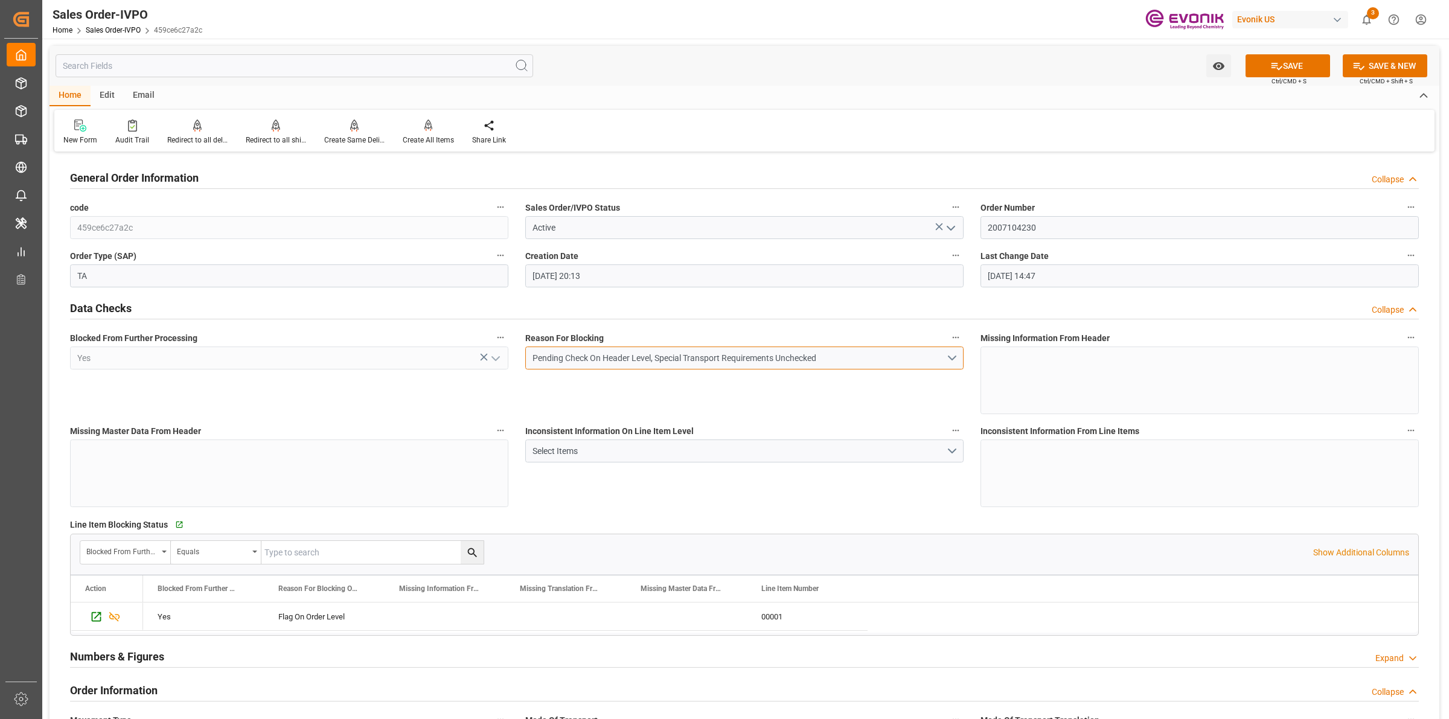
click at [949, 357] on button "Pending Check On Header Level, Special Transport Requirements Unchecked" at bounding box center [744, 358] width 438 height 23
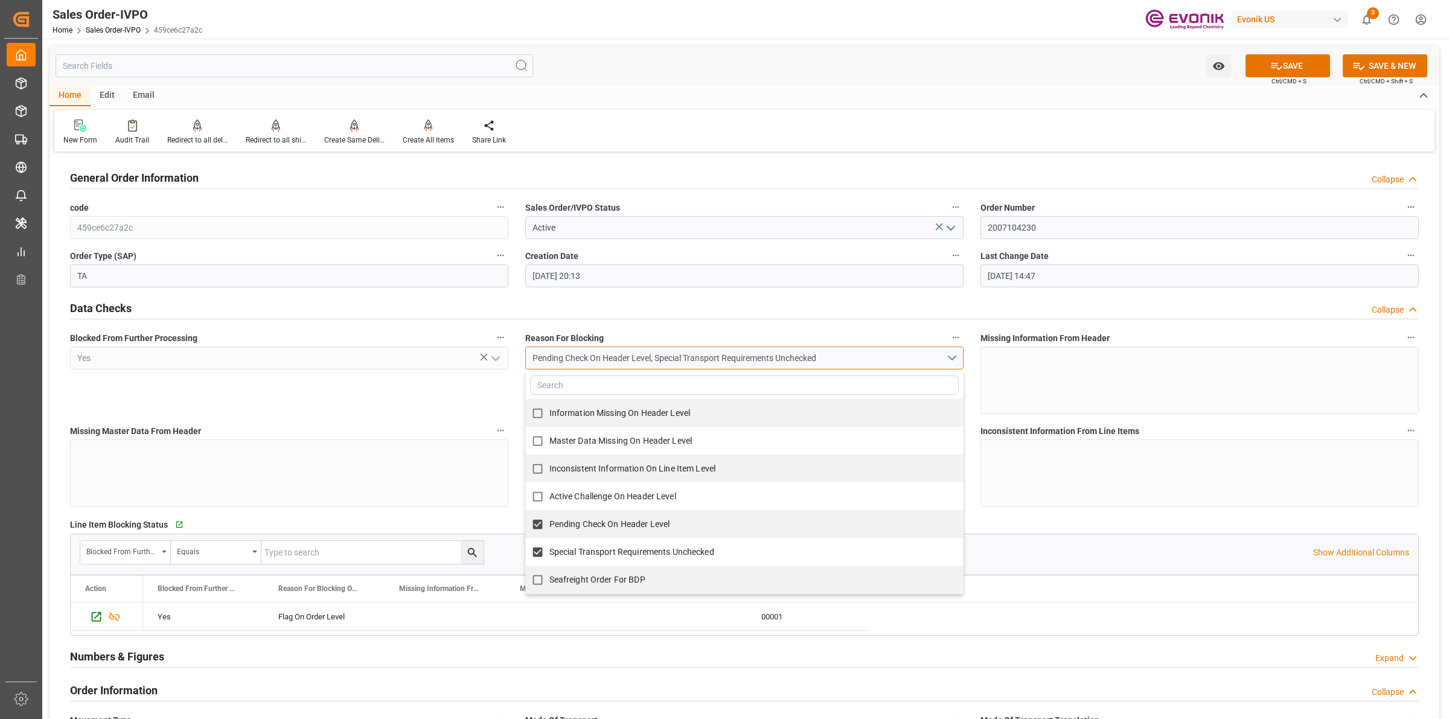
click at [957, 359] on button "Pending Check On Header Level, Special Transport Requirements Unchecked" at bounding box center [744, 358] width 438 height 23
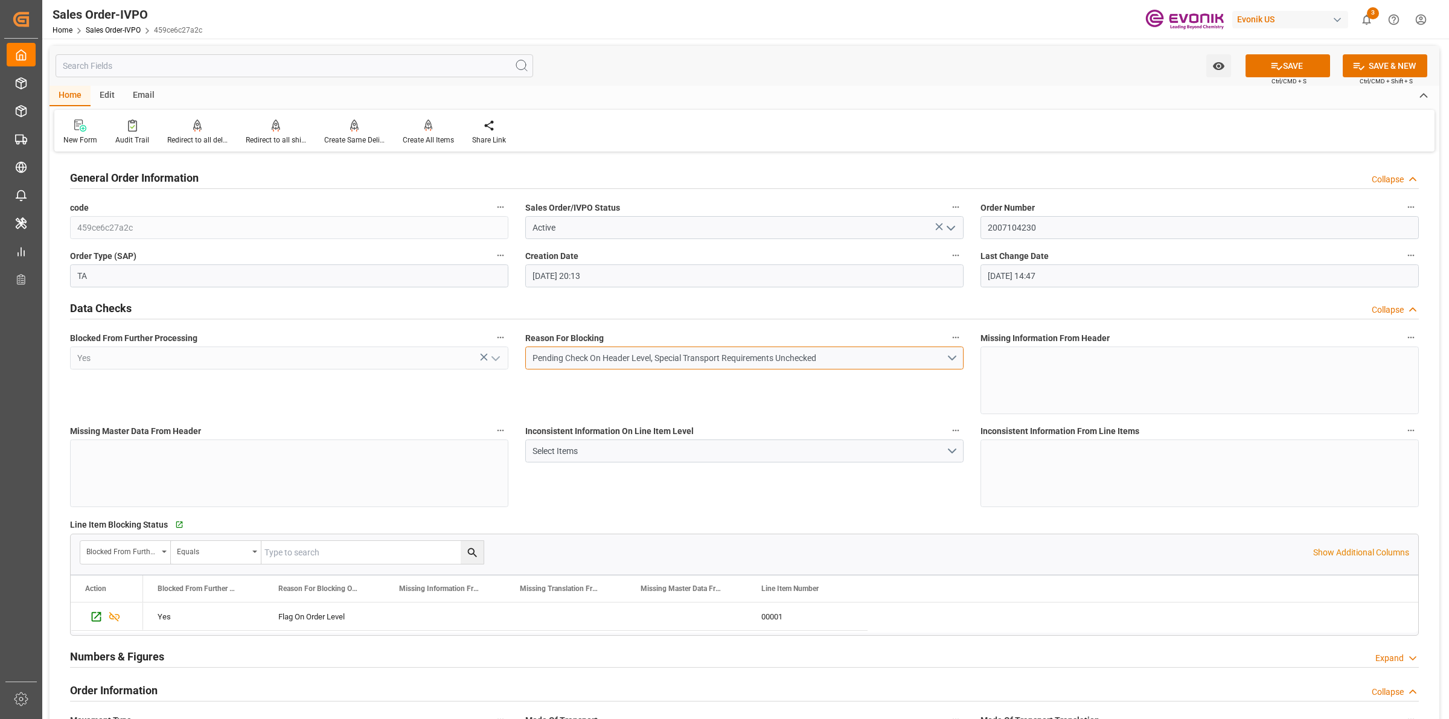
click at [949, 357] on button "Pending Check On Header Level, Special Transport Requirements Unchecked" at bounding box center [744, 358] width 438 height 23
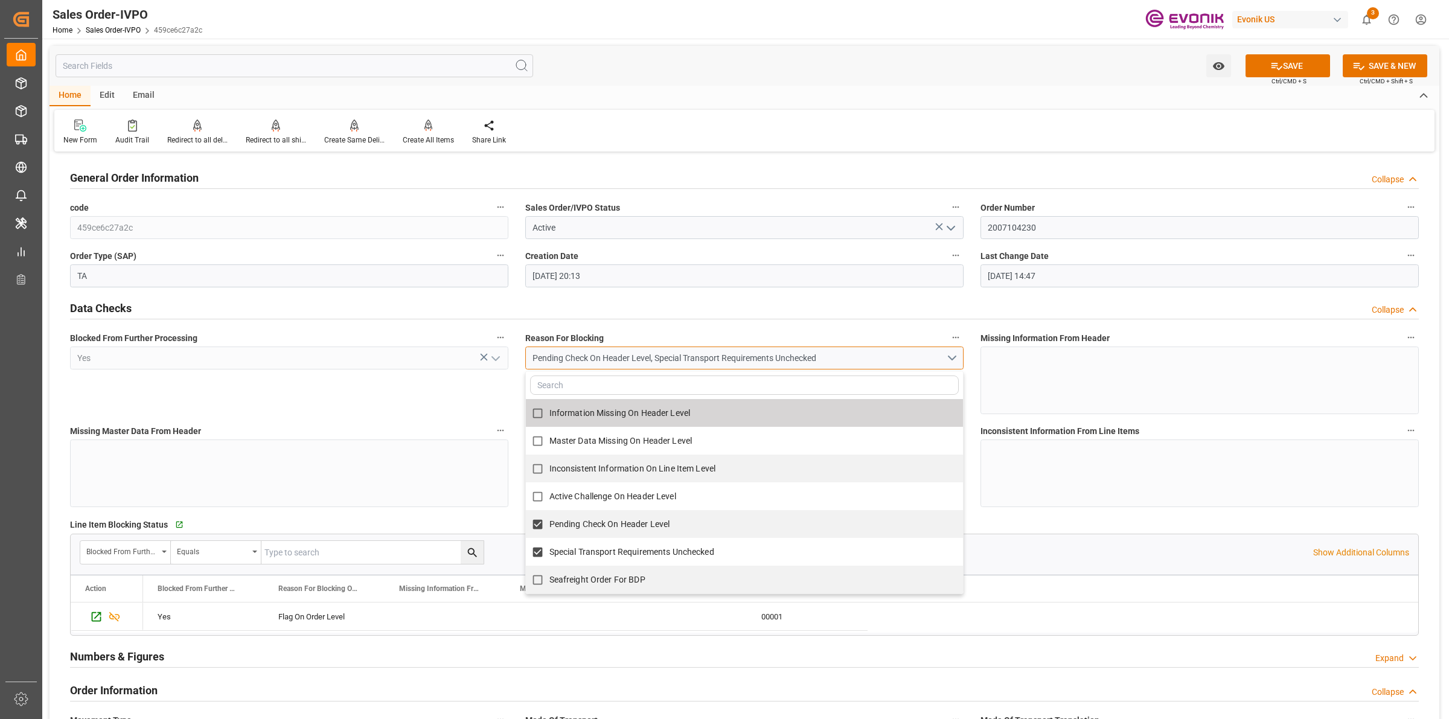
click at [955, 362] on button "Pending Check On Header Level, Special Transport Requirements Unchecked" at bounding box center [744, 358] width 438 height 23
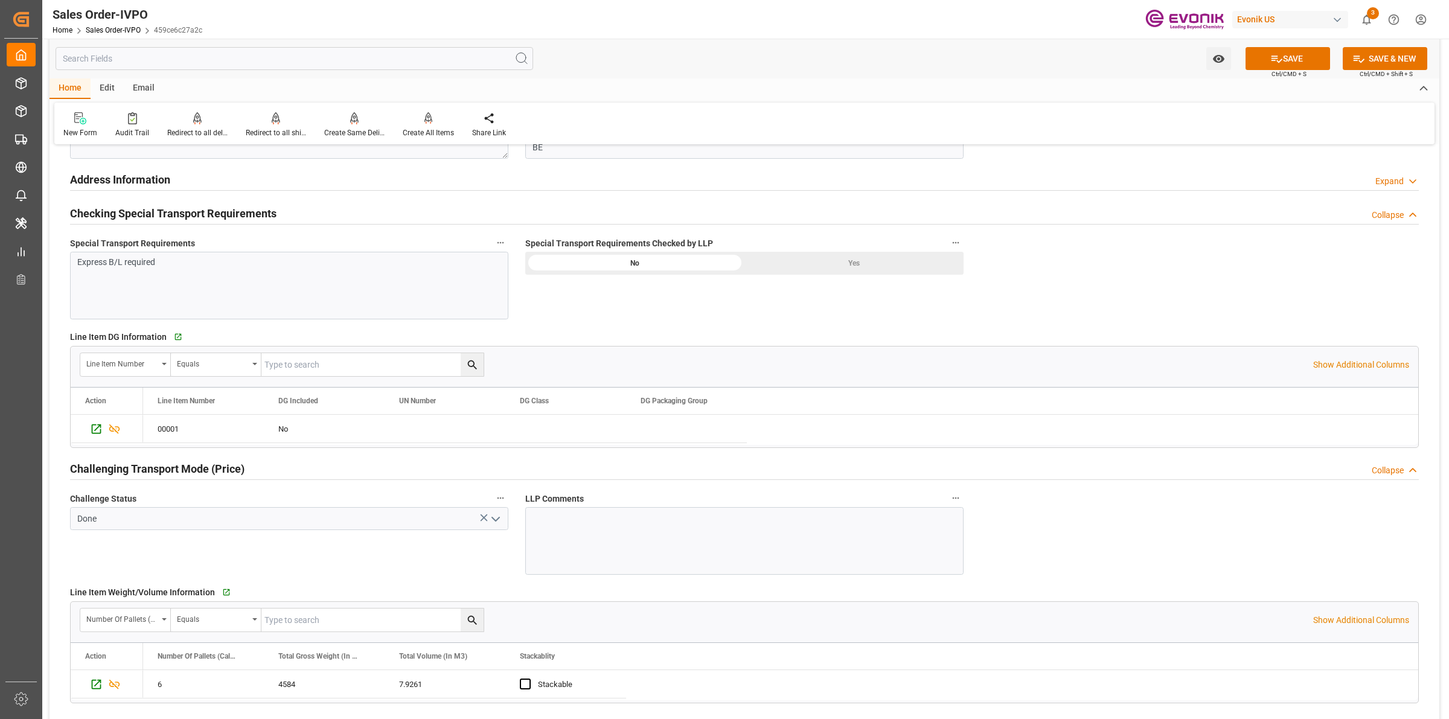
scroll to position [1283, 0]
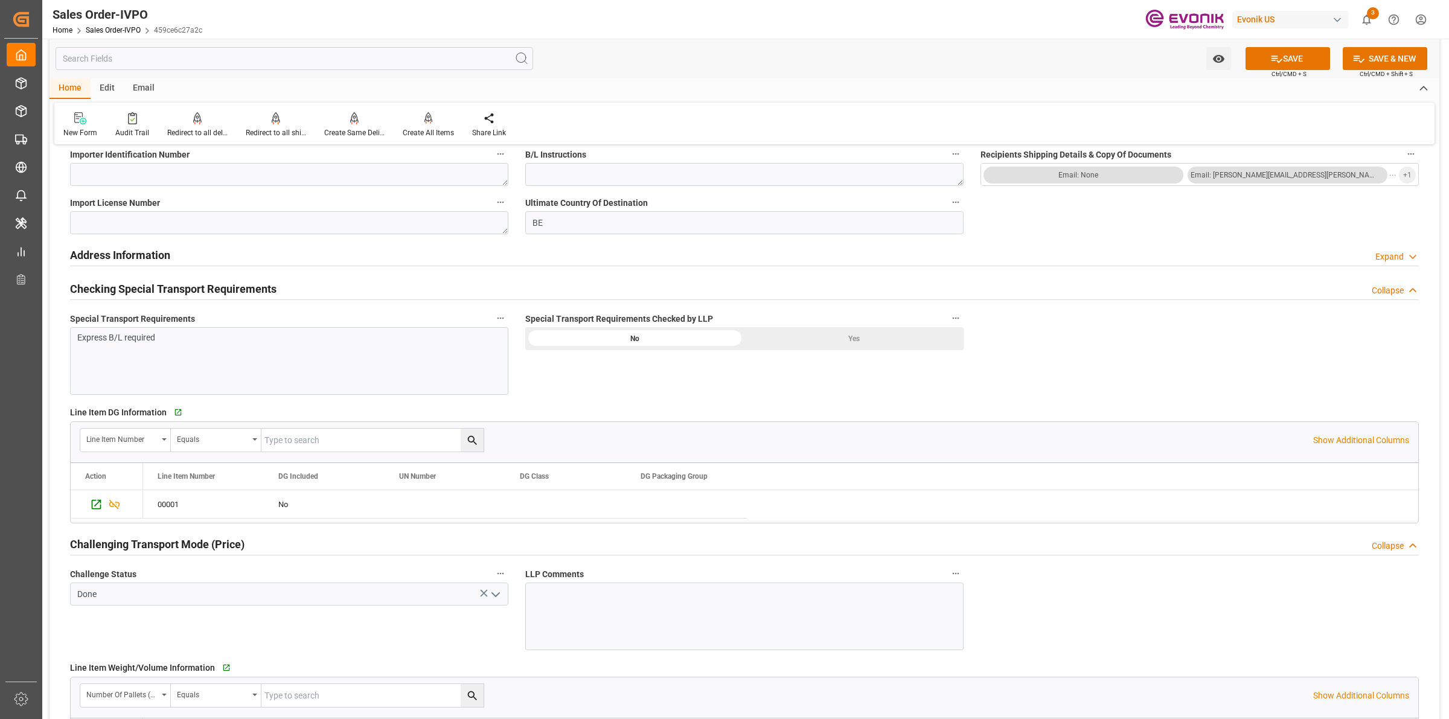
click at [865, 342] on div "Yes" at bounding box center [853, 338] width 219 height 23
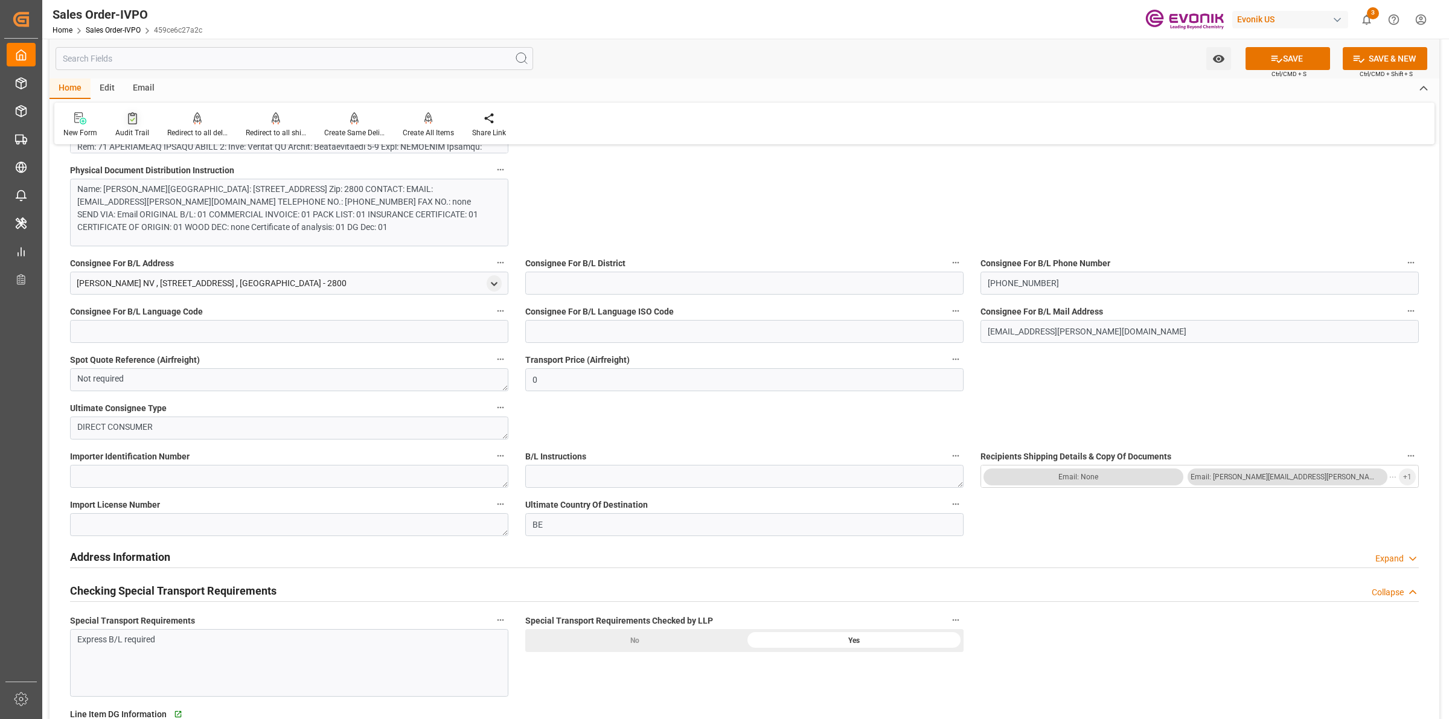
scroll to position [604, 0]
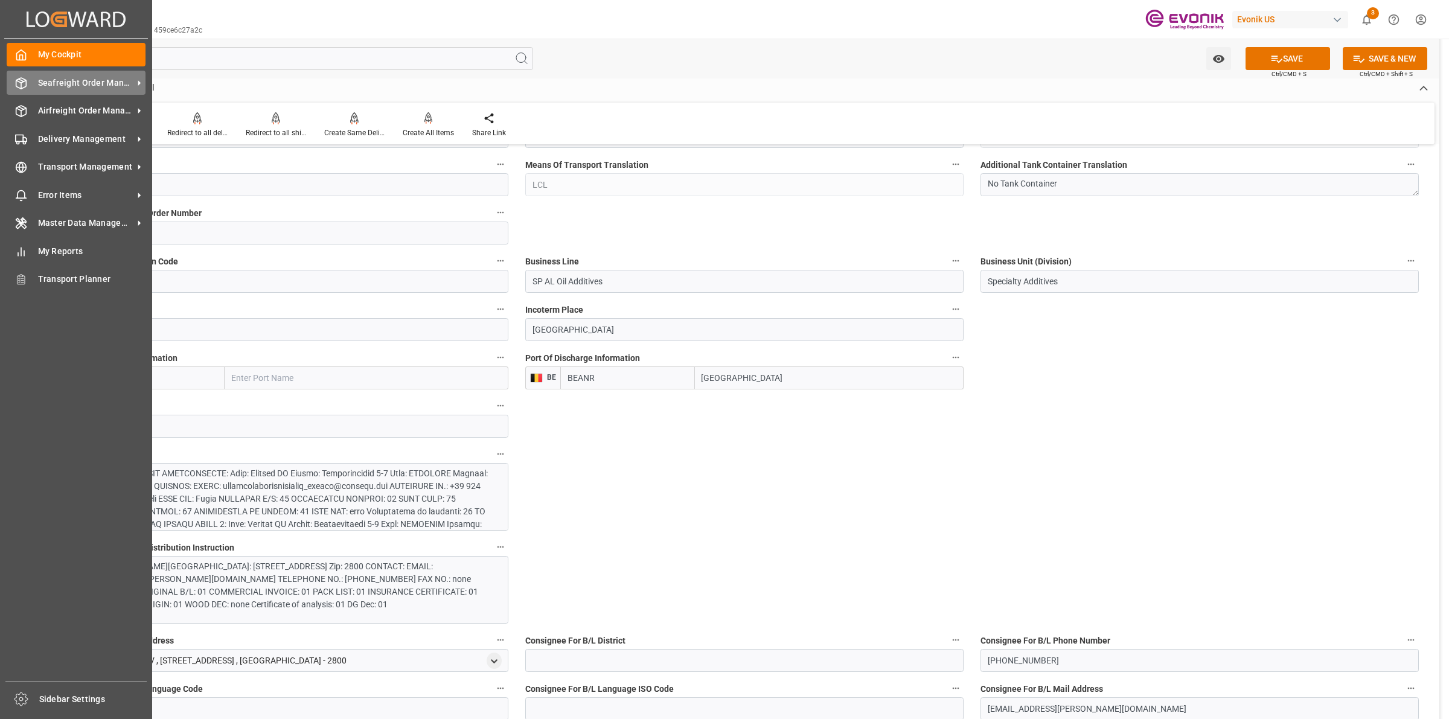
click at [24, 86] on icon at bounding box center [21, 83] width 12 height 12
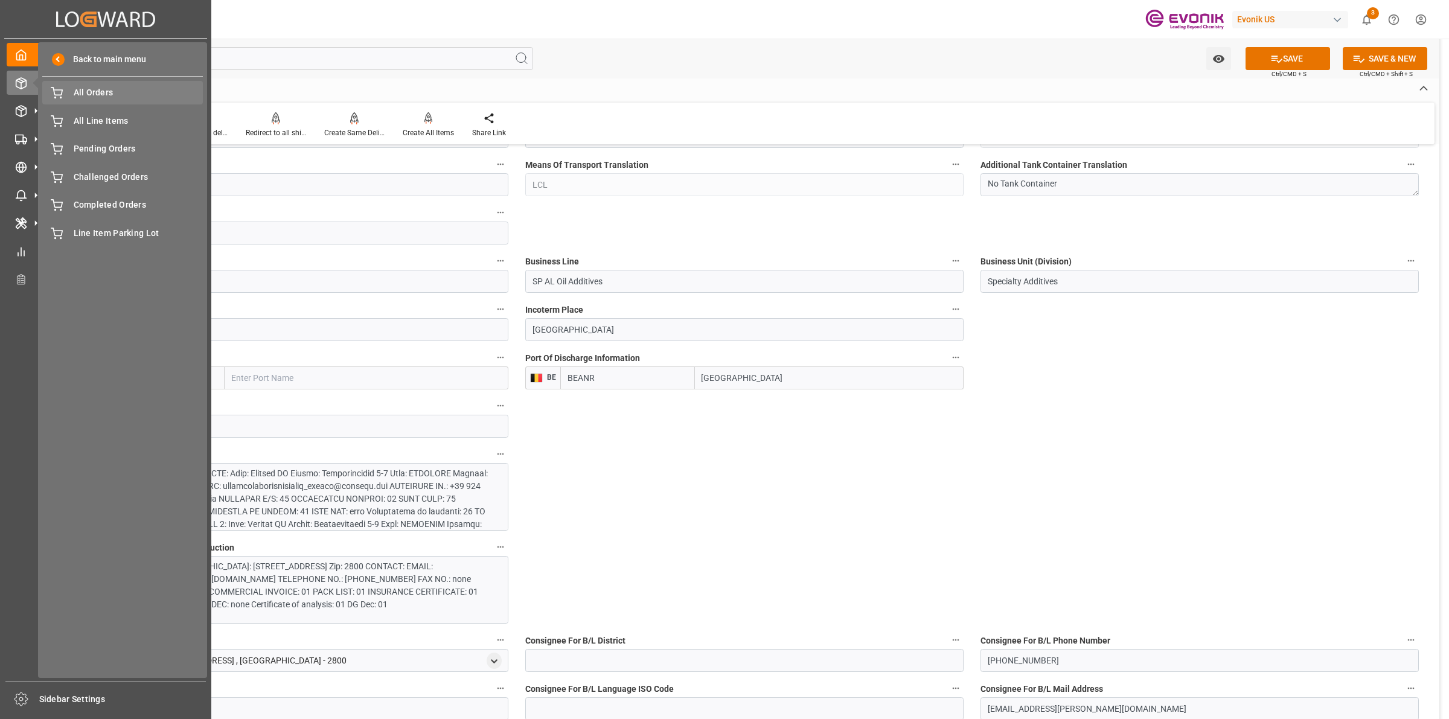
click at [86, 86] on span "All Orders" at bounding box center [139, 92] width 130 height 13
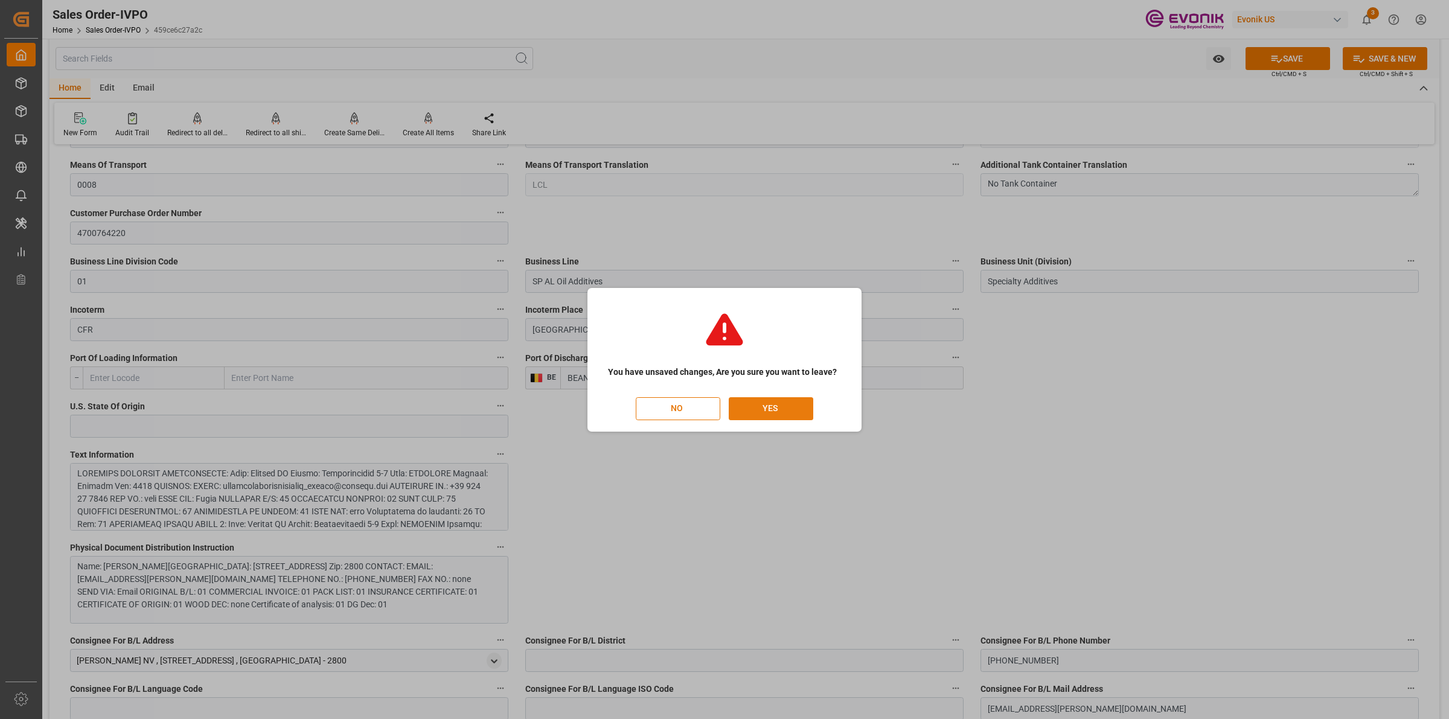
click at [776, 400] on button "YES" at bounding box center [771, 408] width 85 height 23
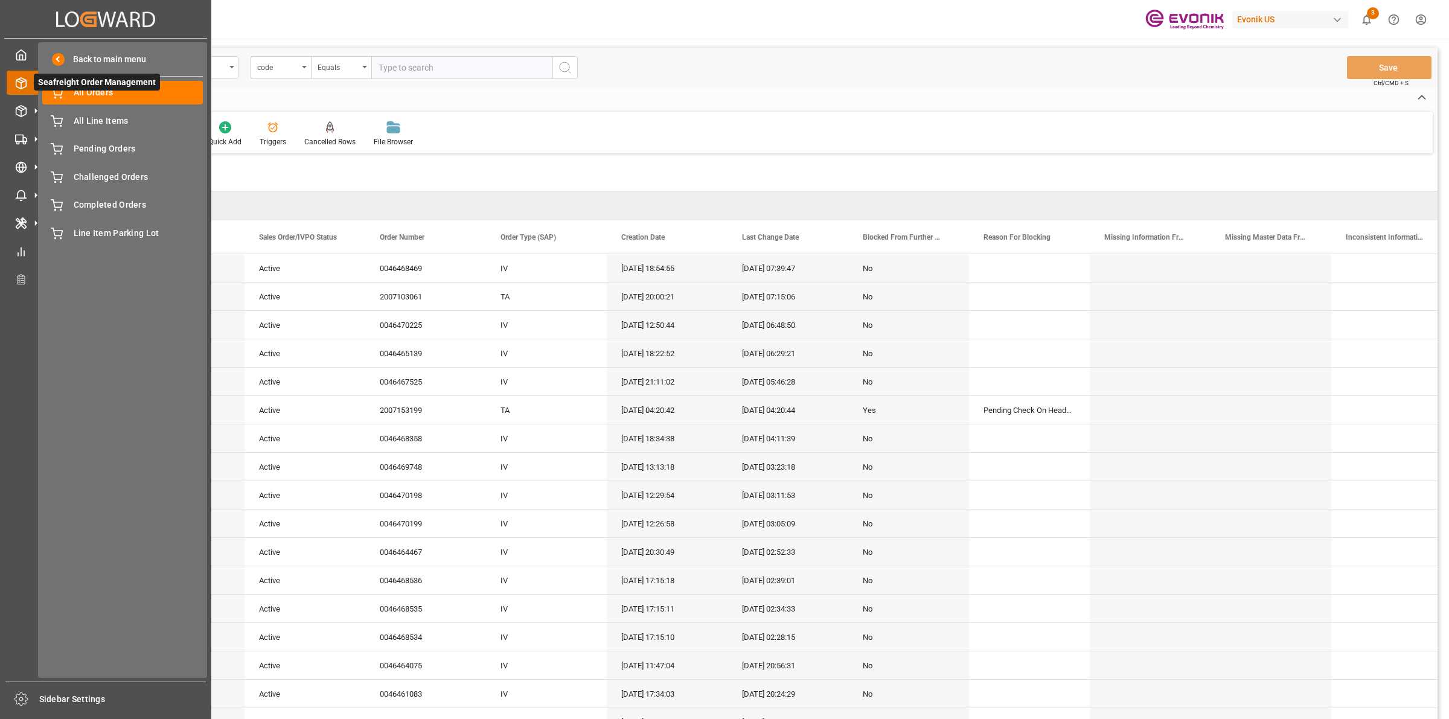
click at [16, 83] on icon at bounding box center [21, 83] width 12 height 12
click at [89, 89] on span "All Orders" at bounding box center [139, 92] width 130 height 13
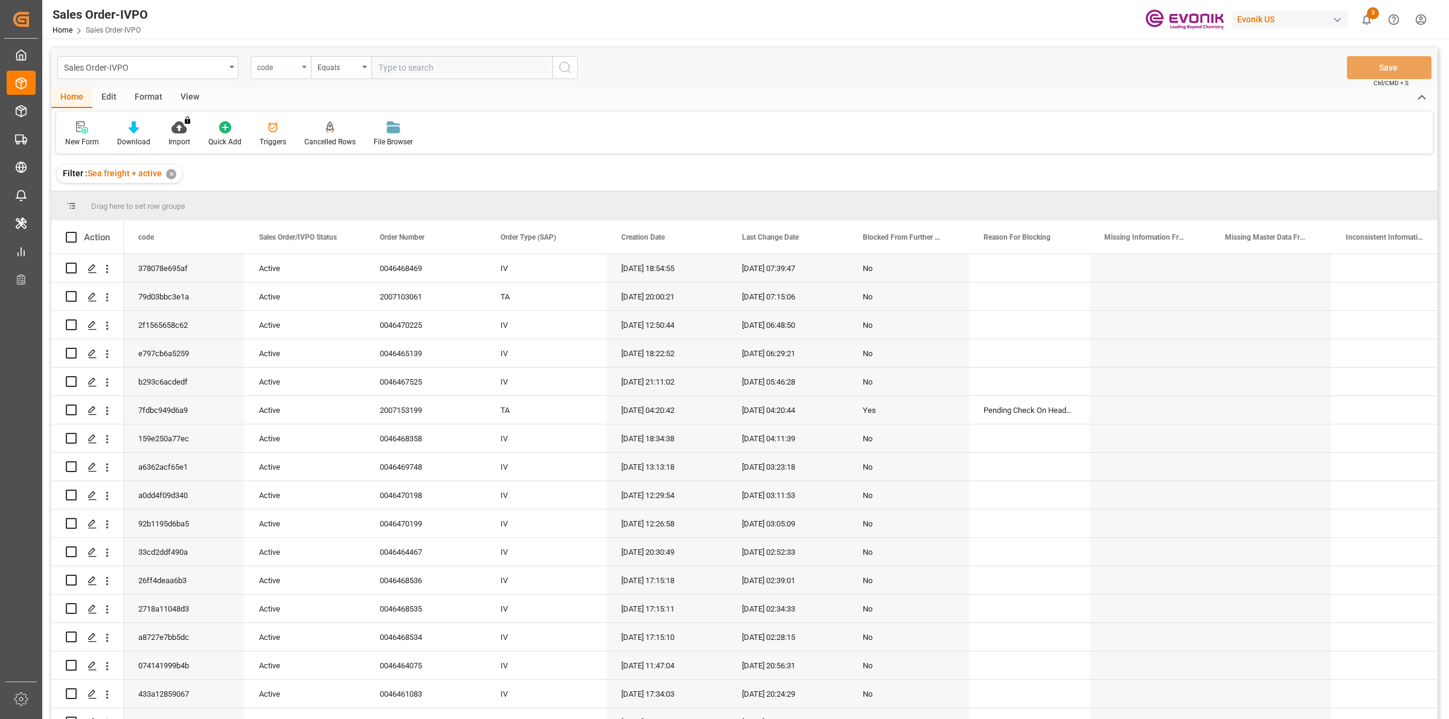
click at [281, 63] on div "code" at bounding box center [277, 66] width 41 height 14
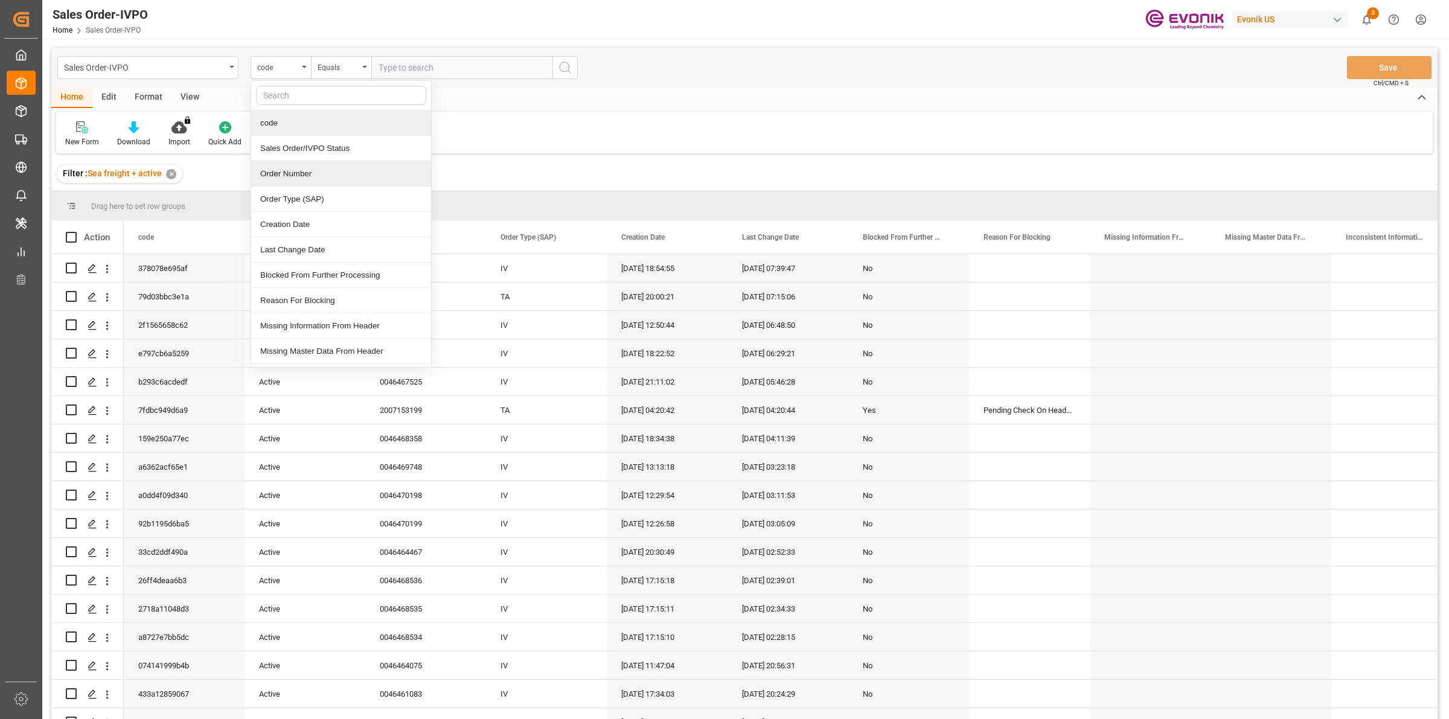
click at [327, 176] on div "Order Number" at bounding box center [341, 173] width 180 height 25
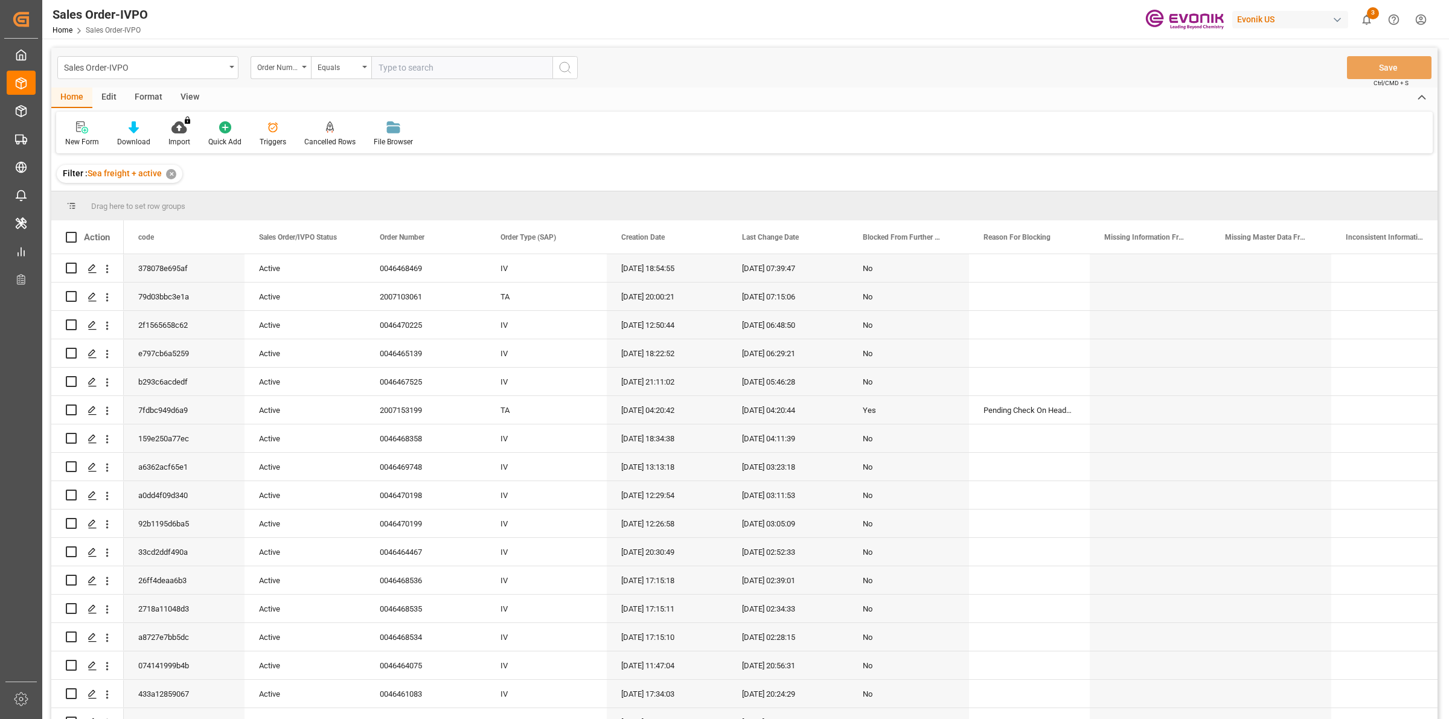
click at [406, 72] on input "text" at bounding box center [461, 67] width 181 height 23
paste input "0046466005"
type input "0046466005"
click at [565, 70] on icon "search button" at bounding box center [565, 67] width 14 height 14
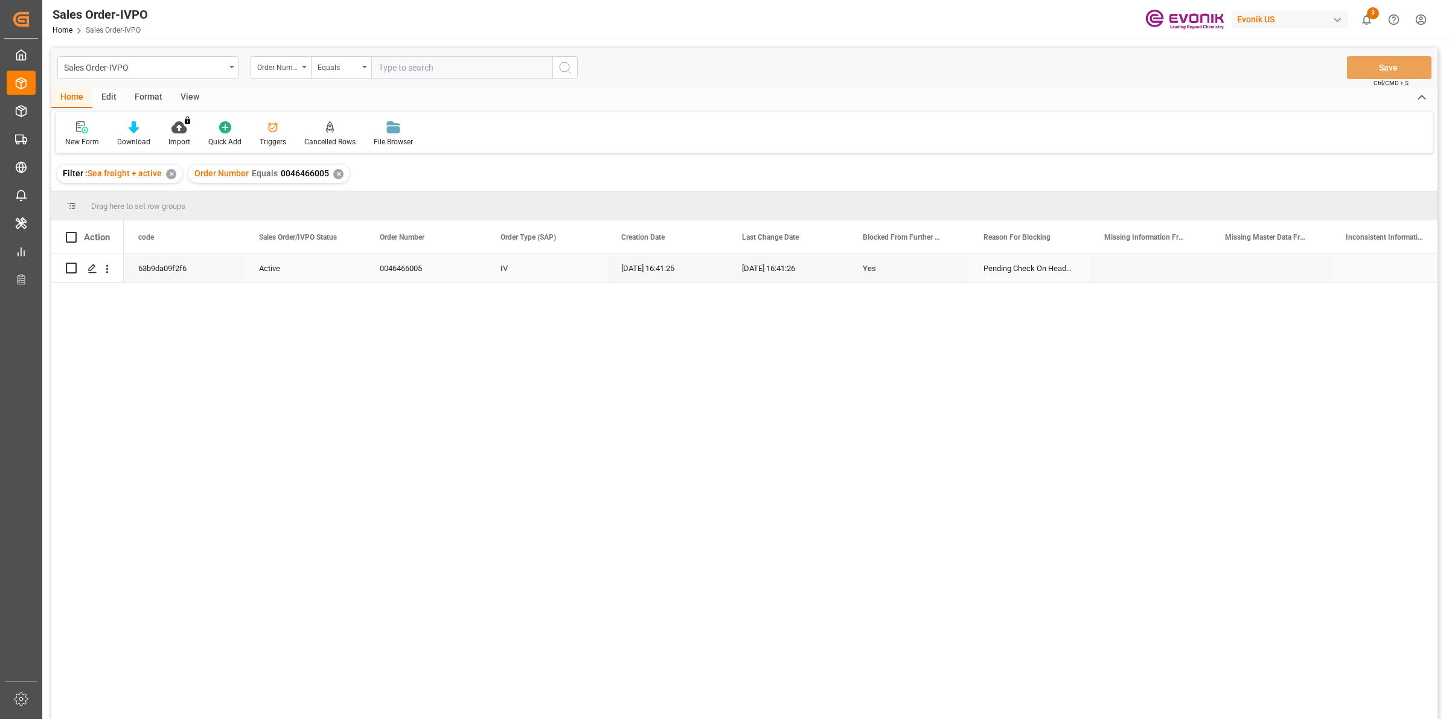
click at [400, 272] on div "0046466005" at bounding box center [425, 268] width 121 height 28
click at [104, 267] on icon "open menu" at bounding box center [107, 269] width 13 height 13
click at [94, 273] on div "Press SPACE to select this row." at bounding box center [92, 269] width 18 height 22
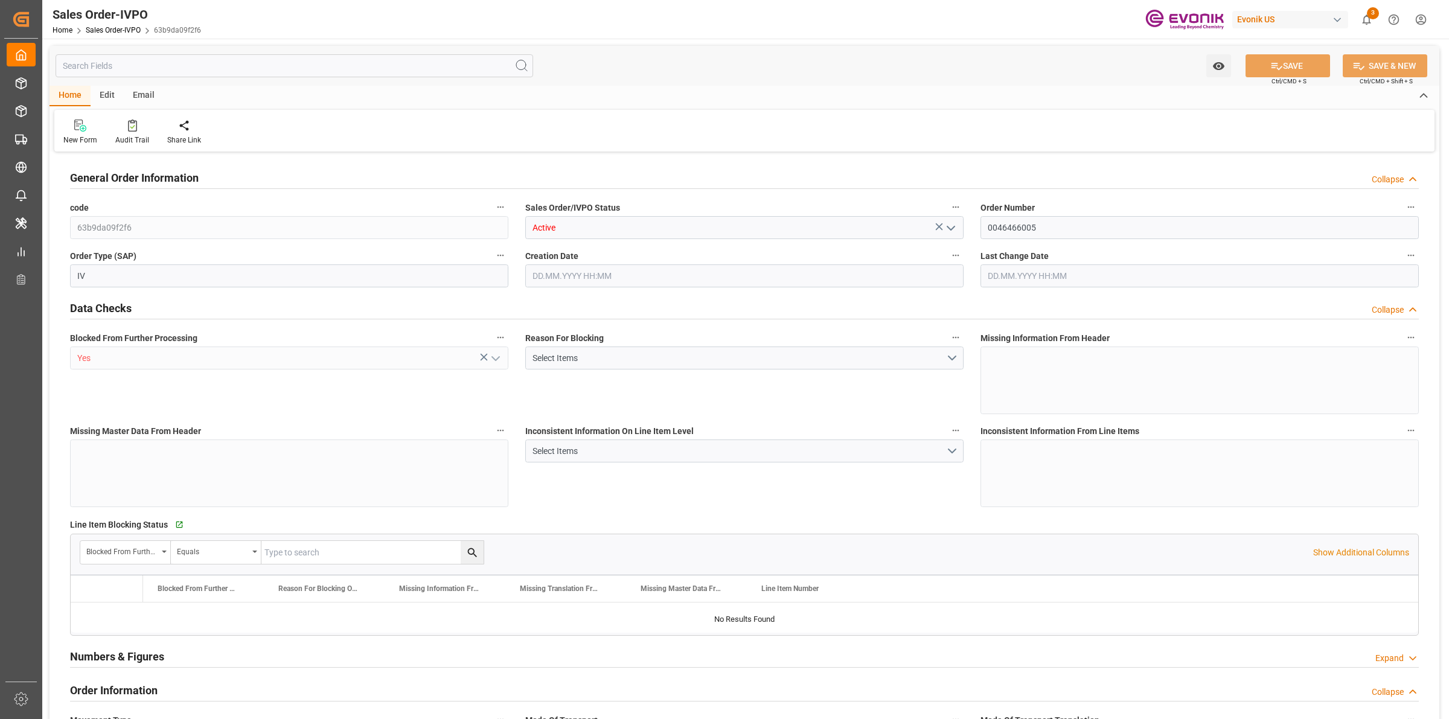
type input "COCTG"
type input "0"
type input "1"
type input "4227.1"
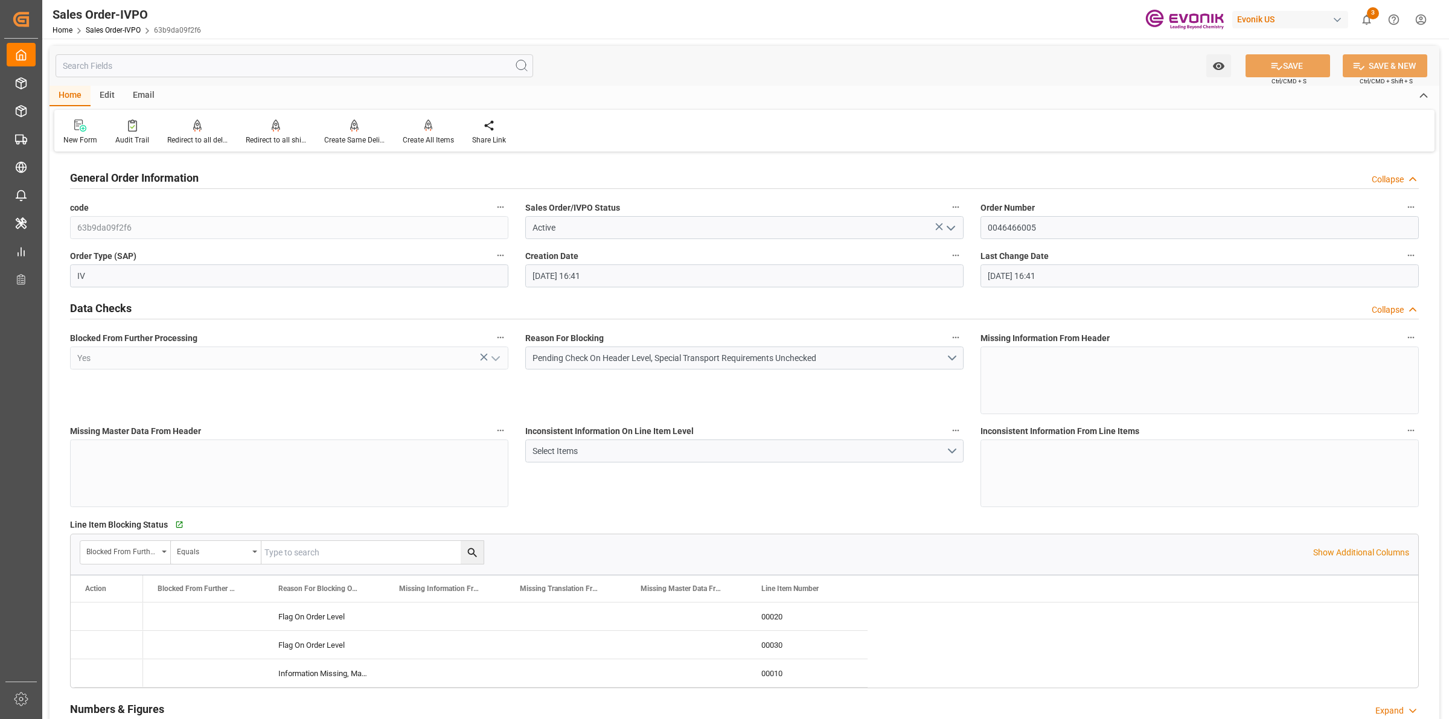
type input "[DATE] 16:41"
click at [958, 360] on button "Pending Check On Header Level, Special Transport Requirements Unchecked" at bounding box center [744, 358] width 438 height 23
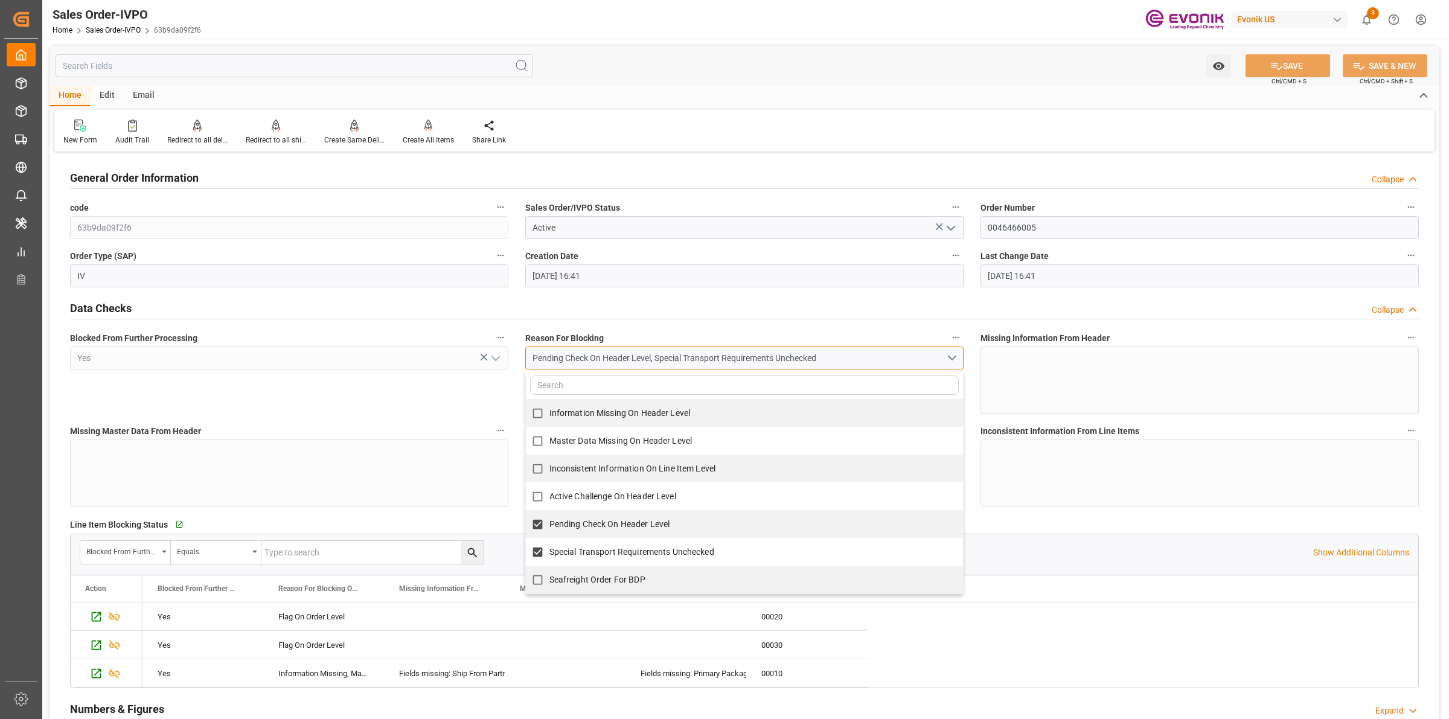
click at [955, 360] on button "Pending Check On Header Level, Special Transport Requirements Unchecked" at bounding box center [744, 358] width 438 height 23
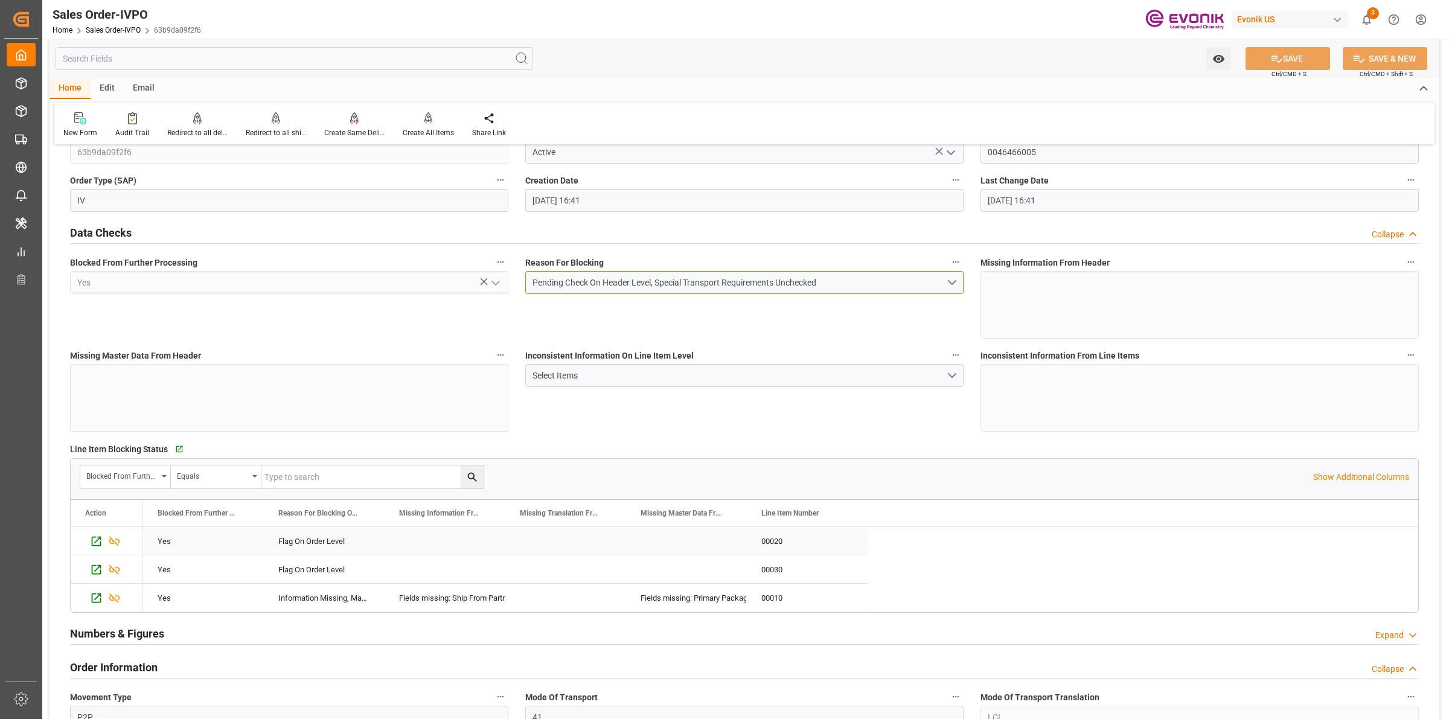
scroll to position [151, 0]
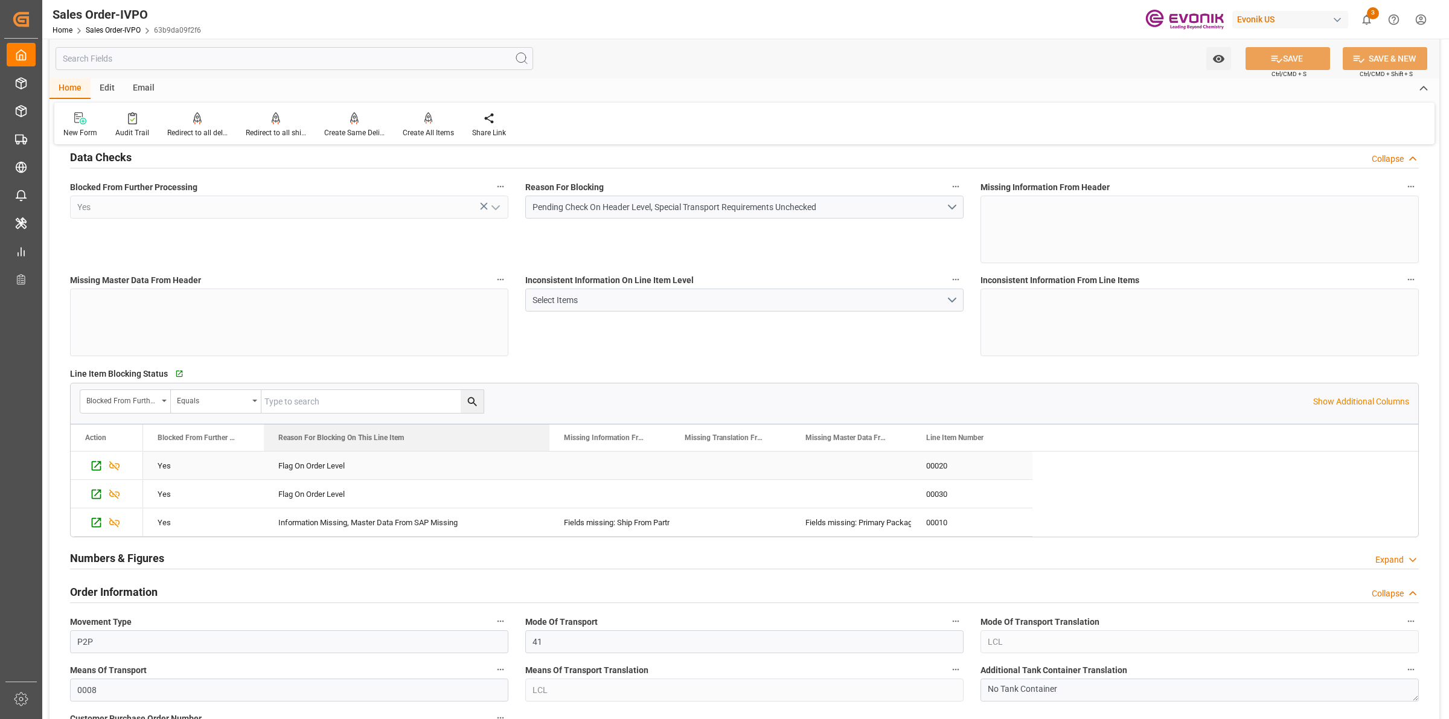
drag, startPoint x: 383, startPoint y: 444, endPoint x: 548, endPoint y: 465, distance: 166.2
click at [548, 465] on div "Action Blocked From Further Processing Reason For Blocking On This Line Item" at bounding box center [745, 480] width 1348 height 112
click at [100, 524] on icon "Press SPACE to select this row." at bounding box center [97, 523] width 10 height 10
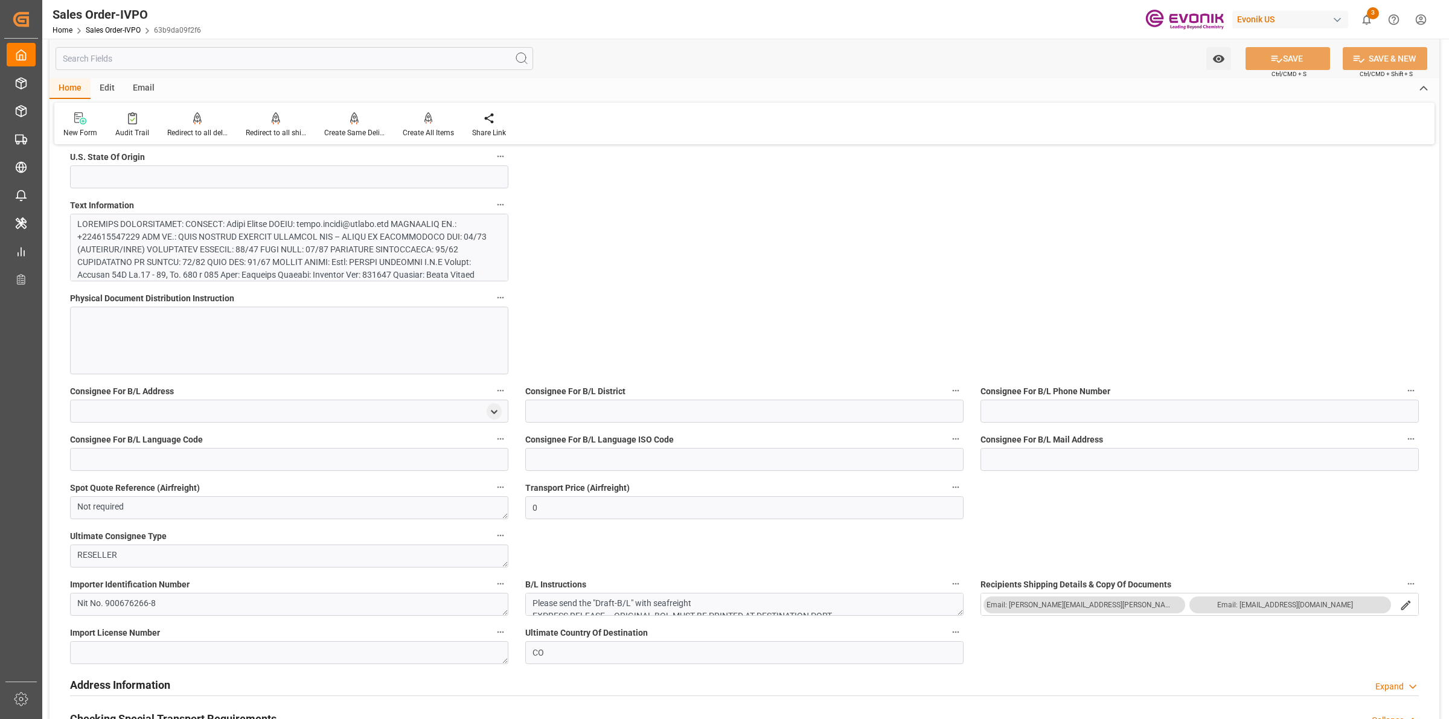
scroll to position [604, 0]
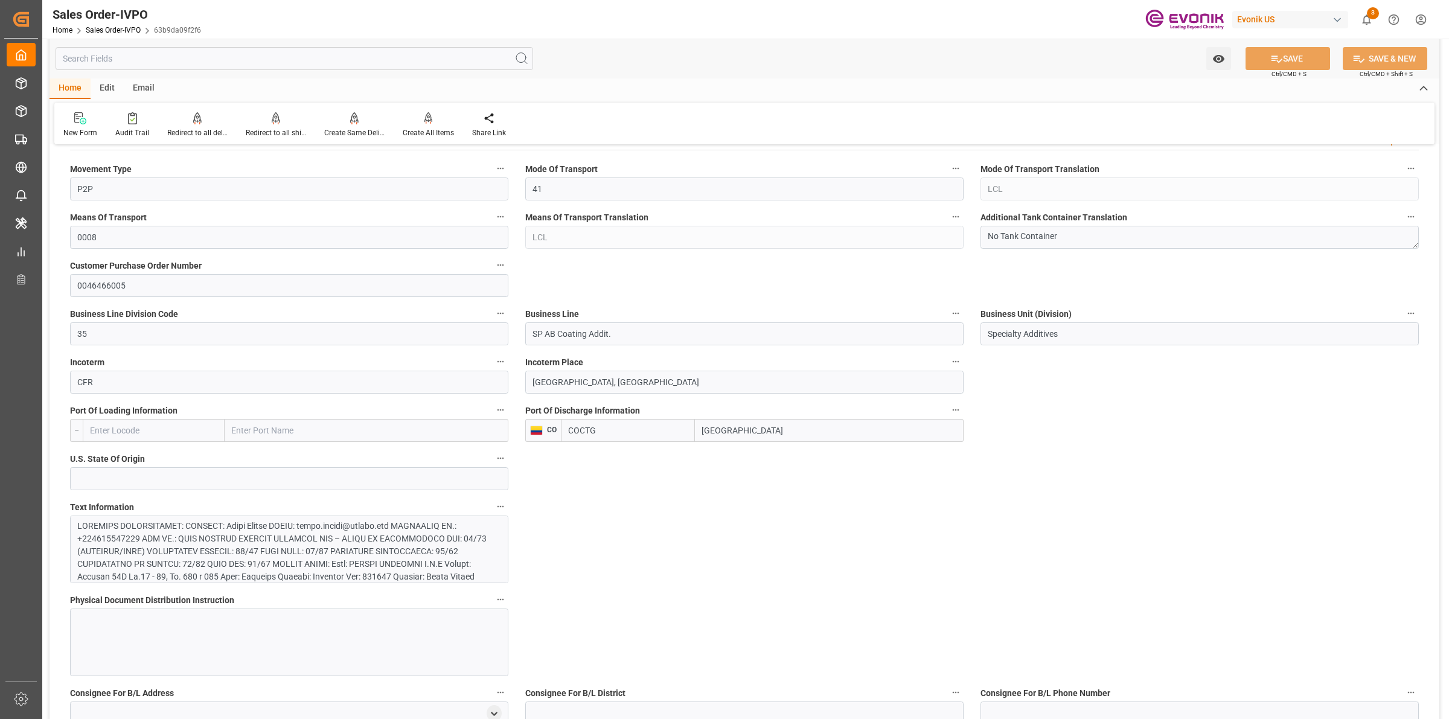
click at [761, 426] on input "Cartagena" at bounding box center [829, 430] width 269 height 23
drag, startPoint x: 778, startPoint y: 440, endPoint x: 627, endPoint y: 412, distance: 153.4
click at [590, 412] on div "Port Of Discharge Information CO COCTG Cartagena" at bounding box center [744, 422] width 455 height 48
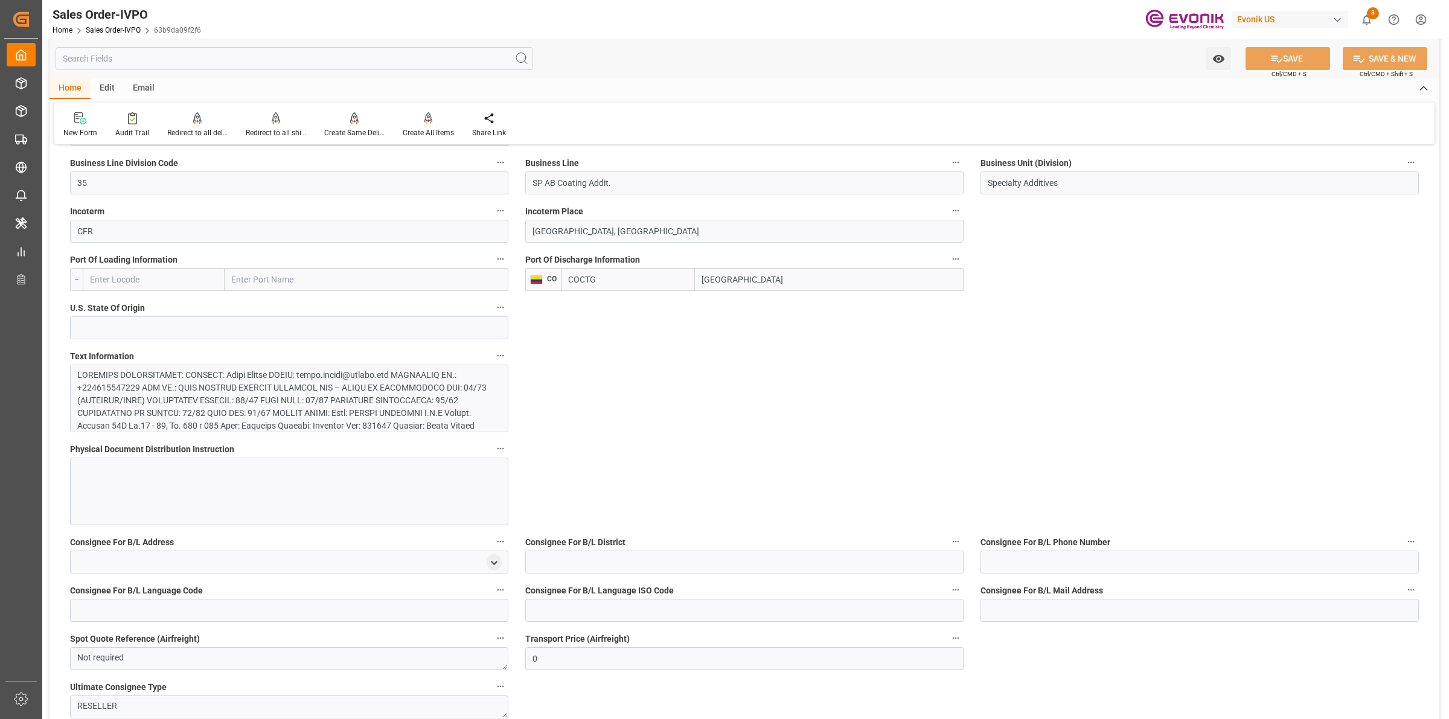
scroll to position [679, 0]
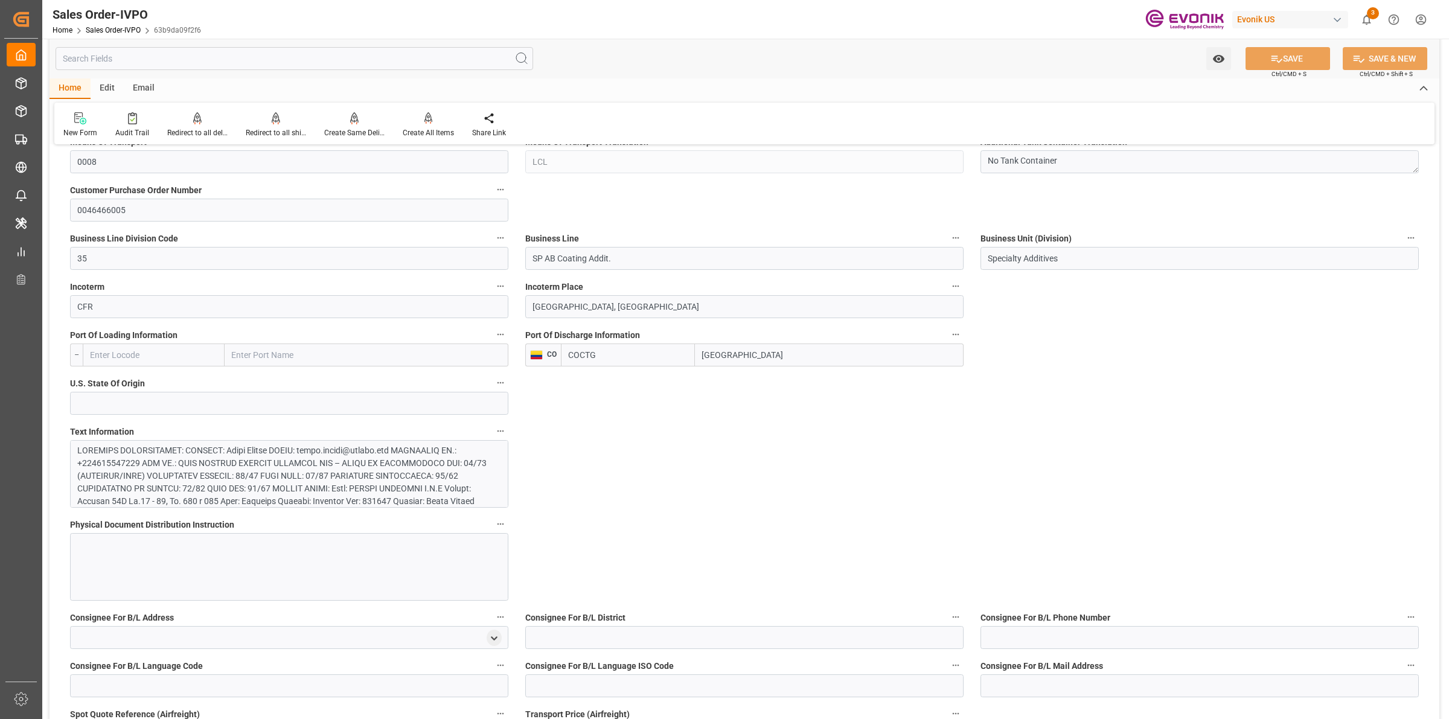
click at [292, 450] on div at bounding box center [283, 539] width 412 height 190
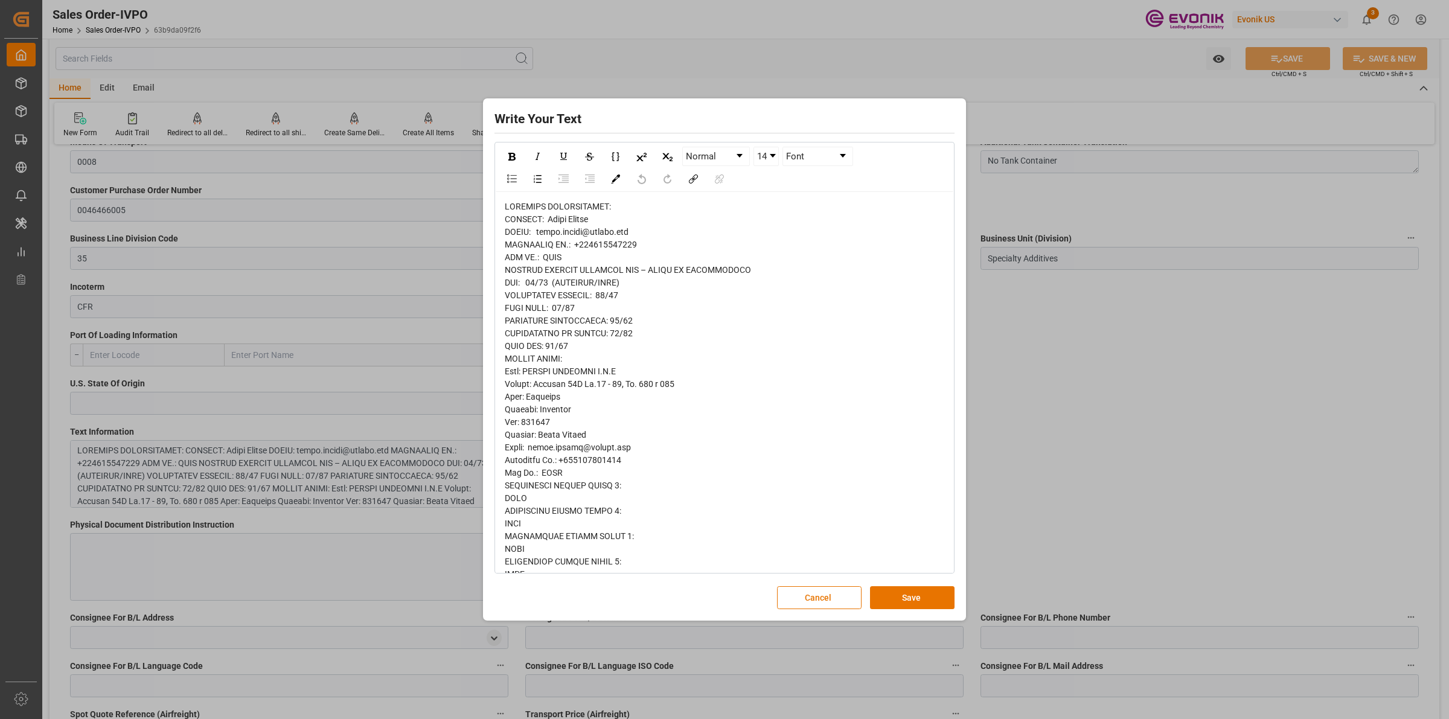
click at [718, 381] on div "rdw-editor" at bounding box center [725, 523] width 440 height 647
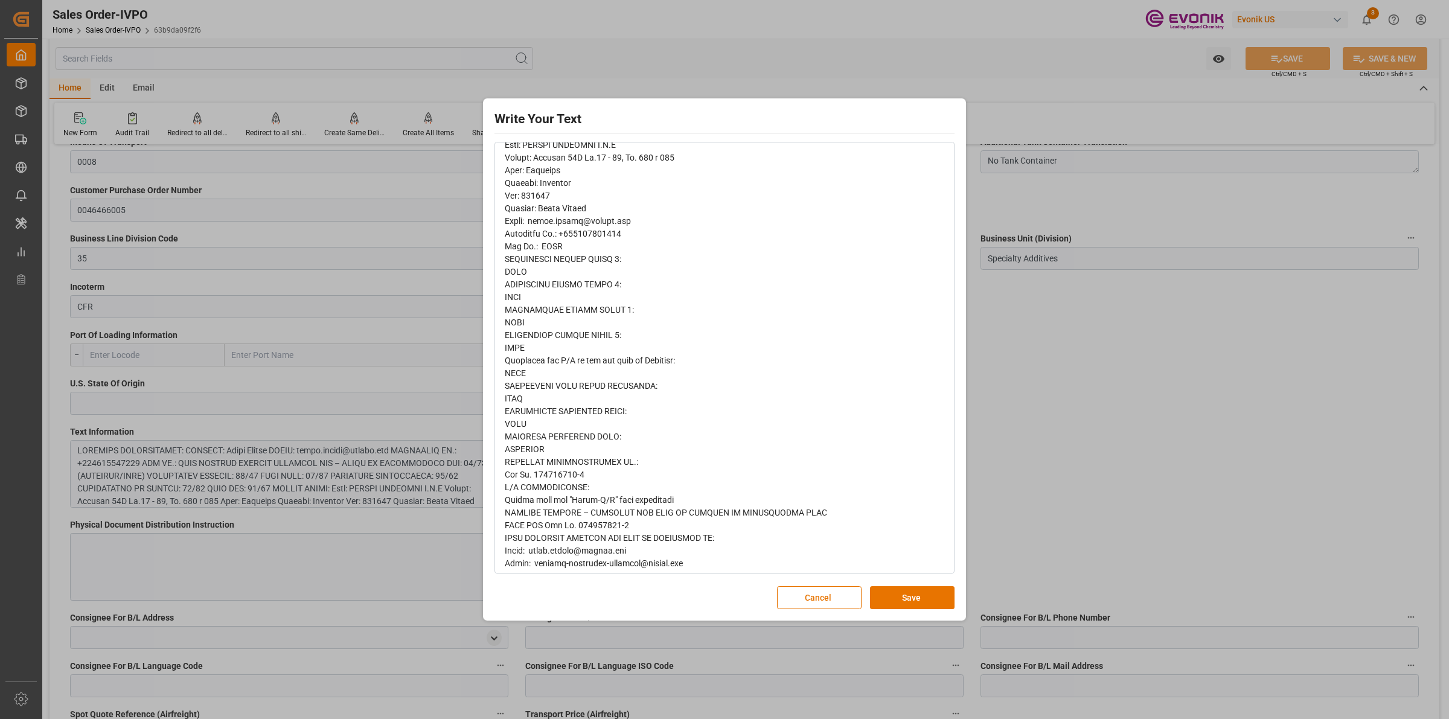
scroll to position [284, 0]
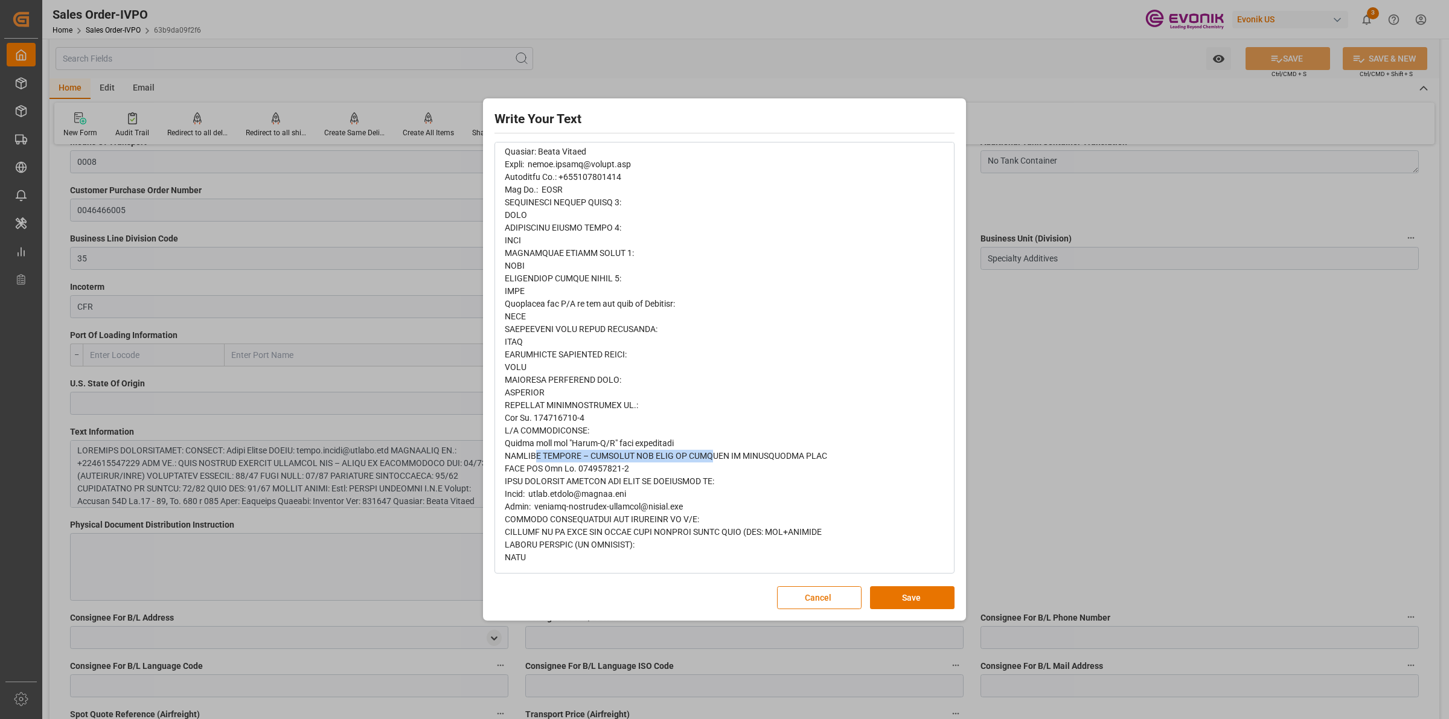
drag, startPoint x: 536, startPoint y: 454, endPoint x: 698, endPoint y: 456, distance: 161.8
click at [698, 456] on span "rdw-editor" at bounding box center [666, 240] width 322 height 644
click at [910, 600] on button "Save" at bounding box center [912, 597] width 85 height 23
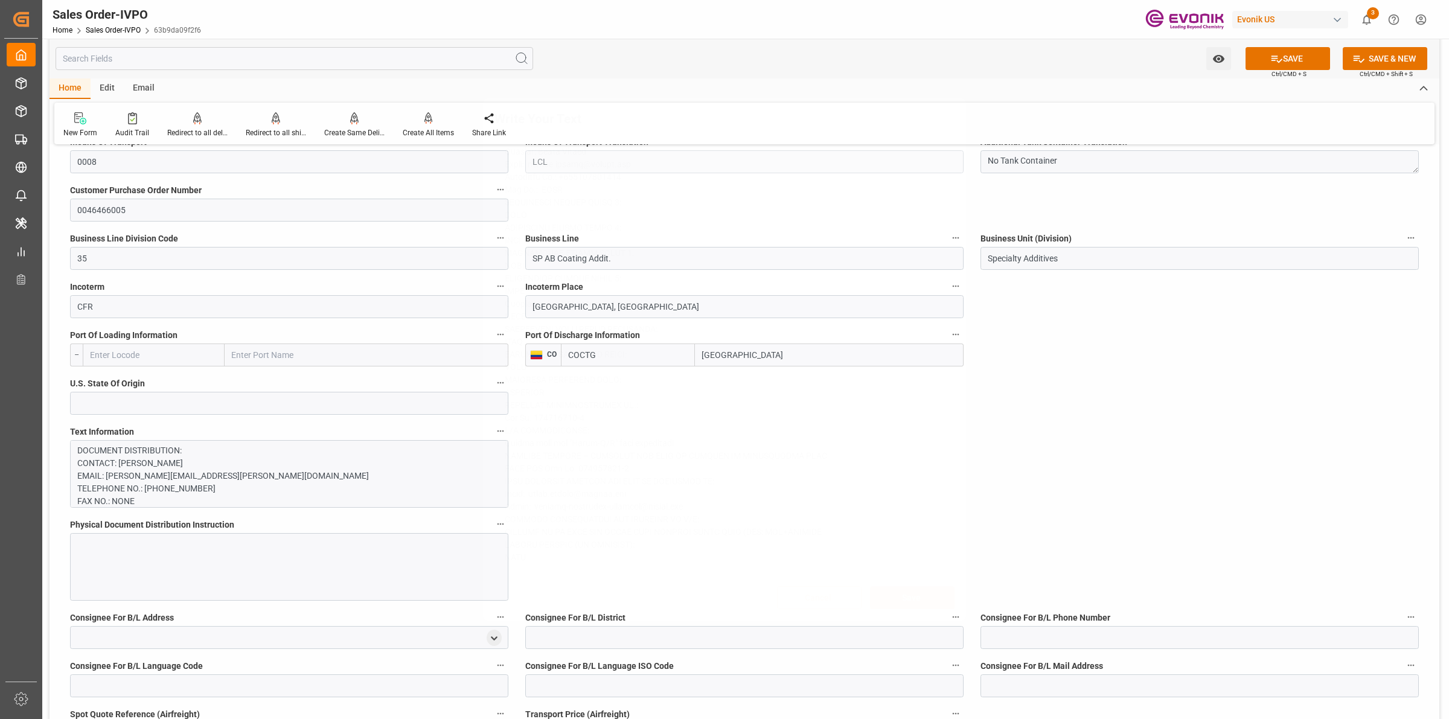
click at [1114, 501] on div "Write Your Text Normal 14 Font Cancel Save" at bounding box center [724, 359] width 1449 height 719
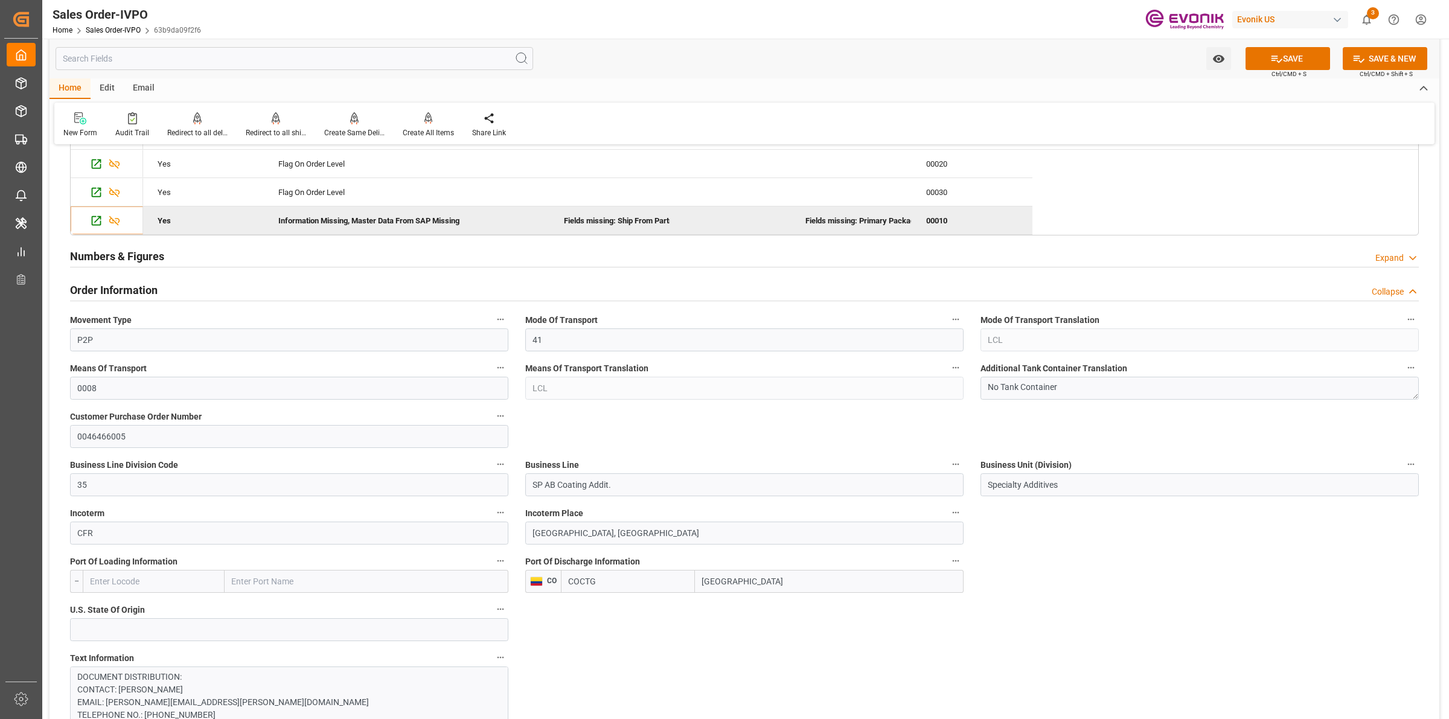
click at [734, 584] on input "Cartagena" at bounding box center [829, 581] width 269 height 23
drag, startPoint x: 756, startPoint y: 583, endPoint x: 820, endPoint y: 578, distance: 63.6
click at [645, 568] on div "Port Of Discharge Information CO COCTG Cartagena" at bounding box center [744, 573] width 455 height 48
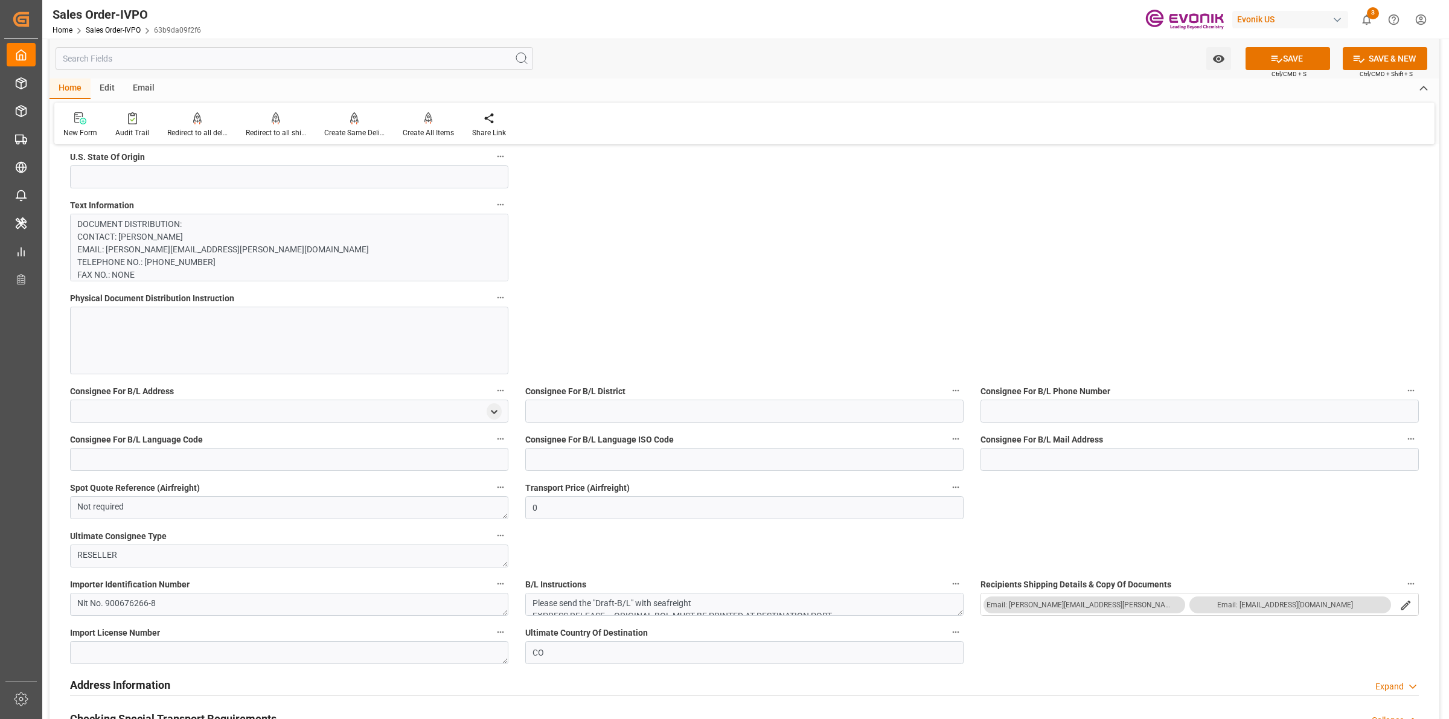
scroll to position [1057, 0]
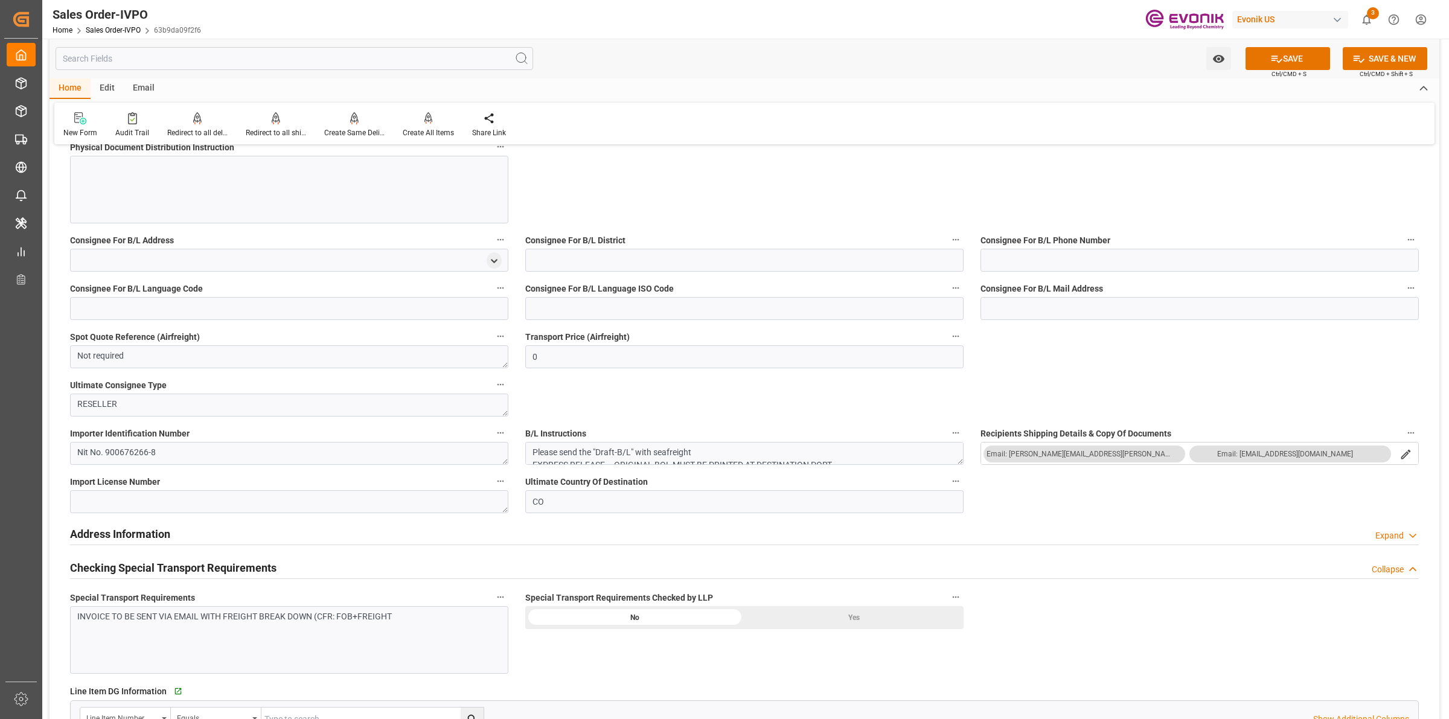
click at [830, 622] on div "Yes" at bounding box center [853, 617] width 219 height 23
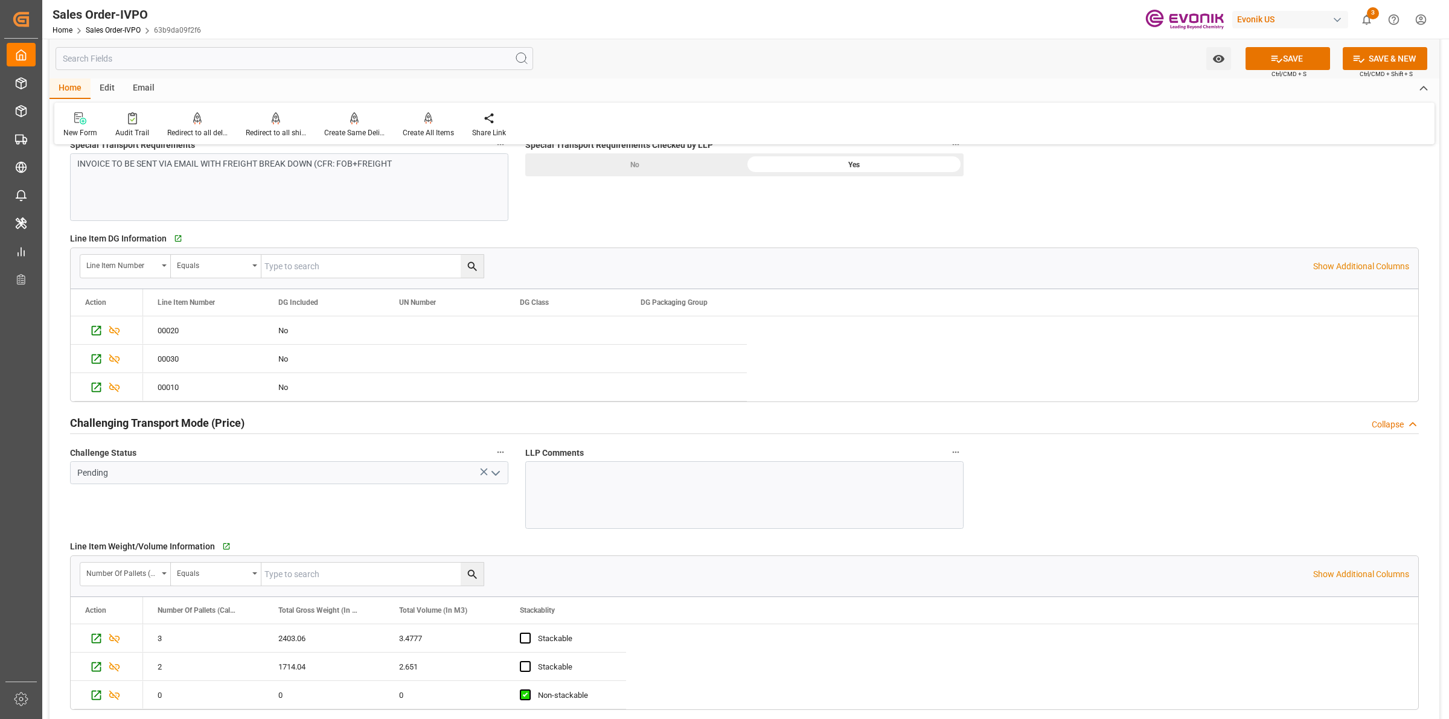
scroll to position [1585, 0]
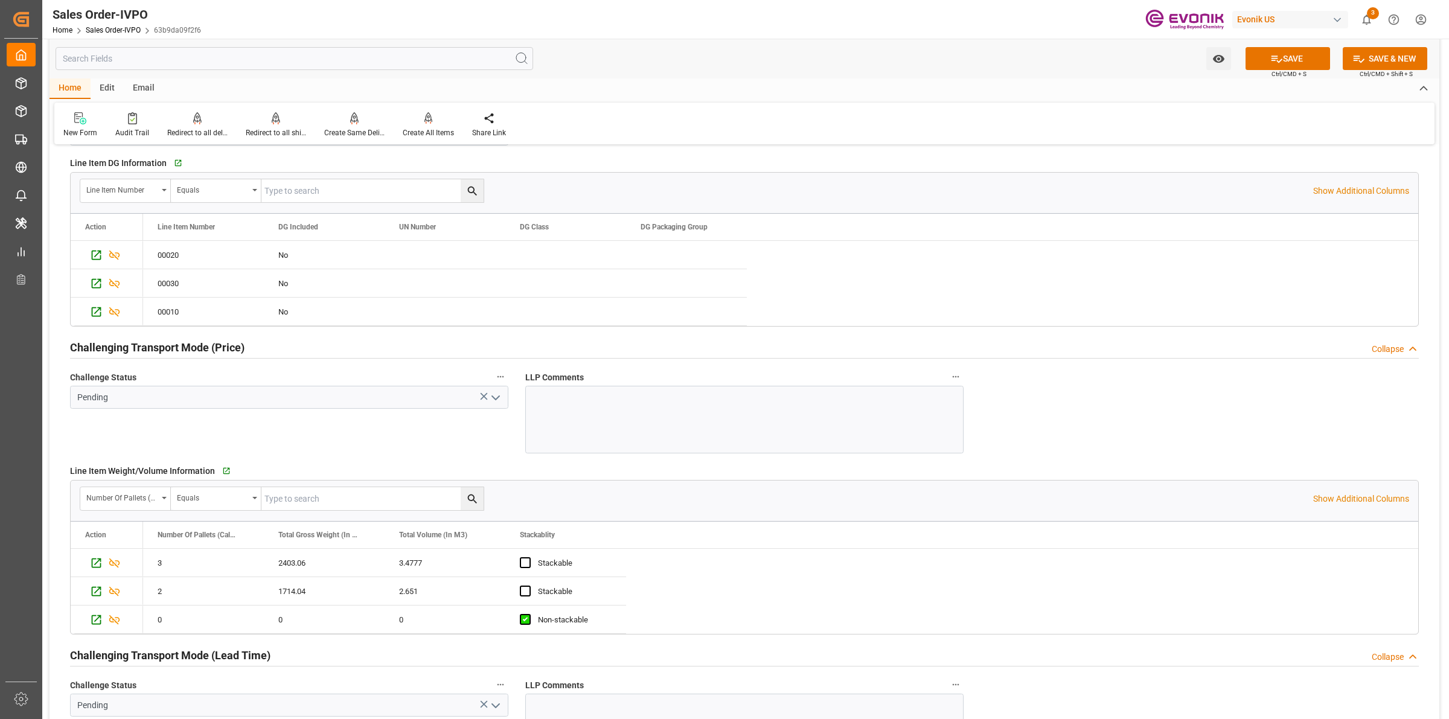
click at [491, 394] on icon "open menu" at bounding box center [495, 398] width 14 height 14
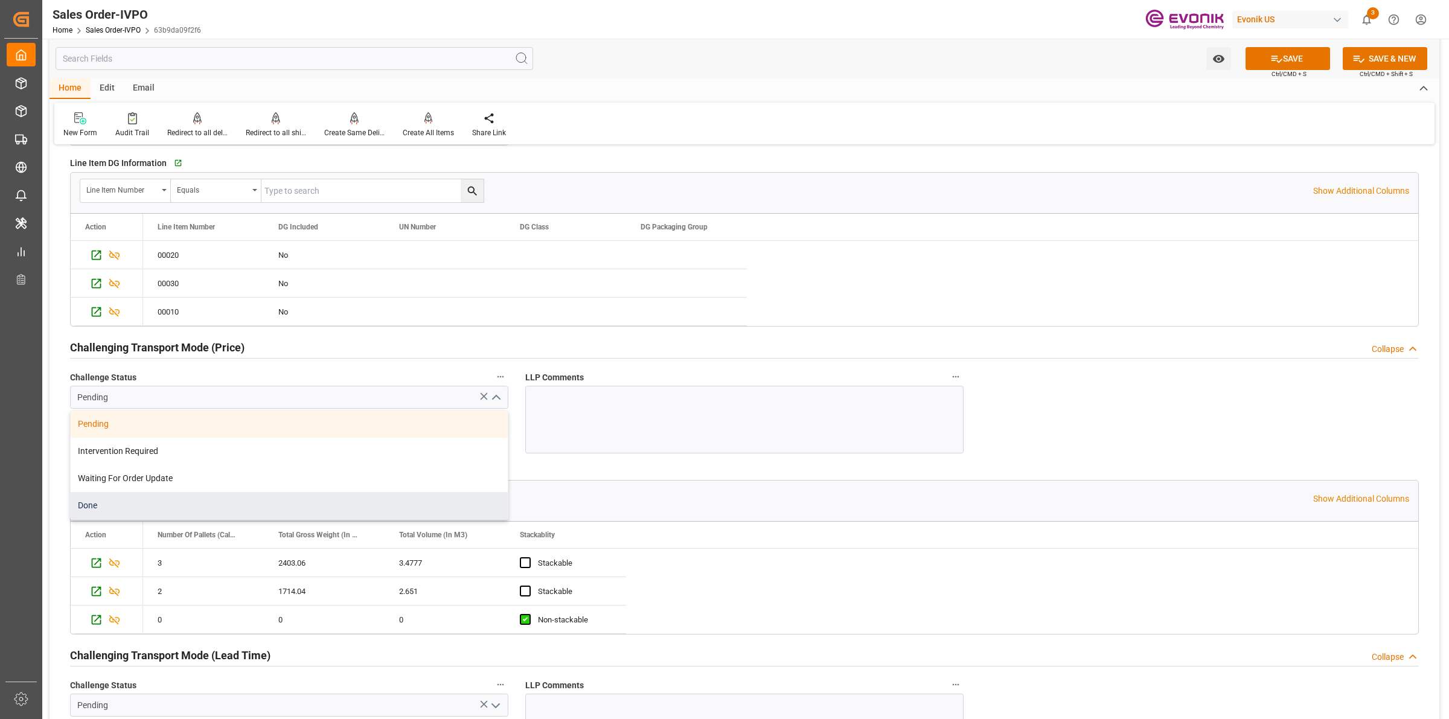
click at [107, 510] on div "Done" at bounding box center [289, 505] width 437 height 27
type input "Done"
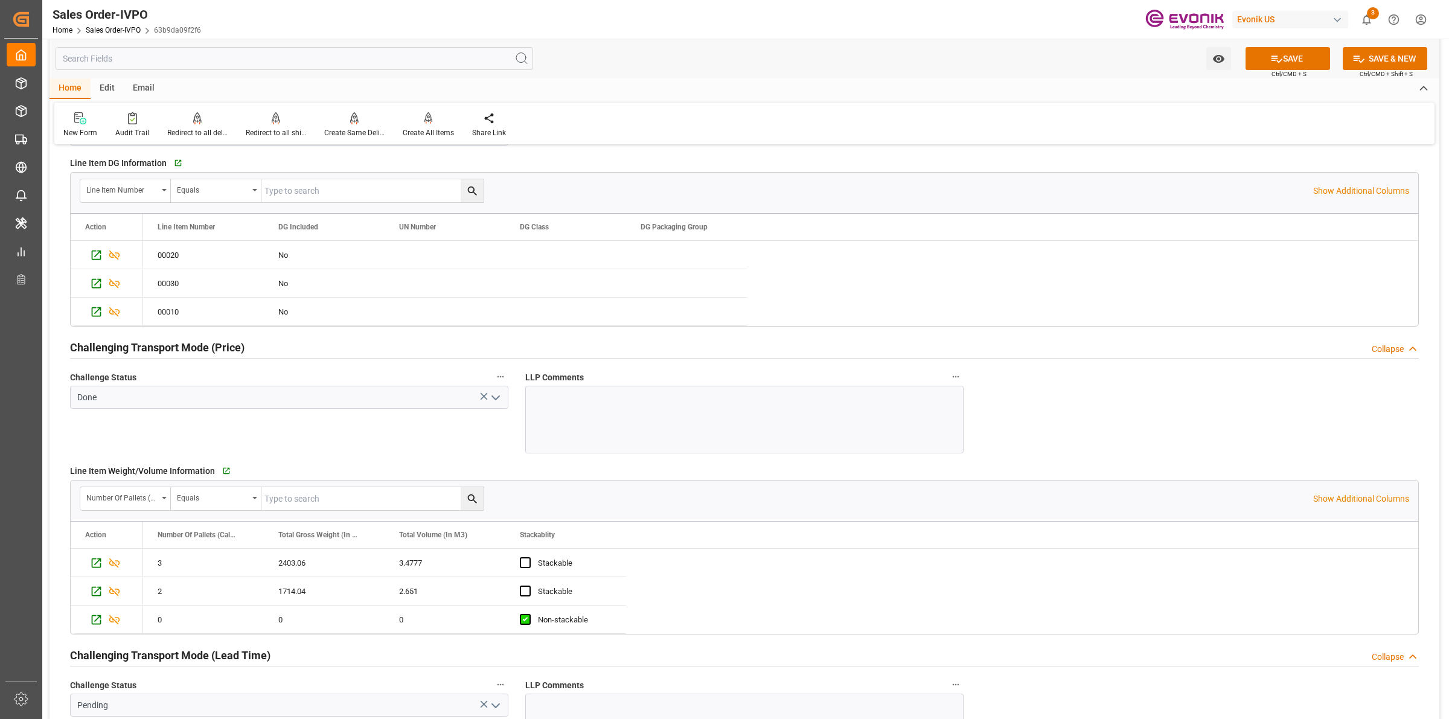
scroll to position [1811, 0]
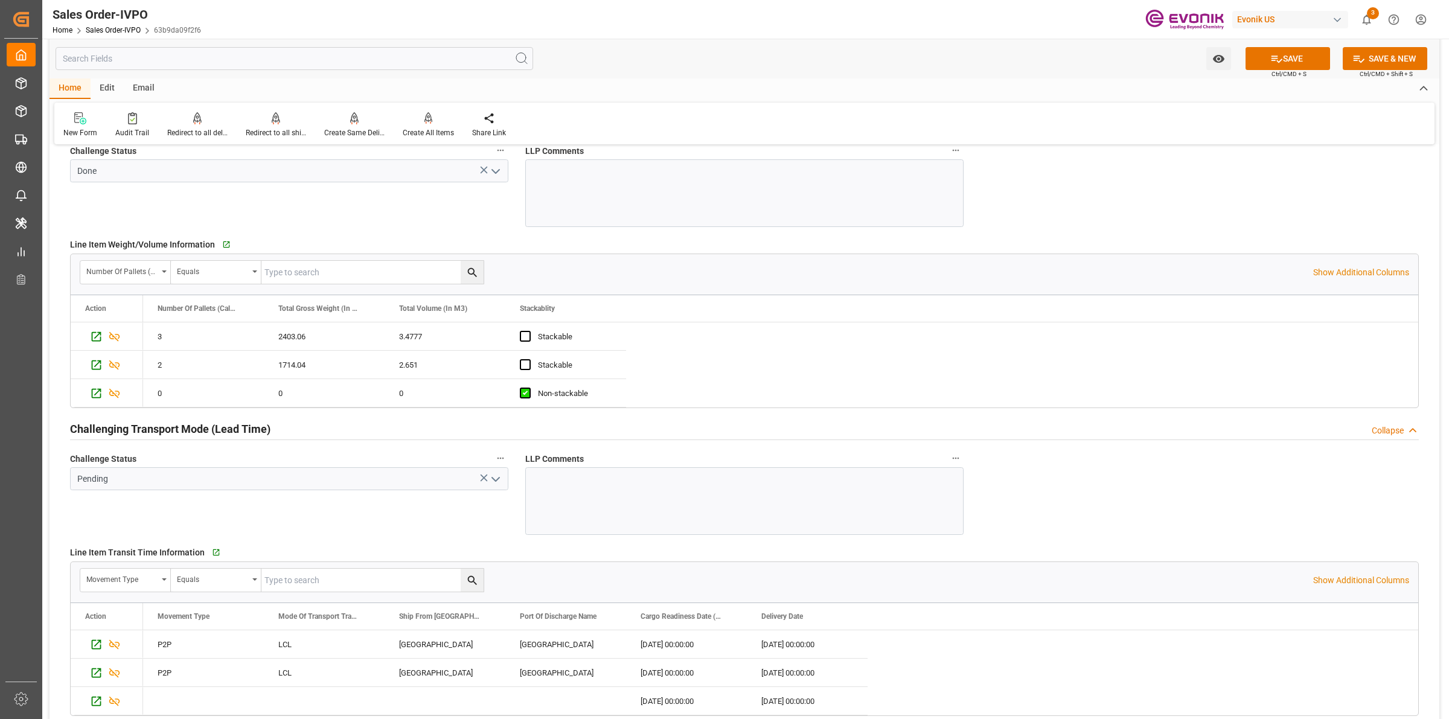
click at [489, 481] on icon "open menu" at bounding box center [495, 479] width 14 height 14
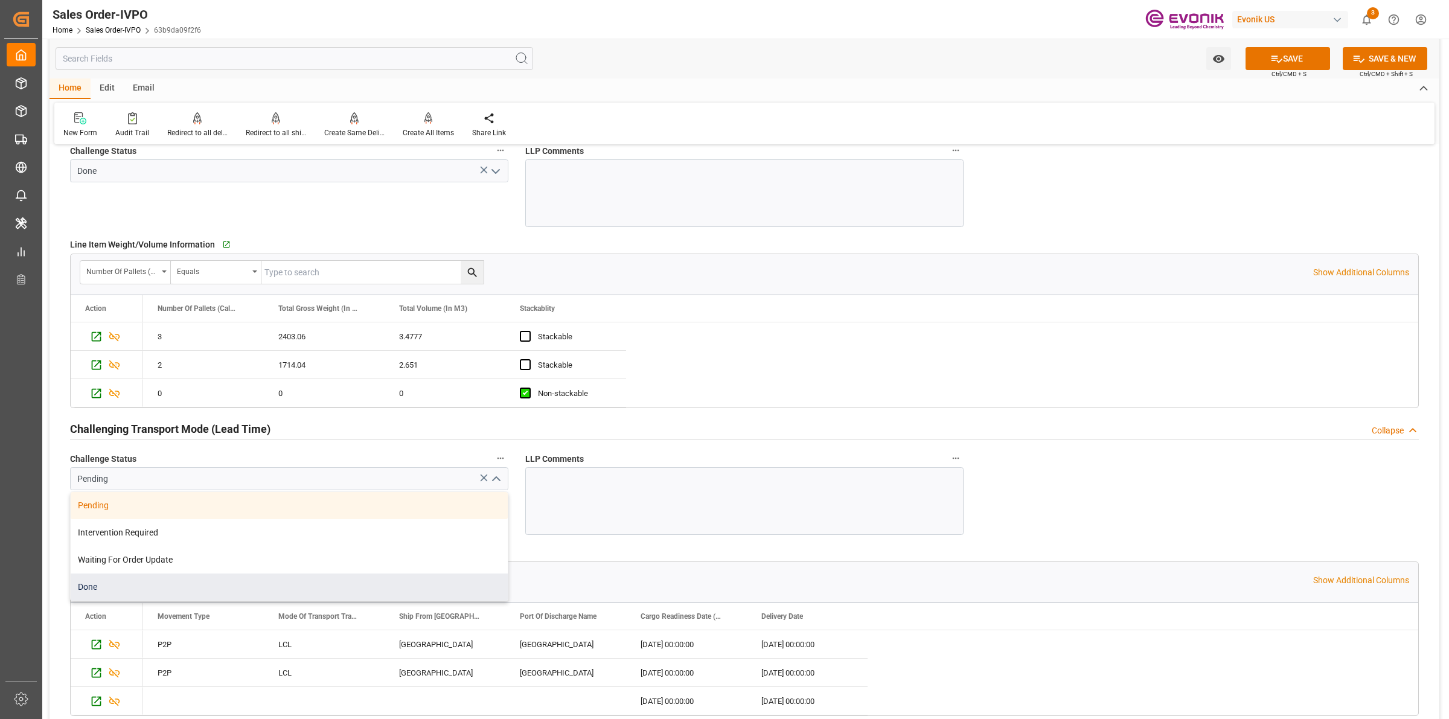
click at [98, 593] on div "Done" at bounding box center [289, 587] width 437 height 27
type input "Done"
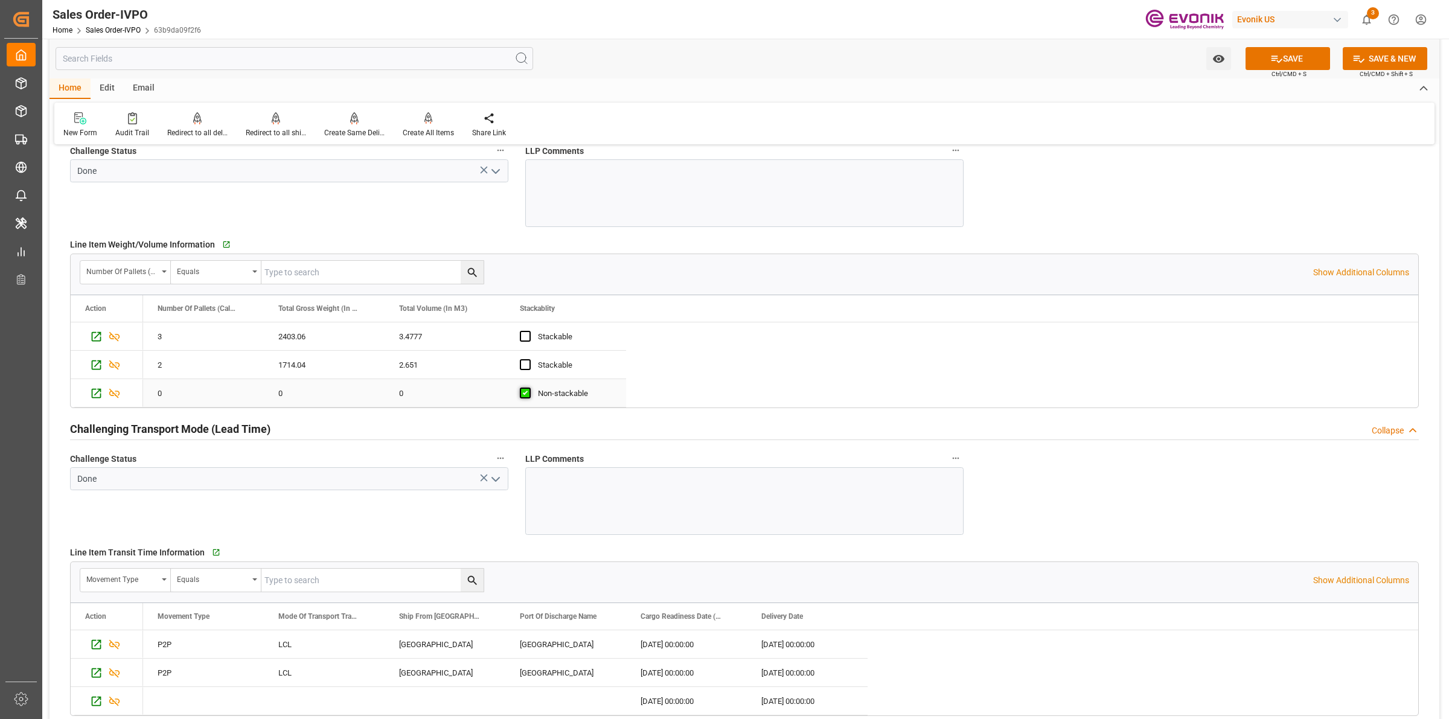
click at [523, 390] on span "Press SPACE to select this row." at bounding box center [525, 393] width 11 height 11
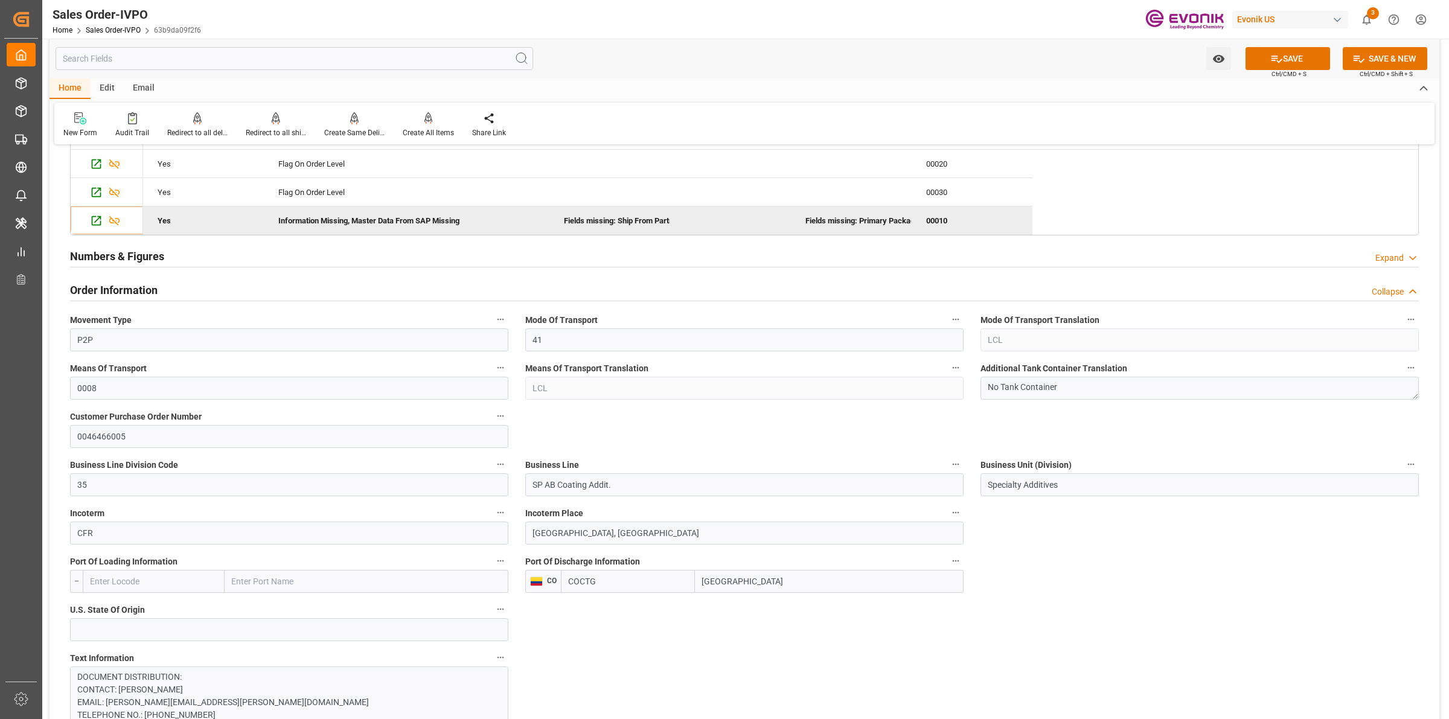
scroll to position [75, 0]
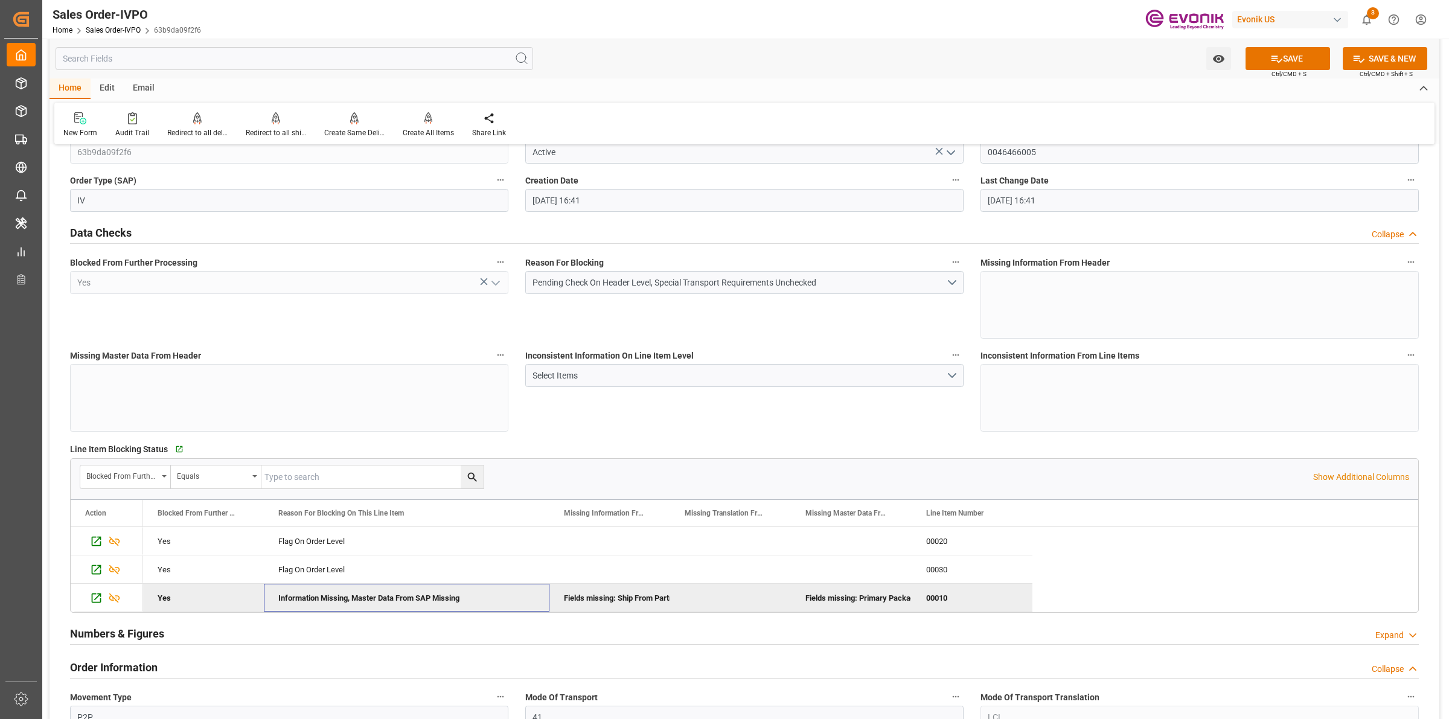
click at [344, 598] on div "Information Missing, Master Data From SAP Missing" at bounding box center [407, 598] width 286 height 28
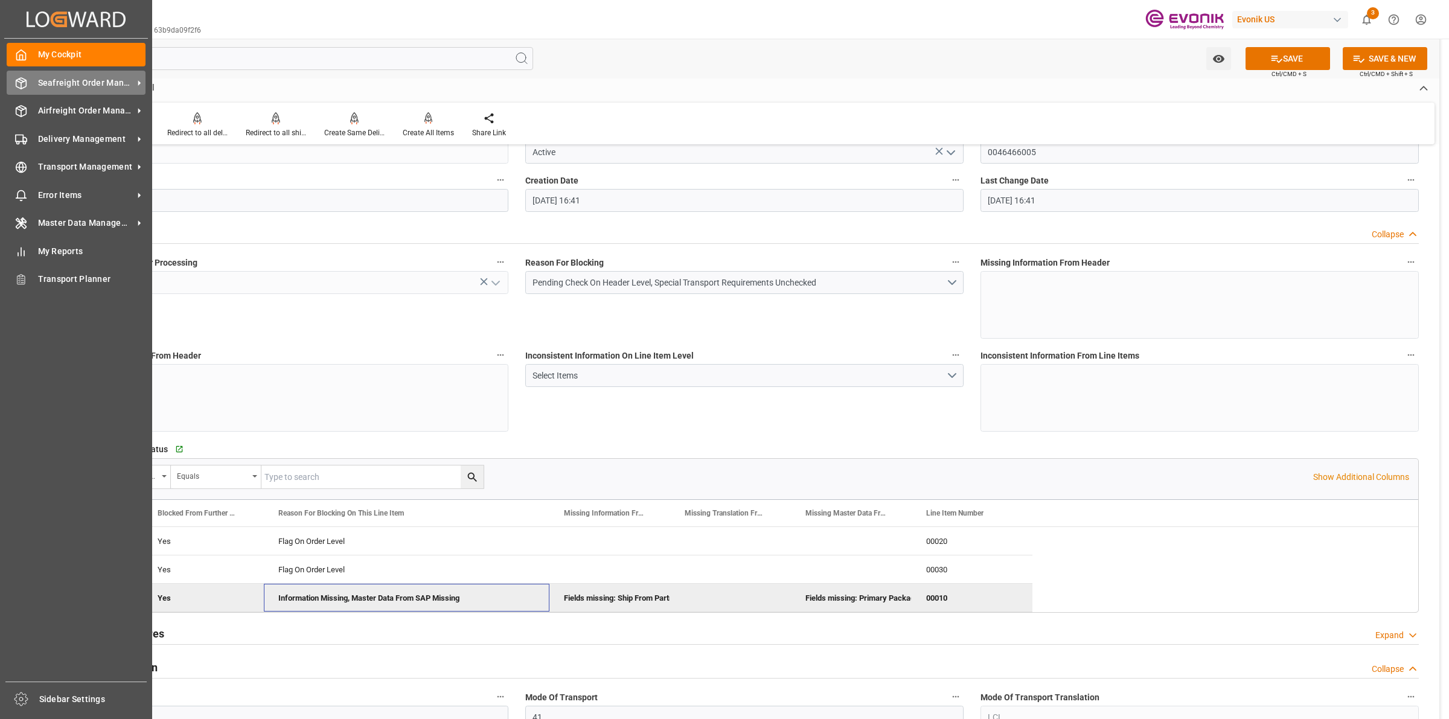
click at [29, 85] on div "Seafreight Order Management Seafreight Order Management" at bounding box center [76, 83] width 139 height 24
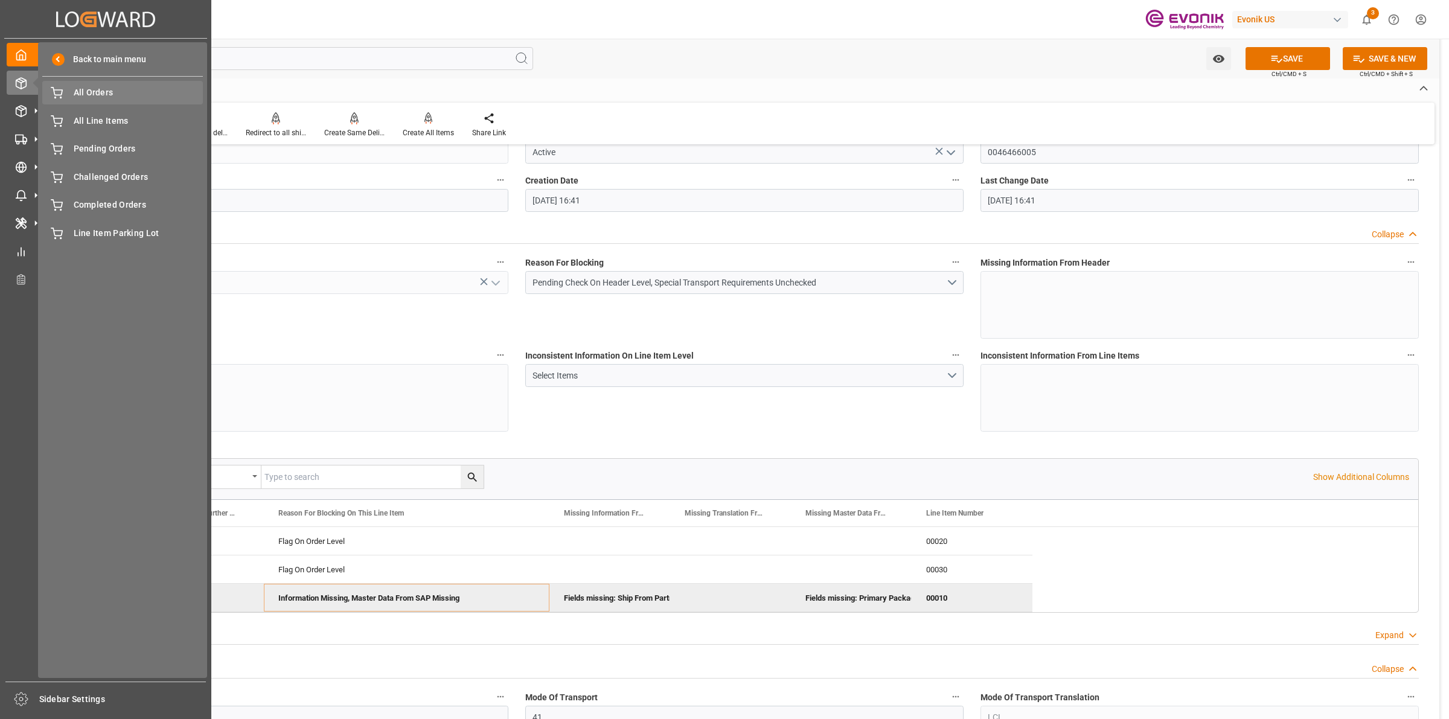
click at [85, 92] on span "All Orders" at bounding box center [139, 92] width 130 height 13
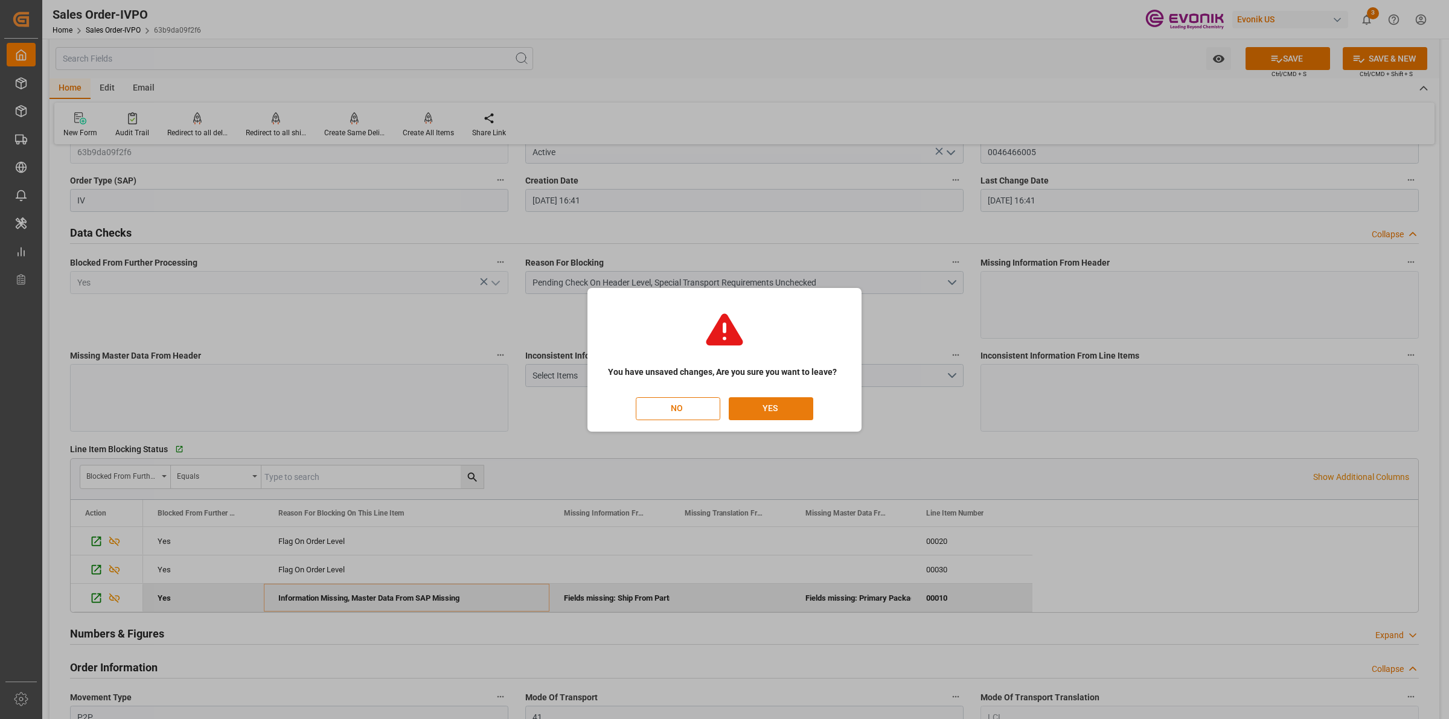
click at [768, 403] on button "YES" at bounding box center [771, 408] width 85 height 23
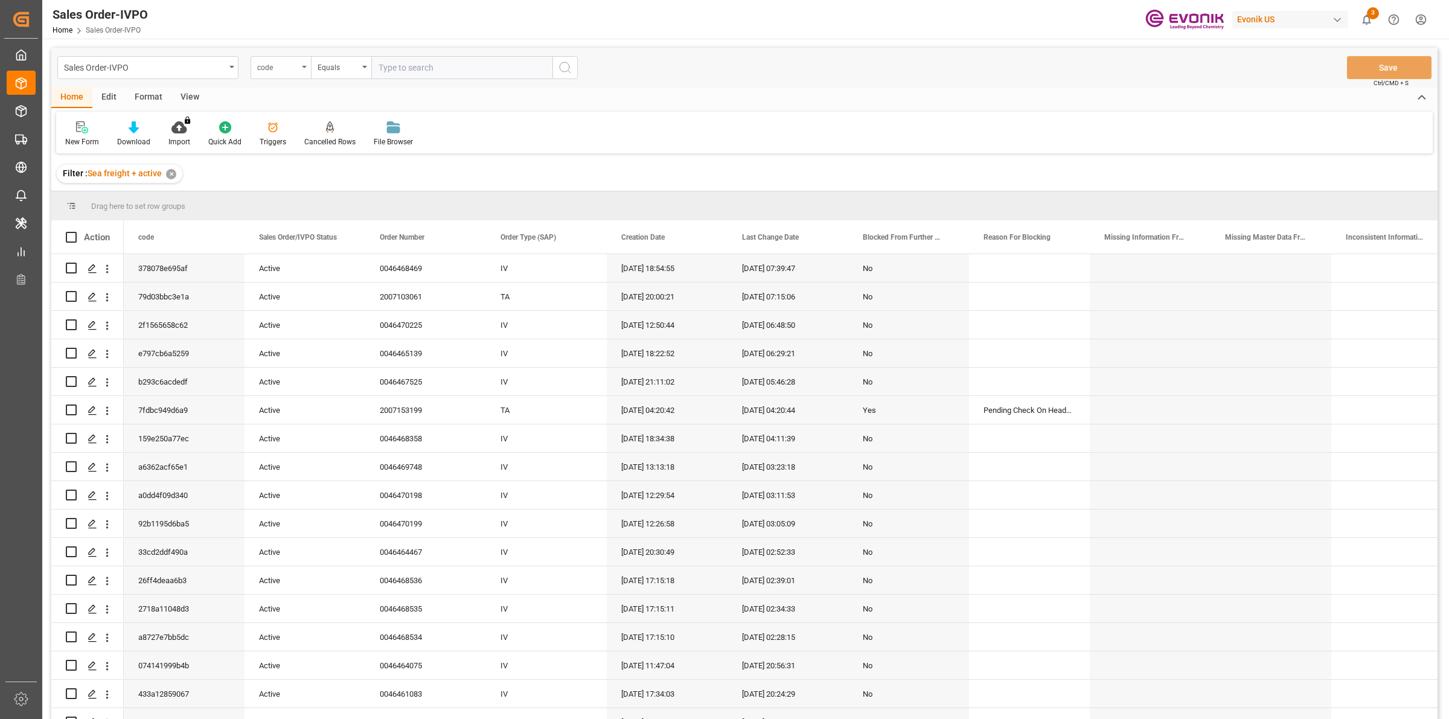
click at [289, 62] on div "code" at bounding box center [277, 66] width 41 height 14
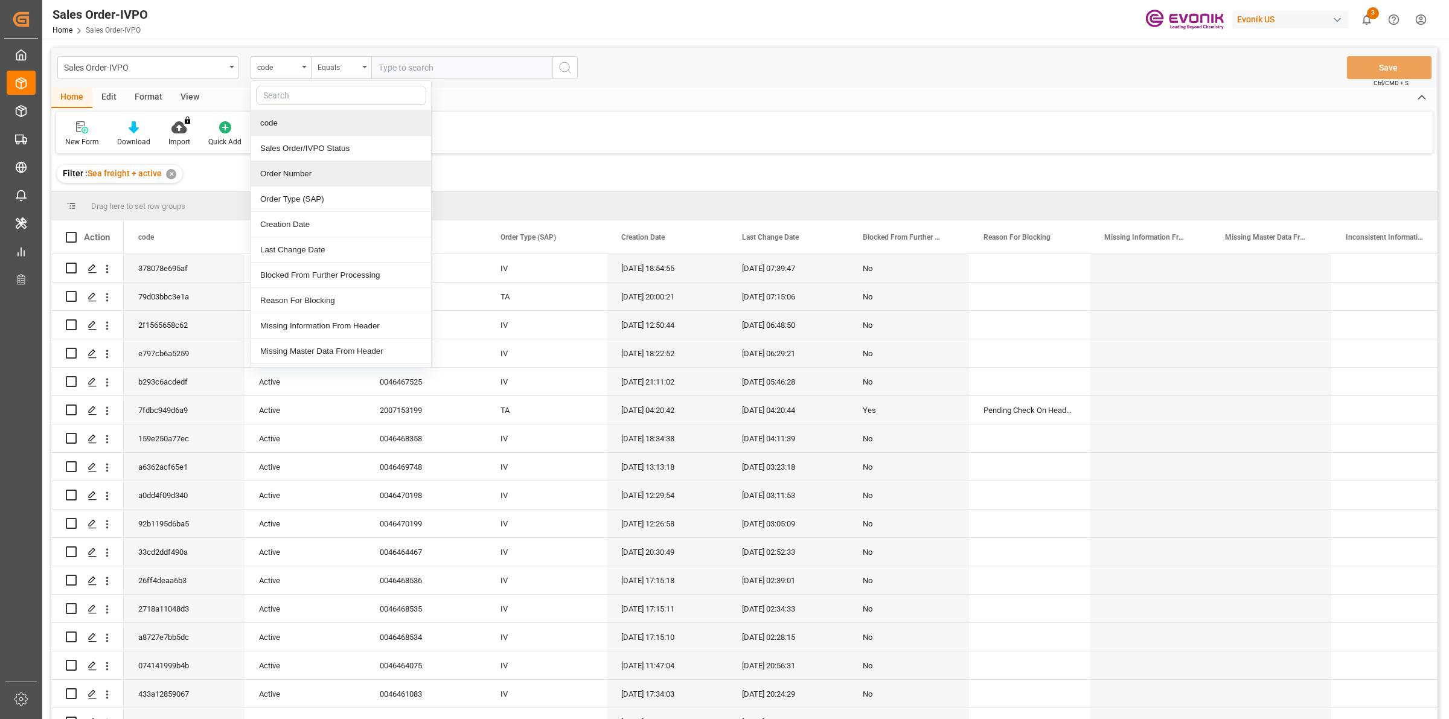
click at [309, 184] on div "Order Number" at bounding box center [341, 173] width 180 height 25
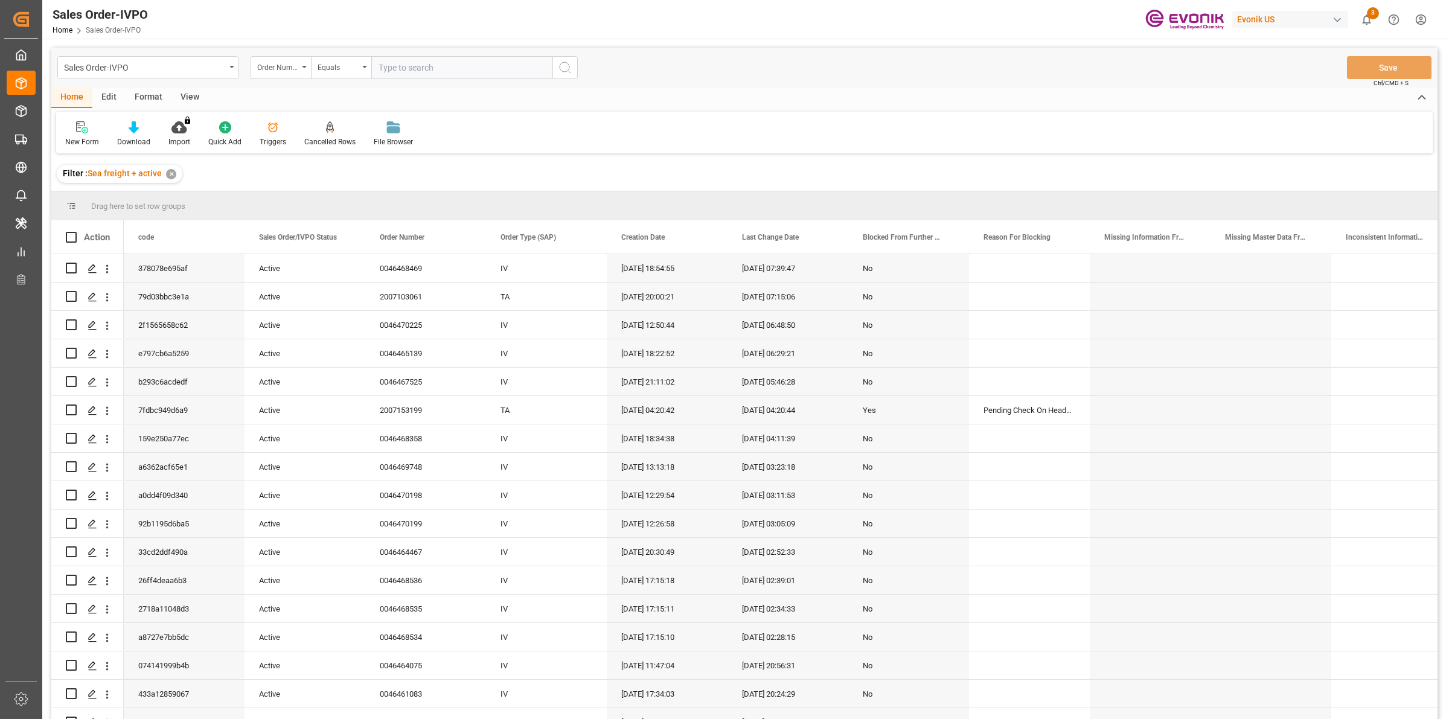
click at [420, 70] on input "text" at bounding box center [461, 67] width 181 height 23
paste input "0046470231"
type input "0046470231"
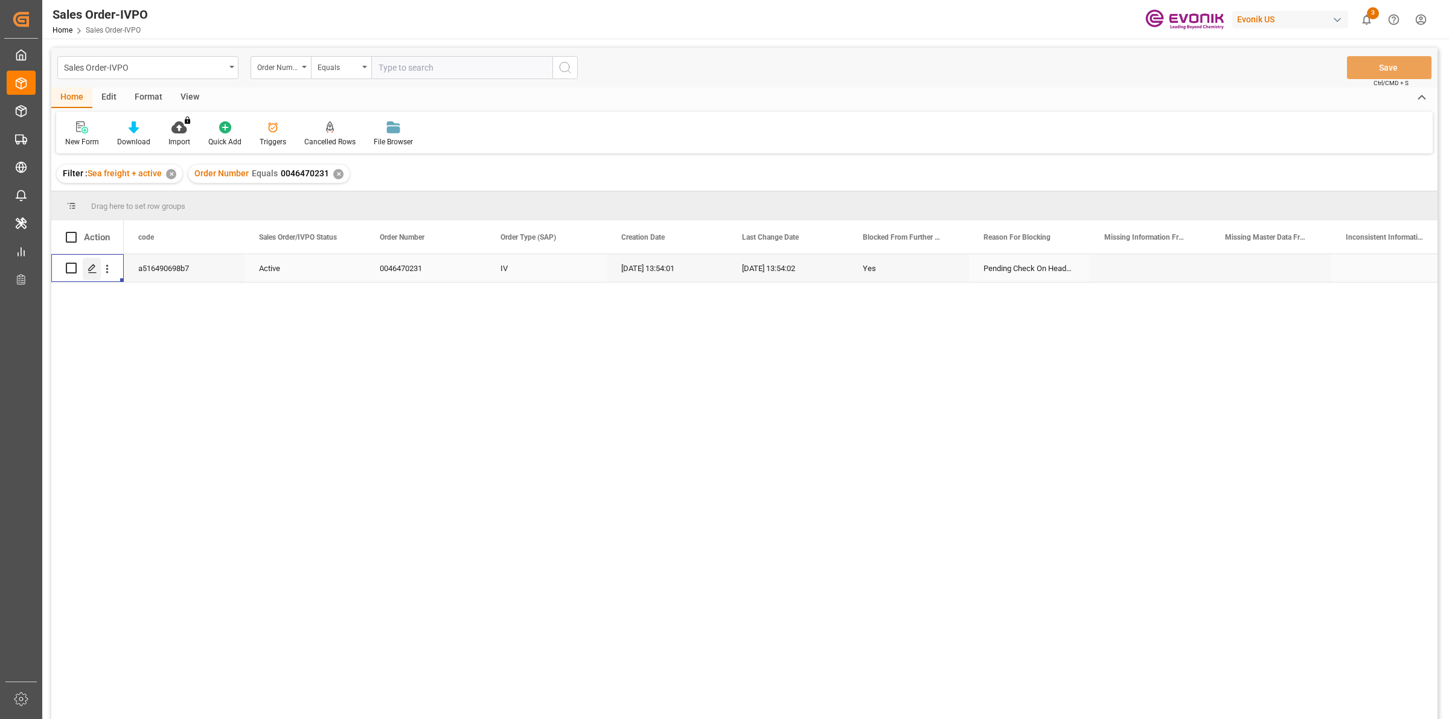
click at [94, 272] on line "Press SPACE to select this row." at bounding box center [92, 272] width 7 height 0
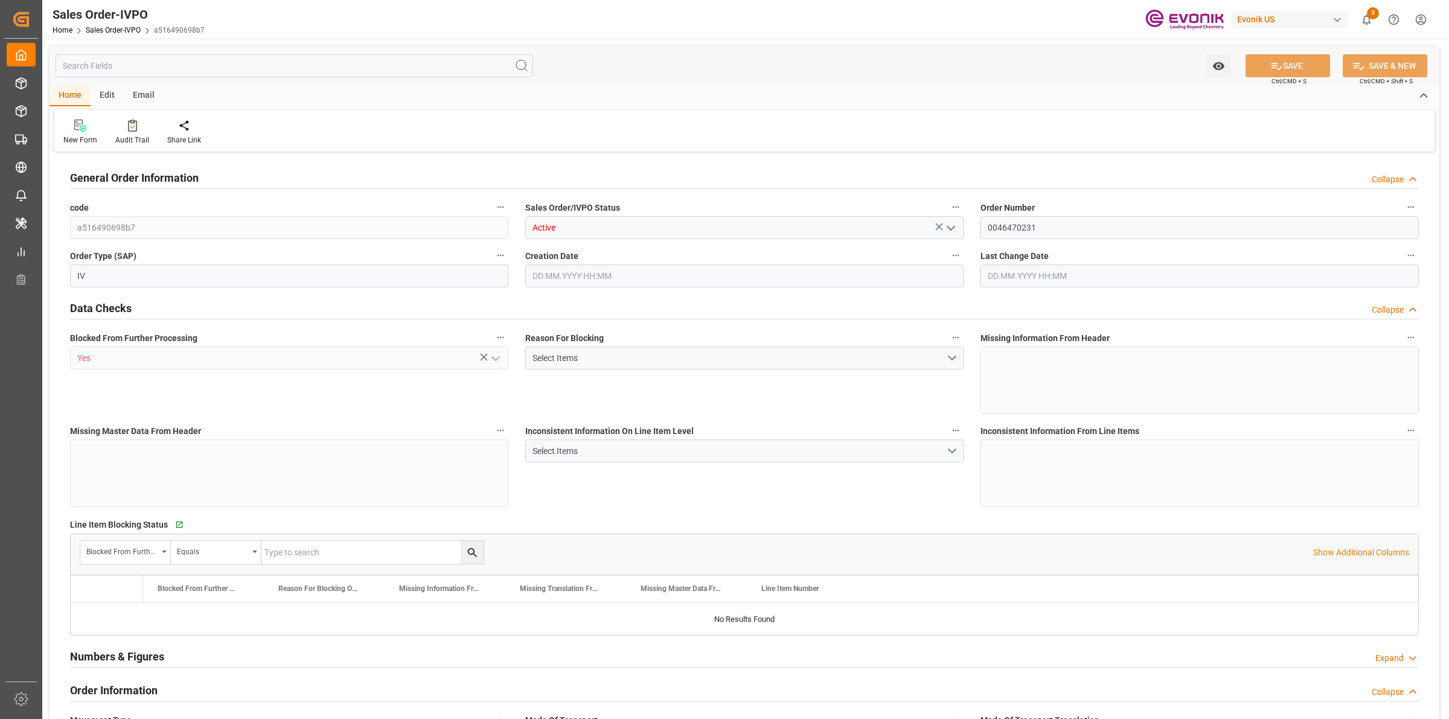
type input "THPAT"
type input "0"
type input "1"
type input "896"
type input "26.08.2025 13:54"
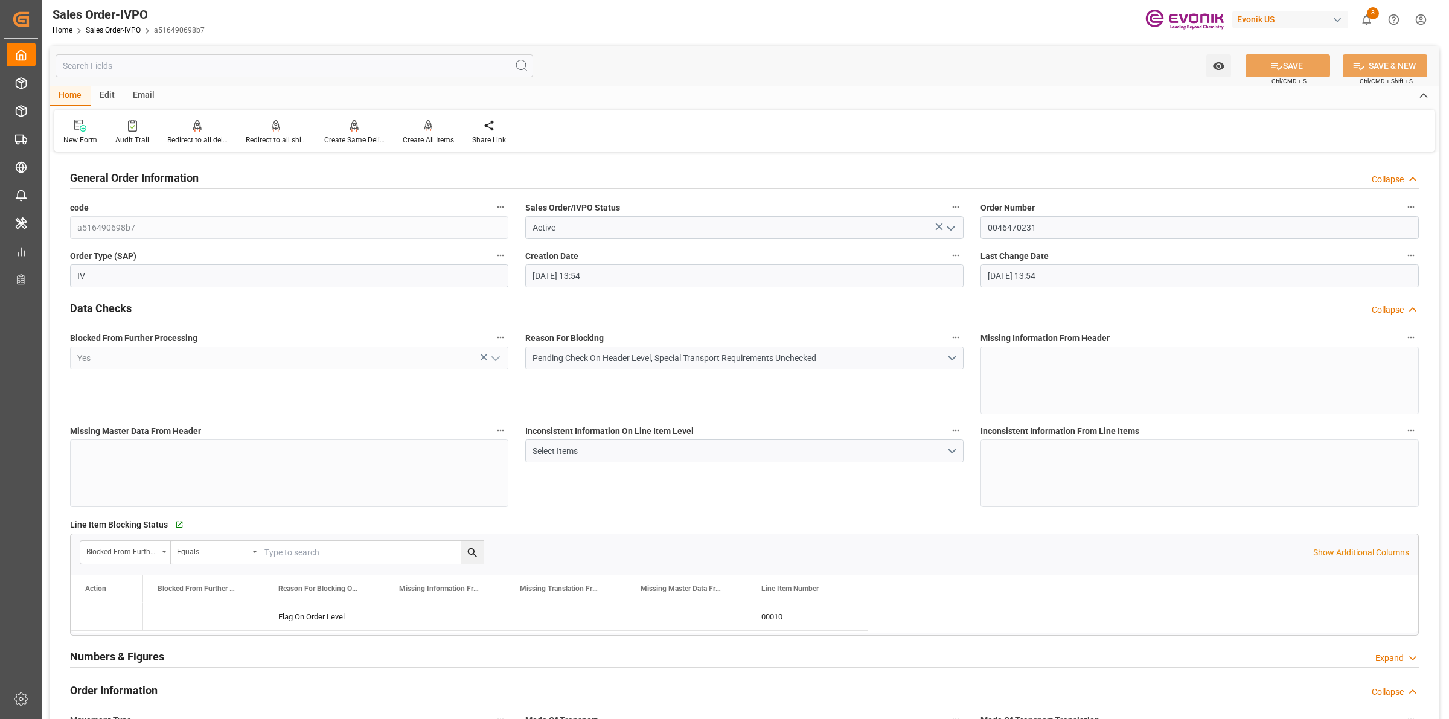
type input "26.08.2025 13:54"
click at [958, 357] on button "Pending Check On Header Level, Special Transport Requirements Unchecked" at bounding box center [744, 358] width 438 height 23
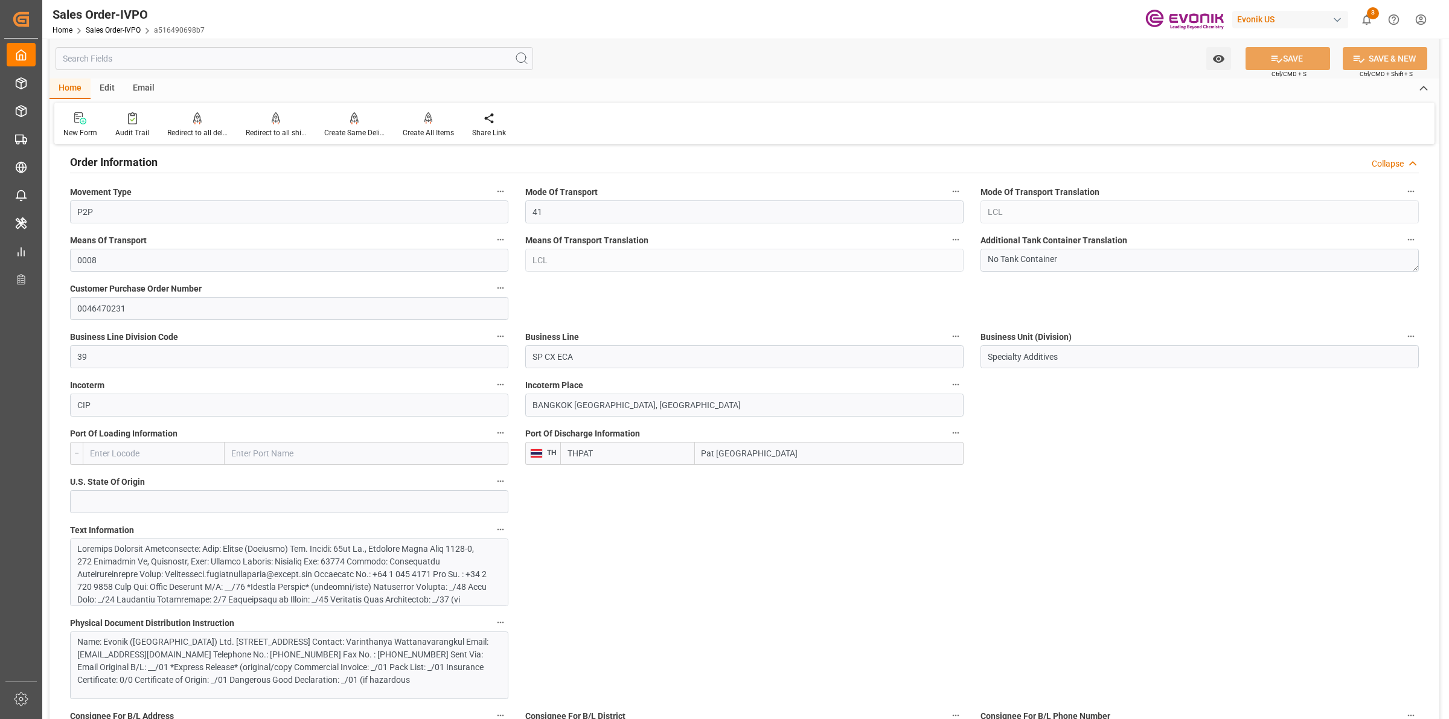
scroll to position [604, 0]
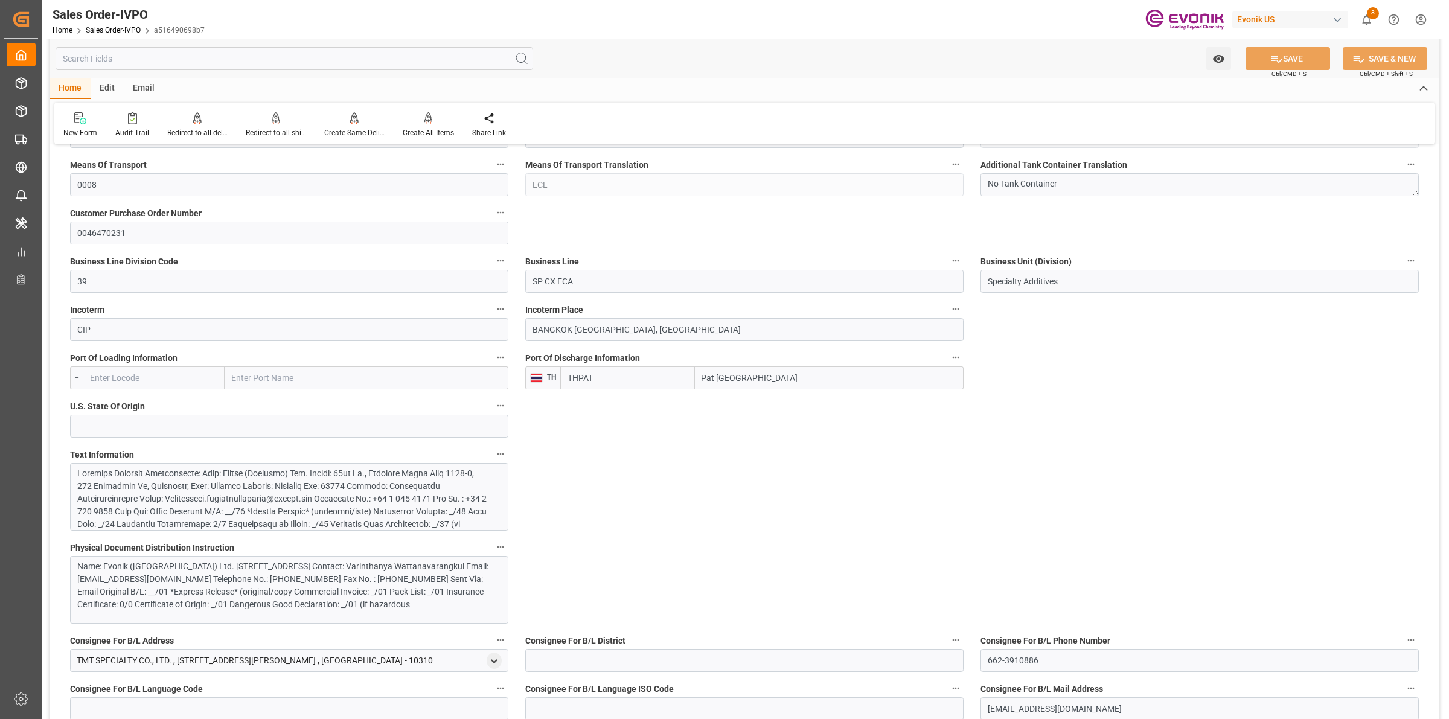
click at [252, 491] on div at bounding box center [283, 594] width 412 height 254
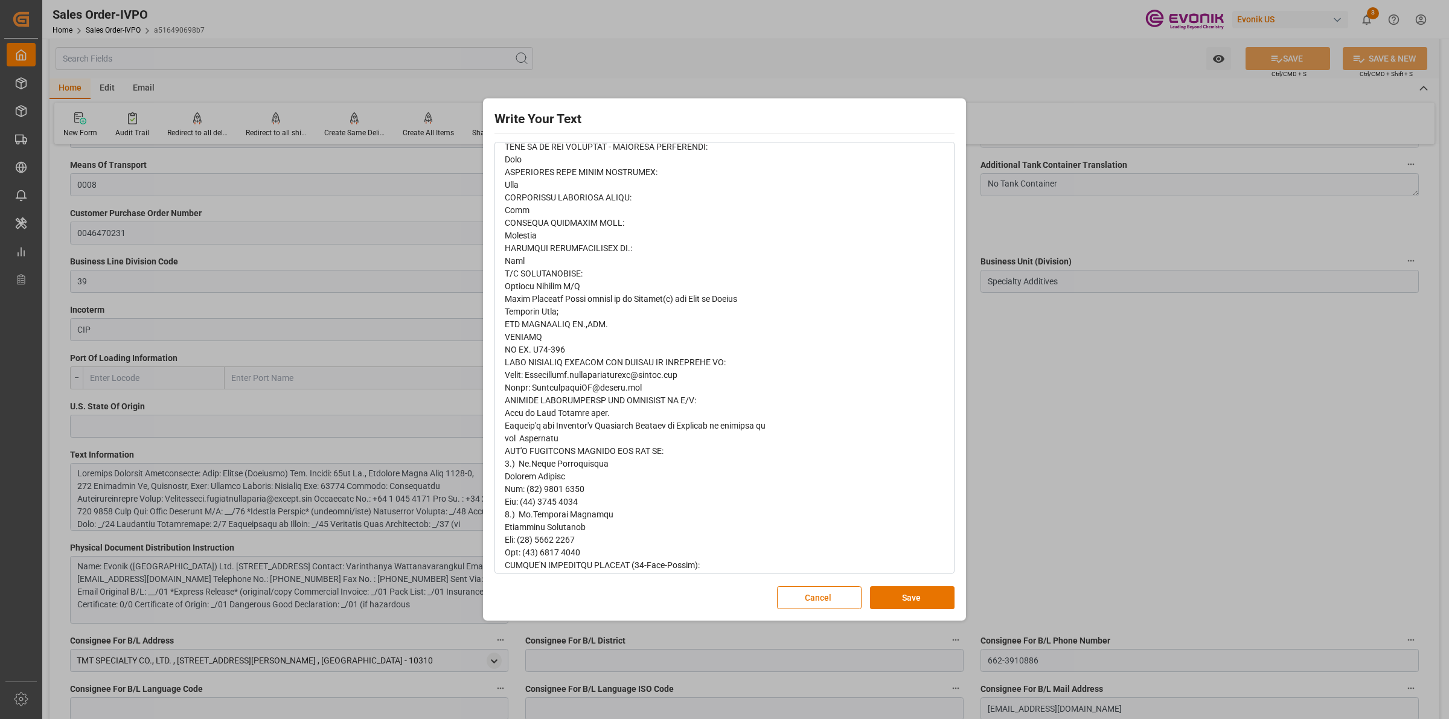
scroll to position [511, 0]
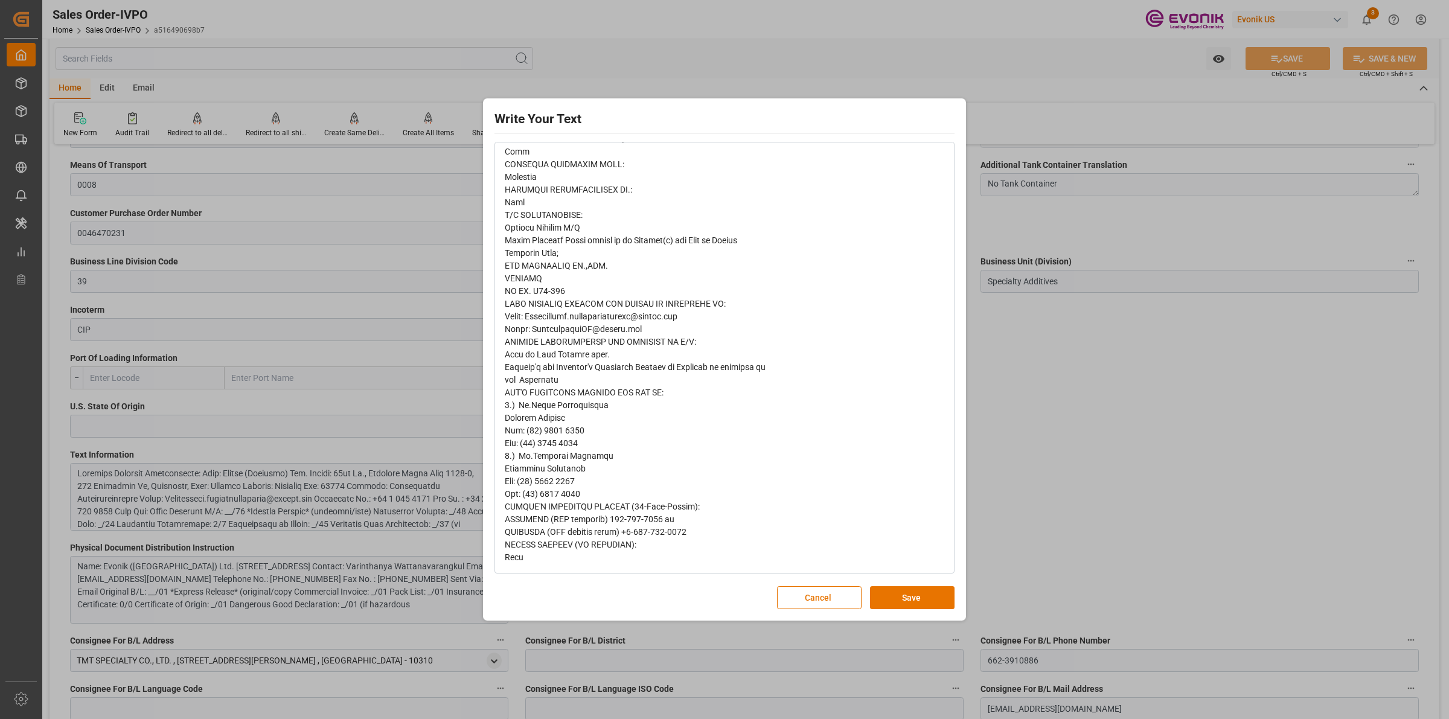
click at [1031, 411] on div "Write Your Text Normal 14 Font Cancel Save" at bounding box center [724, 359] width 1449 height 719
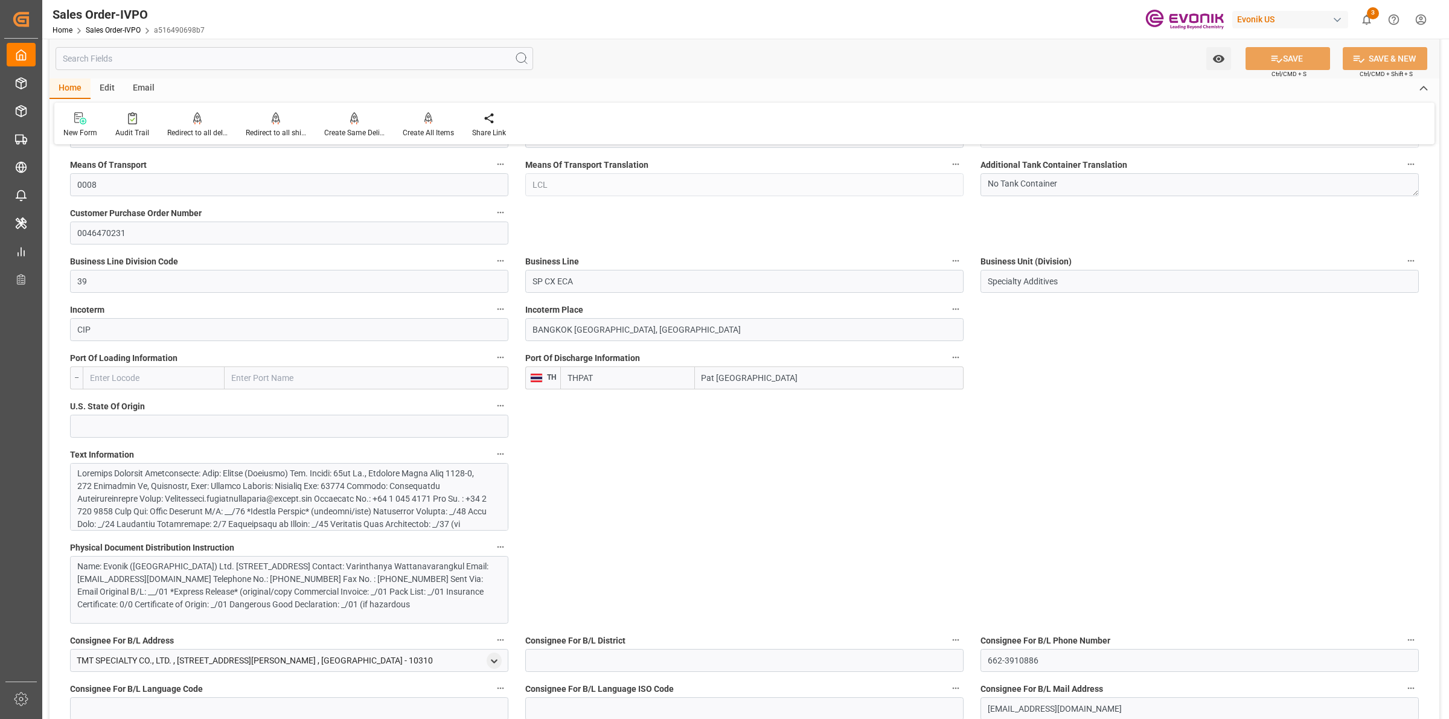
click at [260, 590] on div "Name: Evonik (Thailand) Ltd. Street: 36th Fl., Exchange Tower Unit 3603-4, 388 …" at bounding box center [283, 585] width 412 height 51
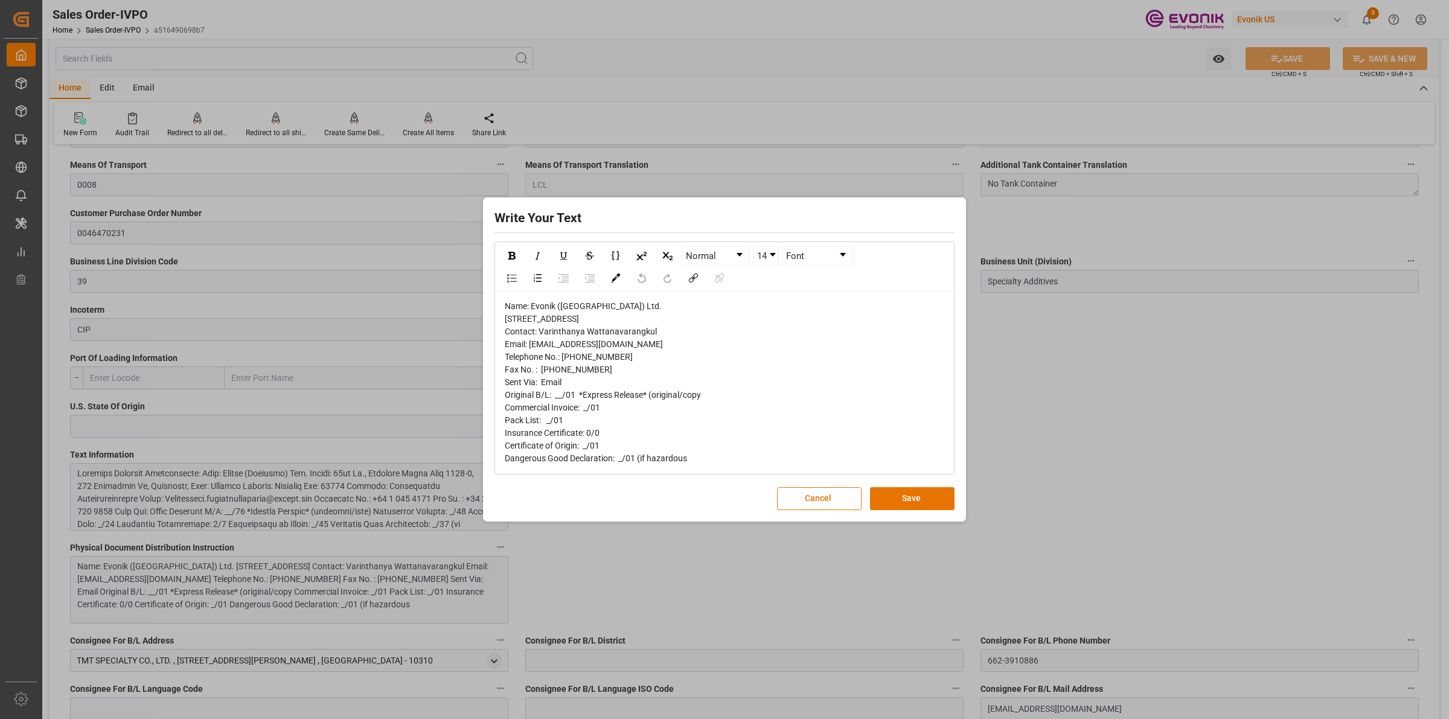
click at [1105, 430] on div "Write Your Text Normal 14 Font Name: Evonik (Thailand) Ltd. Street: 36th Fl., E…" at bounding box center [724, 359] width 1449 height 719
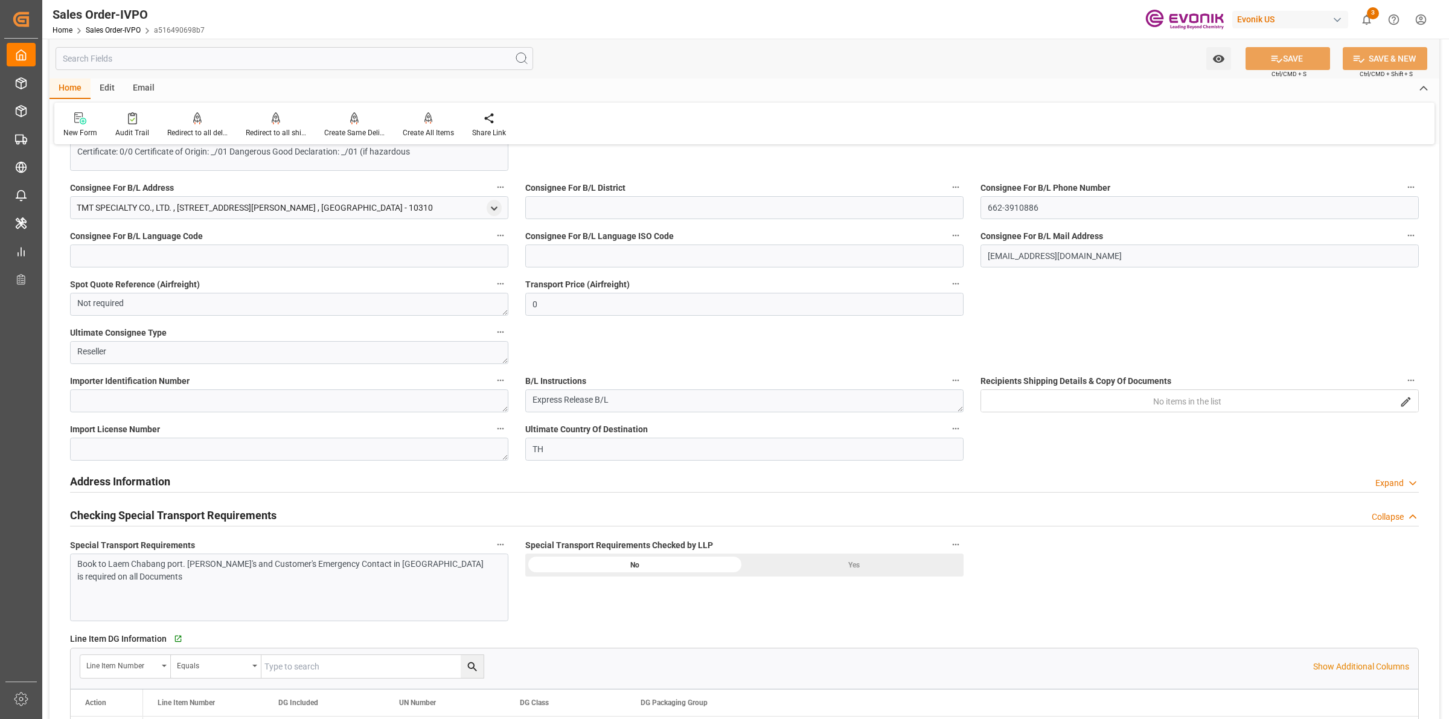
scroll to position [1132, 0]
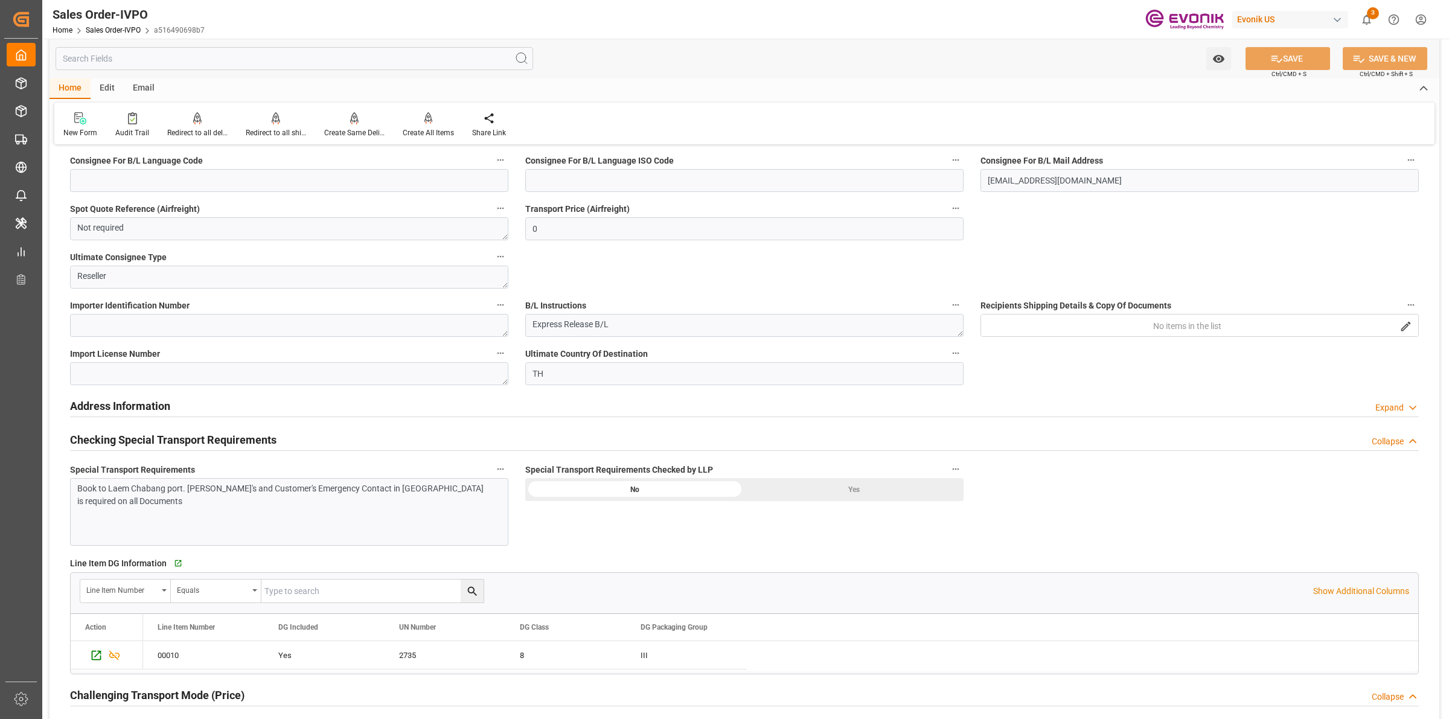
click at [814, 494] on div "Yes" at bounding box center [853, 489] width 219 height 23
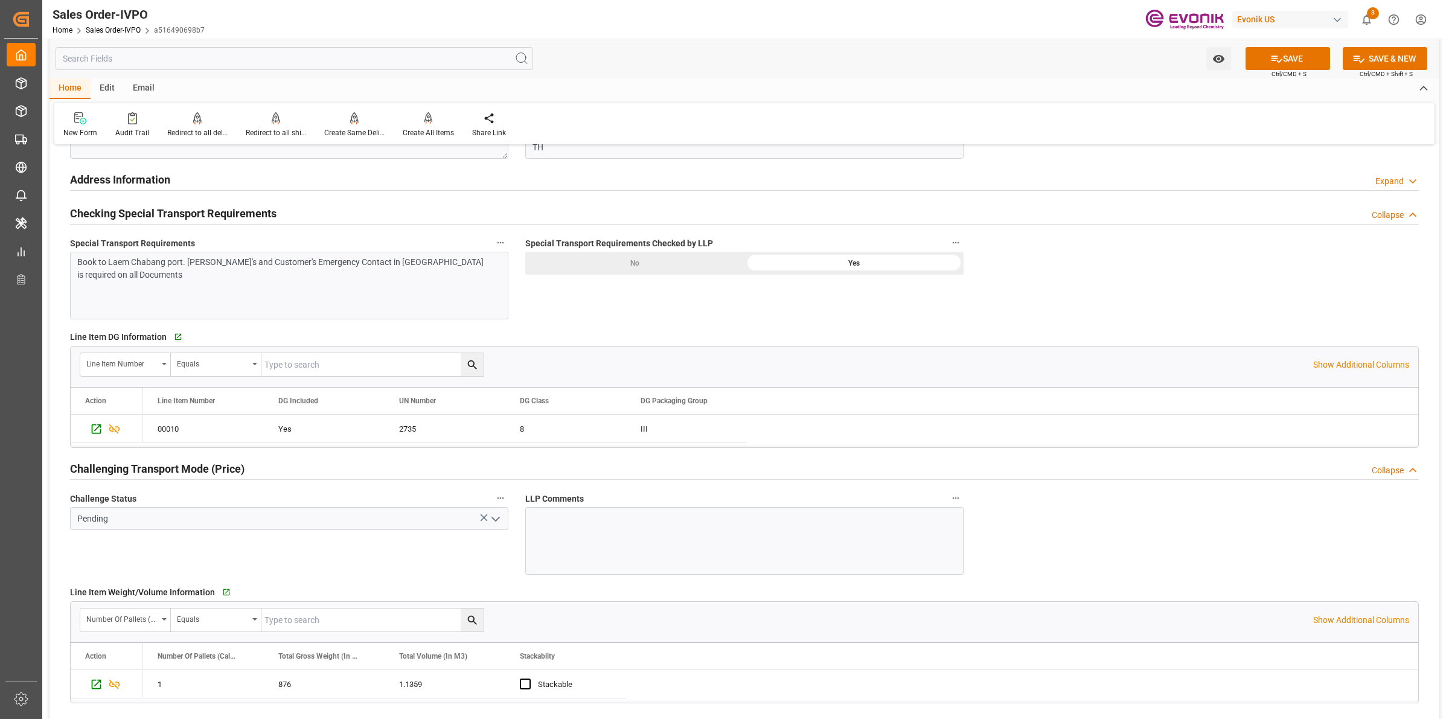
scroll to position [1434, 0]
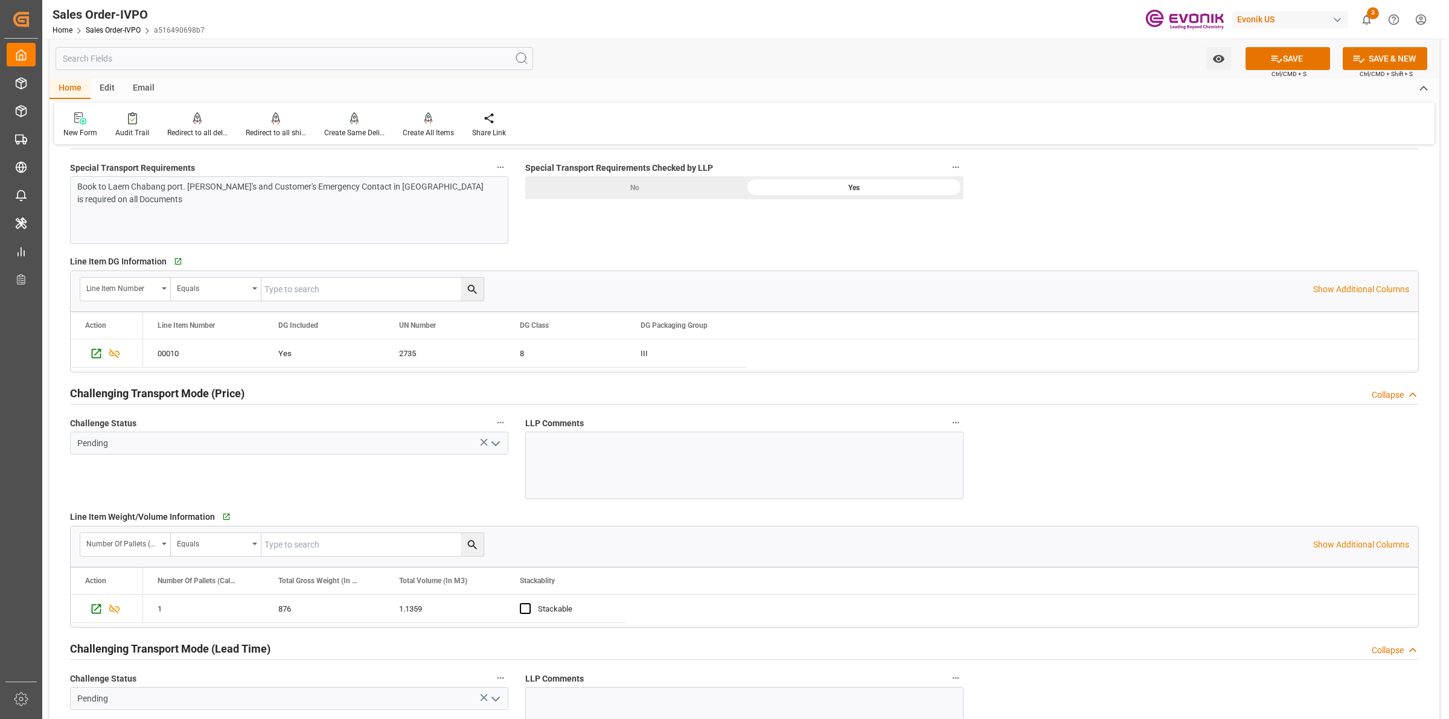
click at [499, 449] on icon "open menu" at bounding box center [495, 444] width 14 height 14
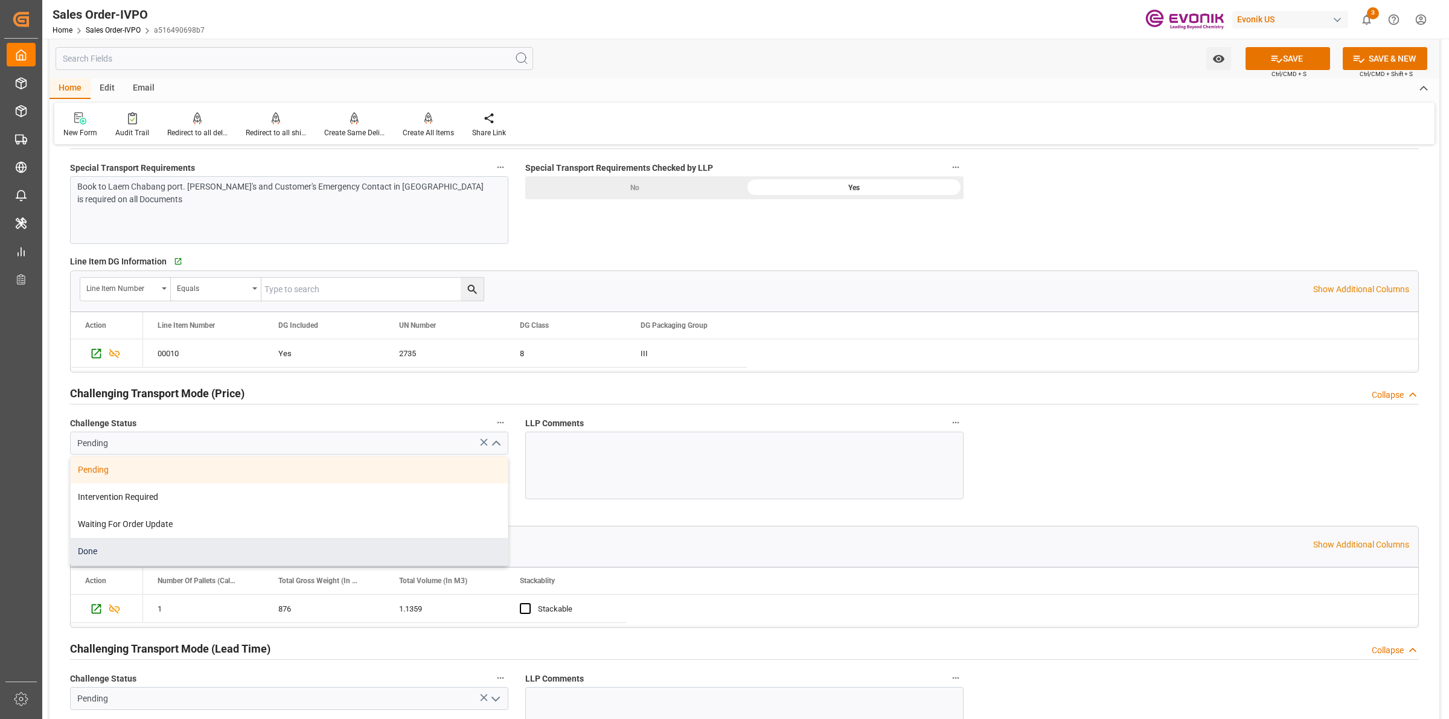
click at [149, 554] on div "Done" at bounding box center [289, 551] width 437 height 27
type input "Done"
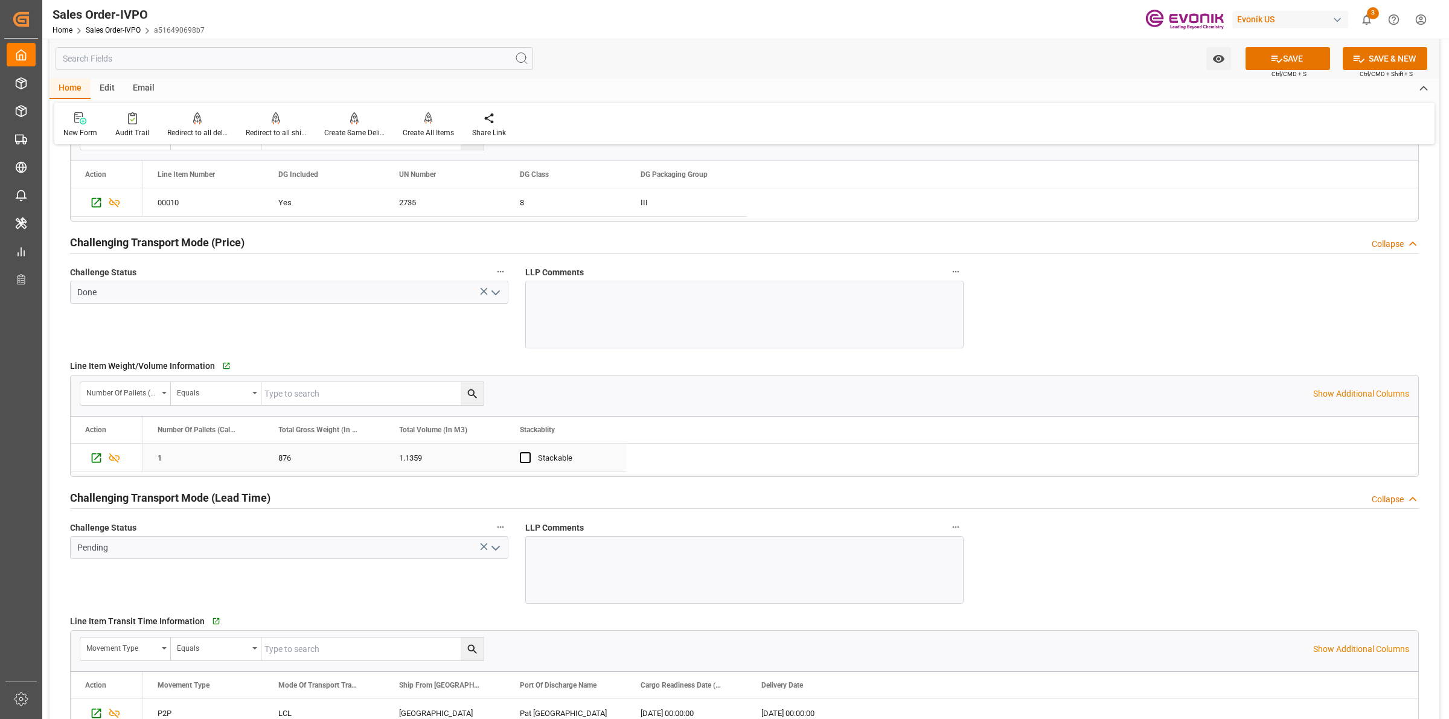
scroll to position [1660, 0]
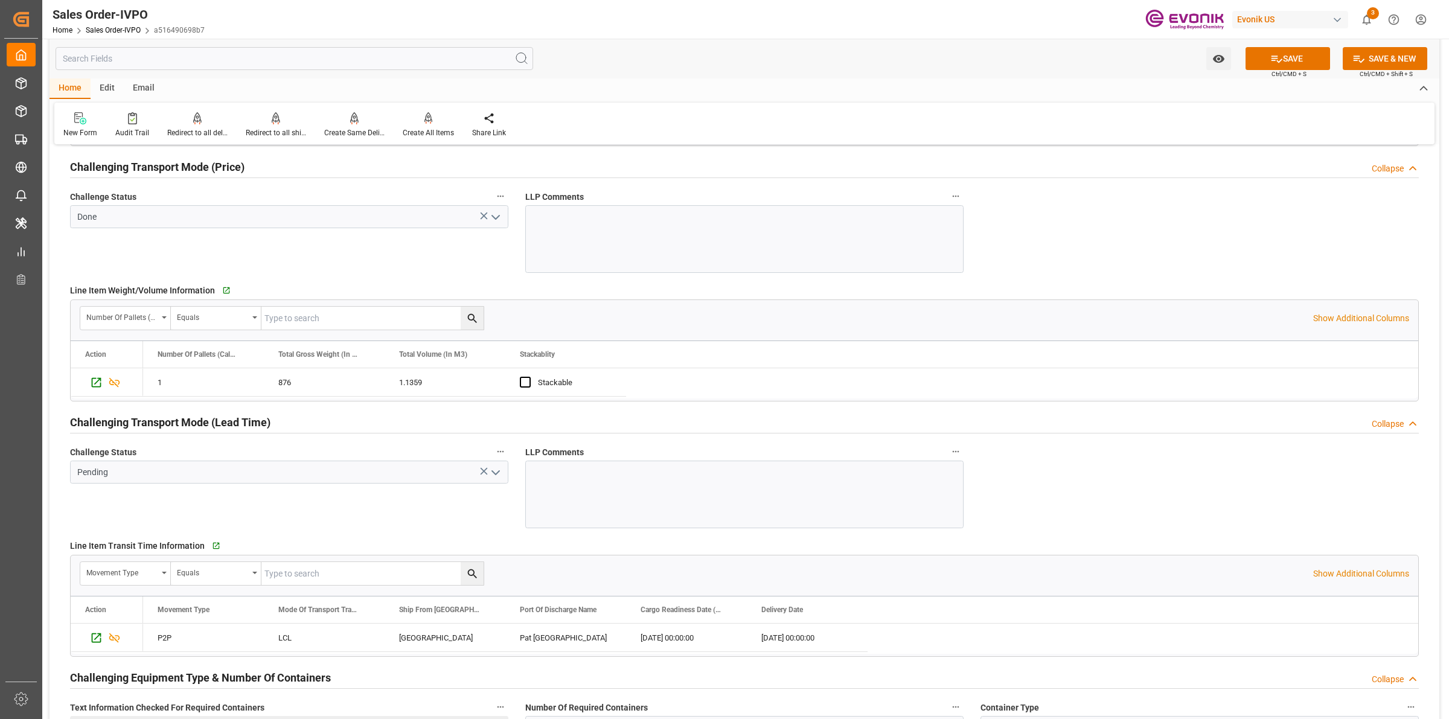
click at [500, 475] on icon "open menu" at bounding box center [495, 472] width 14 height 14
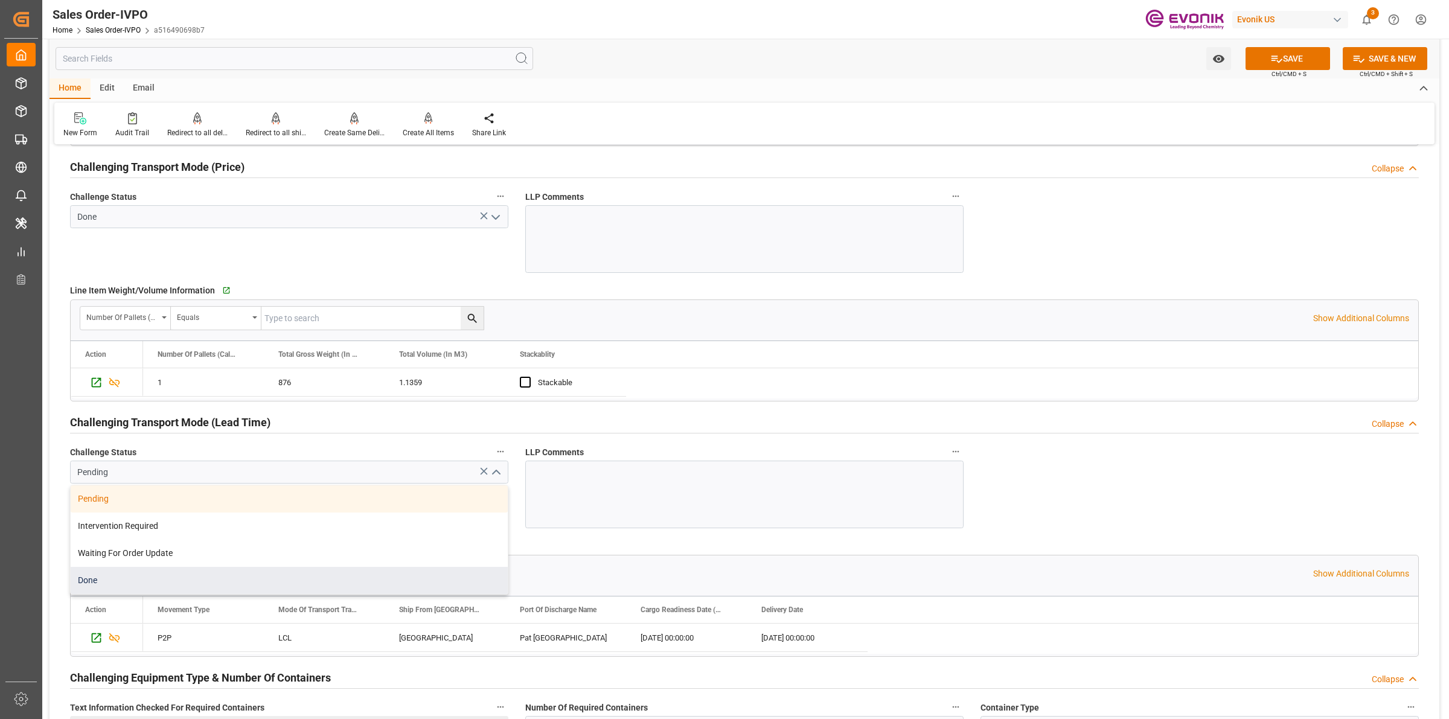
click at [124, 586] on div "Done" at bounding box center [289, 580] width 437 height 27
type input "Done"
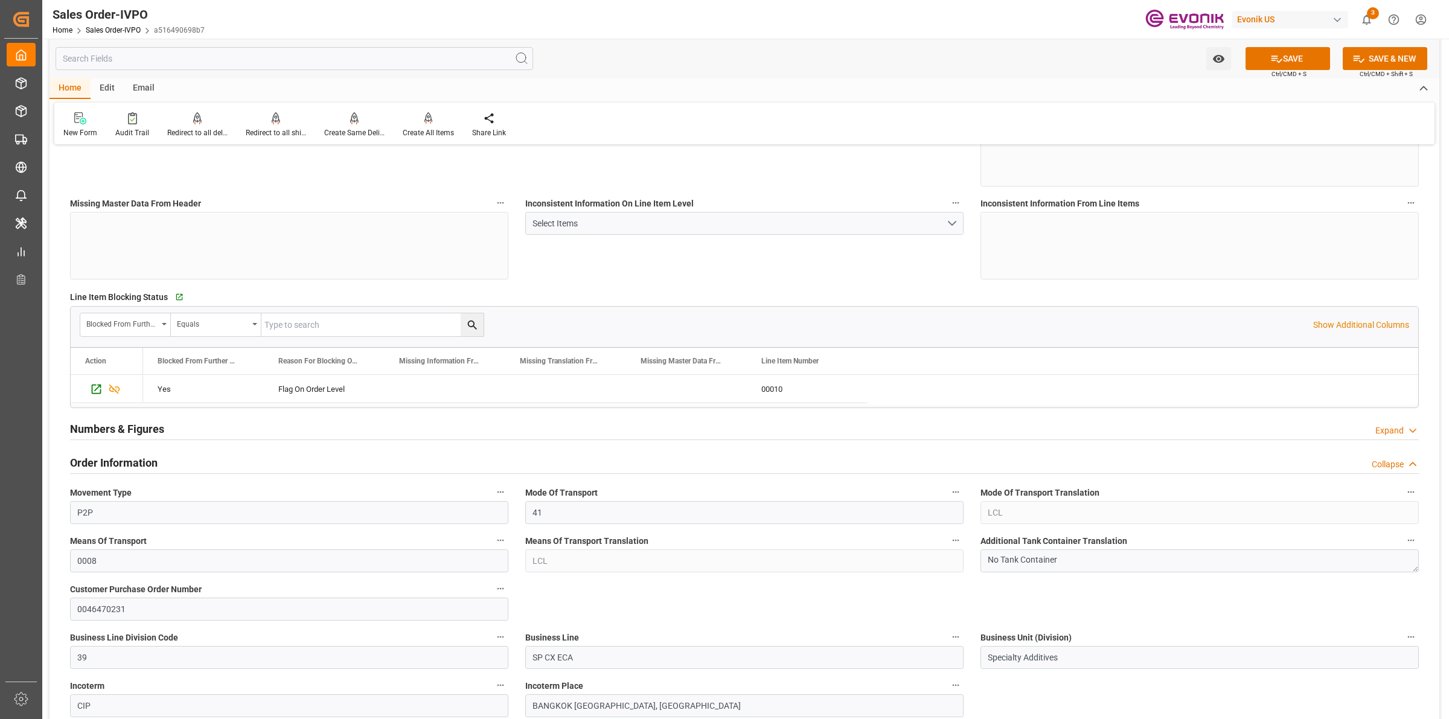
scroll to position [1, 0]
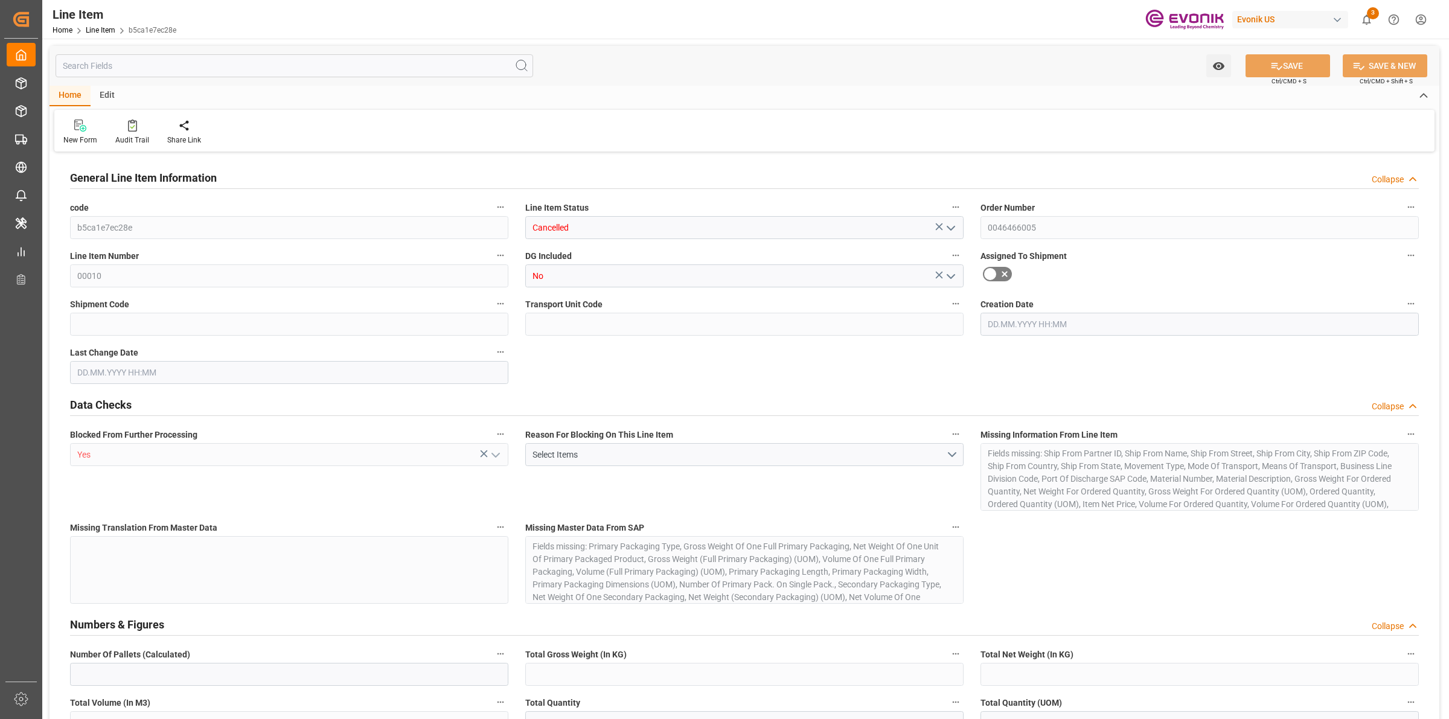
type input "0"
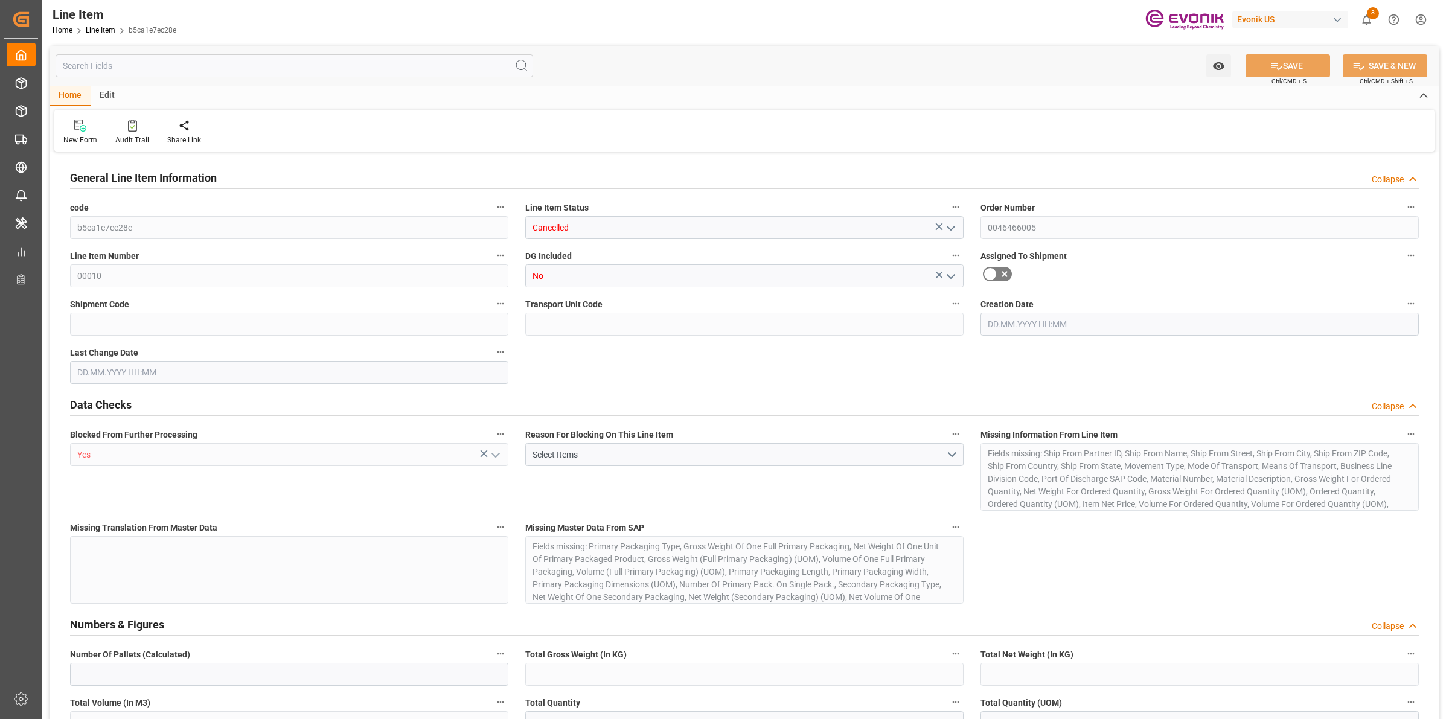
type input "0"
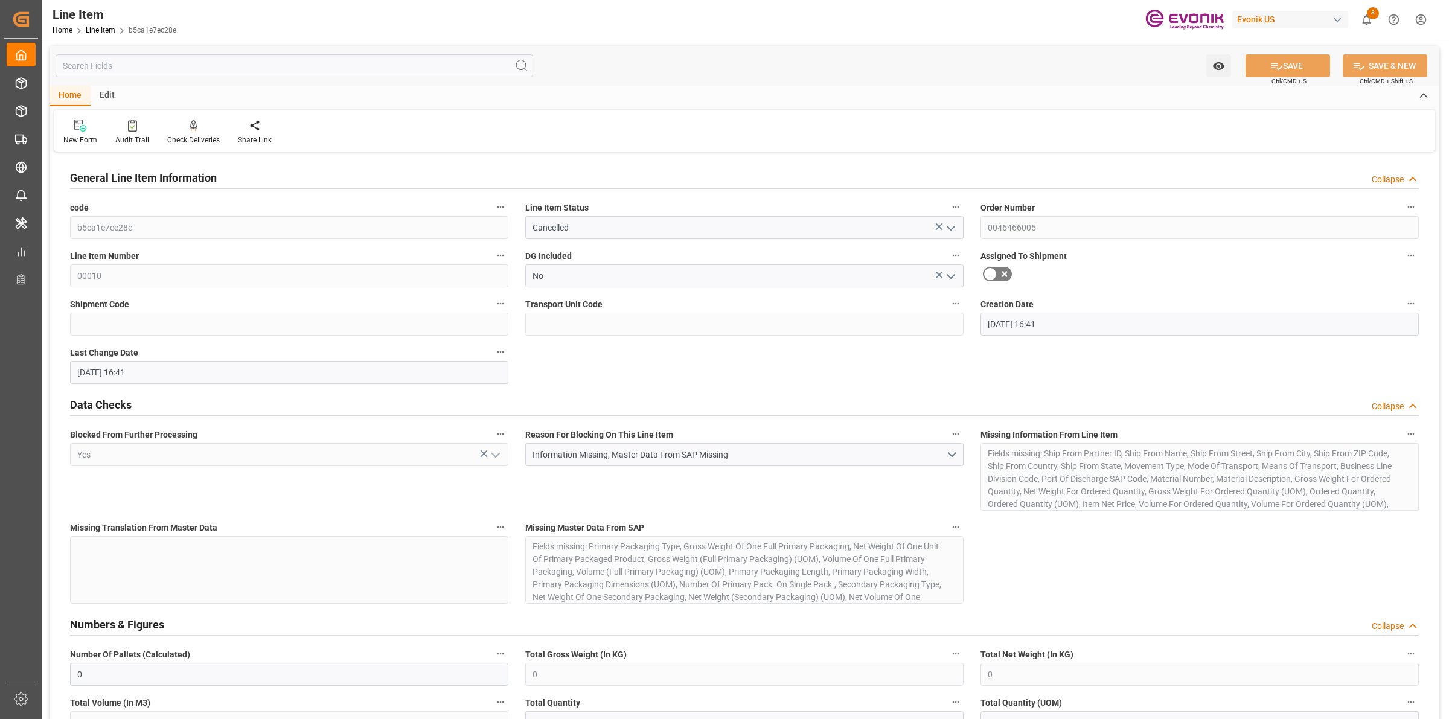
type input "[DATE] 16:41"
type input "[DATE]"
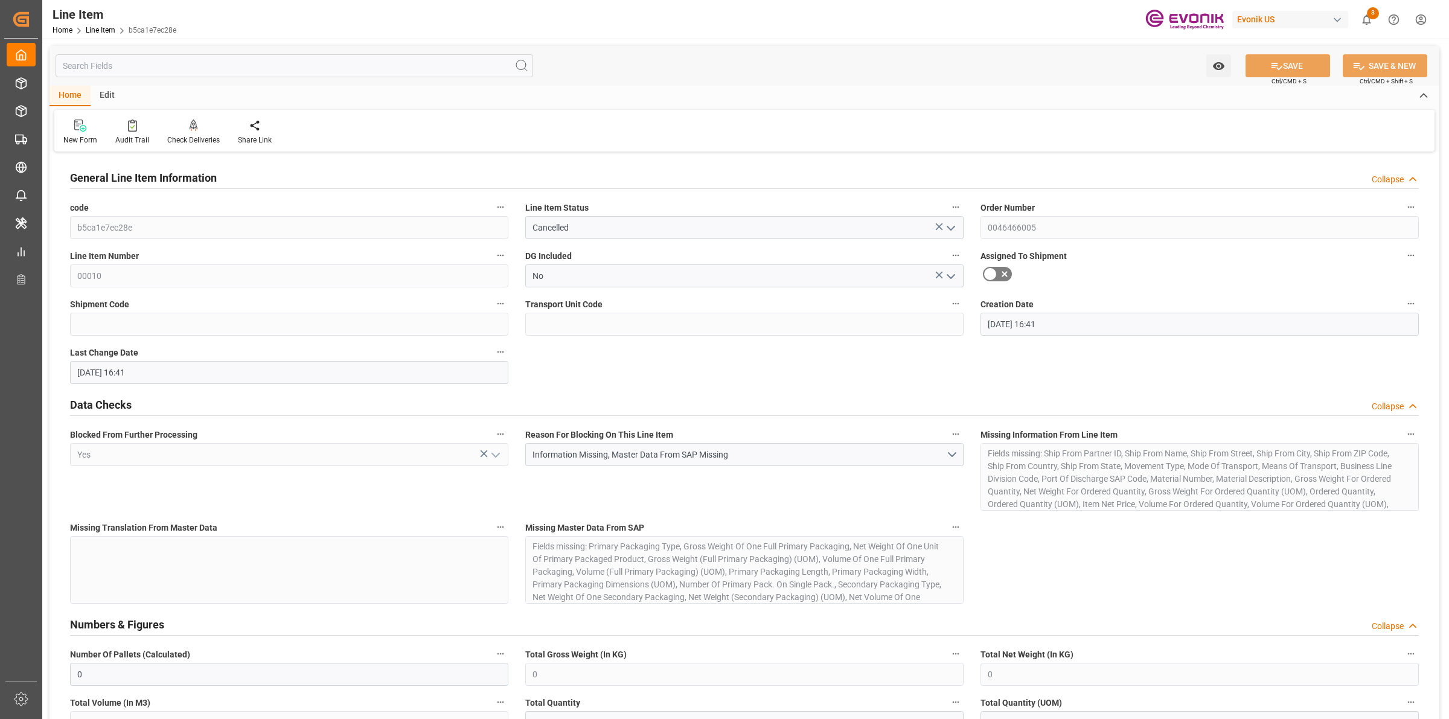
click at [192, 65] on input "text" at bounding box center [295, 65] width 478 height 23
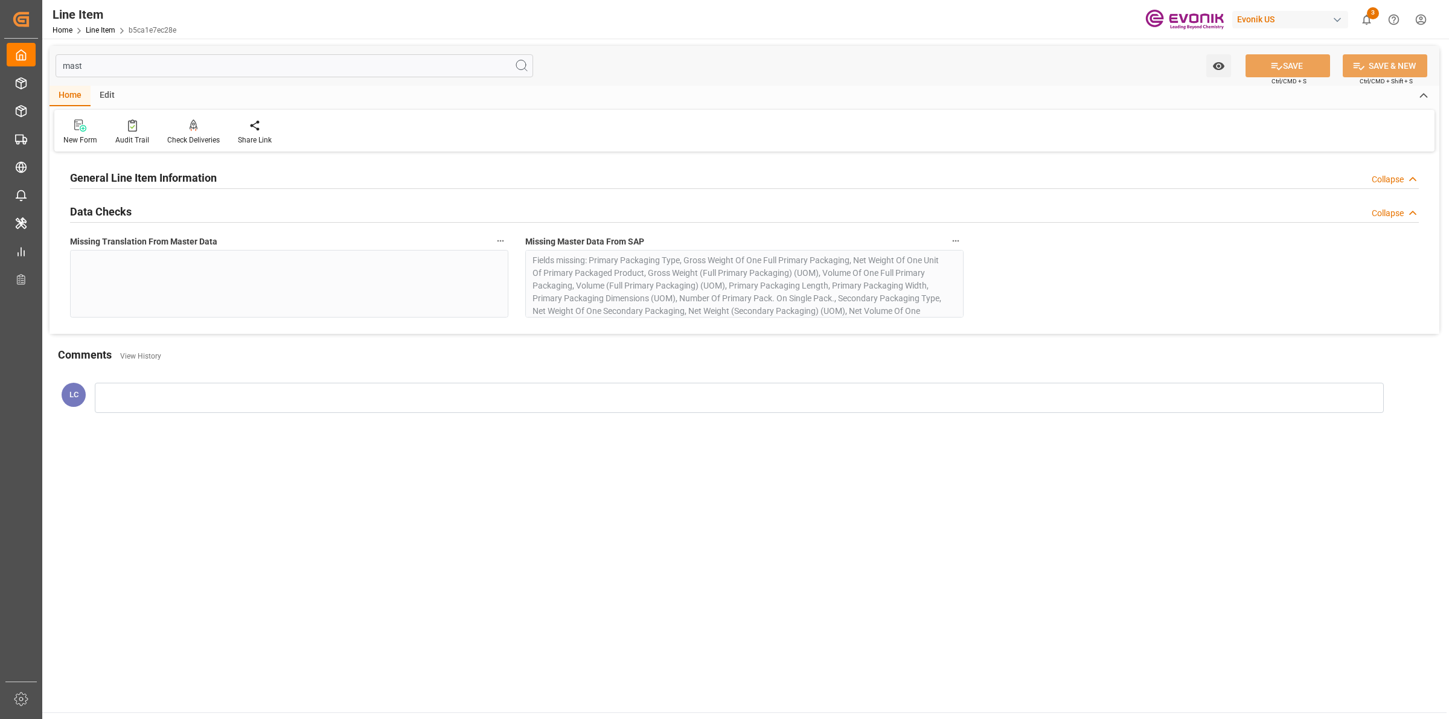
type input "mast"
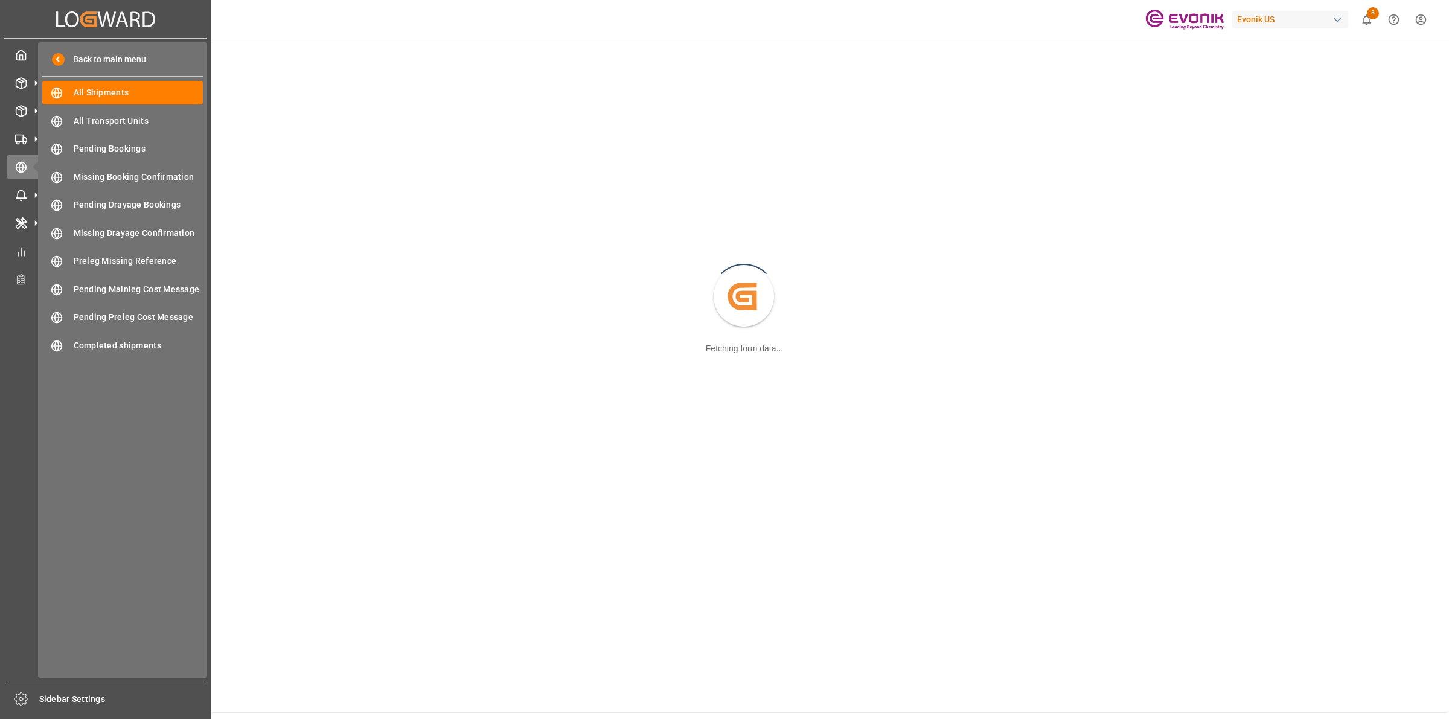
click at [23, 80] on icon at bounding box center [21, 83] width 12 height 12
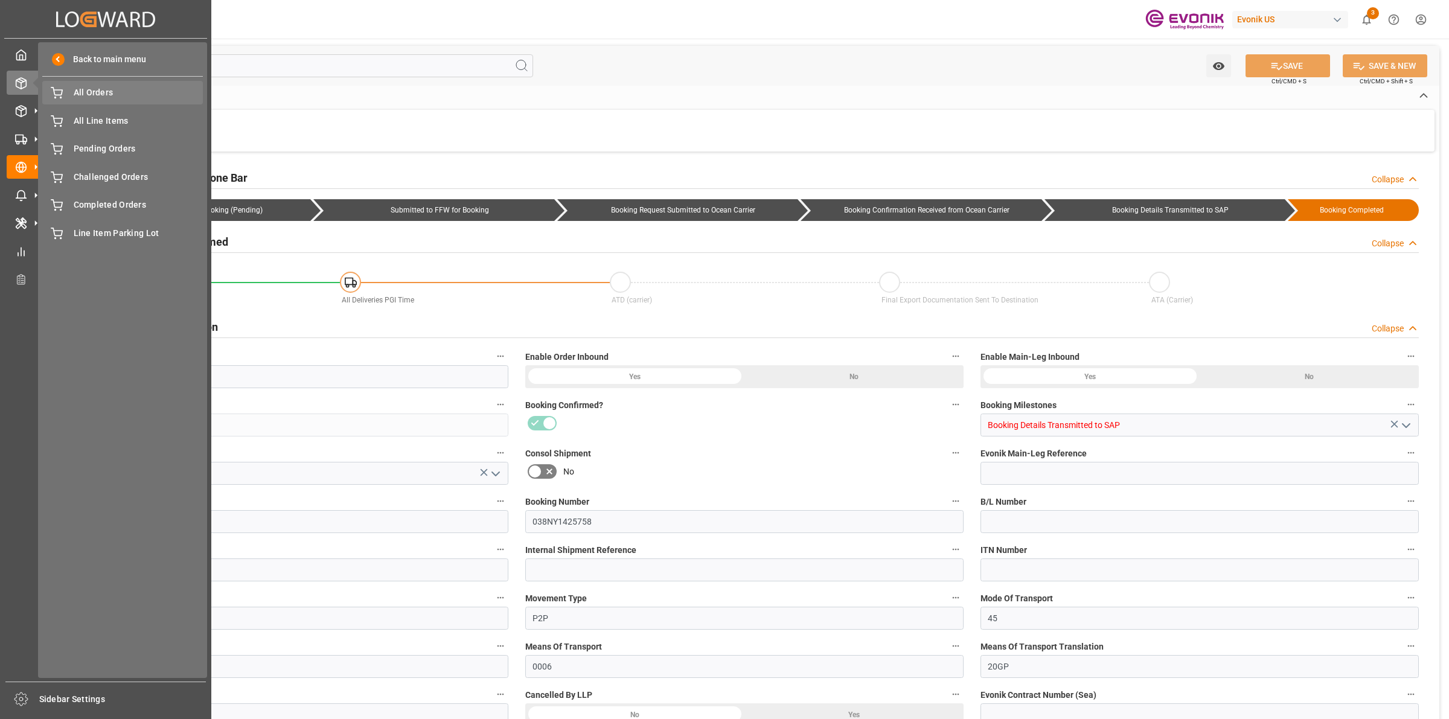
type input "0046463682"
type input "5dfe11417afc"
type input "Booking Details Transmitted to SAP"
type input "Active"
type input "250905000238"
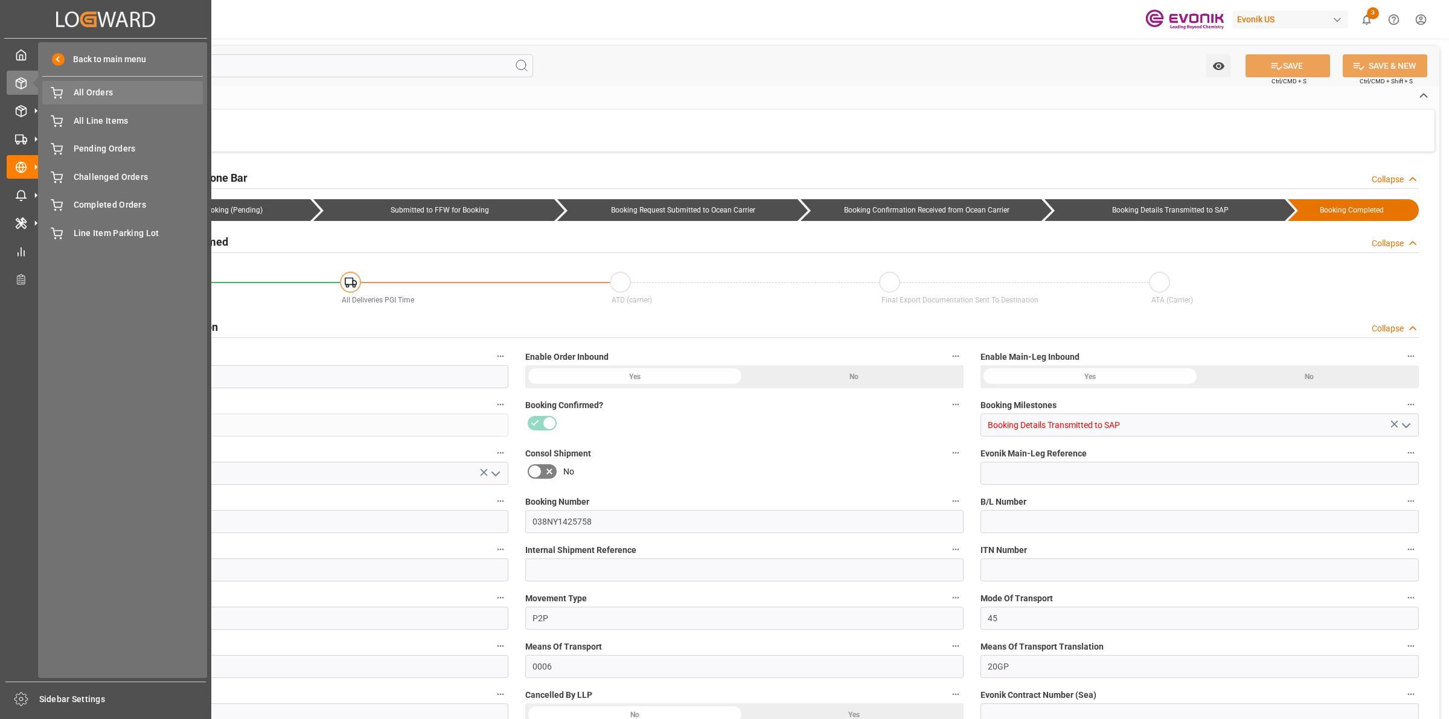
type input "038NY1425758"
type input "P2P"
type input "45"
type input "FCL"
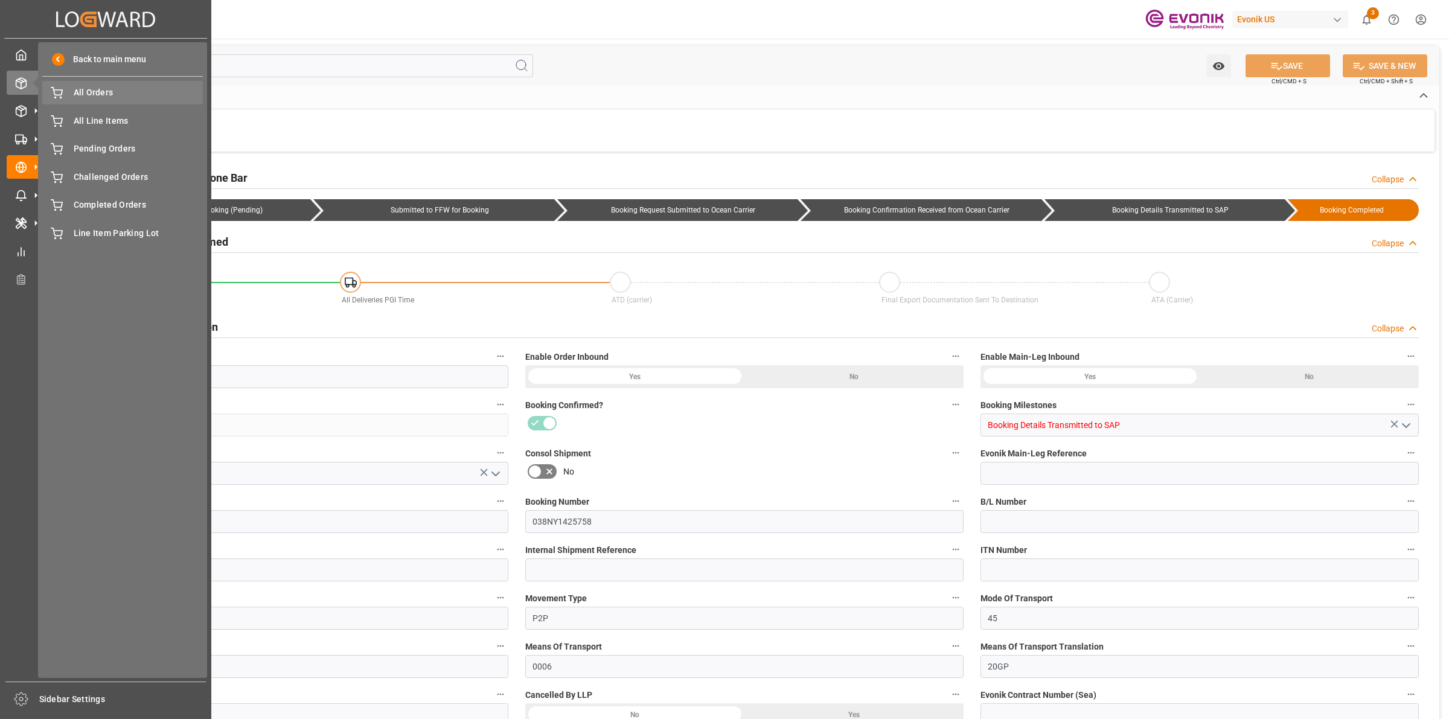
type input "0006"
type input "20GP"
click at [85, 94] on span "All Orders" at bounding box center [139, 92] width 130 height 13
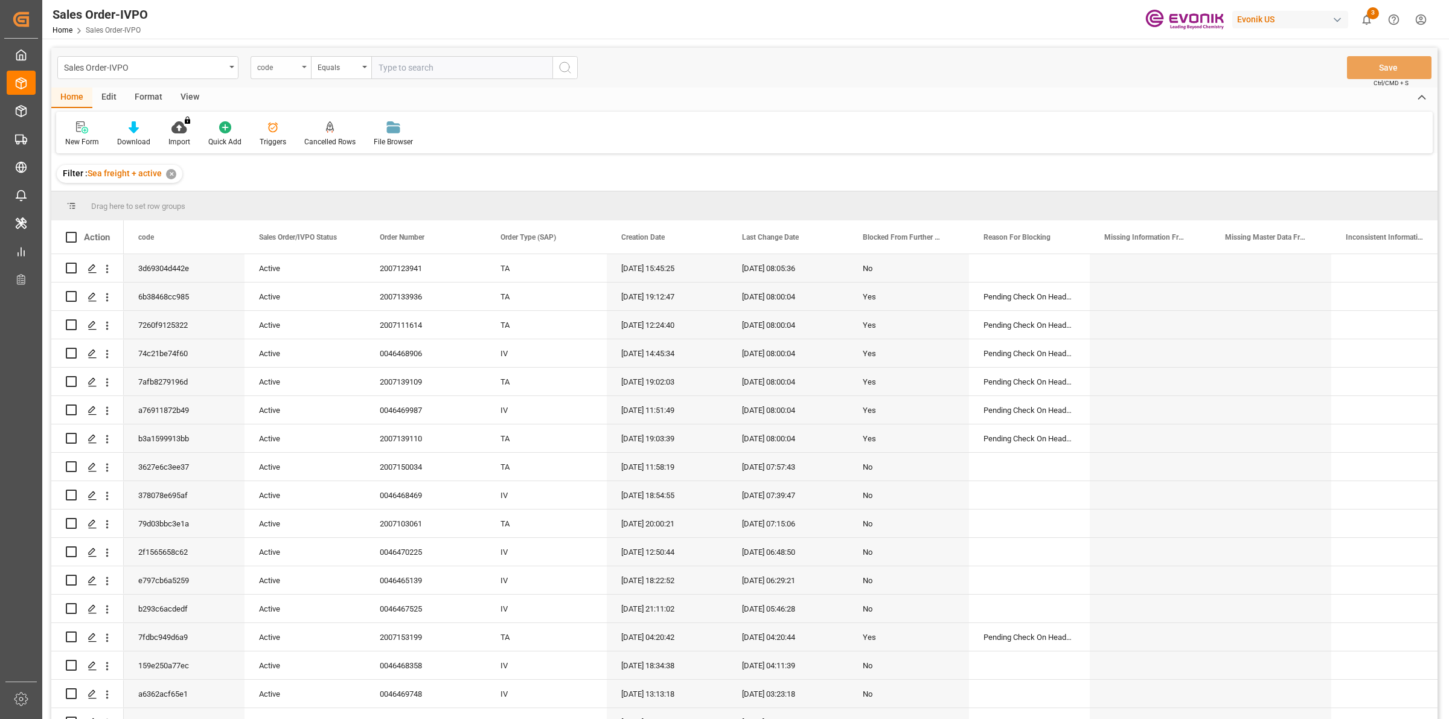
click at [255, 65] on div "code" at bounding box center [281, 67] width 60 height 23
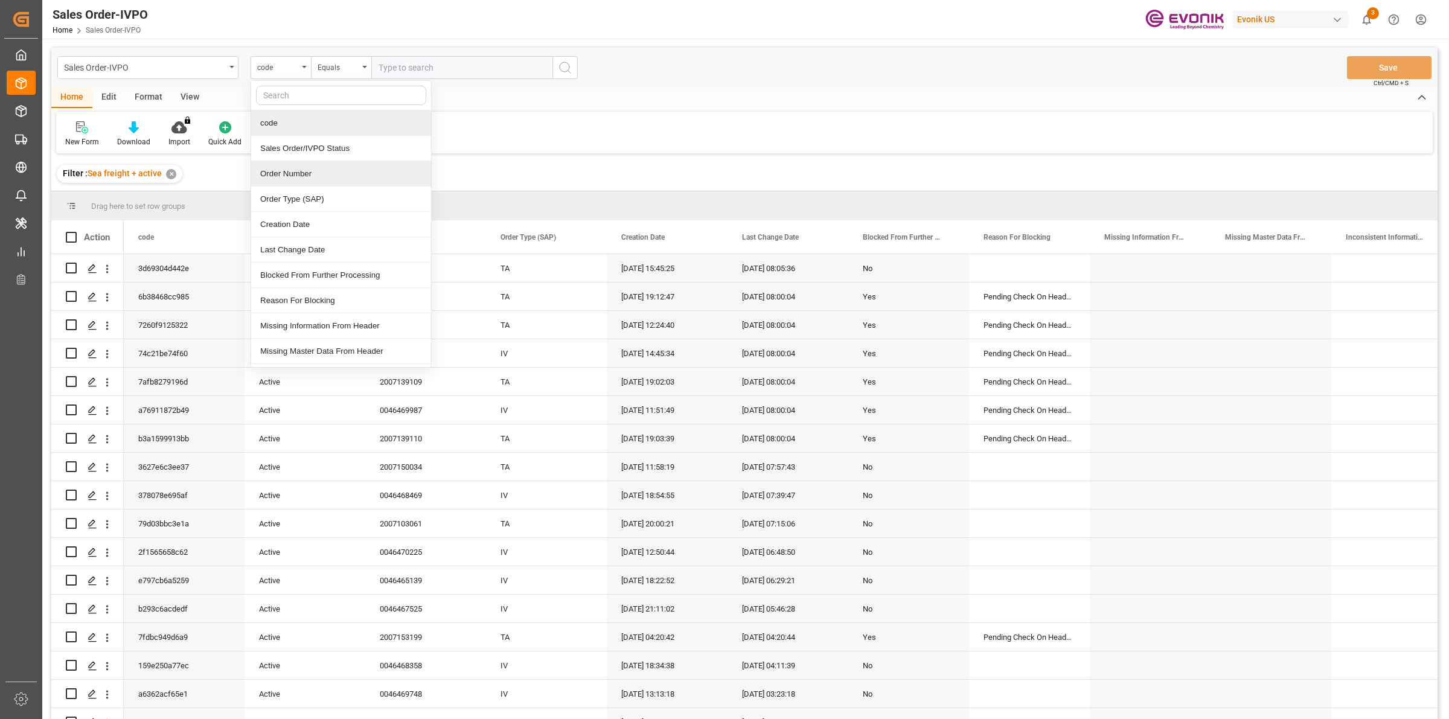
click at [287, 173] on div "Order Number" at bounding box center [341, 173] width 180 height 25
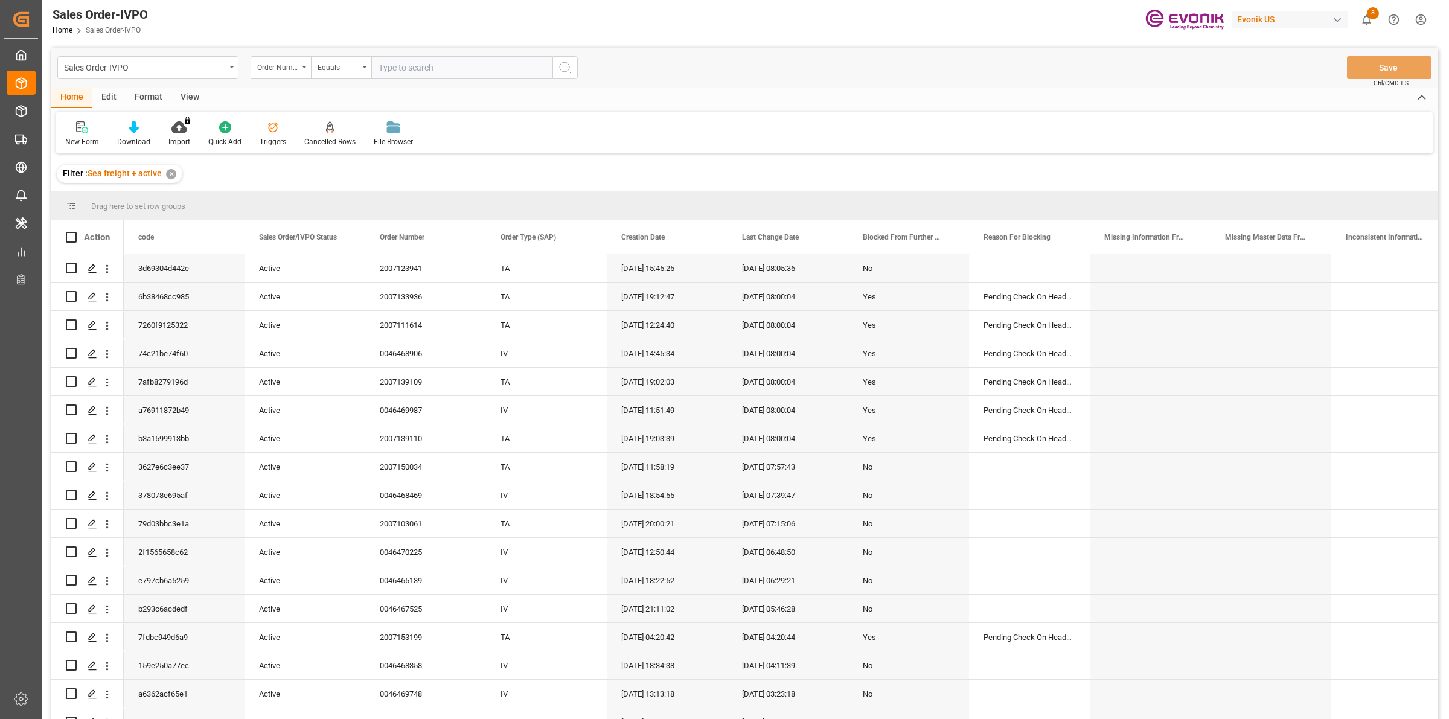
click at [444, 69] on input "text" at bounding box center [461, 67] width 181 height 23
paste input "0046470225"
type input "0046470225"
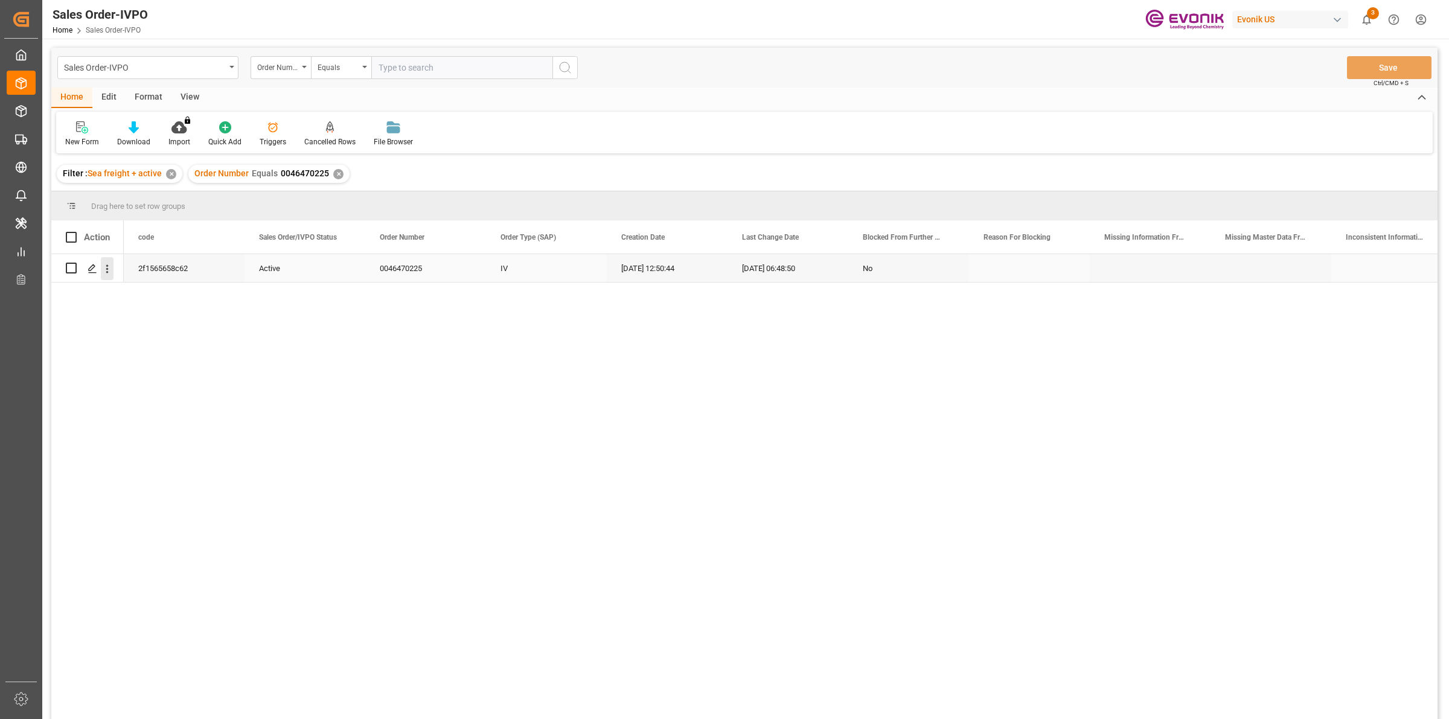
click at [101, 270] on icon "open menu" at bounding box center [107, 269] width 13 height 13
click at [91, 270] on polygon "Press SPACE to select this row." at bounding box center [92, 267] width 6 height 6
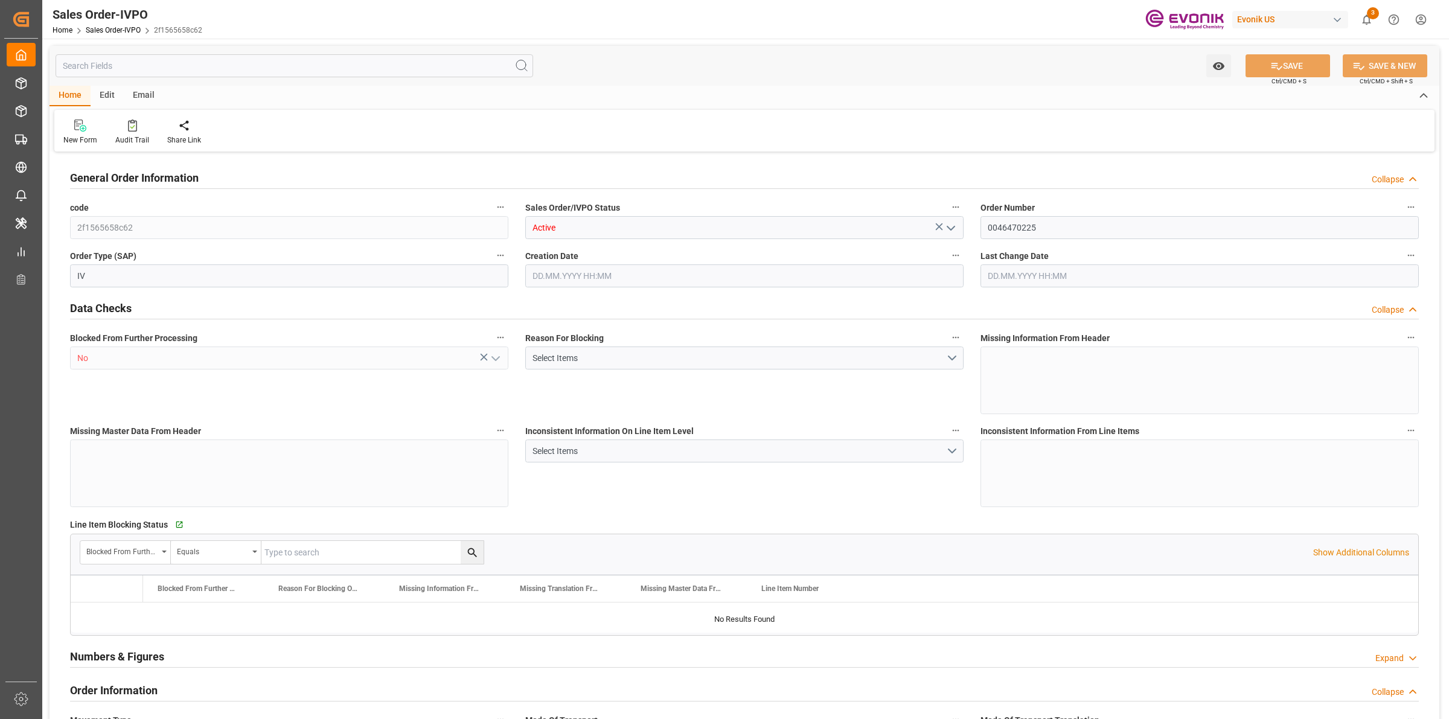
type input "CNSHA"
type input "0"
type input "1"
type input "1642"
type input "[DATE] 12:50"
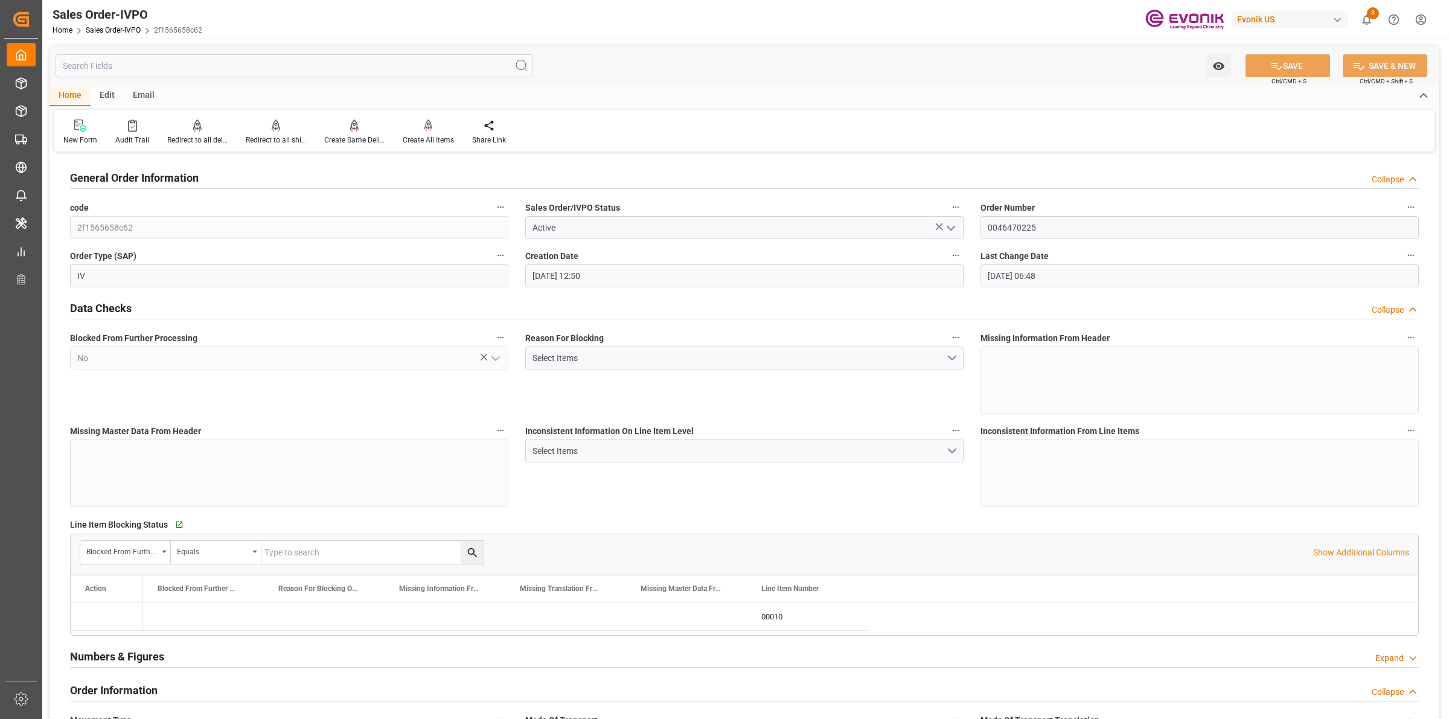
type input "[DATE] 06:48"
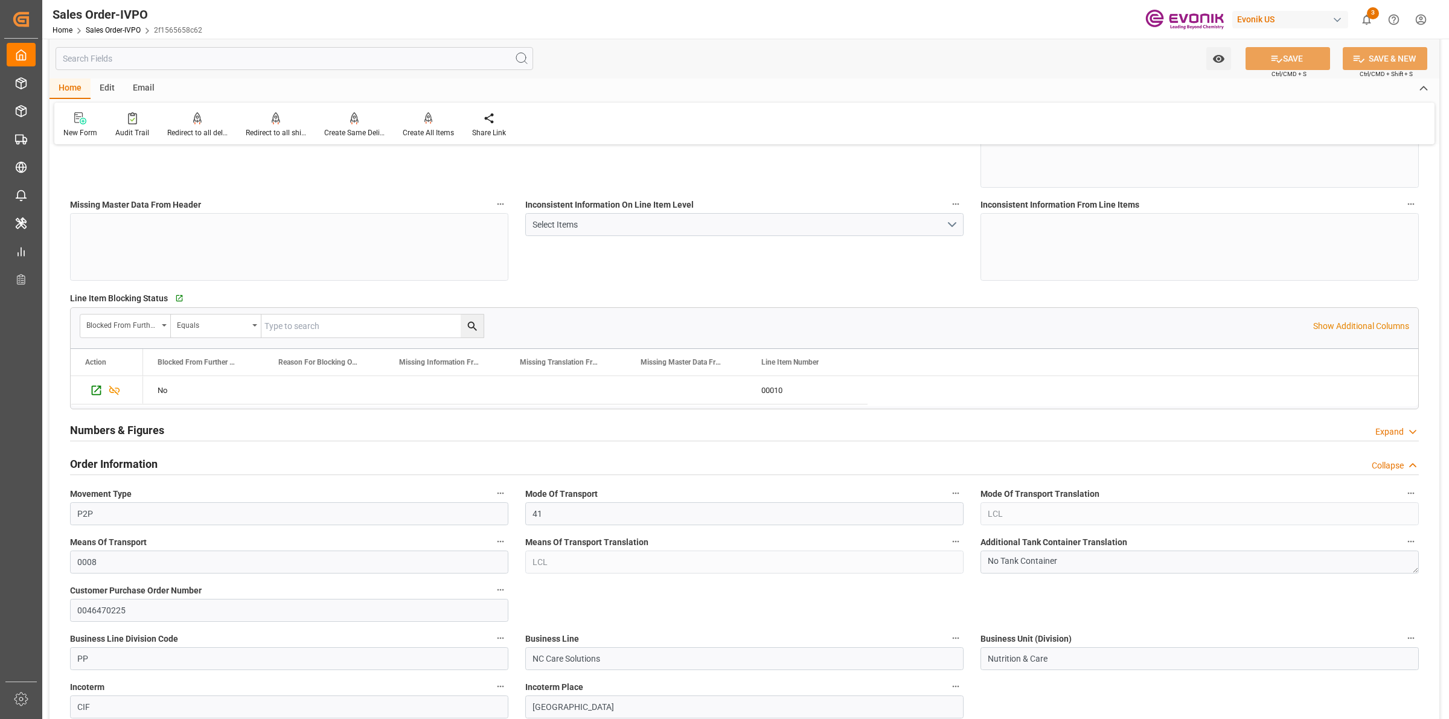
scroll to position [377, 0]
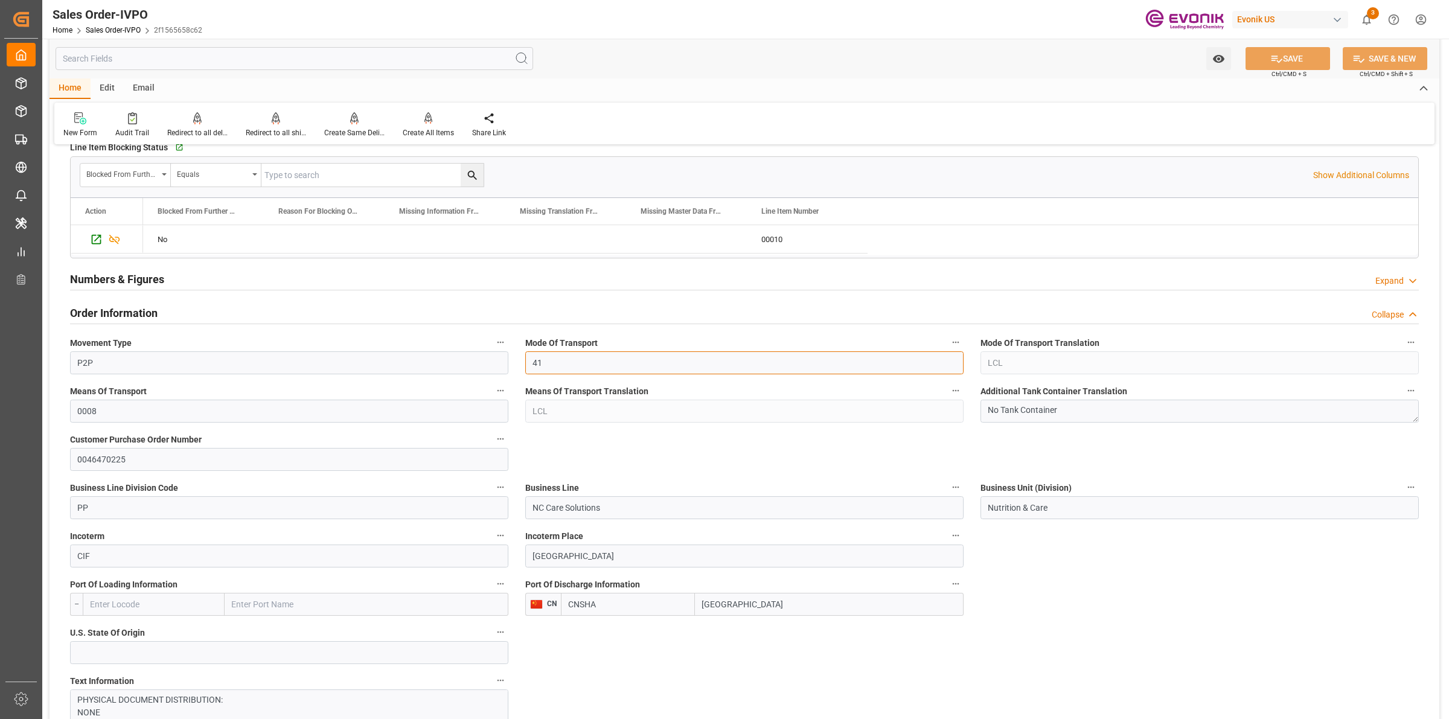
drag, startPoint x: 575, startPoint y: 366, endPoint x: 513, endPoint y: 366, distance: 61.6
click at [522, 406] on div "Means Of Transport Translation LCL" at bounding box center [744, 403] width 455 height 48
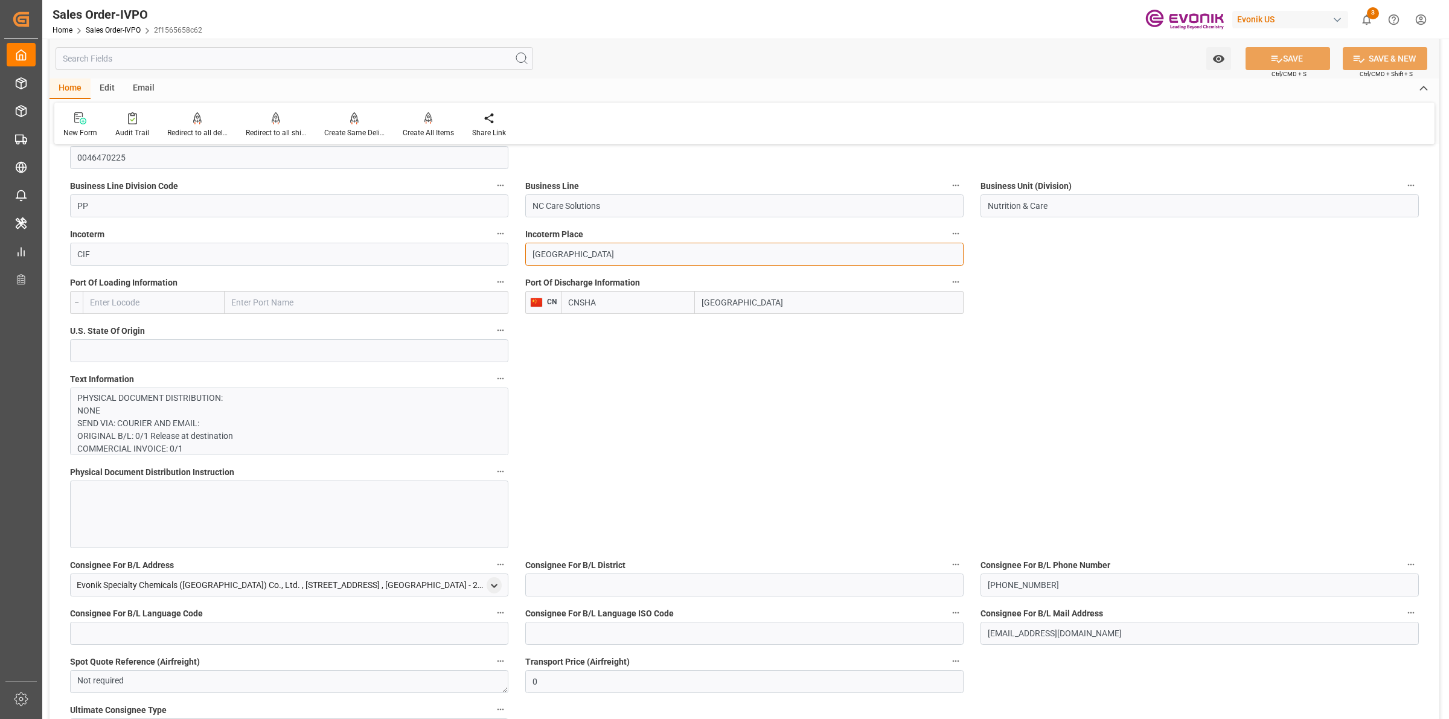
click at [577, 257] on input "[GEOGRAPHIC_DATA]" at bounding box center [744, 254] width 438 height 23
click at [752, 307] on input "[GEOGRAPHIC_DATA]" at bounding box center [829, 302] width 269 height 23
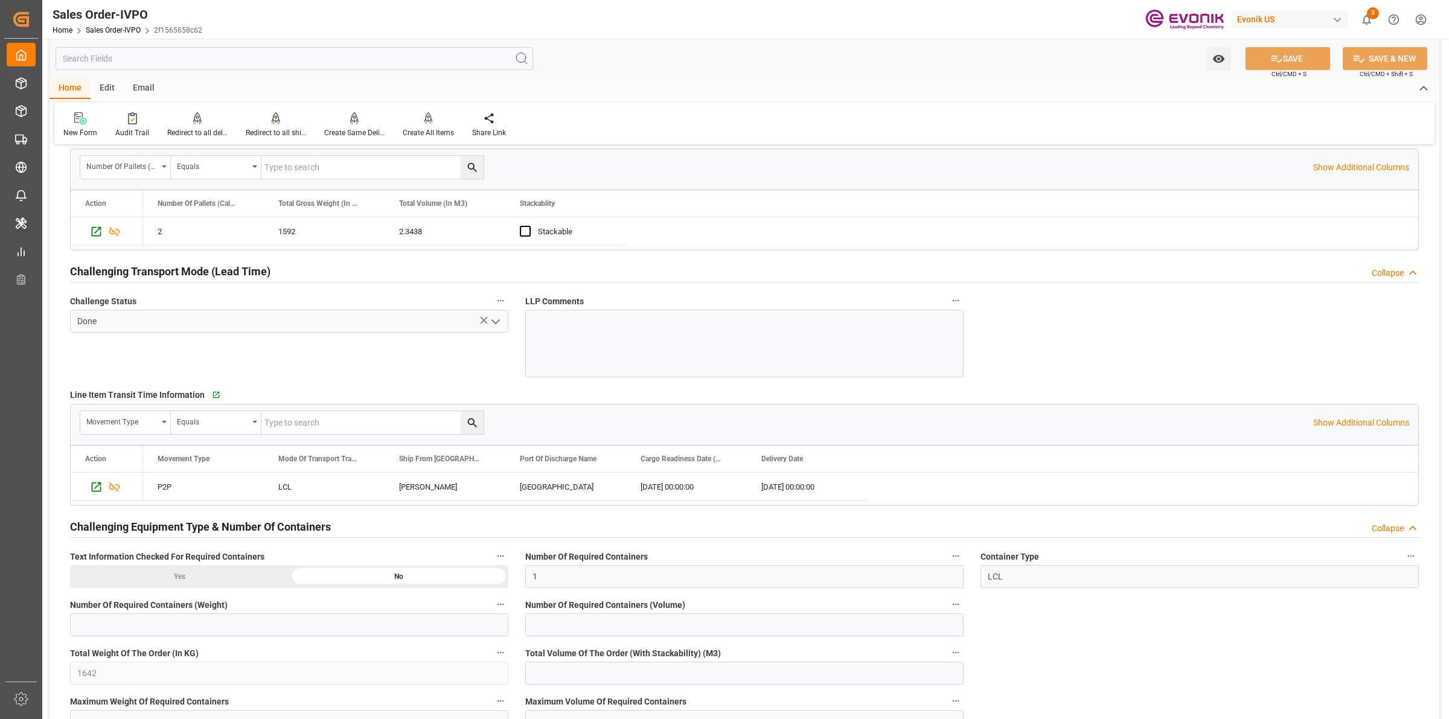
scroll to position [1887, 0]
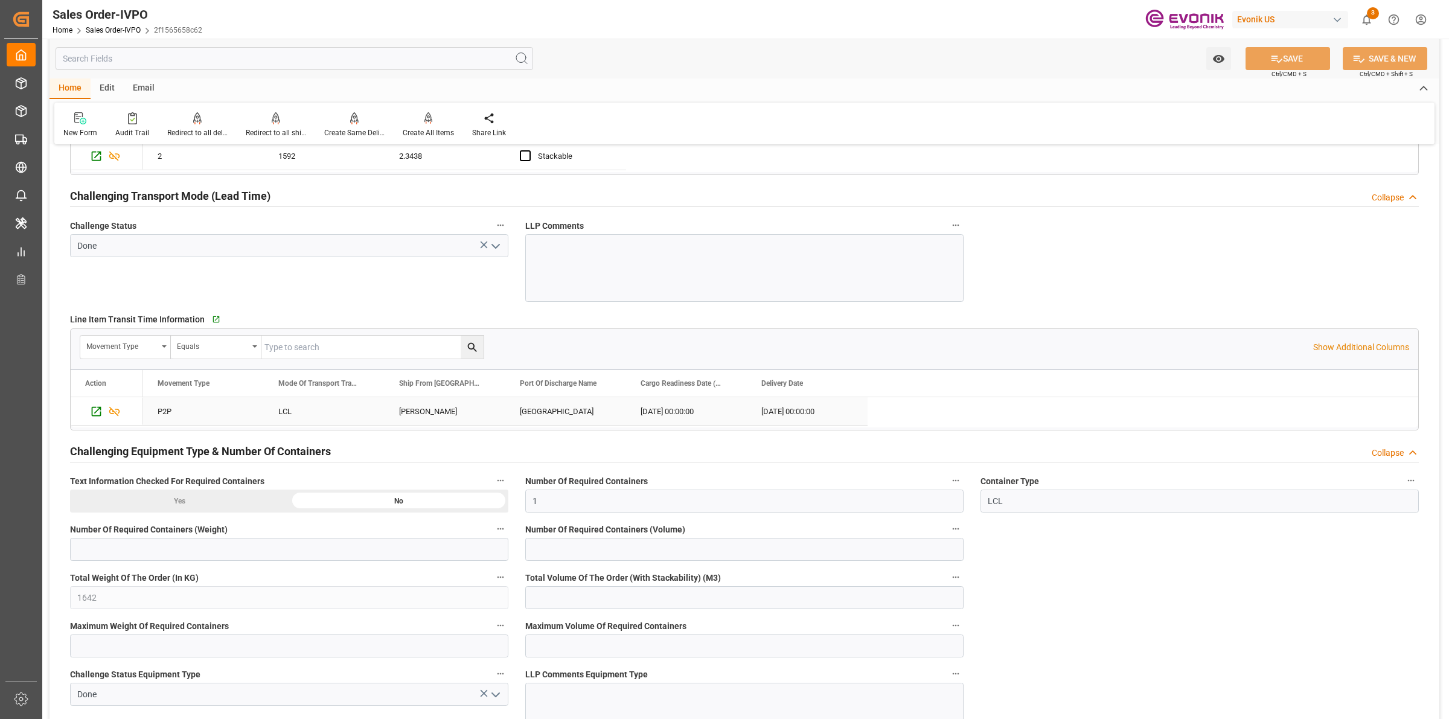
click at [400, 412] on div "[PERSON_NAME]" at bounding box center [445, 411] width 121 height 28
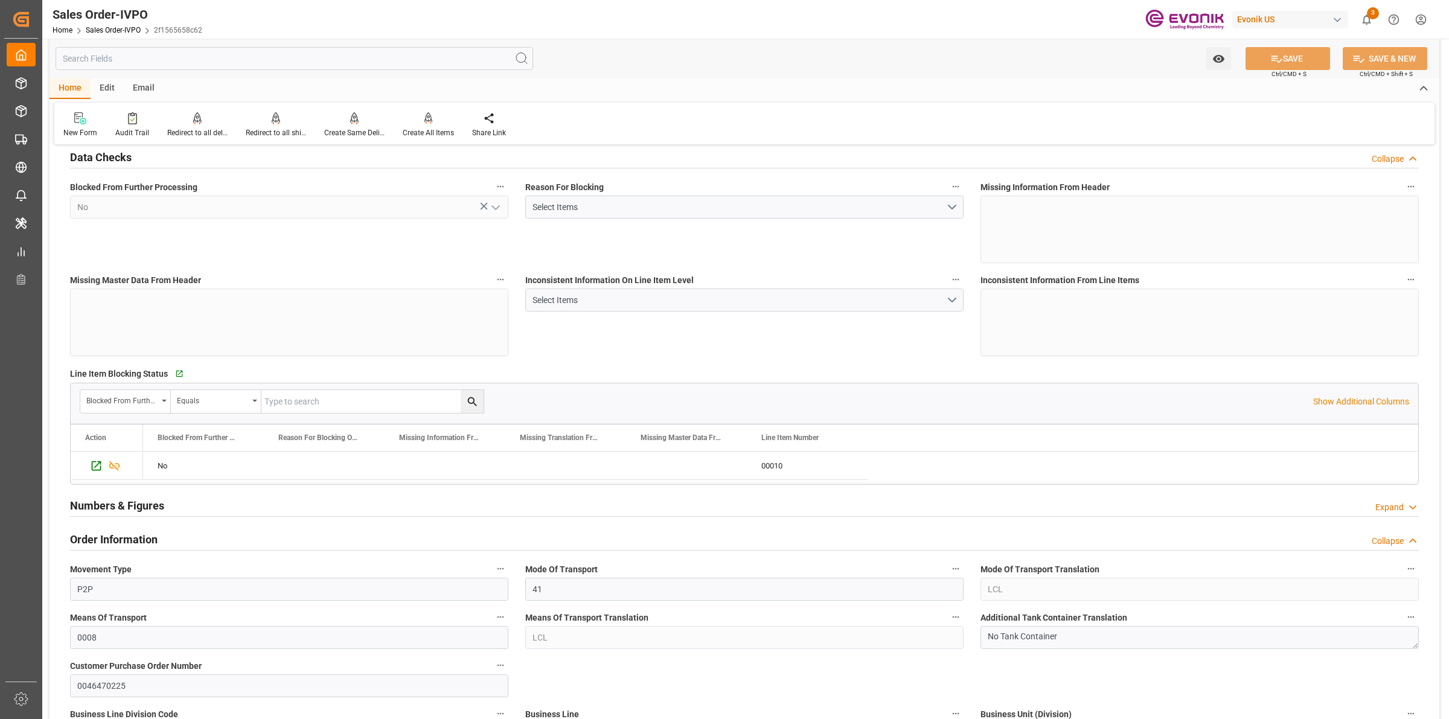
scroll to position [0, 0]
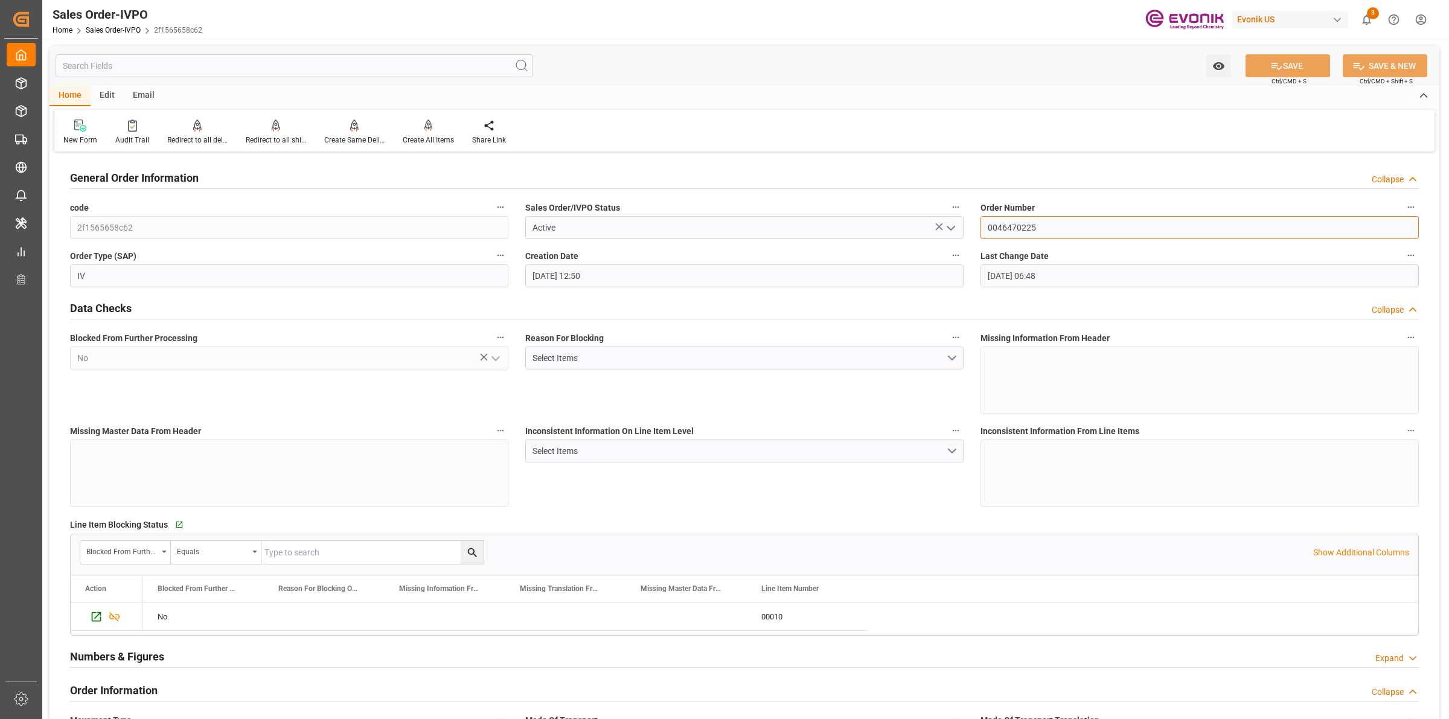
drag, startPoint x: 1061, startPoint y: 228, endPoint x: 930, endPoint y: 228, distance: 131.0
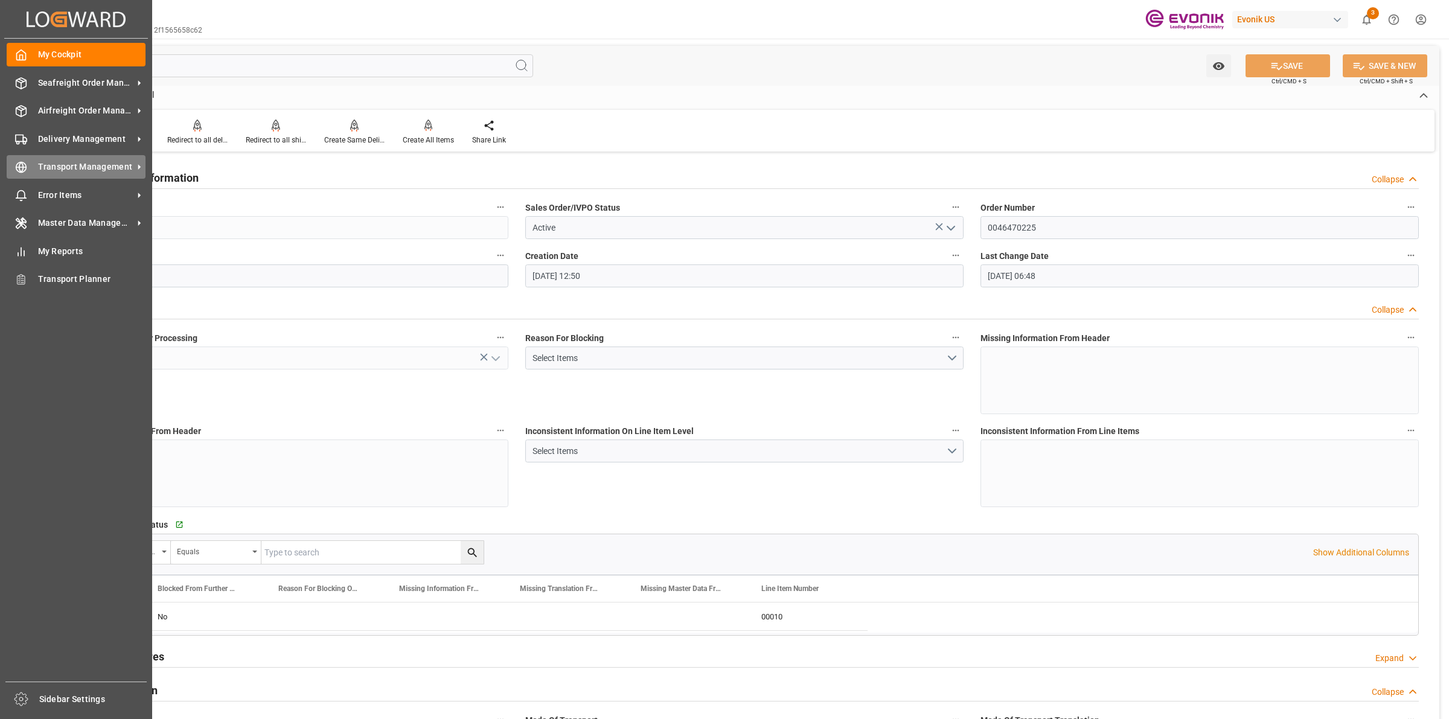
click at [27, 165] on div "Transport Management Transport Management" at bounding box center [76, 167] width 139 height 24
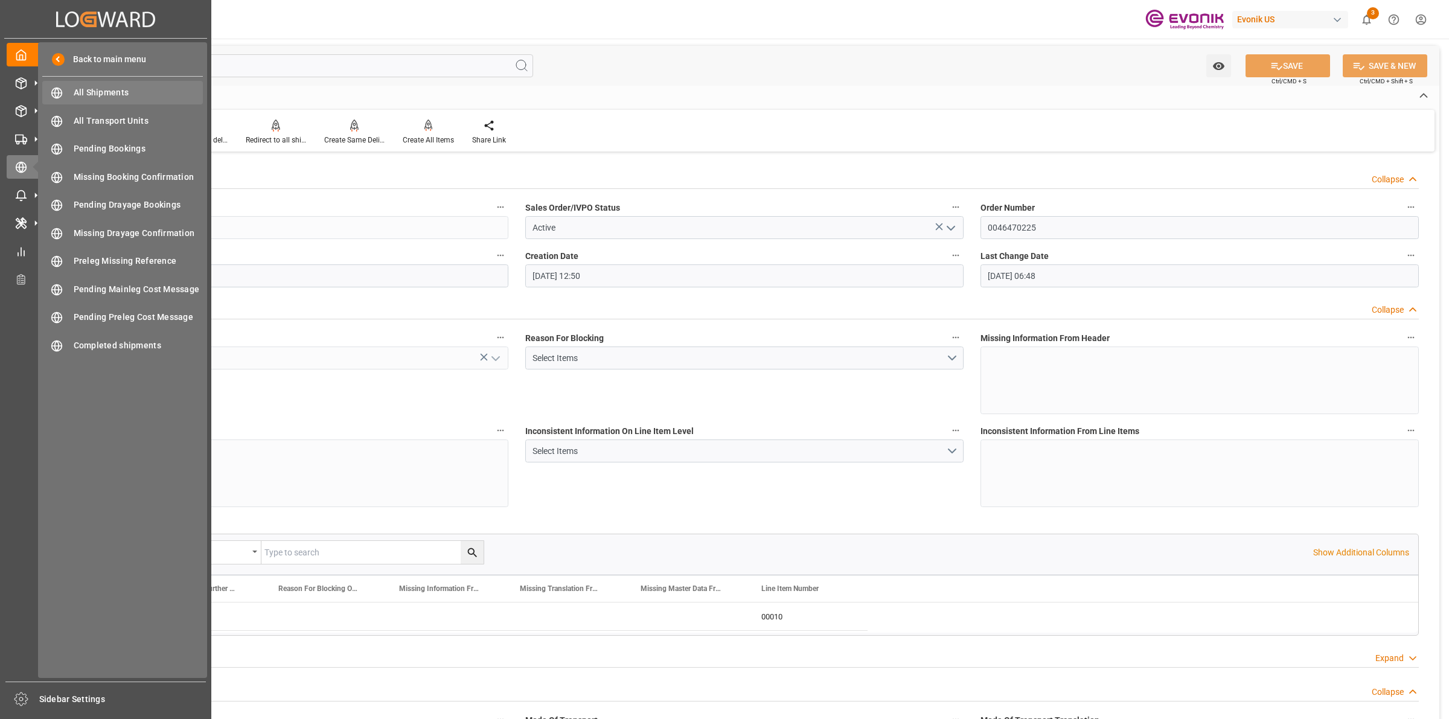
click at [101, 89] on span "All Shipments" at bounding box center [139, 92] width 130 height 13
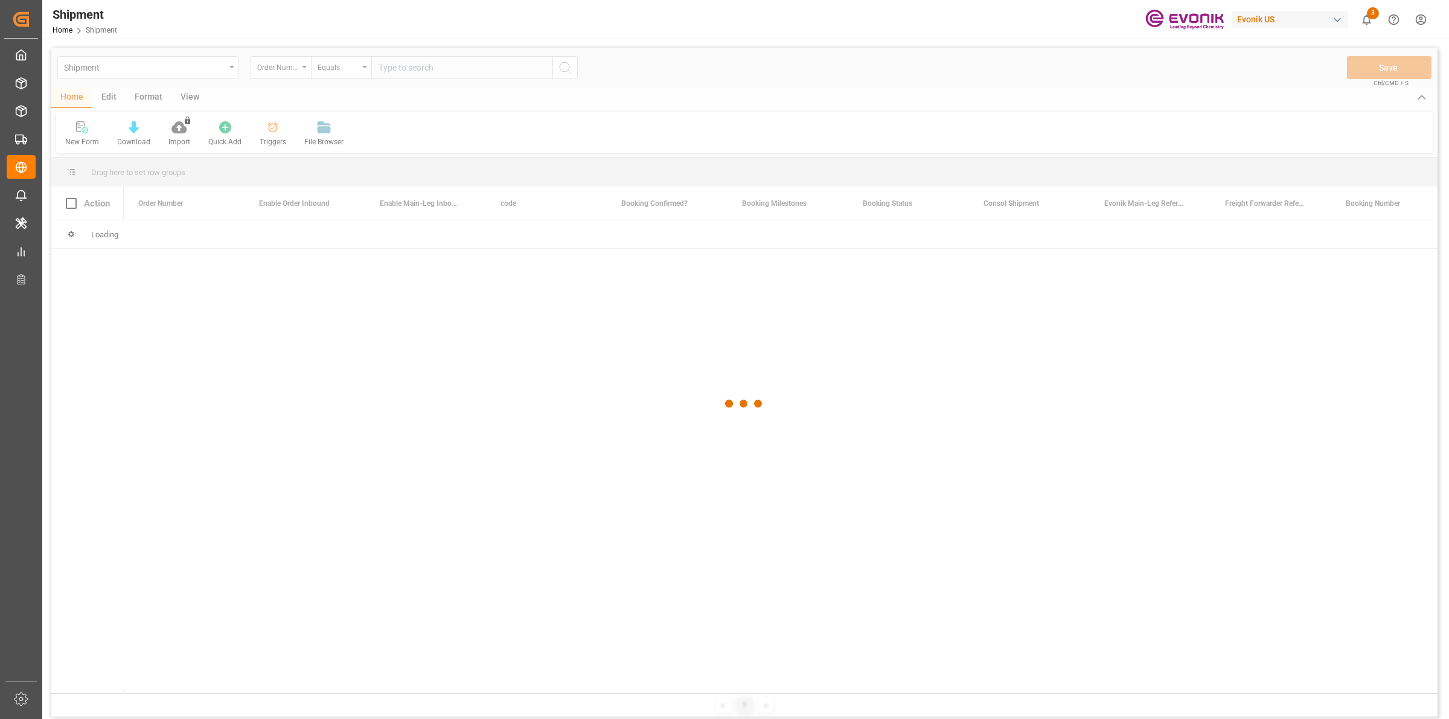
click at [417, 65] on div at bounding box center [744, 404] width 1386 height 712
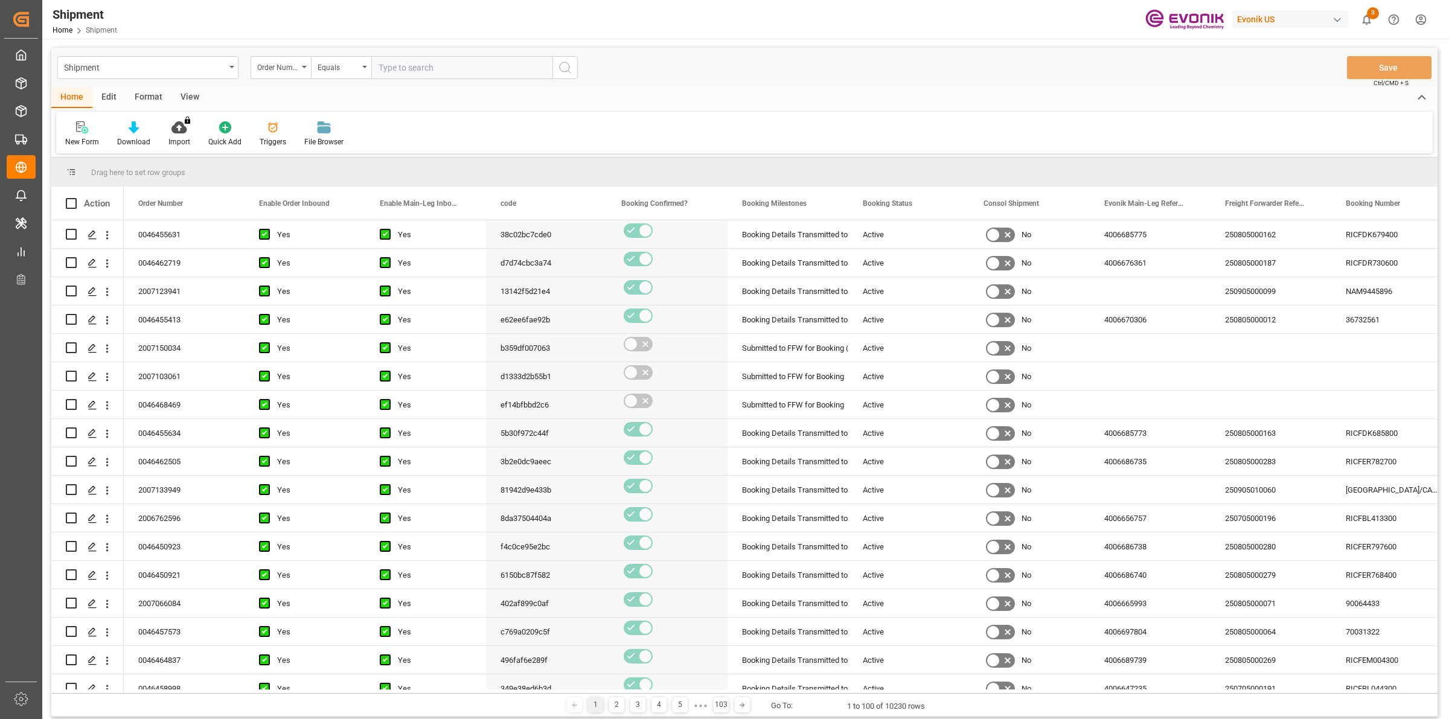
click at [420, 65] on input "text" at bounding box center [461, 67] width 181 height 23
paste input "0046470225"
type input "0046470225"
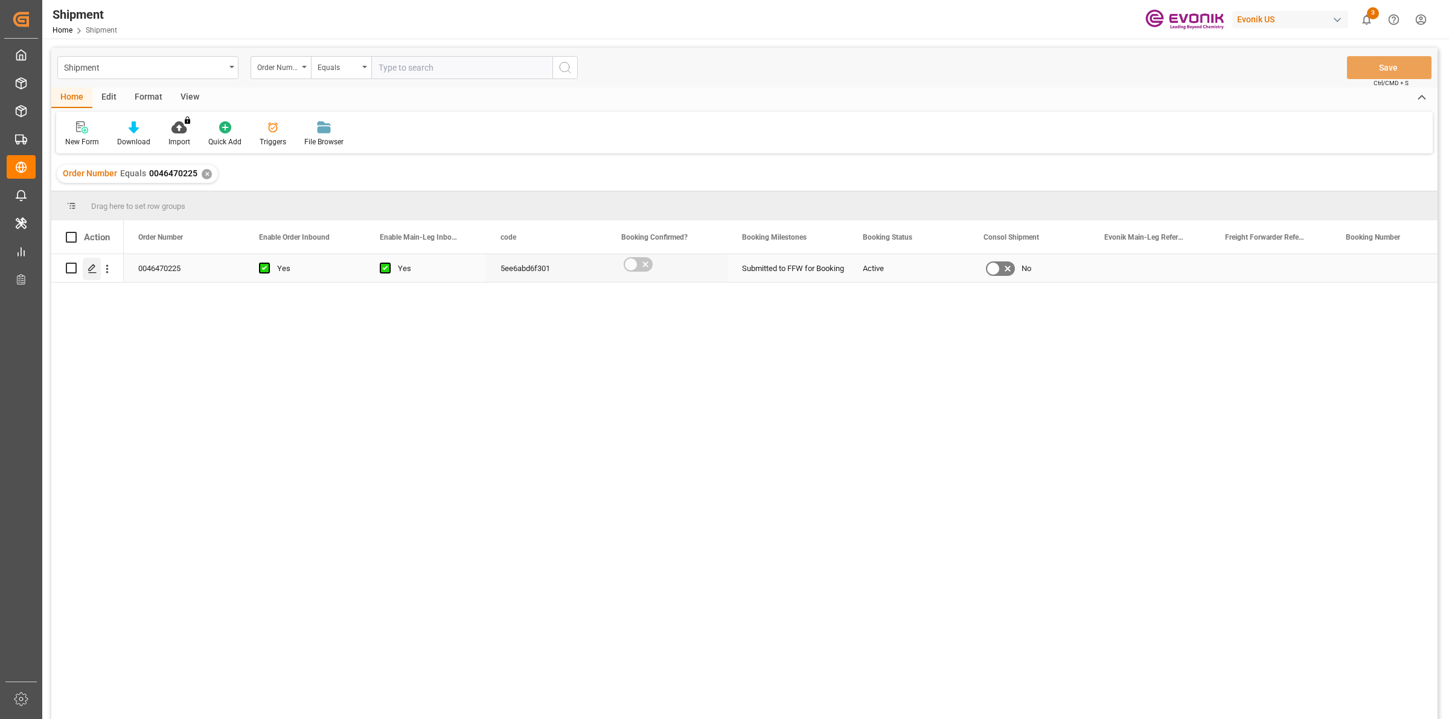
click at [91, 267] on icon "Press SPACE to select this row." at bounding box center [93, 269] width 10 height 10
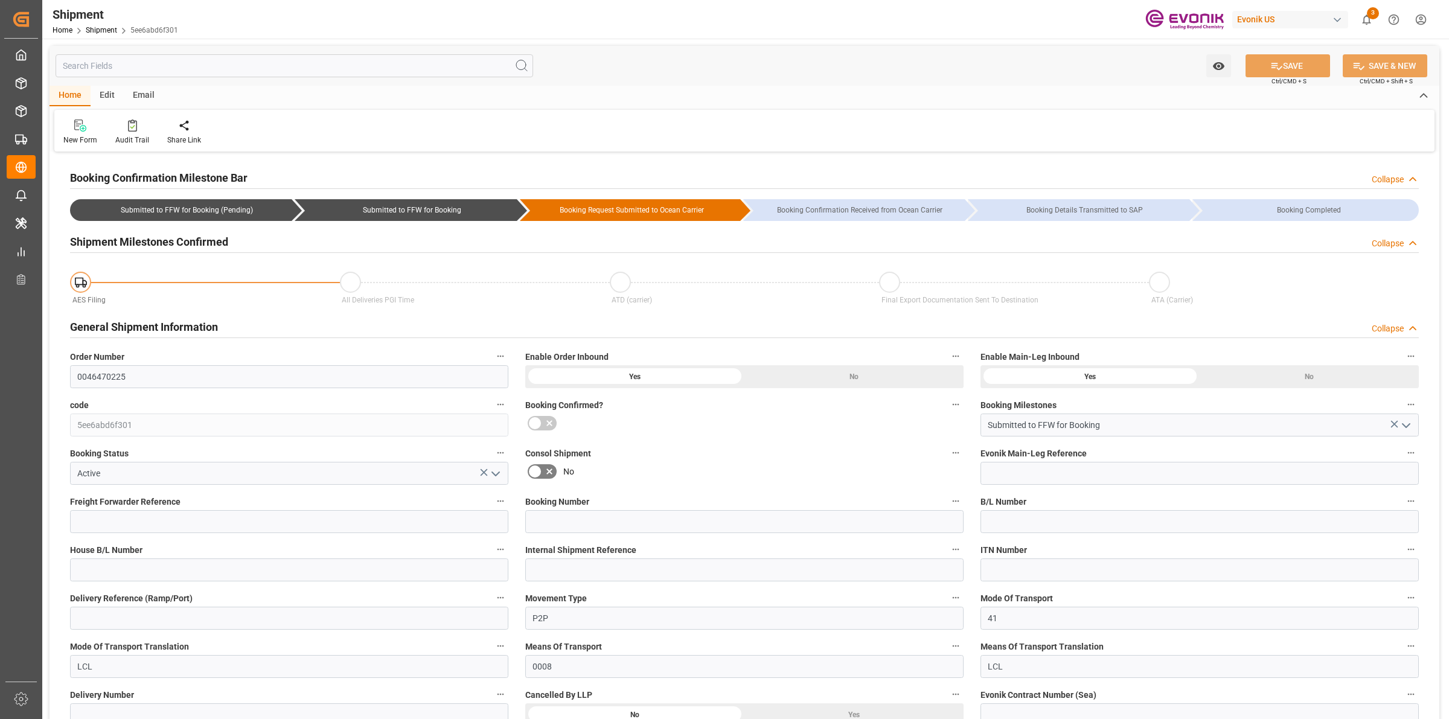
type input "AC Containerline"
type input "Leschaco Inc."
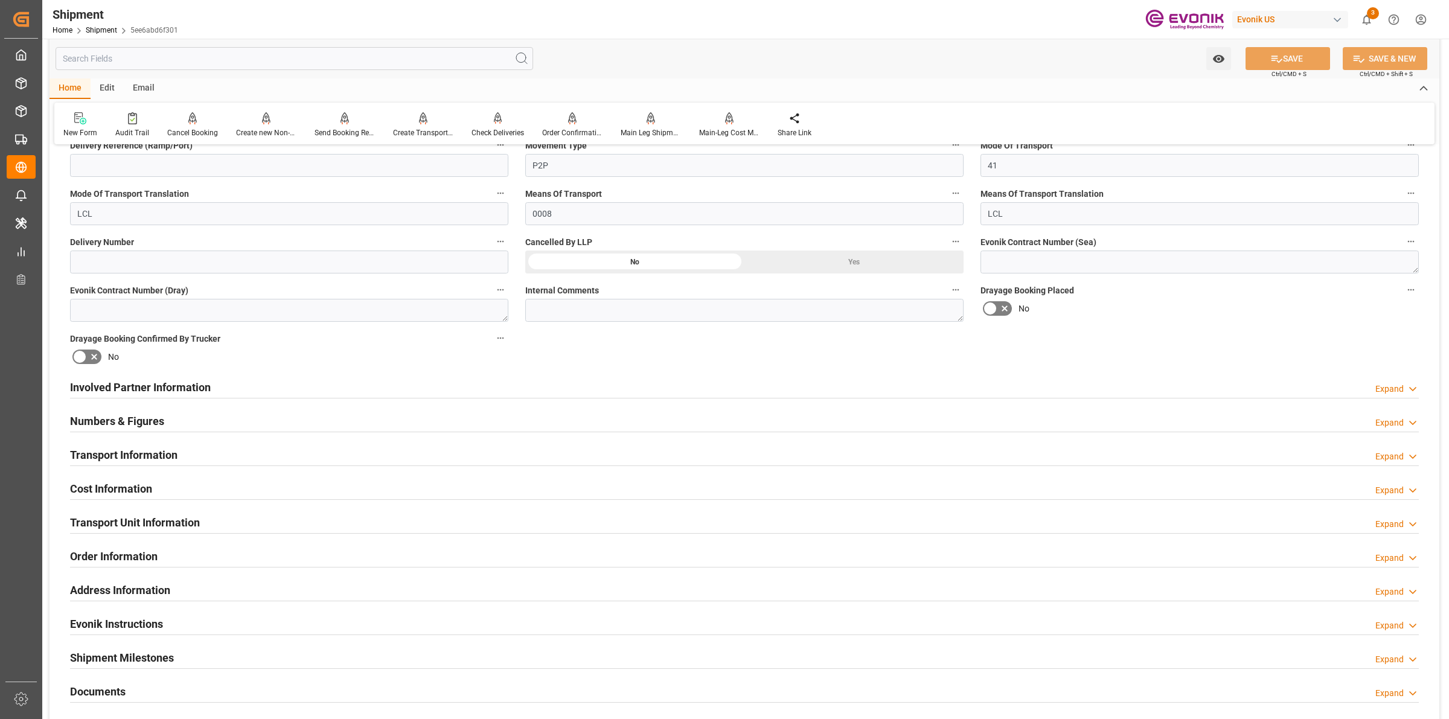
scroll to position [604, 0]
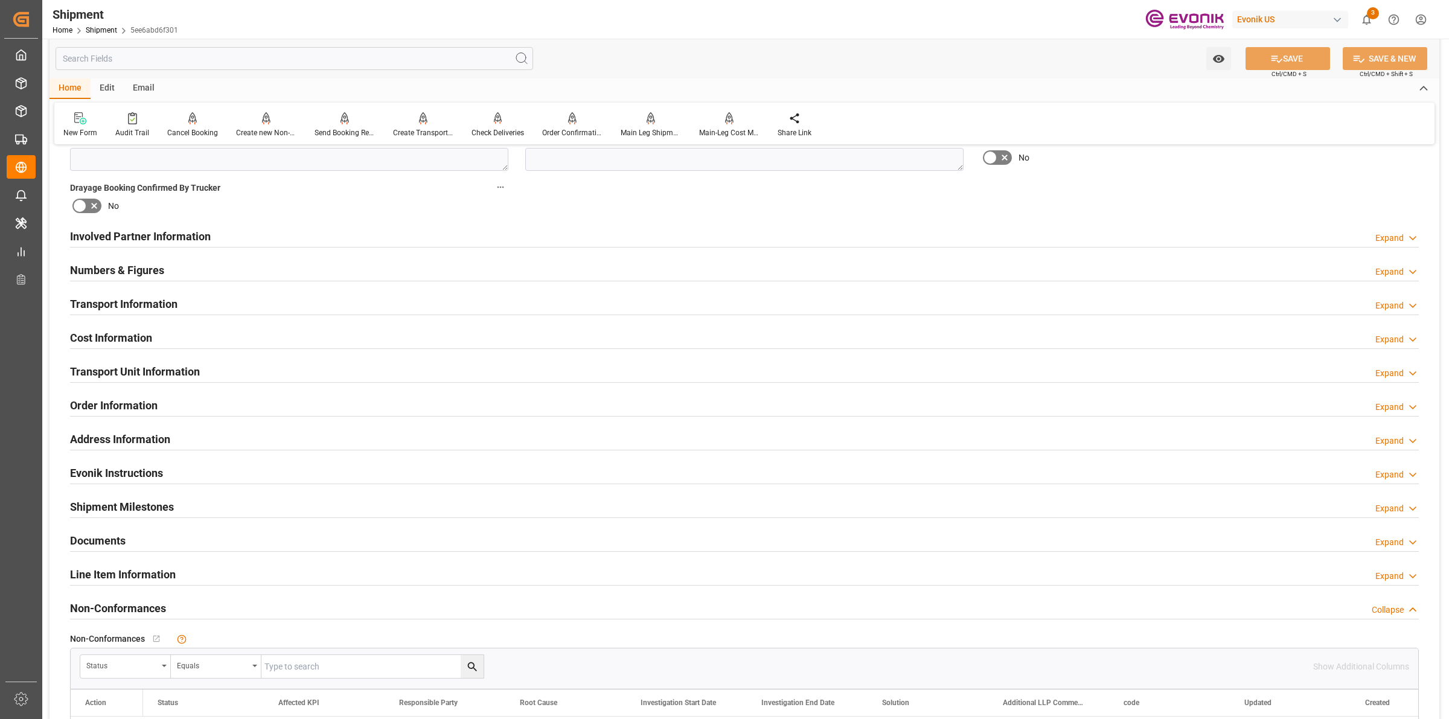
click at [168, 224] on div "Involved Partner Information" at bounding box center [140, 235] width 141 height 23
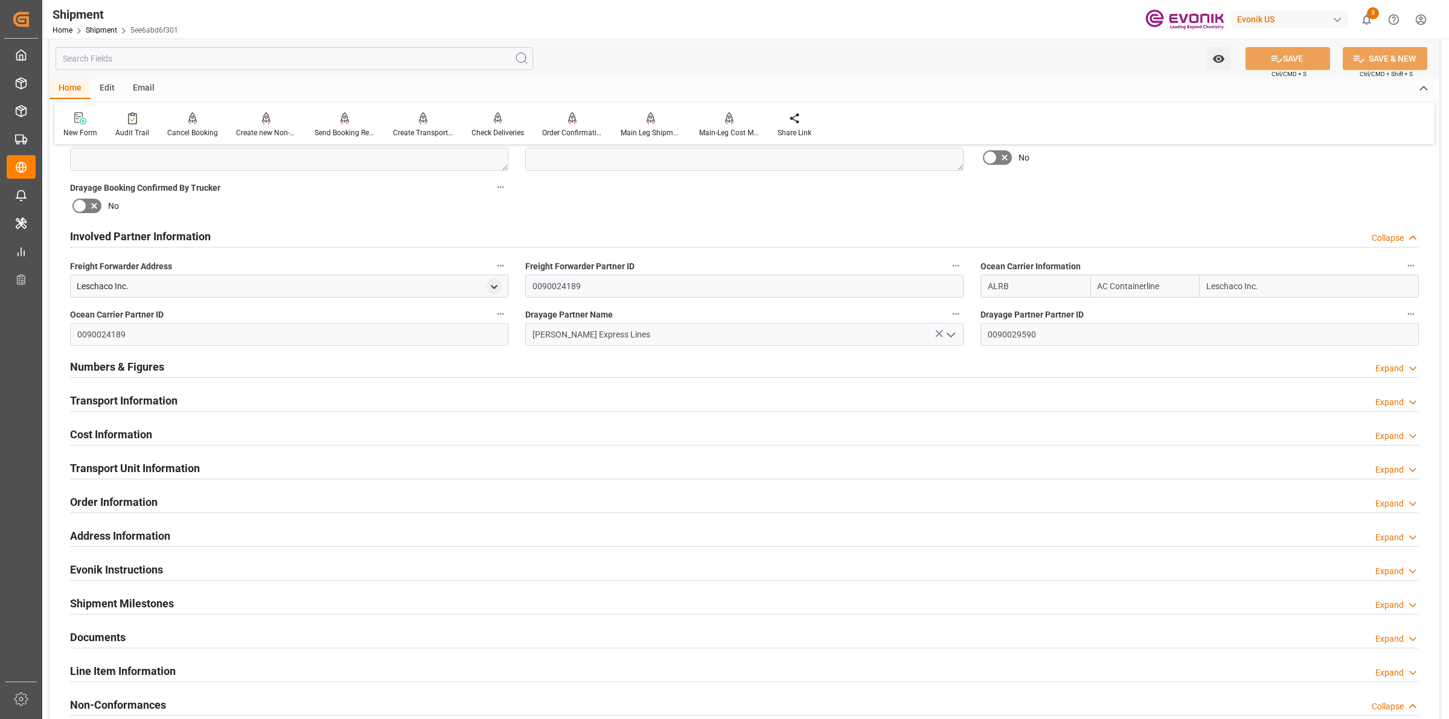
drag, startPoint x: 1019, startPoint y: 281, endPoint x: 958, endPoint y: 275, distance: 61.9
click at [958, 275] on div "Booking Confirmation Milestone Bar Collapse Submitted to FFW for Booking (Pendi…" at bounding box center [745, 223] width 1390 height 1345
click at [1055, 290] on input "ALRB" at bounding box center [1035, 286] width 110 height 23
click at [616, 335] on input "[PERSON_NAME] Express Lines" at bounding box center [744, 334] width 438 height 23
click at [182, 370] on div "Numbers & Figures Expand" at bounding box center [744, 365] width 1349 height 23
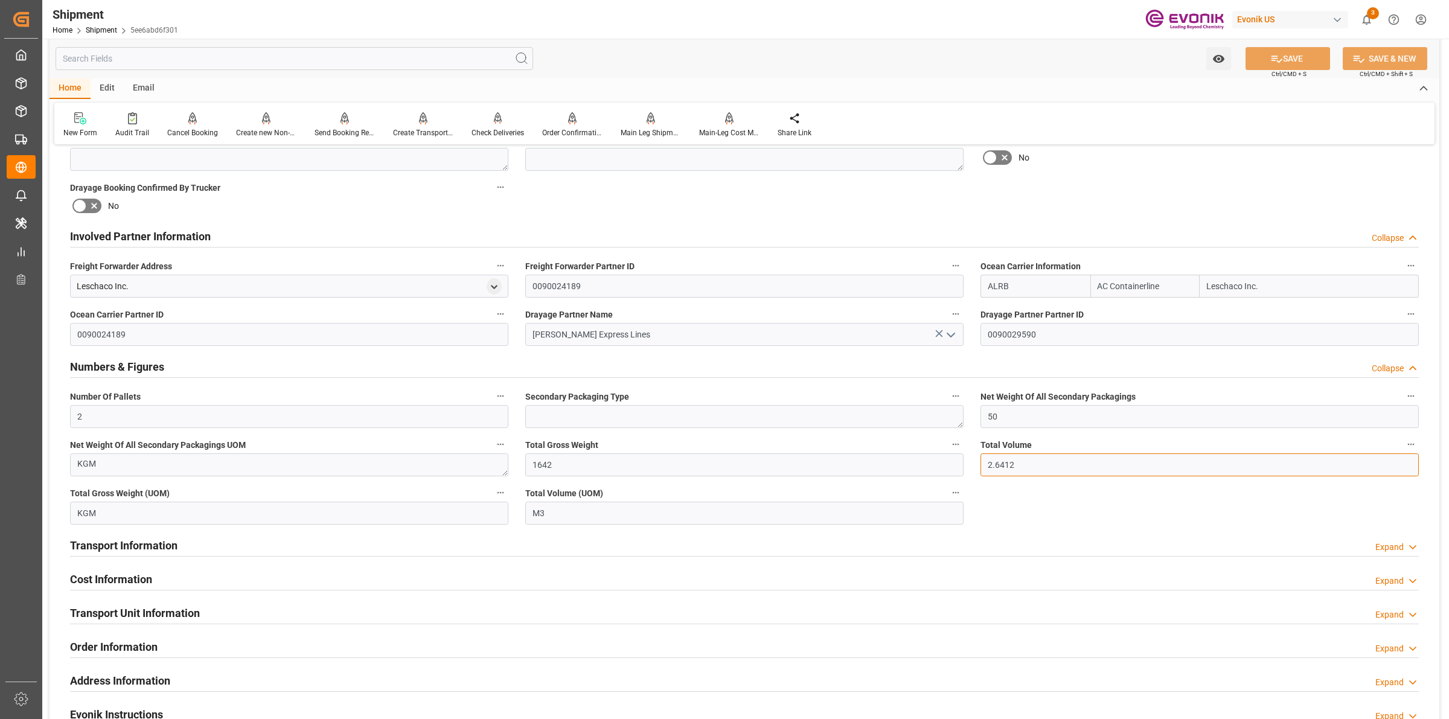
click at [1027, 464] on input "2.6412" at bounding box center [1199, 464] width 438 height 23
drag, startPoint x: 1051, startPoint y: 460, endPoint x: 936, endPoint y: 462, distance: 114.7
click at [936, 462] on div "Booking Confirmation Milestone Bar Collapse Submitted to FFW for Booking (Pendi…" at bounding box center [745, 296] width 1390 height 1490
click at [237, 550] on div "Transport Information Expand" at bounding box center [744, 544] width 1349 height 23
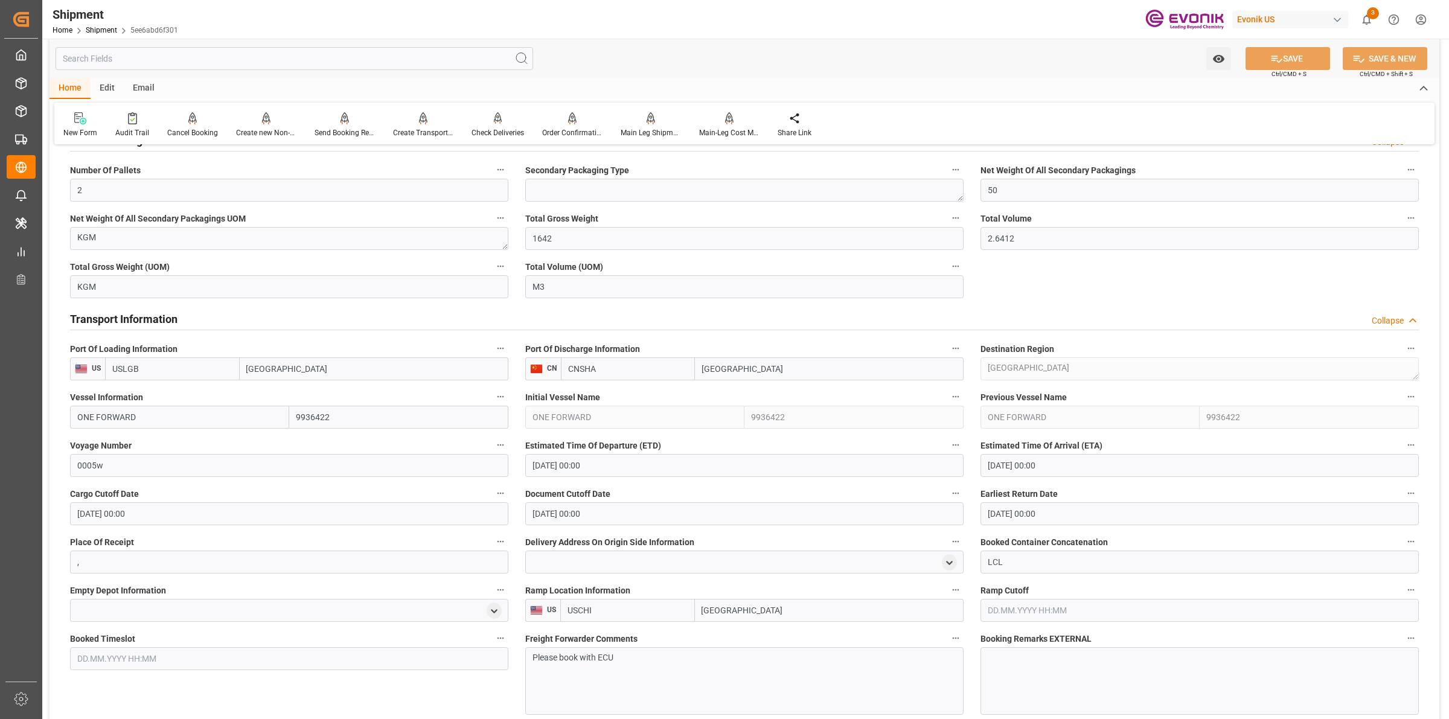
scroll to position [981, 0]
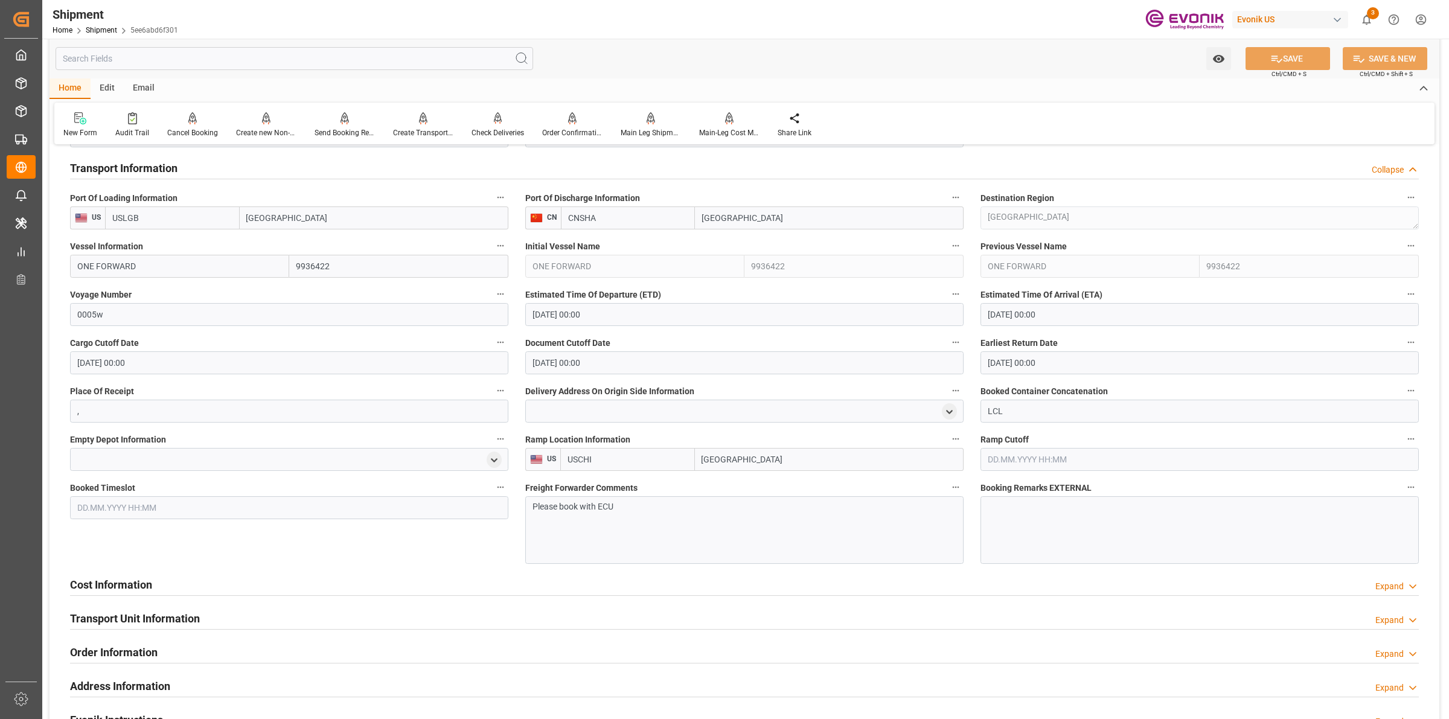
click at [638, 513] on div "Please book with ECU" at bounding box center [744, 530] width 438 height 68
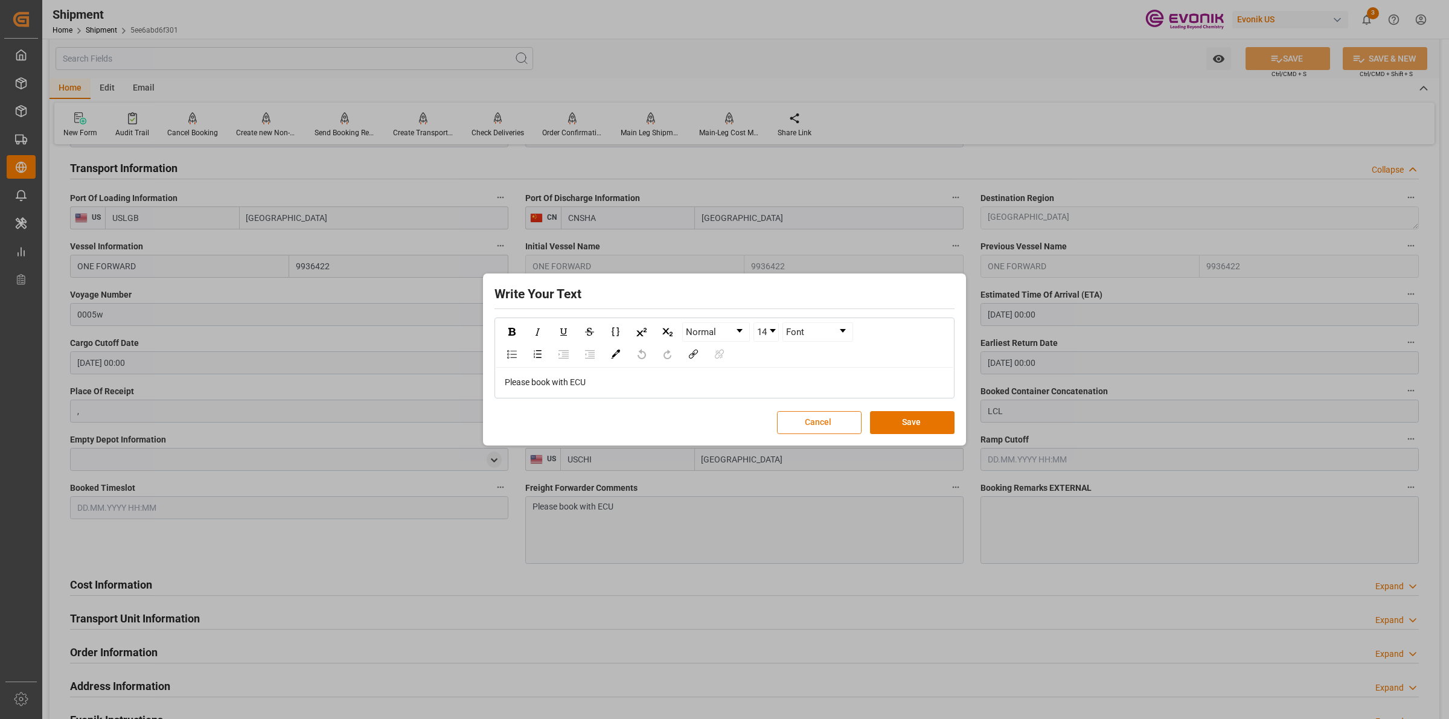
click at [829, 424] on button "Cancel" at bounding box center [819, 422] width 85 height 23
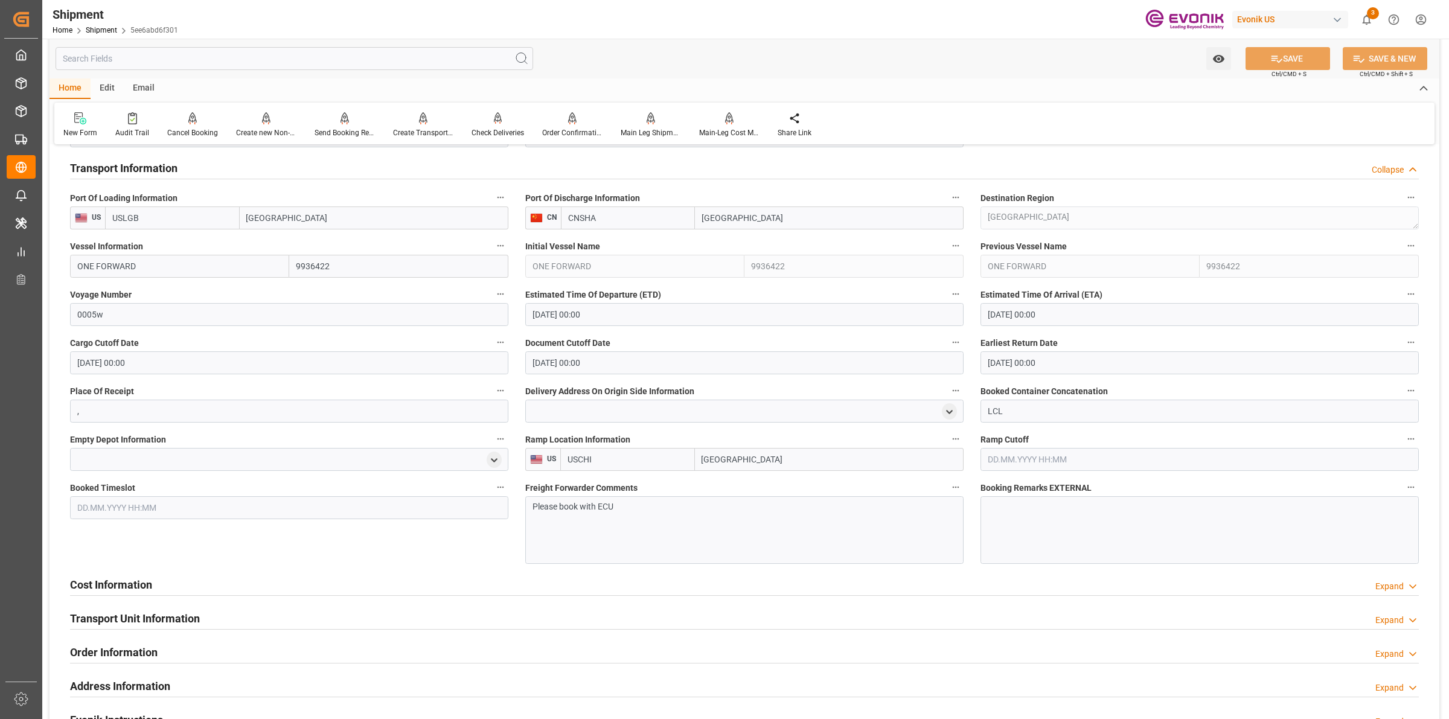
click at [146, 592] on h2 "Cost Information" at bounding box center [111, 585] width 82 height 16
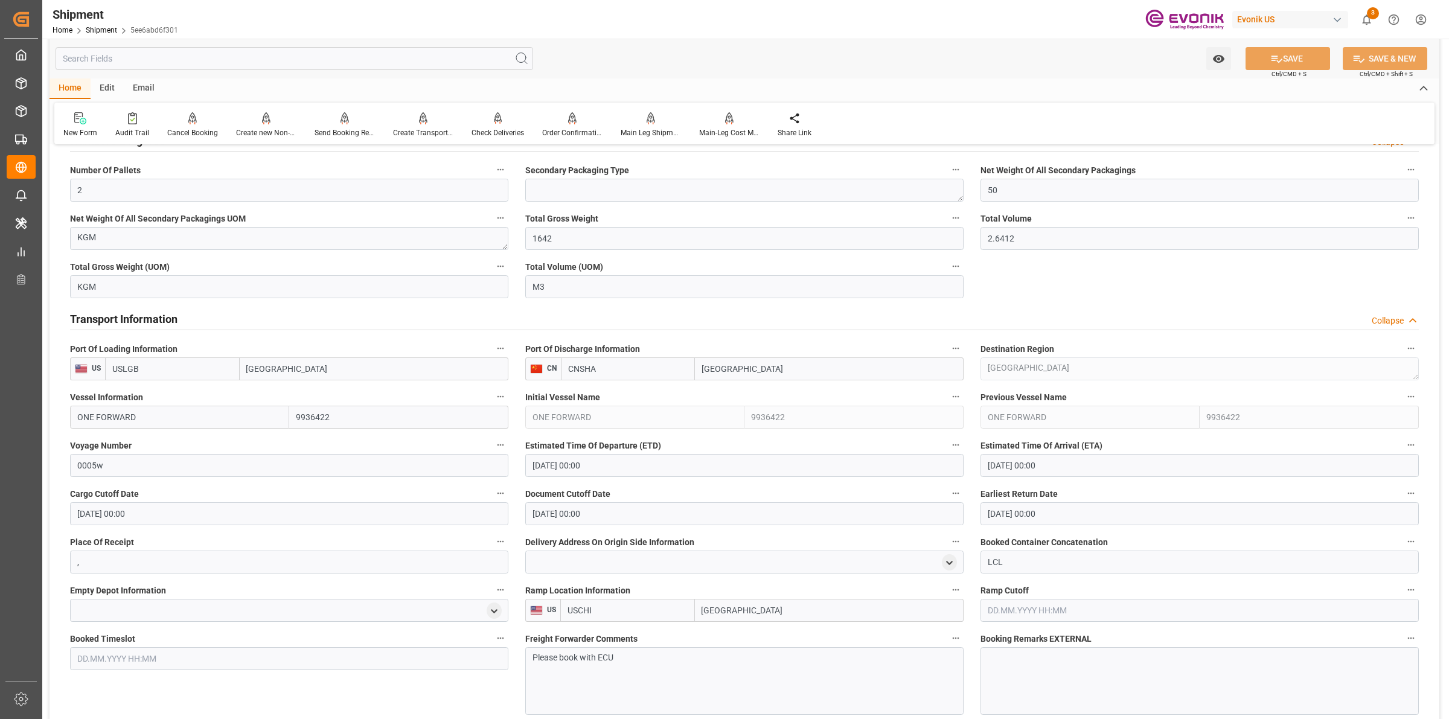
scroll to position [679, 0]
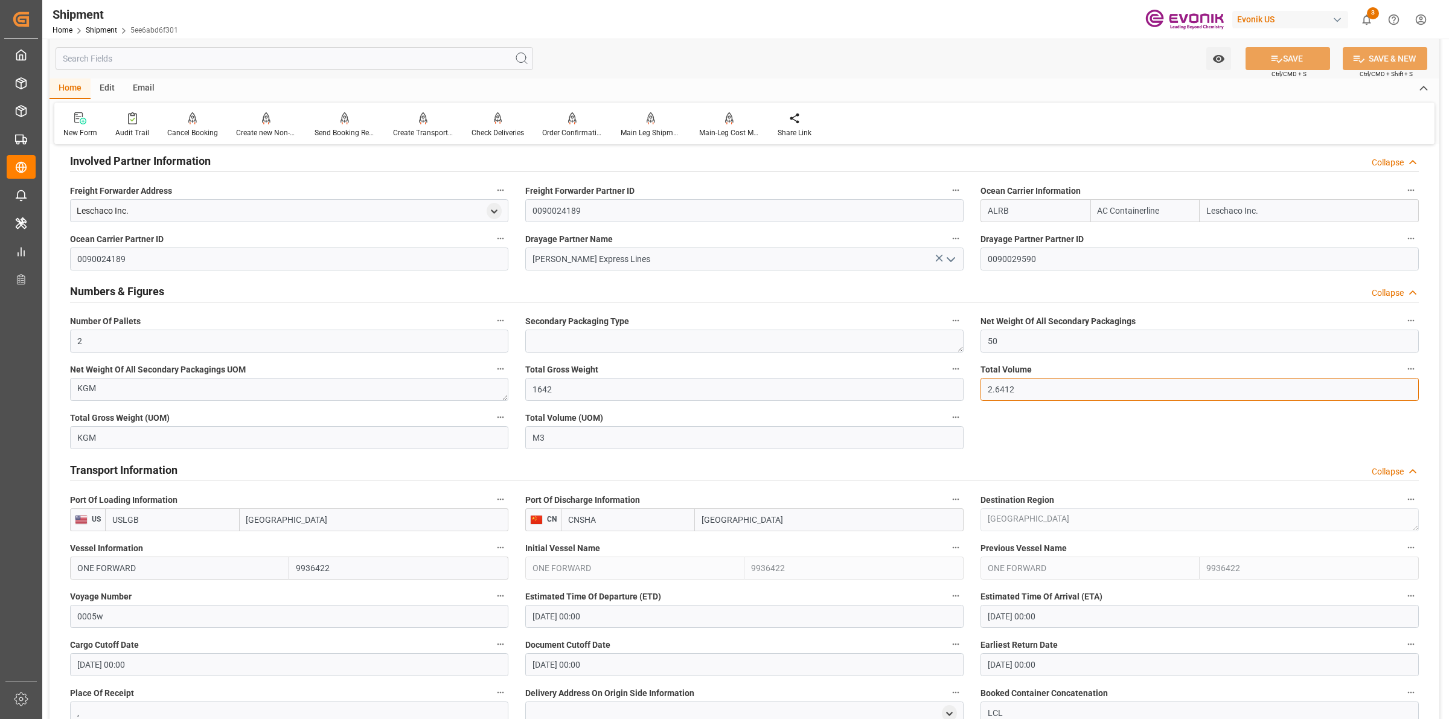
drag, startPoint x: 1016, startPoint y: 389, endPoint x: 965, endPoint y: 388, distance: 50.7
click at [965, 388] on div "Booking Confirmation Milestone Bar Collapse Submitted to FFW for Booking (Pendi…" at bounding box center [745, 460] width 1390 height 1969
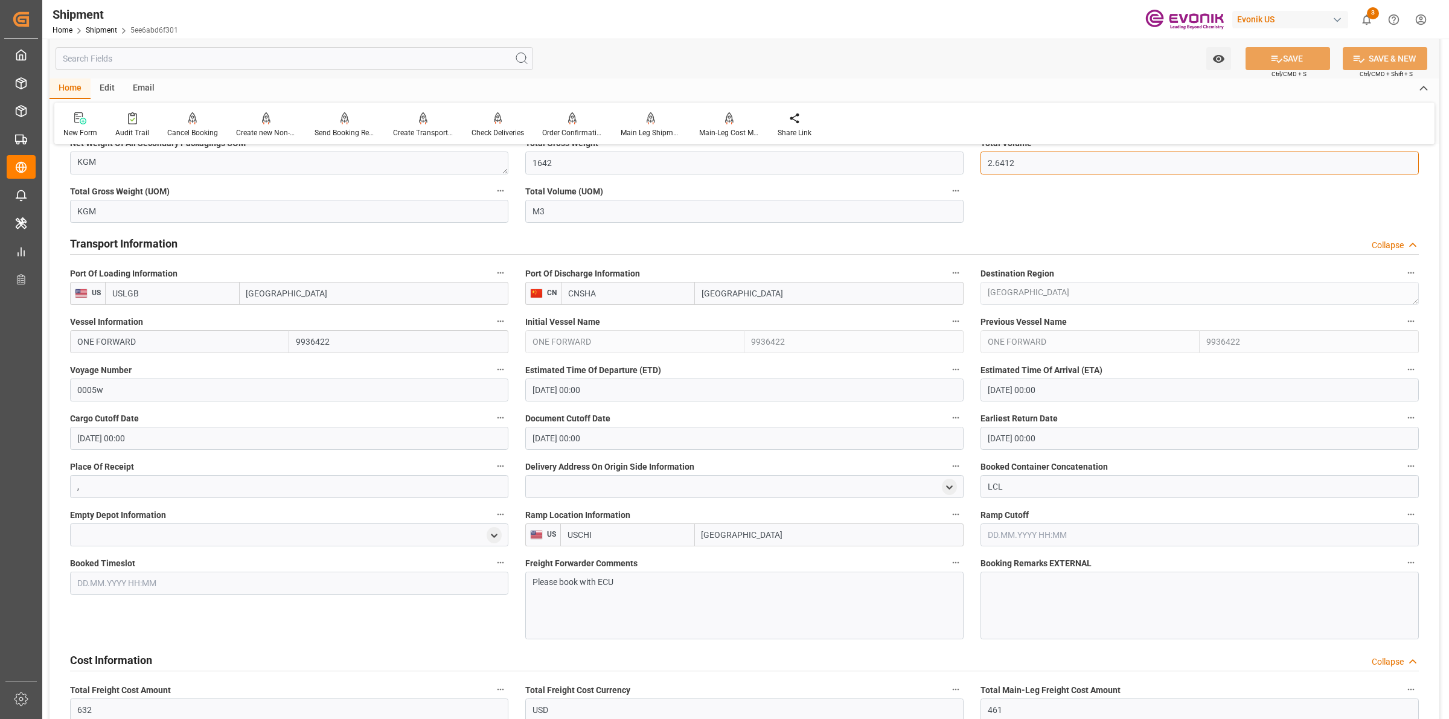
scroll to position [1132, 0]
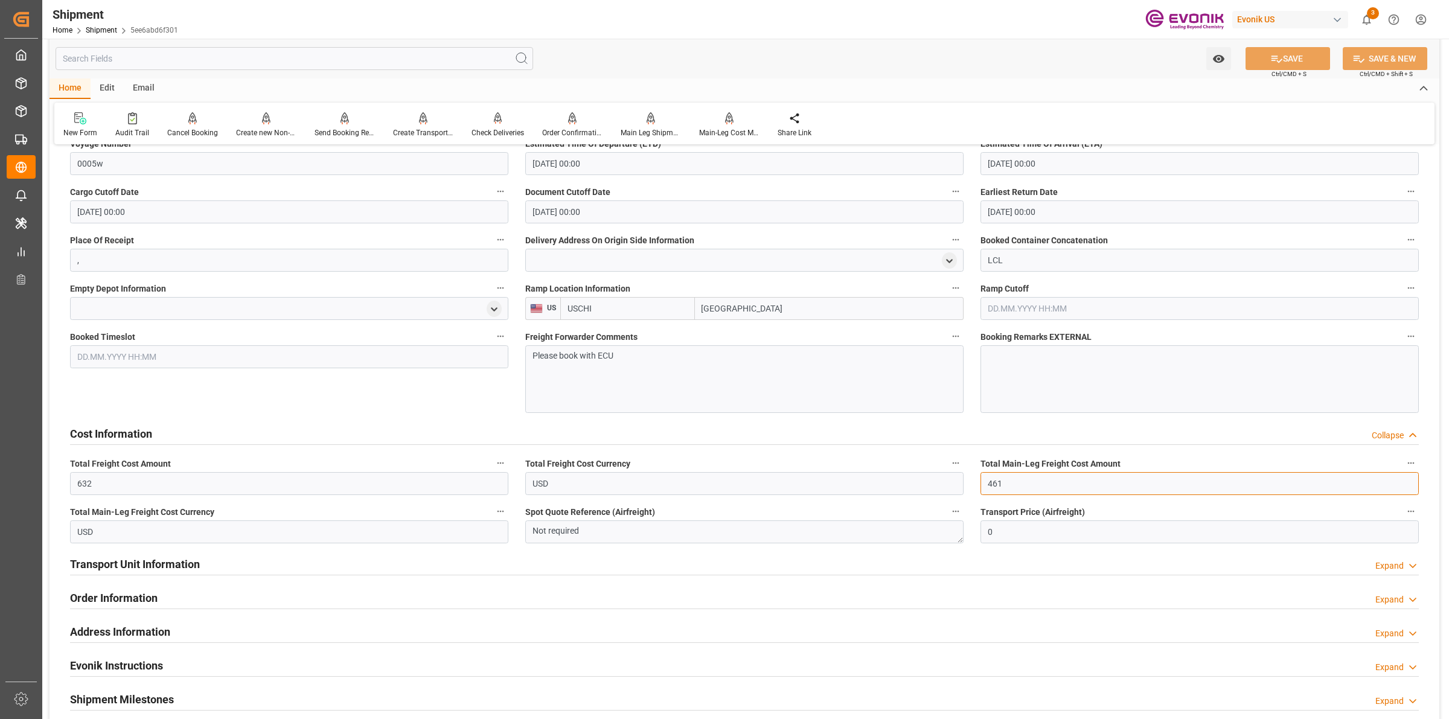
click at [958, 478] on div "Booking Confirmation Milestone Bar Collapse Submitted to FFW for Booking (Pendi…" at bounding box center [745, 7] width 1390 height 1969
click at [164, 476] on input "632" at bounding box center [289, 483] width 438 height 23
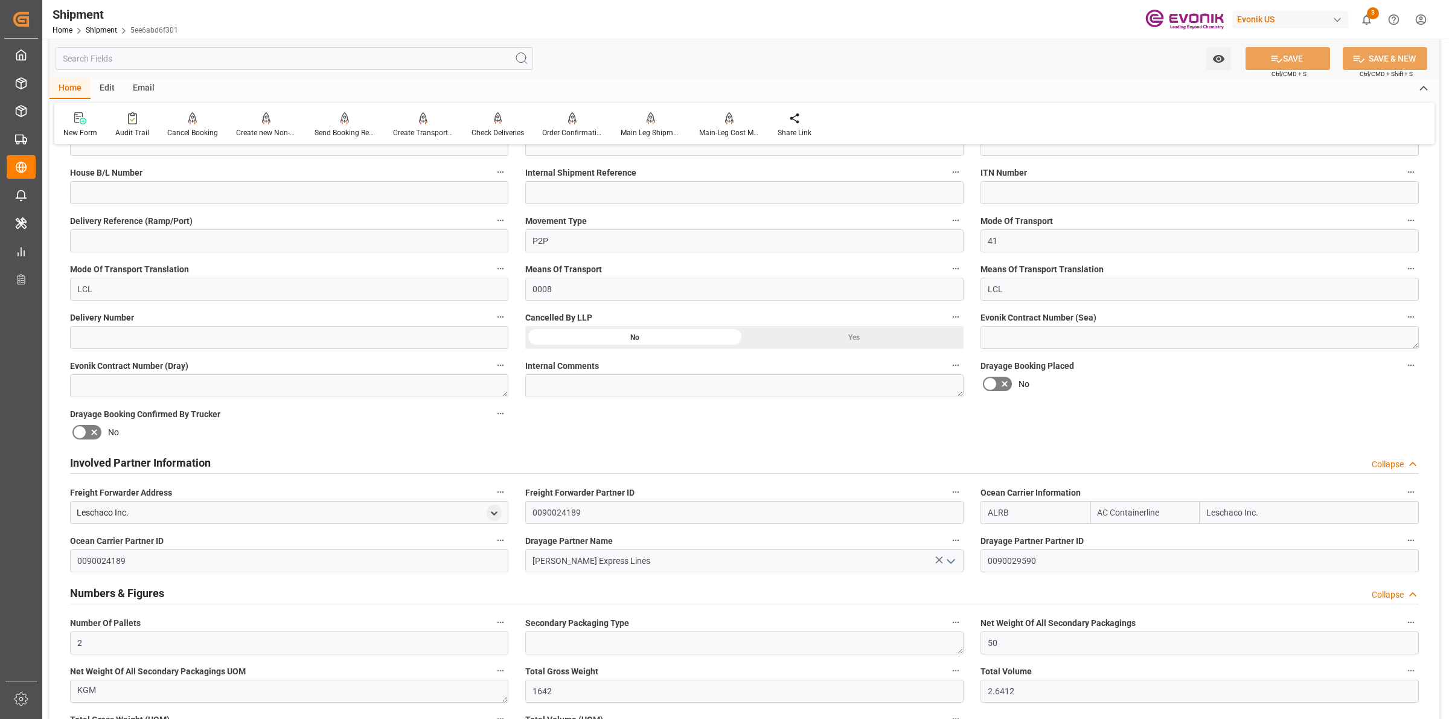
scroll to position [604, 0]
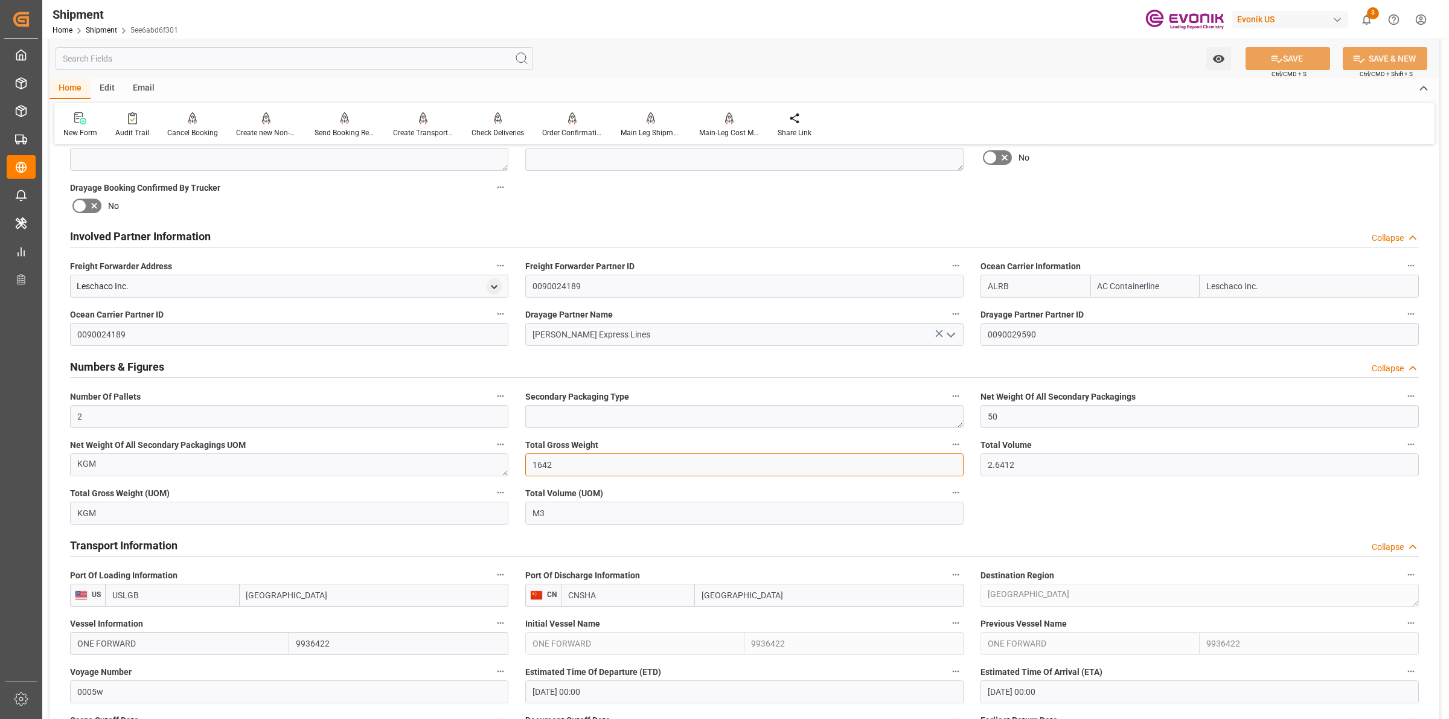
click at [420, 444] on div "Booking Confirmation Milestone Bar Collapse Submitted to FFW for Booking (Pendi…" at bounding box center [745, 535] width 1390 height 1969
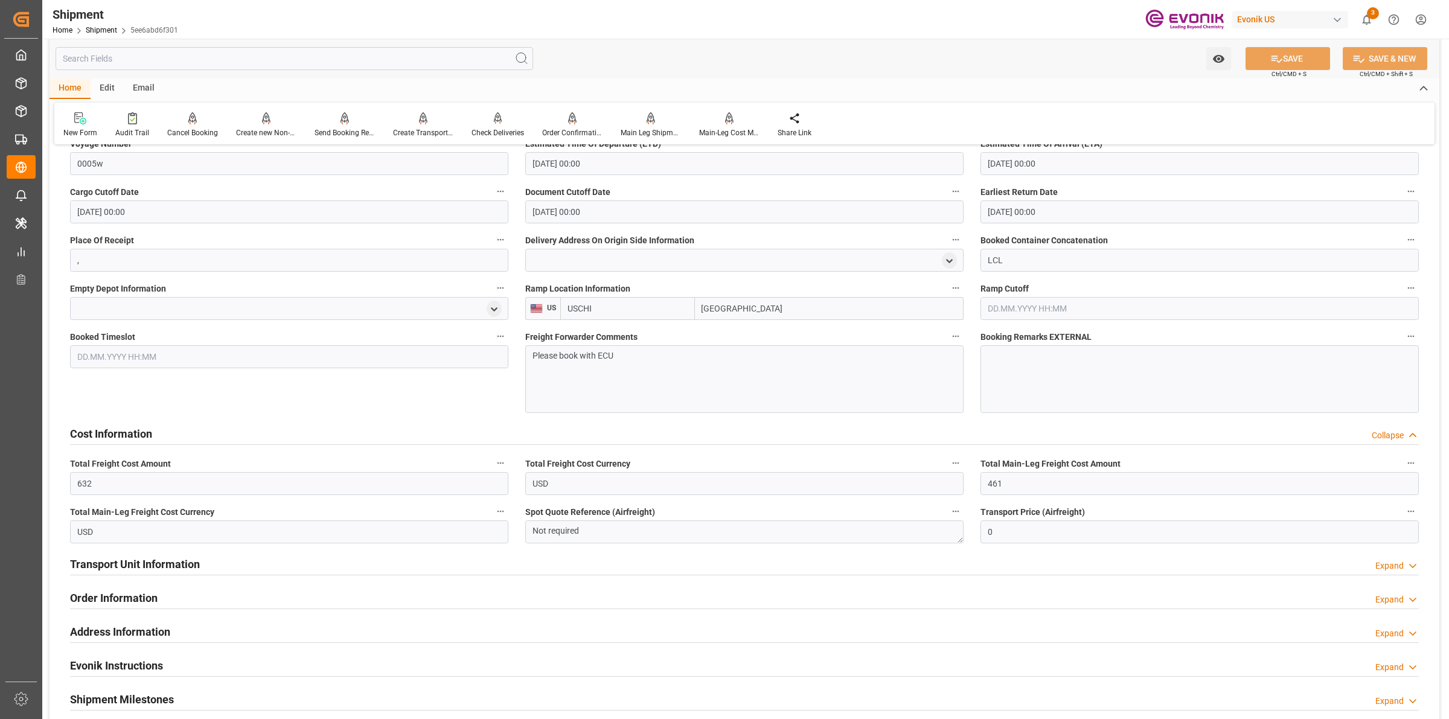
scroll to position [1283, 0]
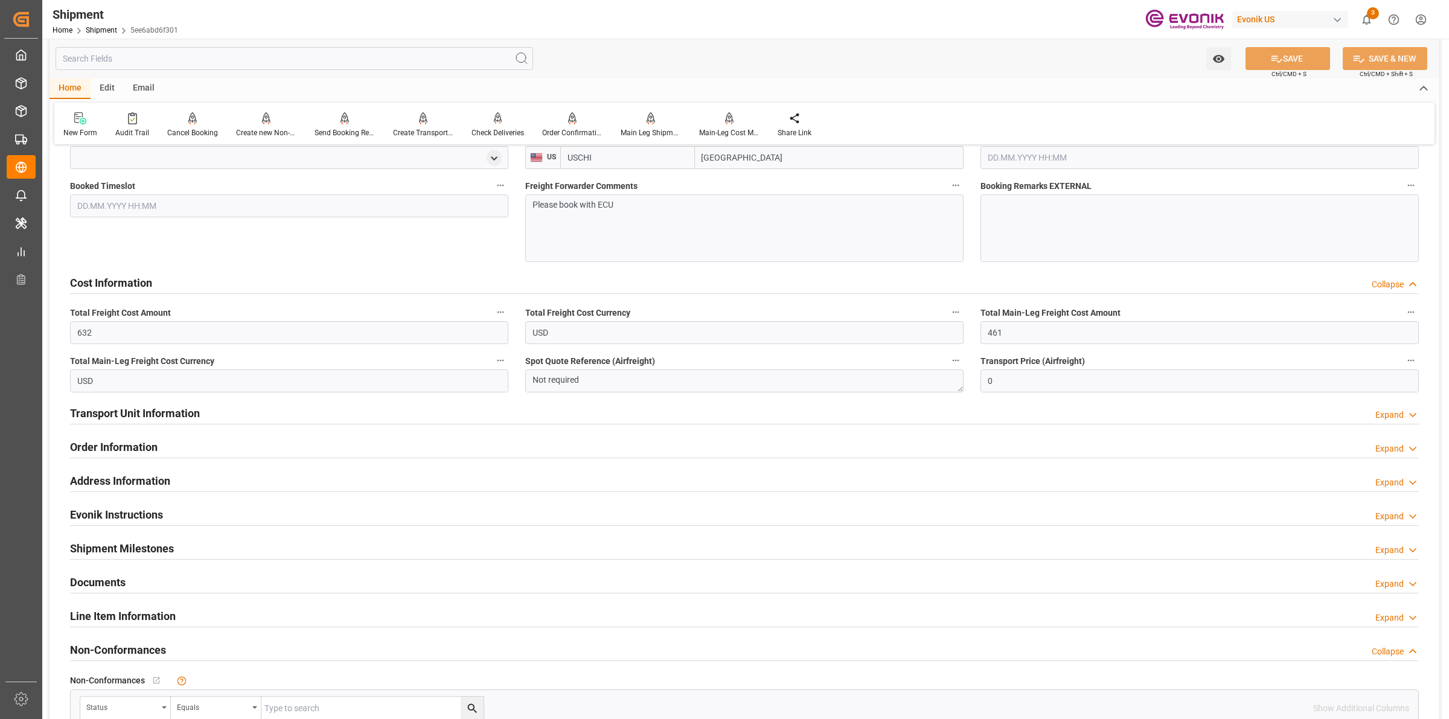
click at [132, 401] on div "Transport Unit Information" at bounding box center [135, 412] width 130 height 23
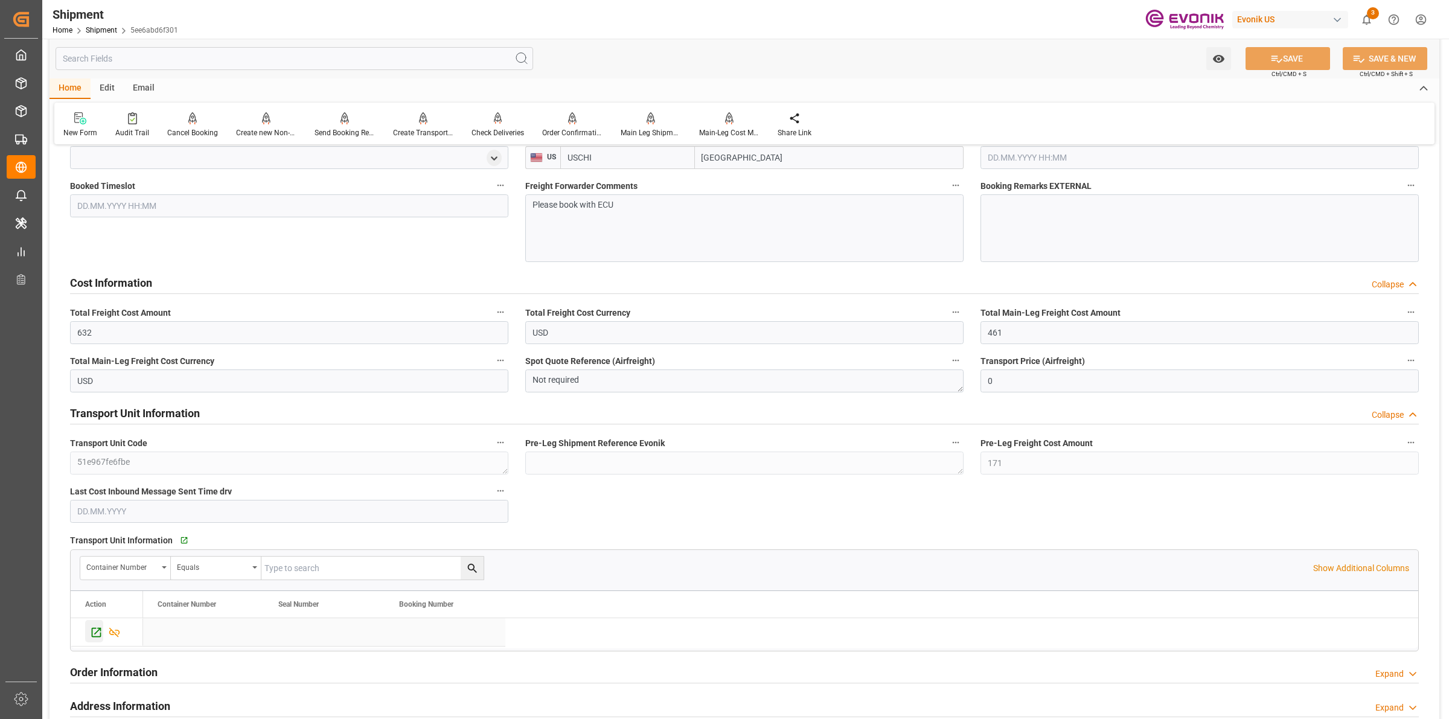
click at [95, 628] on icon "Press SPACE to select this row." at bounding box center [97, 633] width 10 height 10
drag, startPoint x: 1033, startPoint y: 330, endPoint x: 961, endPoint y: 324, distance: 72.8
drag, startPoint x: 103, startPoint y: 330, endPoint x: 57, endPoint y: 328, distance: 45.9
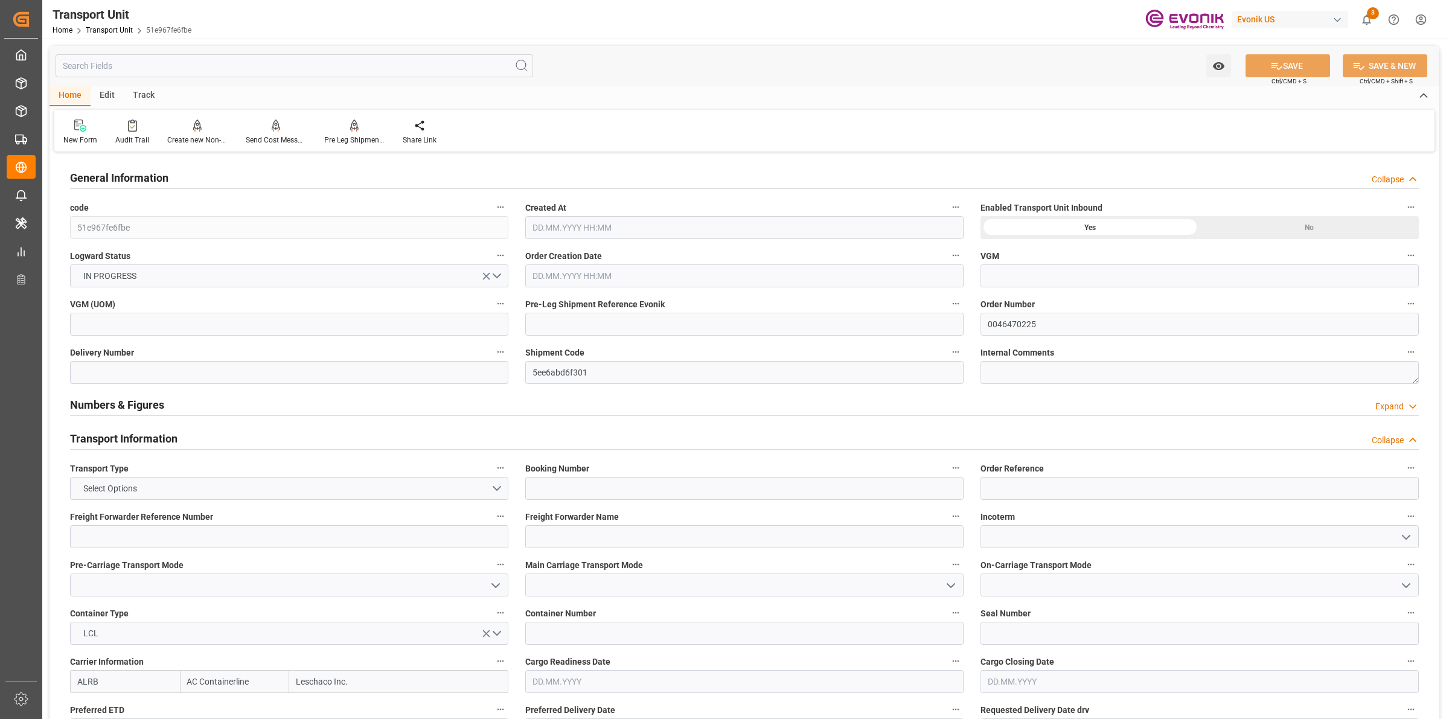
type input "AC Containerline"
type input "Leschaco Inc."
type input "USLGB"
type input "CNSHA"
type input "1642"
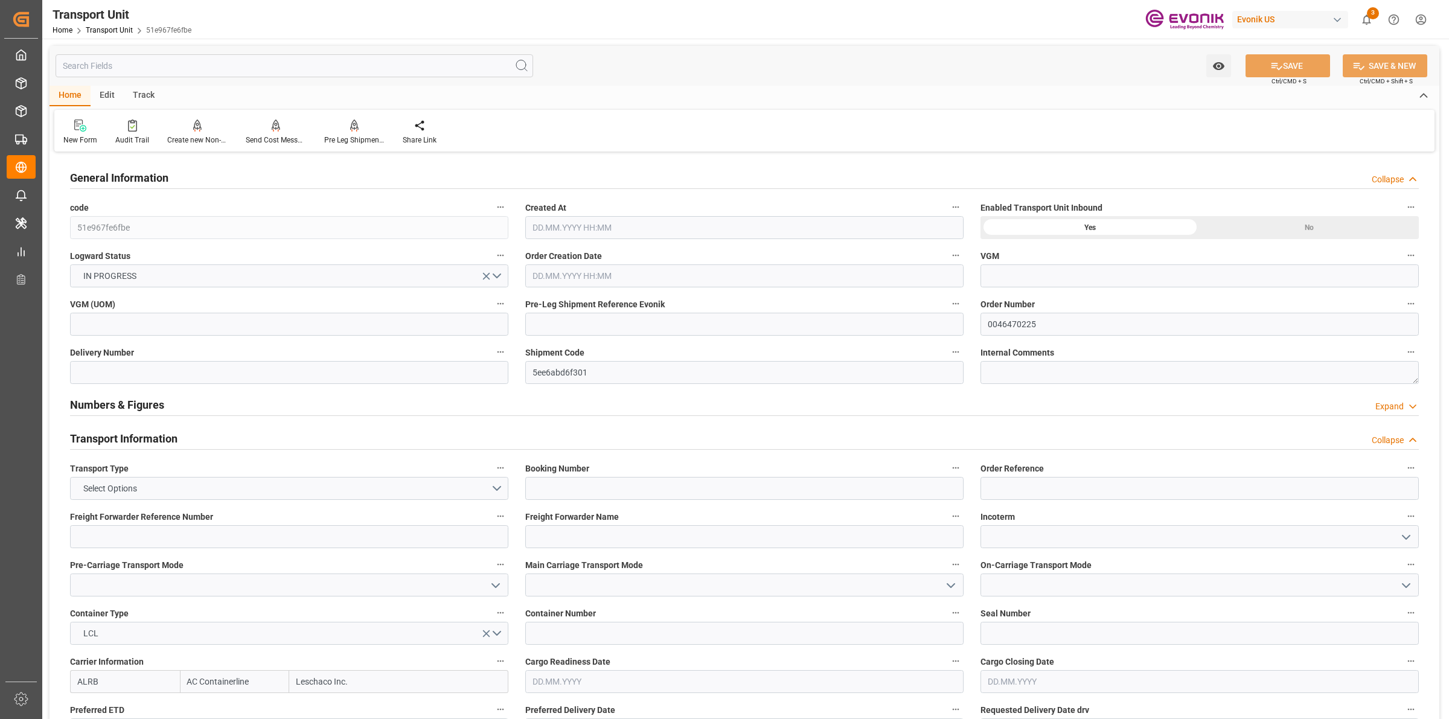
type input "[DATE] 06:48"
type input "[DATE]"
type input "[DATE] 00:00"
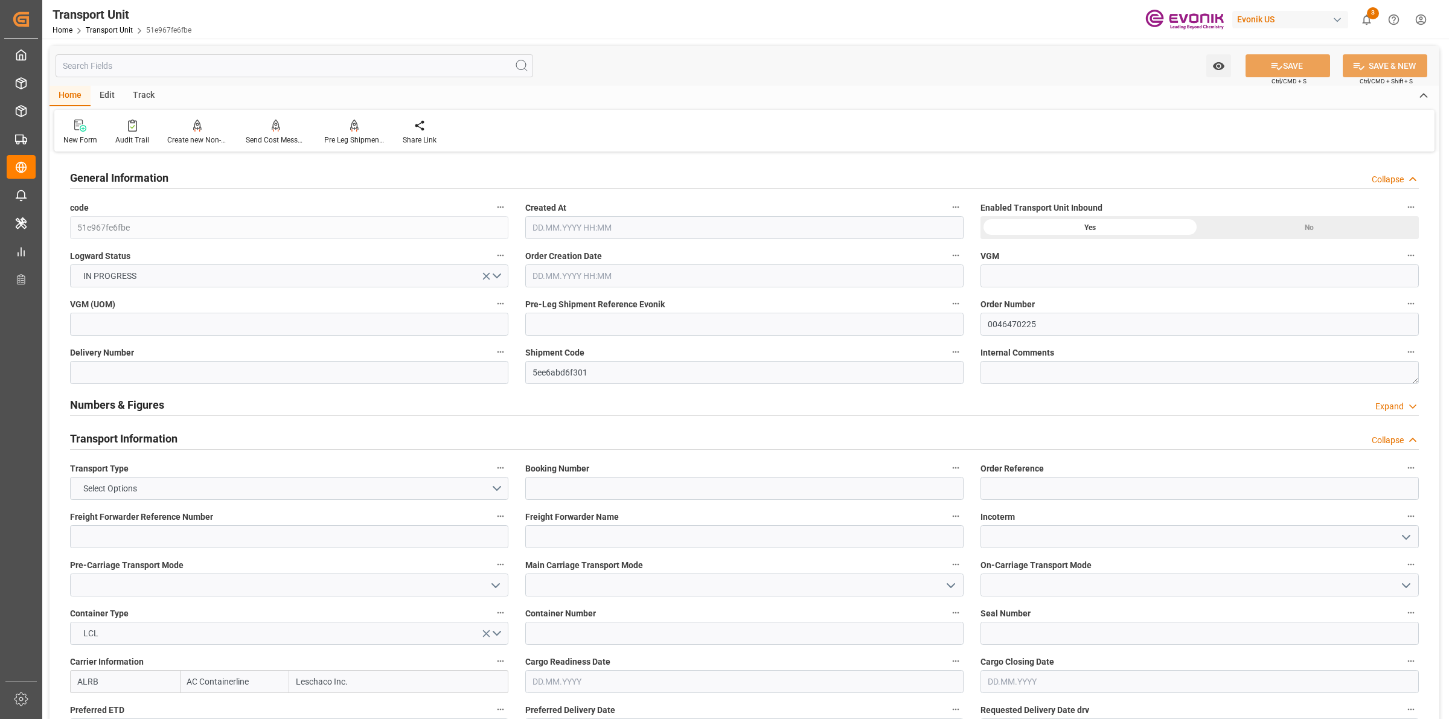
type input "[DATE] 00:00"
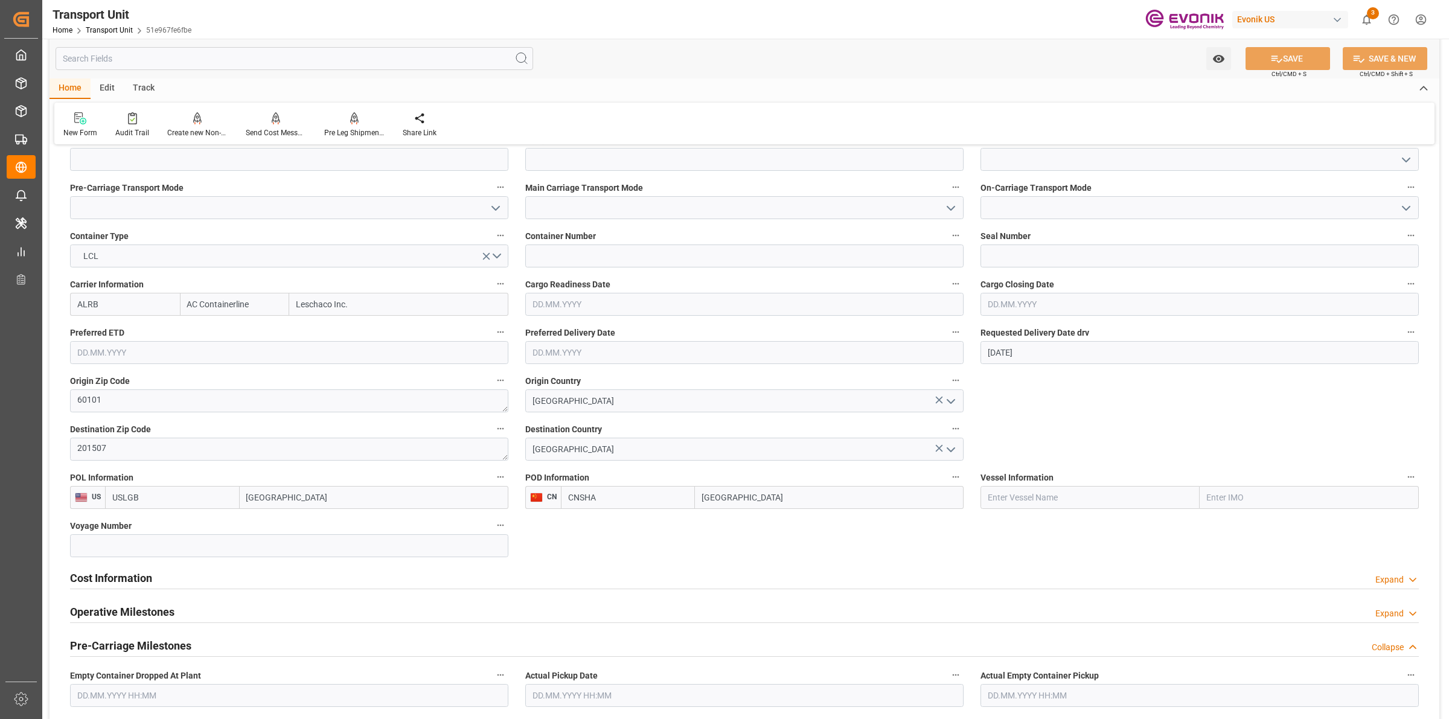
scroll to position [604, 0]
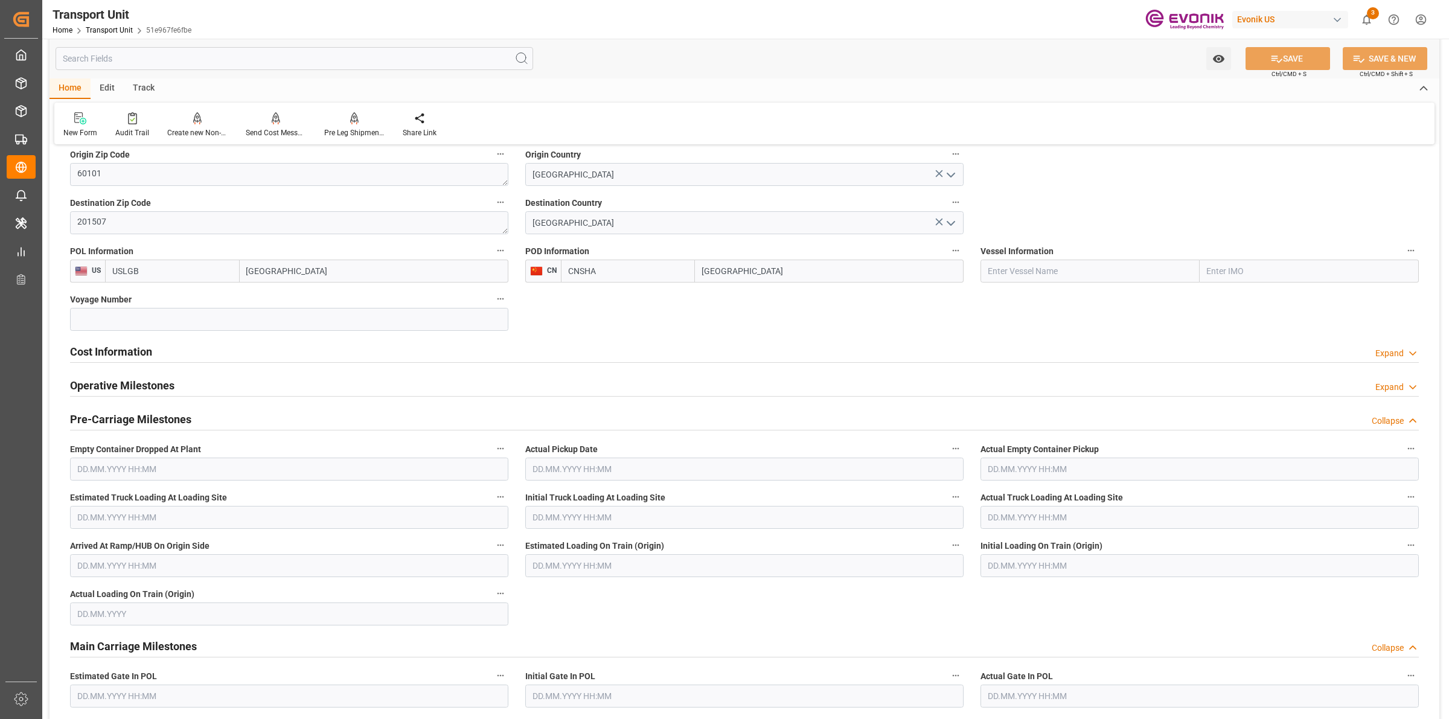
click at [114, 354] on h2 "Cost Information" at bounding box center [111, 352] width 82 height 16
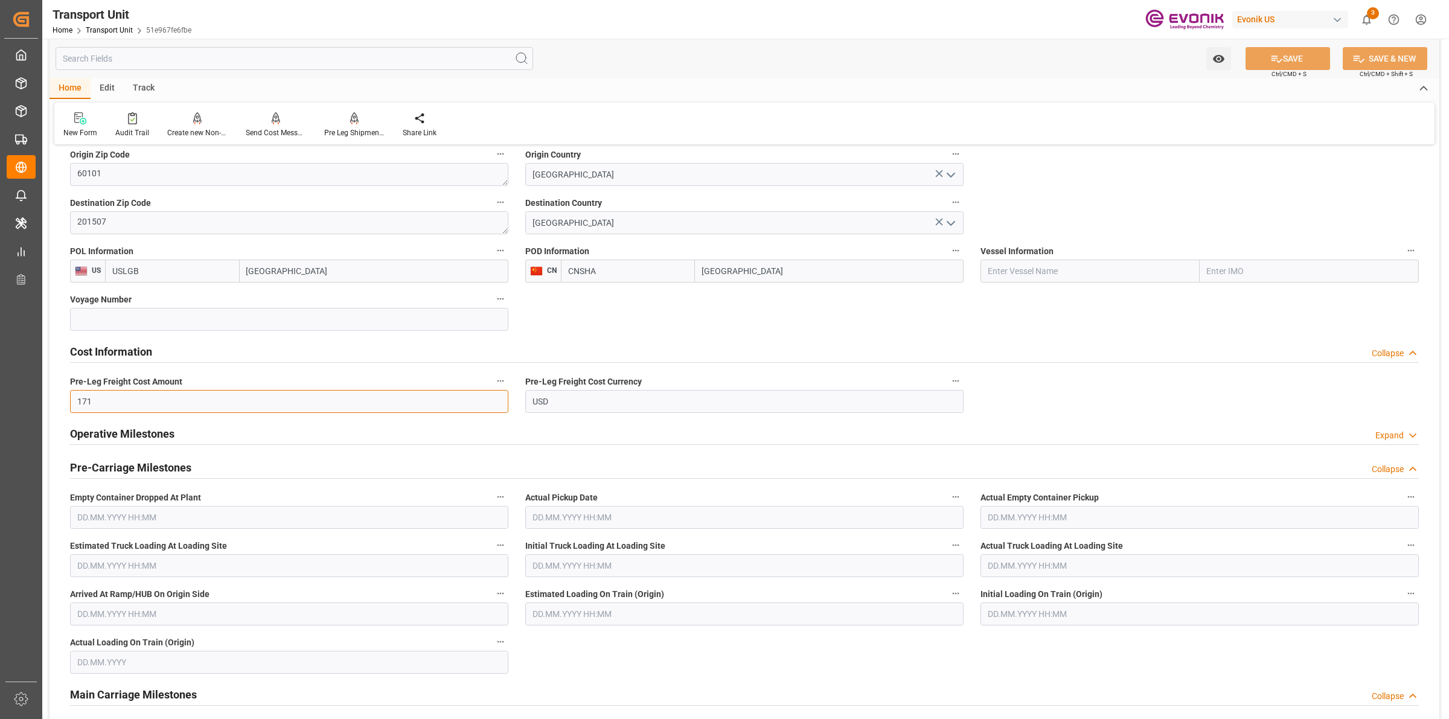
drag, startPoint x: 113, startPoint y: 395, endPoint x: 64, endPoint y: 394, distance: 48.9
click at [64, 394] on div "Pre-Leg Freight Cost Amount 171" at bounding box center [289, 393] width 455 height 48
